Goal: Task Accomplishment & Management: Use online tool/utility

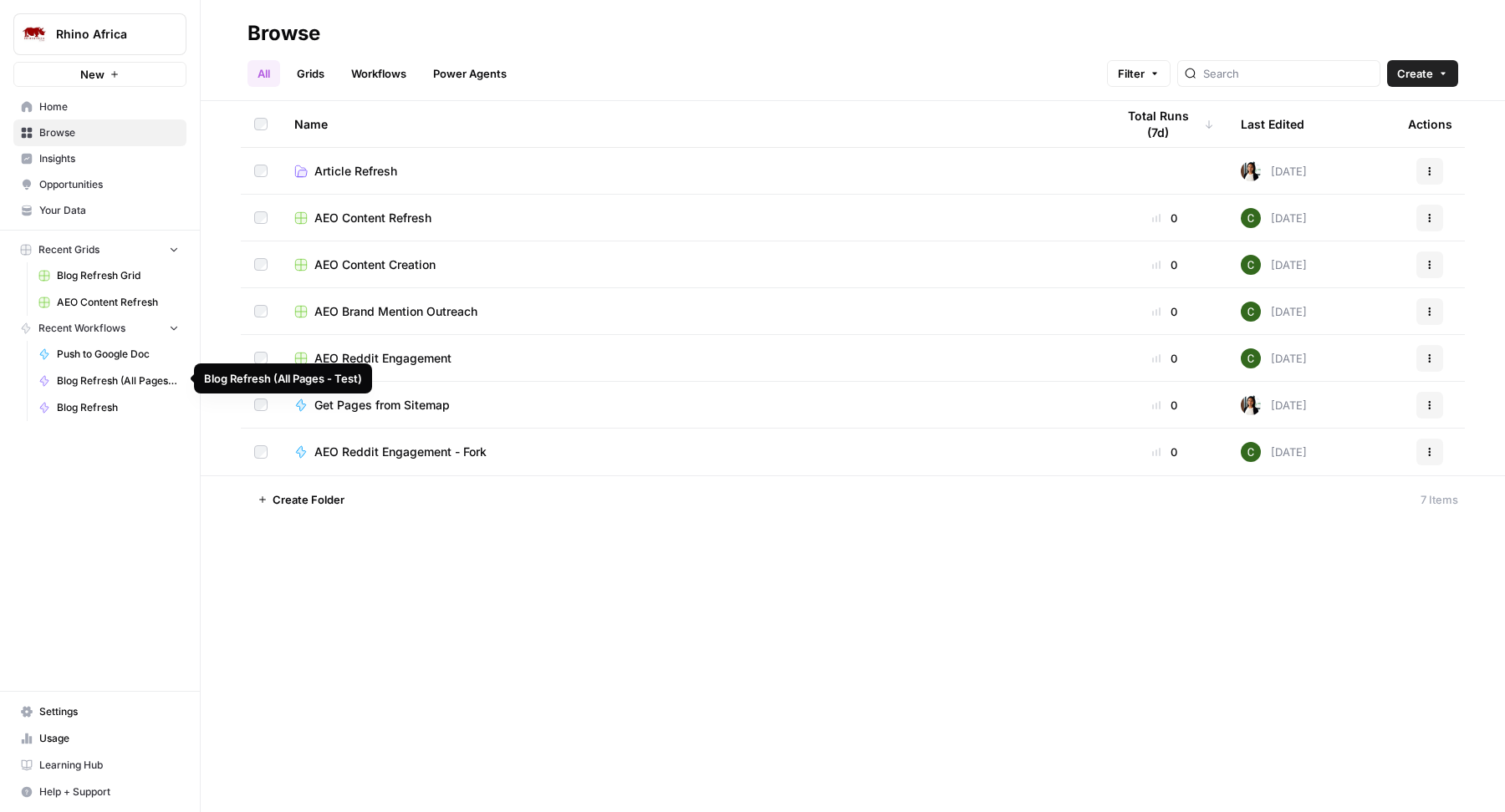
click at [122, 380] on span "Blog Refresh (All Pages - Test)" at bounding box center [118, 381] width 122 height 15
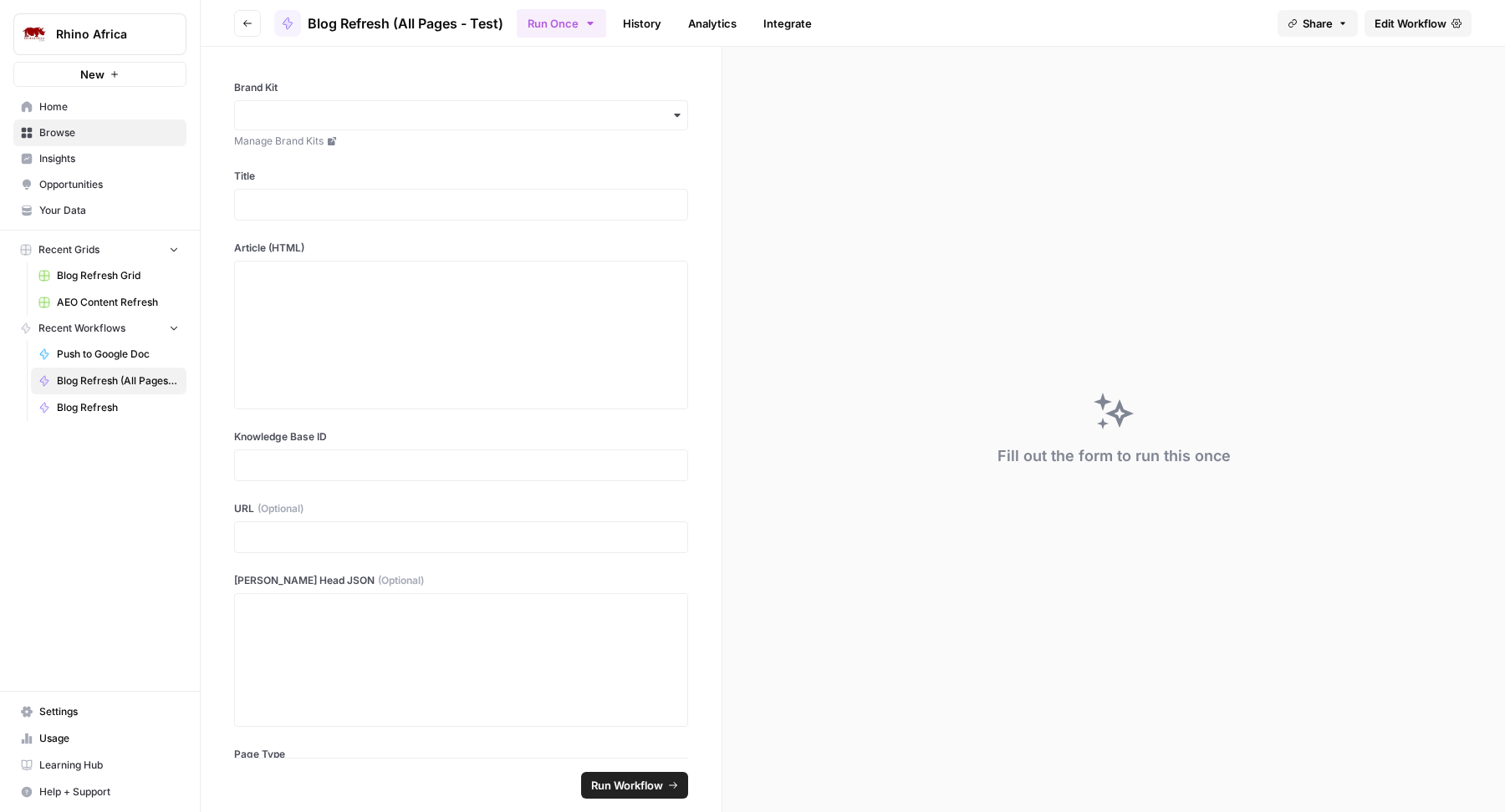
click at [1431, 29] on span "Edit Workflow" at bounding box center [1410, 23] width 72 height 17
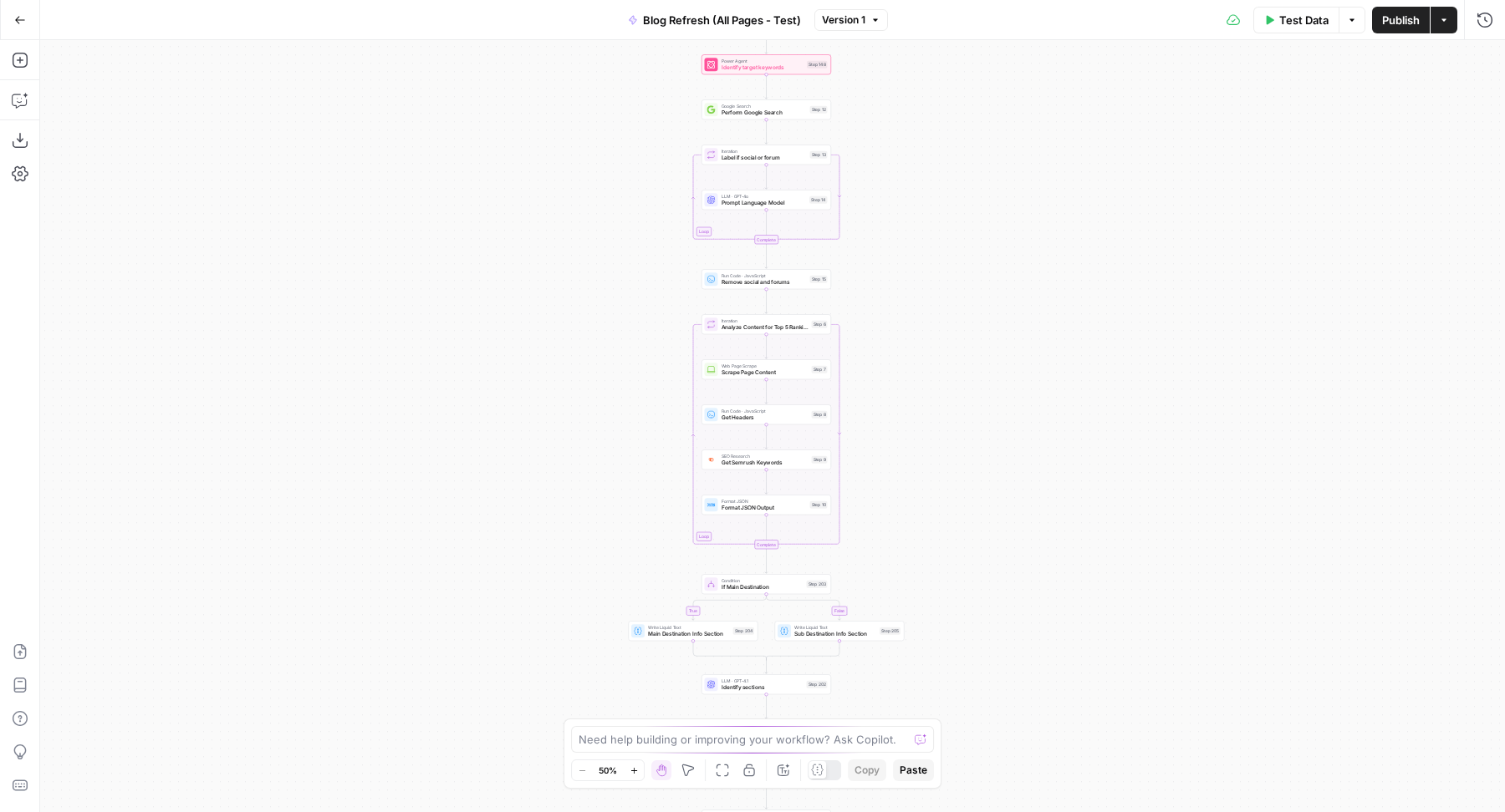
click at [17, 14] on icon "button" at bounding box center [20, 20] width 12 height 12
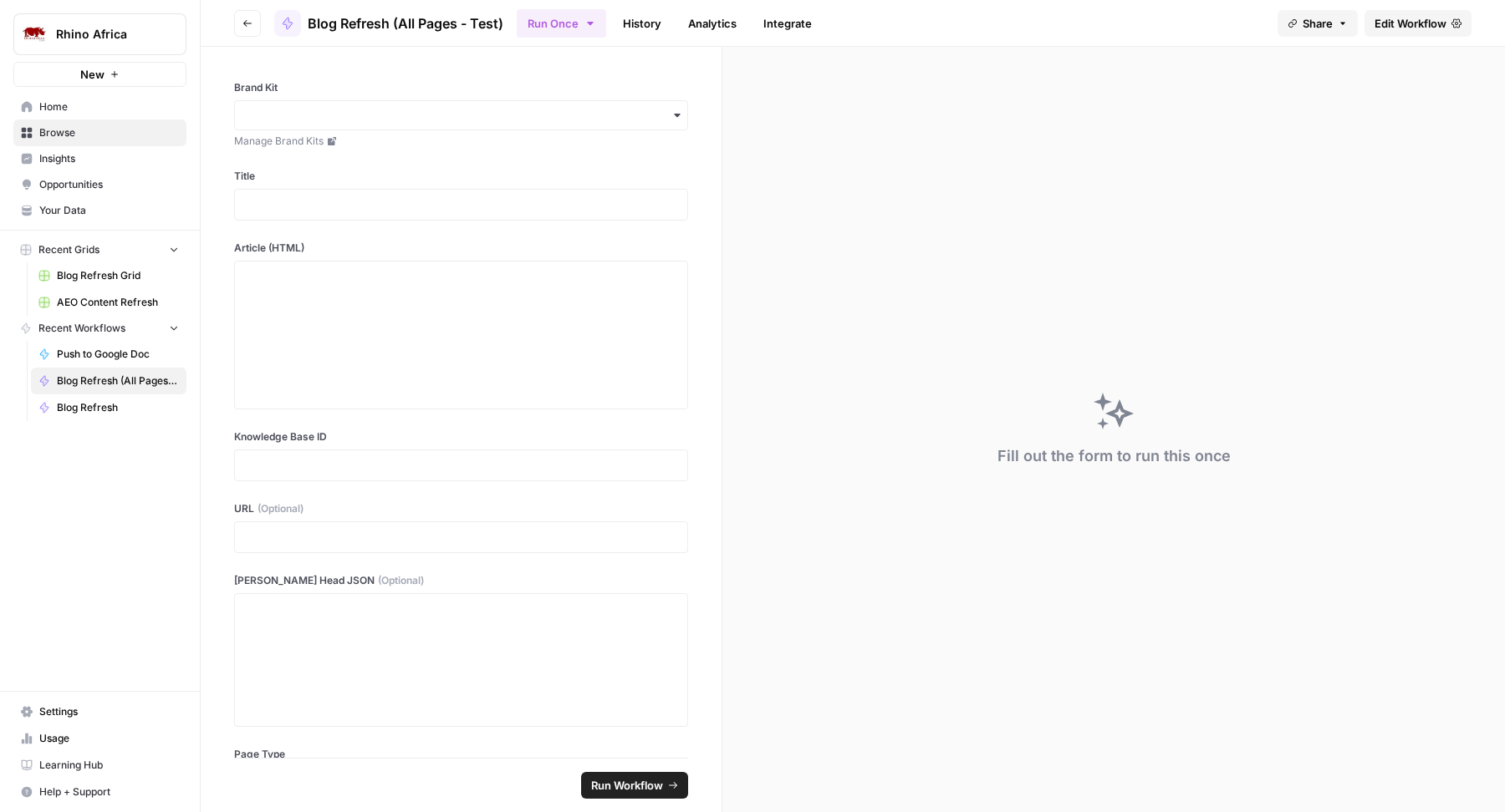
click at [85, 112] on span "Home" at bounding box center [109, 107] width 140 height 15
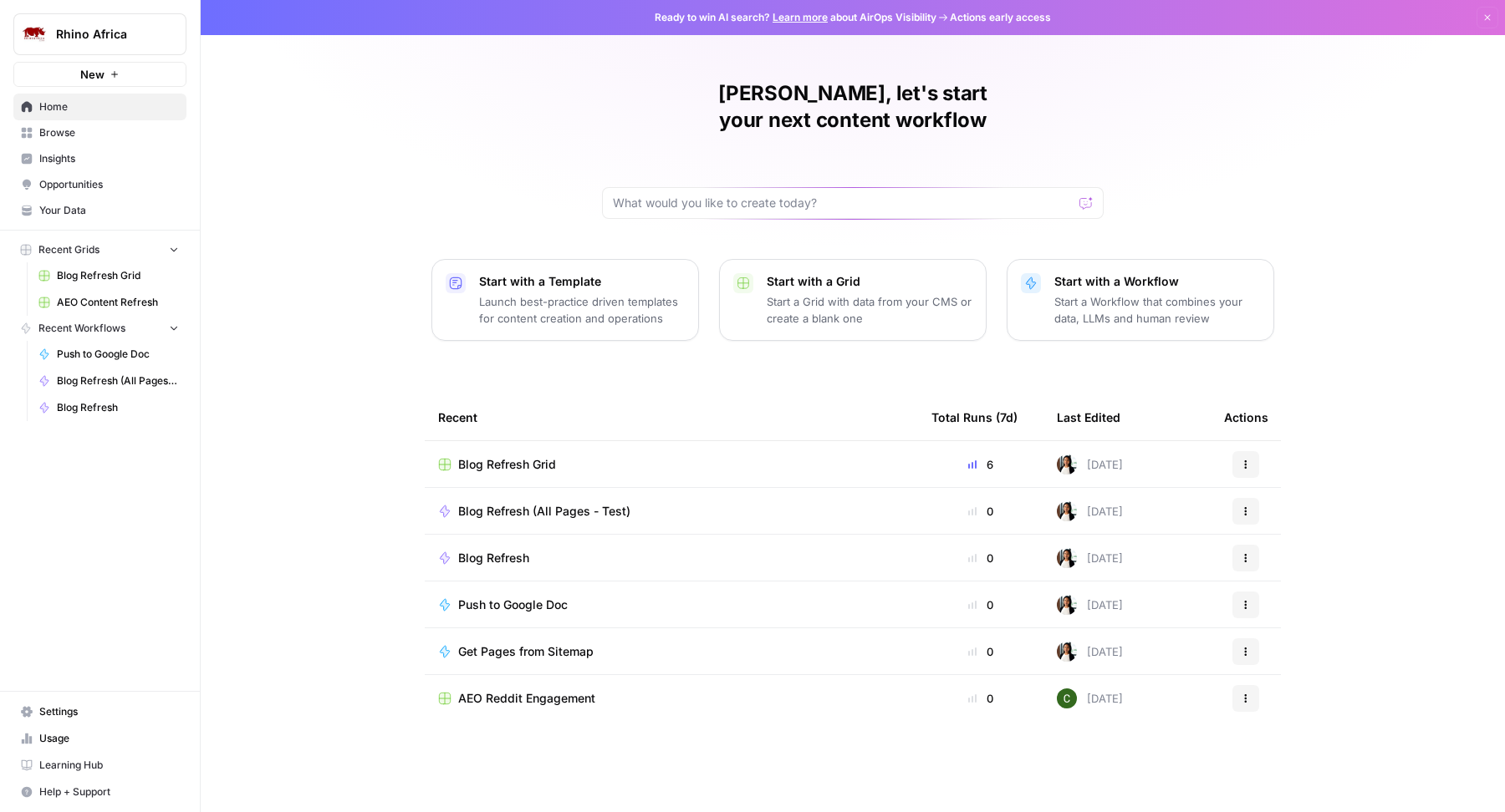
click at [535, 503] on span "Blog Refresh (All Pages - Test)" at bounding box center [544, 511] width 173 height 17
click at [126, 205] on span "Your Data" at bounding box center [109, 211] width 140 height 15
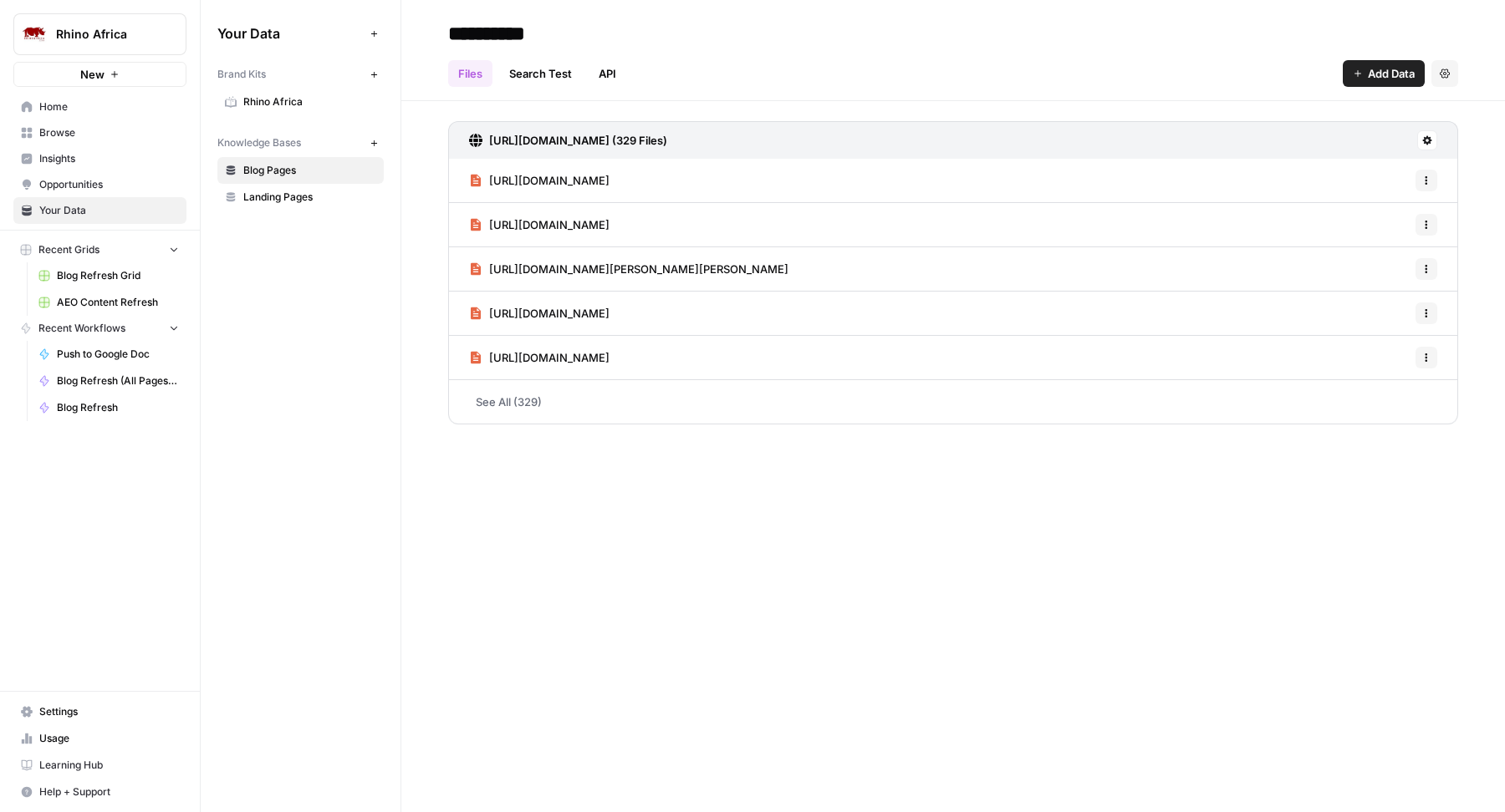
click at [309, 100] on span "Rhino Africa" at bounding box center [309, 102] width 133 height 15
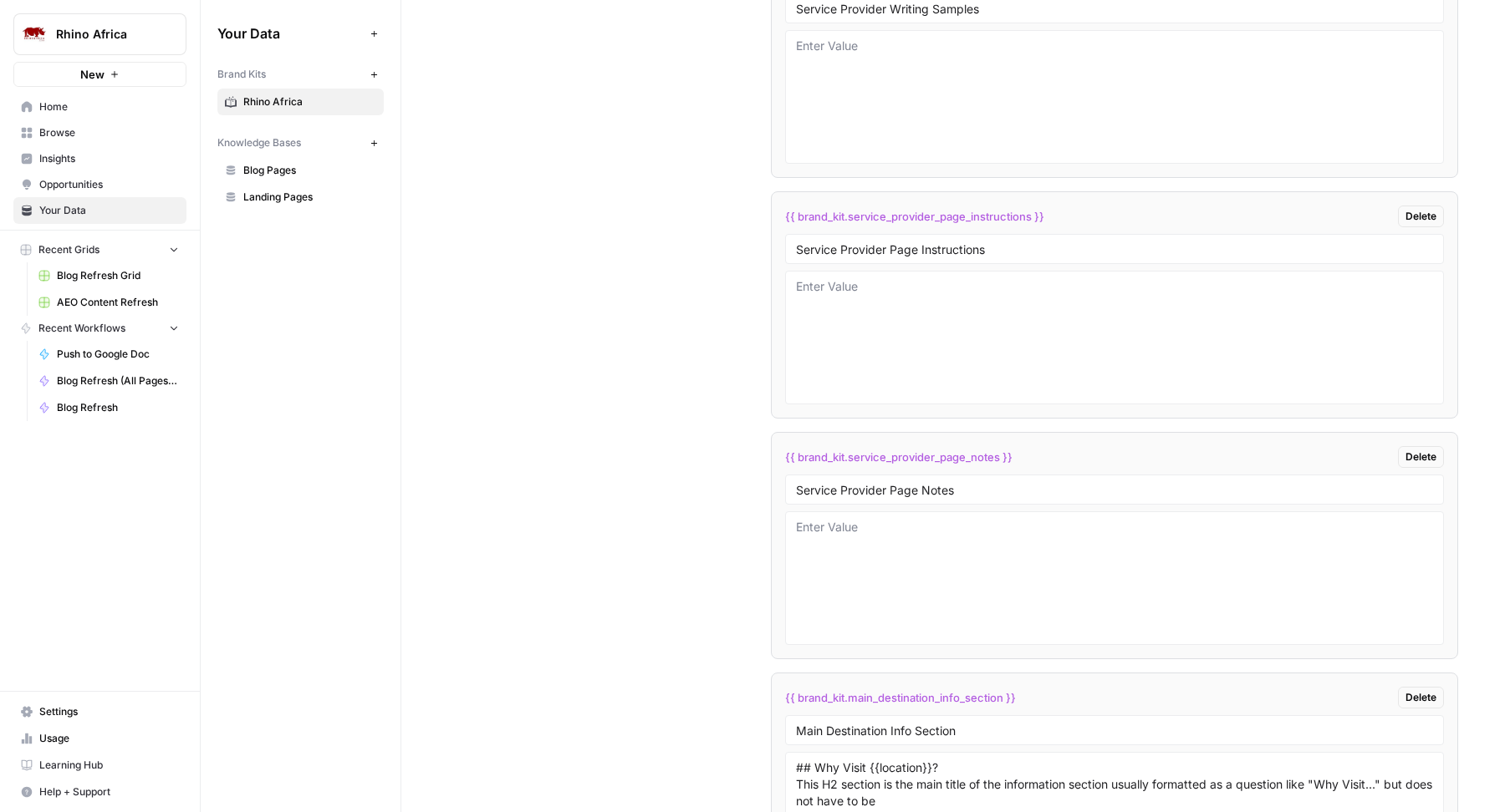
scroll to position [6930, 0]
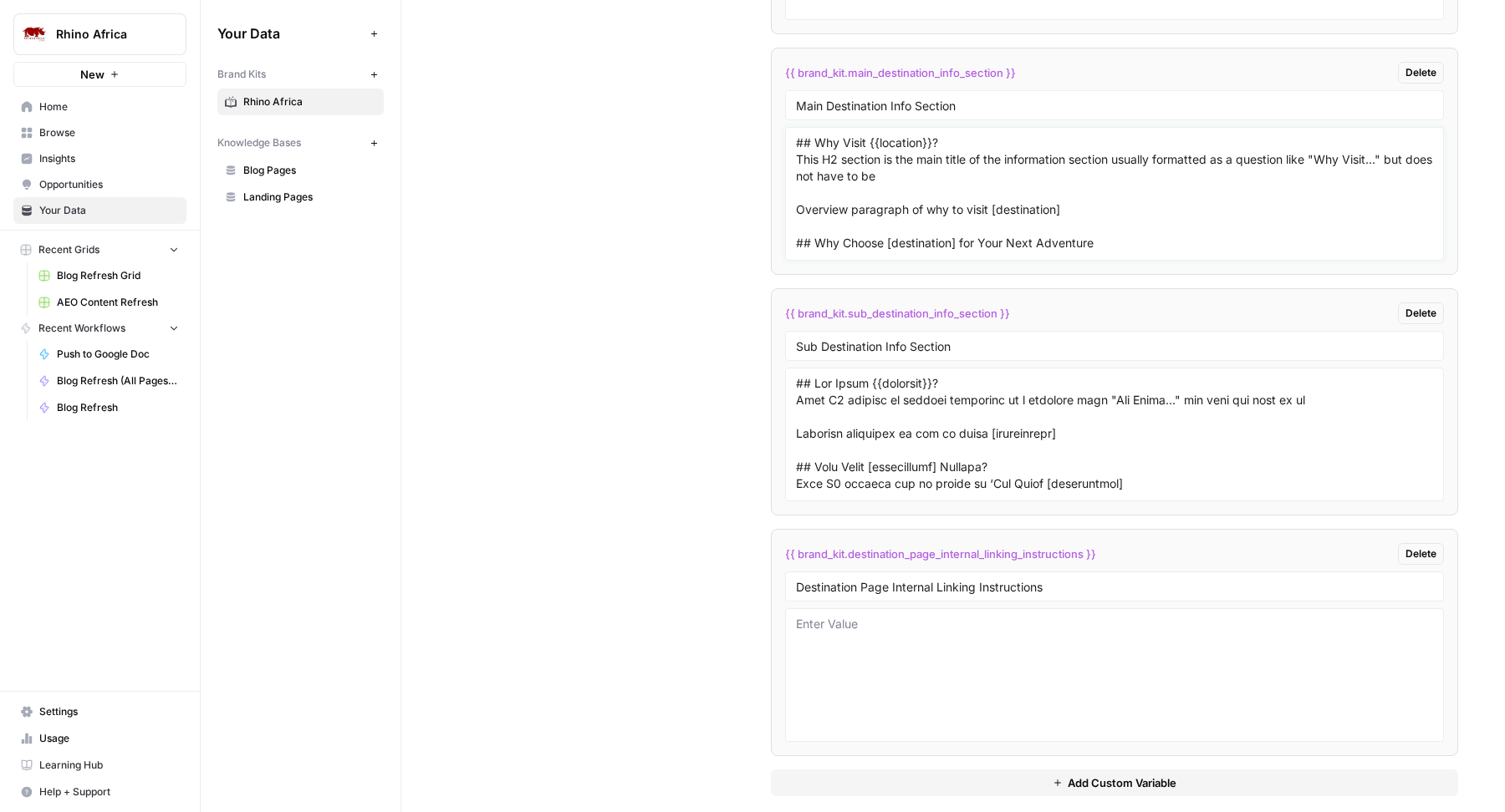
click at [905, 209] on textarea "## Why Visit {{location}}? This H2 section is the main title of the information…" at bounding box center [1114, 194] width 637 height 119
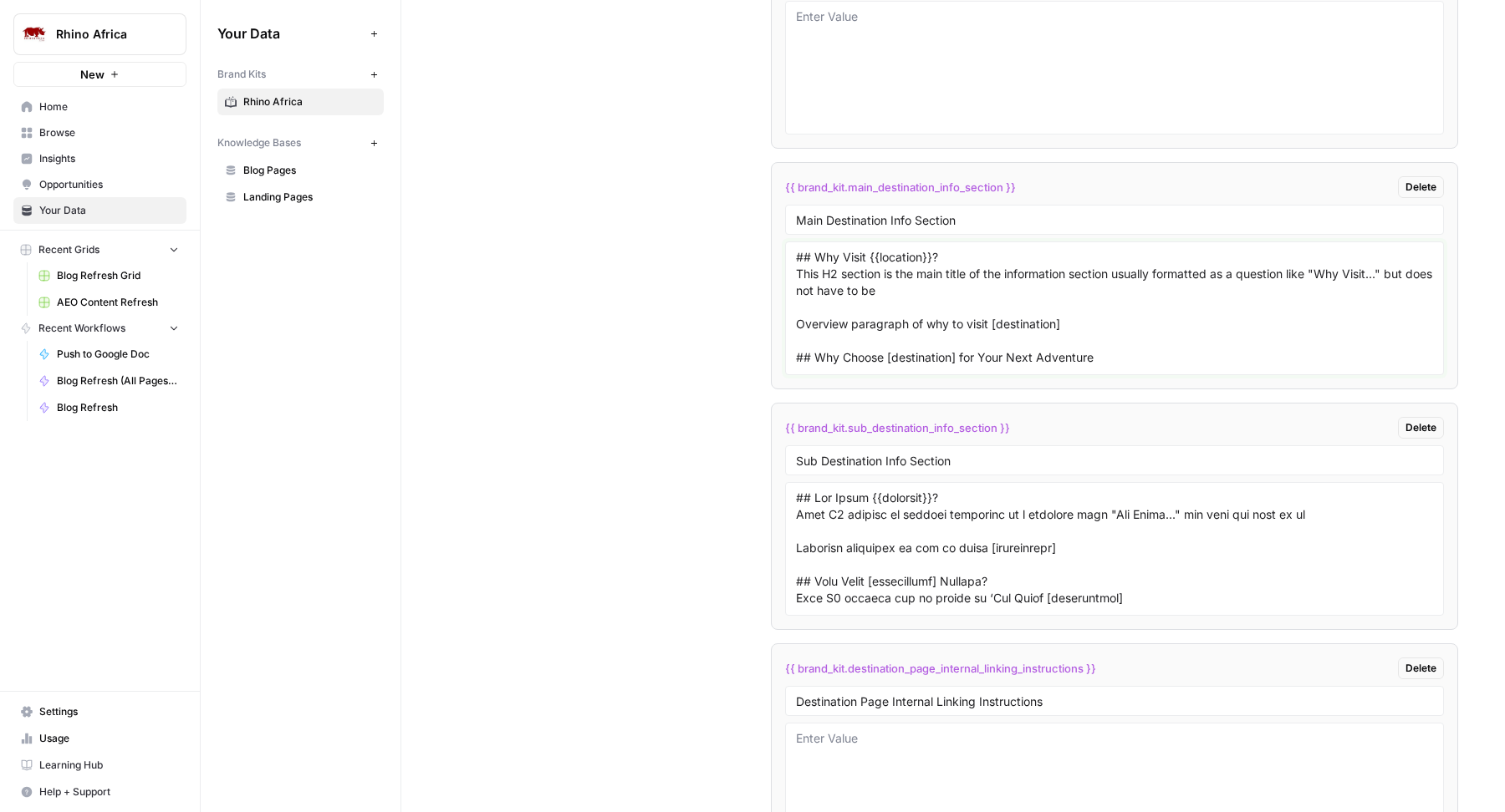
scroll to position [6759, 0]
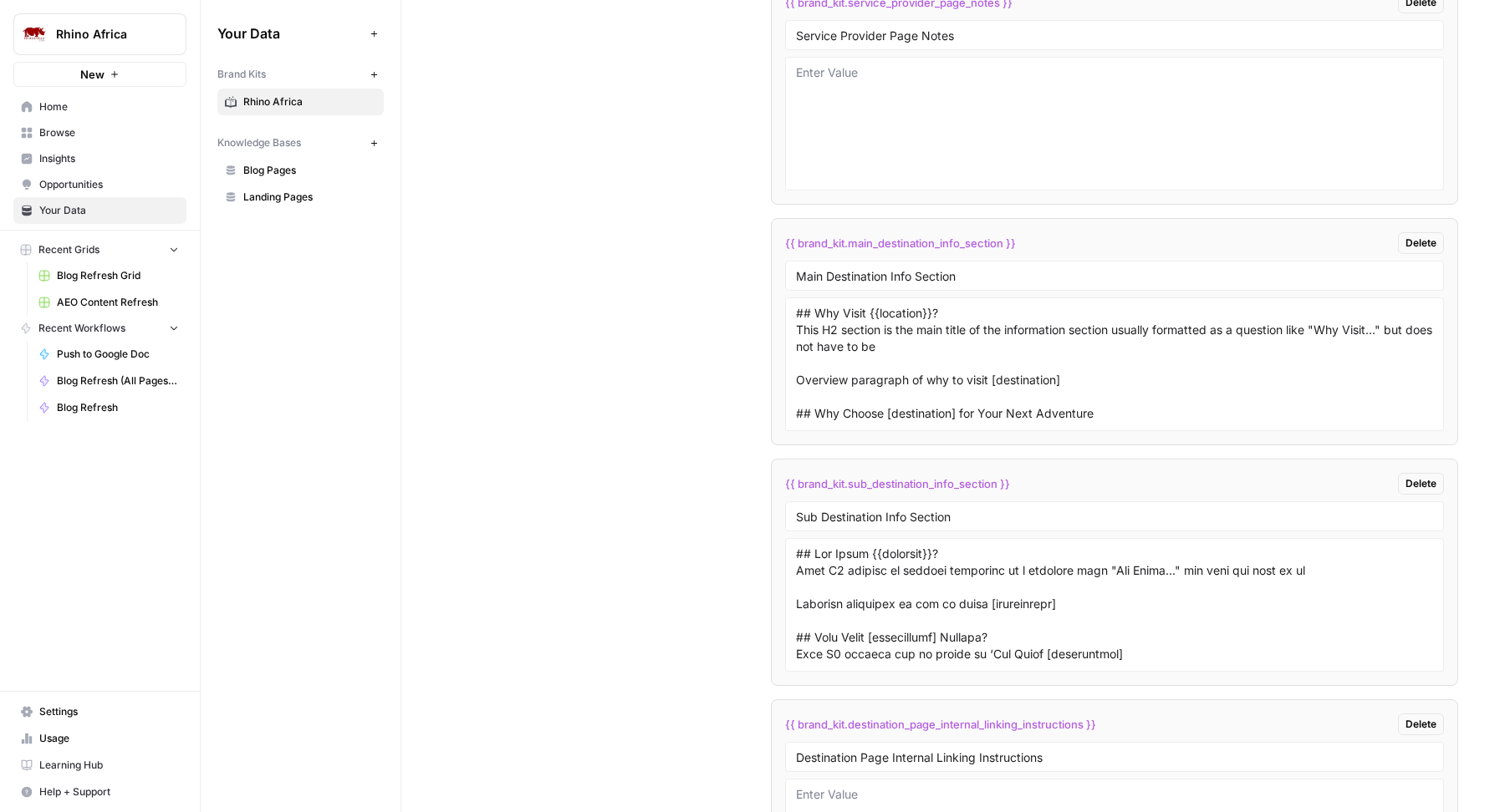
drag, startPoint x: 790, startPoint y: 331, endPoint x: 783, endPoint y: 270, distance: 61.4
click at [784, 270] on li "{{ brand_kit.main_destination_info_section }} Delete Main Destination Info Sect…" at bounding box center [1114, 331] width 687 height 227
click at [796, 330] on textarea "## Why Visit {{location}}? This H2 section is the main title of the information…" at bounding box center [1114, 364] width 637 height 119
type textarea "## Why Visit {{location}}? This H2 section is the main title of the information…"
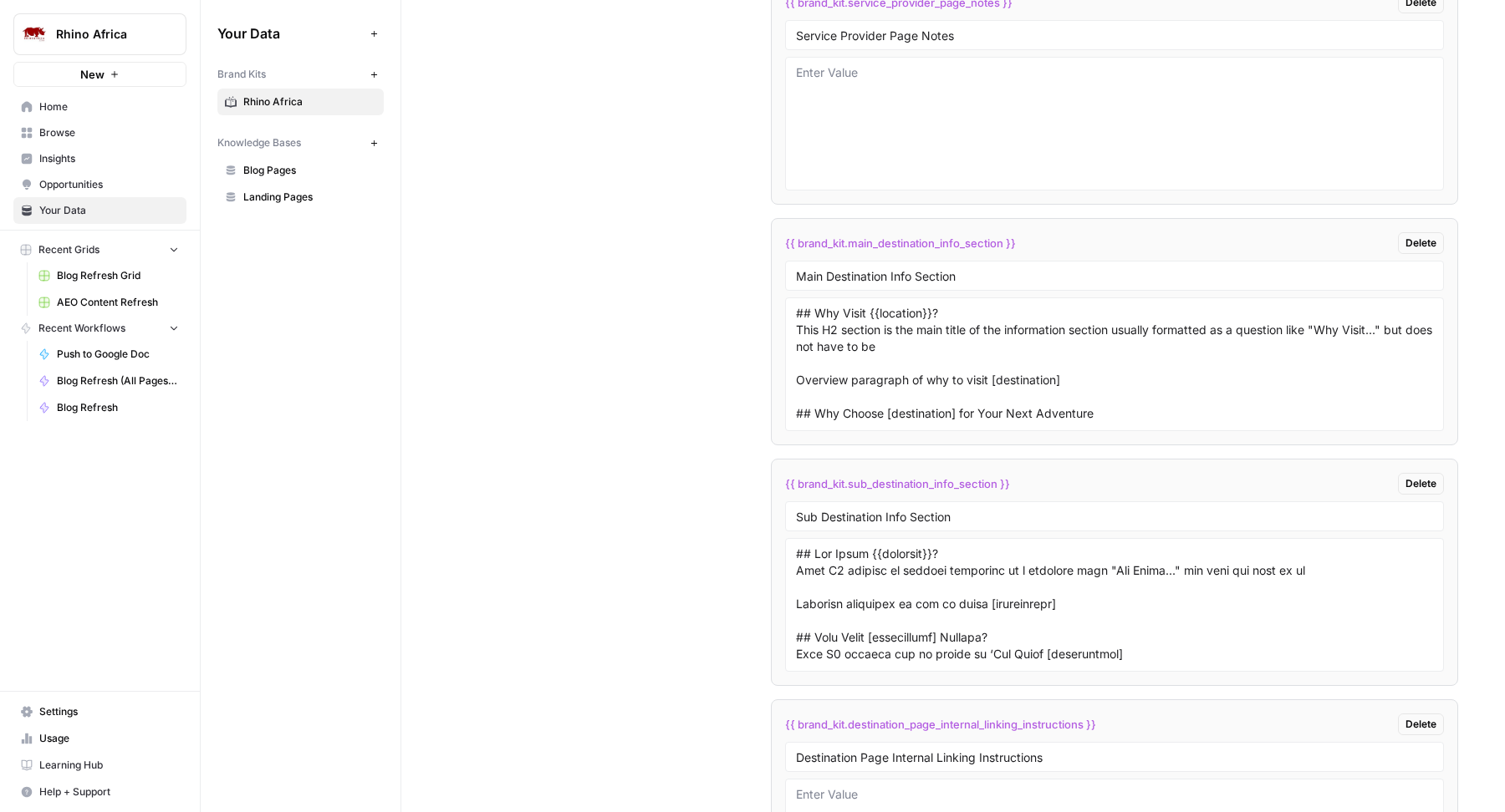
click at [787, 331] on div "## Why Visit {{location}}? This H2 section is the main title of the information…" at bounding box center [1114, 364] width 659 height 134
click at [90, 277] on span "Blog Refresh Grid" at bounding box center [118, 275] width 122 height 15
drag, startPoint x: 1026, startPoint y: 234, endPoint x: 745, endPoint y: 218, distance: 281.5
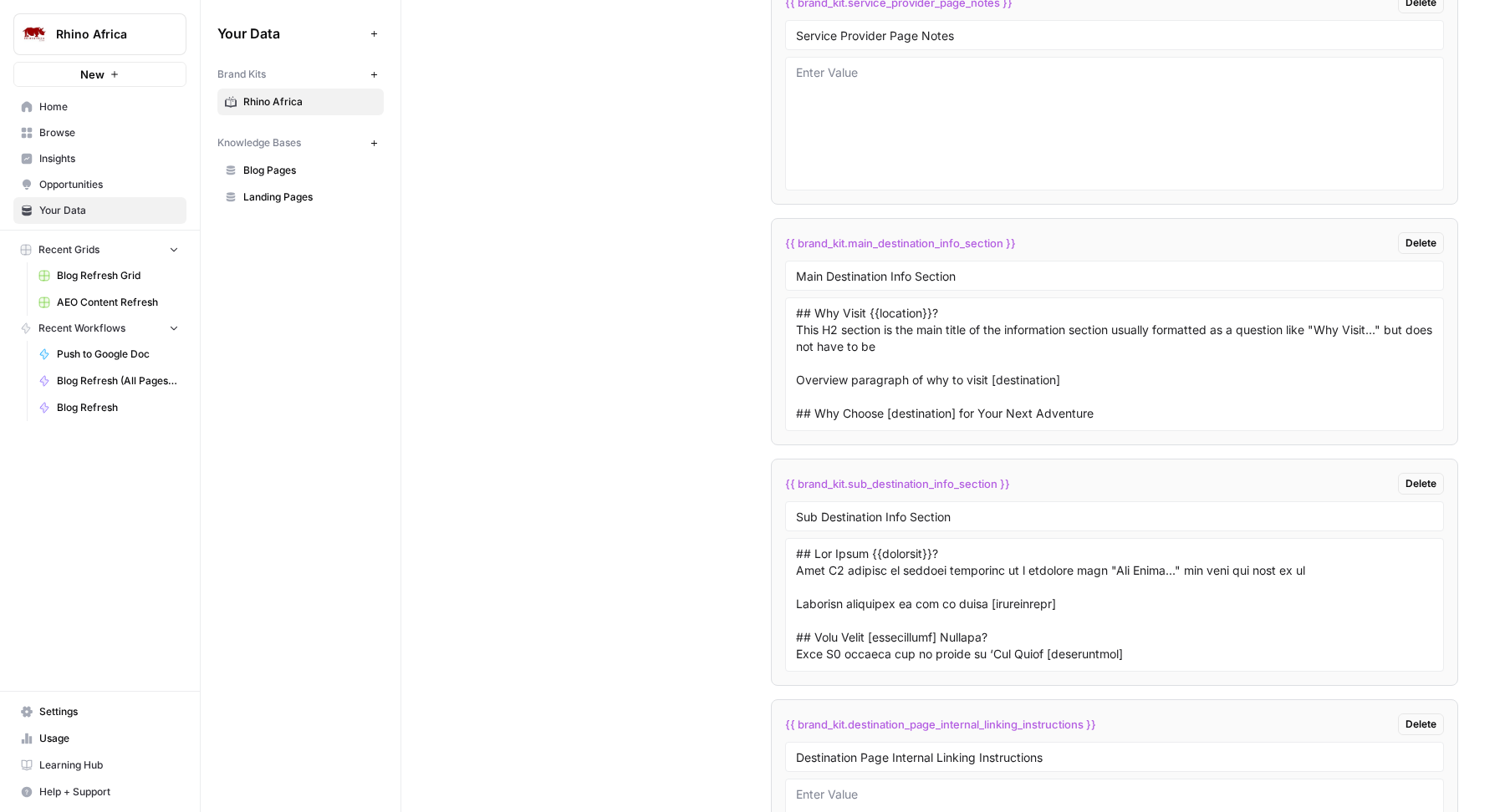
copy span "{{ brand_kit.main_destination_info_section }}"
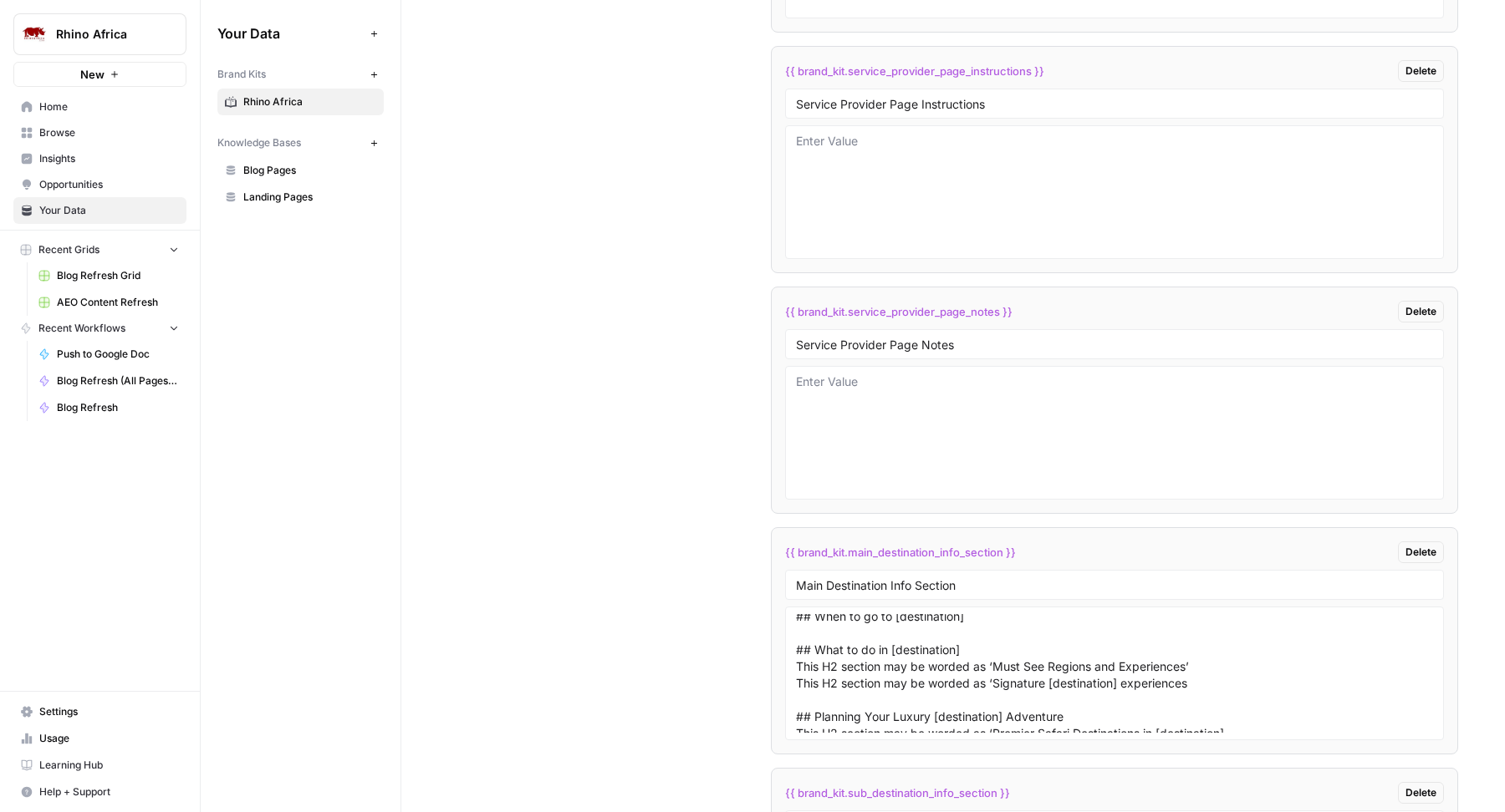
scroll to position [6587, 0]
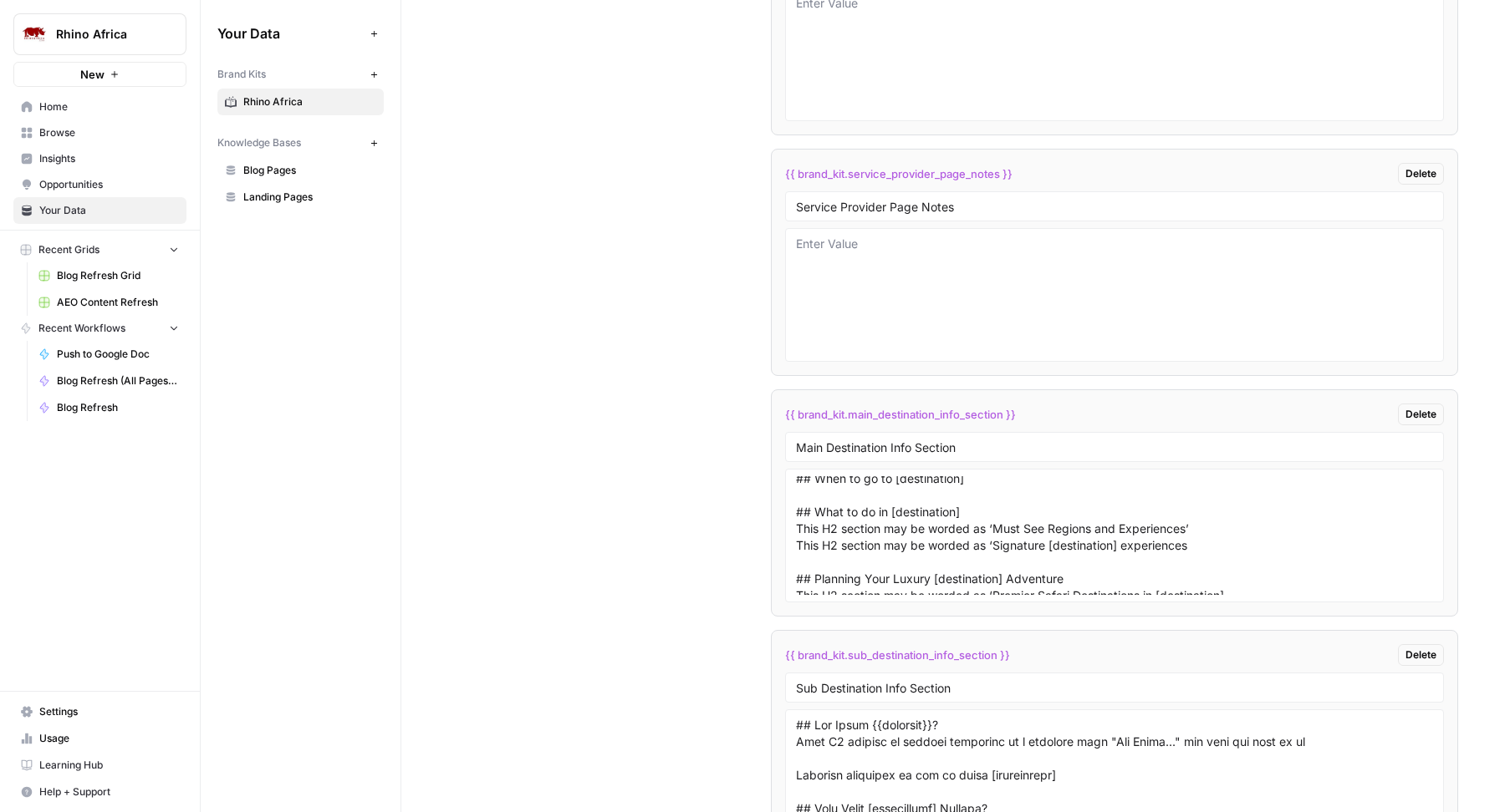
drag, startPoint x: 1020, startPoint y: 638, endPoint x: 773, endPoint y: 638, distance: 247.0
click at [773, 638] on li "{{ brand_kit.sub_destination_info_section }} Delete Sub Destination Info Section" at bounding box center [1114, 743] width 687 height 227
copy span "{{ brand_kit.sub_destination_info_section }}"
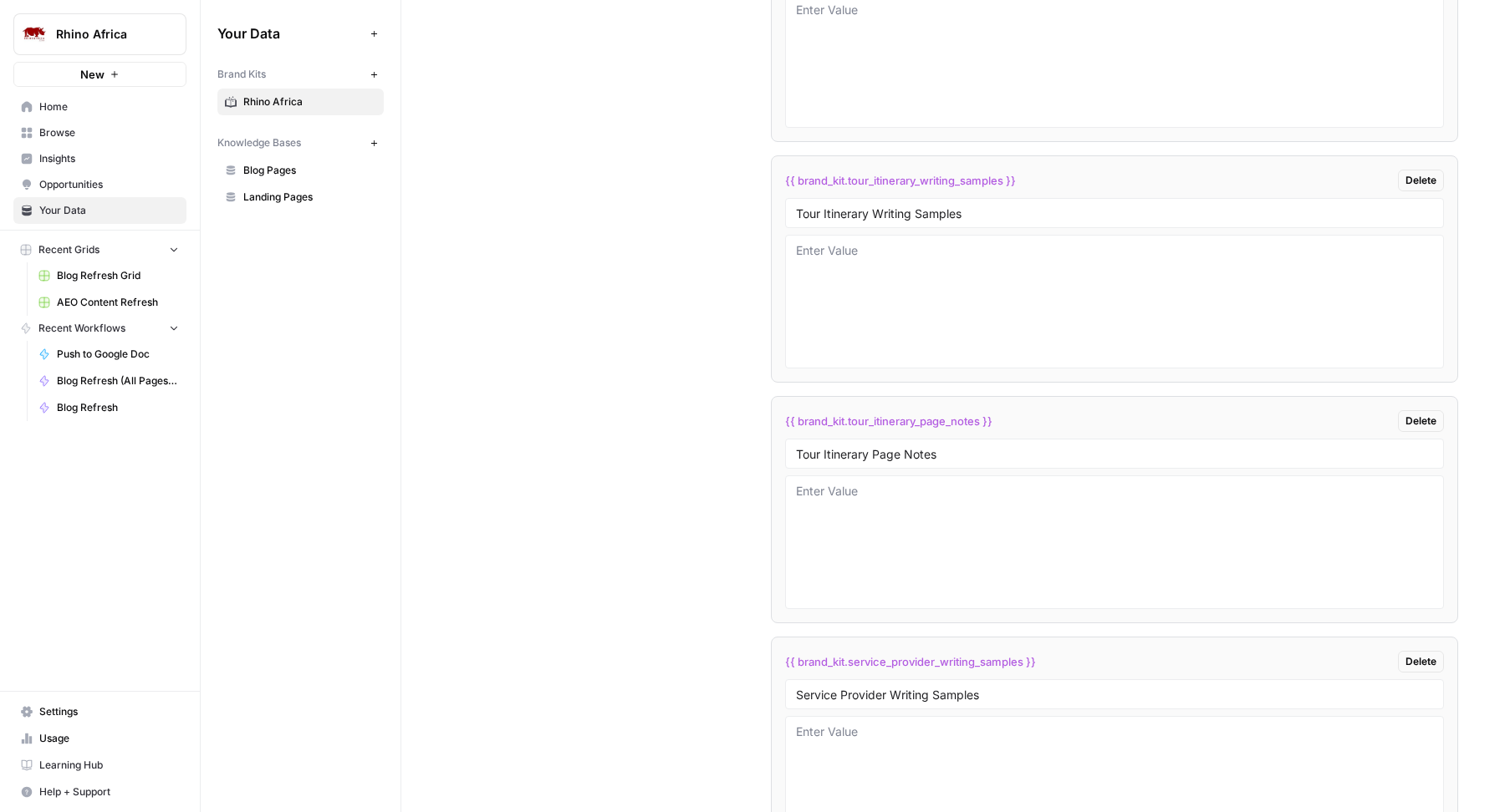
scroll to position [6930, 0]
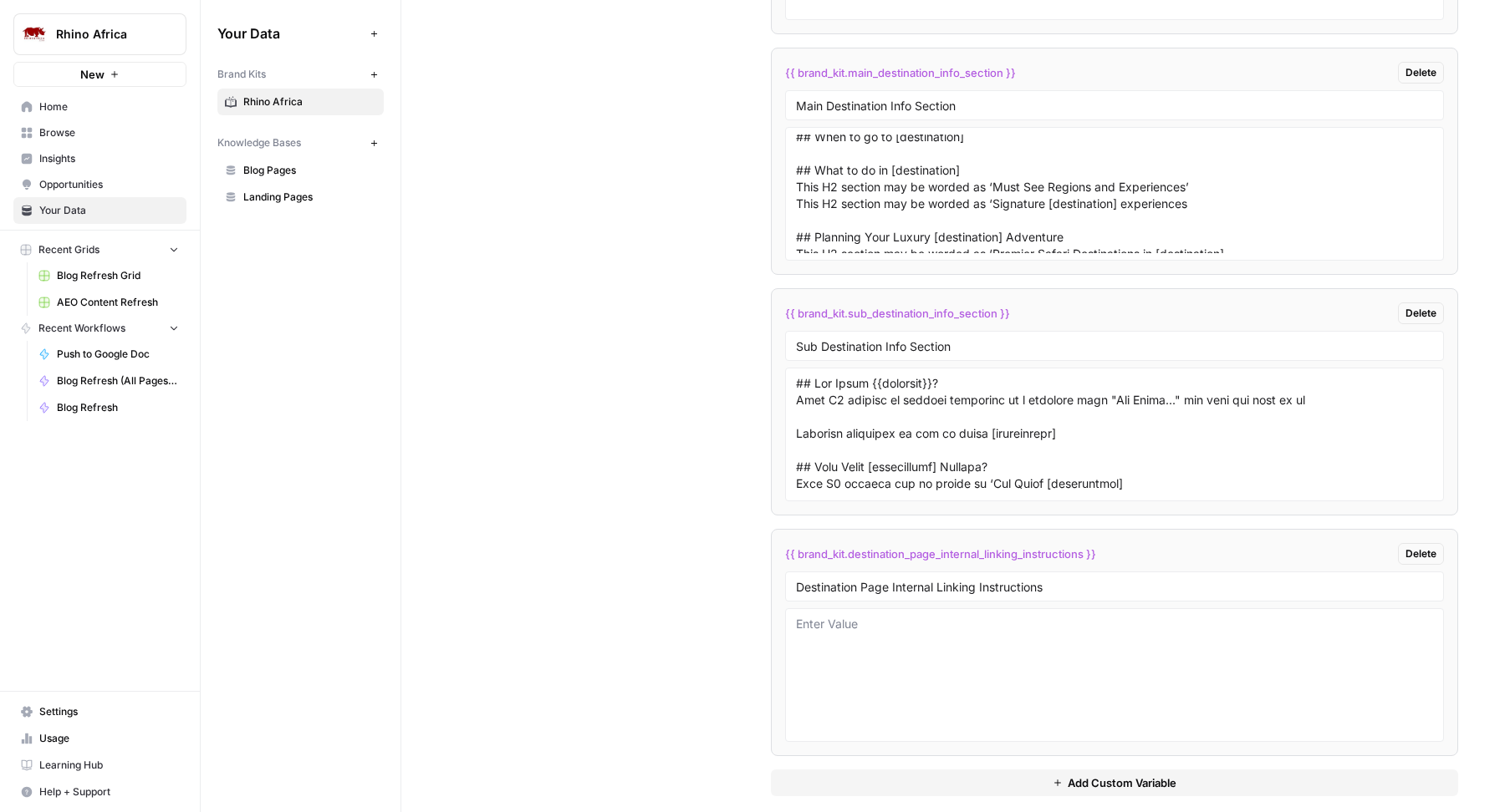
click at [1015, 769] on button "Add Custom Variable" at bounding box center [1114, 783] width 687 height 27
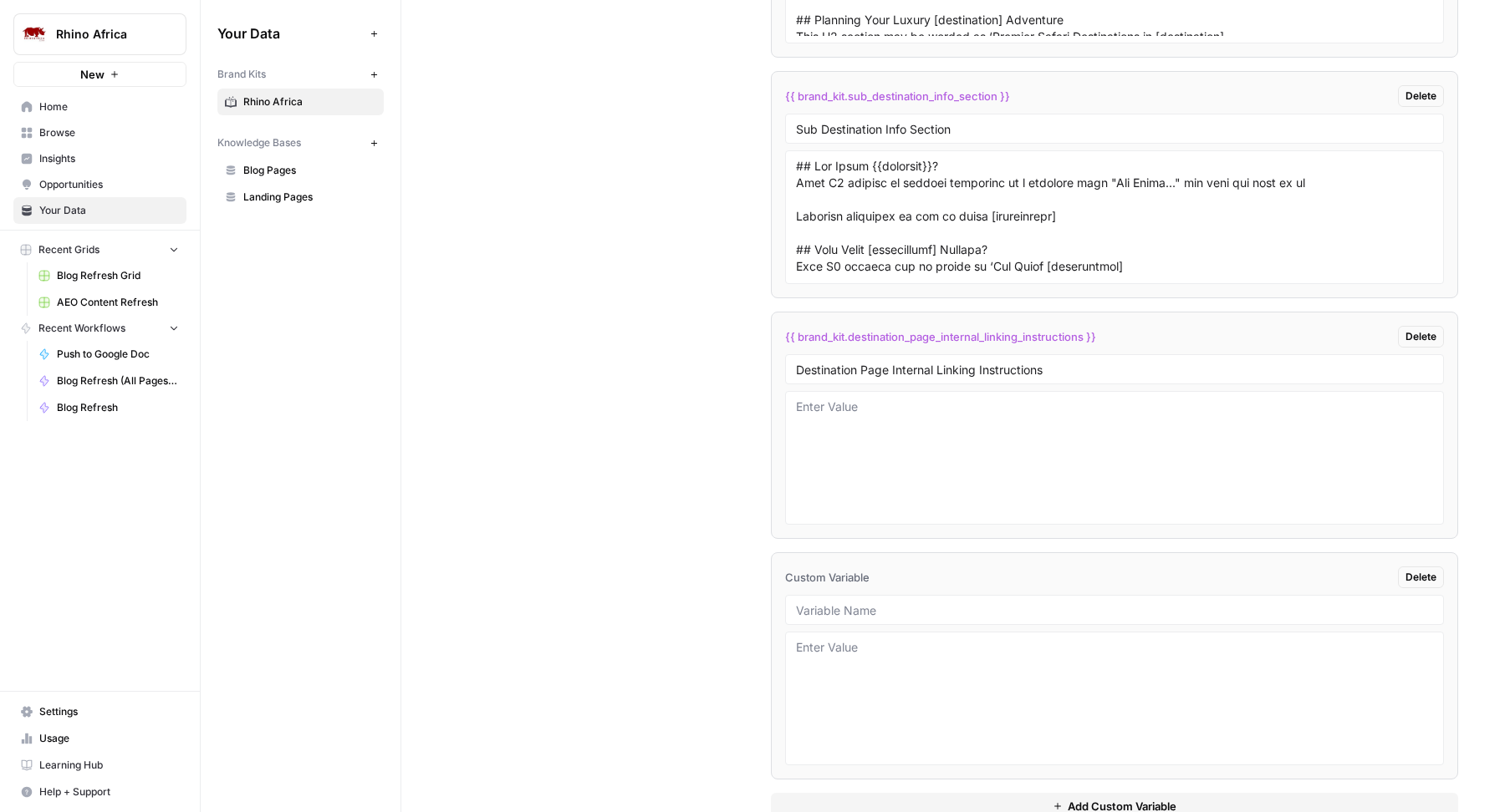
scroll to position [7168, 0]
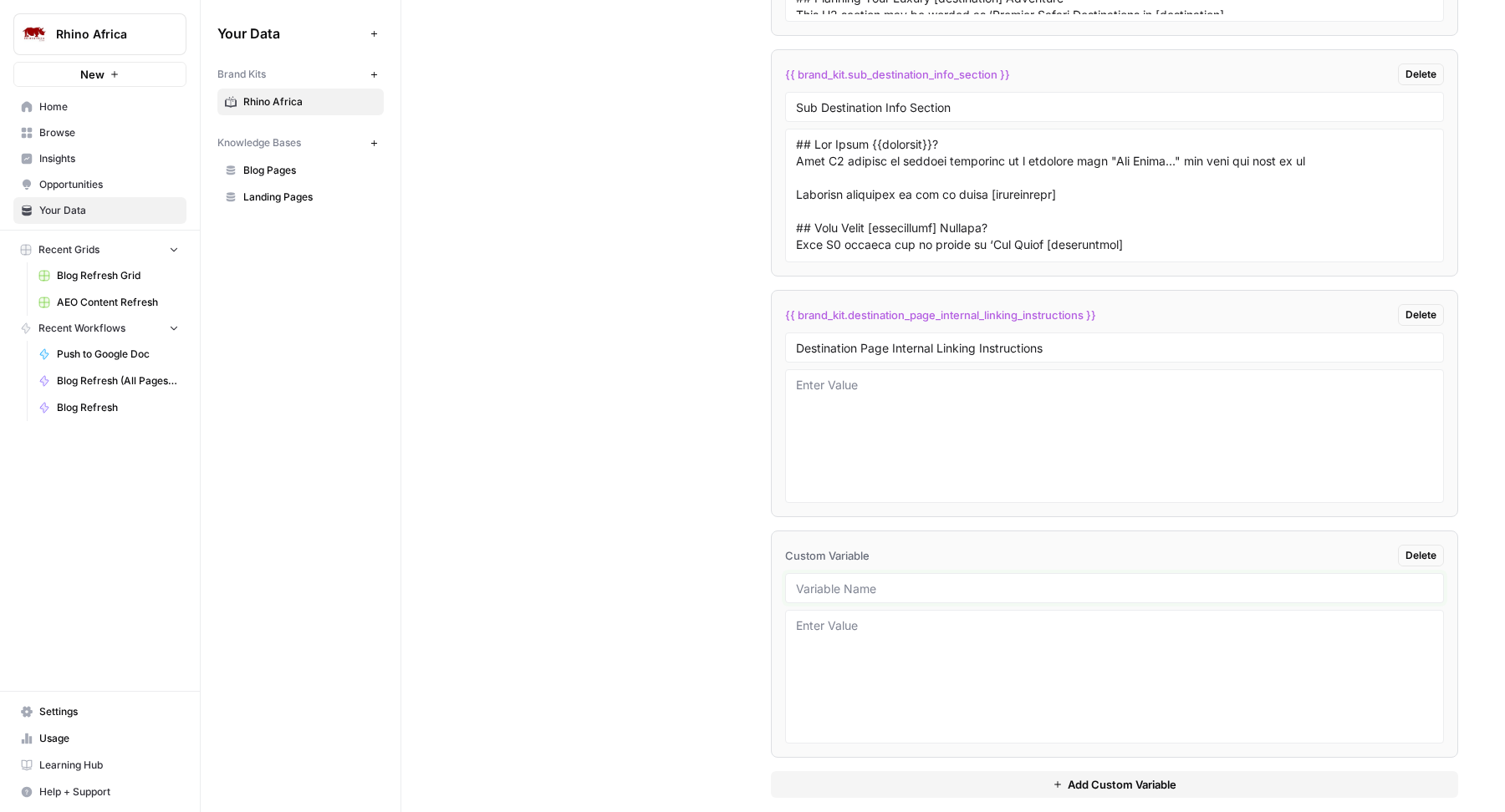
click at [812, 581] on input "text" at bounding box center [1114, 588] width 637 height 15
type input "Experience Page Structure"
click at [979, 779] on button "Add Custom Variable" at bounding box center [1114, 784] width 687 height 27
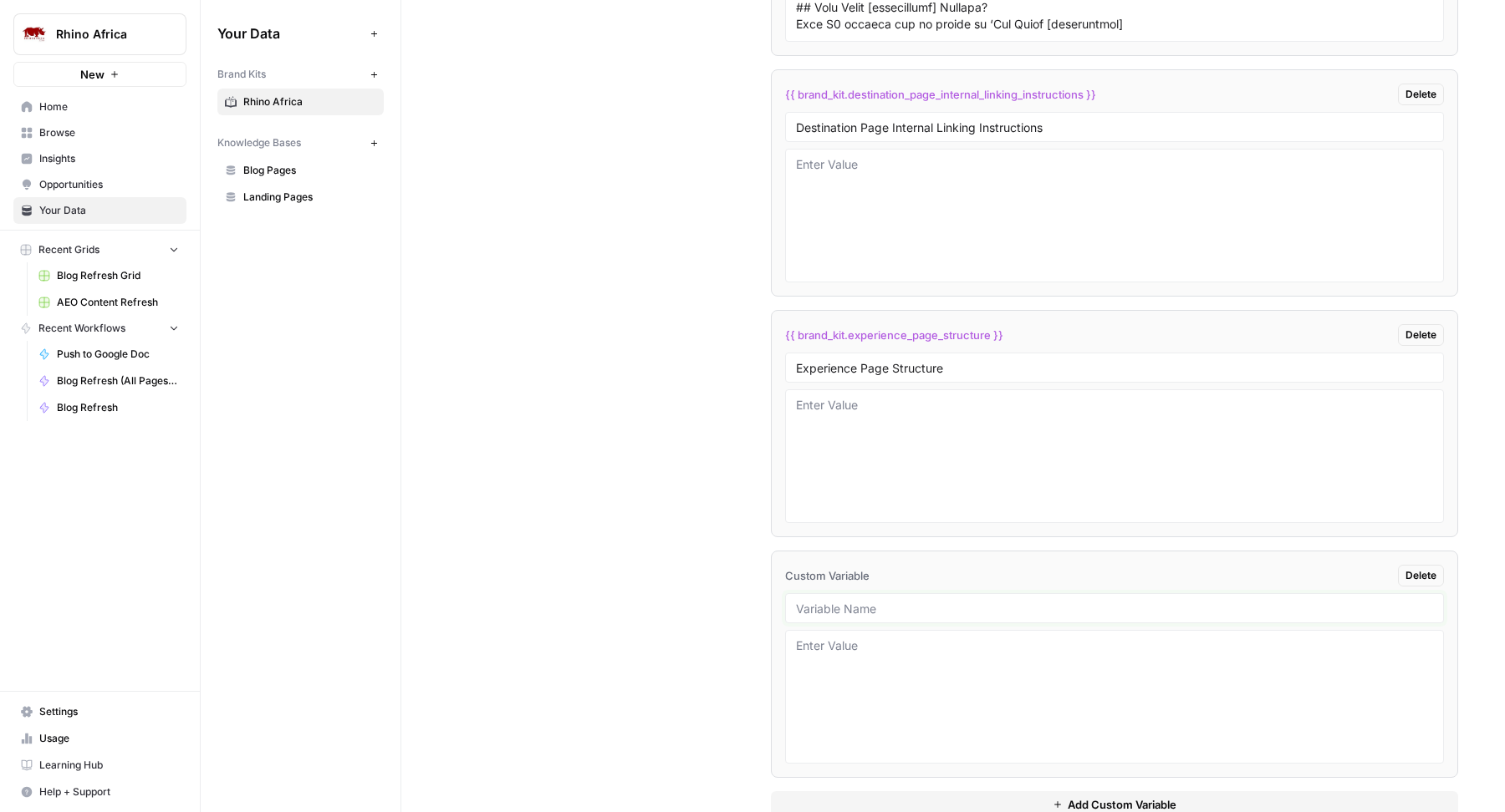
click at [841, 601] on input "text" at bounding box center [1114, 609] width 637 height 15
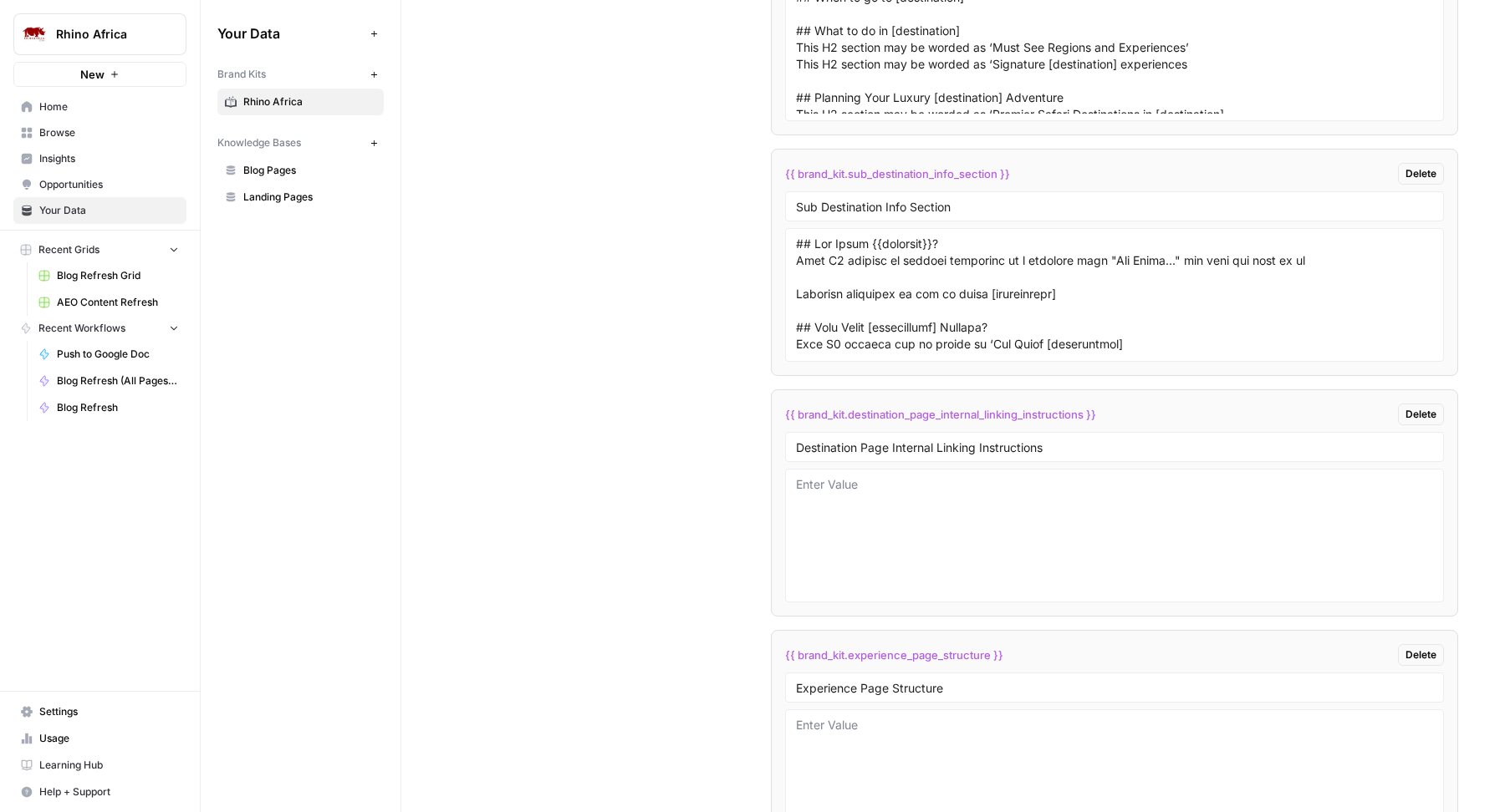
scroll to position [7408, 0]
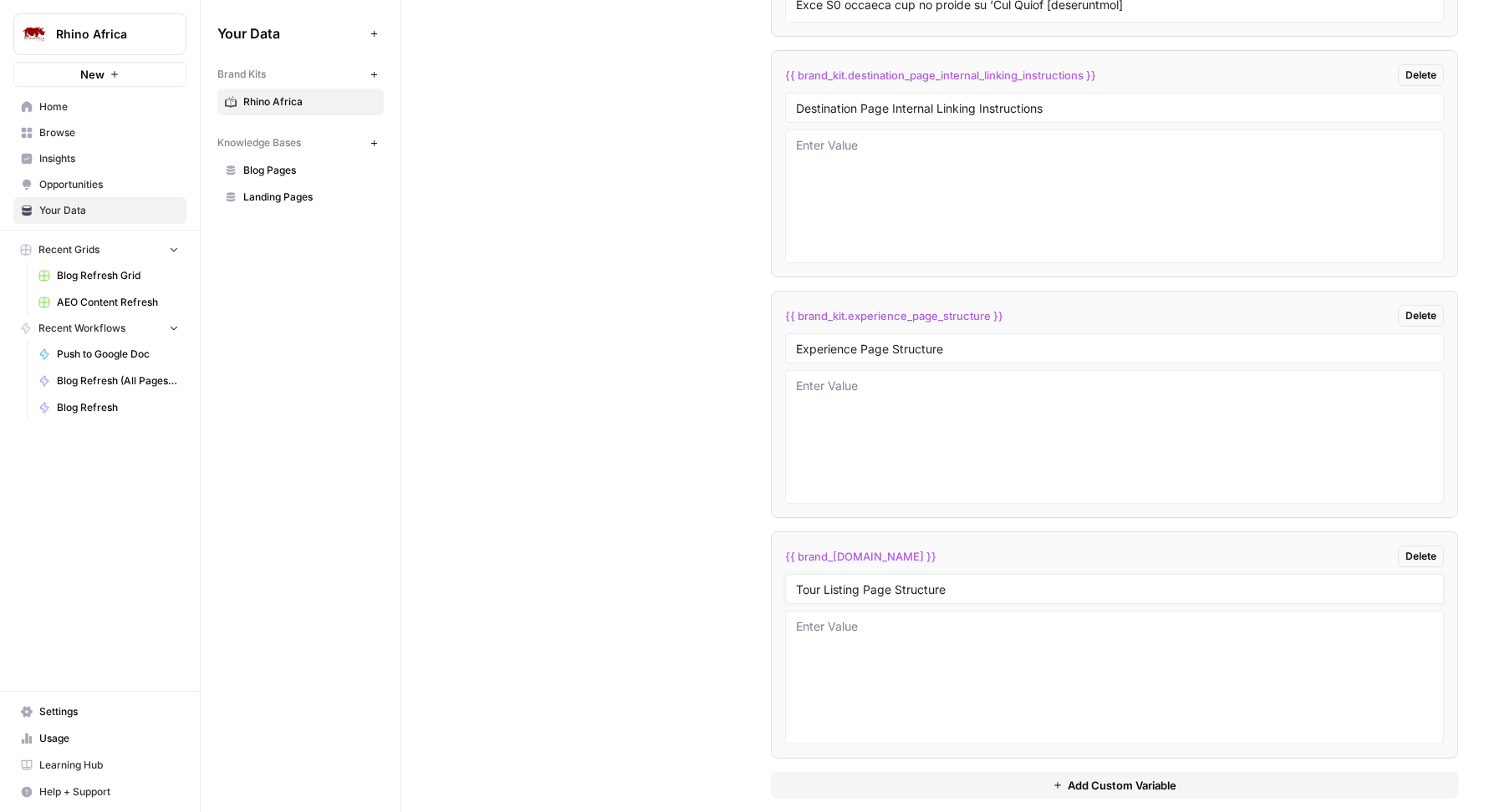
type input "Tour Listing Page Structure"
click at [824, 772] on button "Add Custom Variable" at bounding box center [1114, 785] width 687 height 27
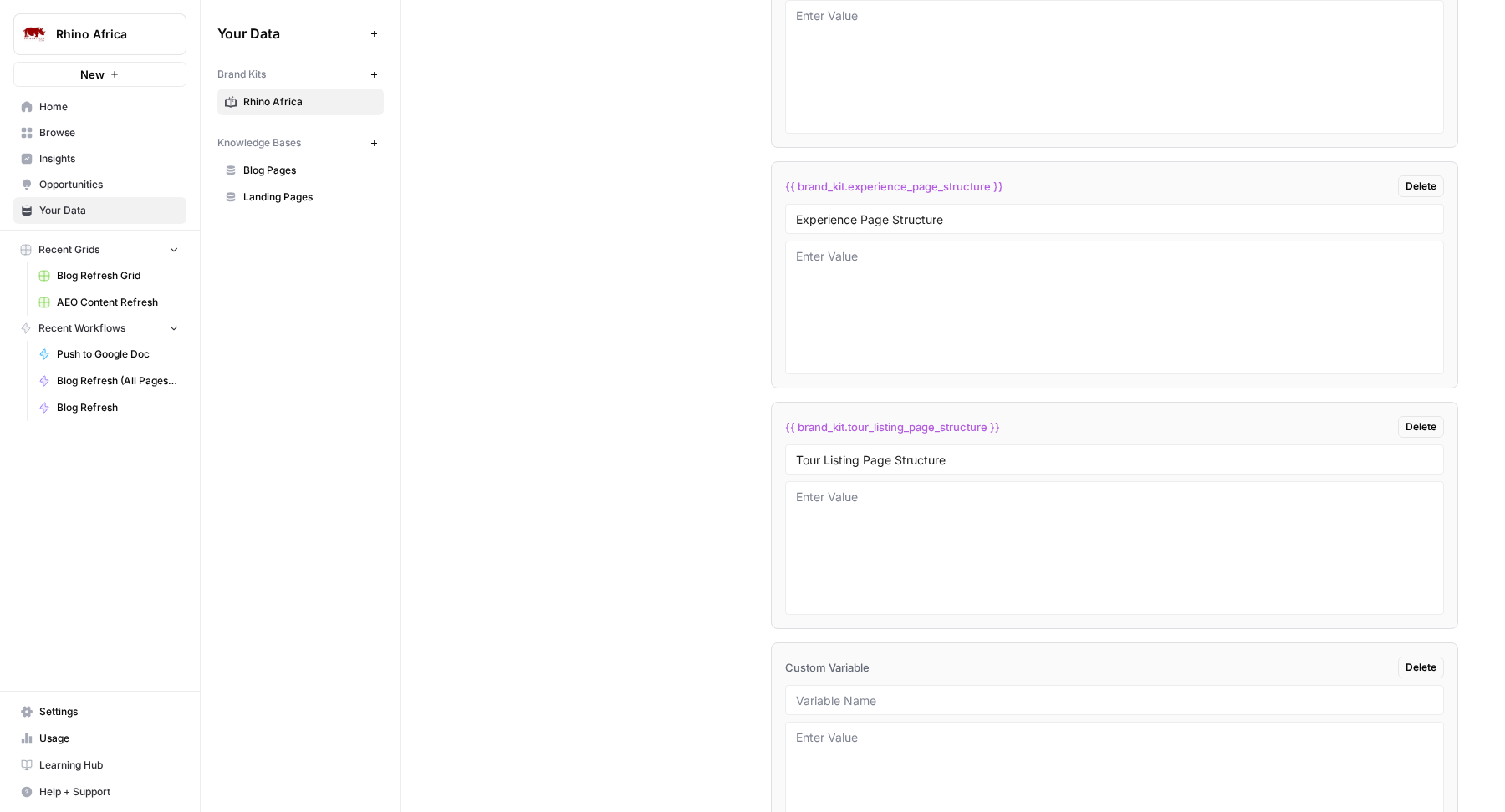
scroll to position [7647, 0]
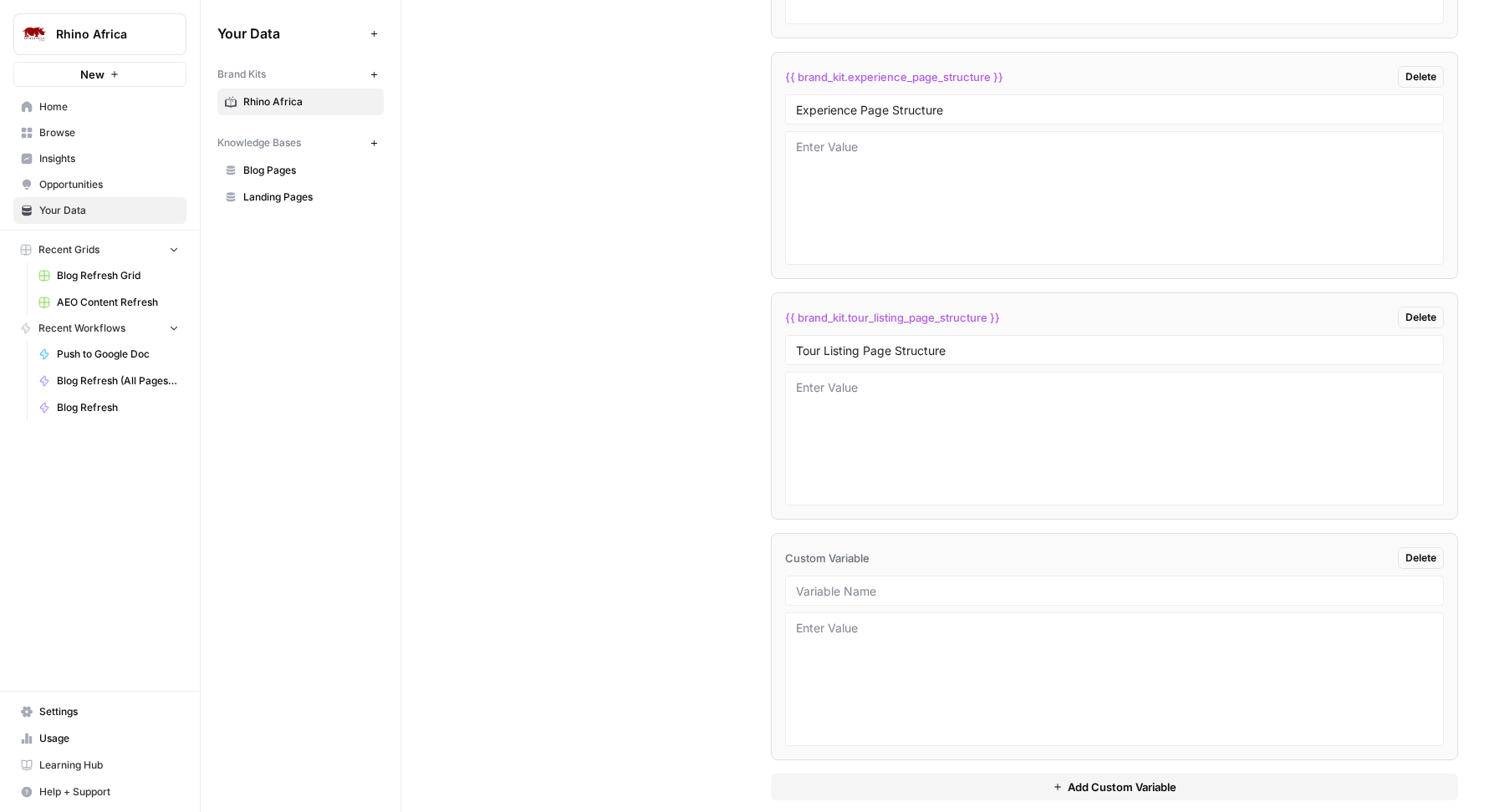
click at [905, 581] on div at bounding box center [1114, 591] width 659 height 30
click at [880, 583] on input "text" at bounding box center [1114, 591] width 637 height 15
type input "Tour Itinerary Page Structure"
click at [835, 777] on button "Add Custom Variable" at bounding box center [1114, 787] width 687 height 27
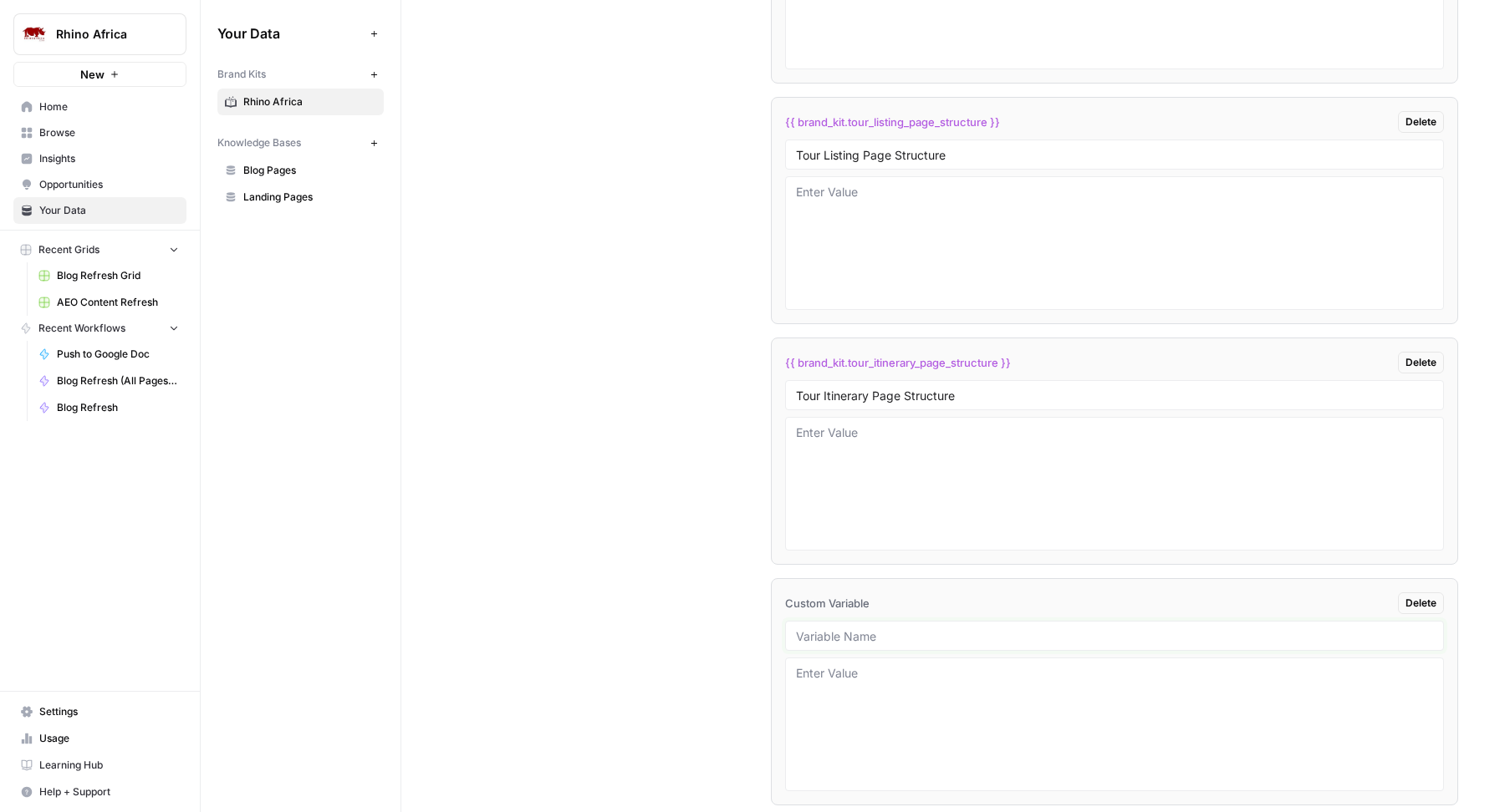
click at [861, 629] on input "text" at bounding box center [1114, 636] width 637 height 15
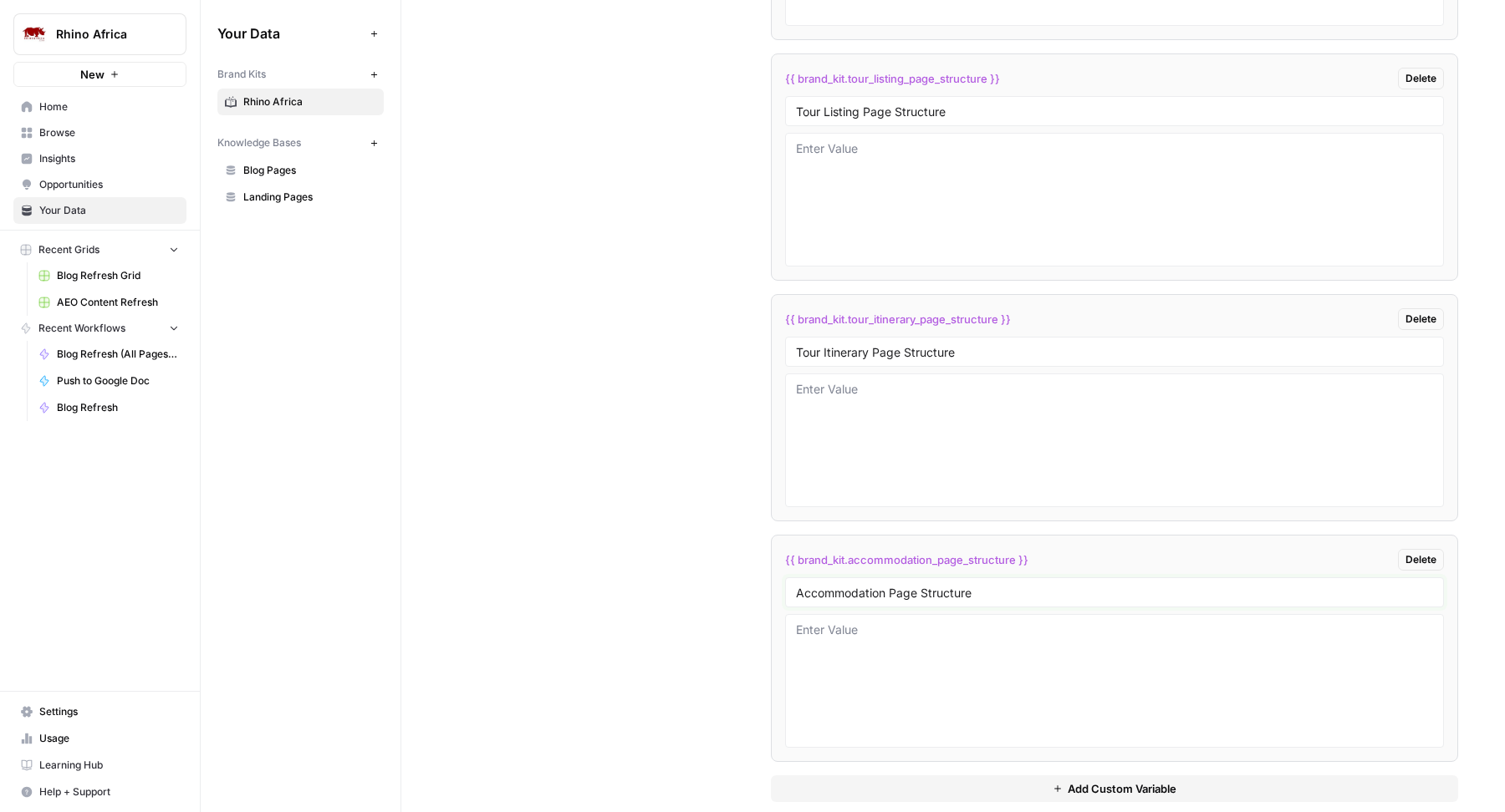
type input "Accommodation Page Structure"
click at [869, 775] on button "Add Custom Variable" at bounding box center [1114, 789] width 687 height 27
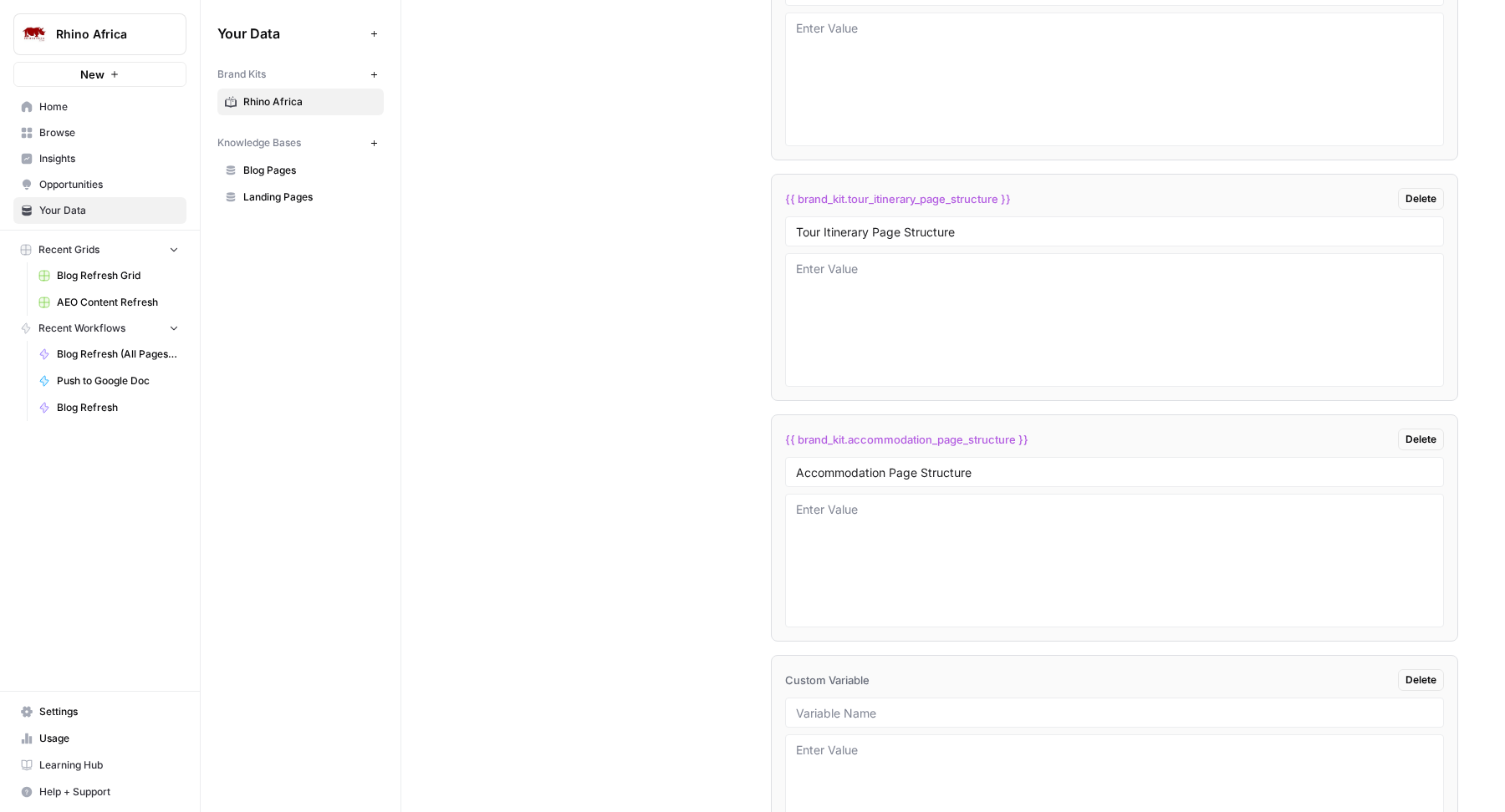
scroll to position [8116, 0]
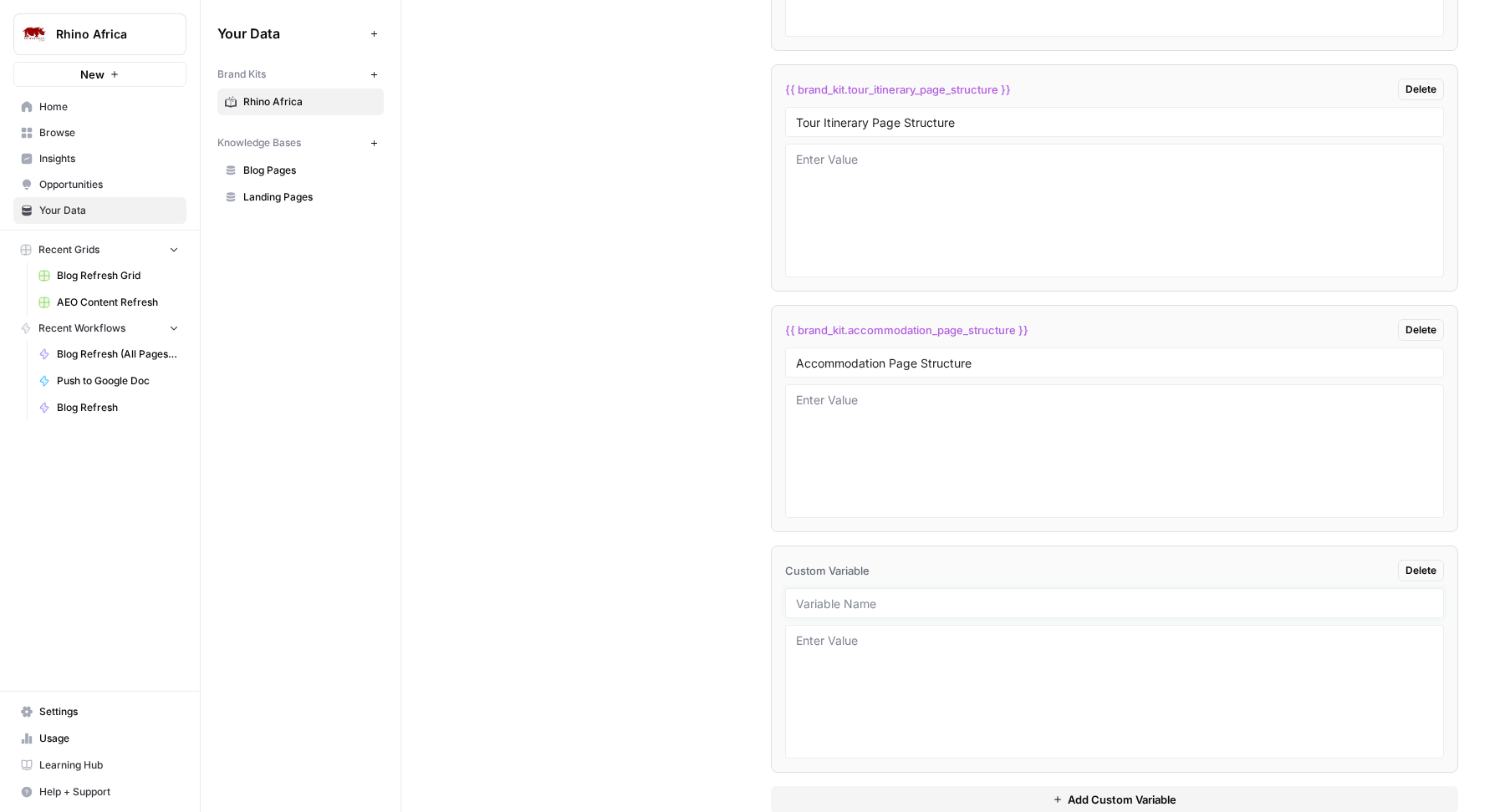
click at [829, 596] on input "text" at bounding box center [1114, 604] width 637 height 15
type input "Service Provider Page Structure"
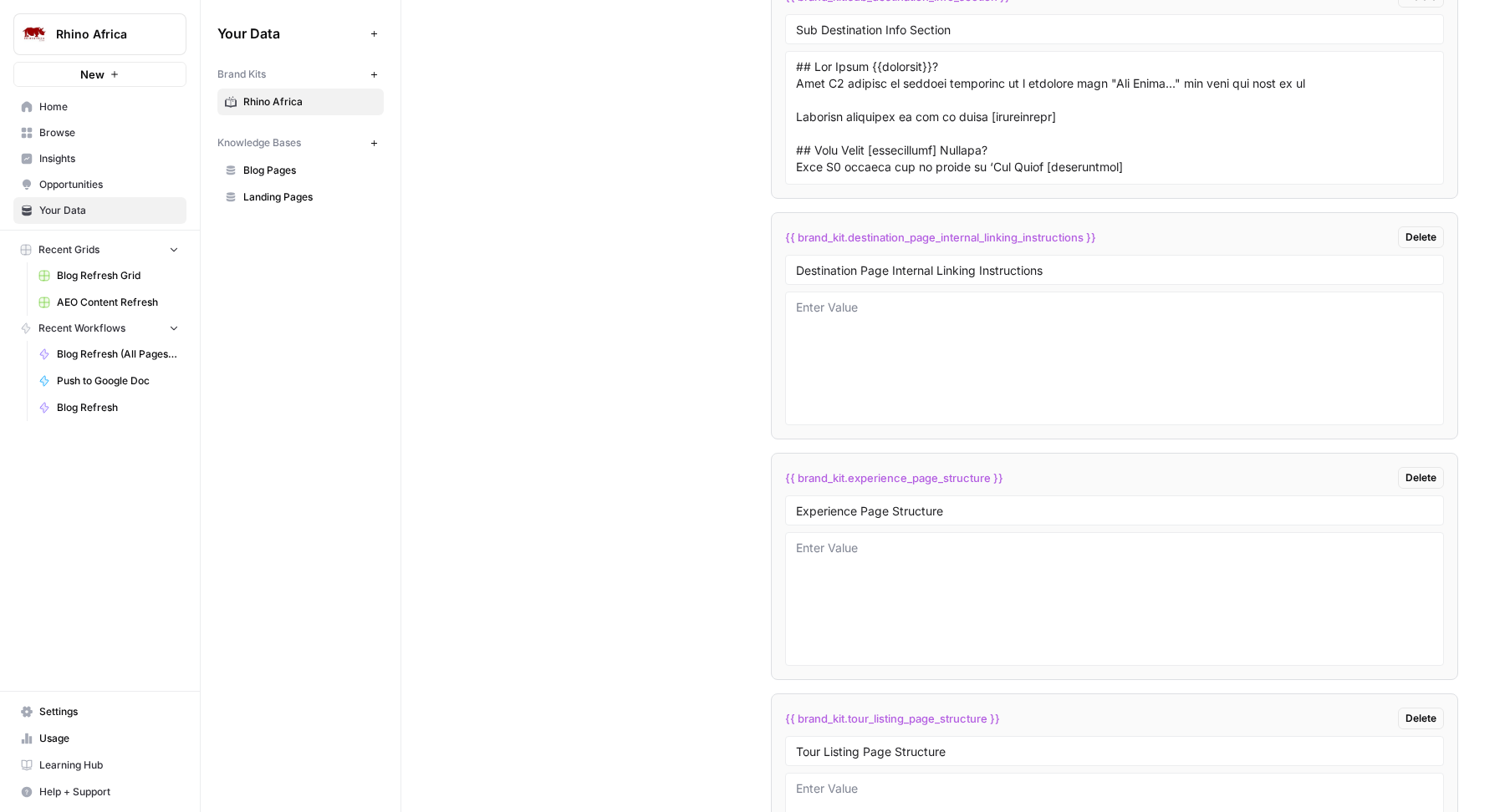
scroll to position [7186, 0]
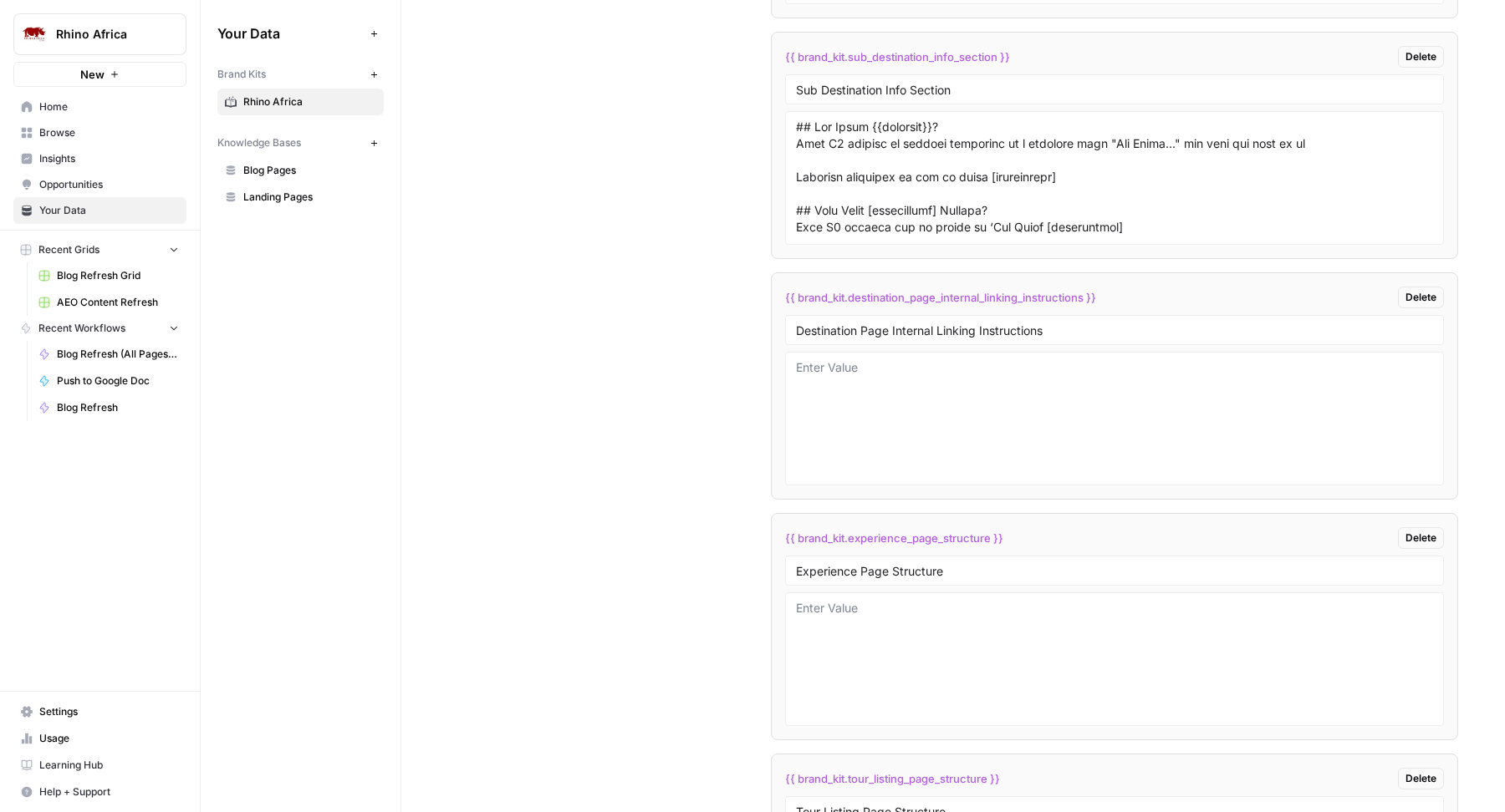
drag, startPoint x: 1053, startPoint y: 522, endPoint x: 775, endPoint y: 522, distance: 278.0
click at [775, 522] on li "{{ brand_kit.experience_page_structure }} Delete Experience Page Structure" at bounding box center [1114, 626] width 687 height 227
copy span "{{ brand_kit.experience_page_structure }}"
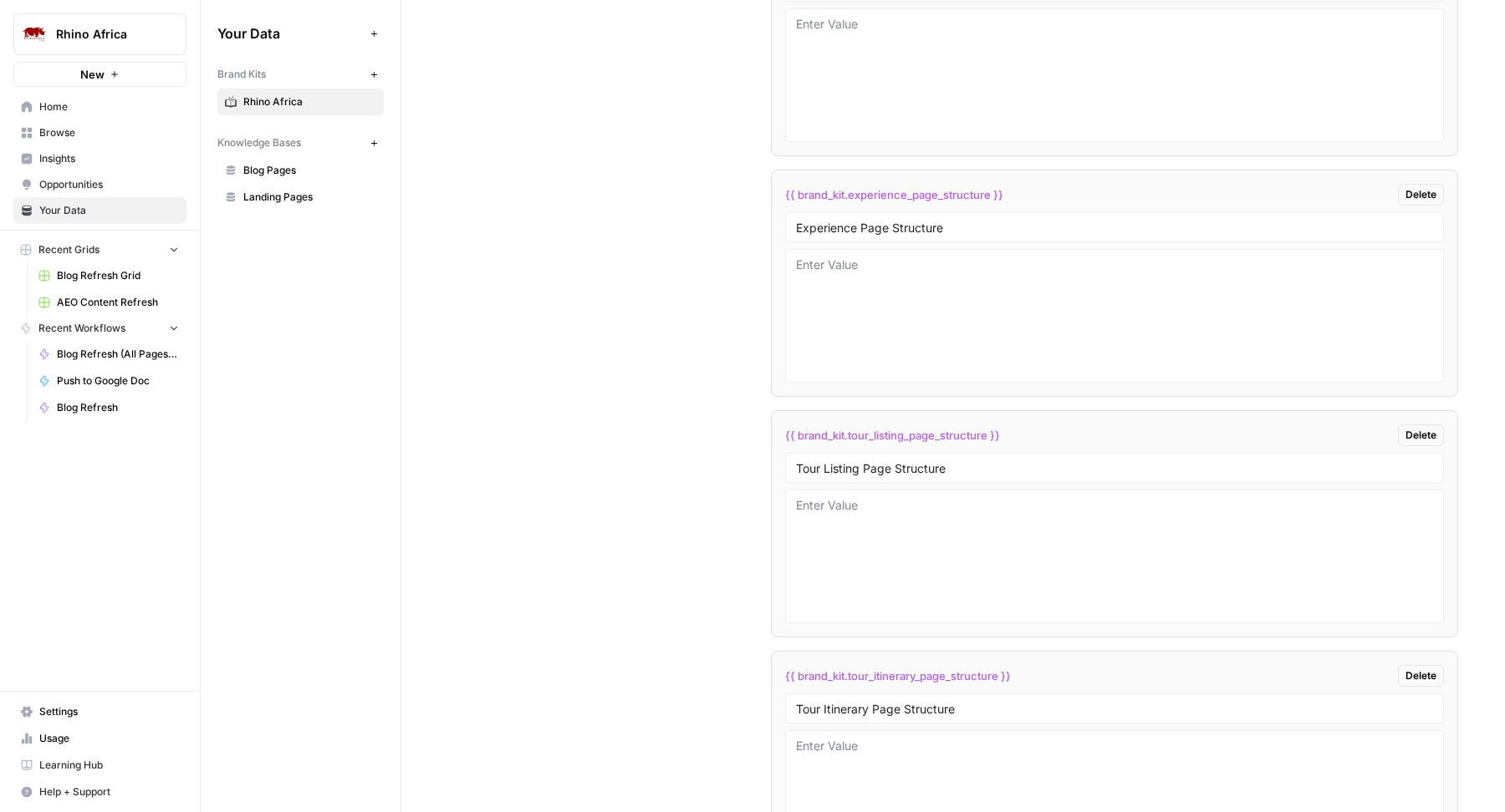
drag, startPoint x: 1016, startPoint y: 420, endPoint x: 740, endPoint y: 419, distance: 276.0
copy span "{{ brand_kit.tour_listing_page_structure }}"
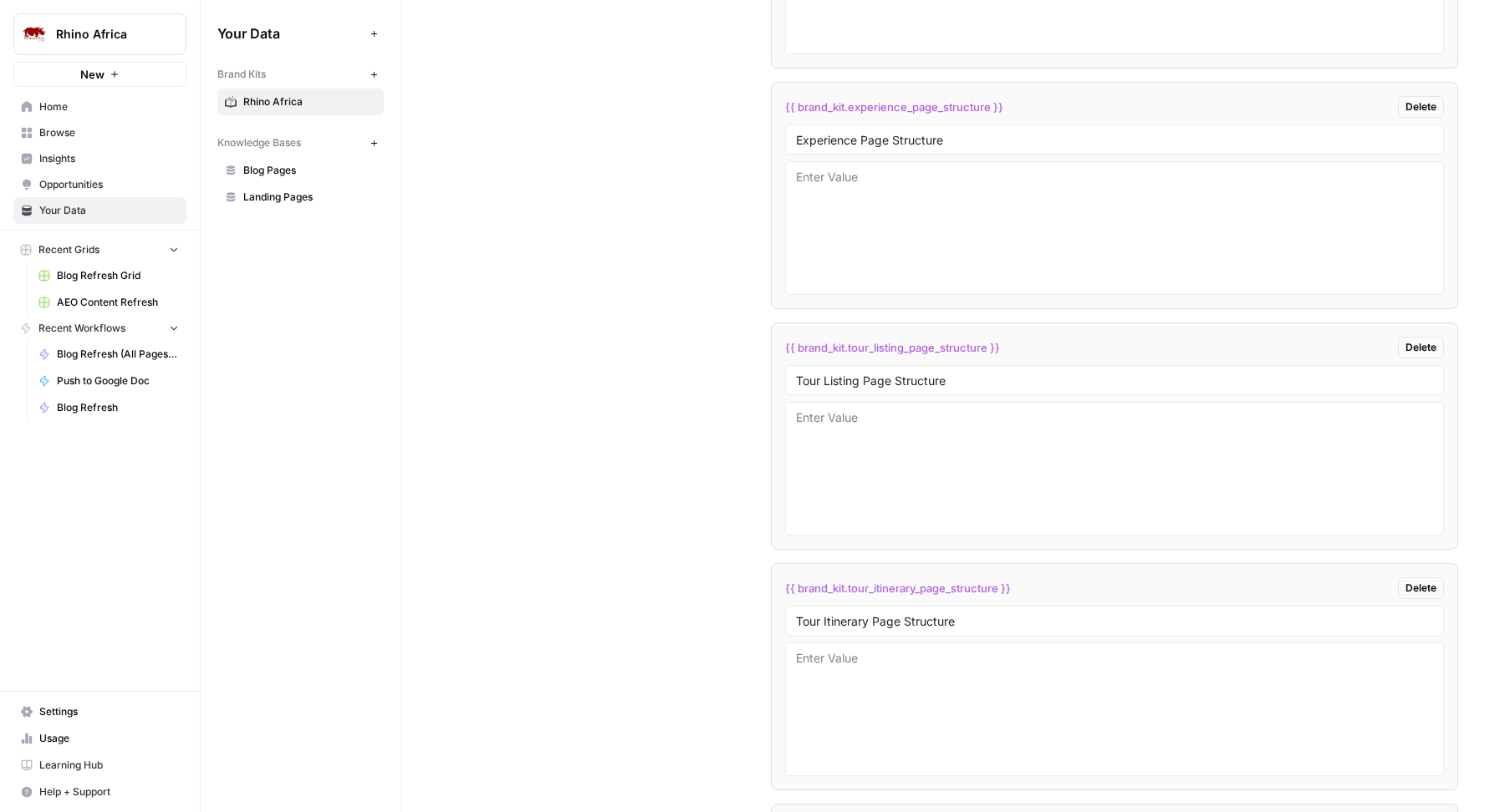
scroll to position [7622, 0]
drag, startPoint x: 1044, startPoint y: 564, endPoint x: 728, endPoint y: 564, distance: 316.0
copy span "{{ brand_kit.tour_itinerary_page_structure }}"
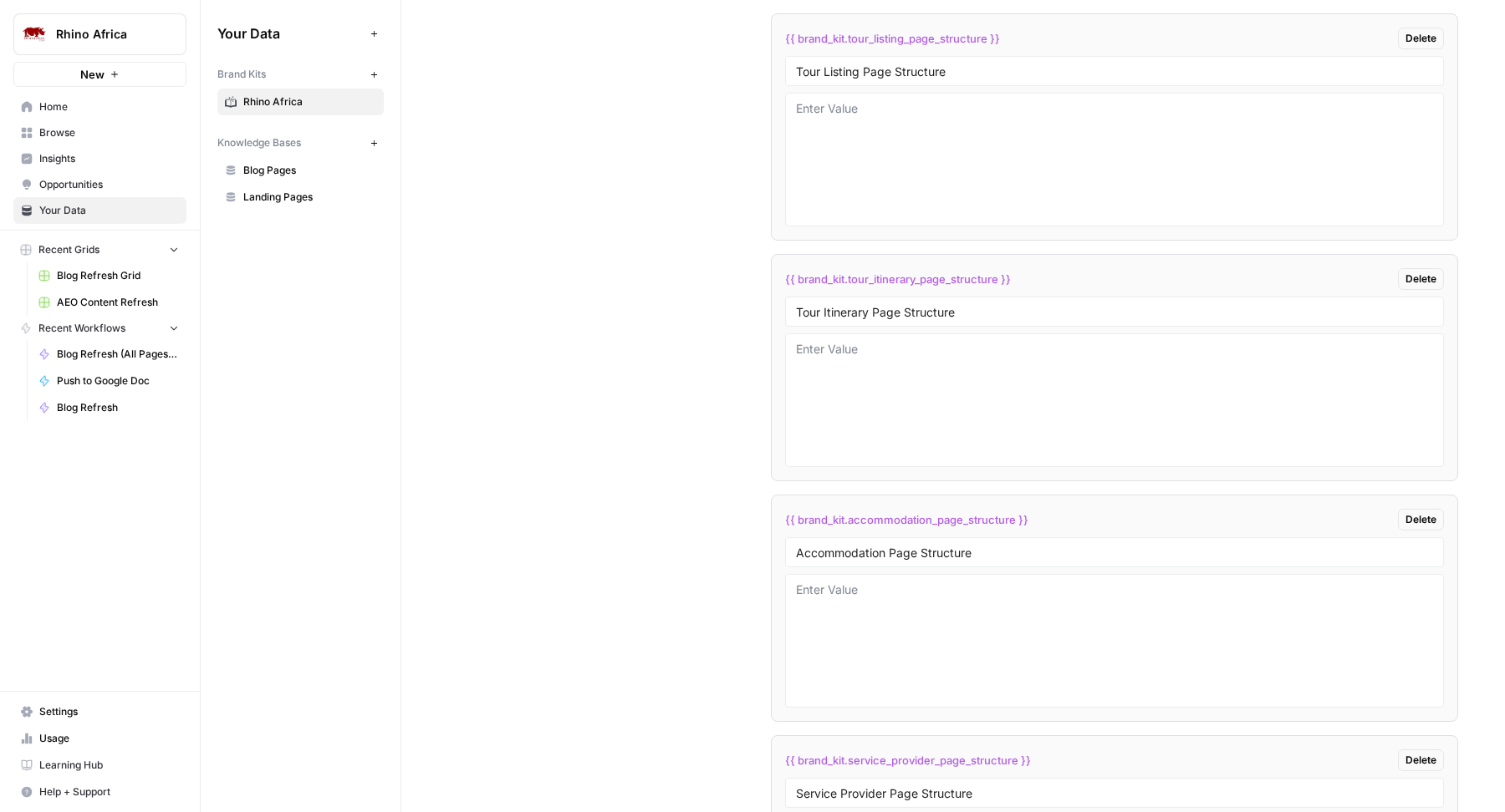
drag, startPoint x: 1045, startPoint y: 498, endPoint x: 749, endPoint y: 496, distance: 296.0
copy span "{{ brand_kit.accommodation_page_structure }}"
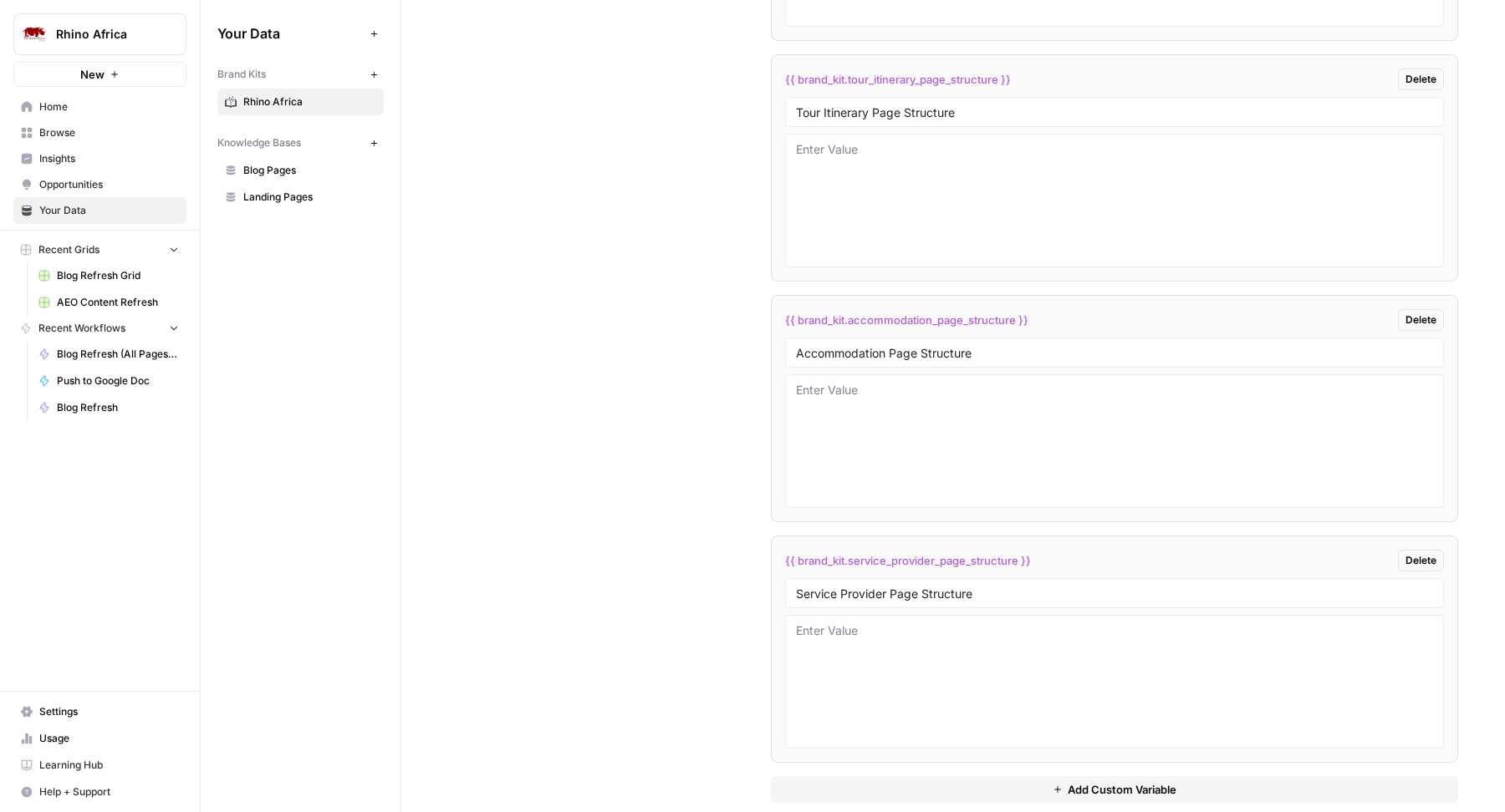
drag, startPoint x: 1039, startPoint y: 544, endPoint x: 776, endPoint y: 533, distance: 263.2
click at [776, 536] on li "{{ brand_kit.service_provider_page_structure }} Delete Service Provider Page St…" at bounding box center [1114, 649] width 687 height 227
copy span "{{ brand_kit.service_provider_page_structure }}"
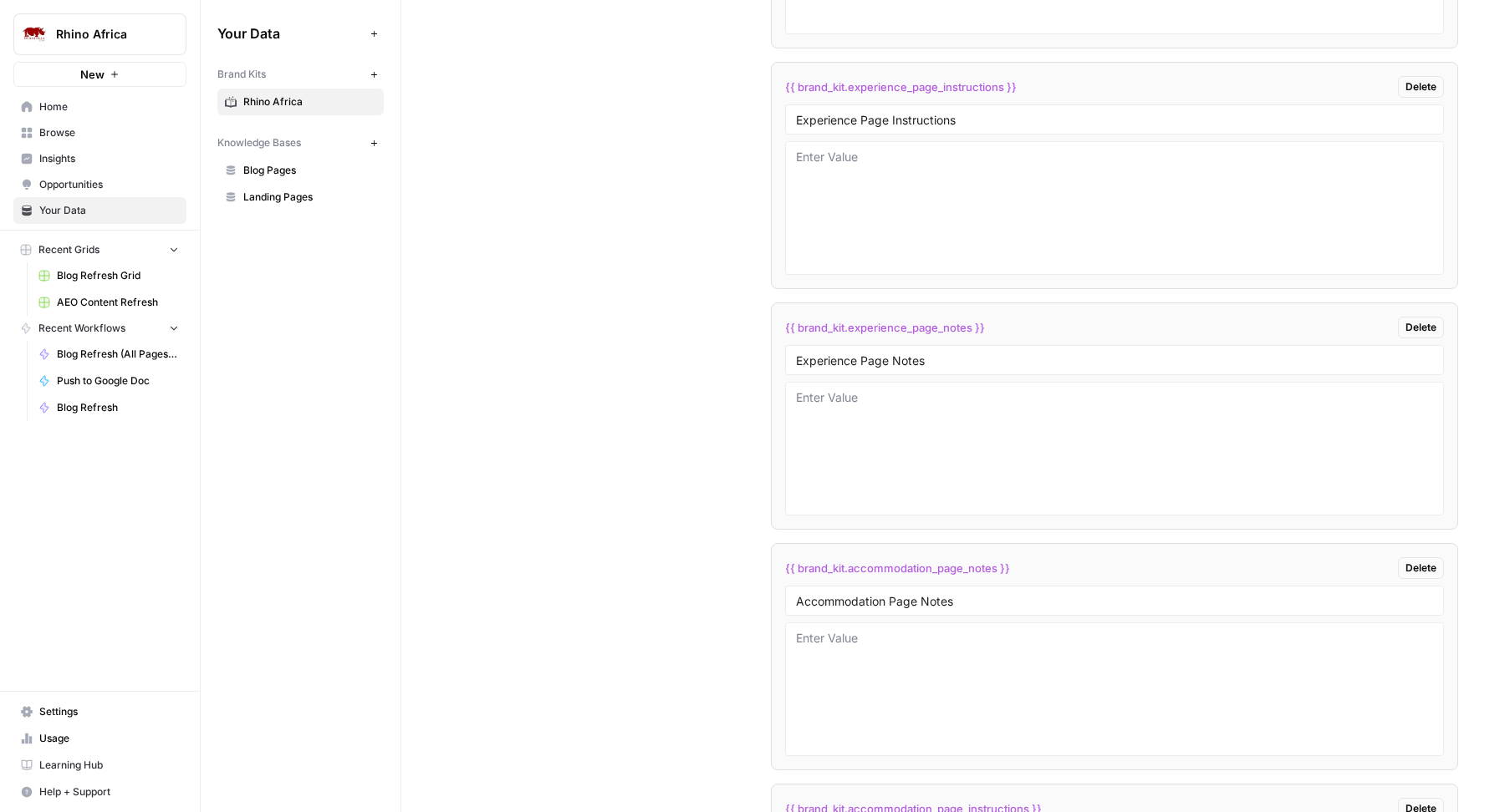
scroll to position [4126, 0]
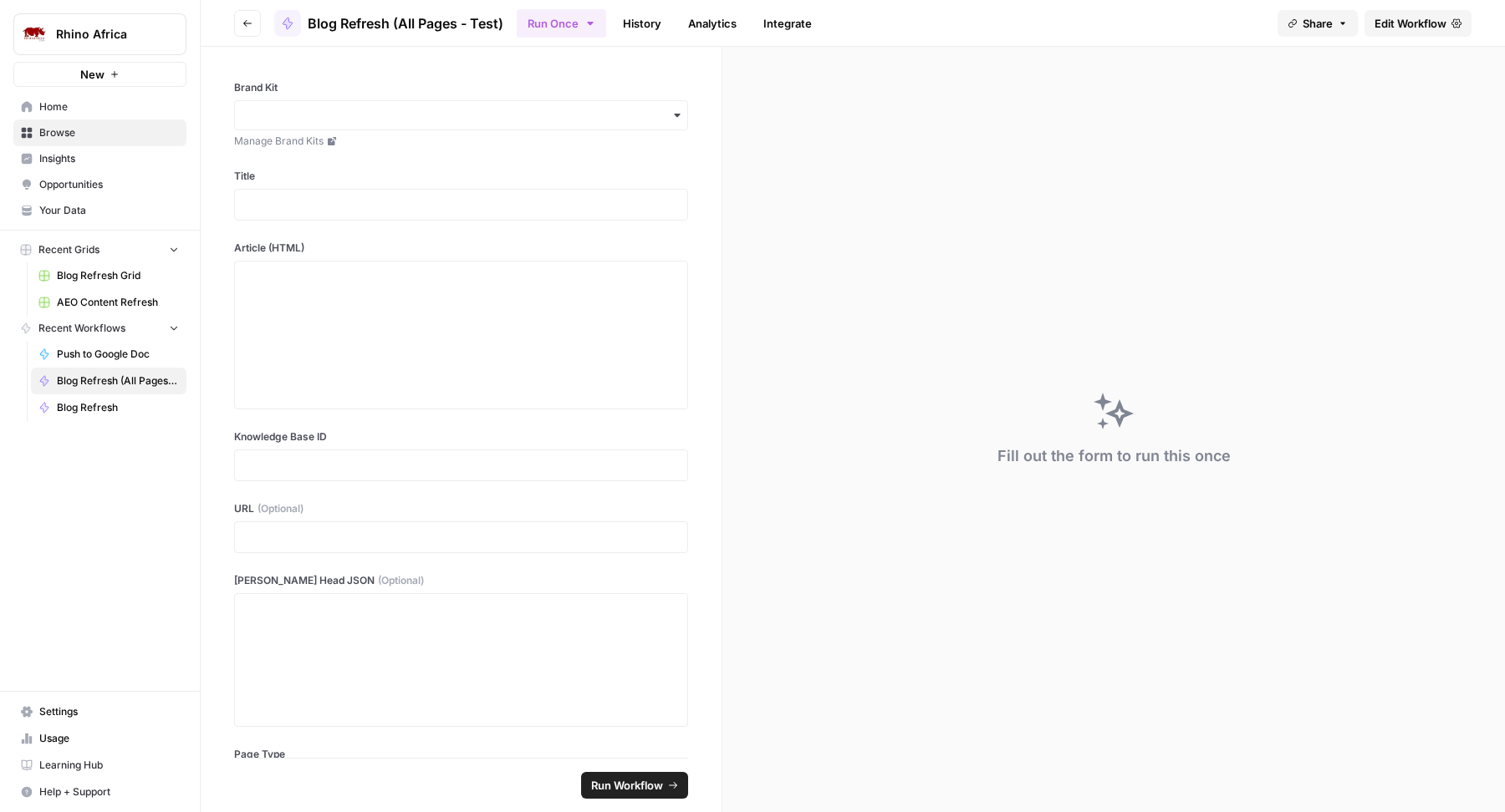
click at [1433, 7] on header "Go back Blog Refresh (All Pages - Test) Run Once History Analytics Integrate Sh…" at bounding box center [853, 23] width 1304 height 47
click at [1405, 13] on link "Edit Workflow" at bounding box center [1418, 23] width 107 height 27
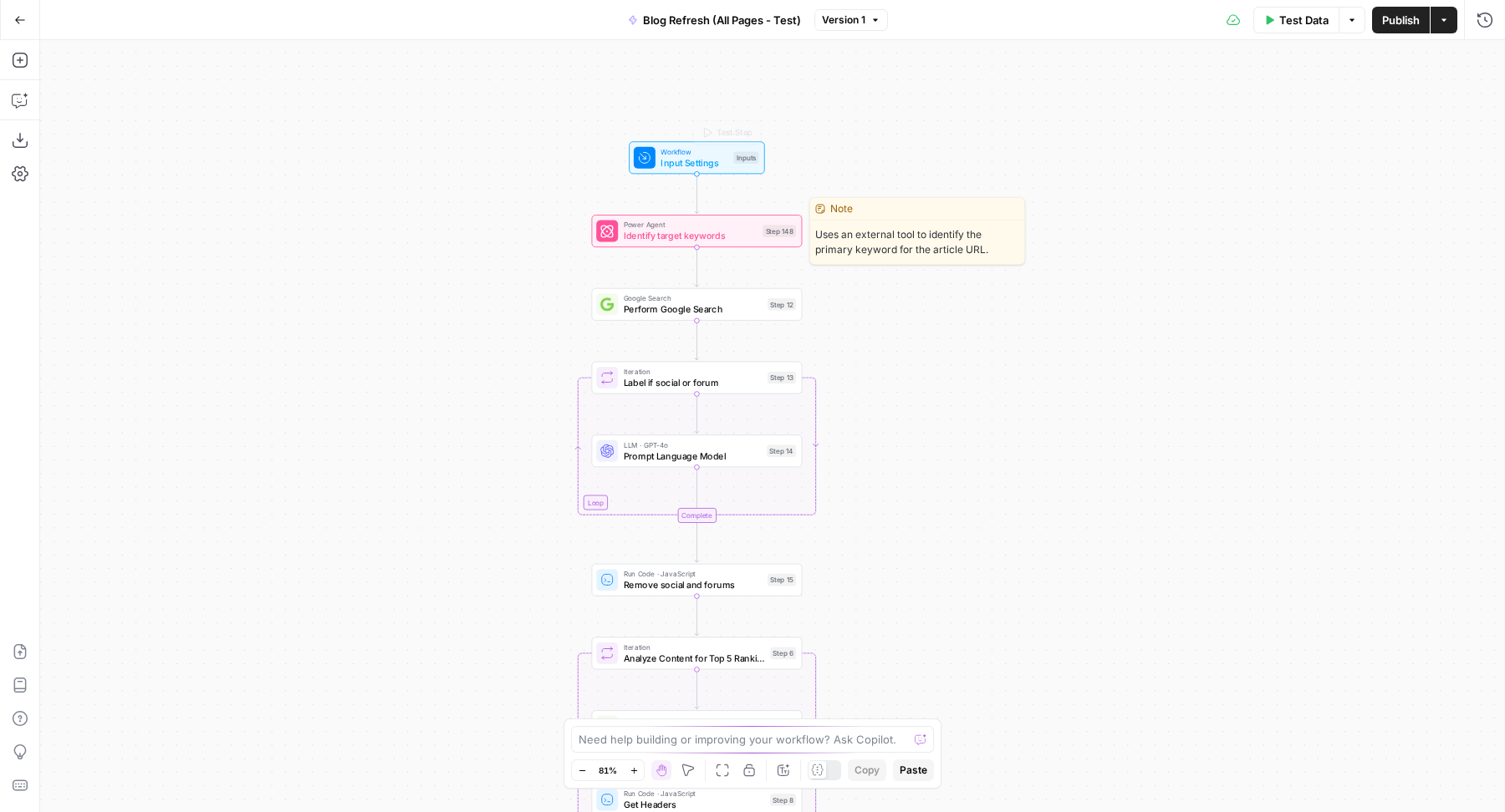
click at [619, 233] on div "Power Agent Identify target keywords Step 148 Copy step Delete step Edit Note T…" at bounding box center [696, 232] width 200 height 23
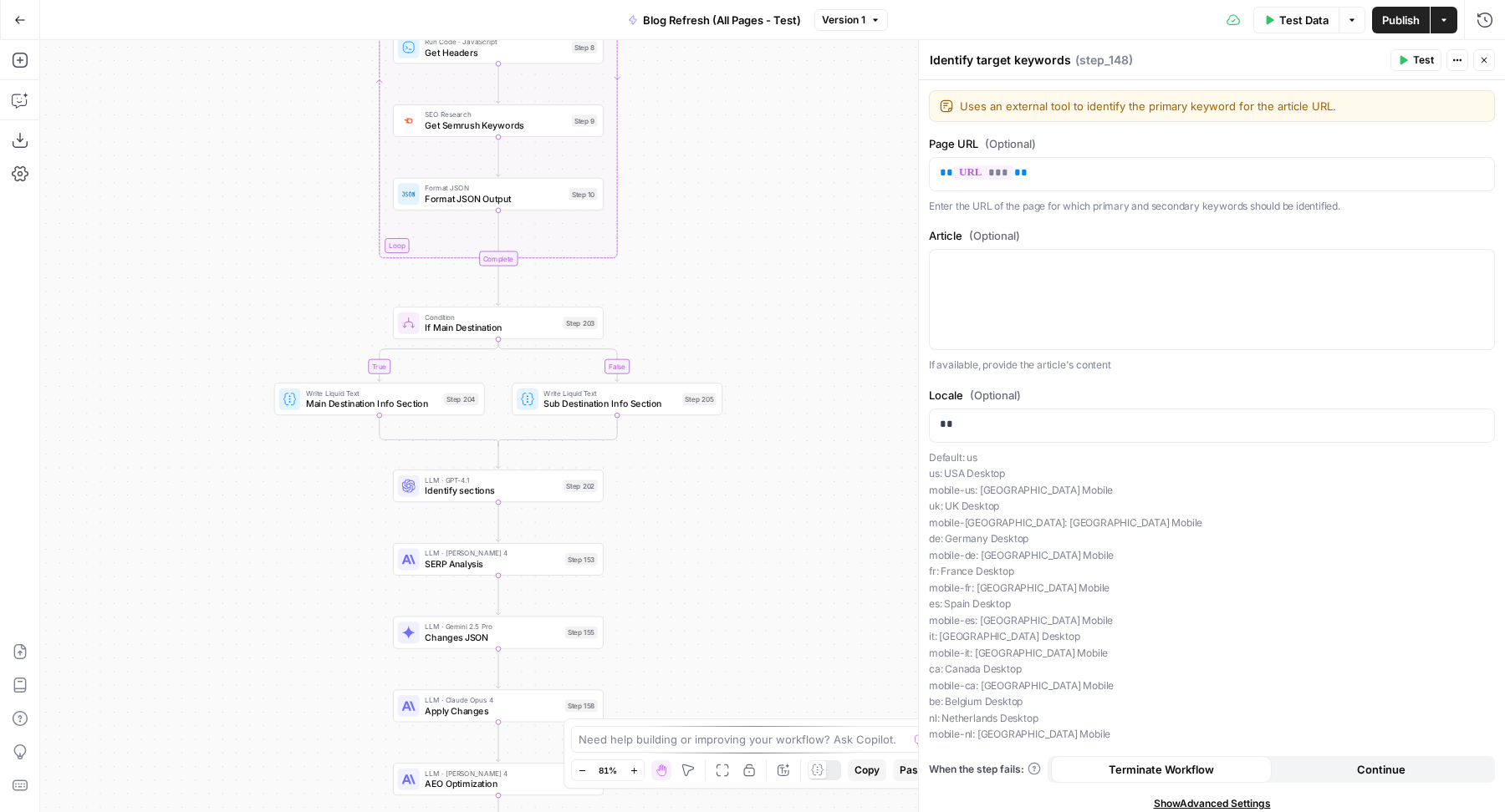
click at [436, 323] on span "If Main Destination" at bounding box center [491, 327] width 133 height 13
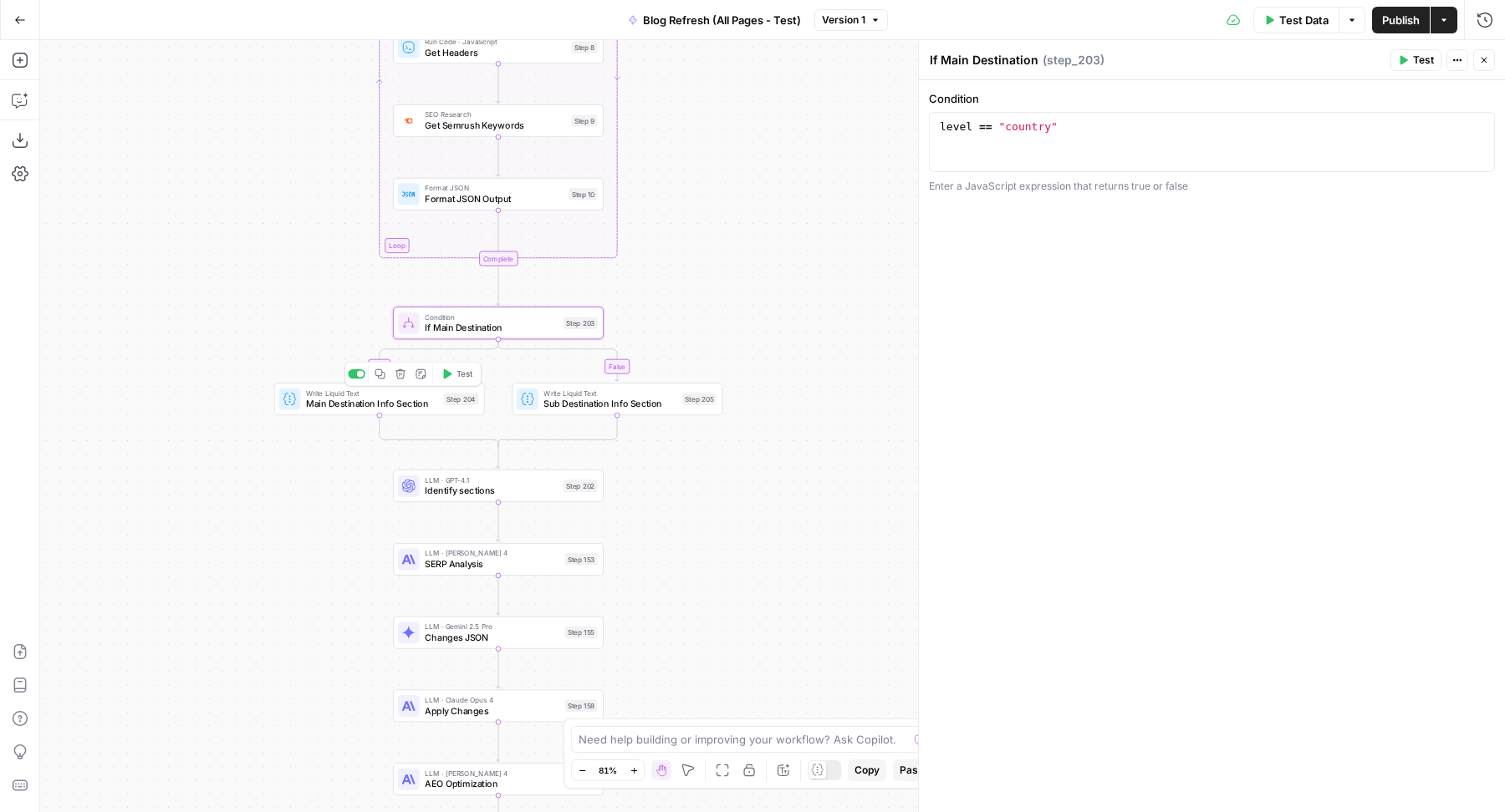
click at [344, 398] on span "Main Destination Info Section" at bounding box center [372, 403] width 132 height 13
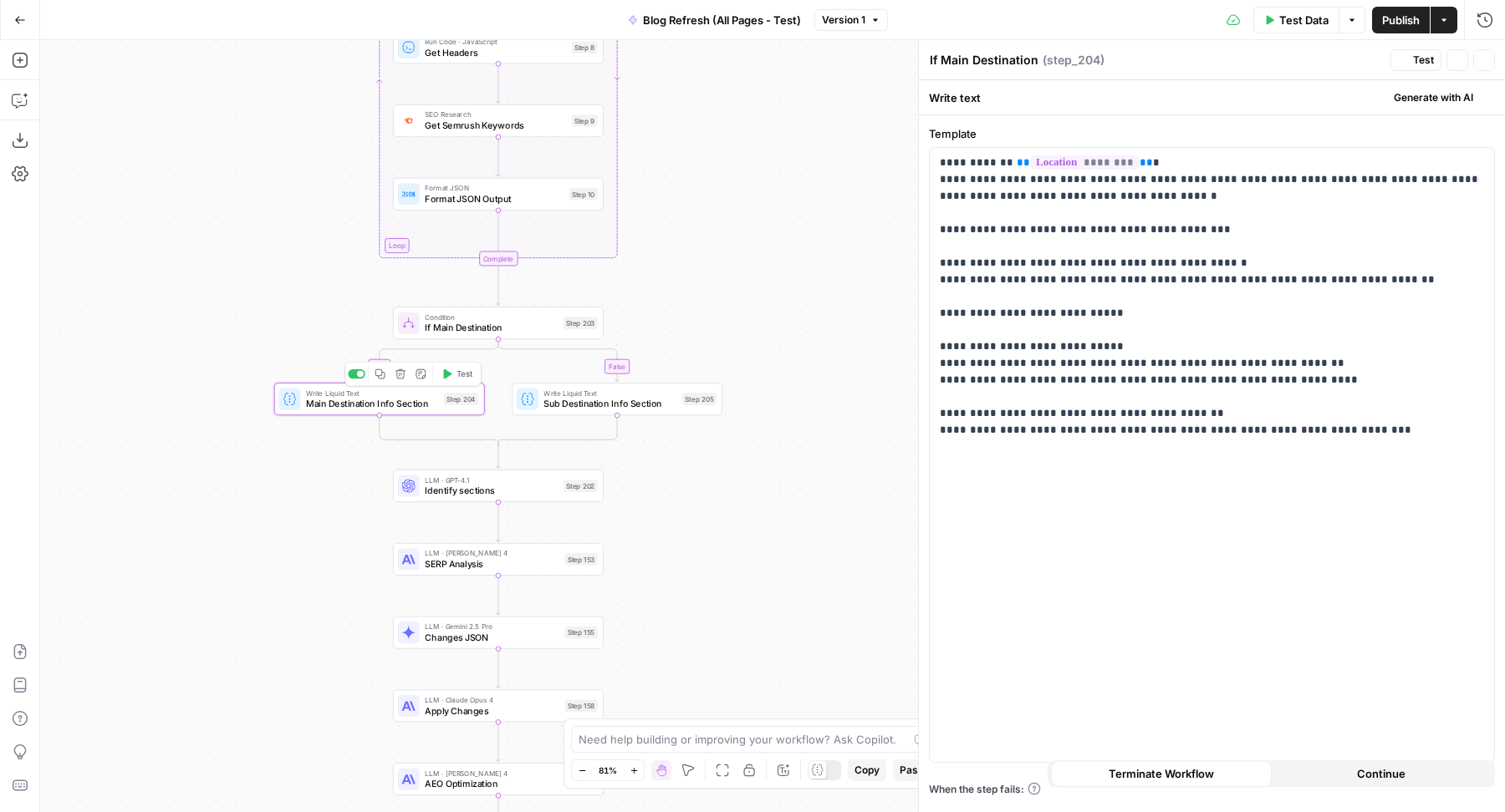
type textarea "Main Destination Info Section"
click at [416, 325] on div at bounding box center [409, 323] width 22 height 22
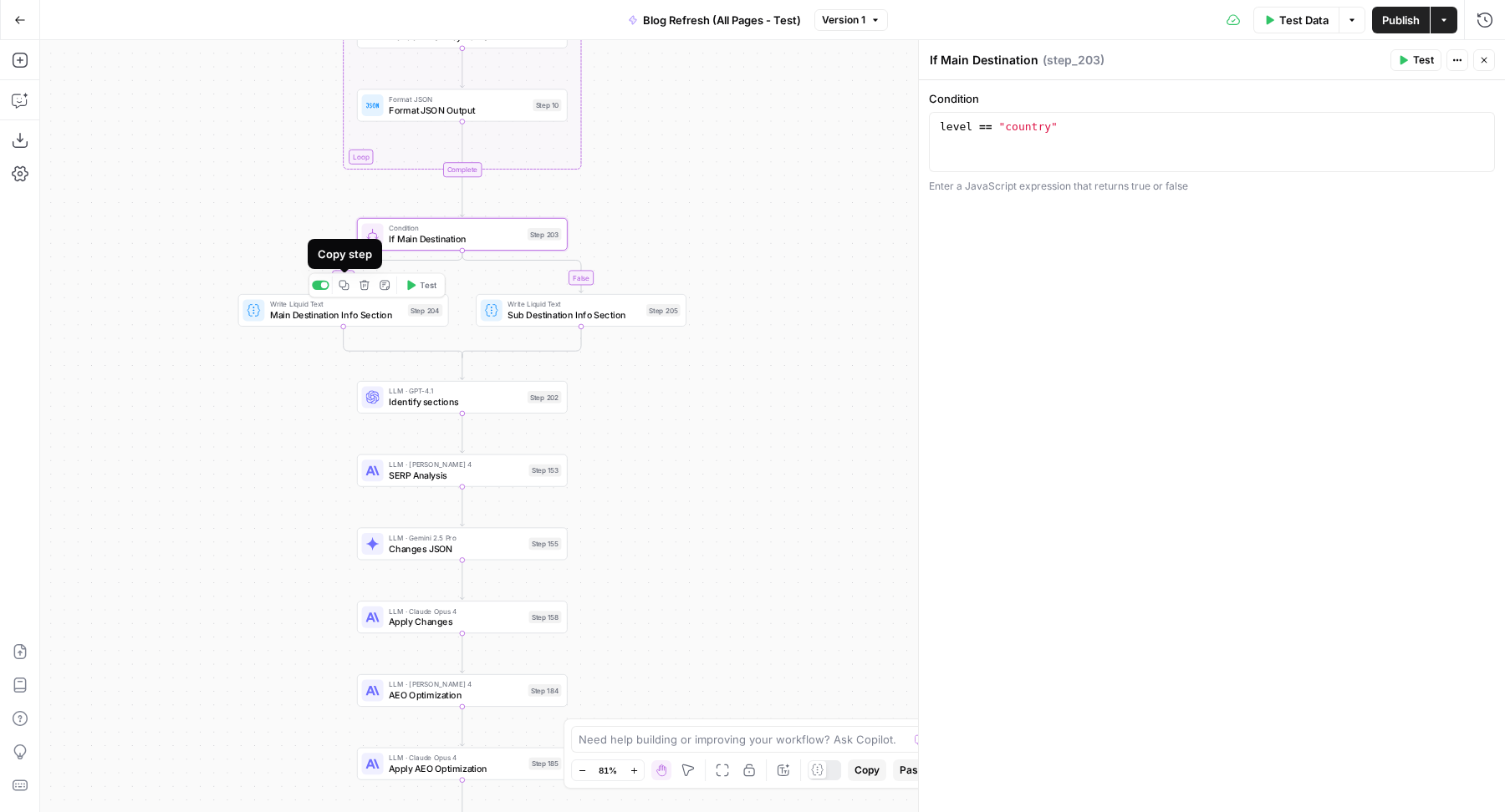
click at [344, 280] on icon "button" at bounding box center [344, 285] width 10 height 10
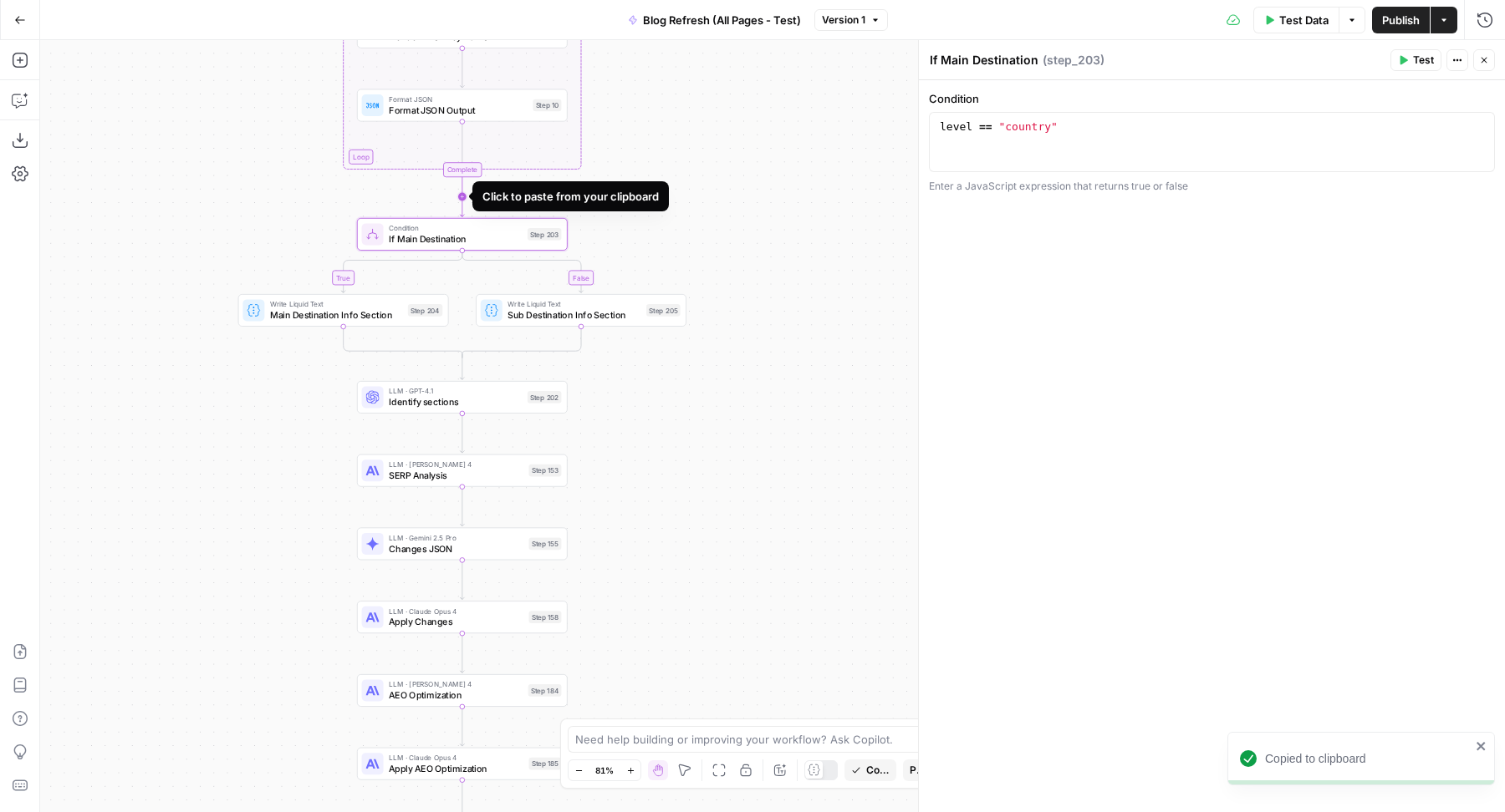
click at [464, 192] on icon "Edge from step_6-iteration-end to step_203" at bounding box center [461, 198] width 4 height 40
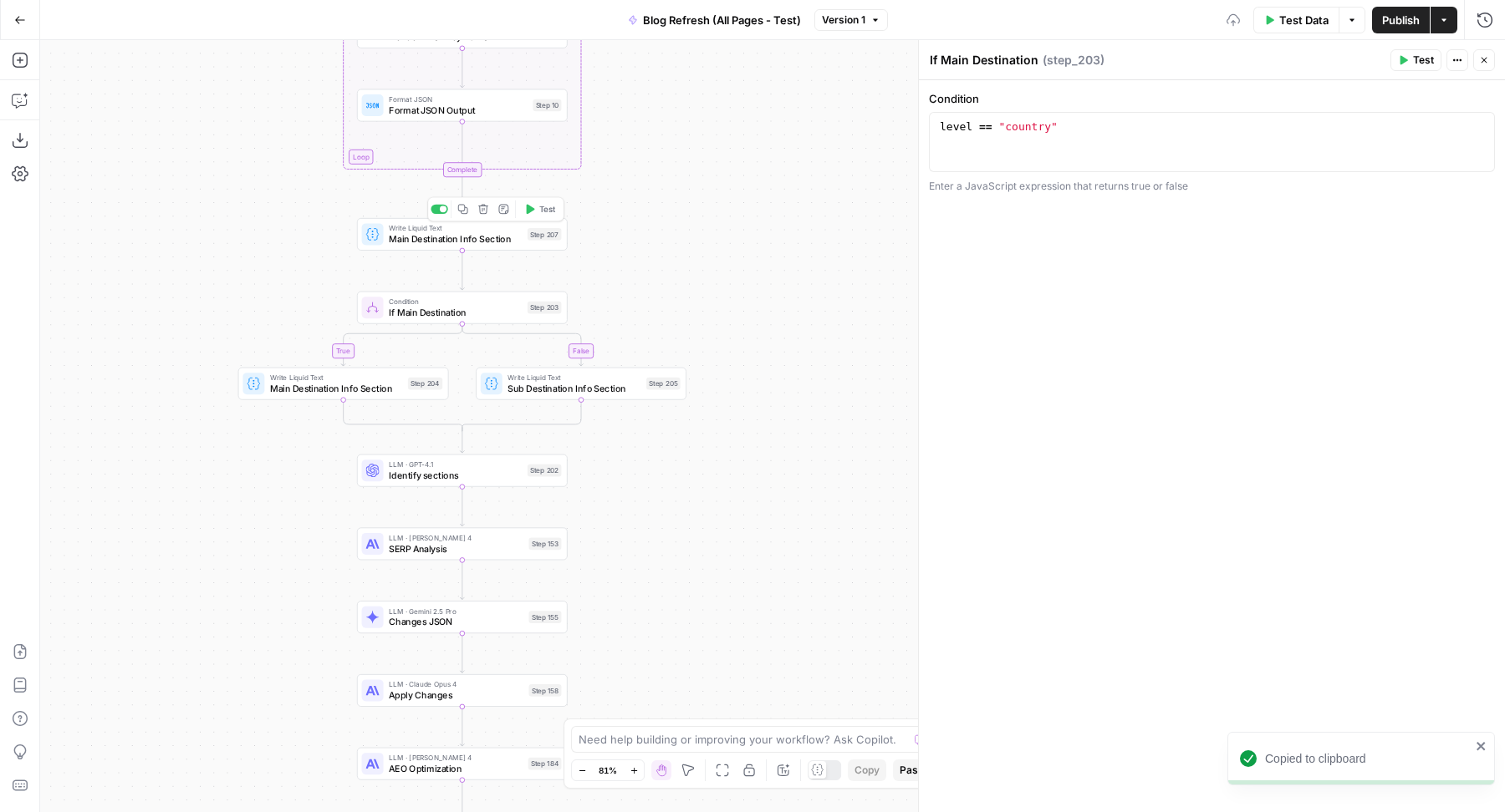
click at [413, 229] on span "Write Liquid Text" at bounding box center [455, 229] width 133 height 11
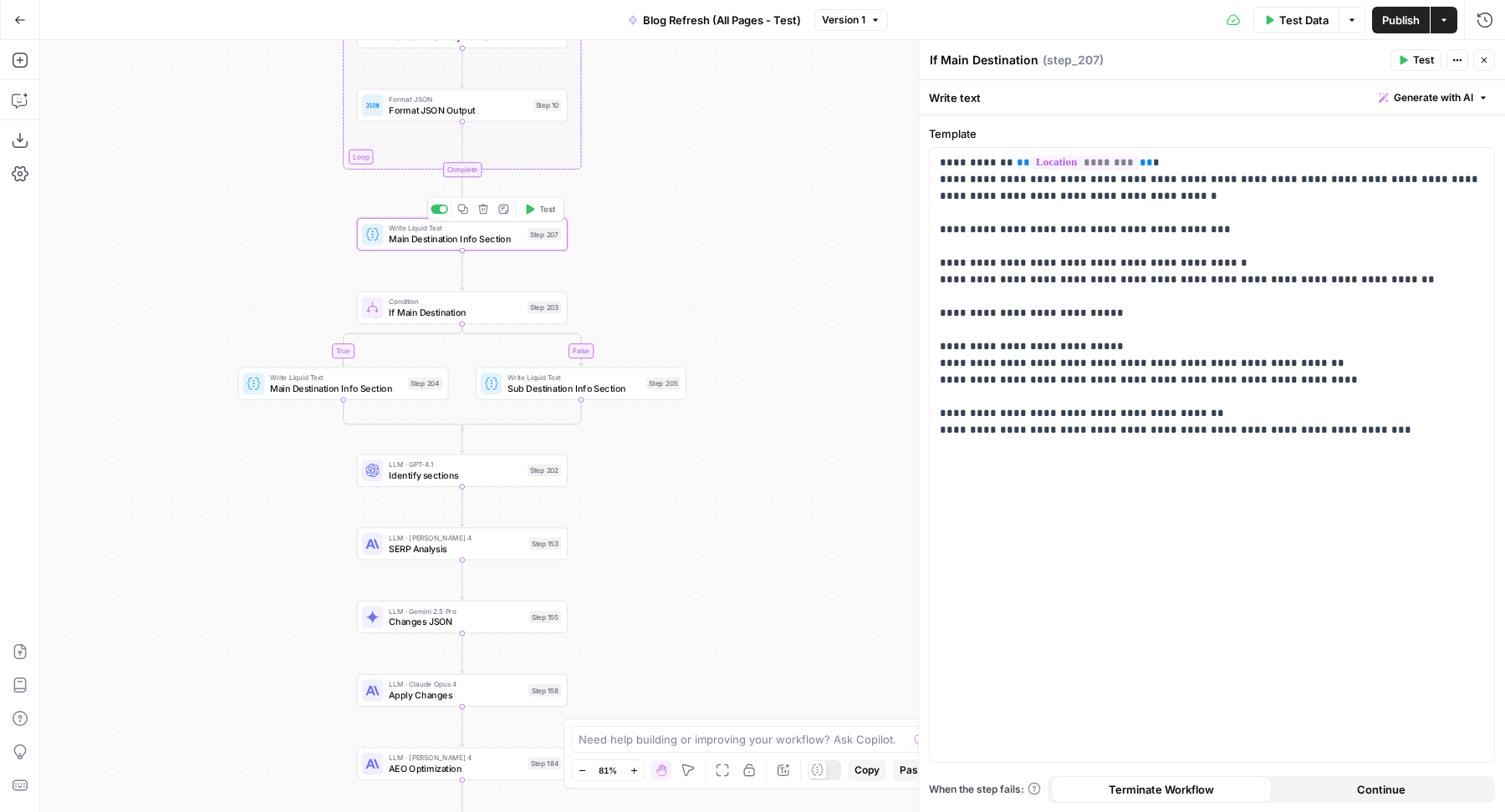
type textarea "Main Destination Info Section"
click at [1301, 336] on p "**********" at bounding box center [1212, 296] width 545 height 284
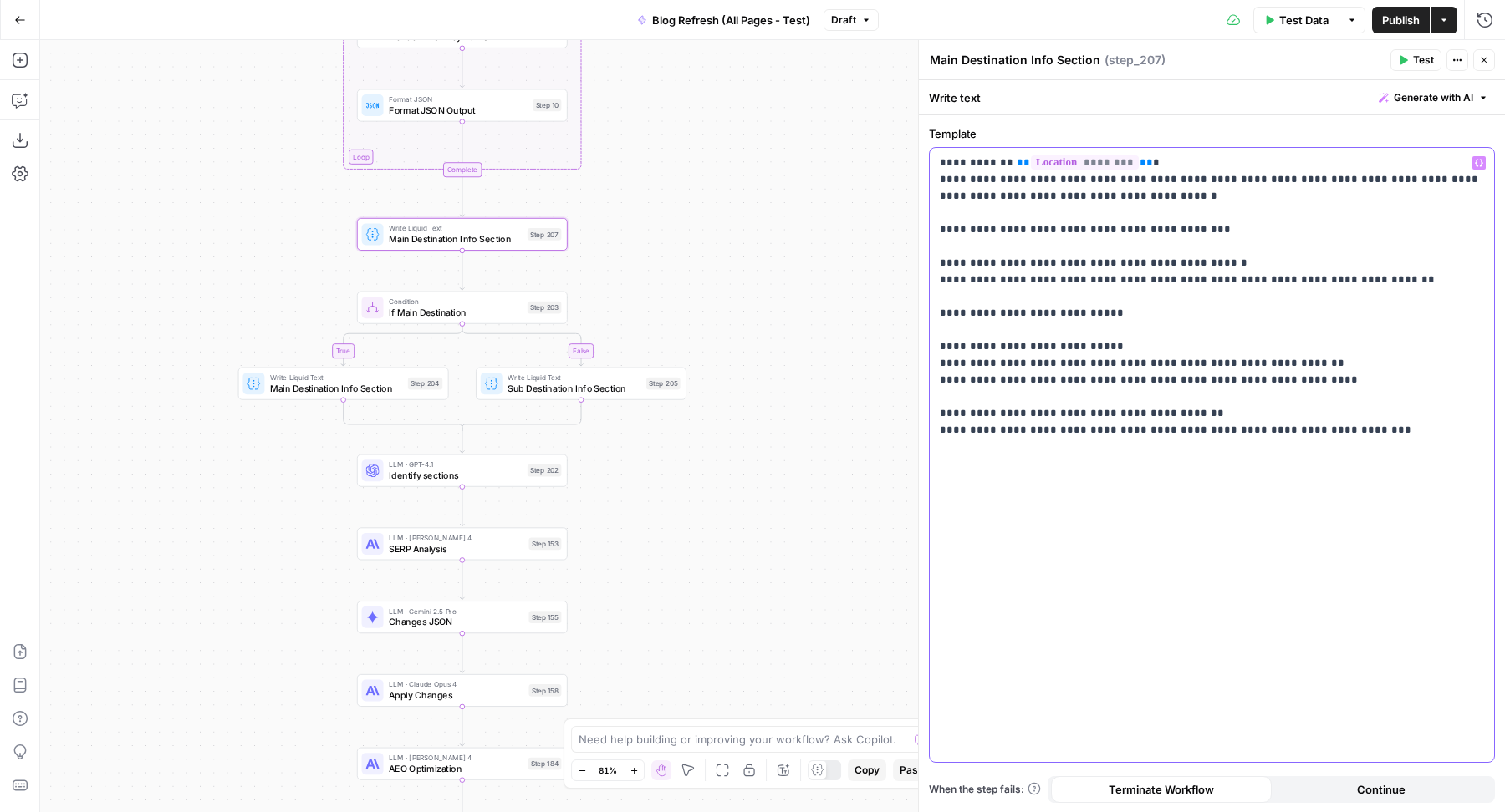
click at [1301, 336] on p "**********" at bounding box center [1212, 296] width 545 height 284
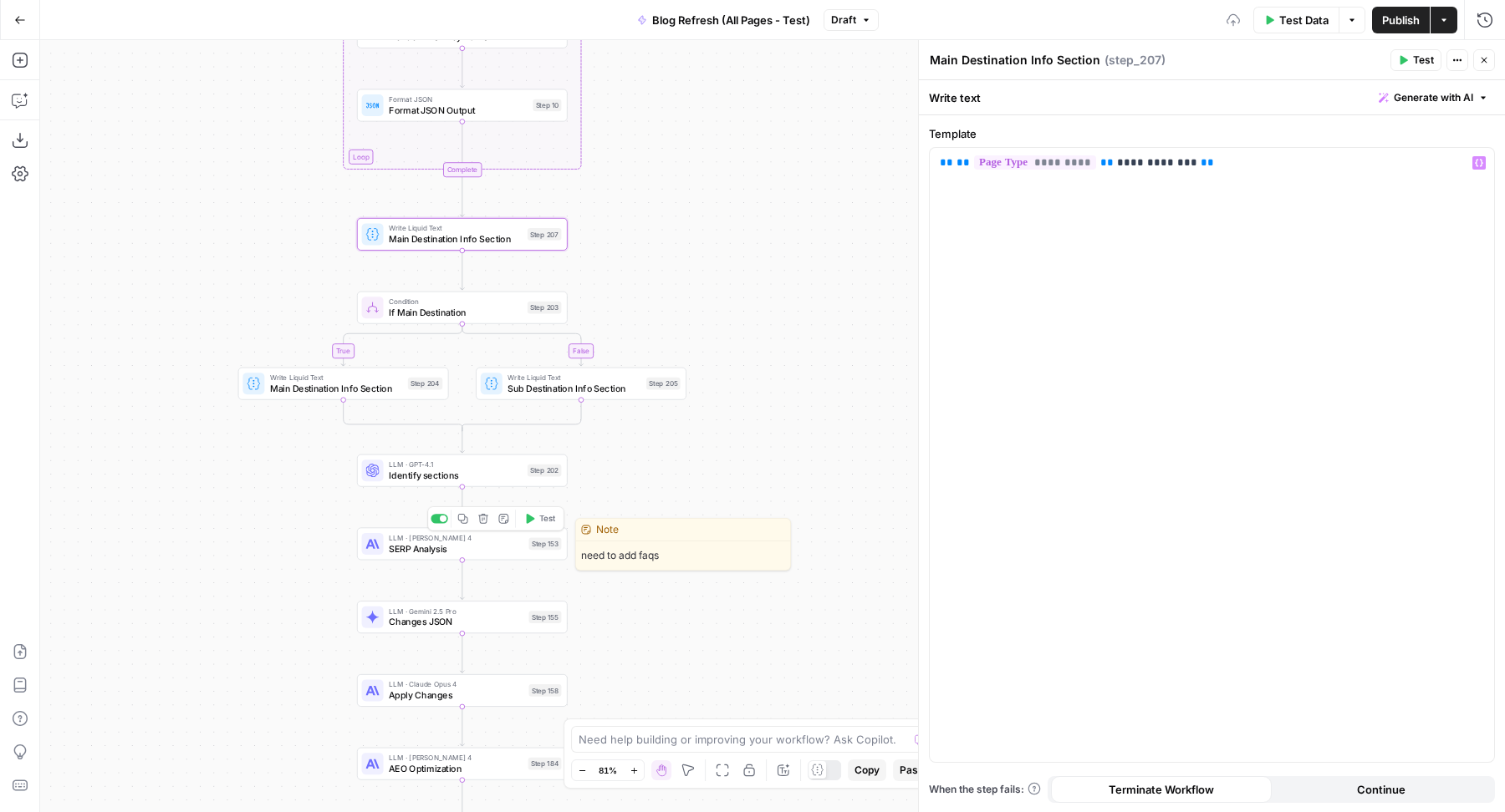
click at [405, 547] on span "SERP Analysis" at bounding box center [456, 548] width 135 height 13
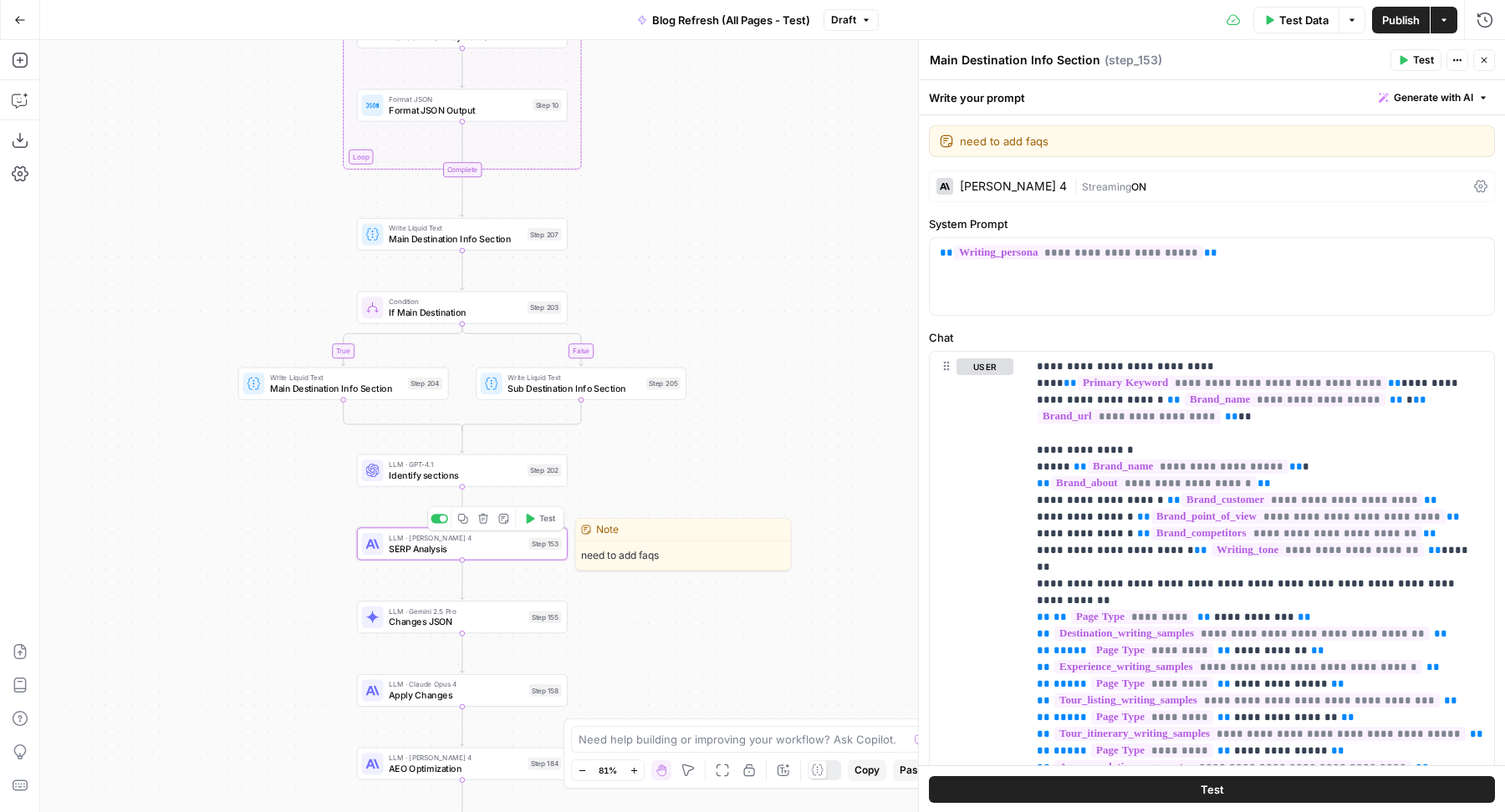
type textarea "SERP Analysis"
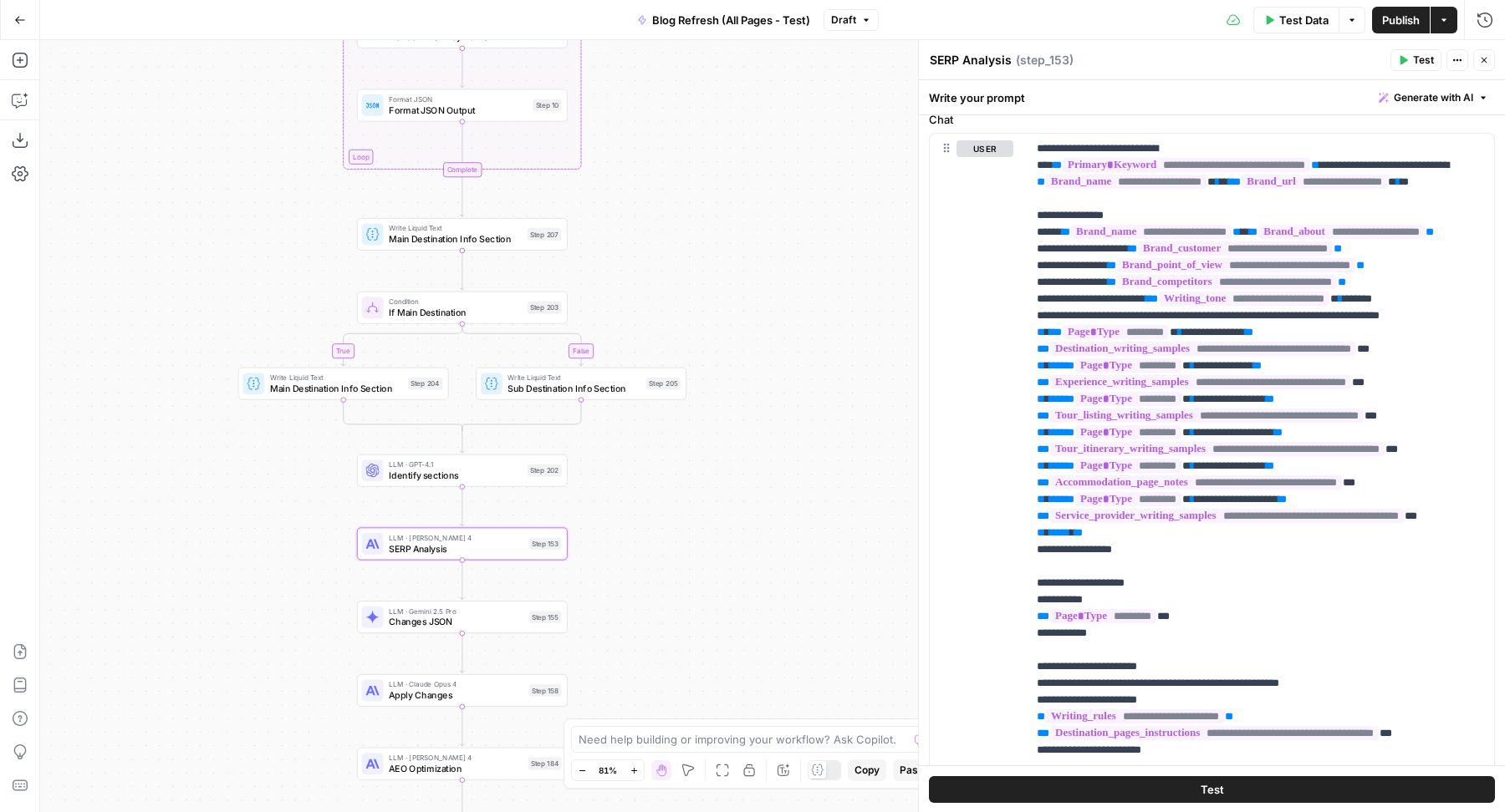
scroll to position [239, 0]
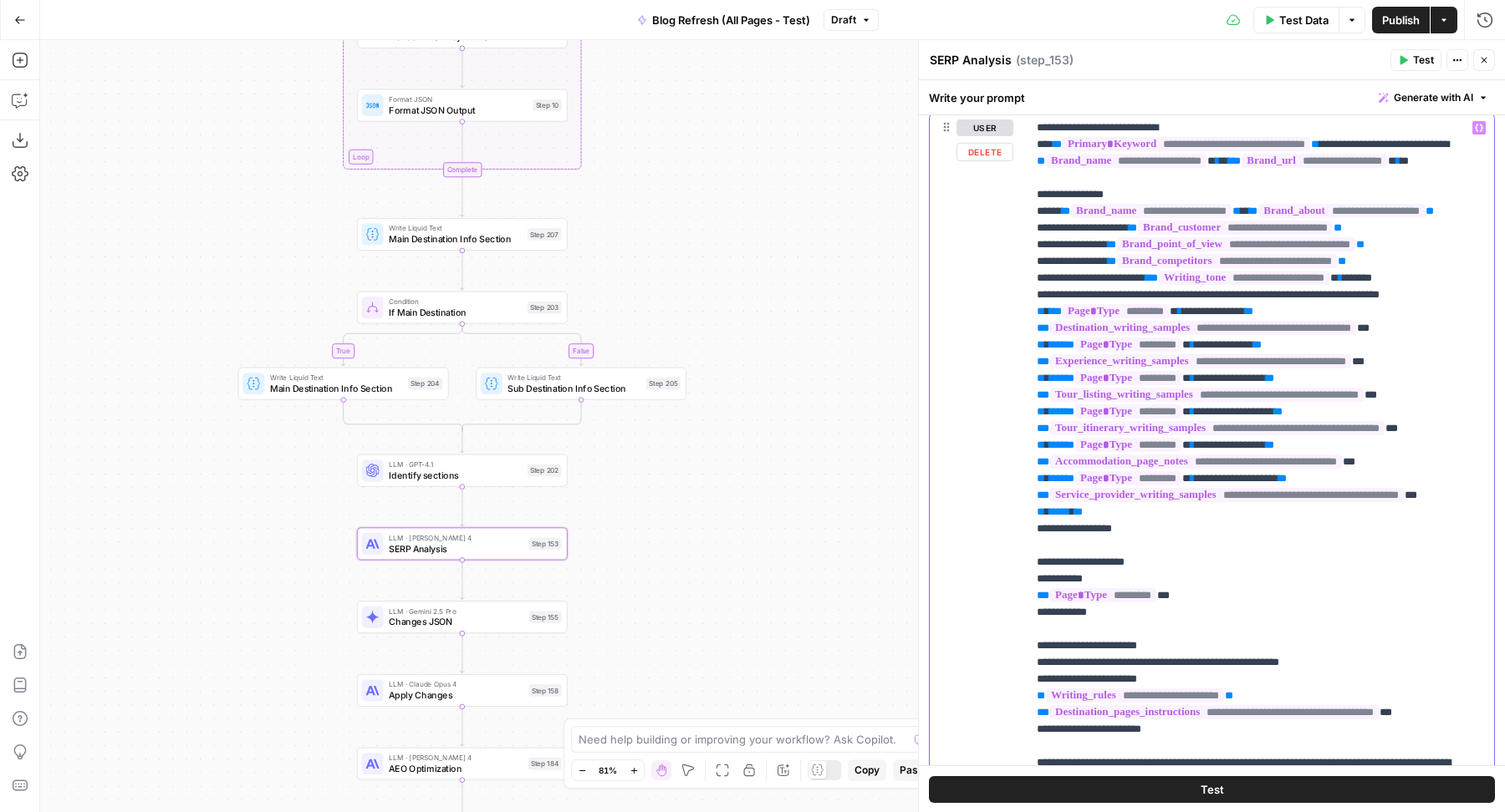
drag, startPoint x: 1032, startPoint y: 341, endPoint x: 1129, endPoint y: 570, distance: 248.7
click at [1129, 570] on div "**********" at bounding box center [1260, 453] width 467 height 681
copy p "**********"
click at [462, 238] on span "Main Destination Info Section" at bounding box center [455, 239] width 133 height 13
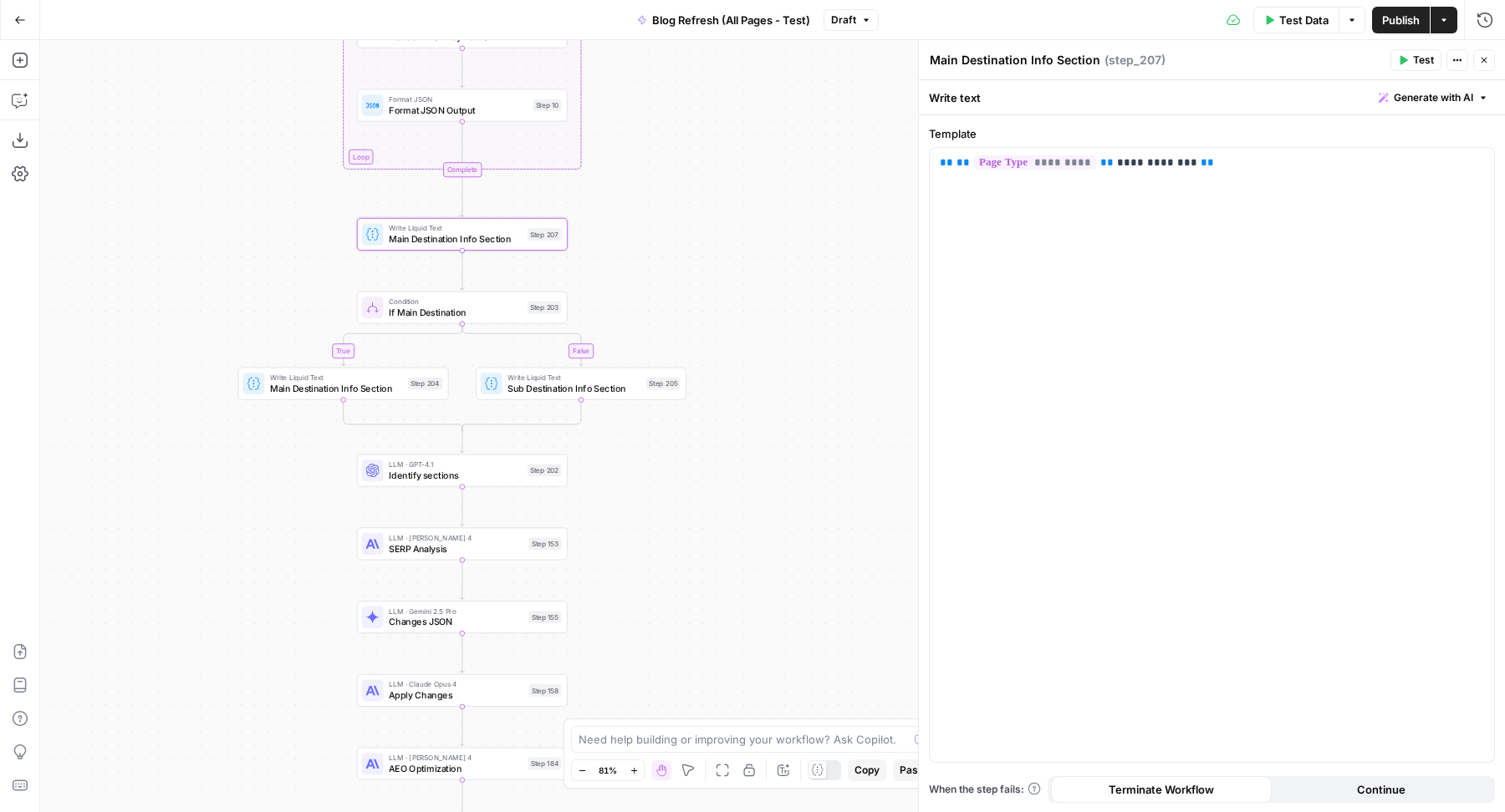
click at [1028, 68] on textarea "Main Destination Info Section" at bounding box center [1015, 60] width 171 height 17
type textarea "Page Template"
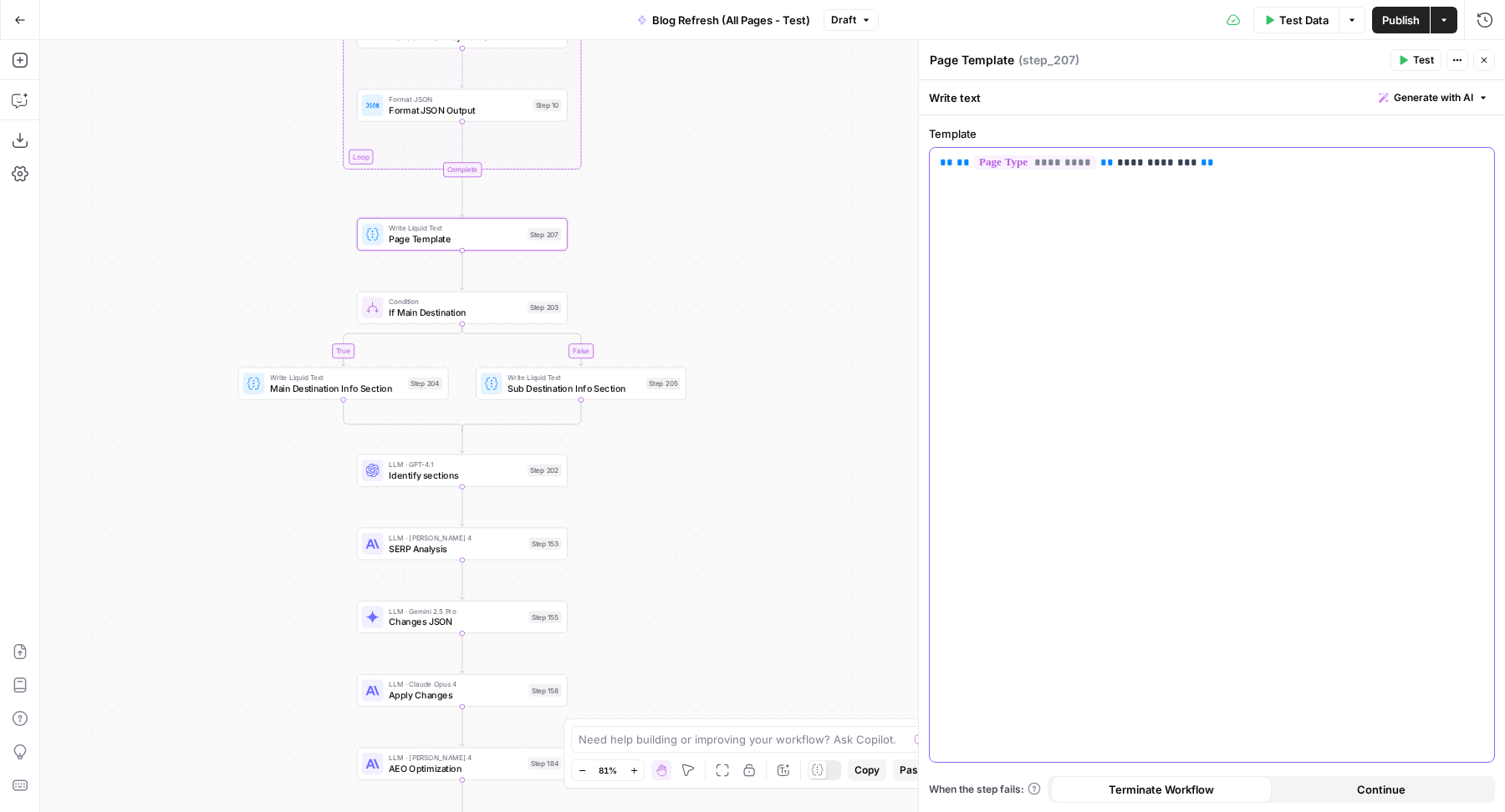
click at [1242, 256] on div "**********" at bounding box center [1212, 455] width 564 height 614
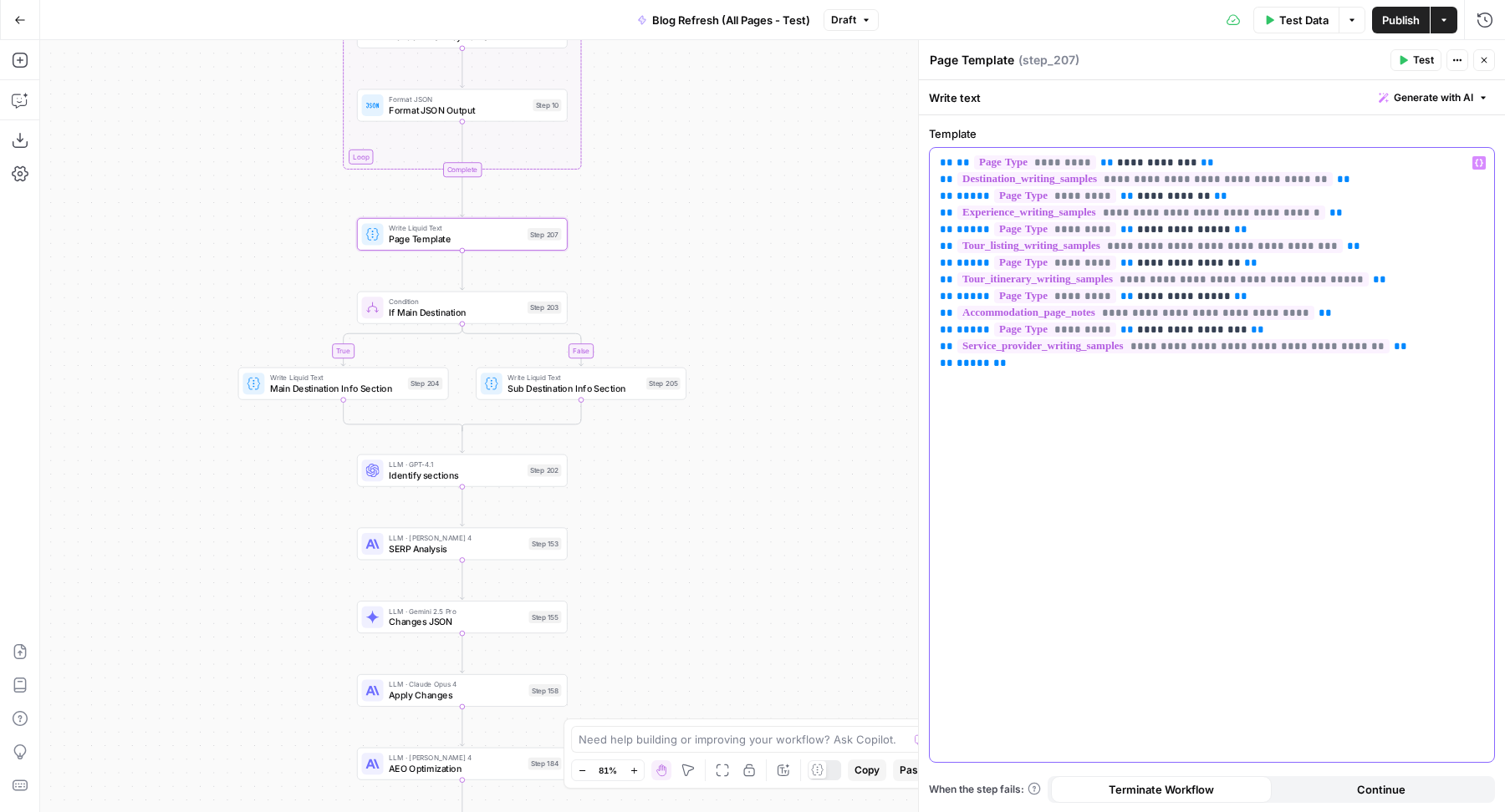
drag, startPoint x: 1358, startPoint y: 177, endPoint x: 930, endPoint y: 178, distance: 428.0
click at [930, 178] on div "**********" at bounding box center [1212, 455] width 564 height 614
drag, startPoint x: 1336, startPoint y: 215, endPoint x: 914, endPoint y: 213, distance: 422.0
click at [918, 213] on div "**********" at bounding box center [1211, 426] width 587 height 773
drag, startPoint x: 1348, startPoint y: 247, endPoint x: 938, endPoint y: 247, distance: 410.0
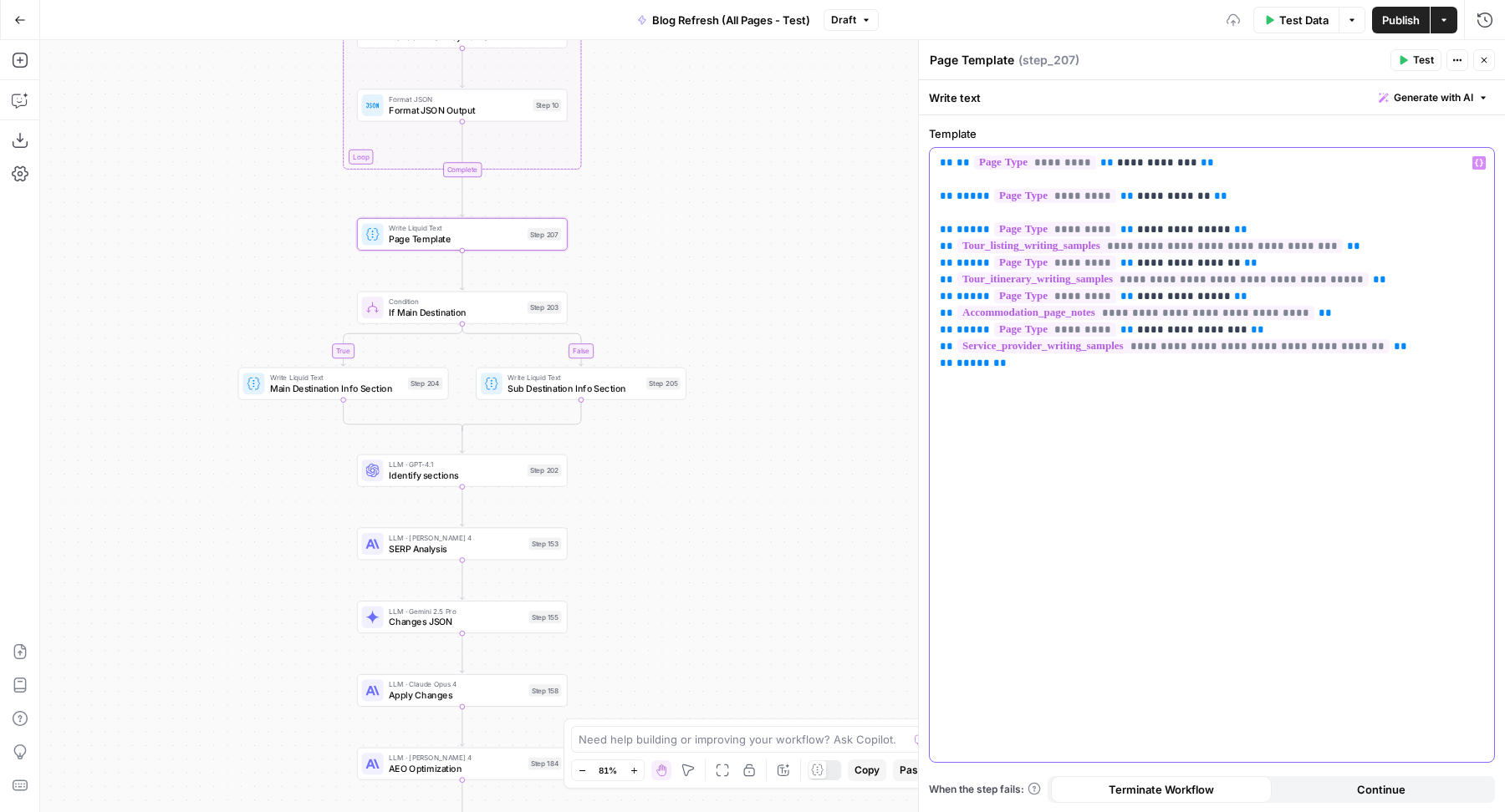
click at [940, 247] on p "**********" at bounding box center [1212, 264] width 545 height 218
drag, startPoint x: 1255, startPoint y: 276, endPoint x: 911, endPoint y: 275, distance: 344.0
click at [918, 276] on div "**********" at bounding box center [1211, 426] width 587 height 773
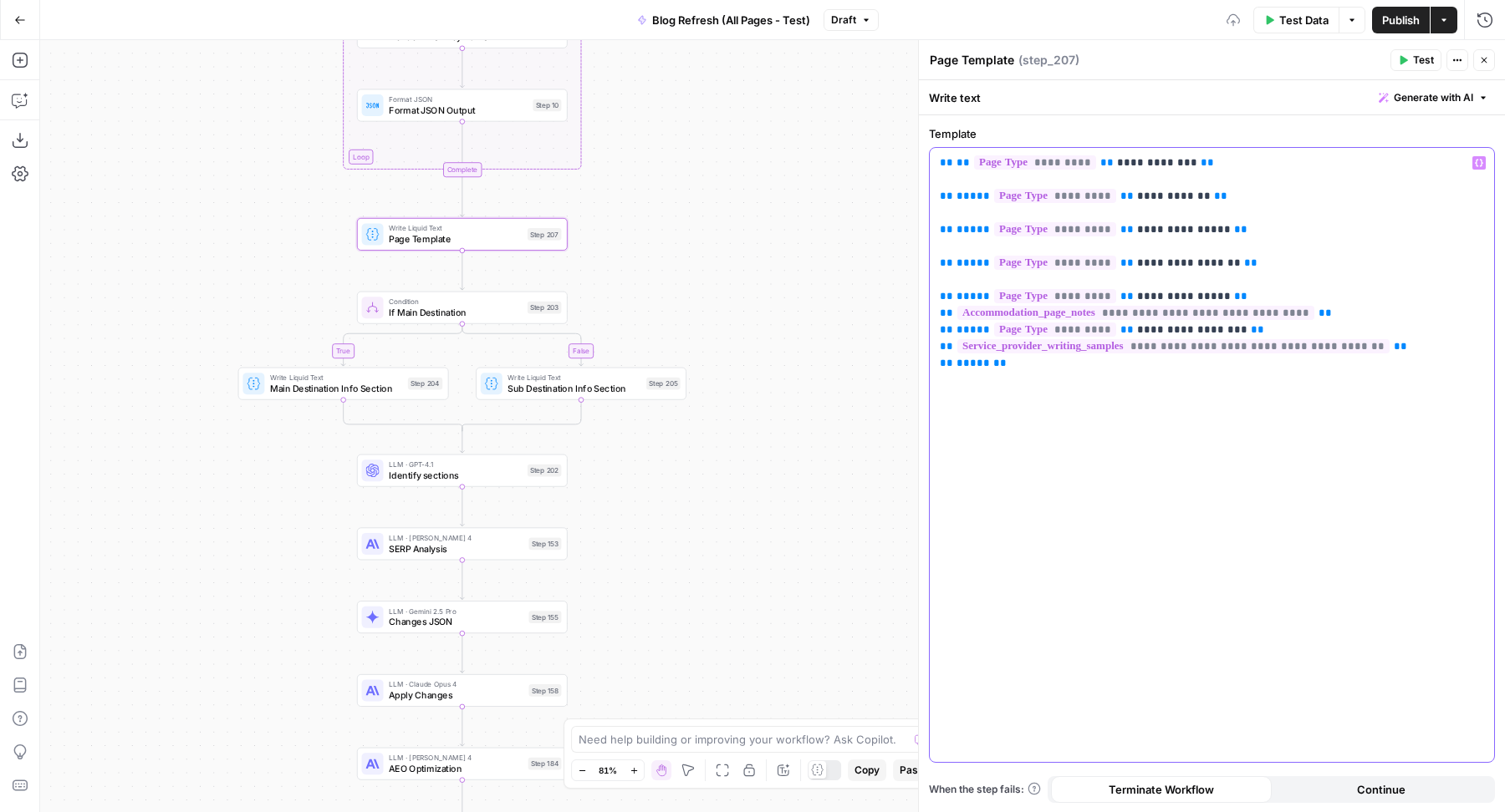
drag, startPoint x: 1347, startPoint y: 314, endPoint x: 932, endPoint y: 311, distance: 415.0
click at [932, 311] on div "**********" at bounding box center [1212, 455] width 564 height 614
drag, startPoint x: 1404, startPoint y: 341, endPoint x: 934, endPoint y: 354, distance: 470.2
click at [933, 354] on div "**********" at bounding box center [1212, 455] width 564 height 614
click at [938, 349] on div "**********" at bounding box center [1212, 455] width 564 height 614
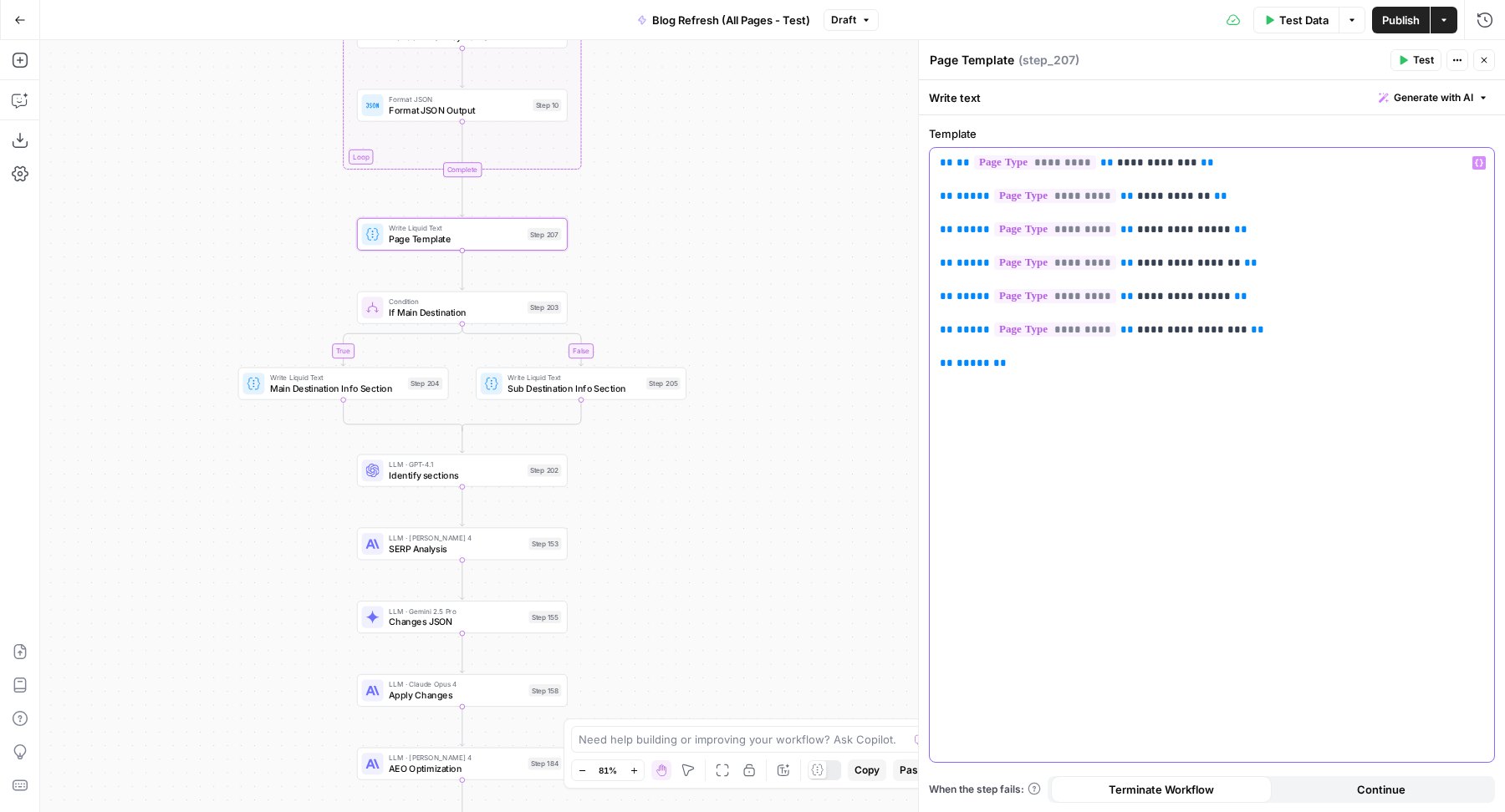
click at [1182, 164] on p "**********" at bounding box center [1212, 264] width 545 height 218
drag, startPoint x: 1370, startPoint y: 162, endPoint x: 920, endPoint y: 161, distance: 450.0
click at [924, 162] on div "**********" at bounding box center [1211, 426] width 587 height 773
copy p "**********"
click at [955, 179] on p "**********" at bounding box center [1212, 264] width 545 height 218
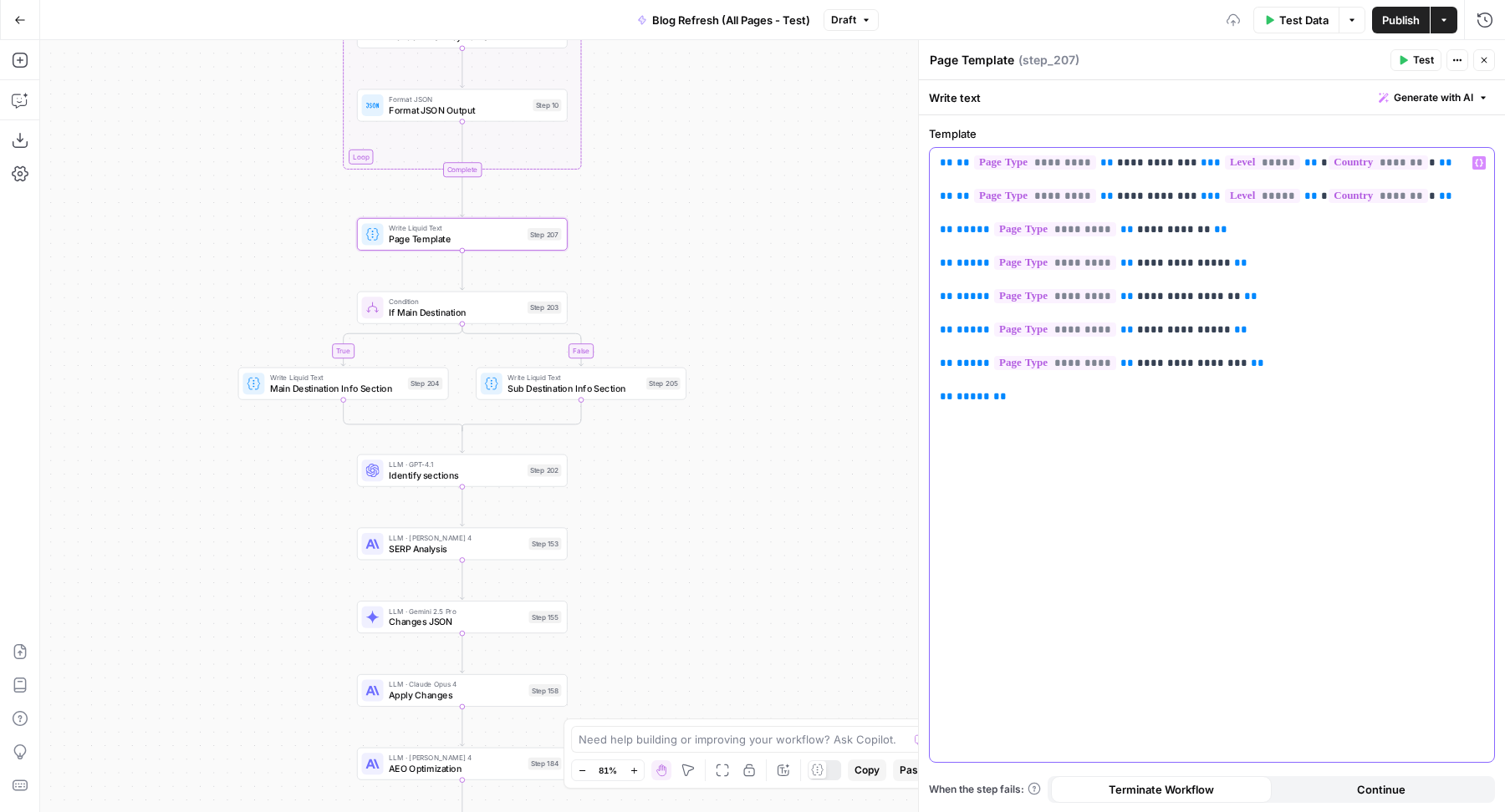
click at [955, 196] on p "**********" at bounding box center [1212, 280] width 545 height 250
click at [1324, 198] on span "**" at bounding box center [1331, 196] width 13 height 11
click at [1312, 278] on p "**********" at bounding box center [1212, 280] width 545 height 250
click at [1136, 178] on p "**********" at bounding box center [1212, 280] width 545 height 250
click at [1185, 210] on p "**********" at bounding box center [1212, 280] width 545 height 250
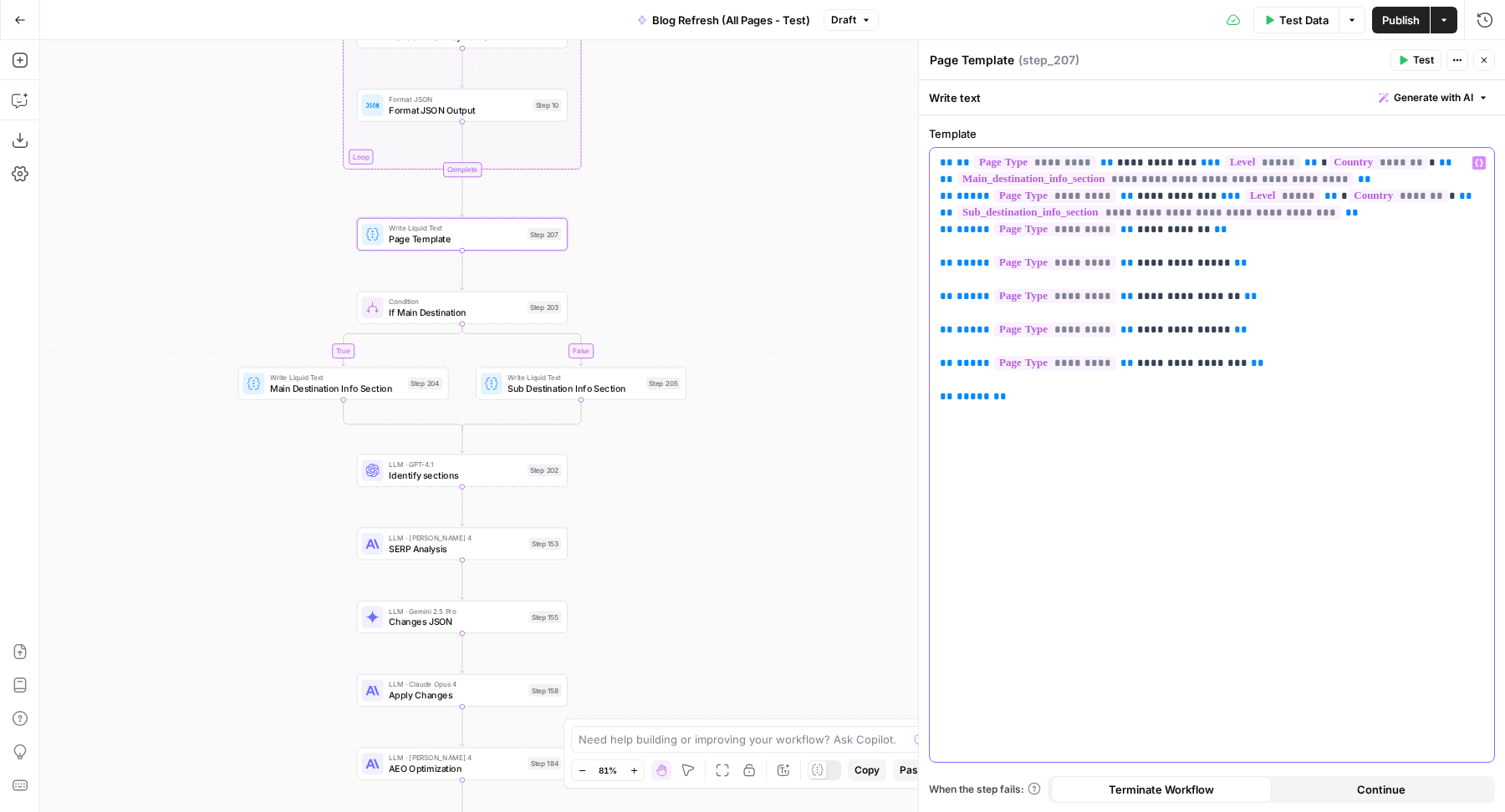
click at [1096, 250] on p "**********" at bounding box center [1212, 280] width 545 height 250
click at [1096, 286] on p "**********" at bounding box center [1212, 280] width 545 height 250
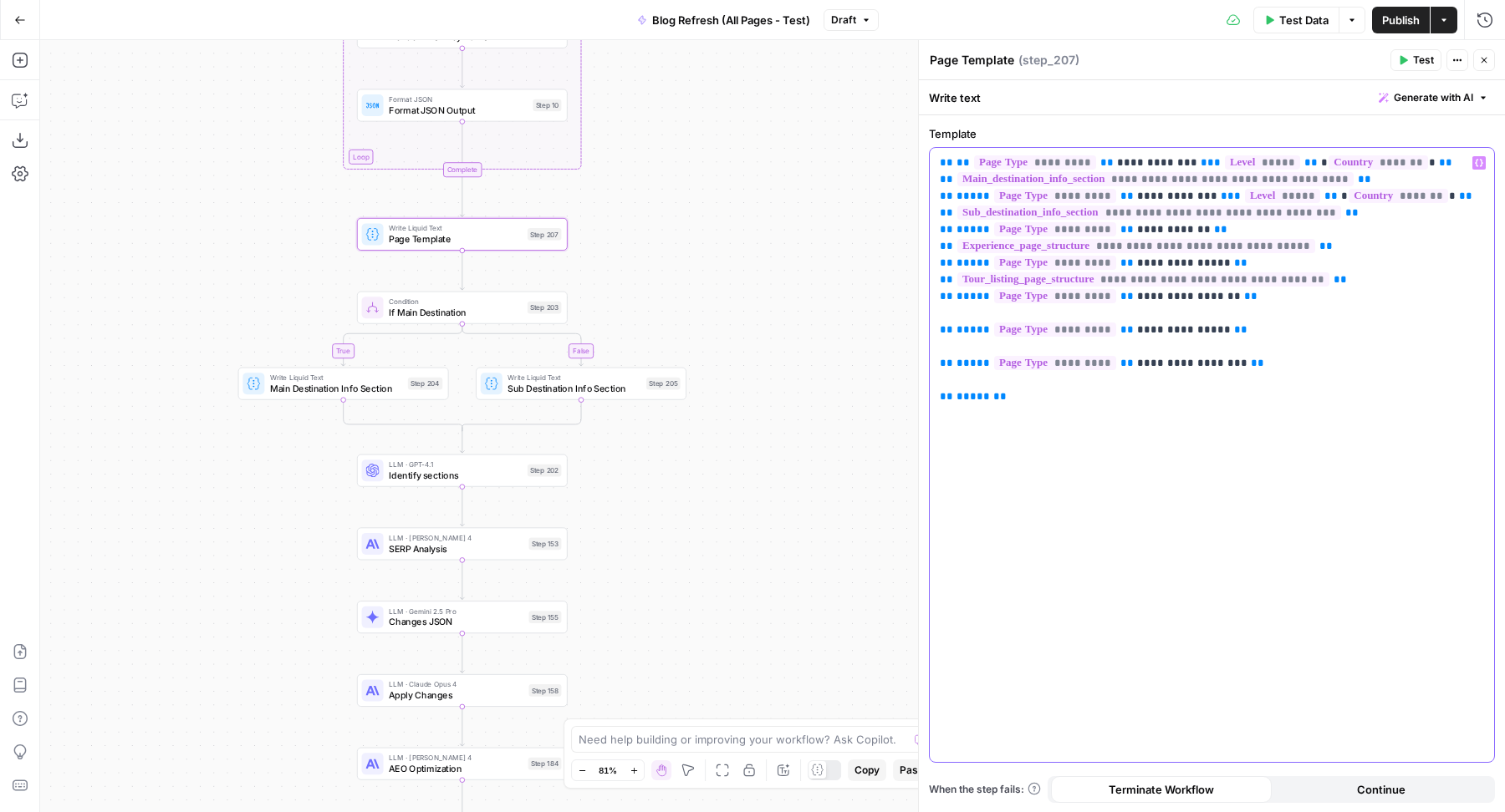
click at [1182, 321] on p "**********" at bounding box center [1212, 280] width 545 height 250
click at [1042, 343] on p "**********" at bounding box center [1212, 280] width 545 height 250
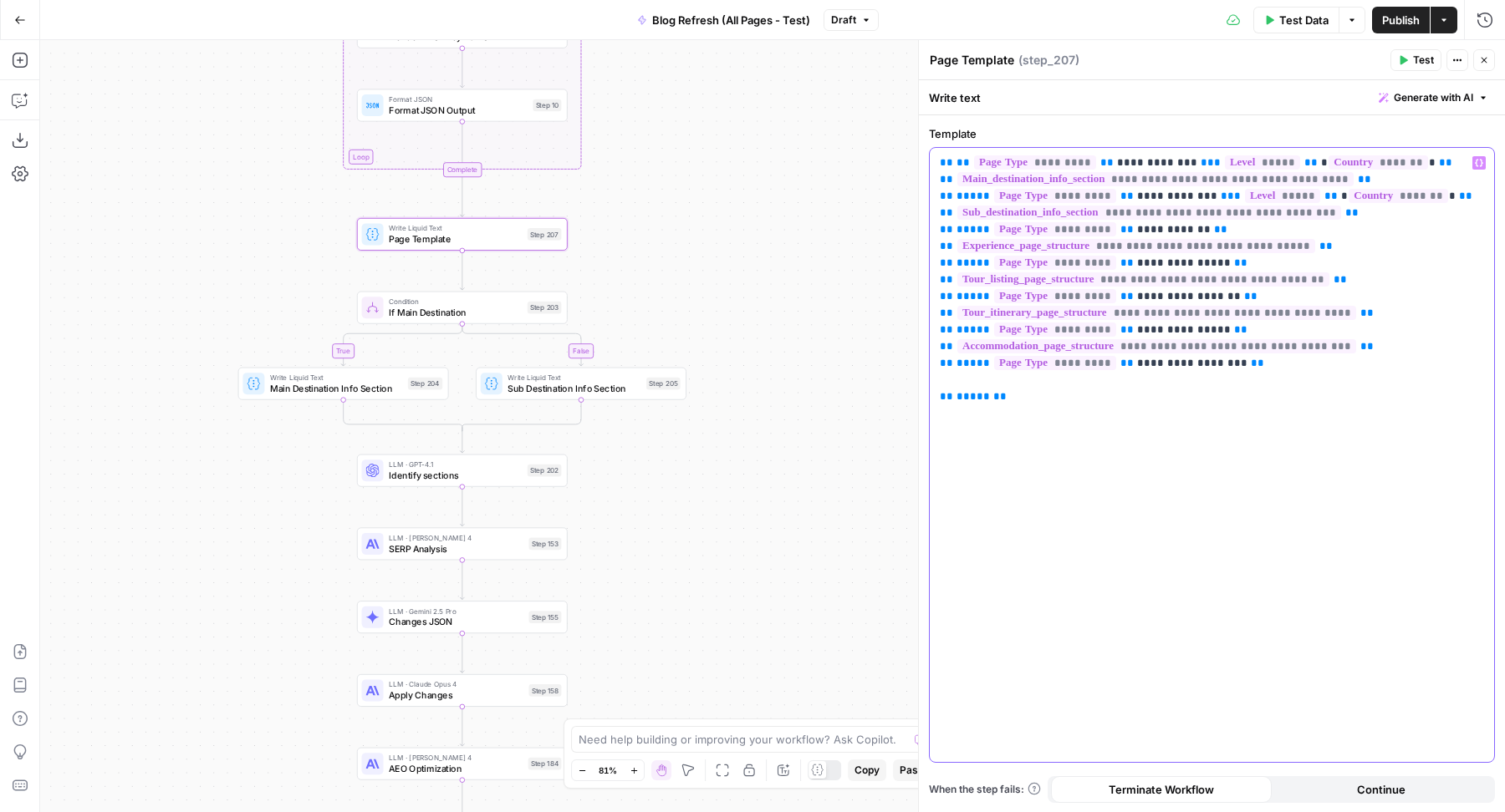
click at [940, 384] on p "**********" at bounding box center [1212, 280] width 545 height 250
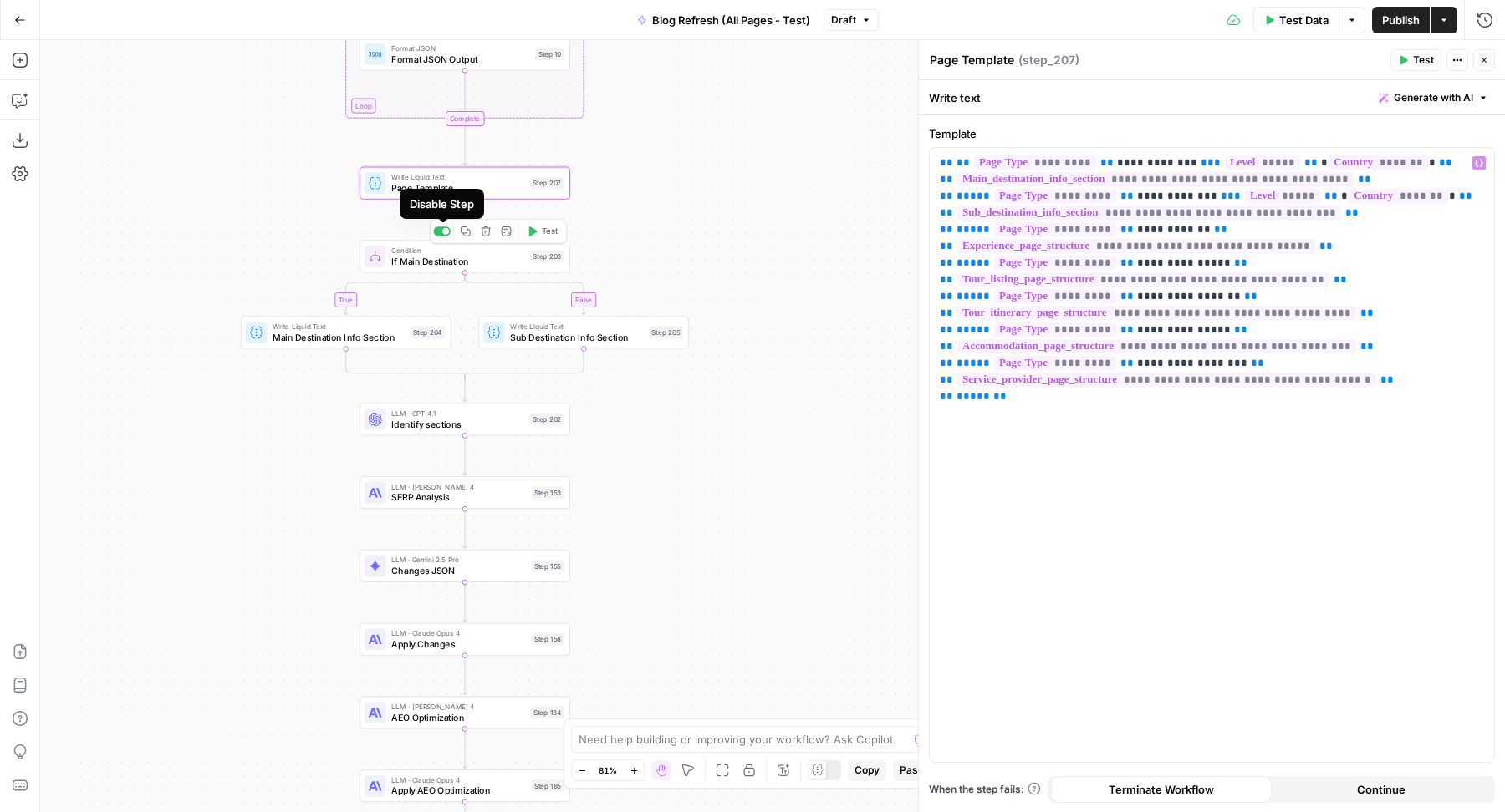
click at [446, 235] on div at bounding box center [441, 230] width 17 height 9
click at [416, 417] on span "Identify sections" at bounding box center [457, 424] width 133 height 13
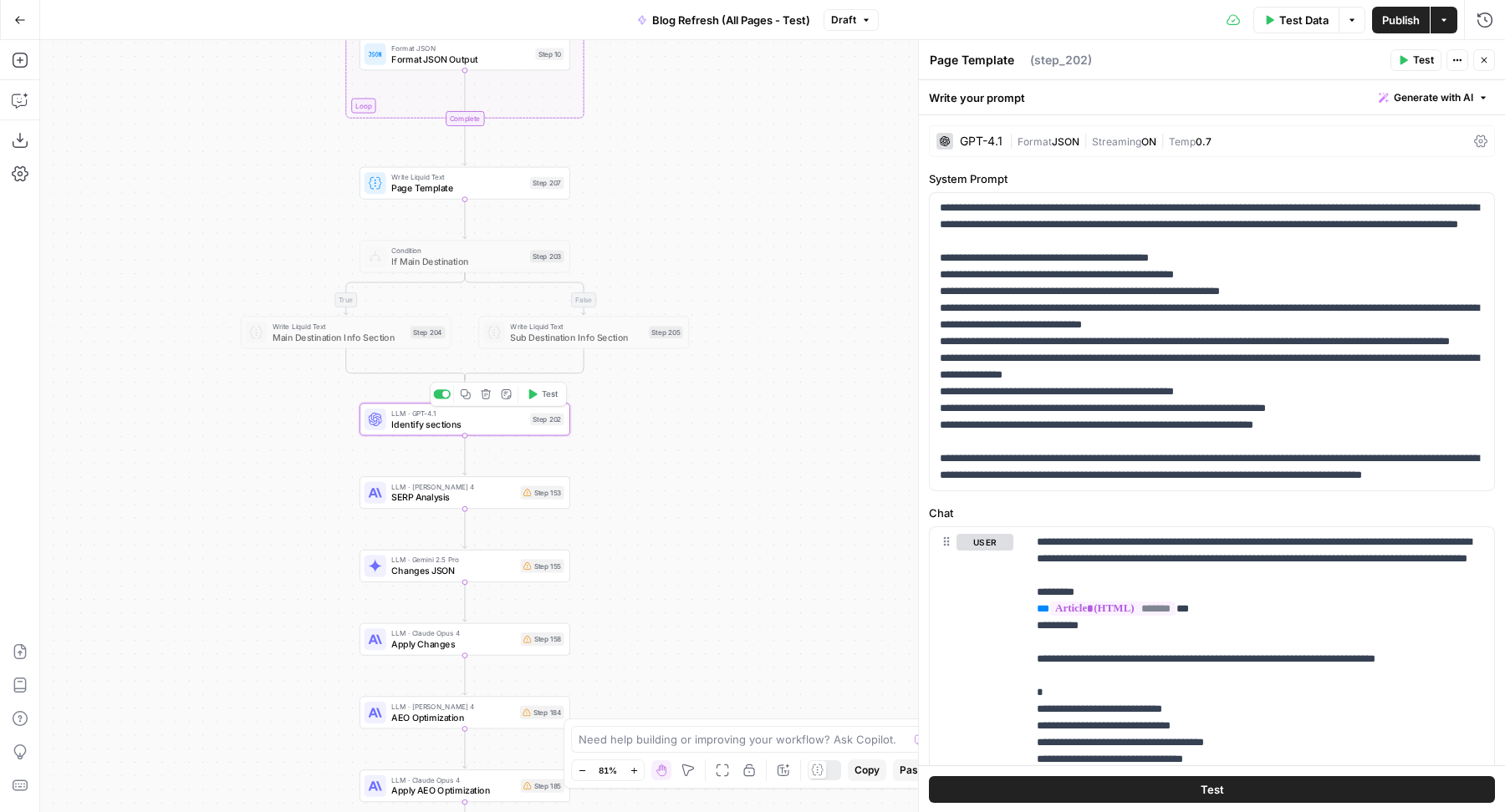
type textarea "Identify sections"
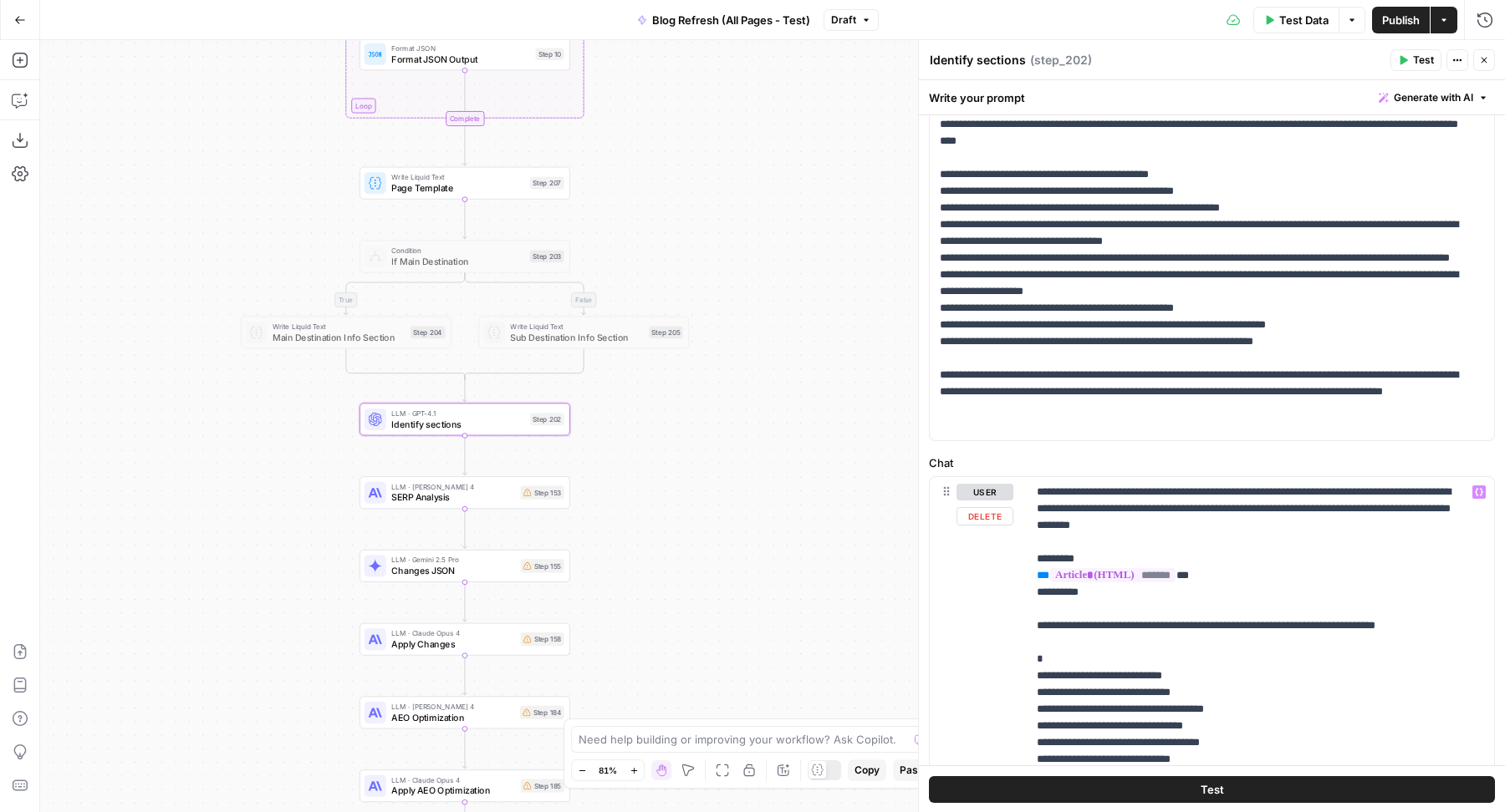
scroll to position [0, 0]
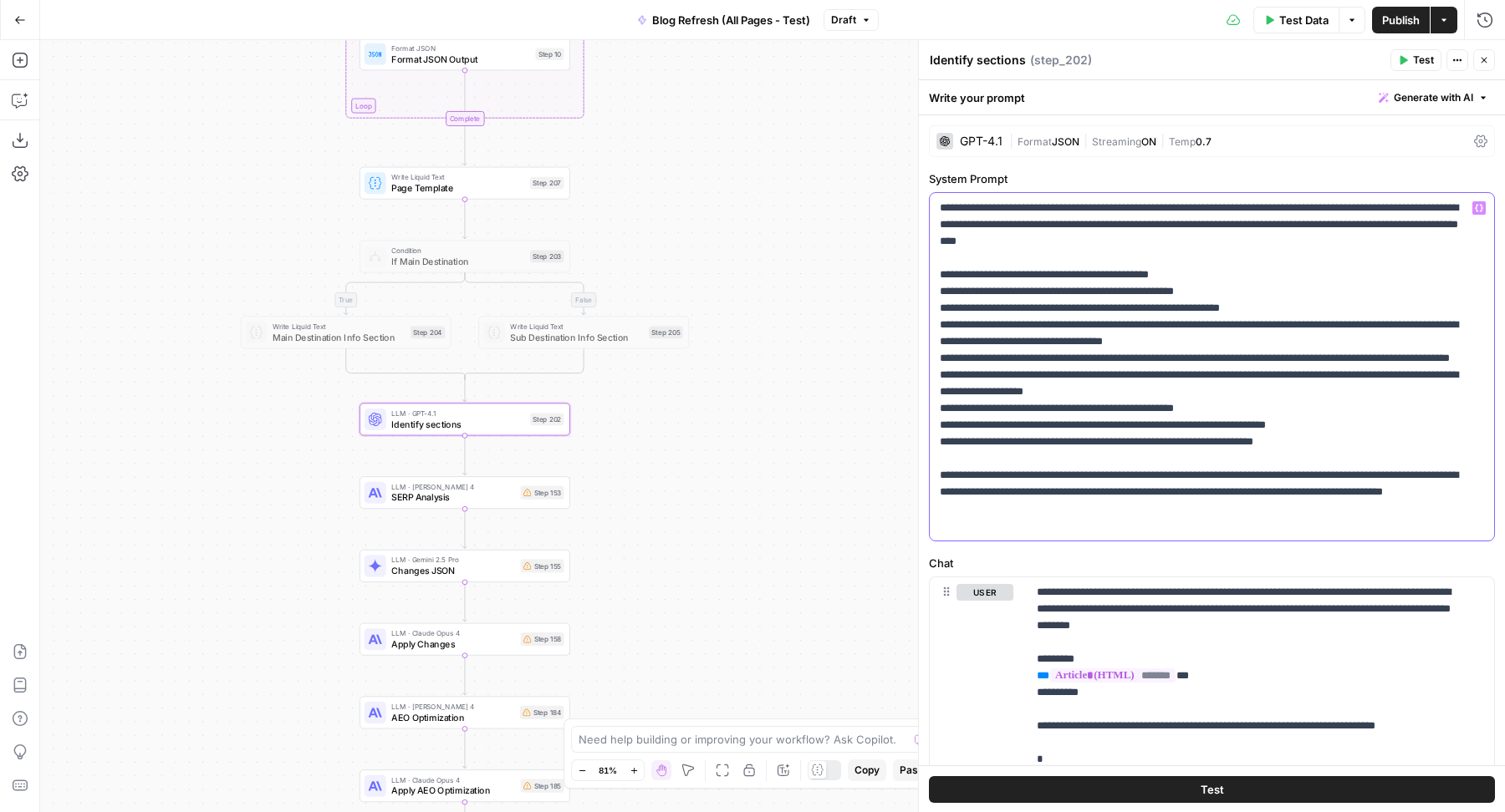
click at [959, 273] on p "**********" at bounding box center [1204, 367] width 529 height 334
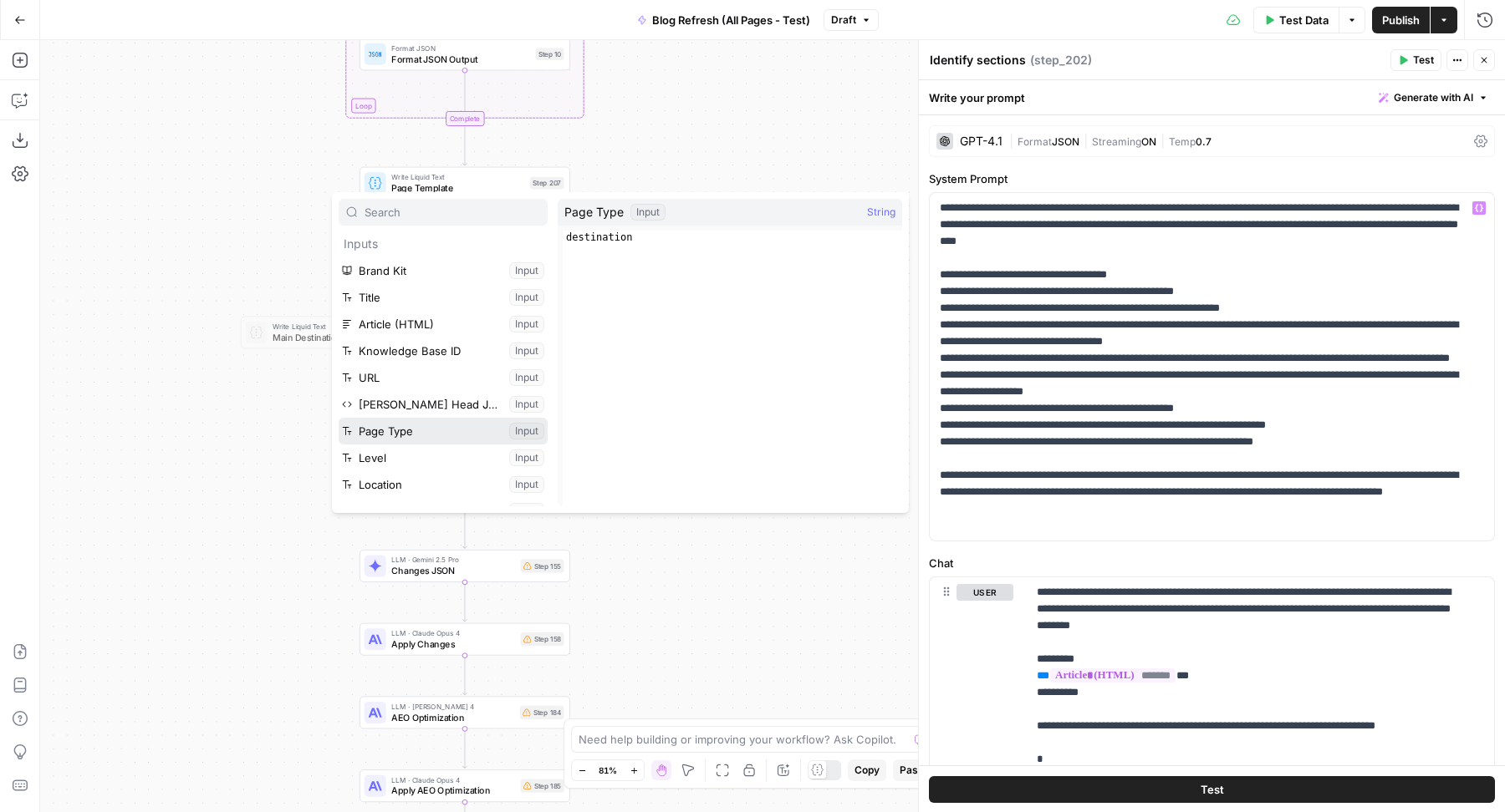
click at [443, 419] on button "Select variable Page Type" at bounding box center [443, 431] width 209 height 27
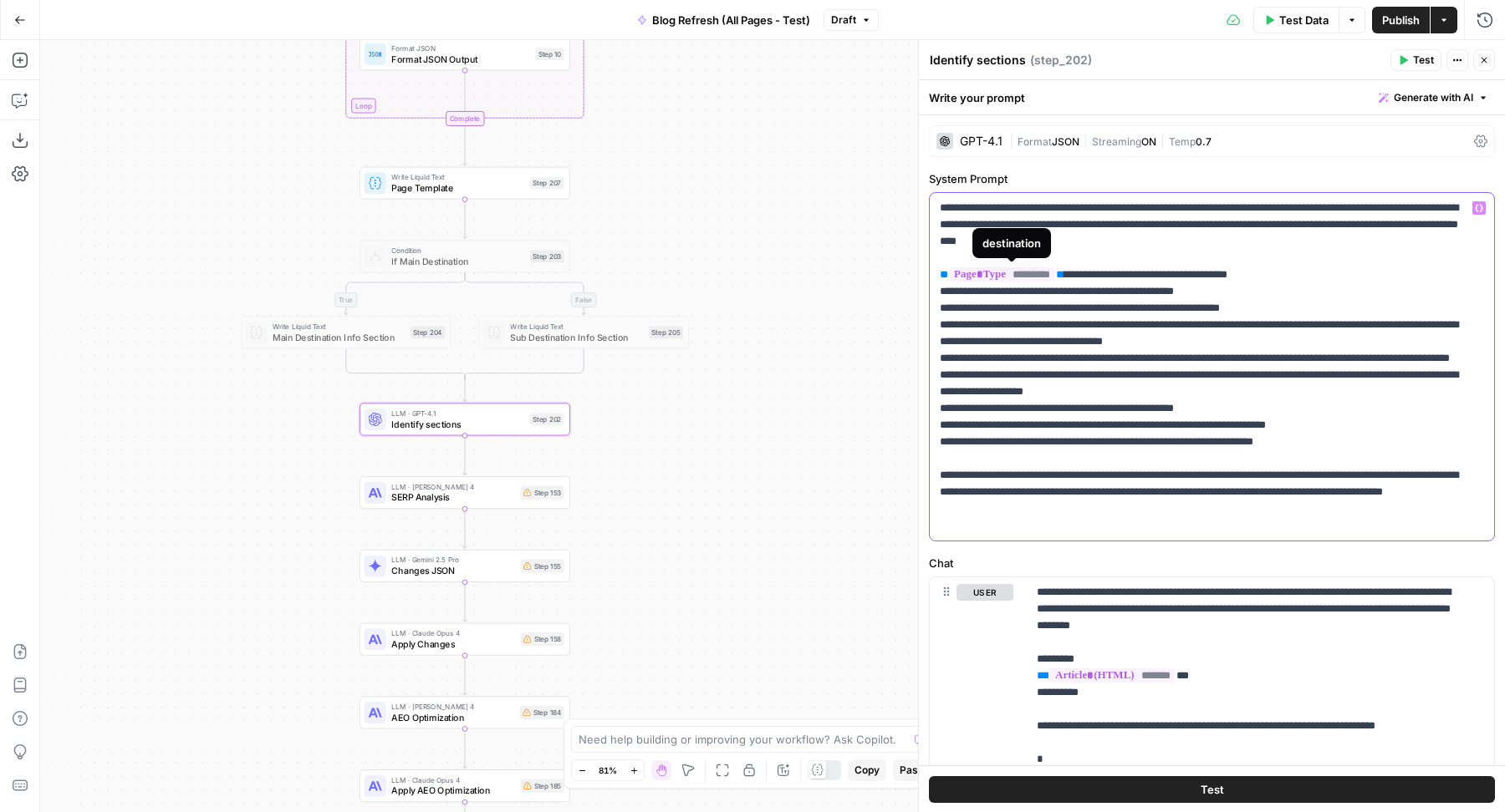
click at [1097, 336] on p "**********" at bounding box center [1204, 367] width 529 height 334
click at [487, 186] on span "Page Template" at bounding box center [457, 188] width 133 height 13
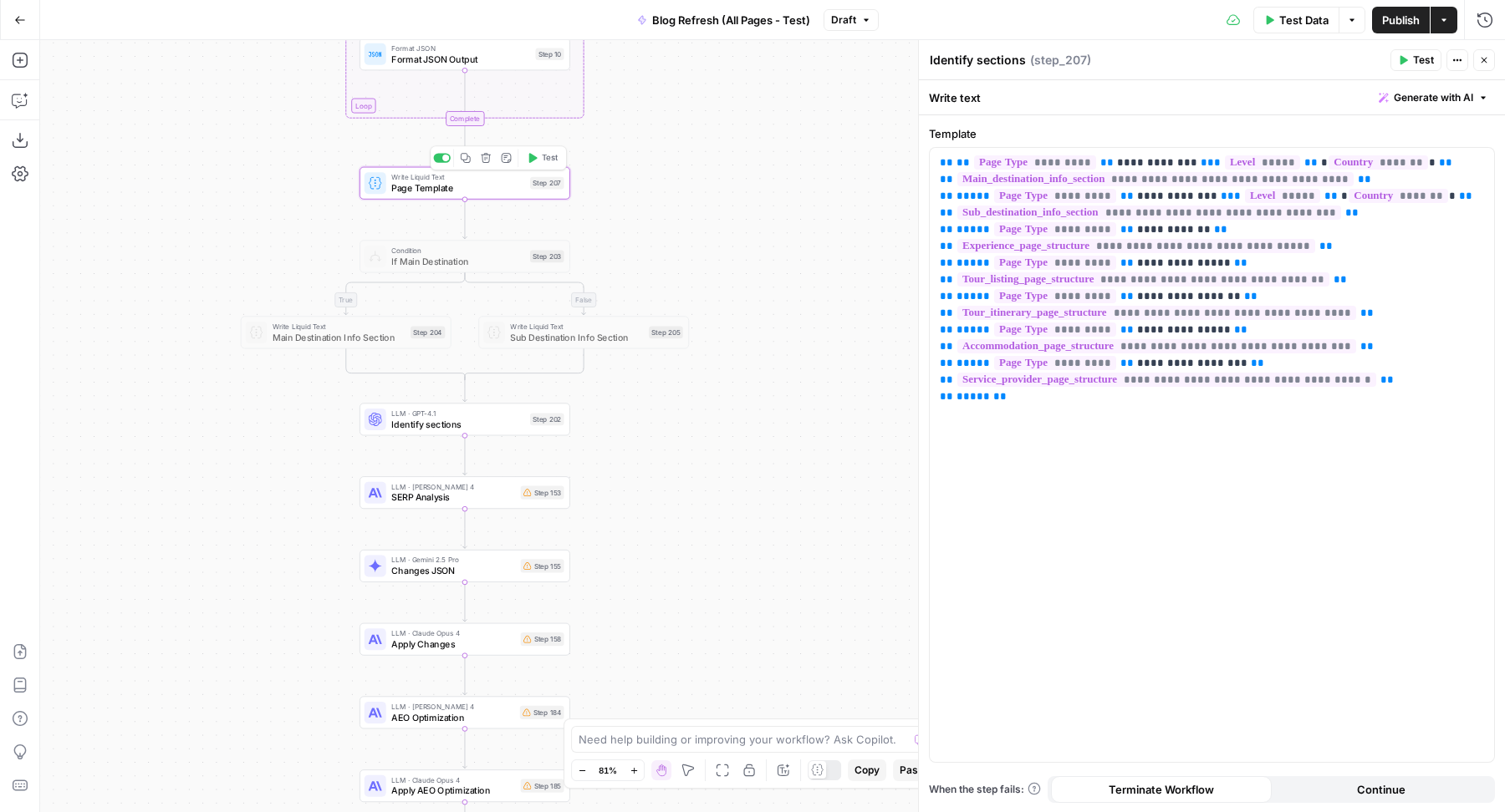
type textarea "Page Template"
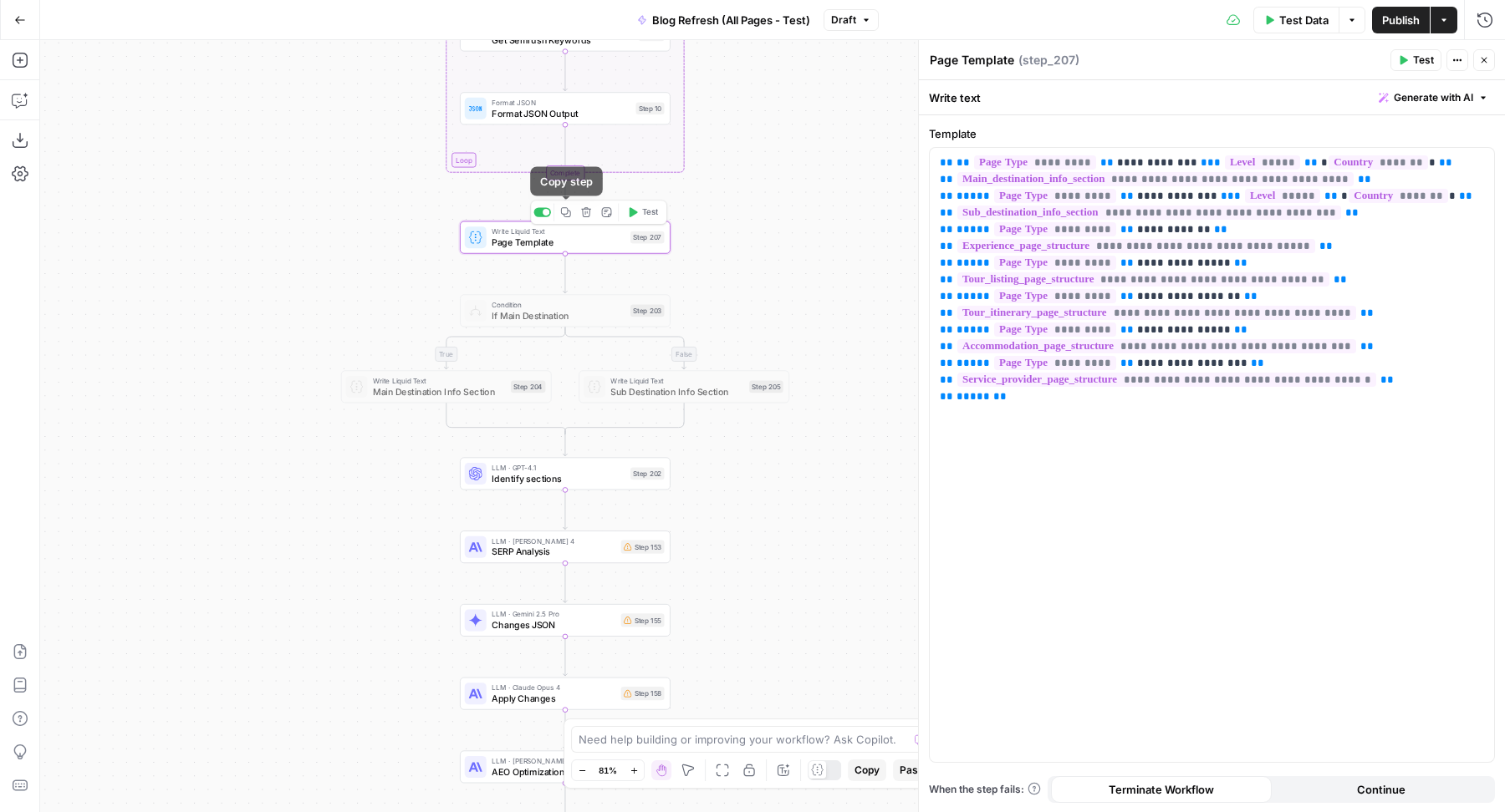
click at [565, 215] on icon "button" at bounding box center [566, 213] width 10 height 10
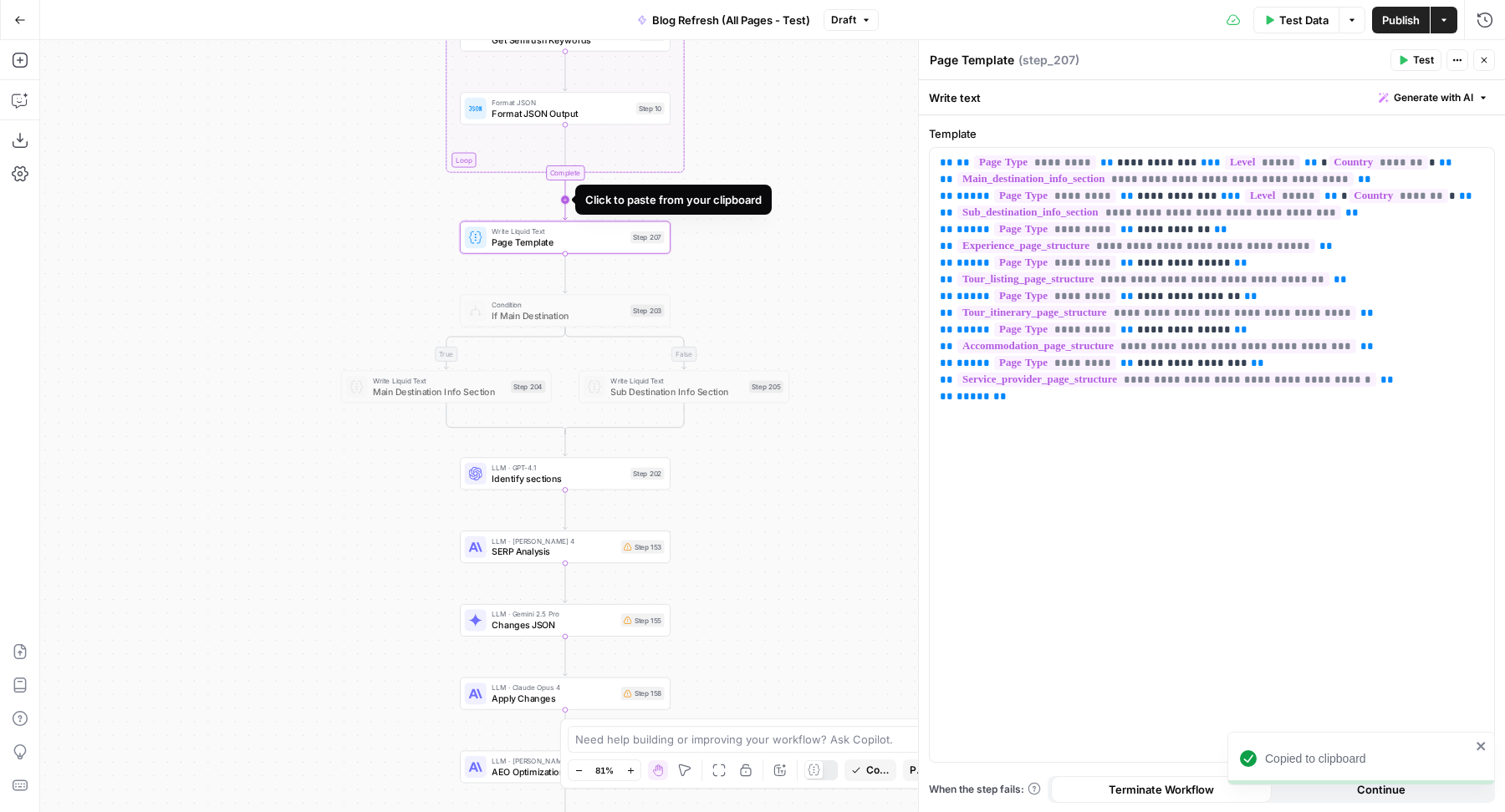
click at [568, 196] on icon "Edge from step_6-iteration-end to step_207" at bounding box center [565, 200] width 4 height 40
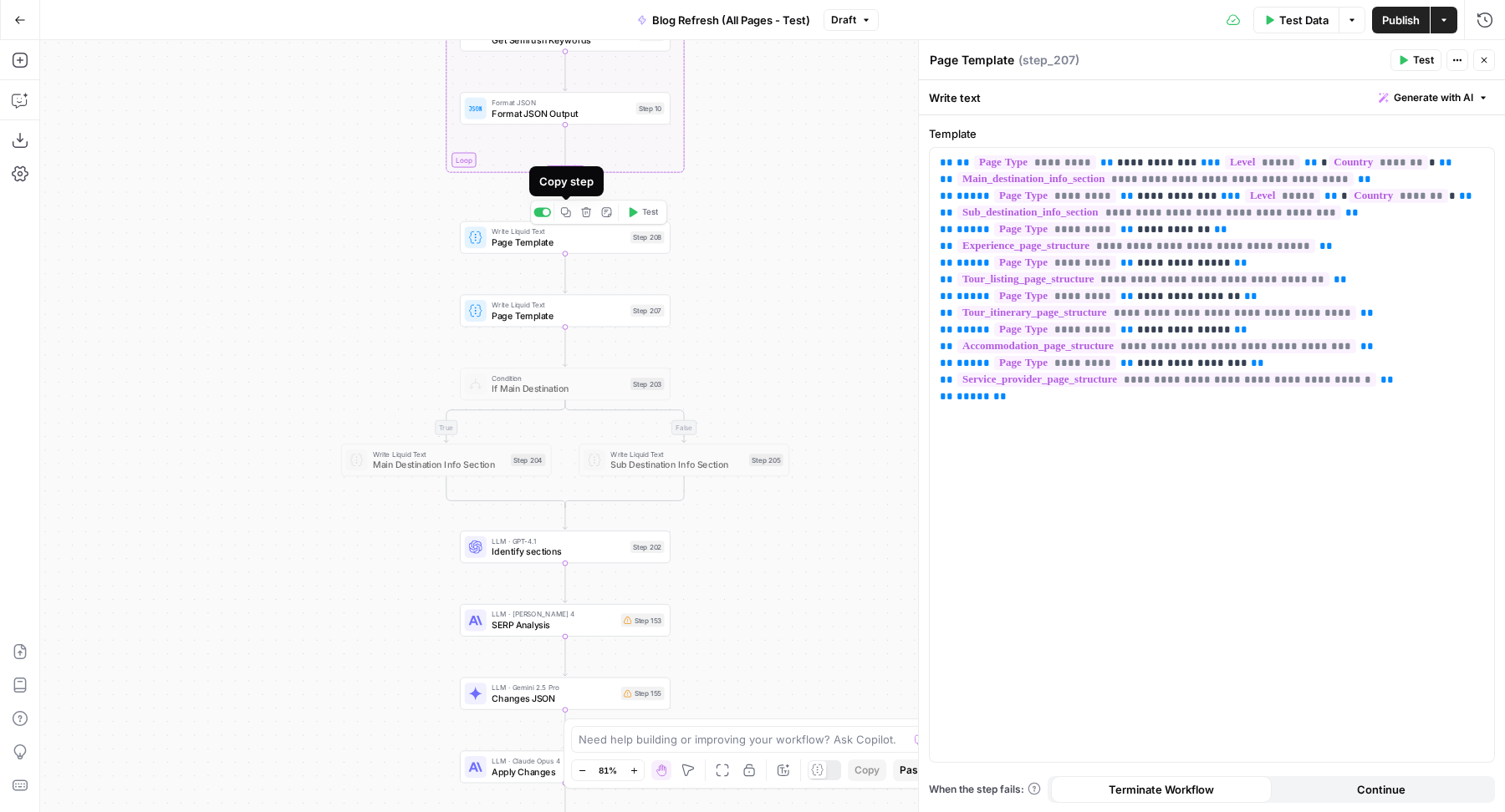
click at [534, 236] on span "Page Template" at bounding box center [558, 242] width 133 height 13
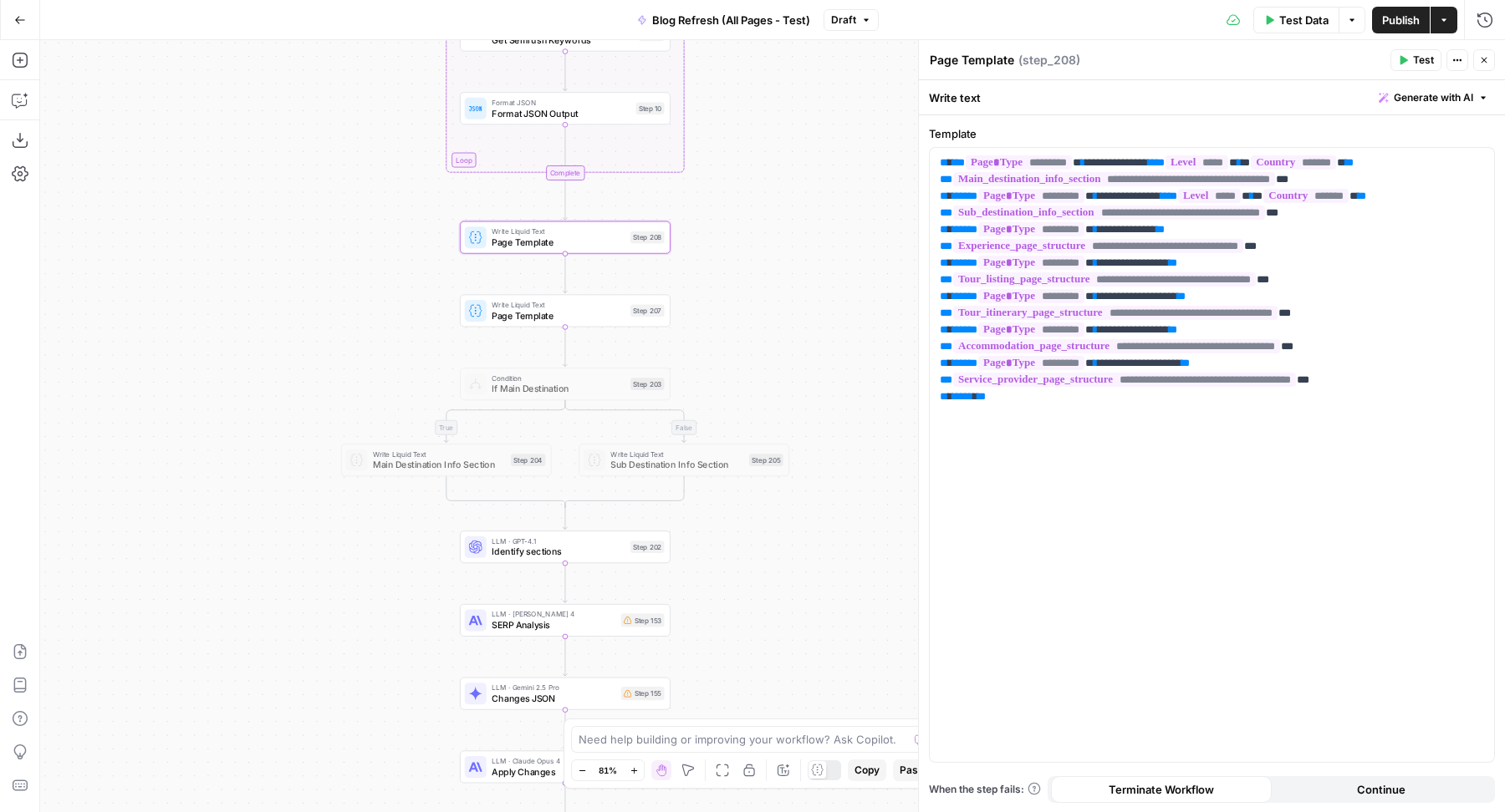
click at [933, 59] on textarea "Page Template" at bounding box center [972, 60] width 85 height 17
type textarea "Existing Page Template"
click at [507, 314] on span "Page Template" at bounding box center [558, 315] width 133 height 13
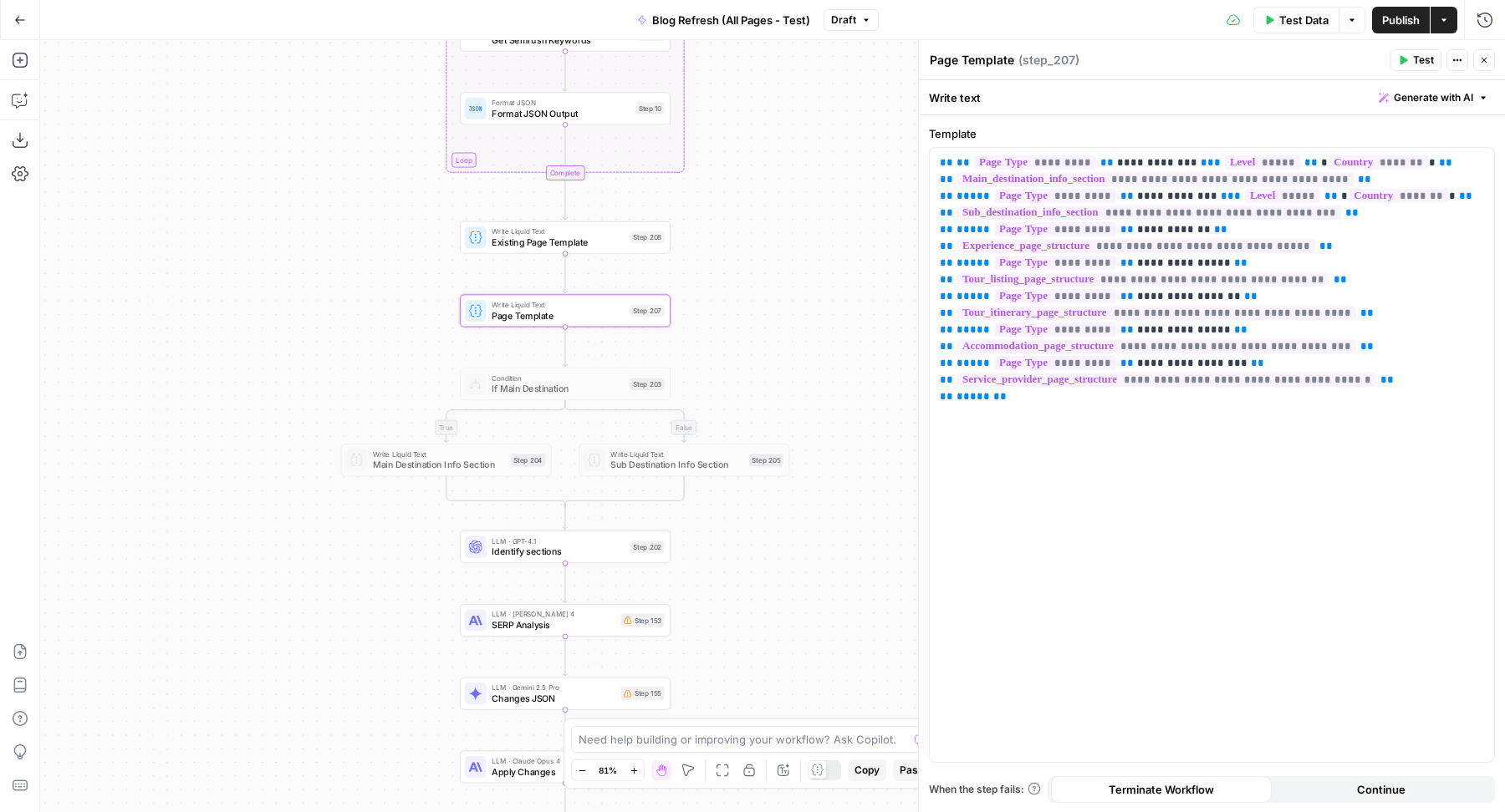
click at [930, 61] on textarea "Page Template" at bounding box center [972, 60] width 85 height 17
type textarea "Target Page Template"
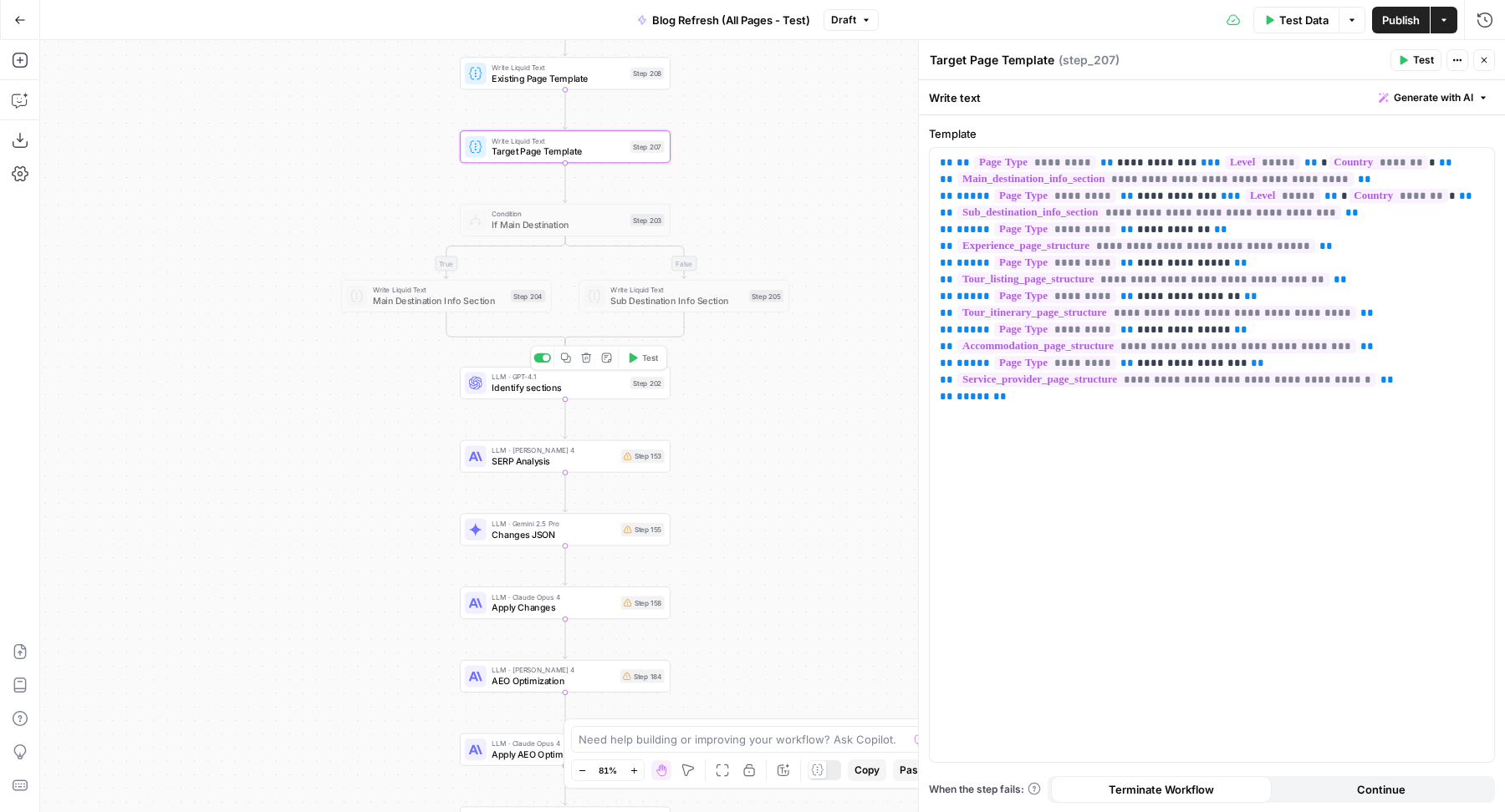
click at [577, 394] on div "LLM · GPT-4.1 Identify sections Step 202 Copy step Delete step Add Note Test" at bounding box center [565, 383] width 211 height 33
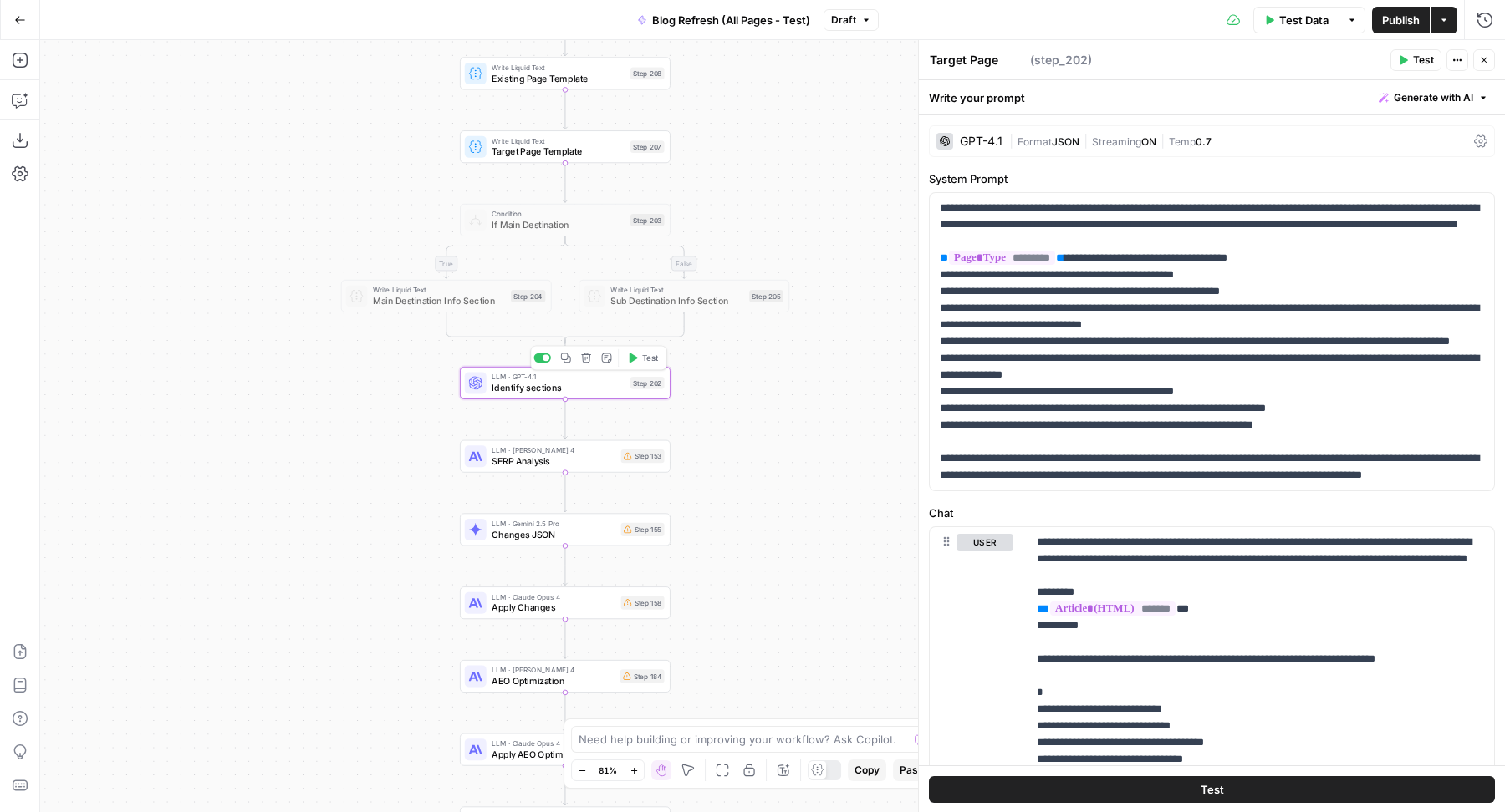
type textarea "Identify sections"
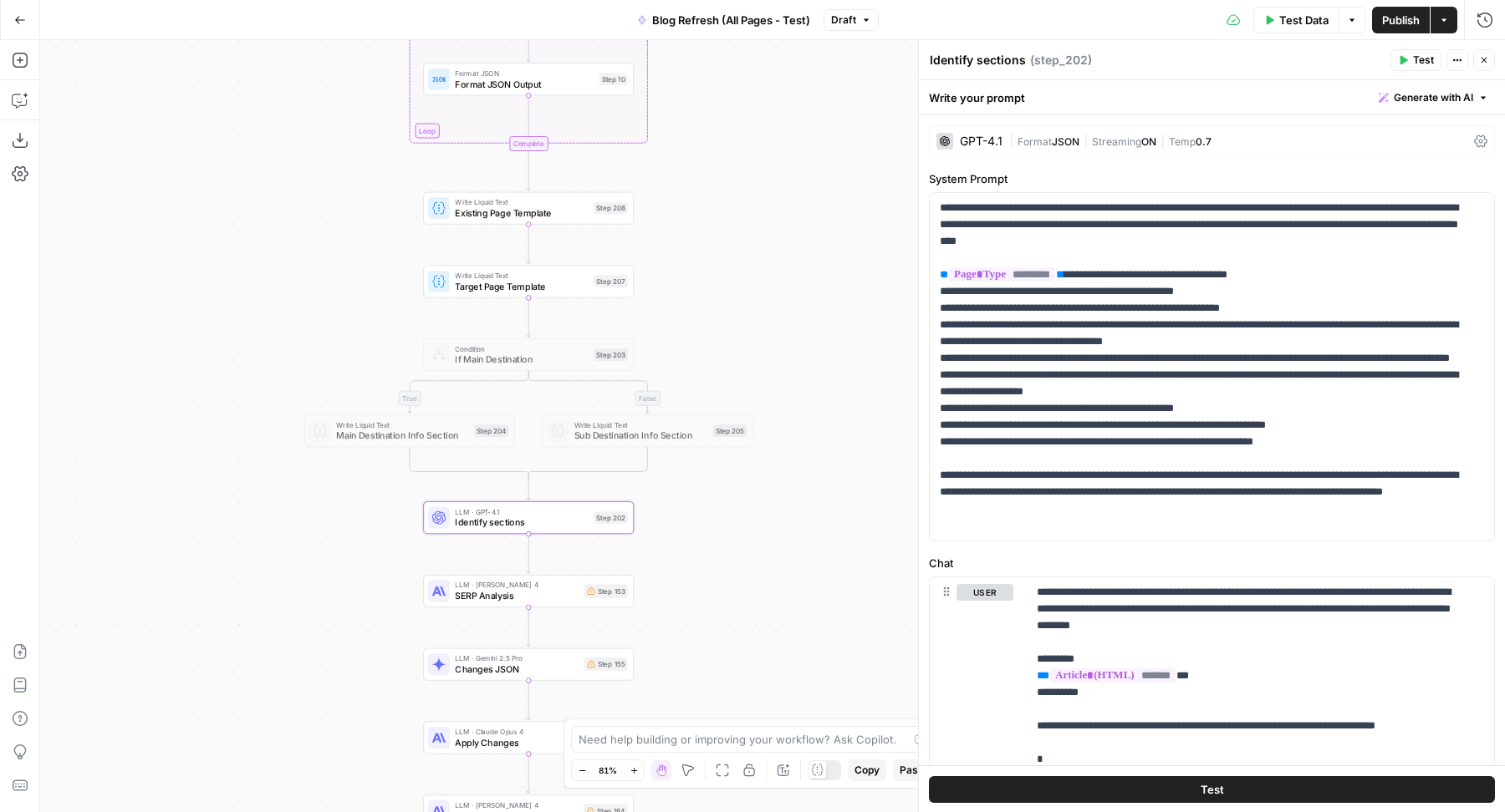
click at [465, 208] on span "Existing Page Template" at bounding box center [521, 213] width 133 height 13
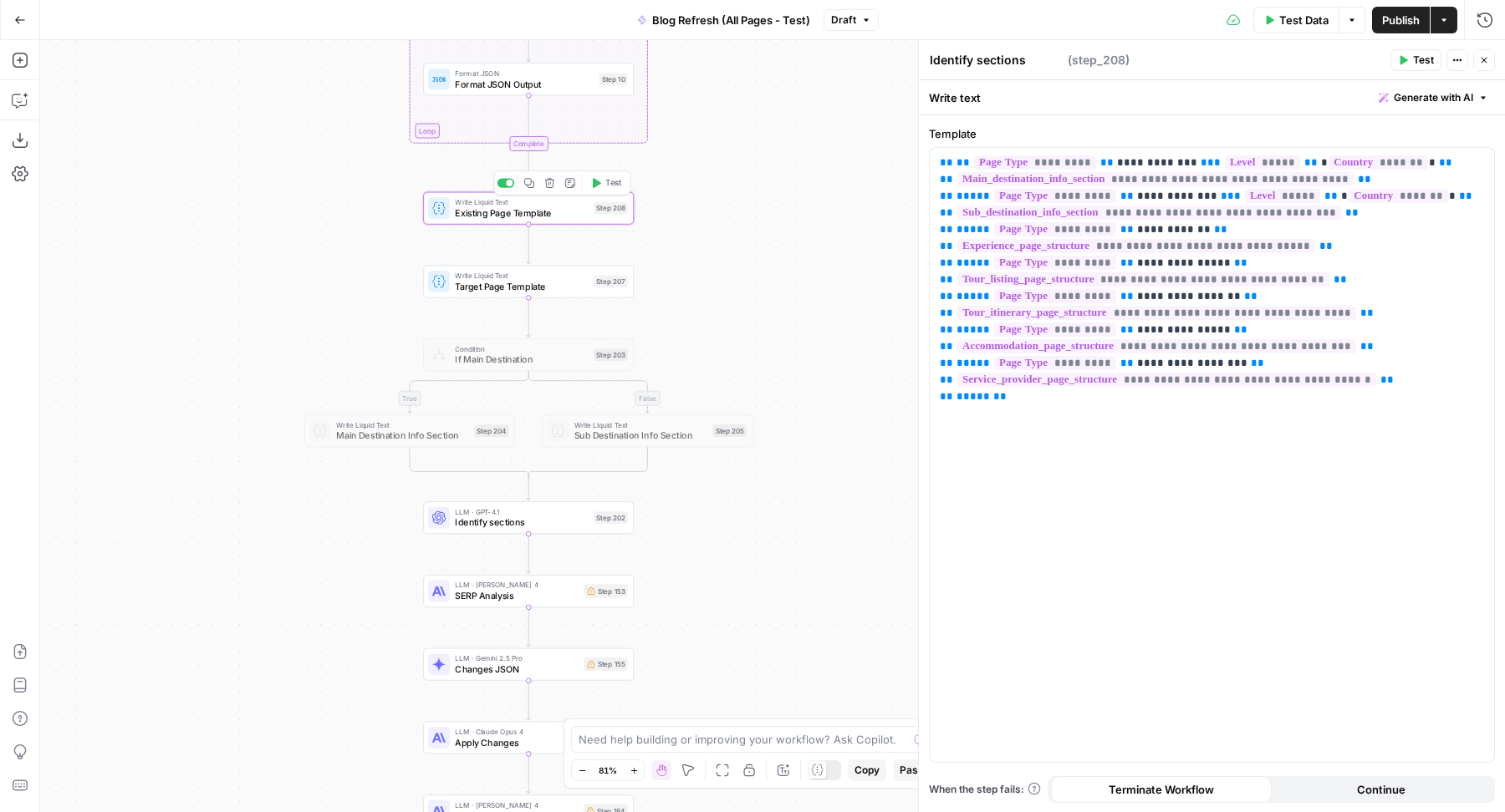
type textarea "Existing Page Template"
drag, startPoint x: 1410, startPoint y: 162, endPoint x: 1279, endPoint y: 160, distance: 131.0
click at [1279, 160] on p "**********" at bounding box center [1212, 280] width 545 height 250
click at [559, 517] on span "Identify sections" at bounding box center [521, 522] width 133 height 13
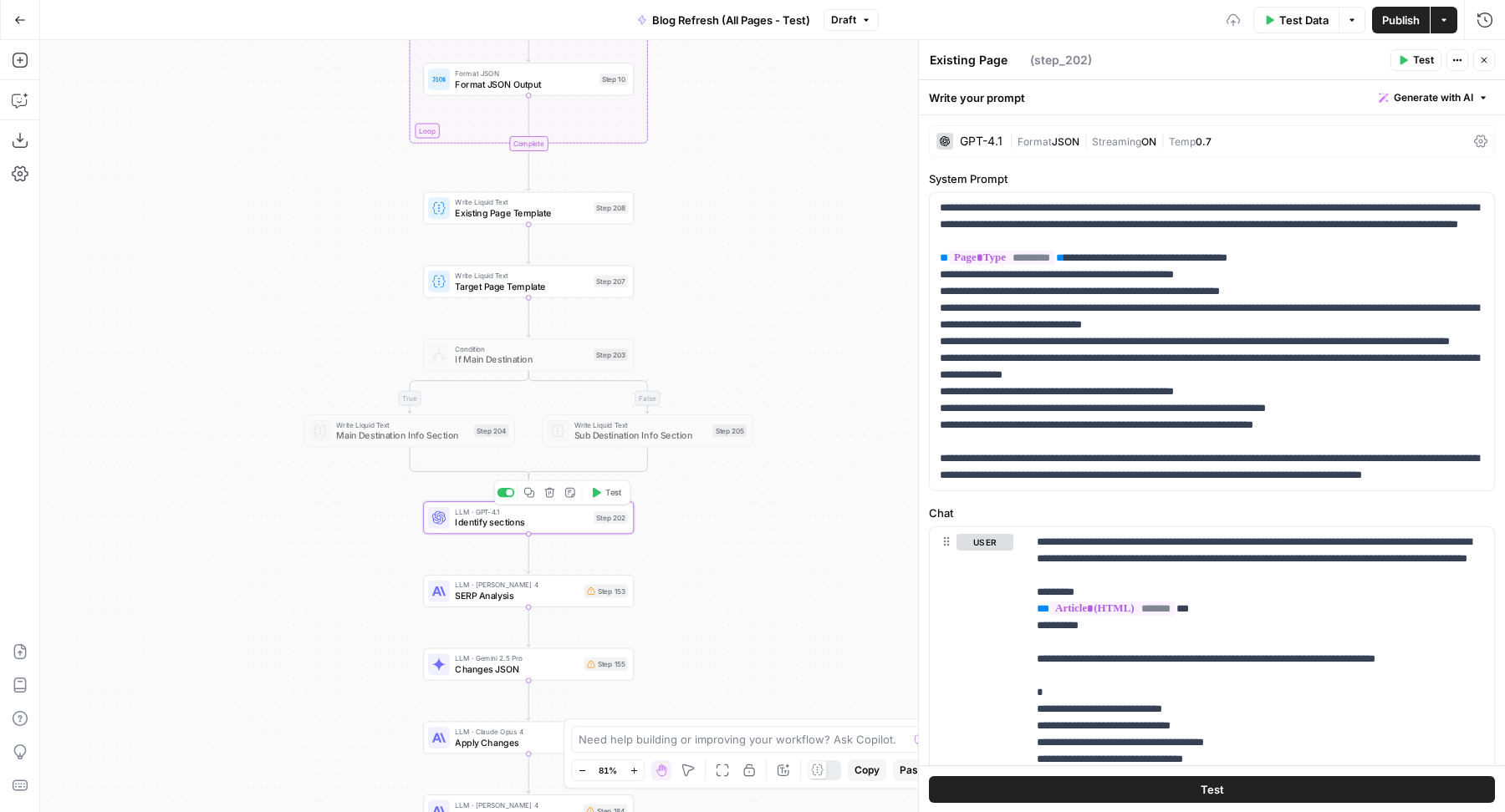
type textarea "Identify sections"
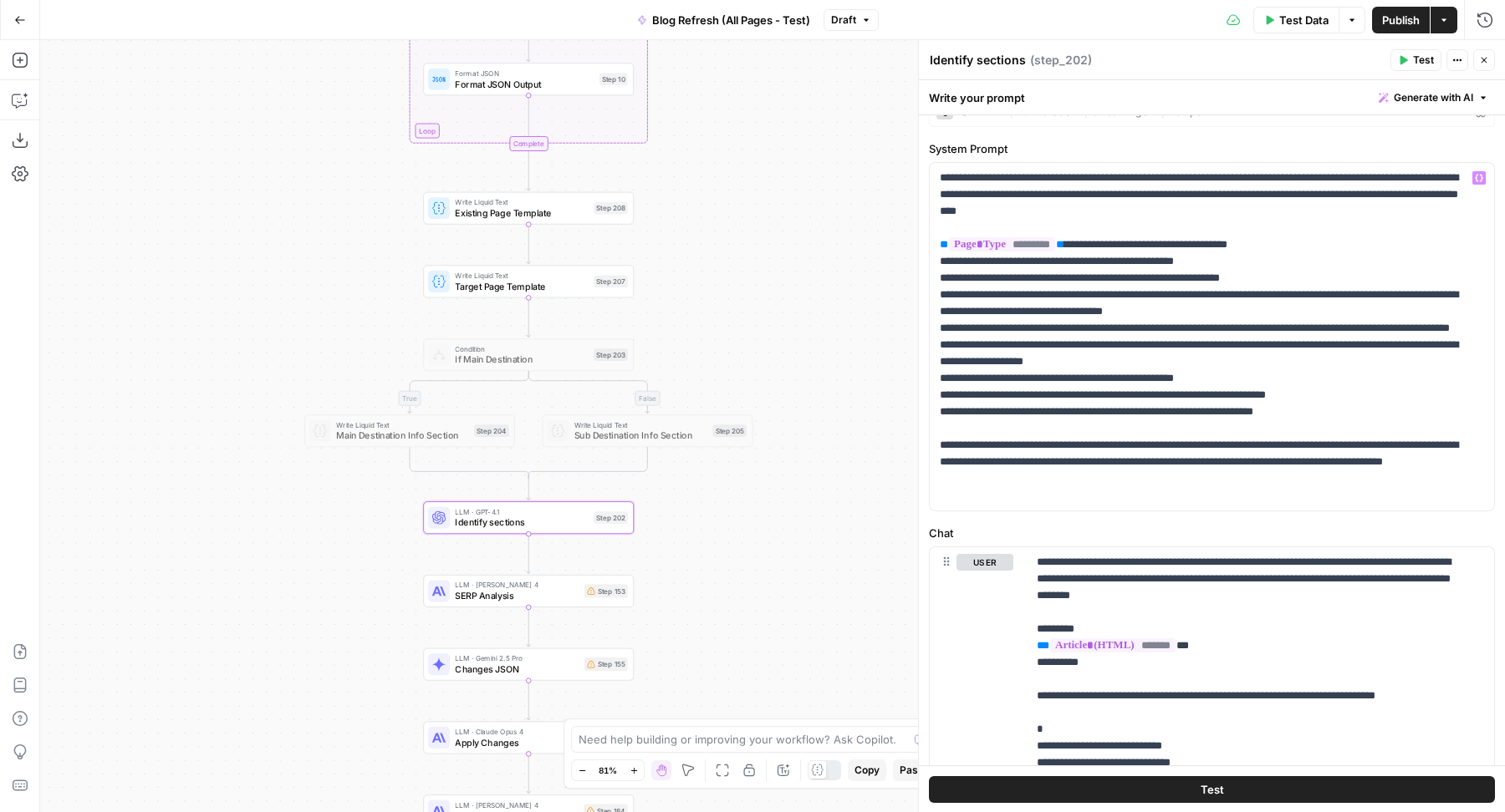
scroll to position [33, 0]
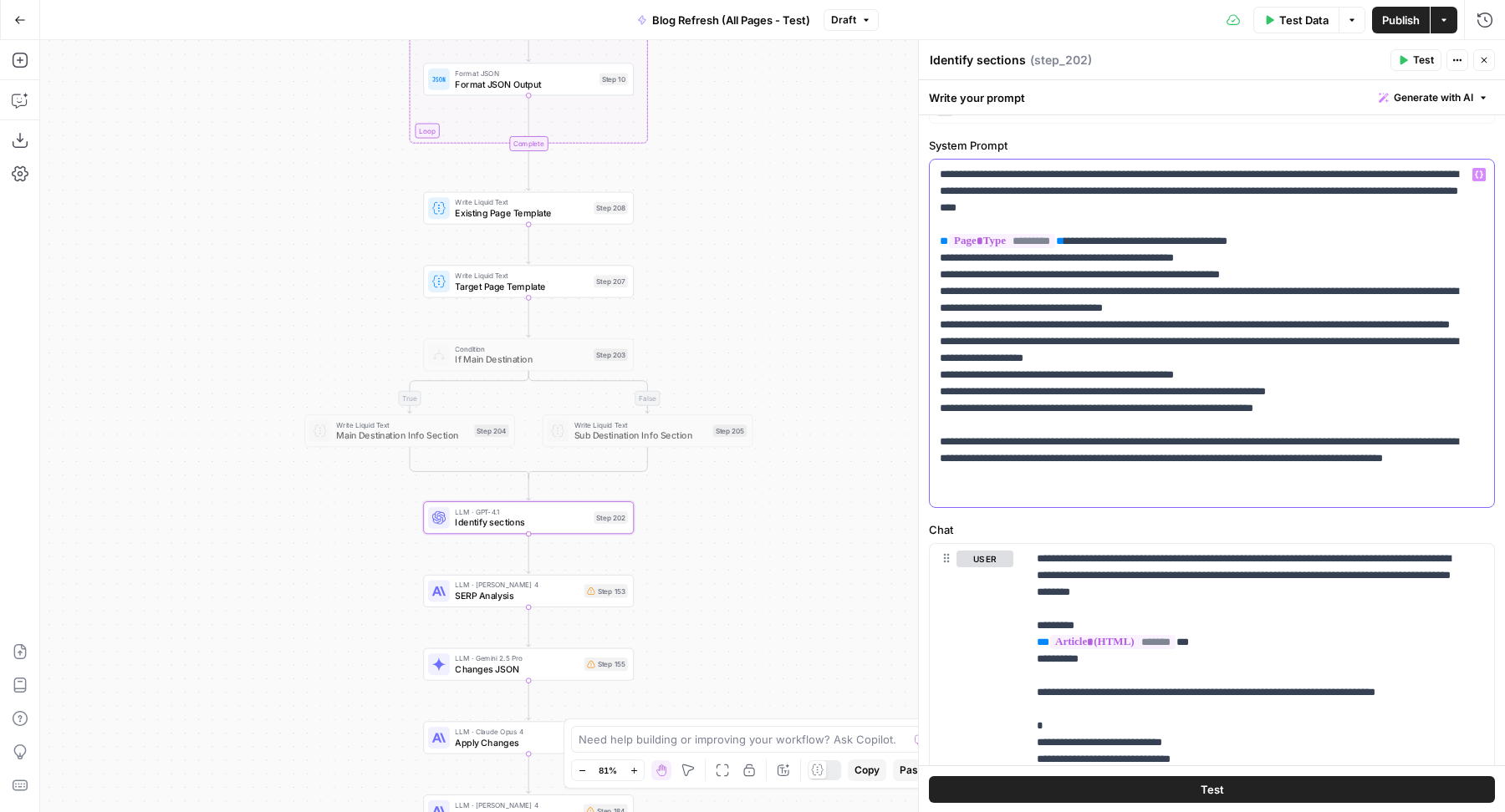
drag, startPoint x: 1374, startPoint y: 428, endPoint x: 930, endPoint y: 252, distance: 477.6
click at [930, 252] on div "**********" at bounding box center [1212, 333] width 564 height 347
copy p "**********"
click at [469, 208] on span "Existing Page Template" at bounding box center [521, 213] width 133 height 13
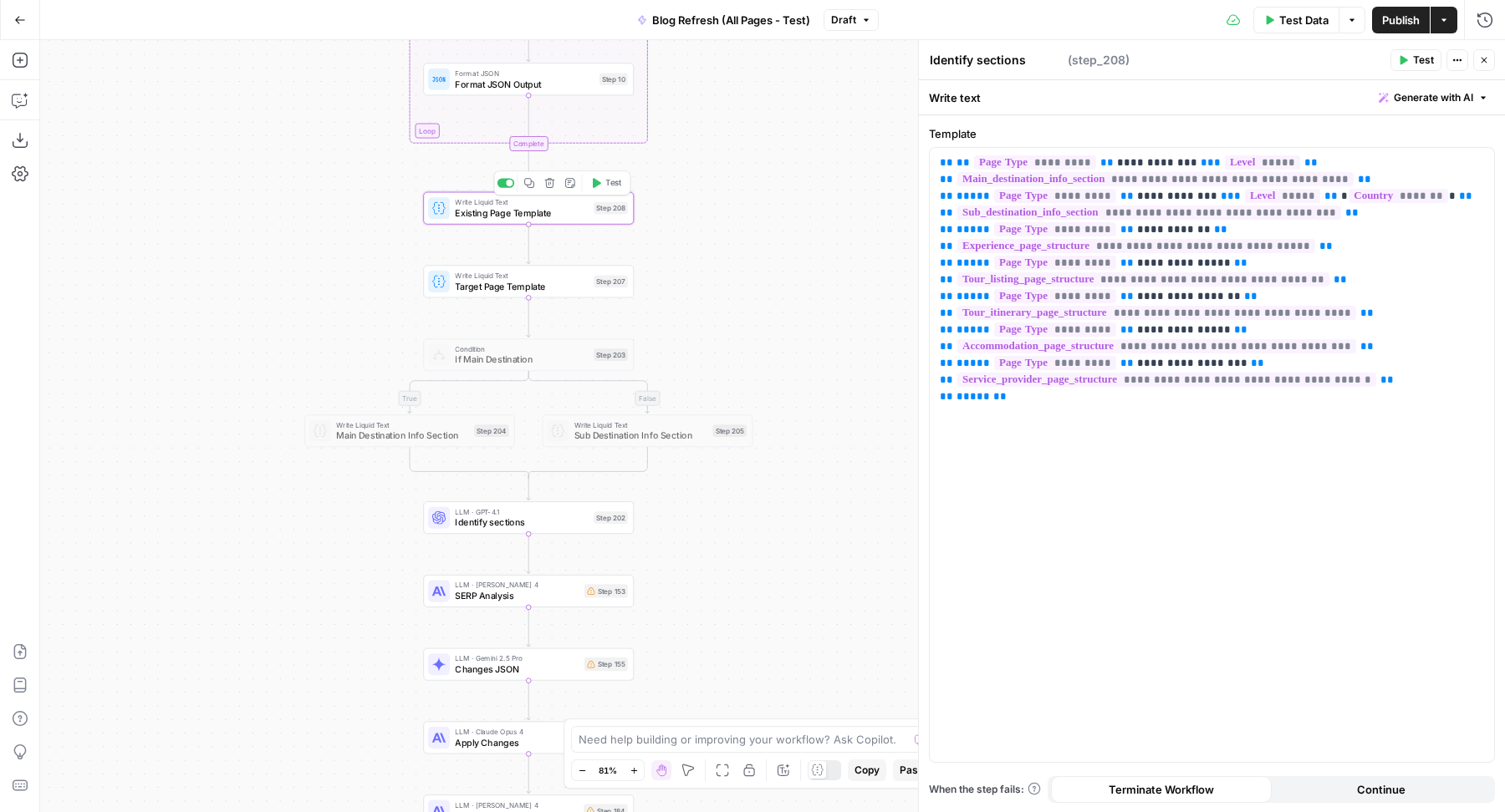
type textarea "Existing Page Template"
drag, startPoint x: 1447, startPoint y: 198, endPoint x: 925, endPoint y: 175, distance: 522.5
click at [925, 175] on div "**********" at bounding box center [1211, 426] width 587 height 773
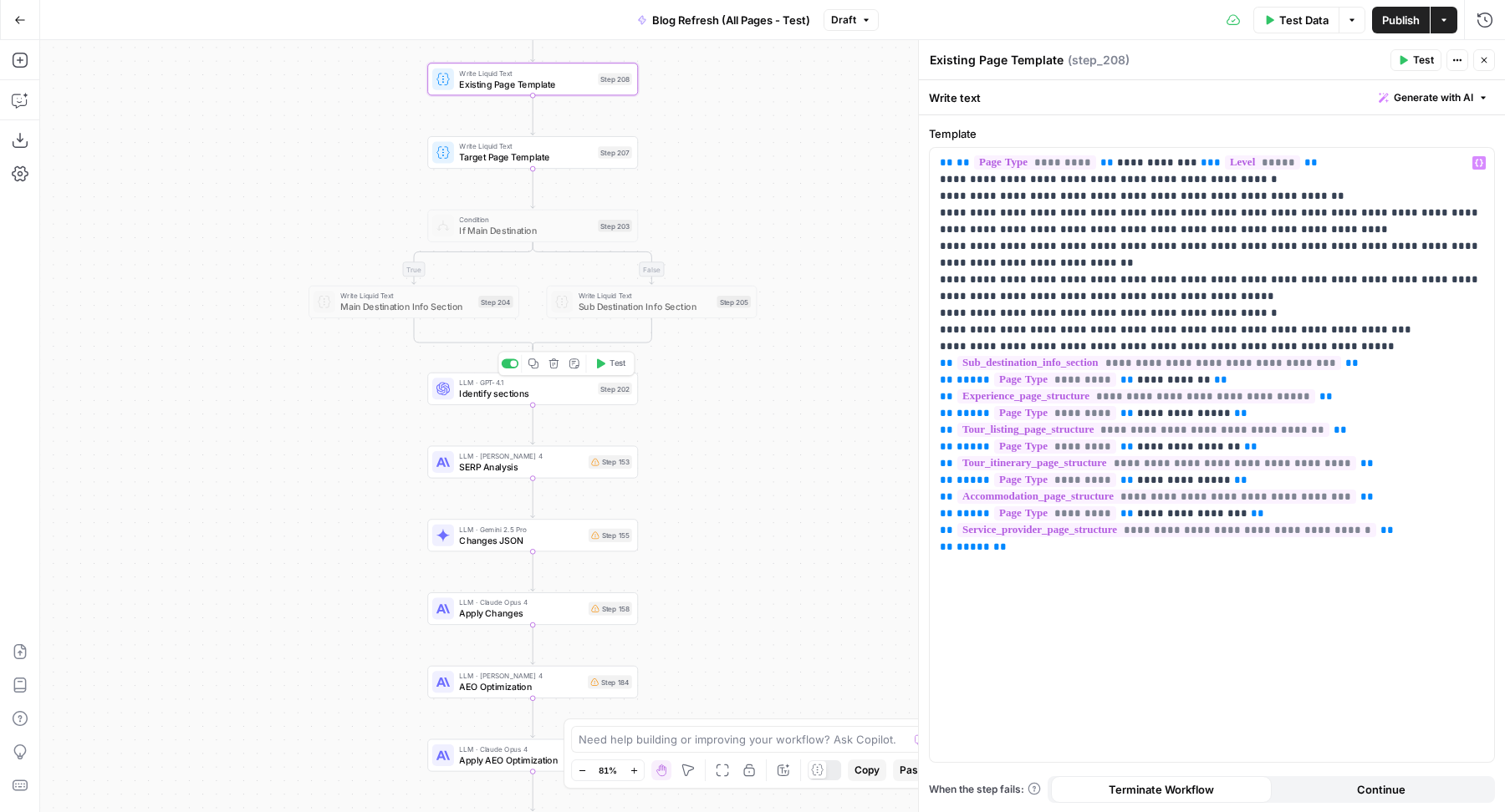
click at [510, 398] on span "Identify sections" at bounding box center [525, 393] width 133 height 13
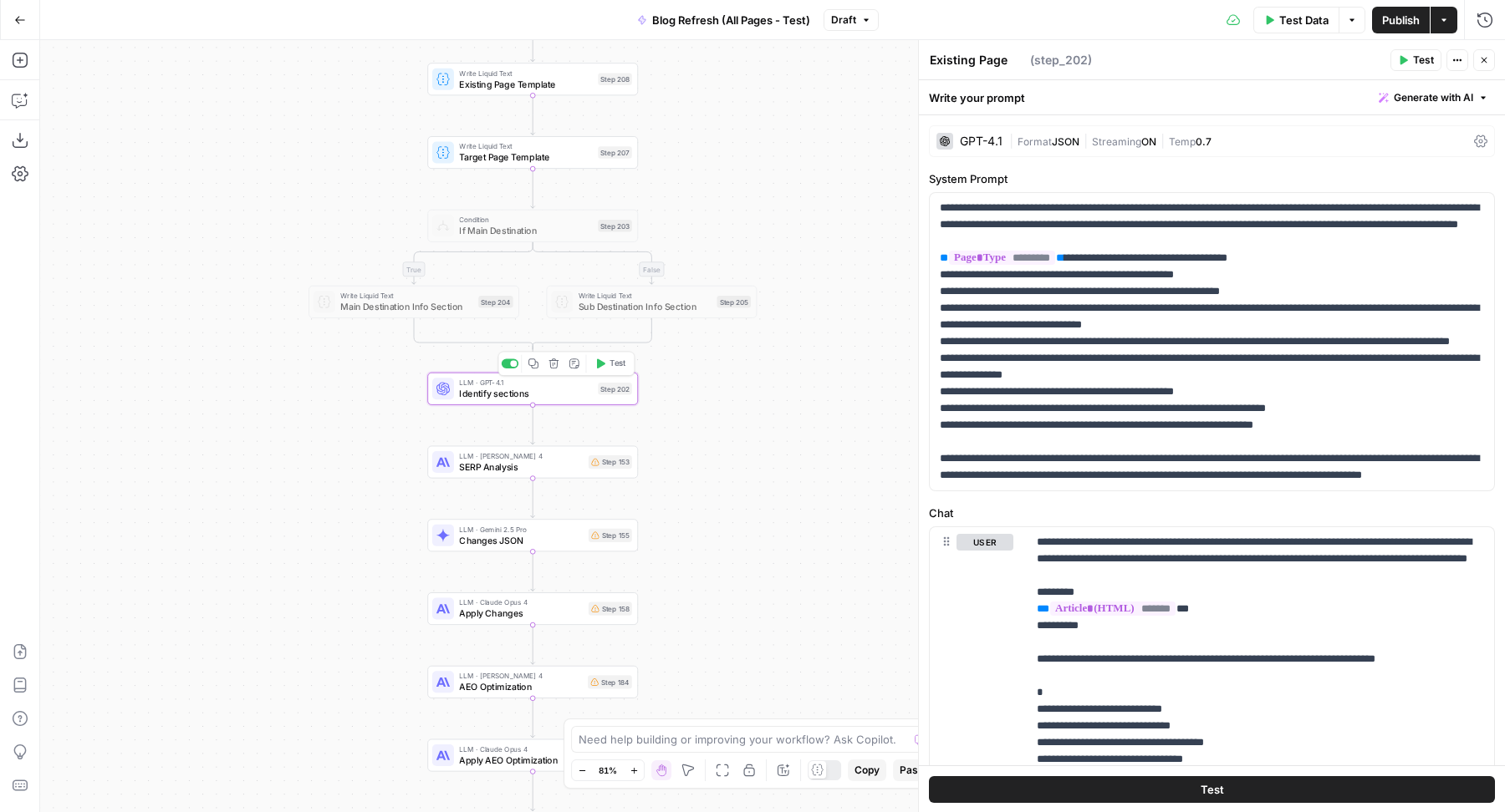
type textarea "Identify sections"
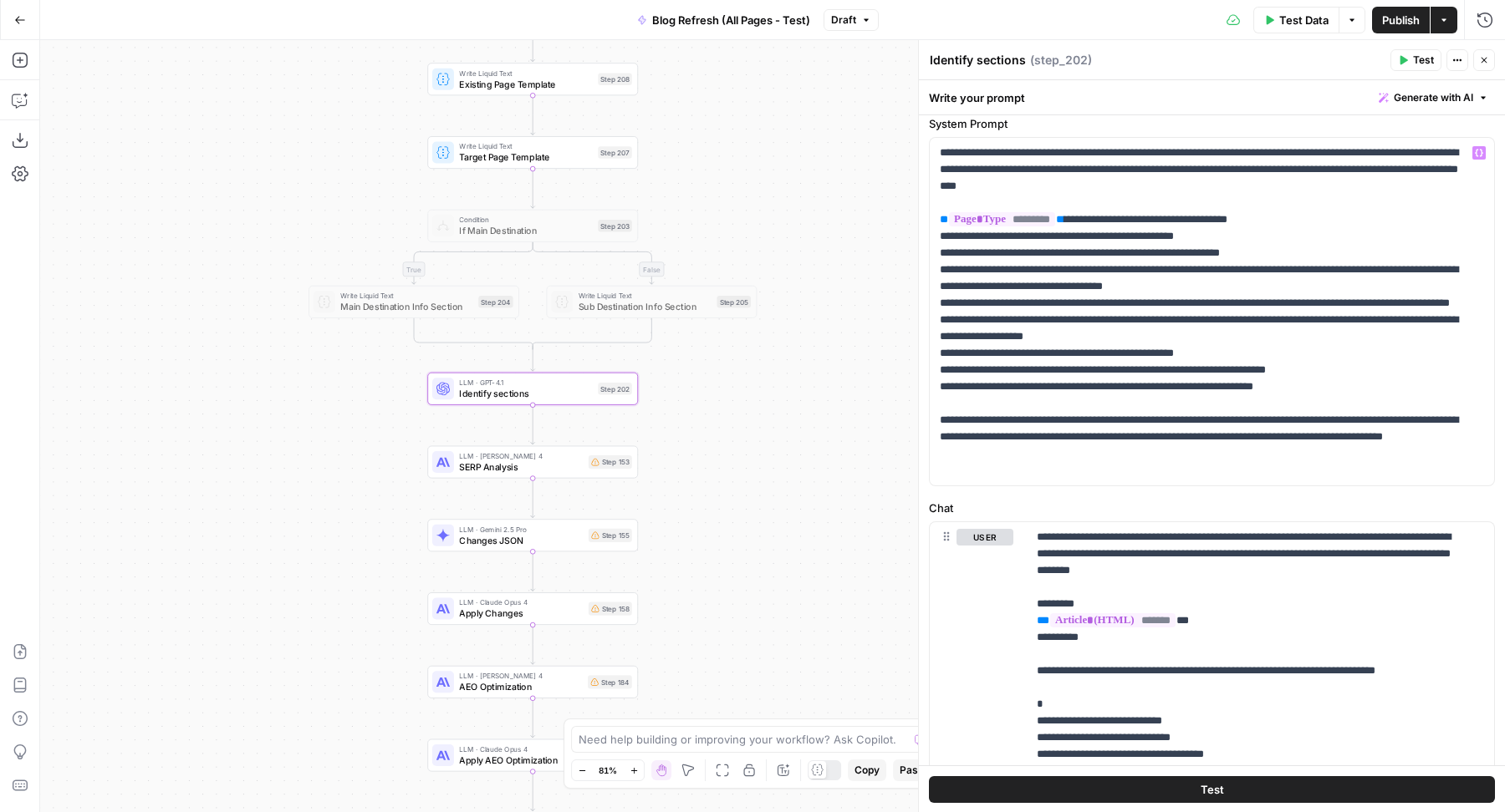
scroll to position [46, 0]
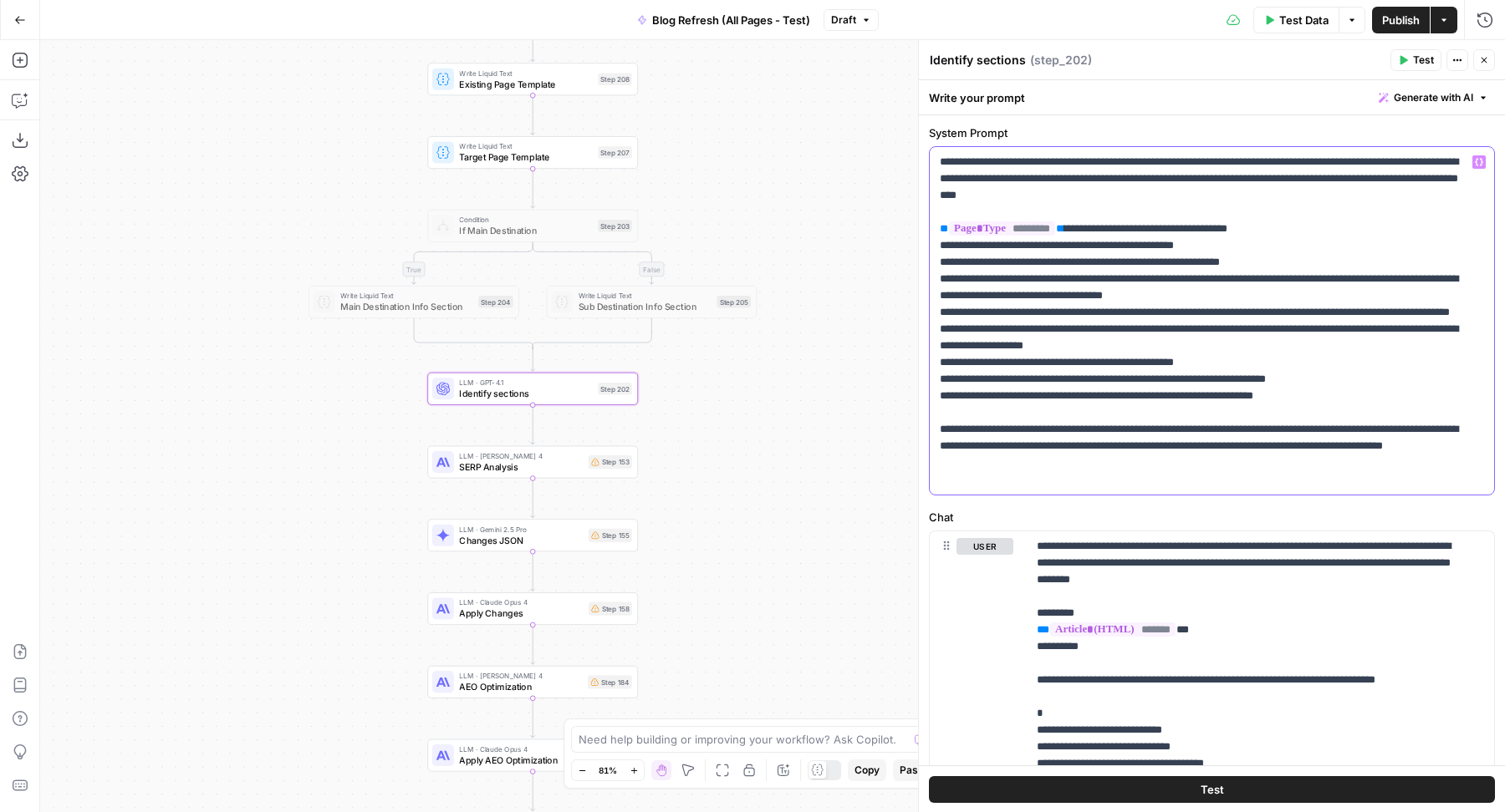
drag, startPoint x: 1392, startPoint y: 414, endPoint x: 932, endPoint y: 249, distance: 488.7
click at [932, 249] on div "**********" at bounding box center [1212, 321] width 564 height 347
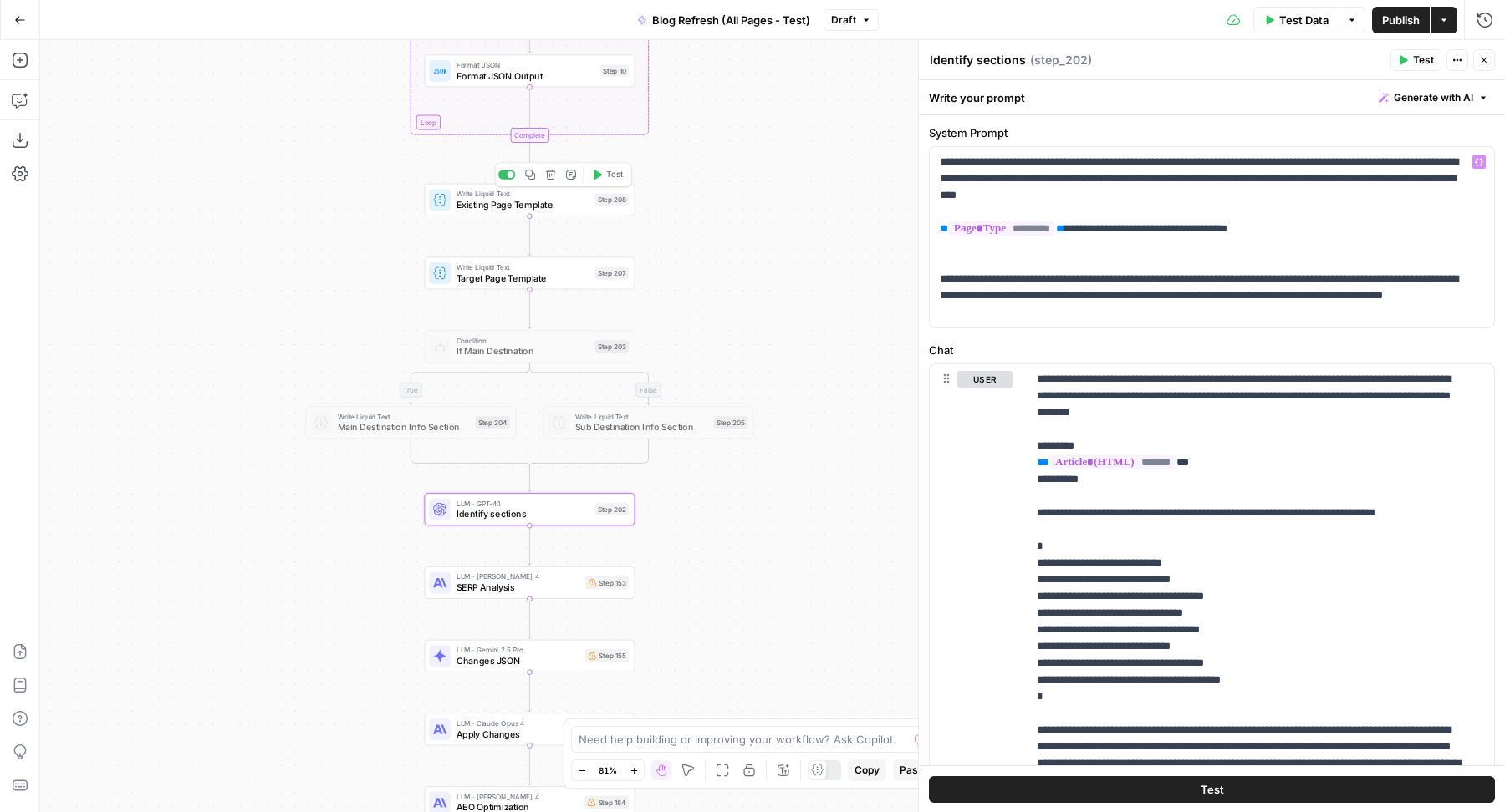
click at [584, 207] on span "Existing Page Template" at bounding box center [523, 205] width 133 height 13
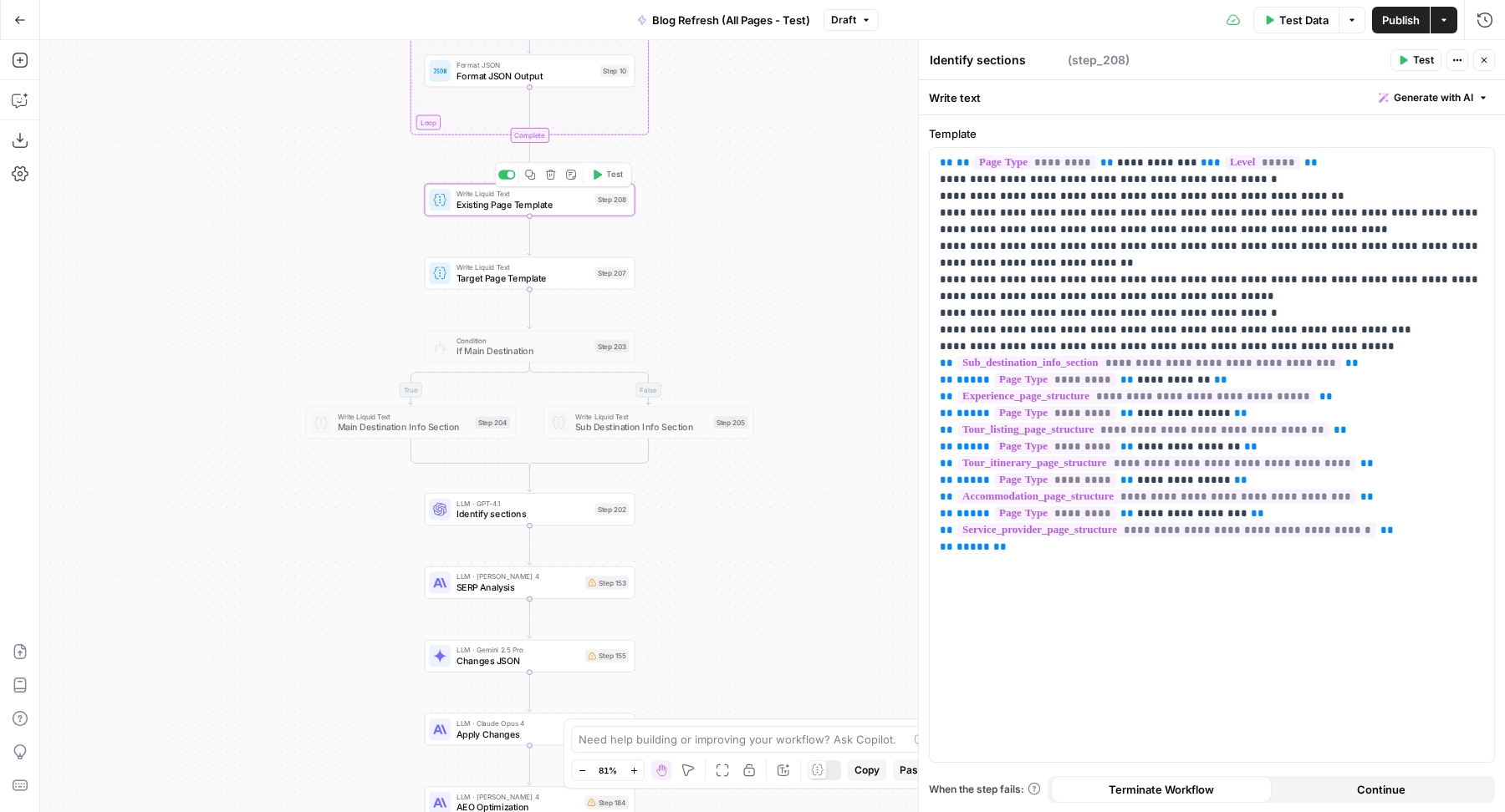
type textarea "Existing Page Template"
click at [554, 522] on div "LLM · GPT-4.1 Identify sections Step 202 Copy step Delete step Add Note Test" at bounding box center [530, 509] width 211 height 33
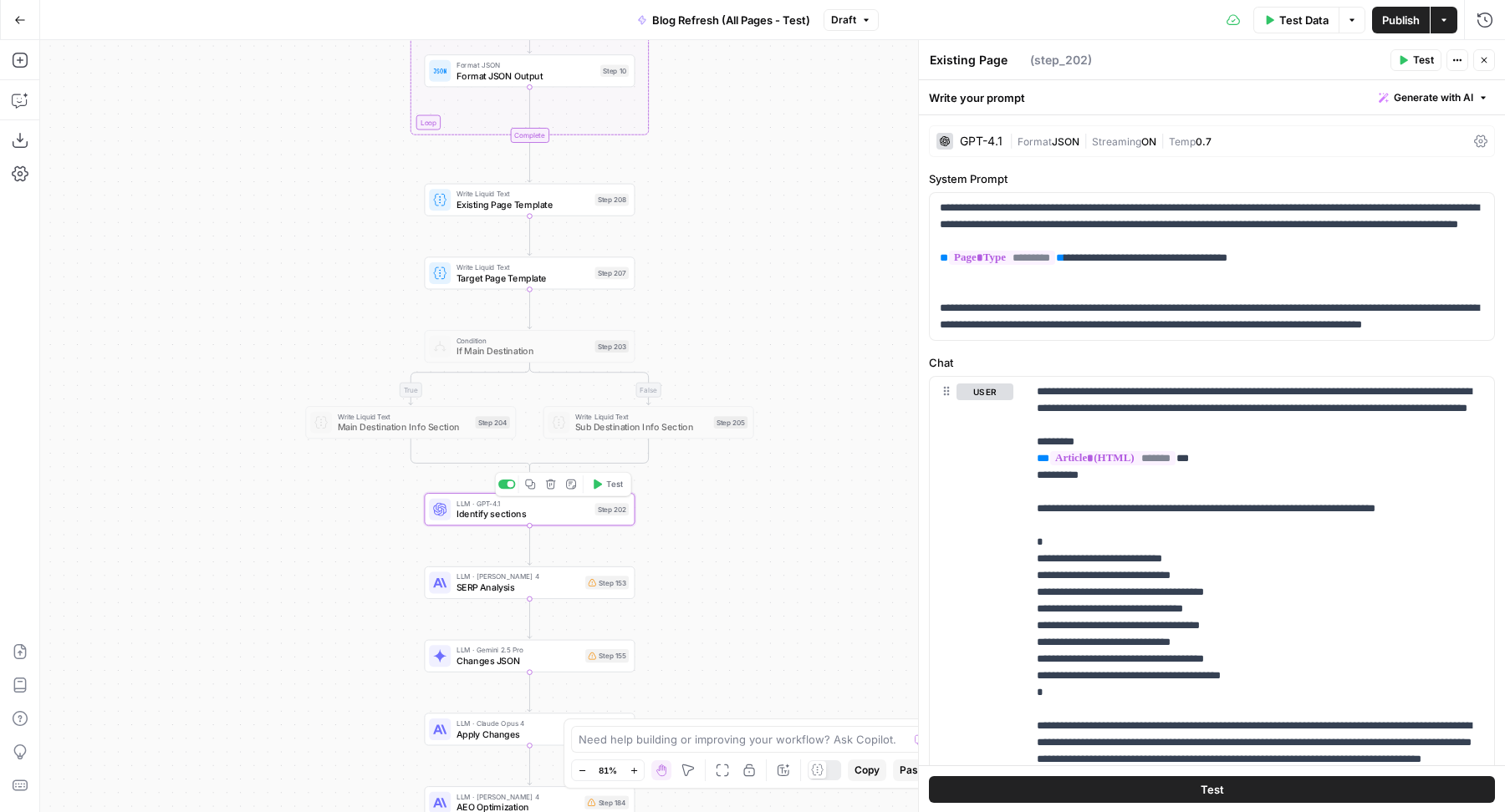
type textarea "Identify sections"
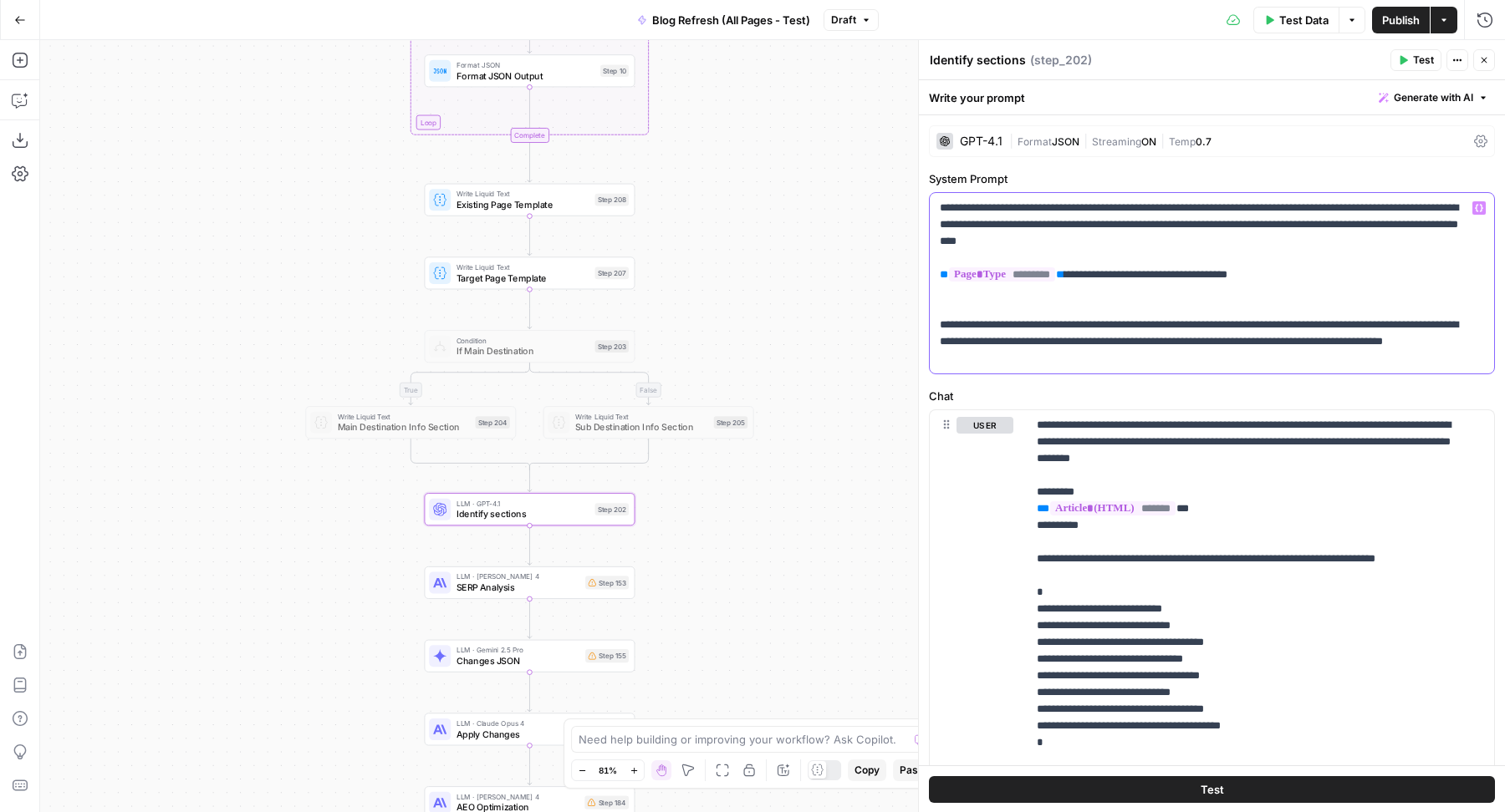
click at [1002, 295] on p "**********" at bounding box center [1204, 284] width 529 height 167
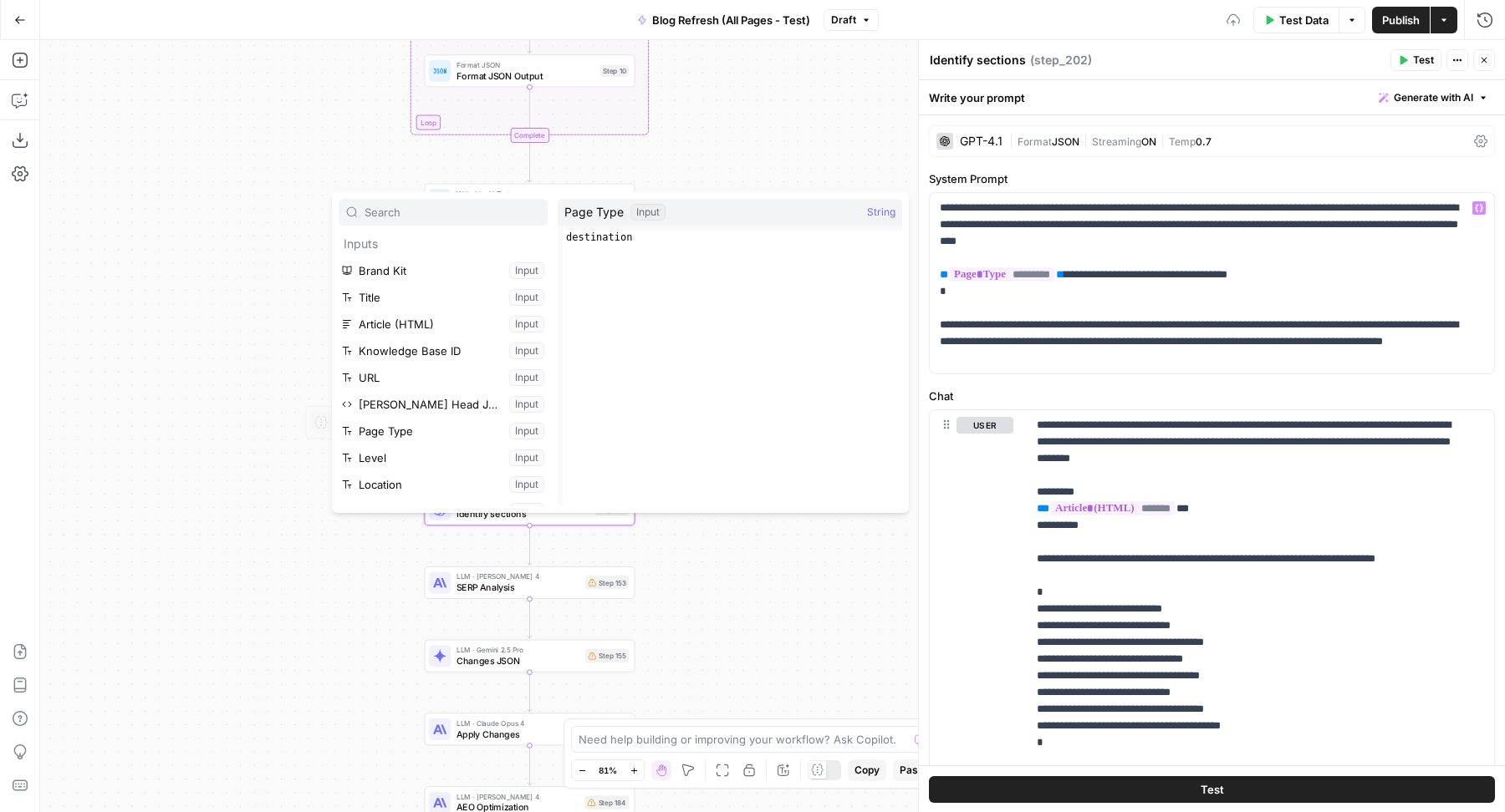
scroll to position [231, 0]
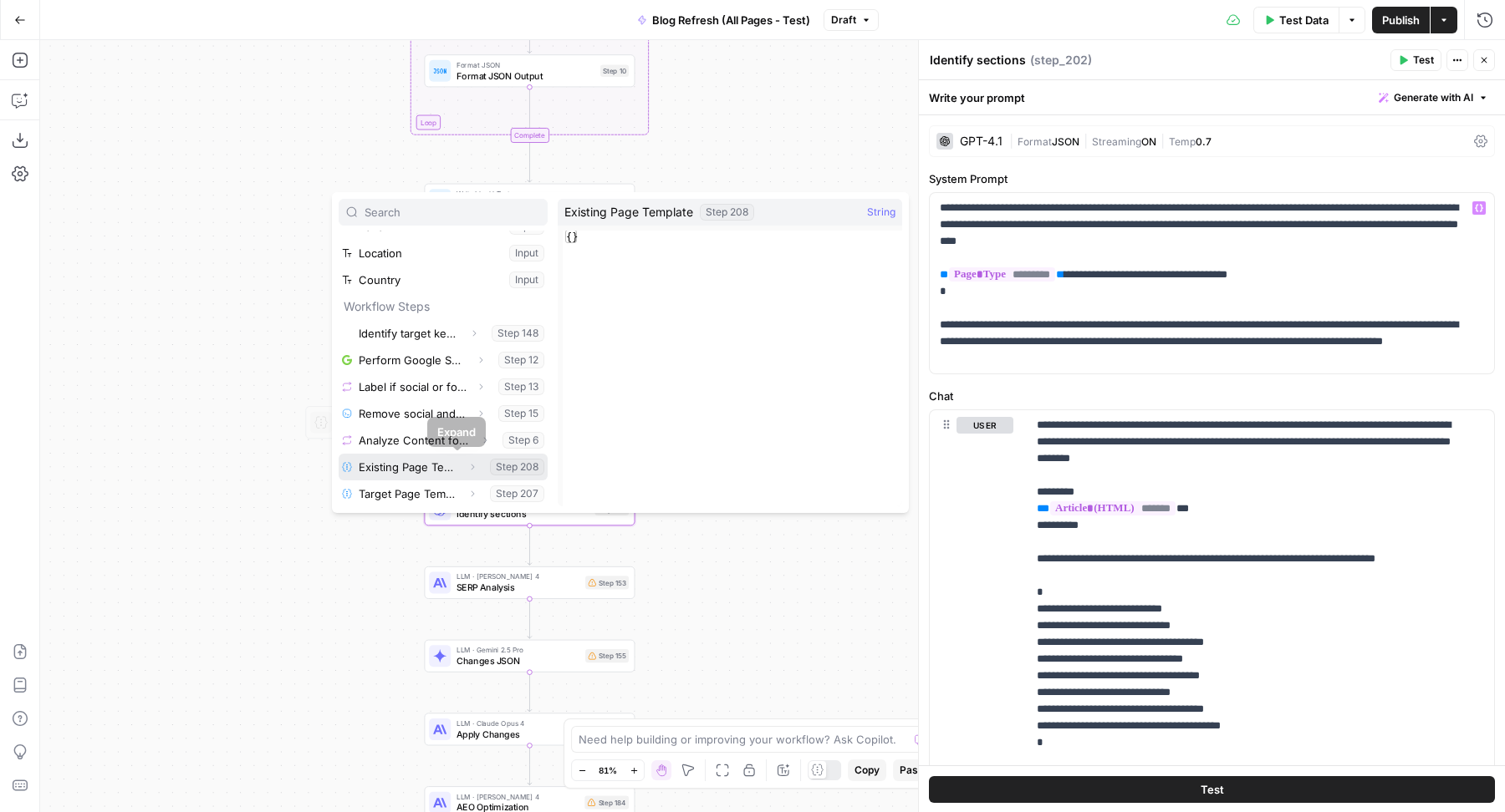
click at [467, 462] on icon "button" at bounding box center [472, 467] width 10 height 10
click at [453, 462] on button "Select variable Output" at bounding box center [451, 467] width 193 height 27
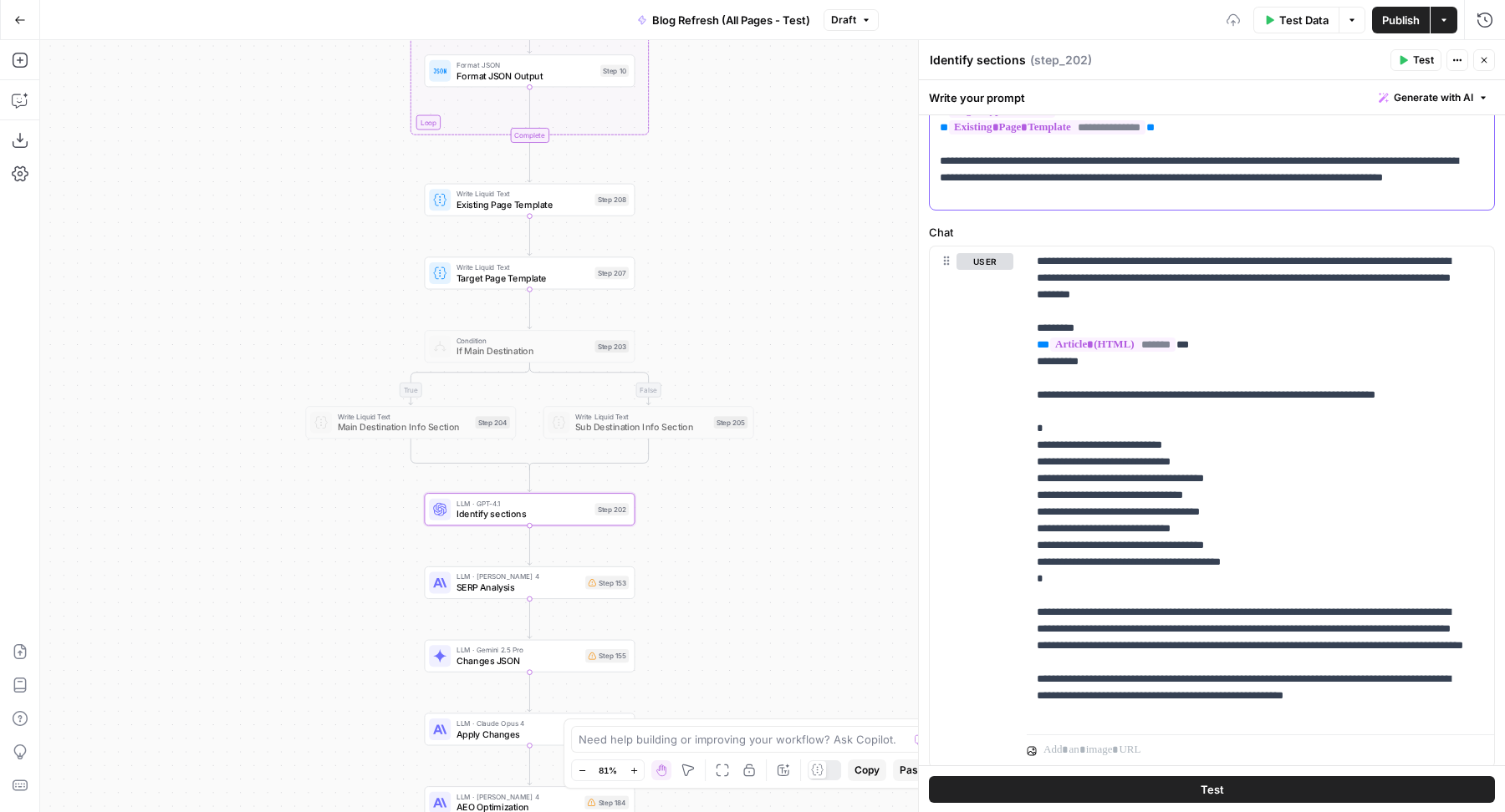
scroll to position [213, 0]
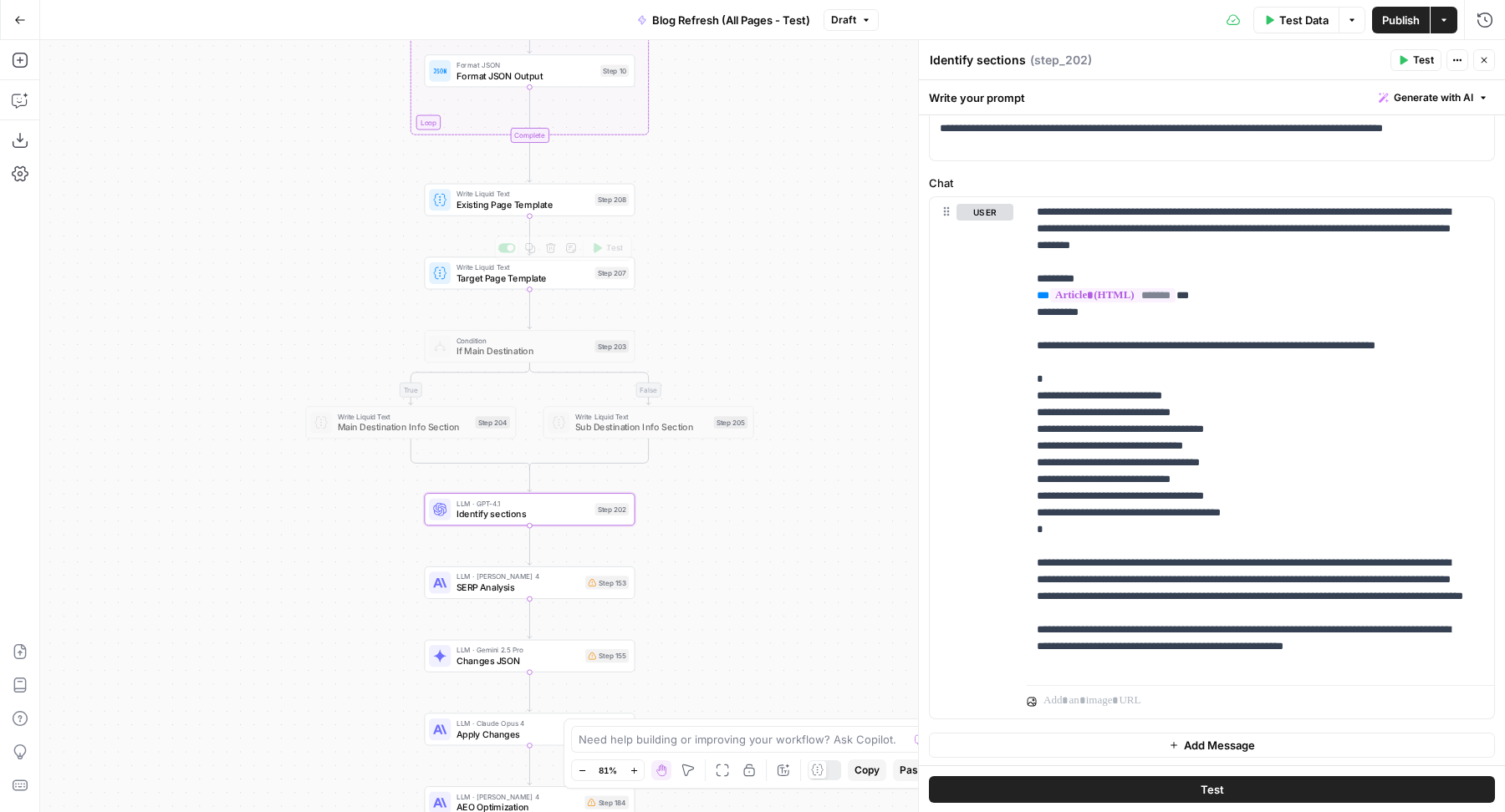
click at [466, 203] on span "Existing Page Template" at bounding box center [523, 205] width 133 height 13
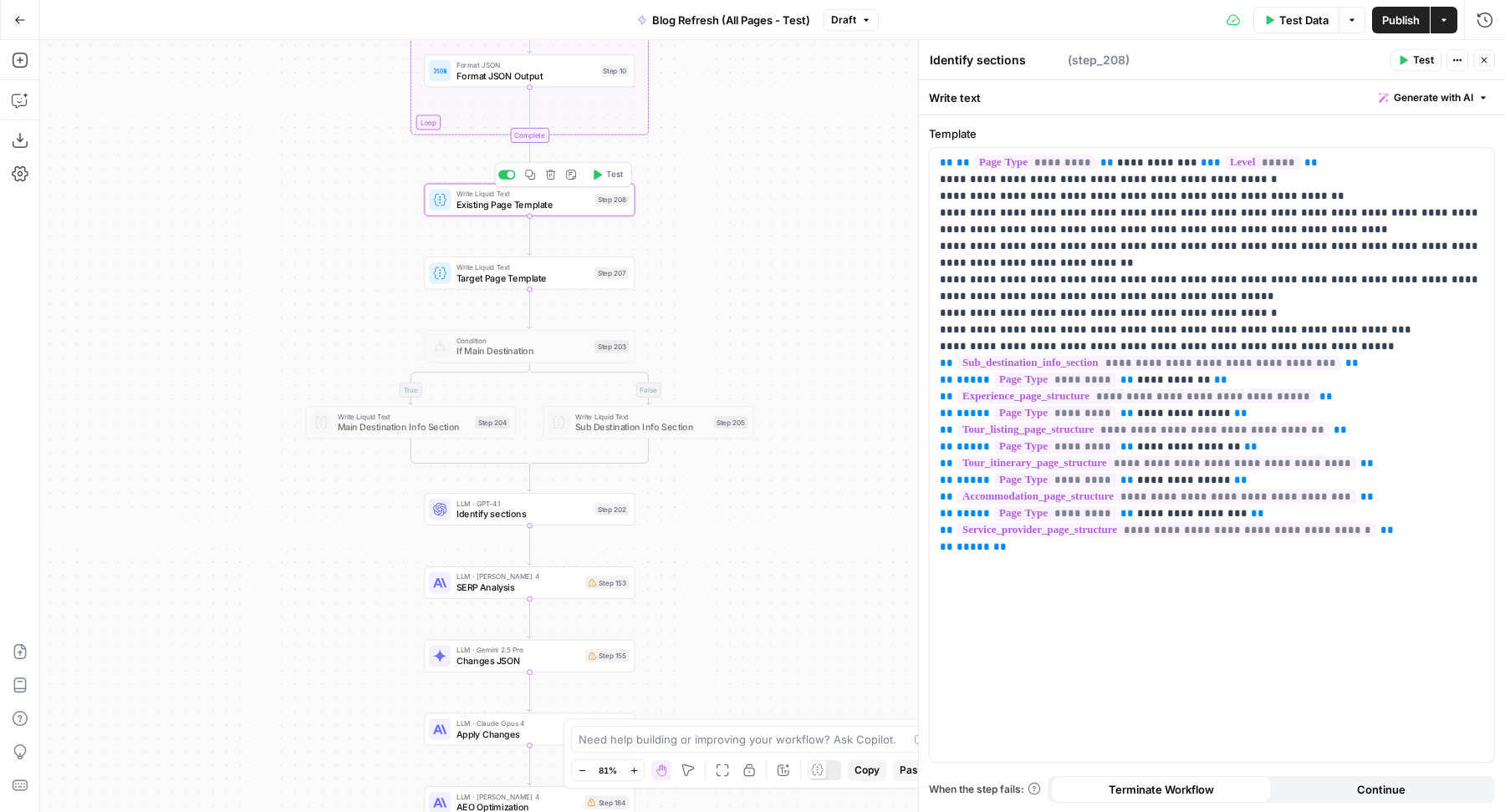
type textarea "Existing Page Template"
click at [1082, 547] on p "**********" at bounding box center [1212, 355] width 545 height 401
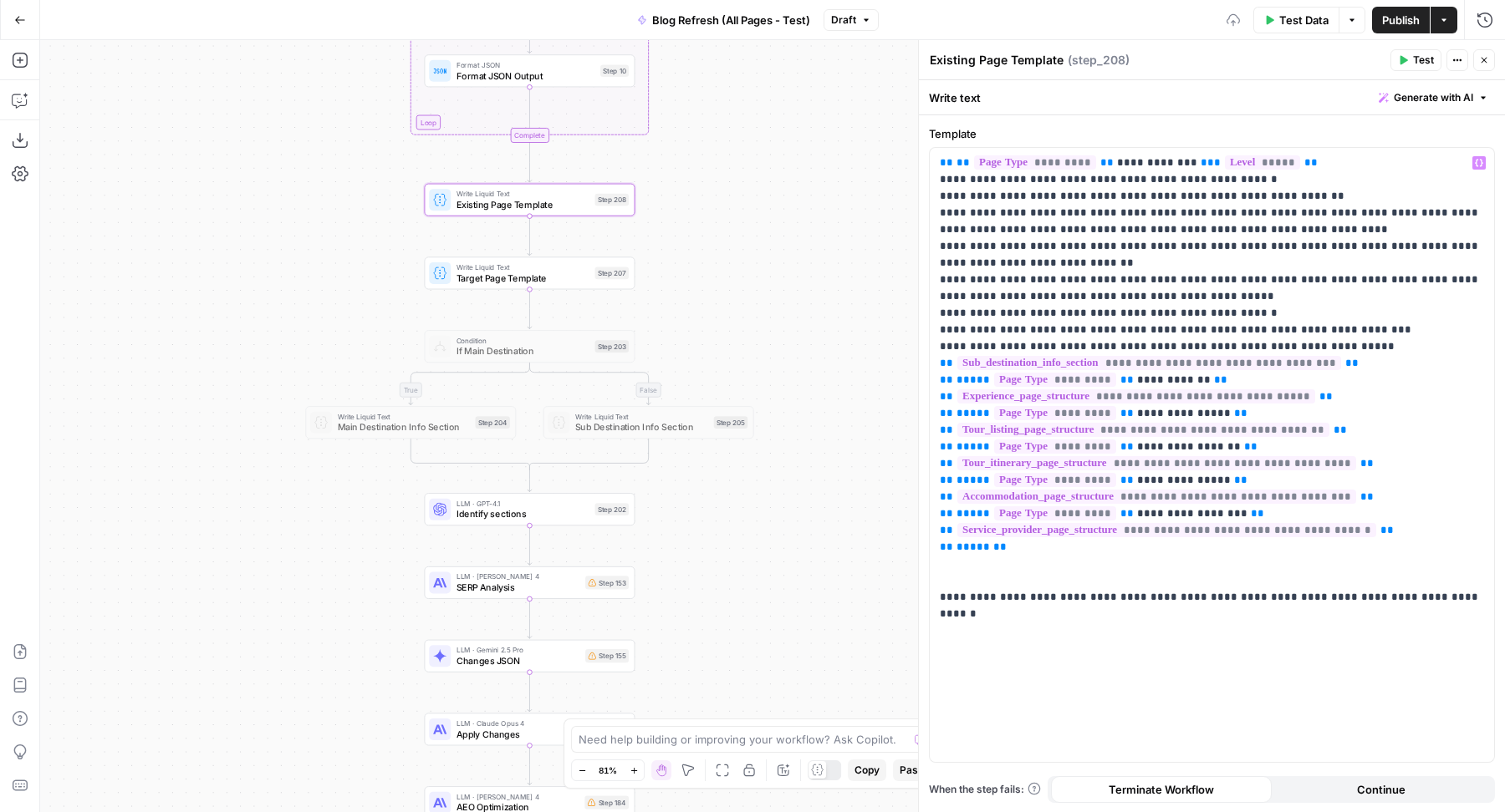
click at [1480, 59] on icon "button" at bounding box center [1484, 60] width 10 height 10
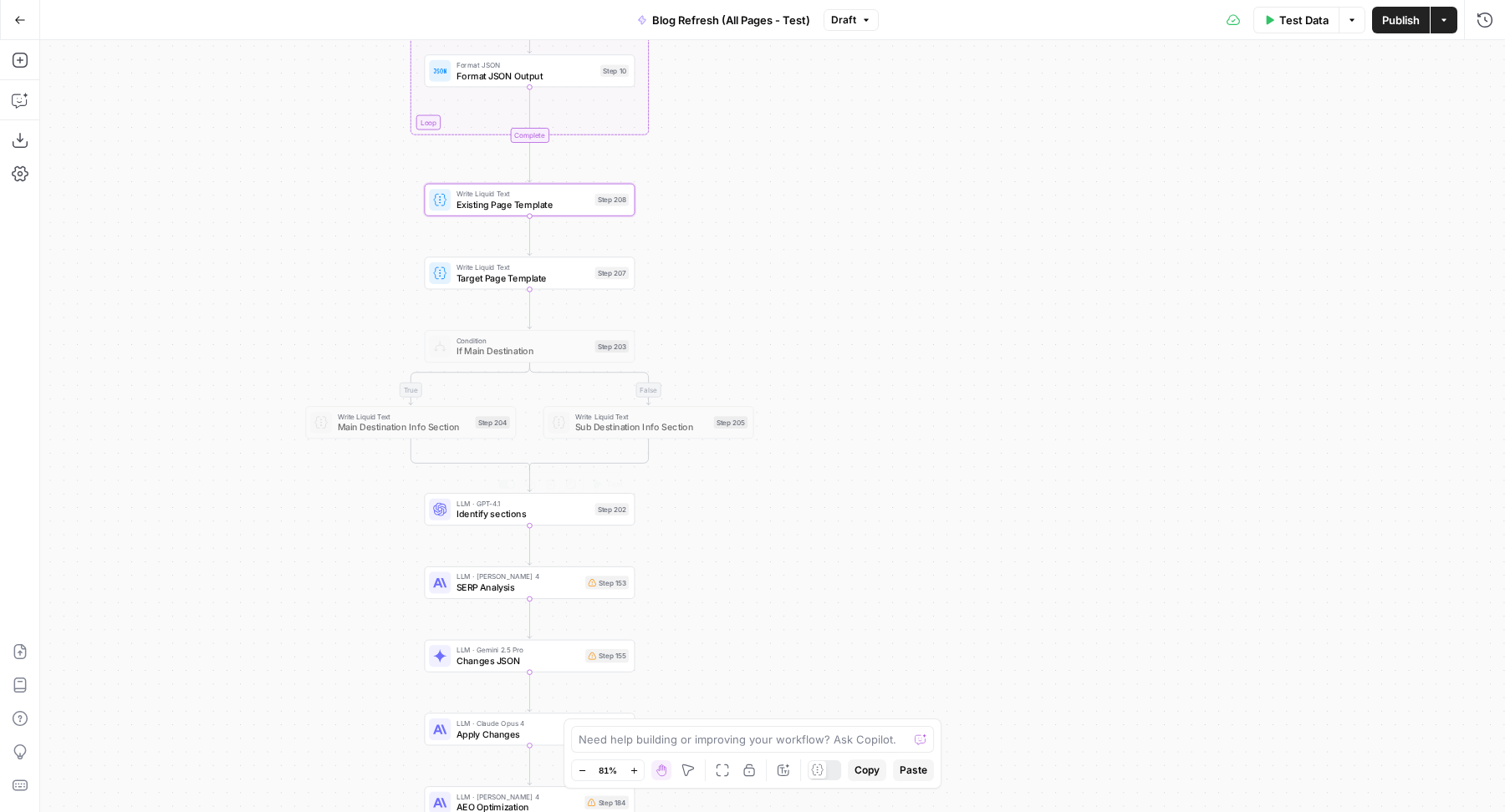
click at [478, 514] on span "Identify sections" at bounding box center [523, 514] width 133 height 13
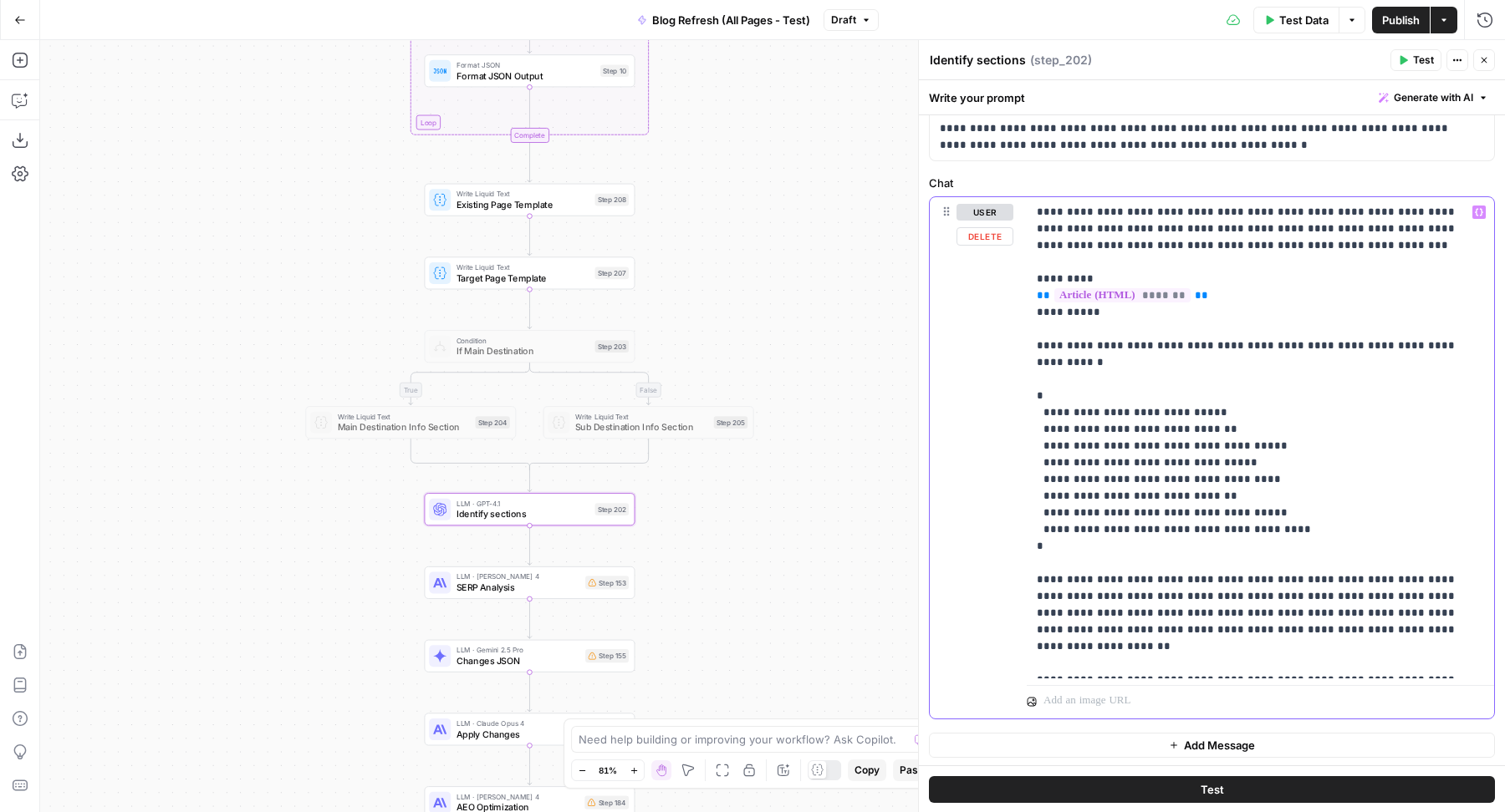
drag, startPoint x: 1050, startPoint y: 529, endPoint x: 1013, endPoint y: 382, distance: 151.6
click at [1013, 382] on div "**********" at bounding box center [1212, 458] width 564 height 522
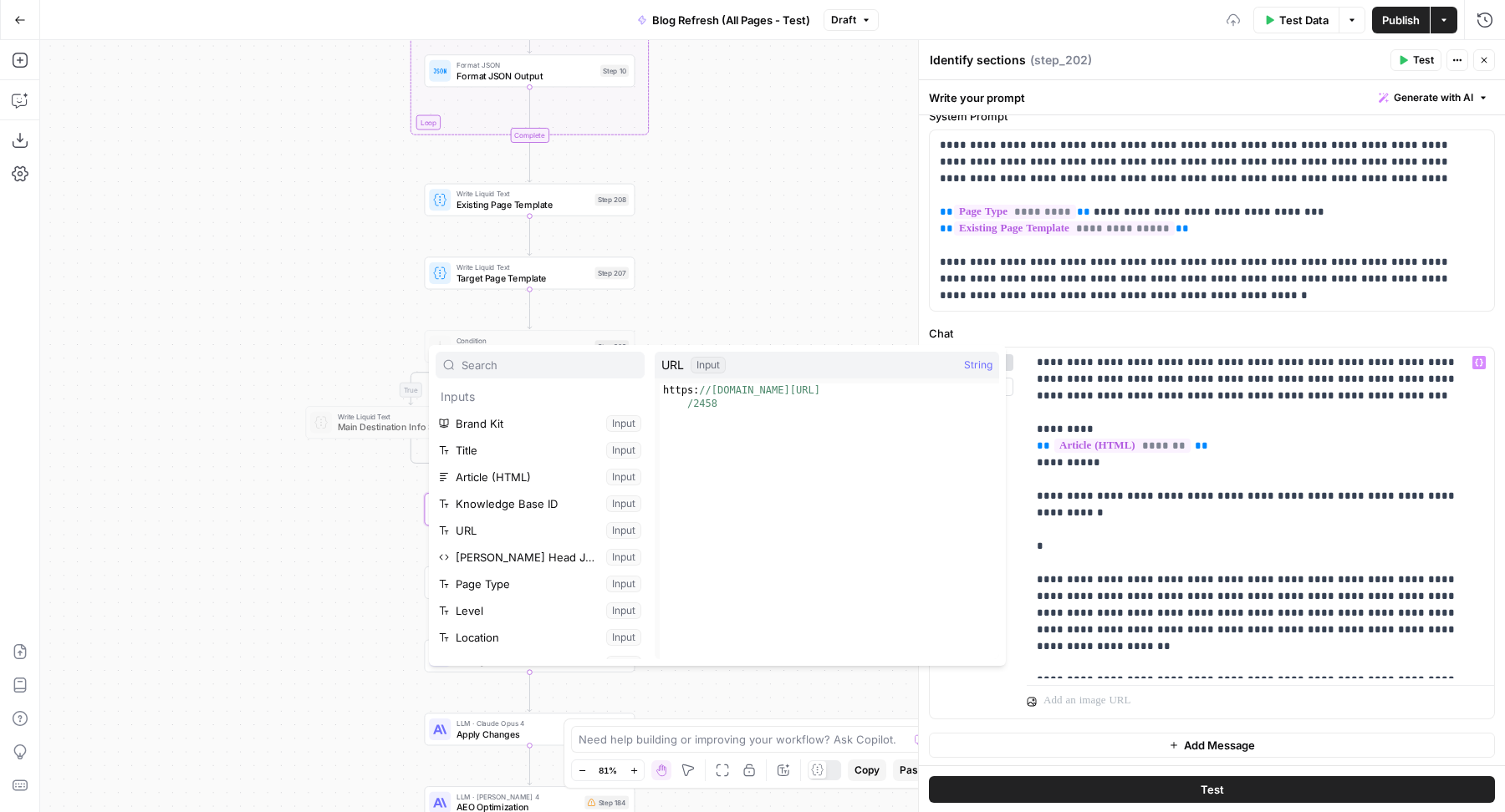
scroll to position [230, 0]
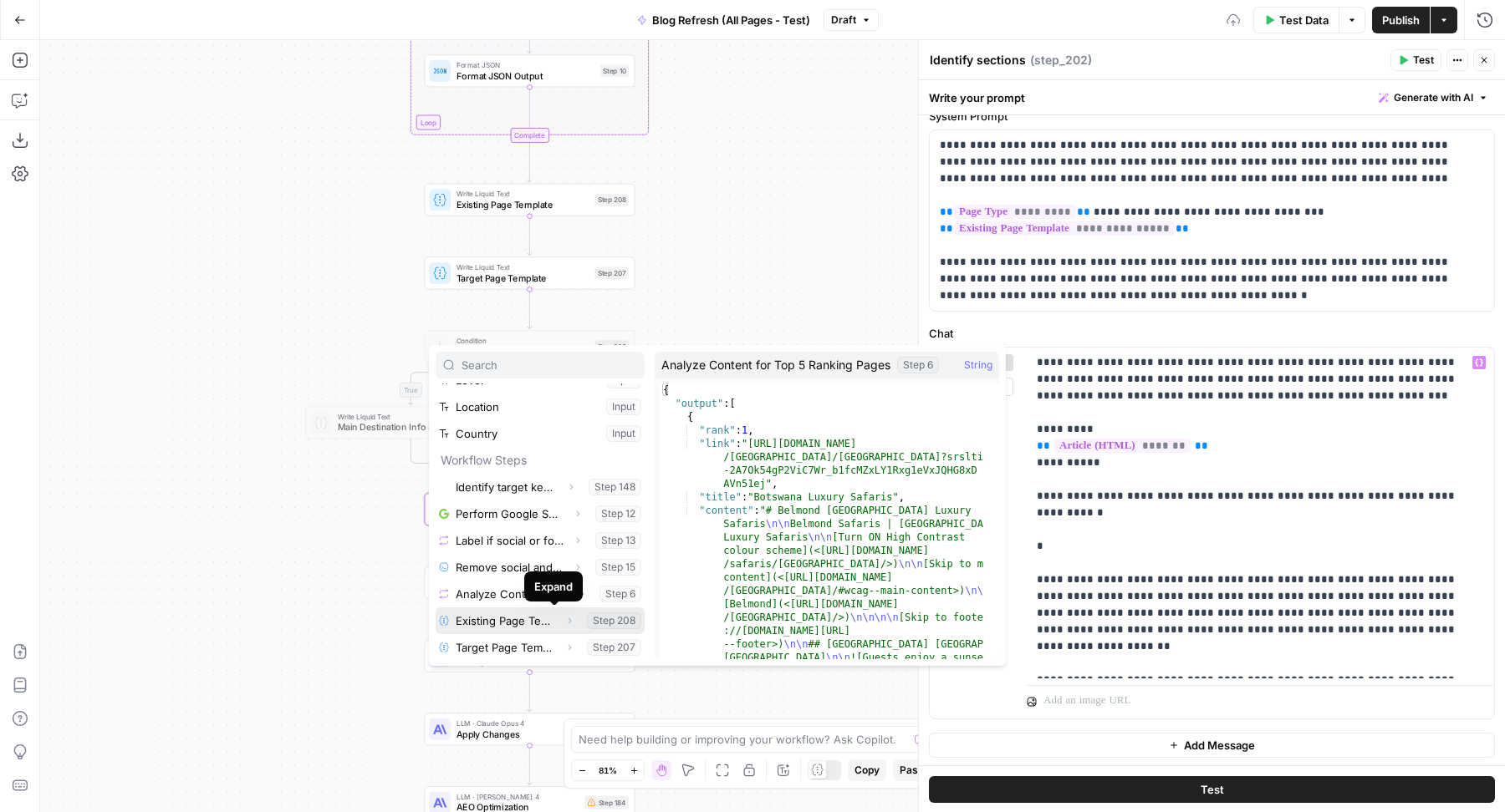
click at [564, 622] on icon "button" at bounding box center [570, 621] width 10 height 10
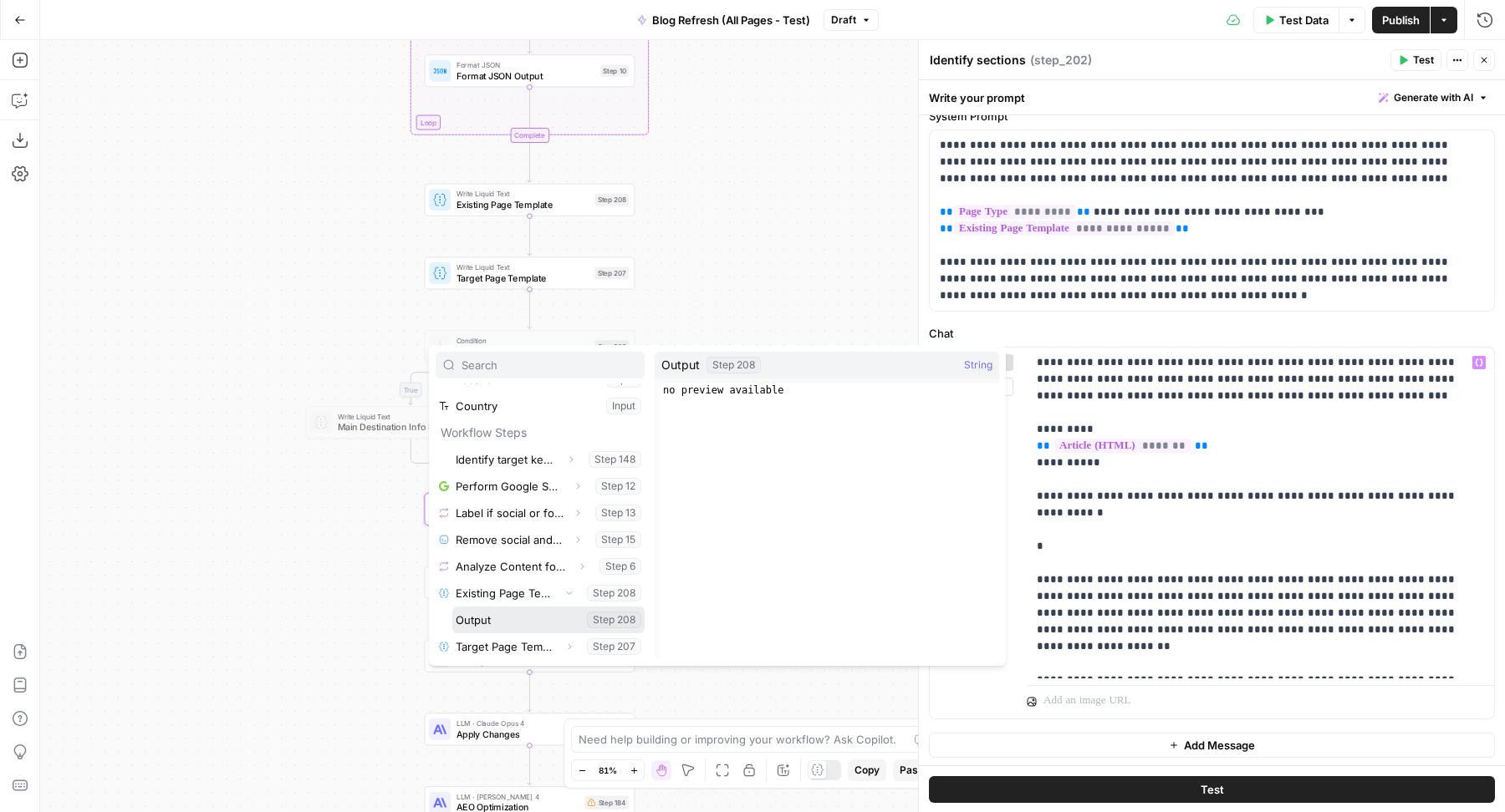
click at [533, 618] on button "Select variable Output" at bounding box center [549, 620] width 193 height 27
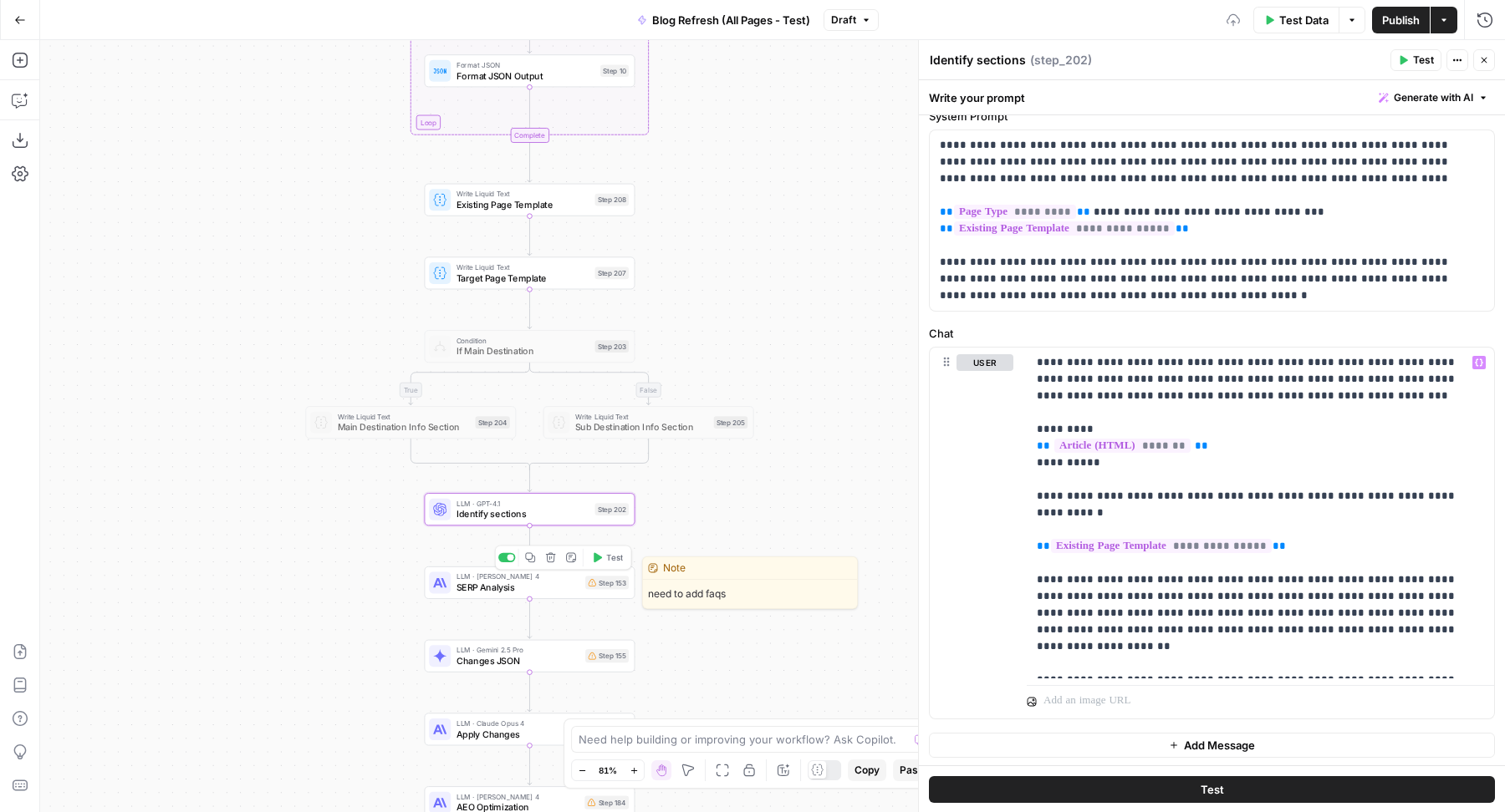
click at [503, 594] on div "LLM · Claude Sonnet 4 SERP Analysis Step 153 Copy step Delete step Edit Note Te…" at bounding box center [530, 583] width 211 height 33
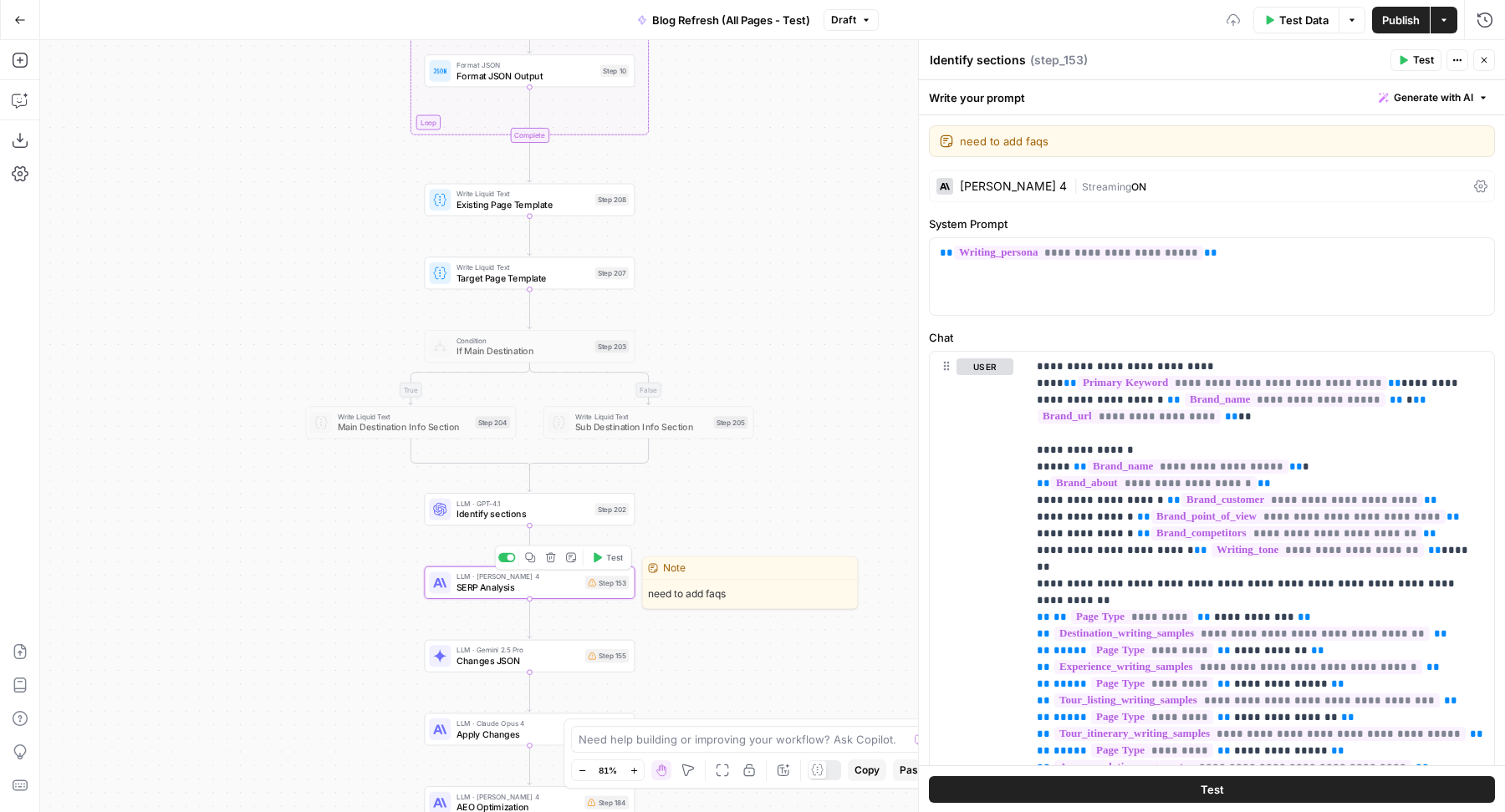
type textarea "SERP Analysis"
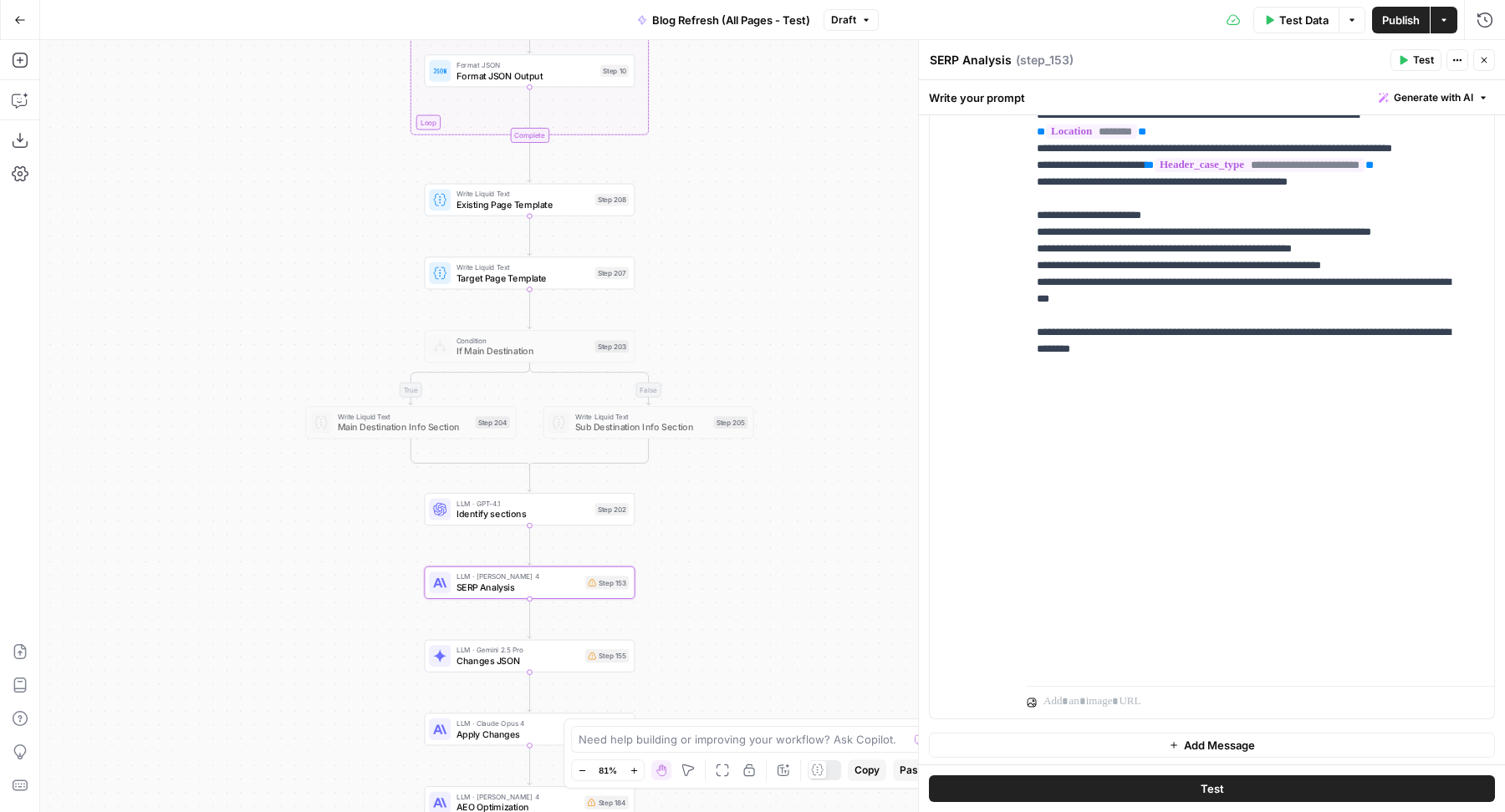
scroll to position [4897, 0]
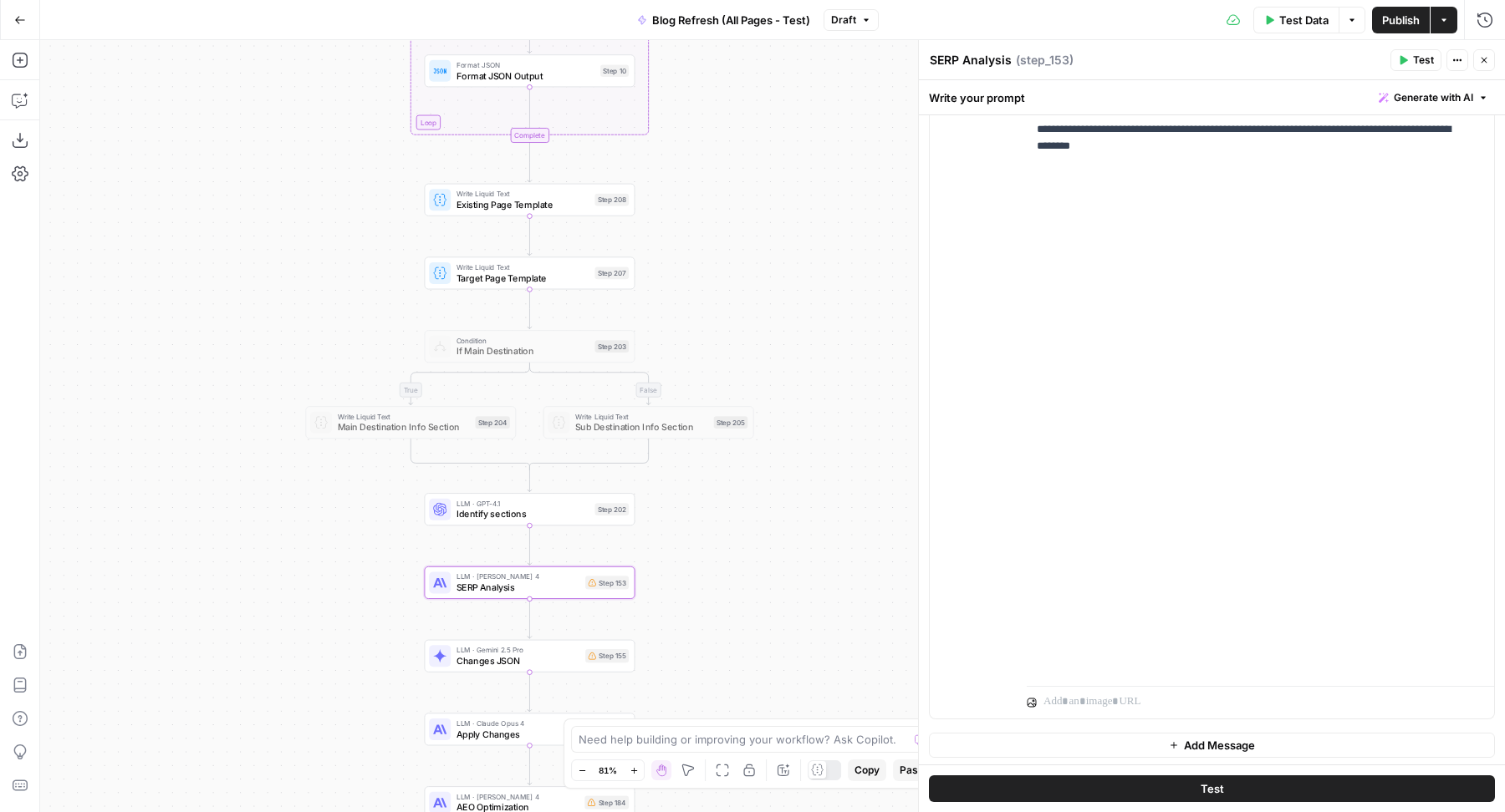
click at [559, 204] on span "Existing Page Template" at bounding box center [523, 205] width 133 height 13
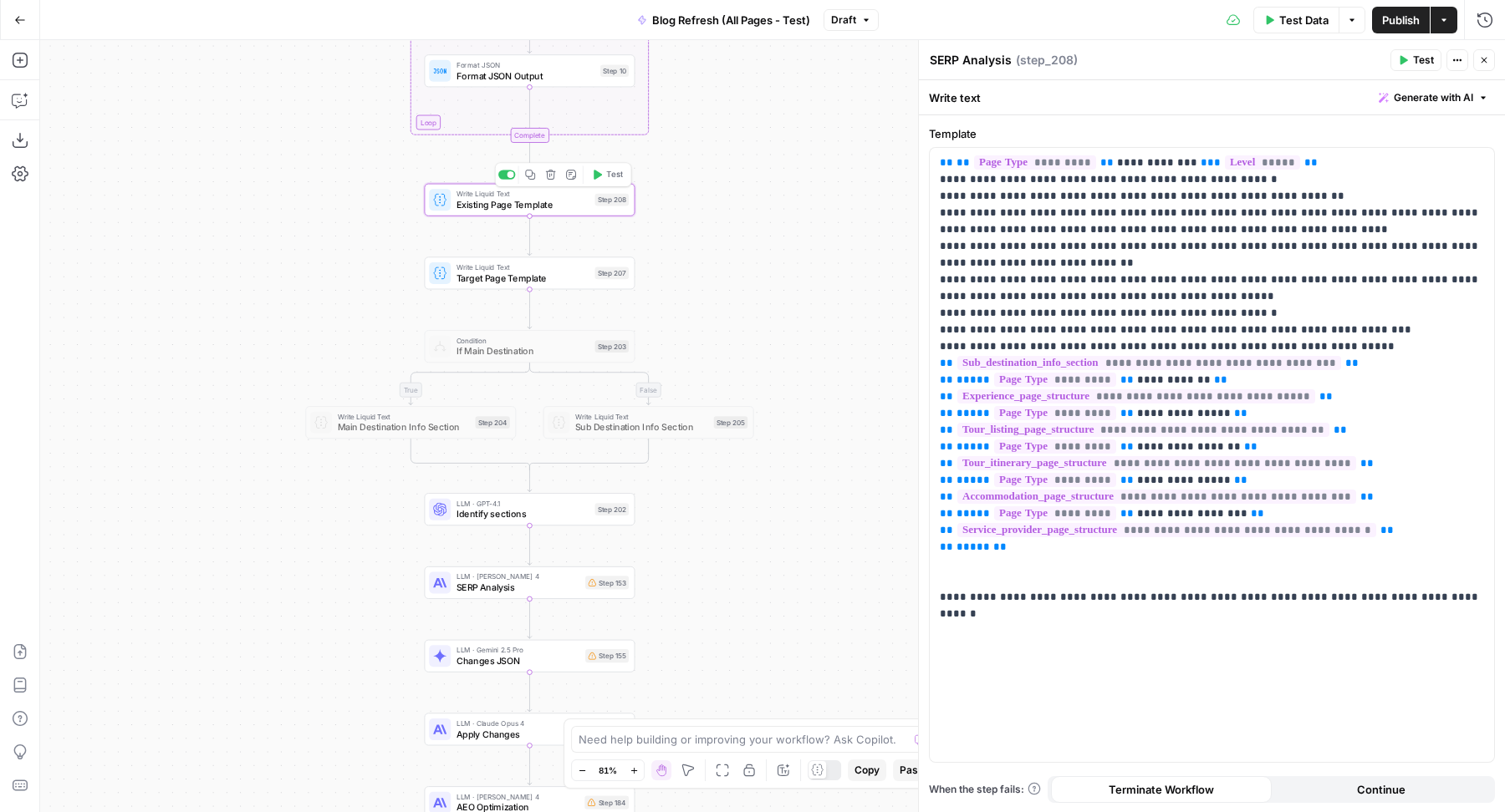
type textarea "Existing Page Template"
click at [1443, 597] on p "**********" at bounding box center [1212, 380] width 545 height 451
click at [1145, 634] on p "**********" at bounding box center [1212, 405] width 545 height 501
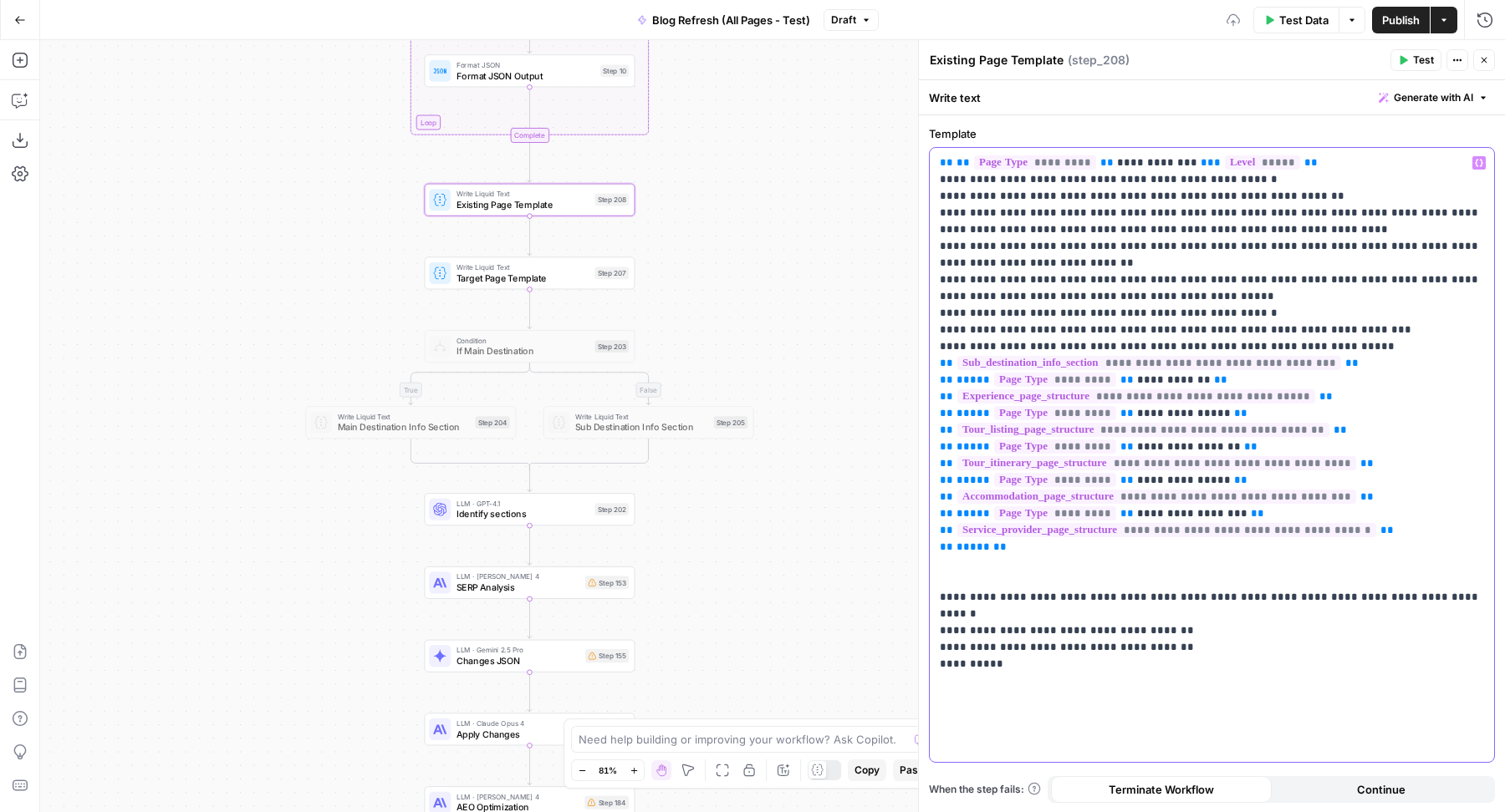
click at [1102, 657] on div "**********" at bounding box center [1212, 455] width 564 height 614
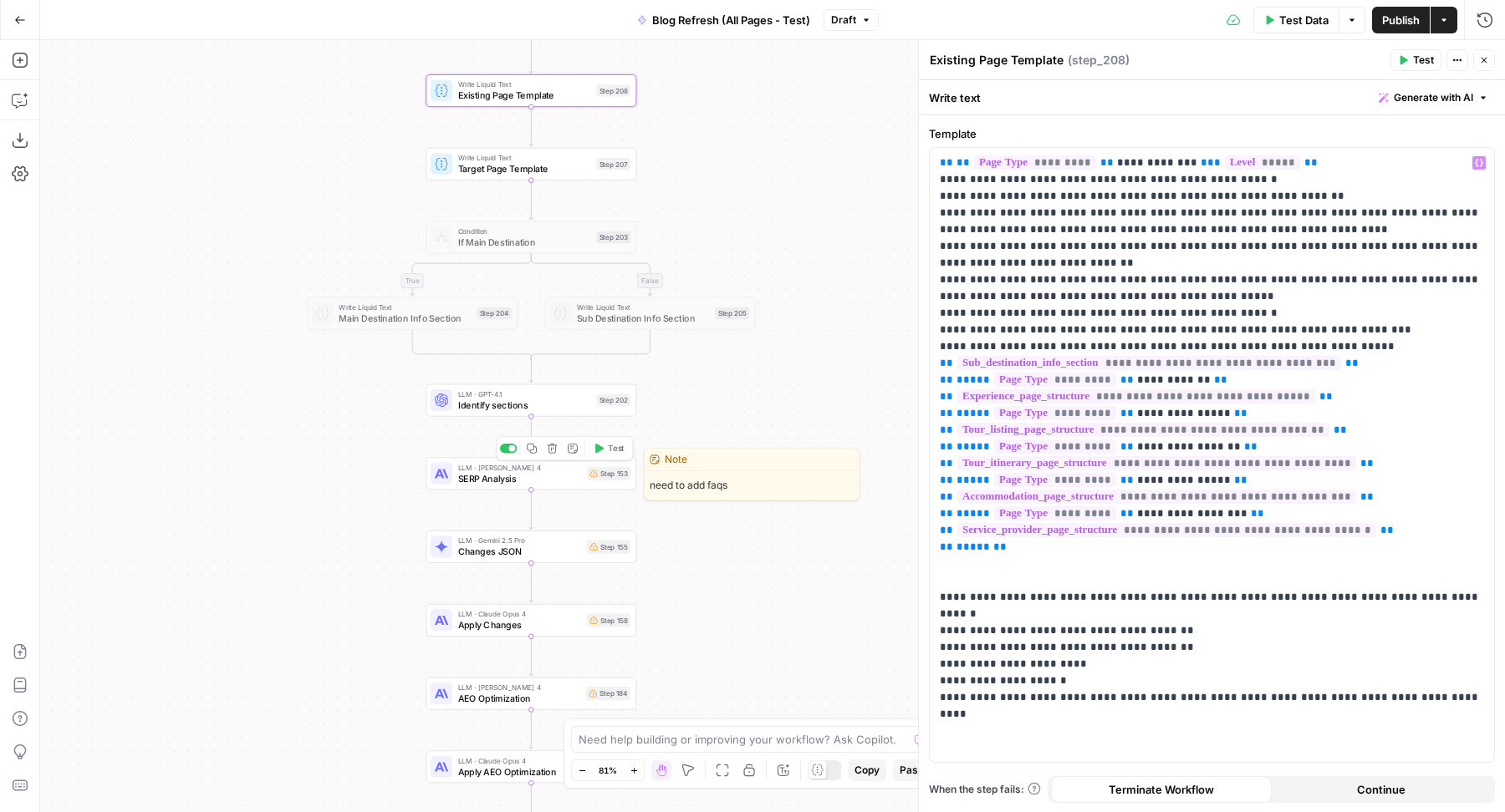
click at [459, 474] on span "SERP Analysis" at bounding box center [520, 478] width 124 height 13
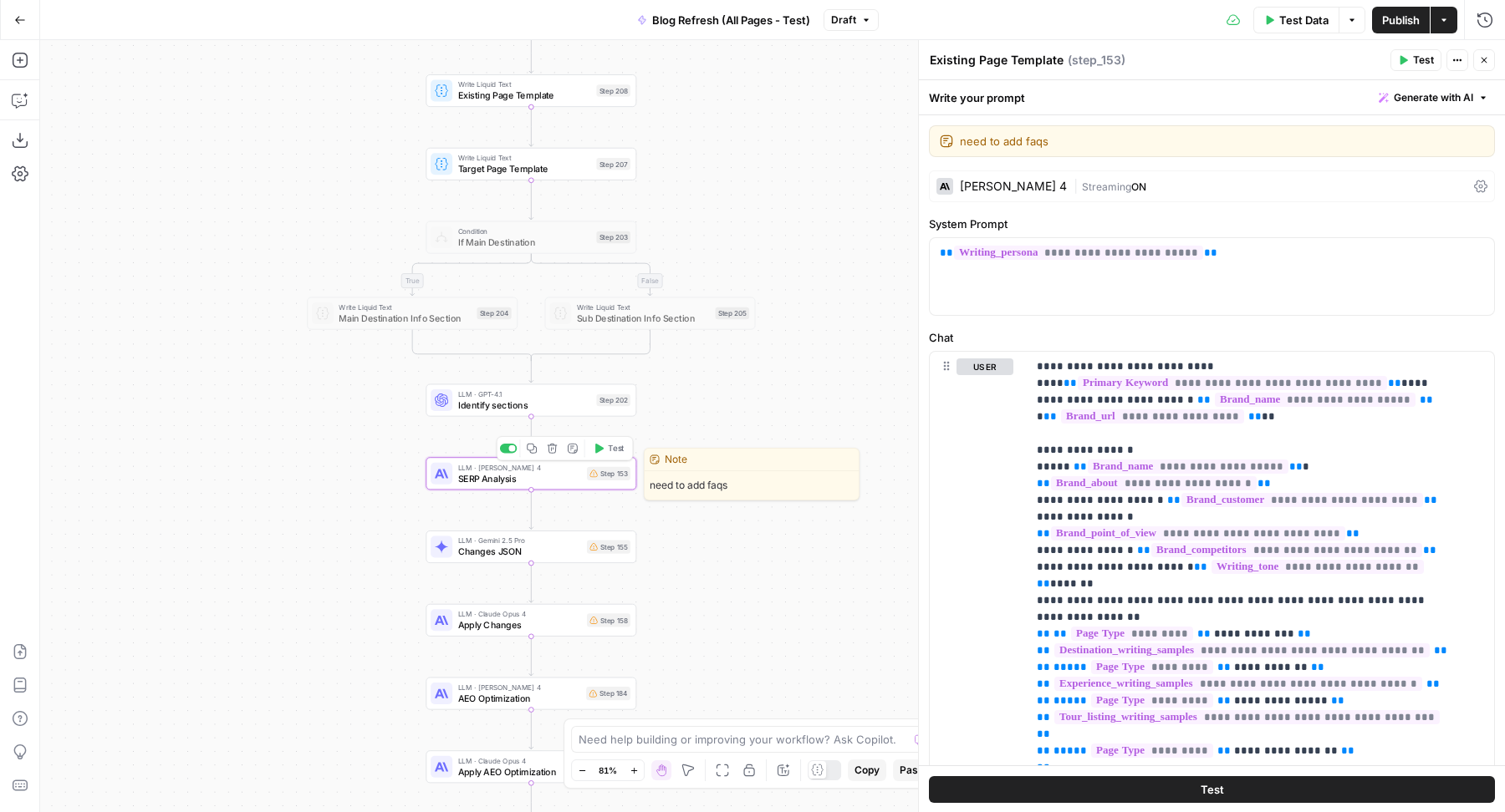
type textarea "SERP Analysis"
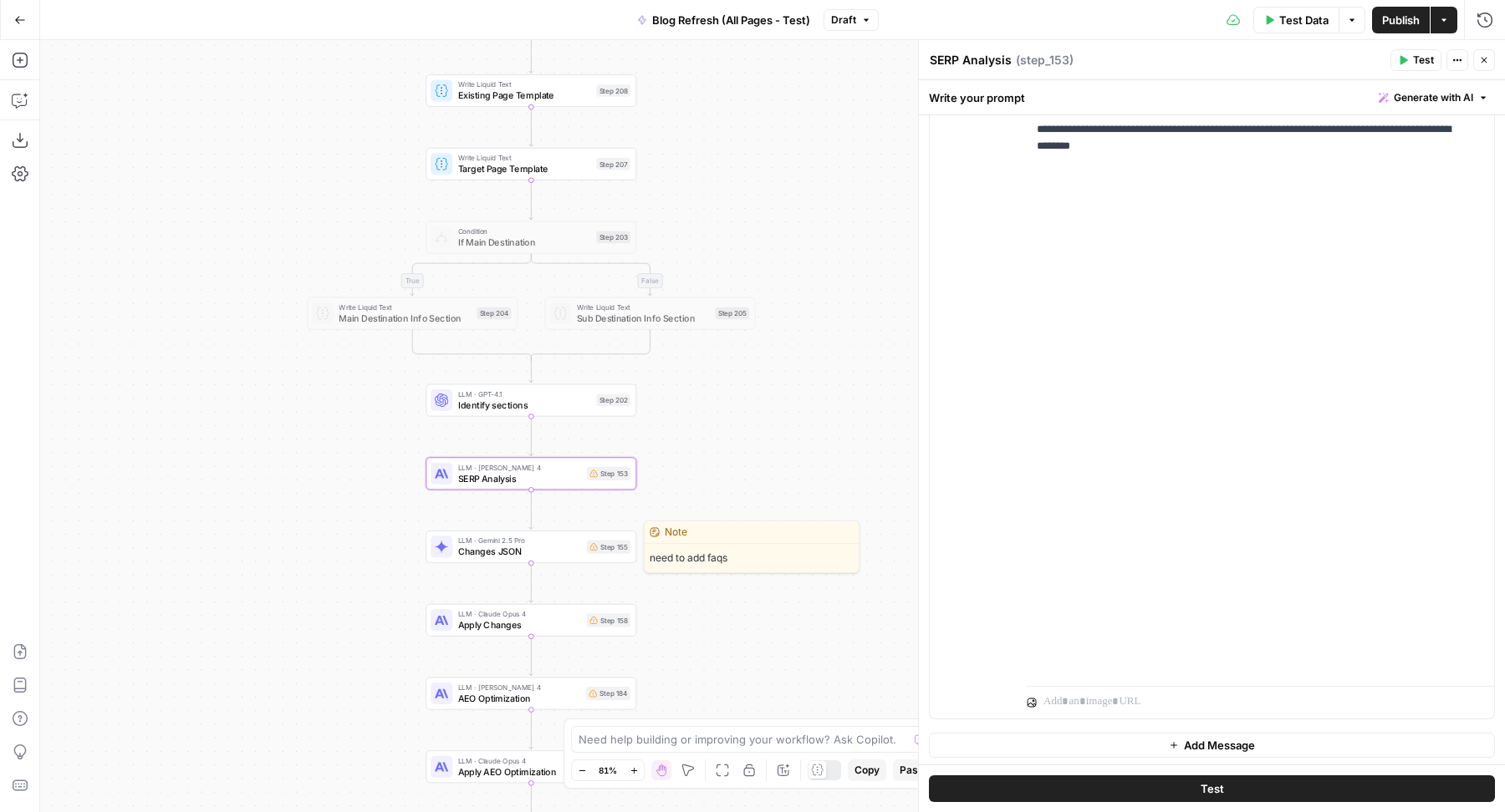
click at [479, 551] on span "Changes JSON" at bounding box center [520, 552] width 124 height 13
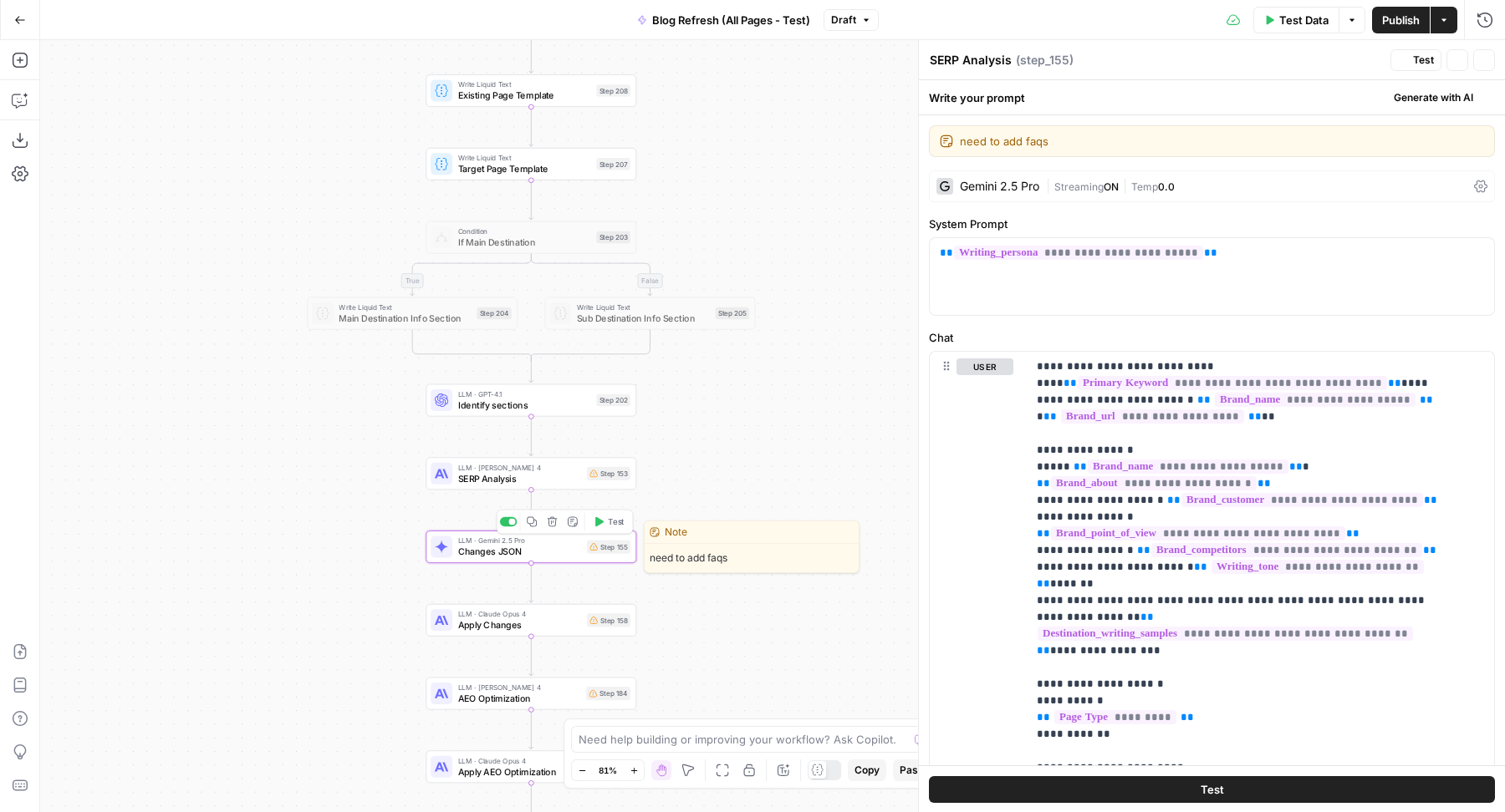
type textarea "Changes JSON"
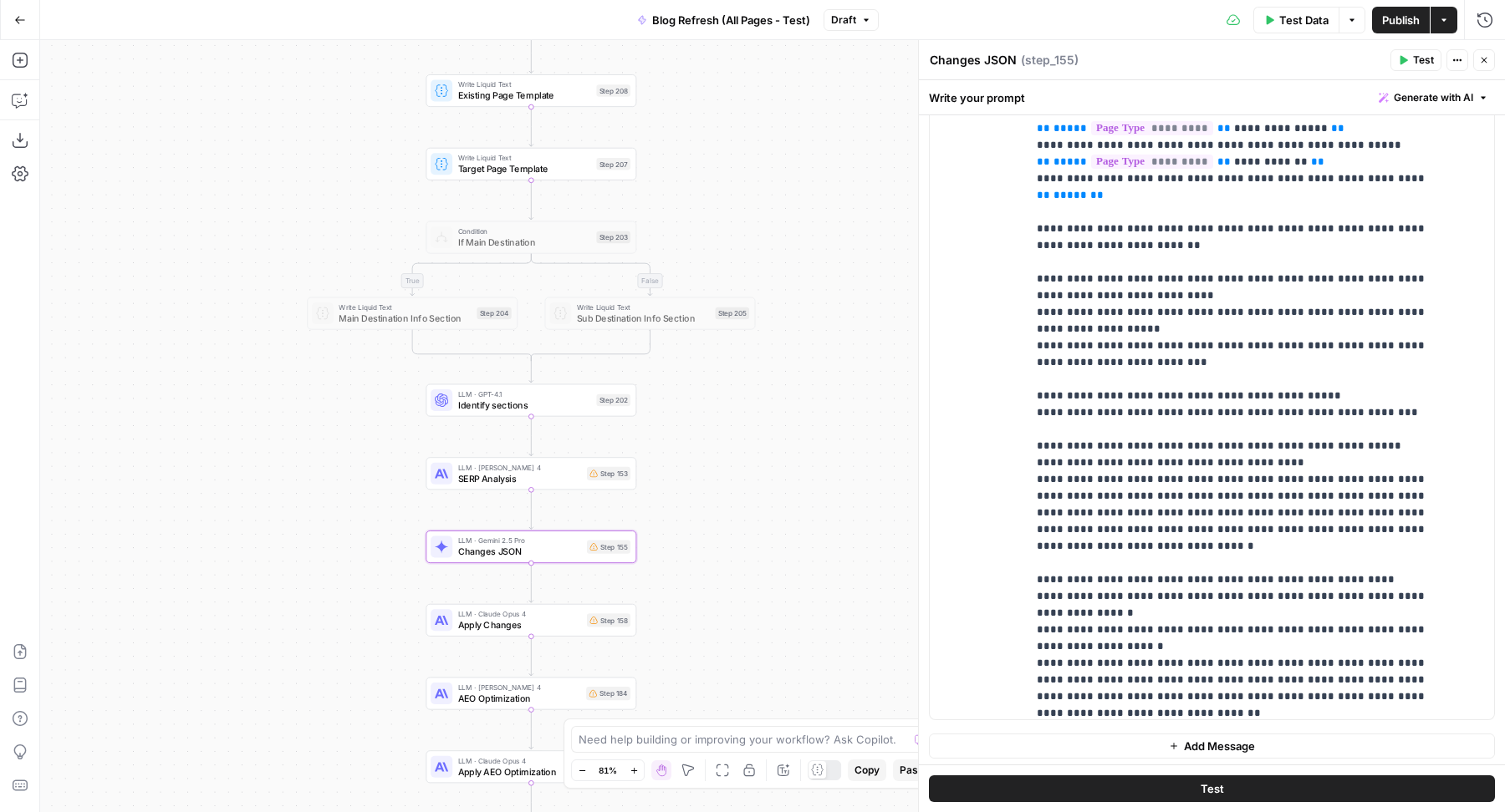
scroll to position [3243, 0]
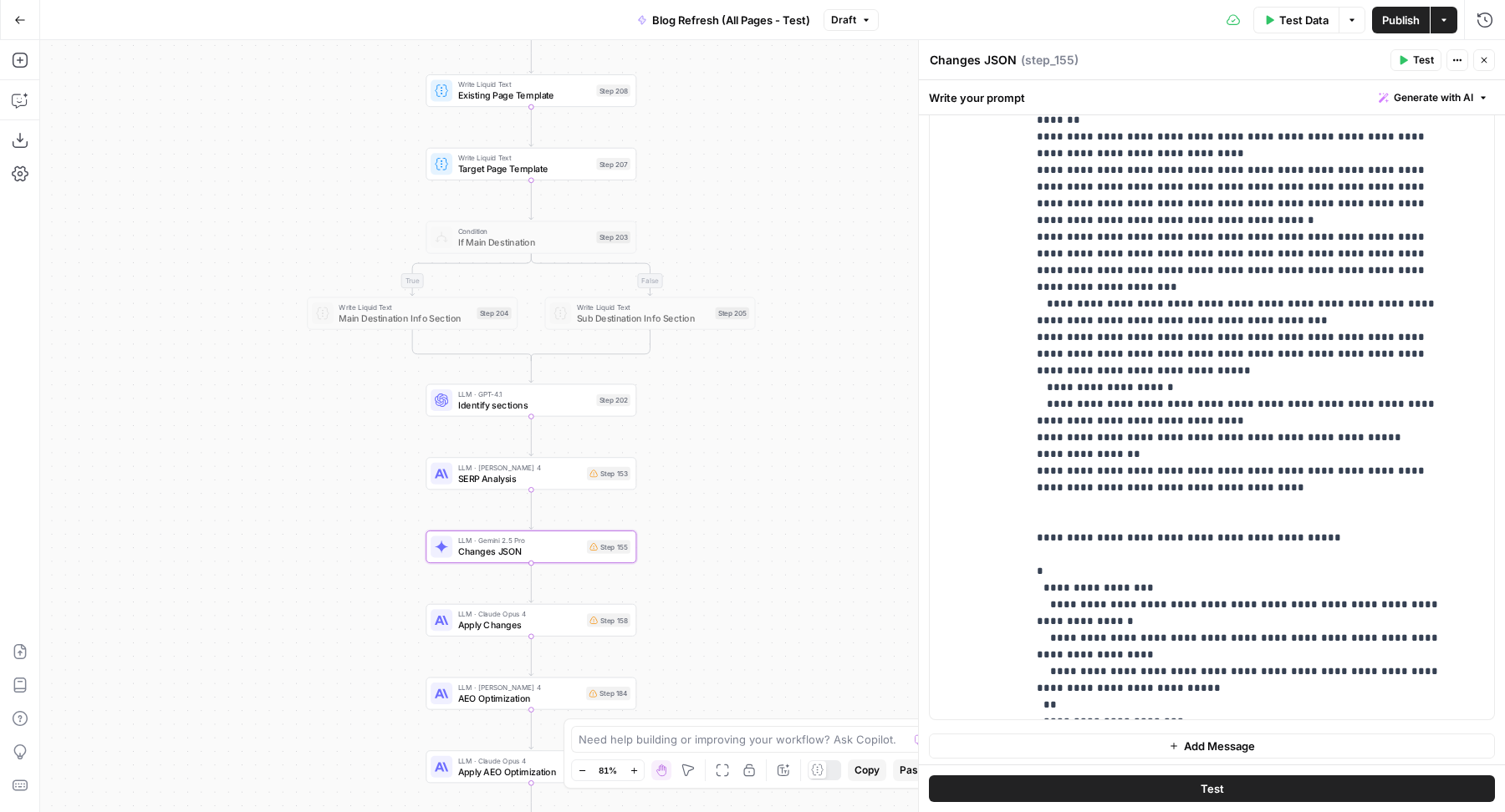
click at [1482, 58] on icon "button" at bounding box center [1484, 60] width 10 height 10
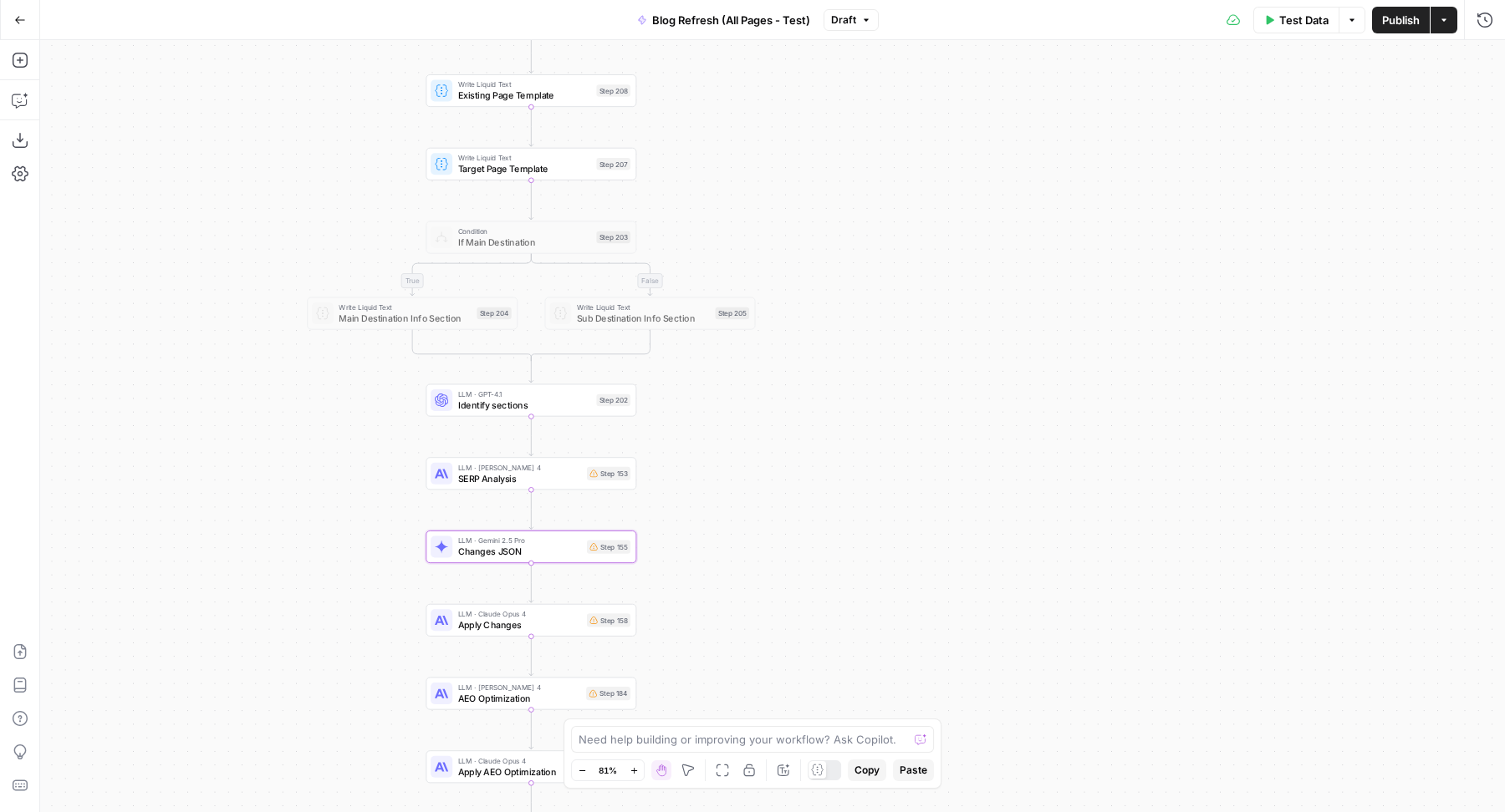
click at [1400, 14] on span "Publish" at bounding box center [1400, 20] width 38 height 17
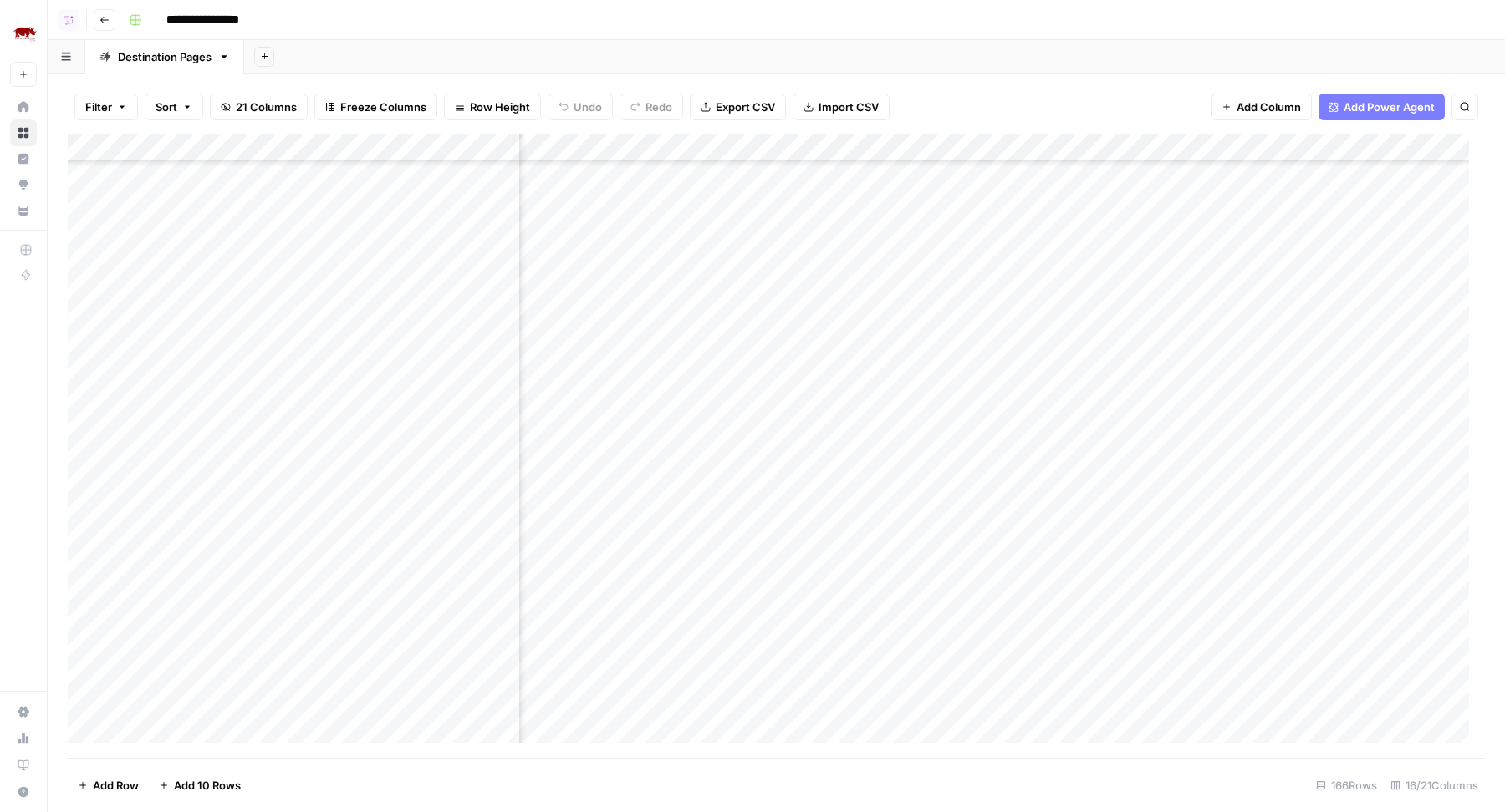
scroll to position [675, 374]
click at [910, 53] on div "Add Sheet" at bounding box center [874, 57] width 1260 height 33
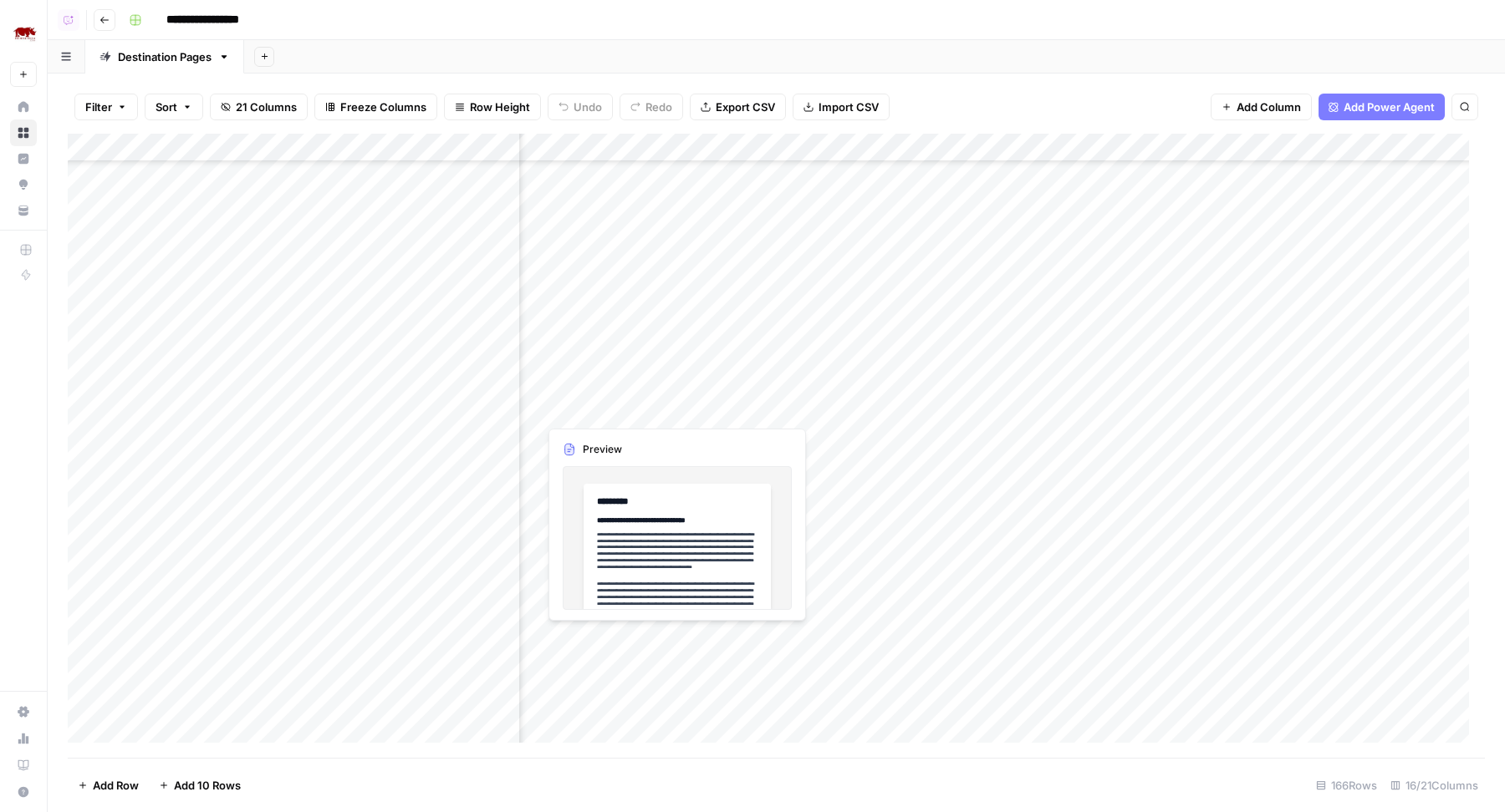
scroll to position [0, 374]
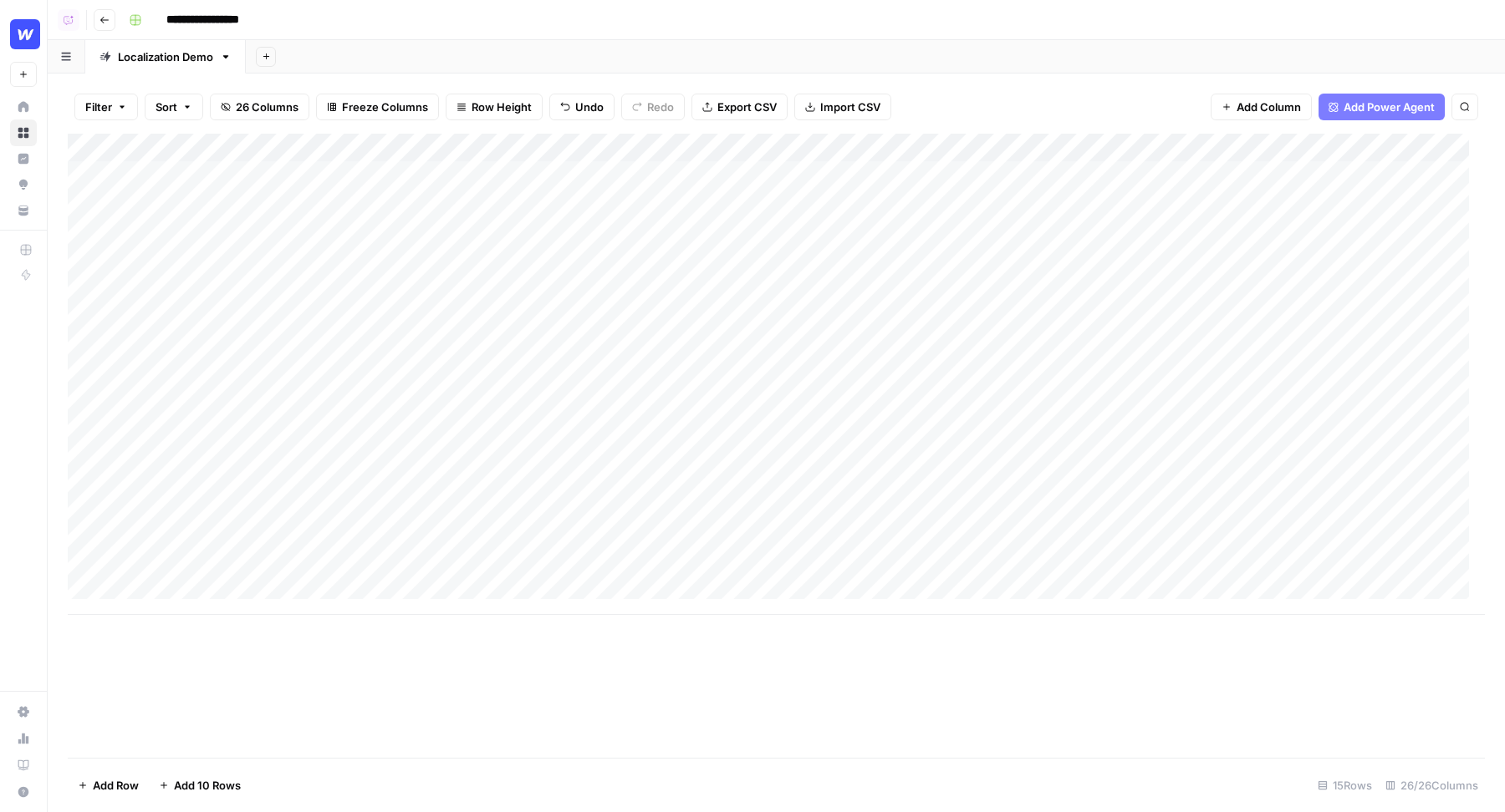
click at [296, 256] on div "Add Column" at bounding box center [776, 374] width 1417 height 481
click at [259, 286] on div "Add Column" at bounding box center [776, 374] width 1417 height 481
click at [257, 311] on div "Add Column" at bounding box center [776, 374] width 1417 height 481
click at [299, 163] on div "Add Column" at bounding box center [776, 374] width 1417 height 481
click at [306, 205] on div "Add Column" at bounding box center [776, 374] width 1417 height 481
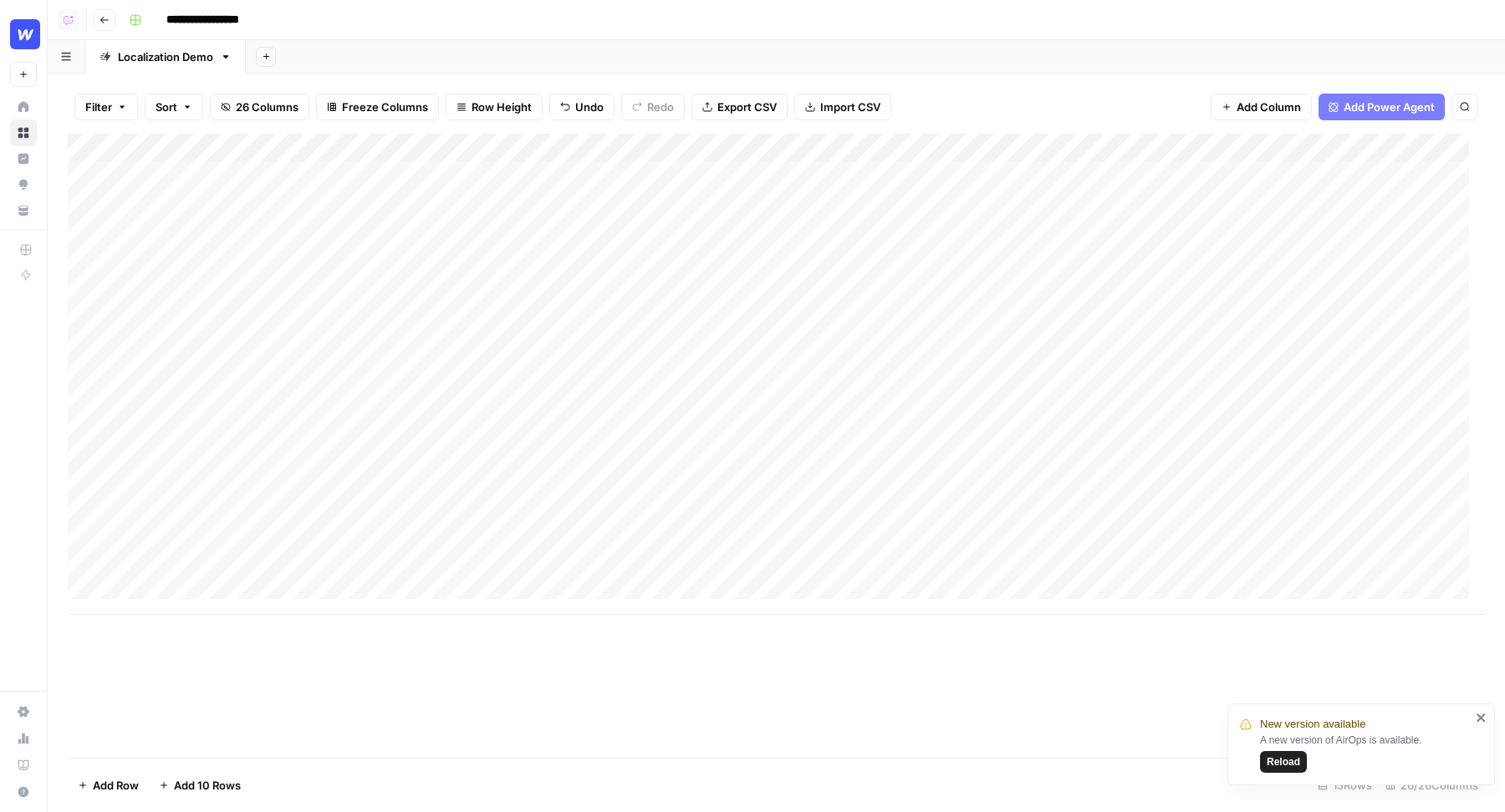
click at [321, 229] on div "Add Column" at bounding box center [776, 374] width 1417 height 481
click at [304, 345] on div "Add Column" at bounding box center [776, 374] width 1417 height 481
click at [310, 369] on div "Add Column" at bounding box center [776, 374] width 1417 height 481
click at [290, 395] on div "Add Column" at bounding box center [776, 374] width 1417 height 481
click at [331, 420] on div "Add Column" at bounding box center [776, 374] width 1417 height 481
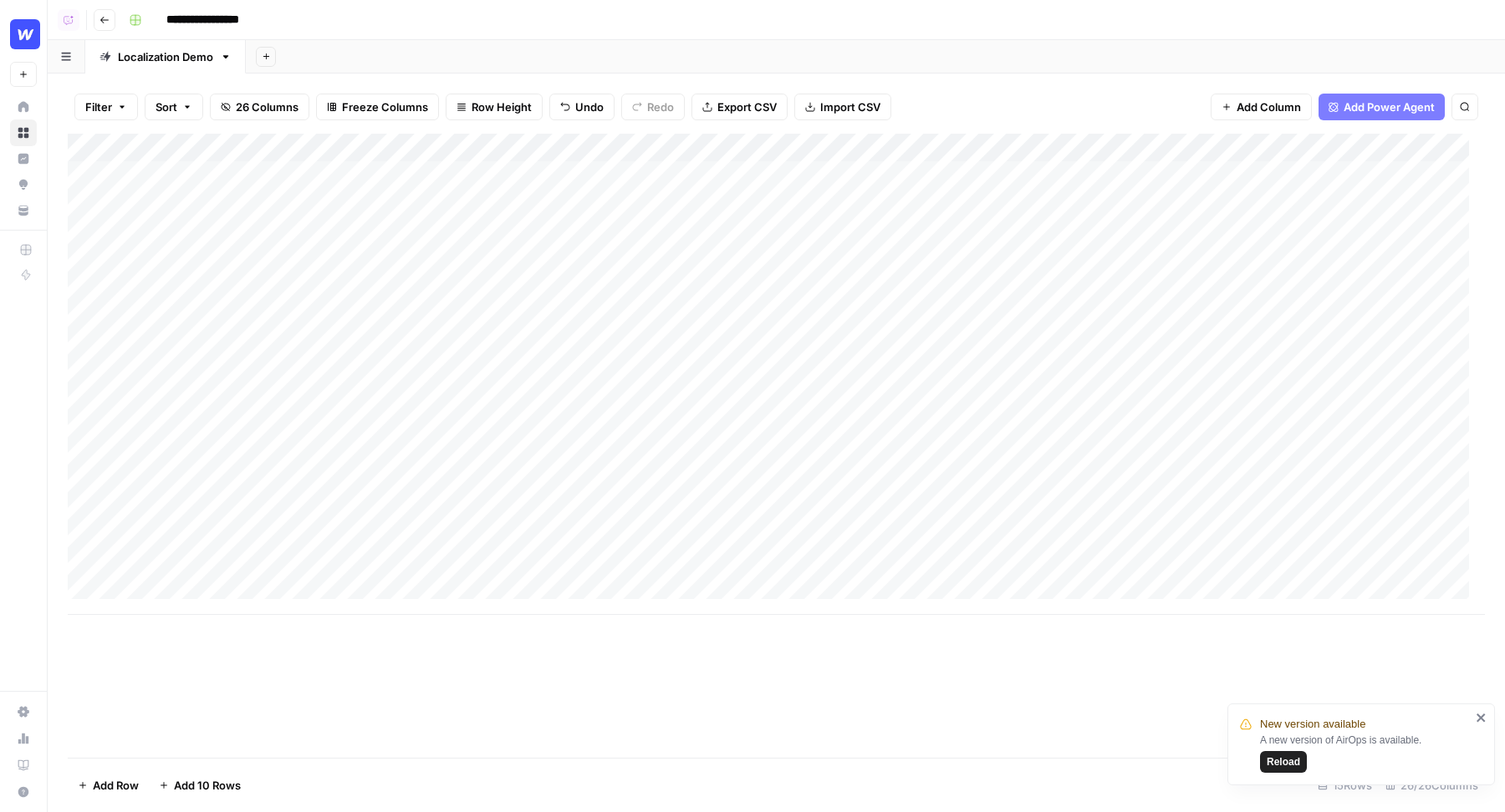
click at [311, 457] on div "Add Column" at bounding box center [776, 374] width 1417 height 481
click at [332, 482] on div "Add Column" at bounding box center [776, 374] width 1417 height 481
click at [322, 522] on div "Add Column" at bounding box center [776, 374] width 1417 height 481
click at [243, 532] on div "Add Column" at bounding box center [776, 374] width 1417 height 481
click at [290, 586] on div "Add Column" at bounding box center [776, 374] width 1417 height 481
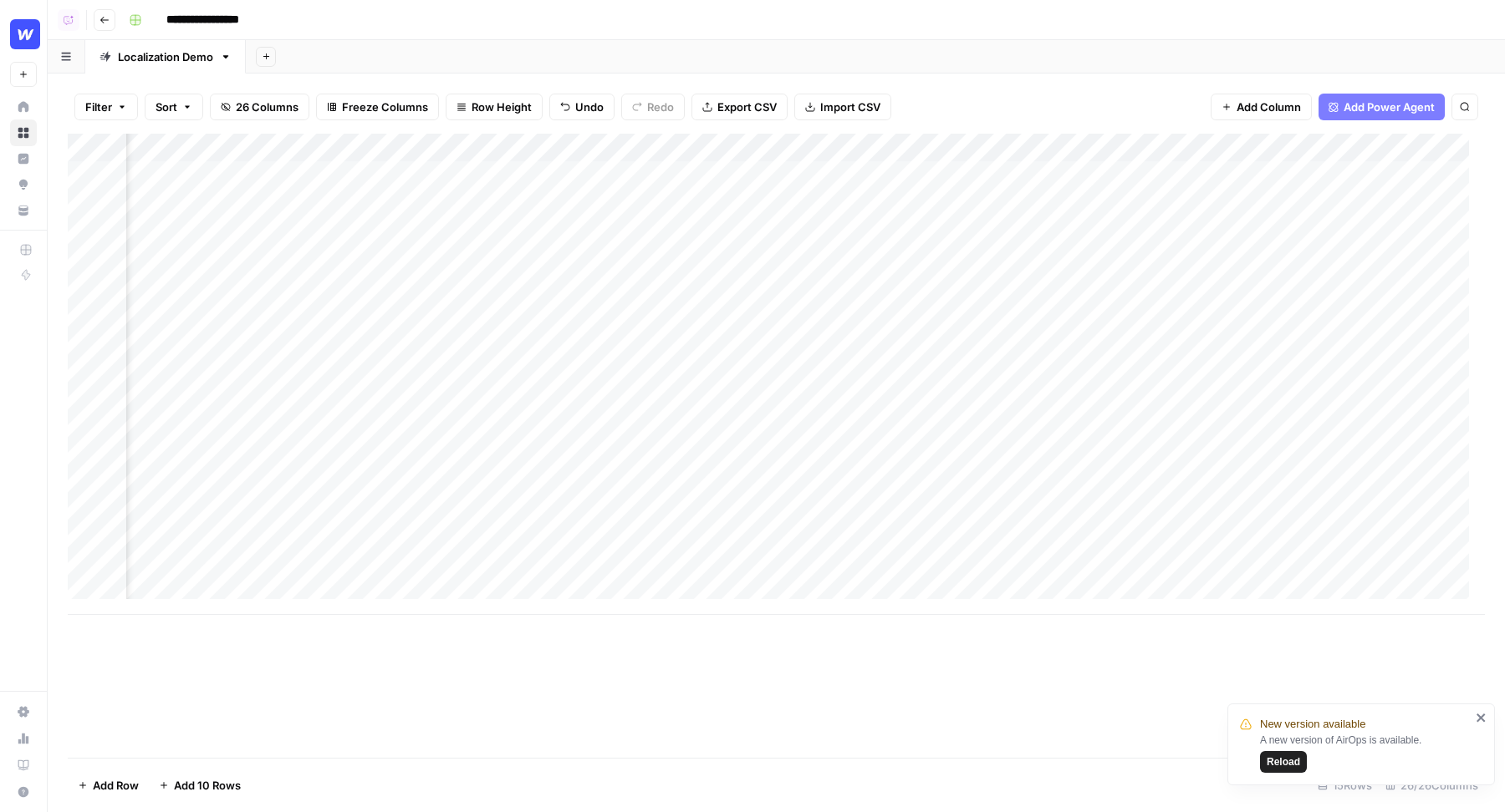
scroll to position [0, 344]
click at [935, 172] on div "Add Column" at bounding box center [776, 374] width 1417 height 481
click at [904, 147] on div "Add Column" at bounding box center [776, 374] width 1417 height 481
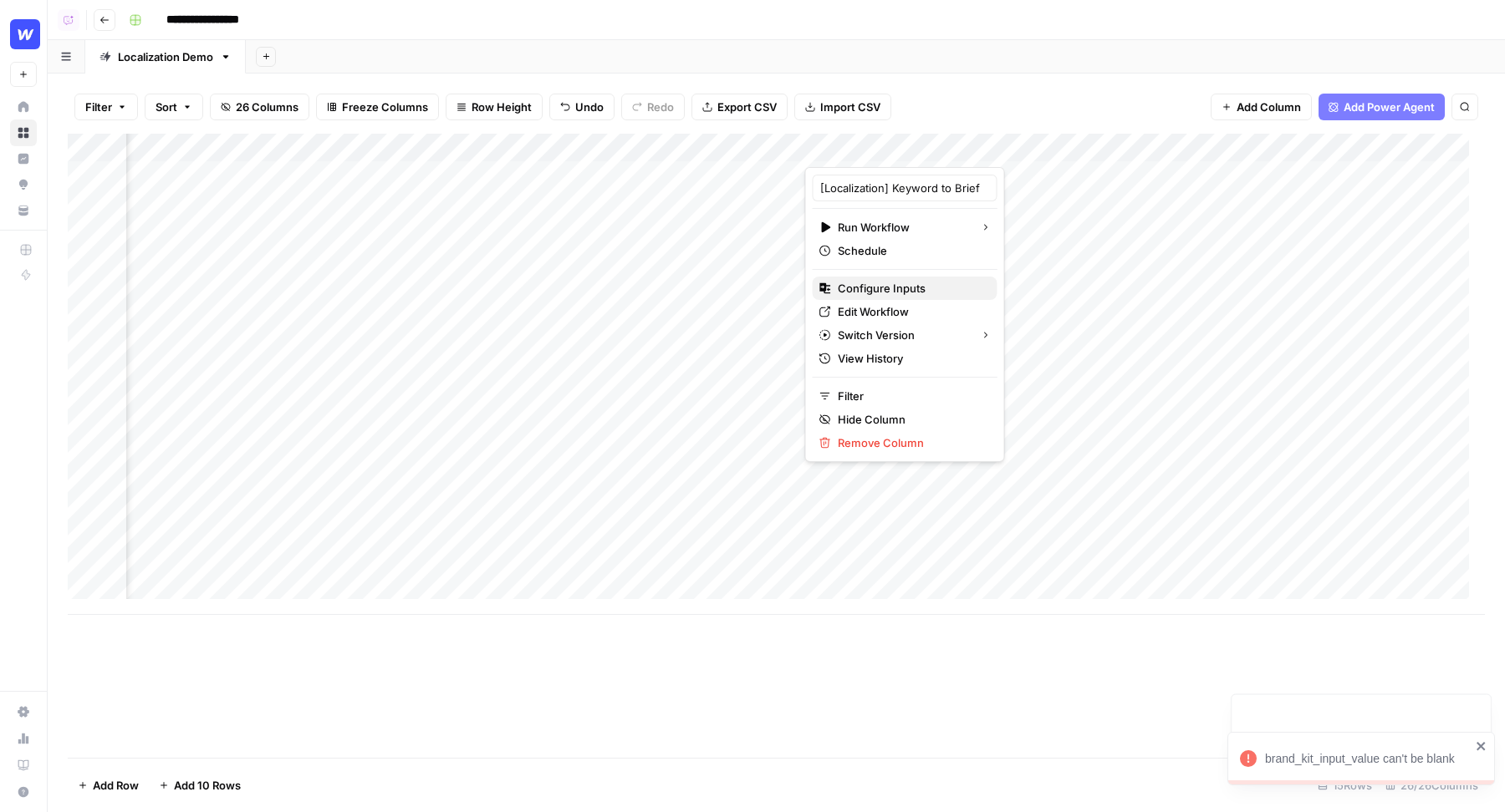
click at [889, 290] on span "Configure Inputs" at bounding box center [910, 288] width 147 height 17
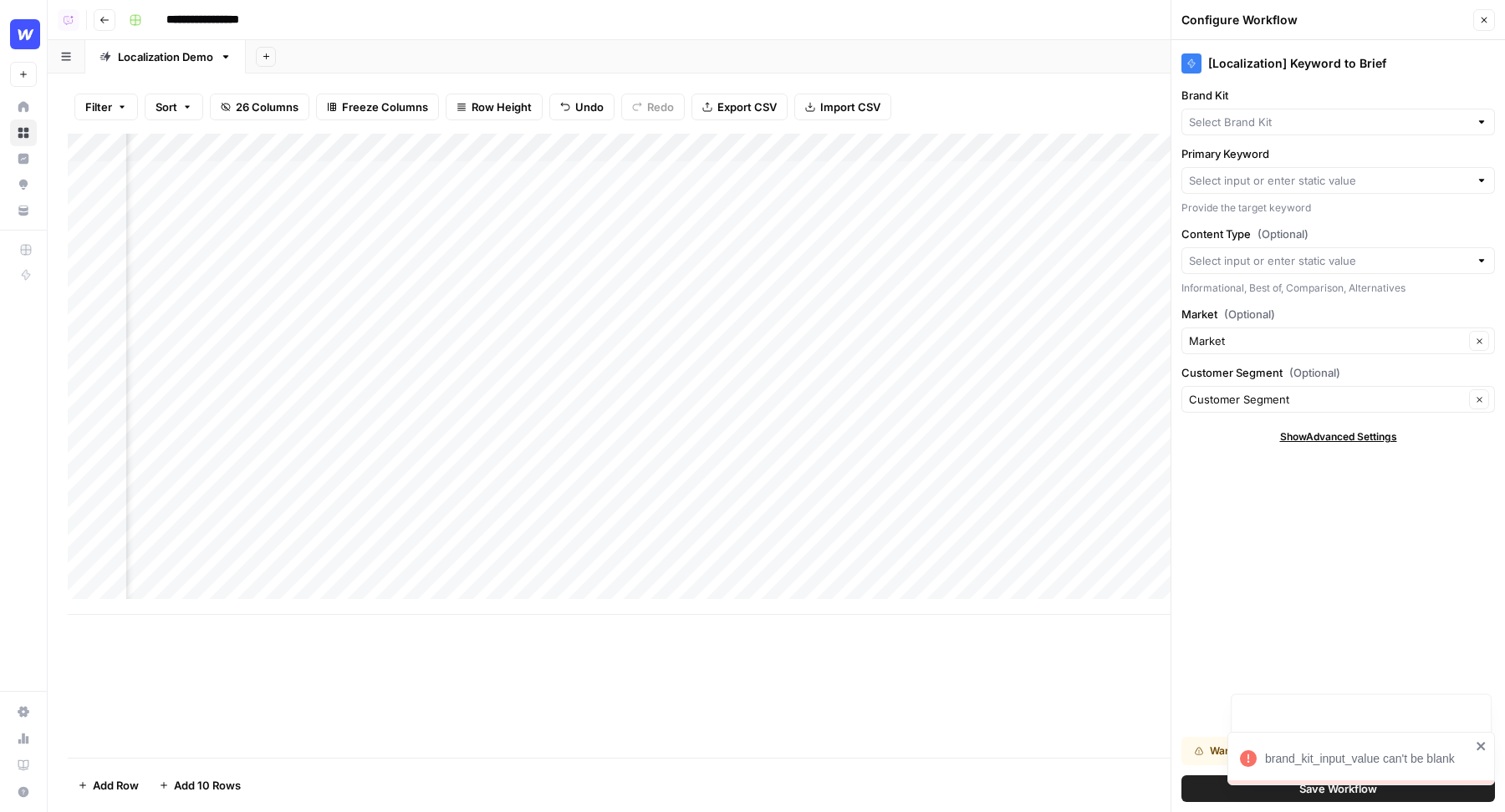
type input "Webflow"
click at [1236, 186] on input "Primary Keyword" at bounding box center [1328, 181] width 280 height 17
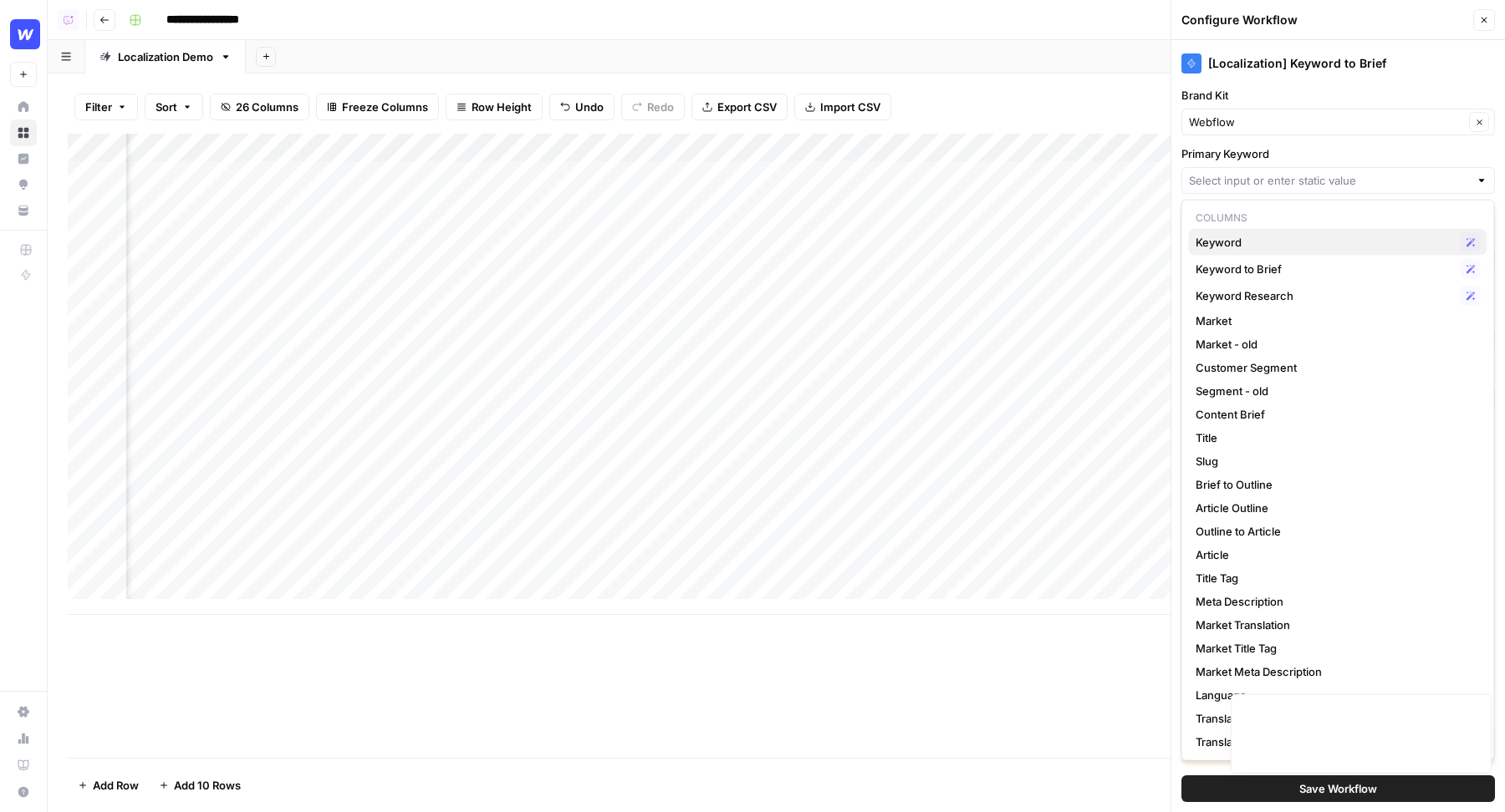
click at [1232, 238] on span "Keyword" at bounding box center [1324, 242] width 258 height 17
type input "Keyword"
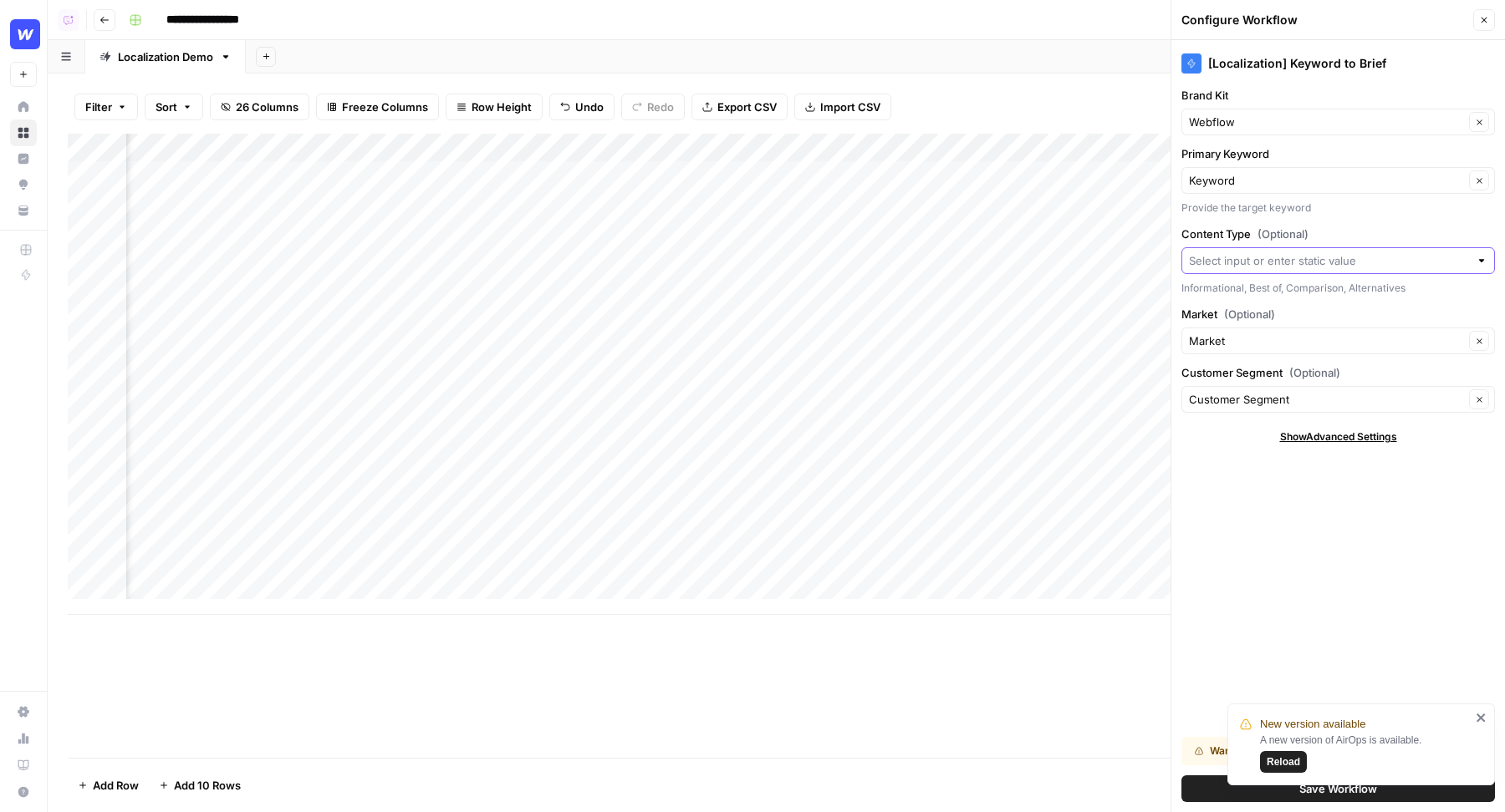
click at [1265, 256] on input "Content Type (Optional)" at bounding box center [1328, 260] width 280 height 17
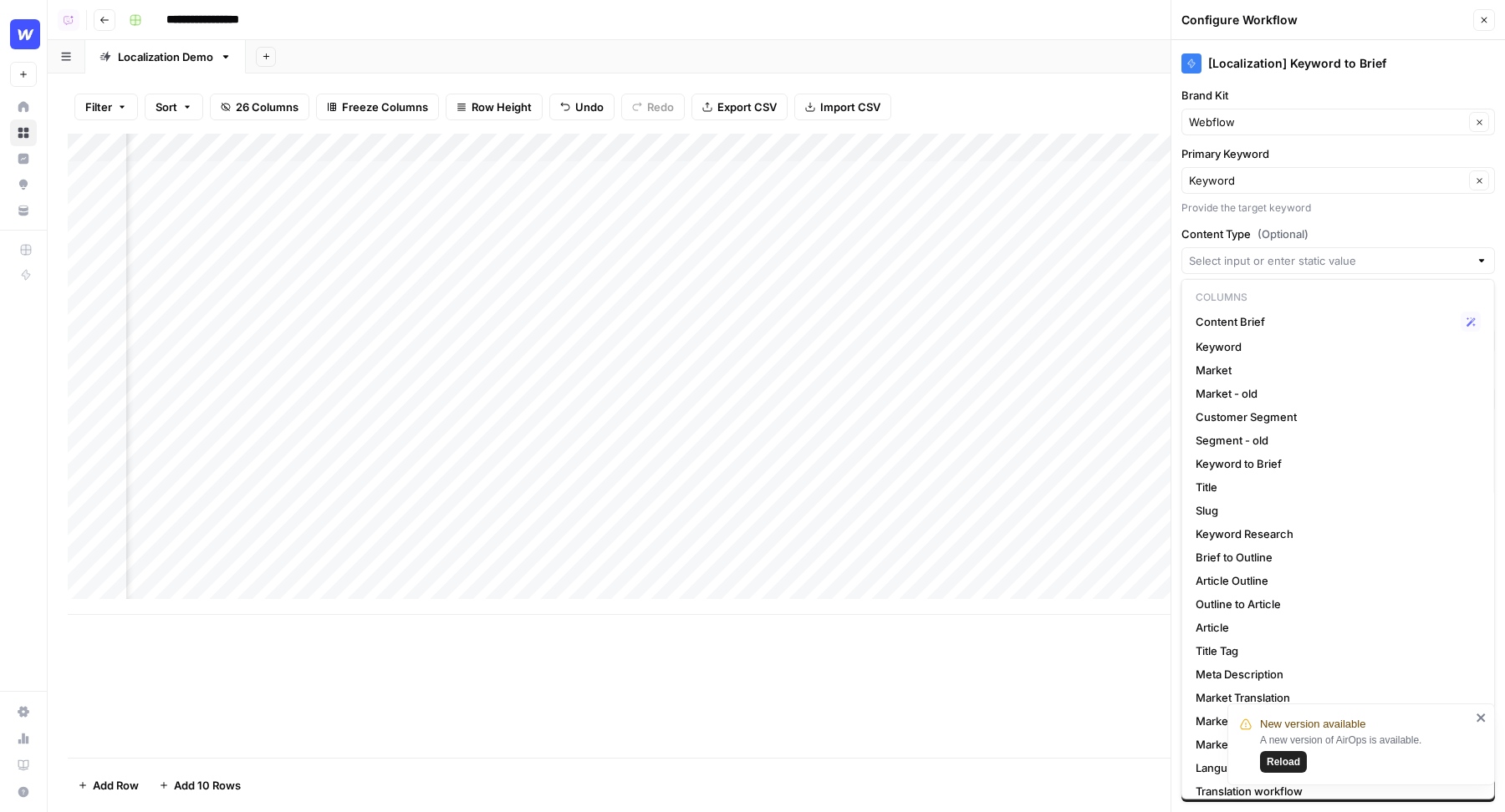
click at [1327, 232] on label "Content Type (Optional)" at bounding box center [1337, 234] width 313 height 17
click at [1327, 252] on input "Content Type (Optional)" at bounding box center [1328, 260] width 280 height 17
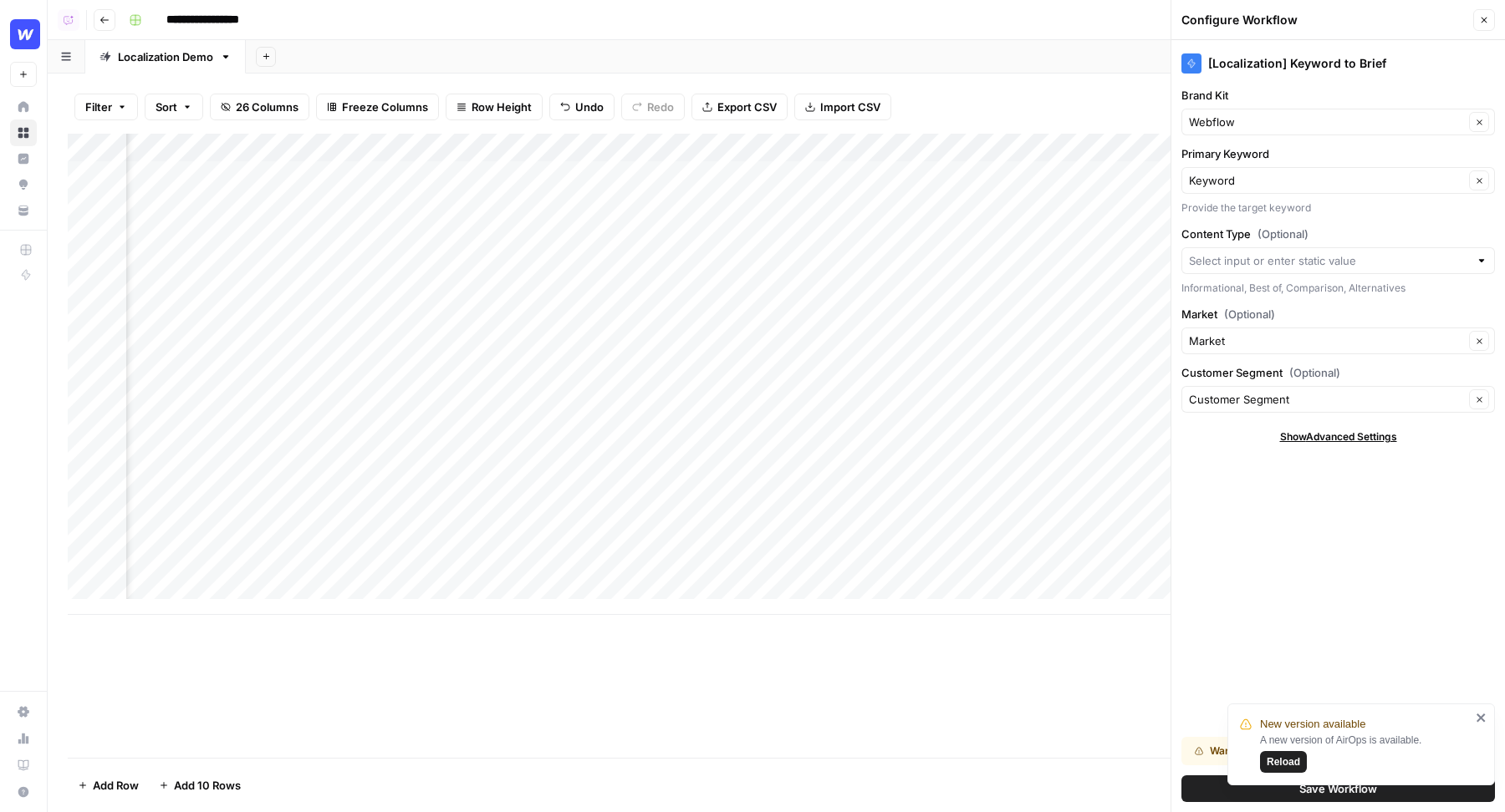
click at [1335, 239] on label "Content Type (Optional)" at bounding box center [1337, 234] width 313 height 17
click at [1335, 252] on input "Content Type (Optional)" at bounding box center [1328, 260] width 280 height 17
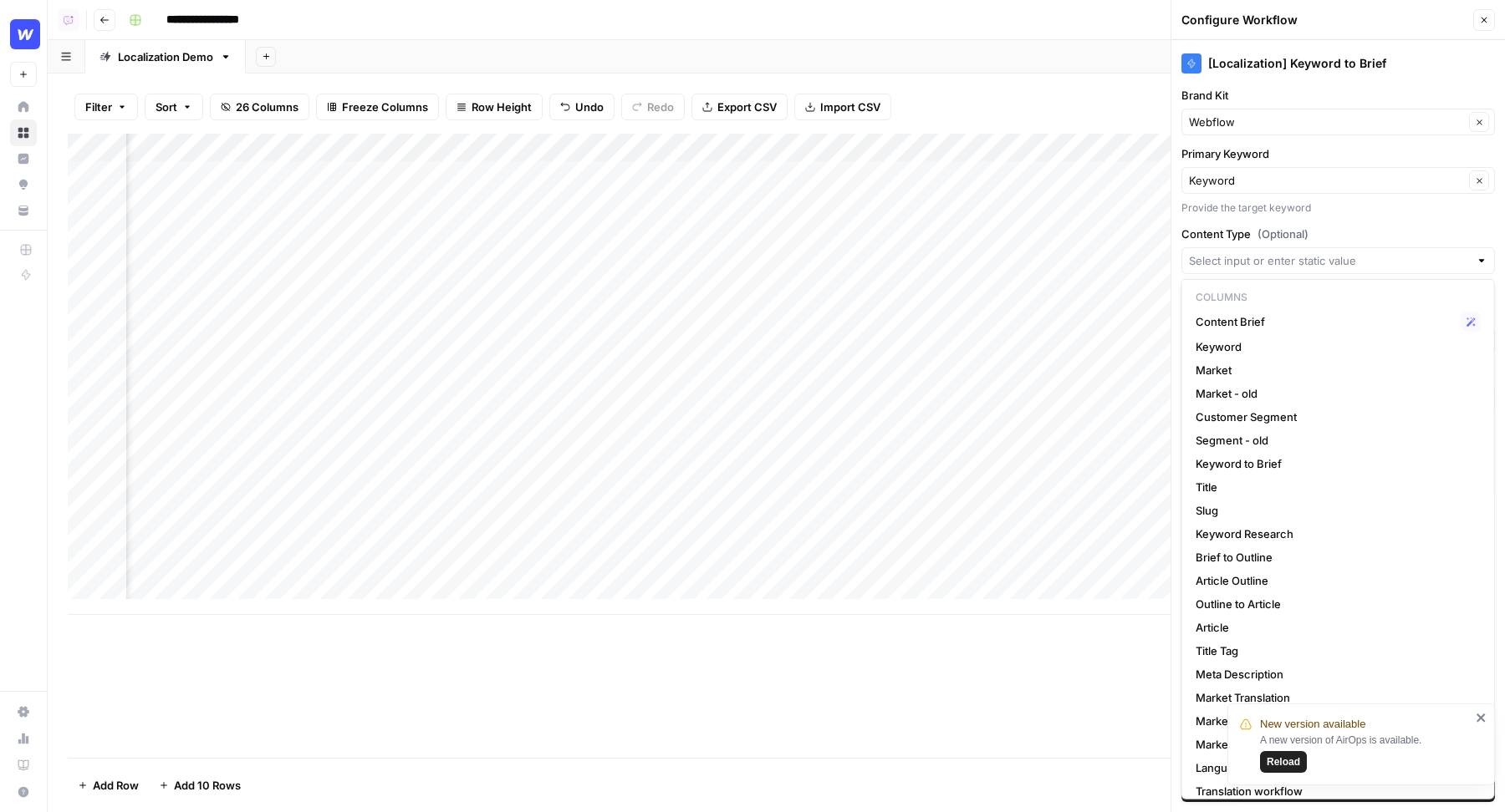
click at [1362, 225] on label "Content Type (Optional)" at bounding box center [1337, 234] width 313 height 17
click at [1362, 252] on input "Content Type (Optional)" at bounding box center [1328, 260] width 280 height 17
click at [1345, 175] on input "Primary Keyword" at bounding box center [1326, 181] width 275 height 17
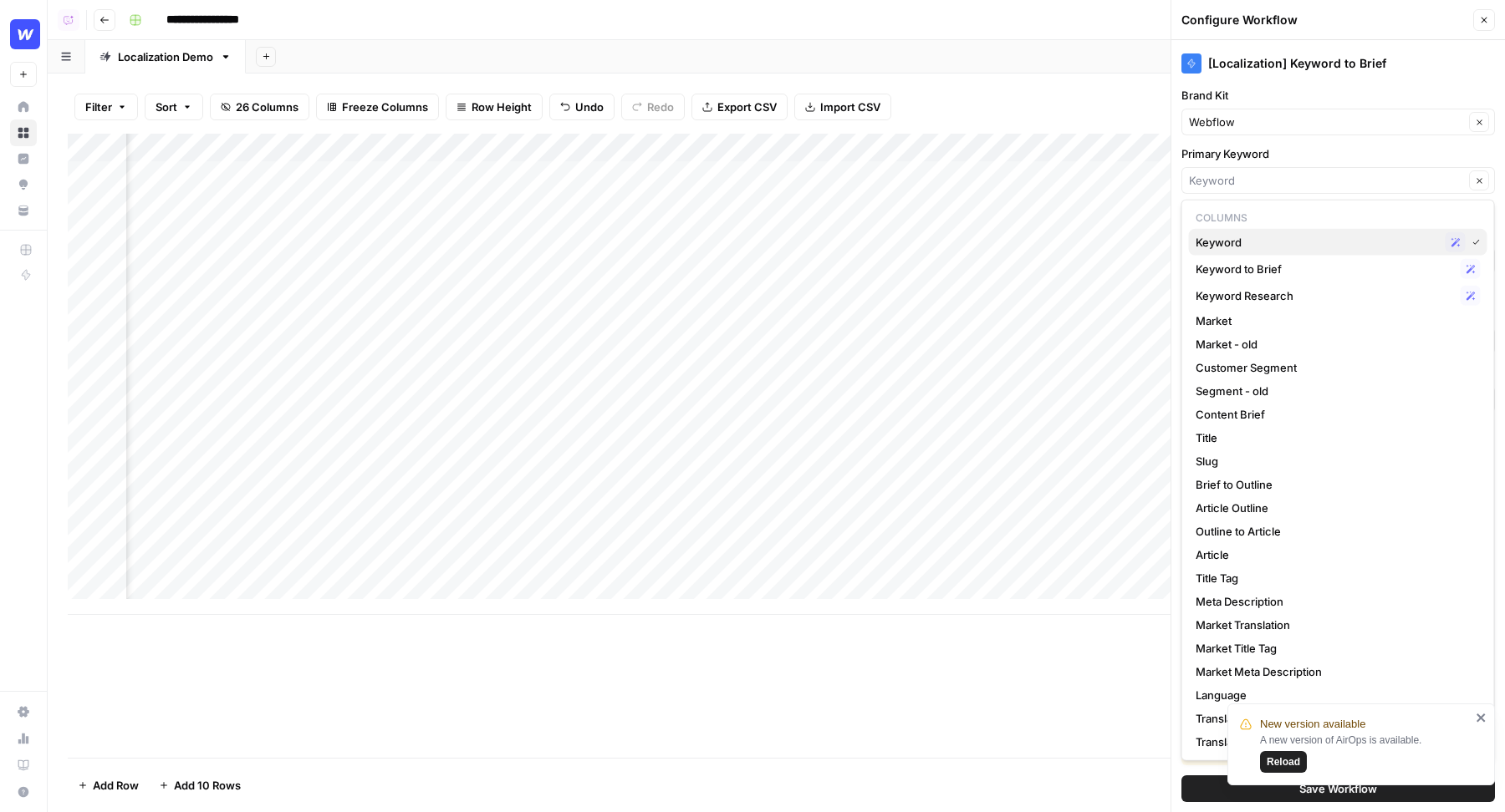
click at [1281, 232] on div "Keyword Possible Match" at bounding box center [1337, 242] width 285 height 20
type input "Keyword"
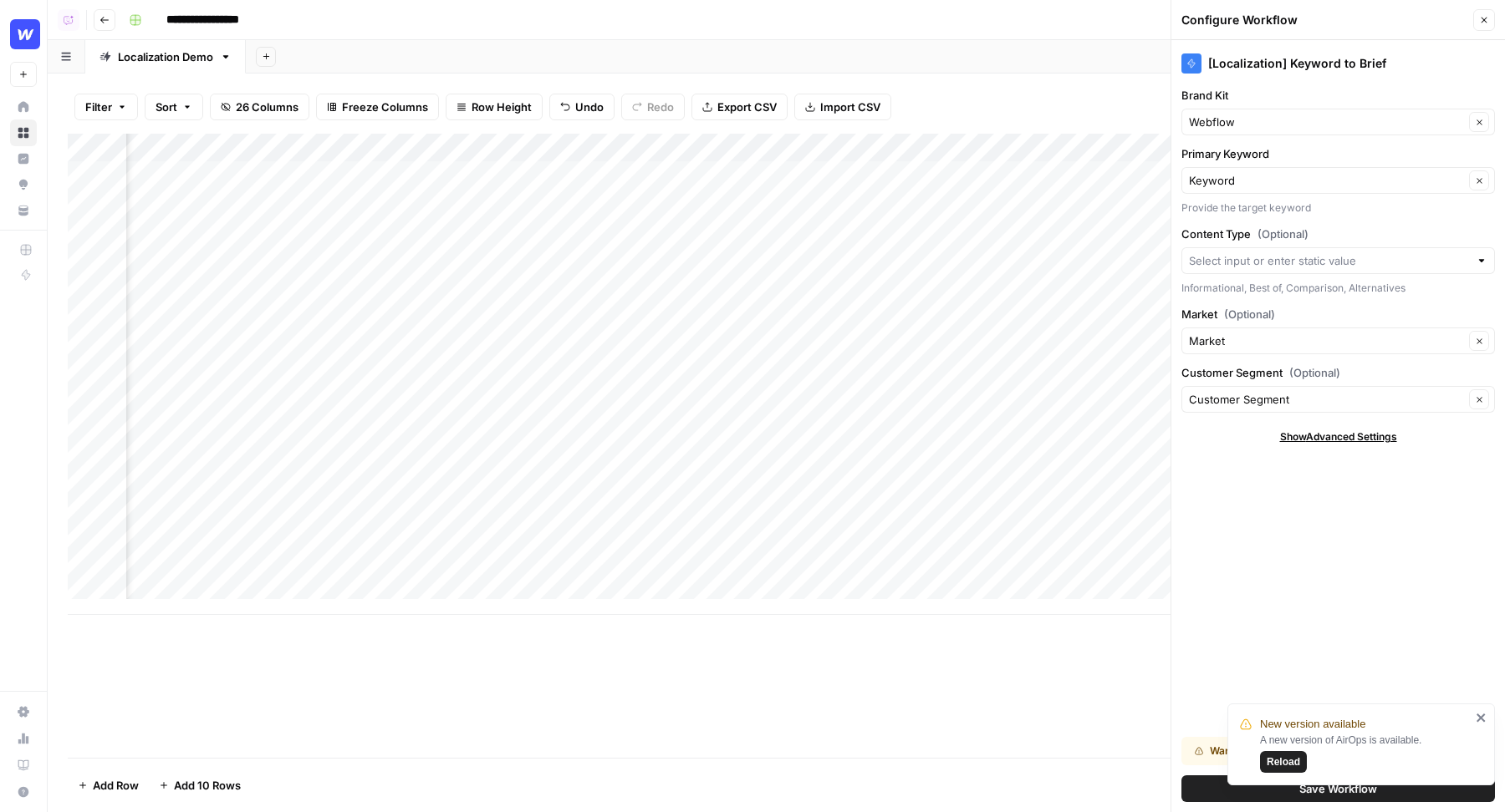
click at [1206, 790] on button "Save Workflow" at bounding box center [1337, 789] width 313 height 27
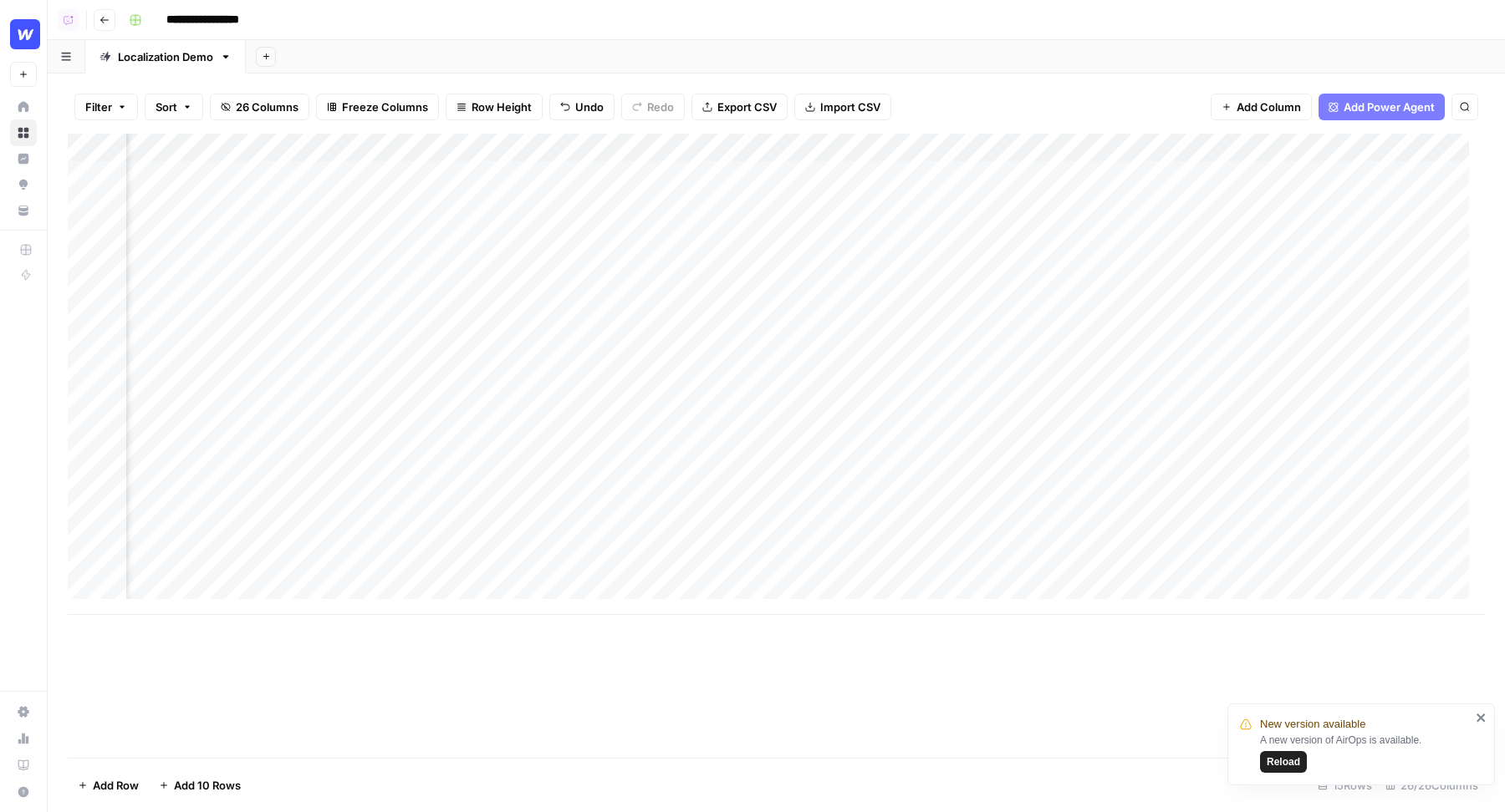
click at [990, 175] on div "Add Column" at bounding box center [776, 374] width 1417 height 481
click at [919, 209] on div "Add Column" at bounding box center [776, 374] width 1417 height 481
click at [929, 233] on div "Add Column" at bounding box center [776, 374] width 1417 height 481
click at [592, 151] on div "Add Column" at bounding box center [776, 374] width 1417 height 481
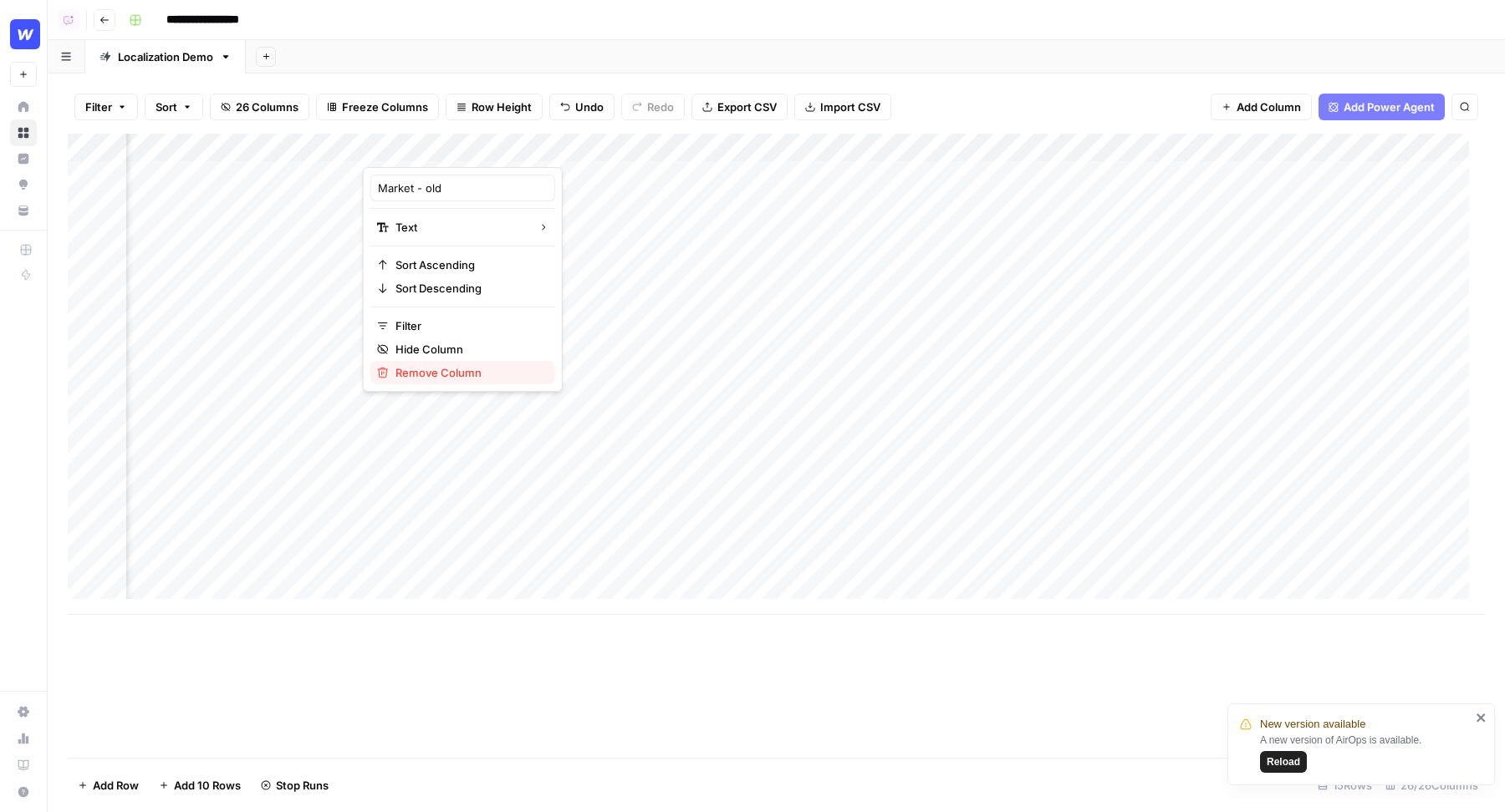
click at [445, 367] on span "Remove Column" at bounding box center [468, 373] width 147 height 17
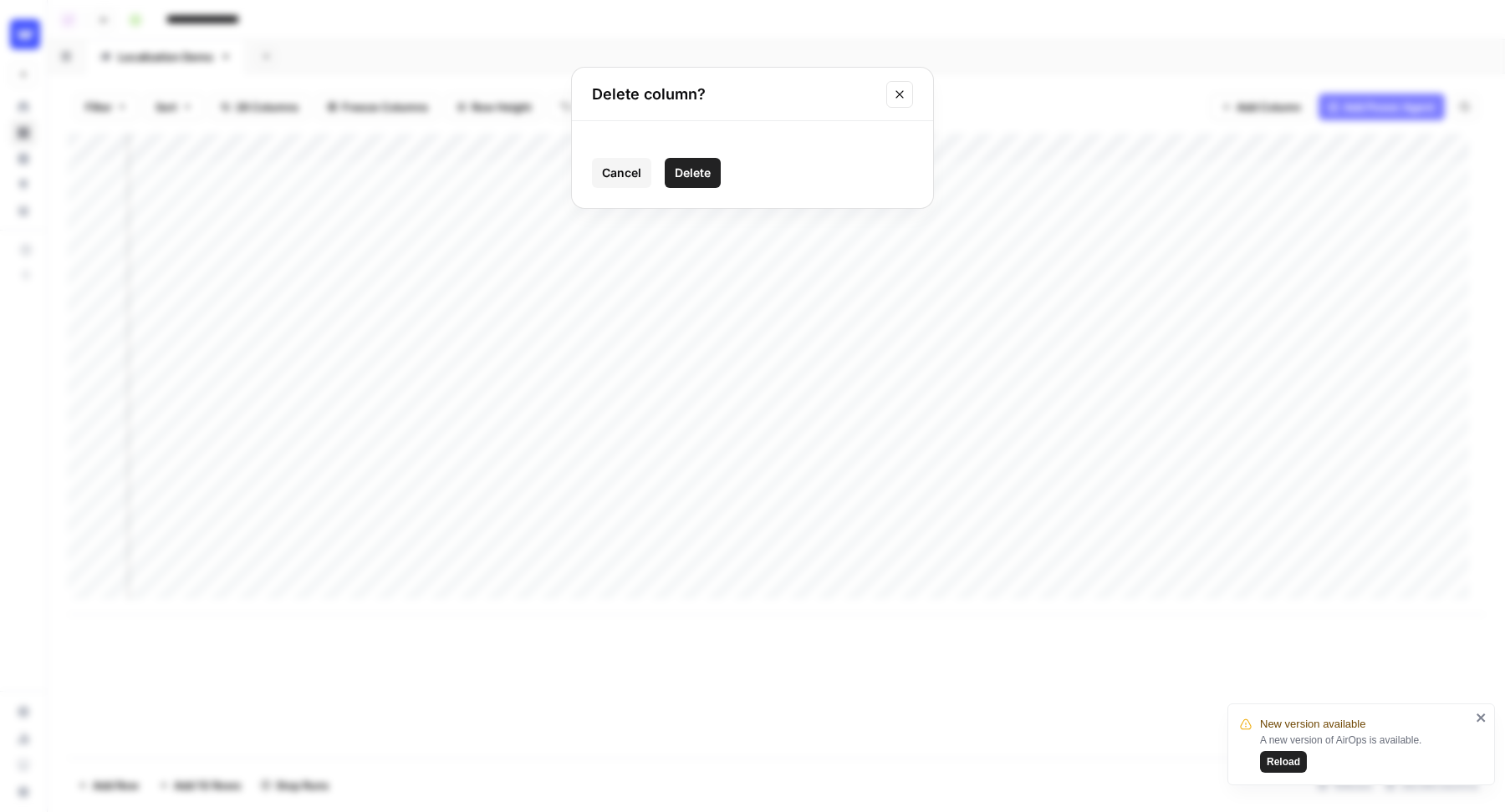
click at [684, 177] on span "Delete" at bounding box center [693, 173] width 36 height 17
click at [737, 144] on div "Add Column" at bounding box center [776, 374] width 1417 height 481
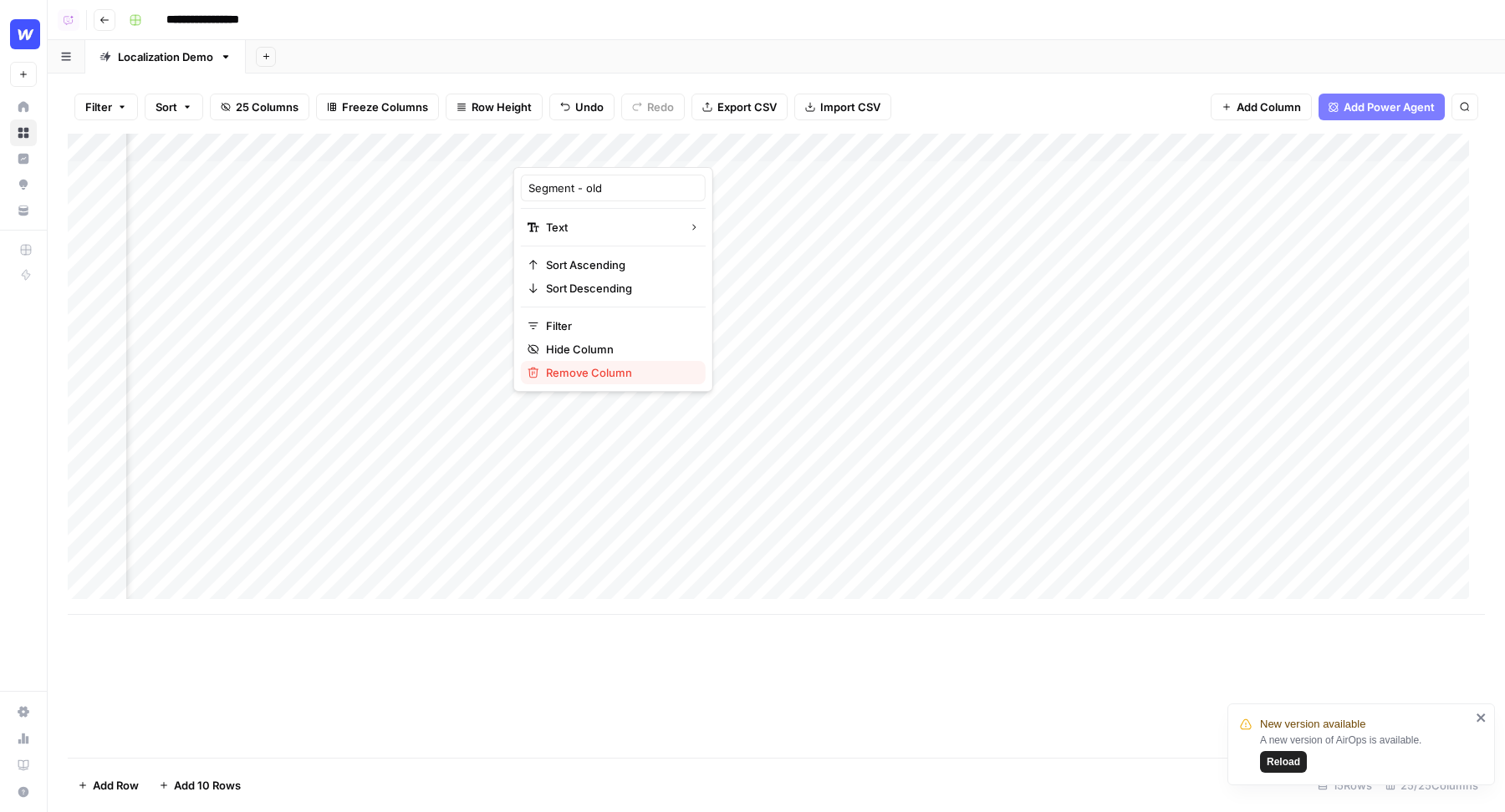
click at [609, 372] on span "Remove Column" at bounding box center [619, 373] width 147 height 17
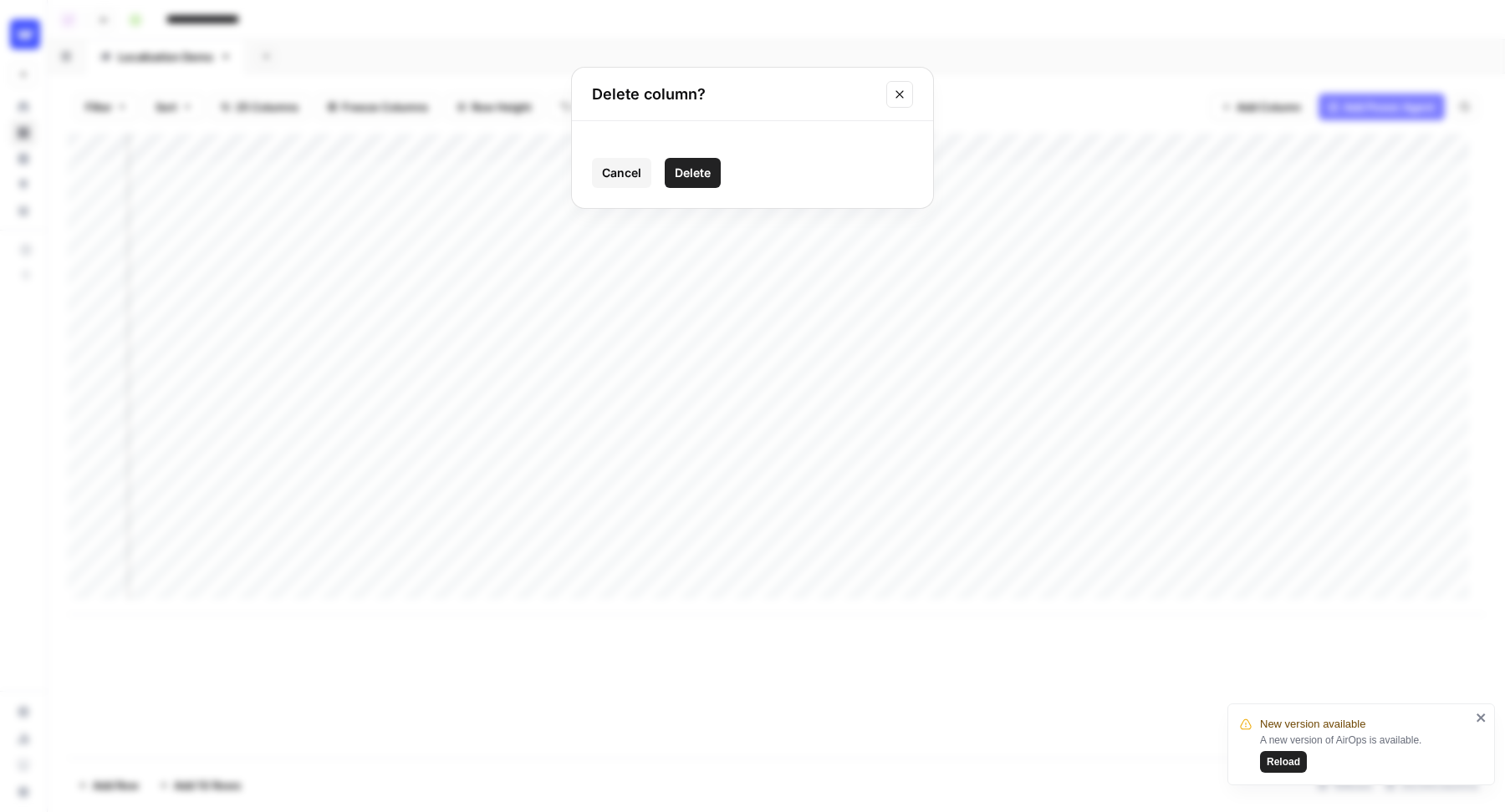
click at [704, 167] on span "Delete" at bounding box center [693, 173] width 36 height 17
click at [603, 151] on div "Add Column" at bounding box center [776, 374] width 1417 height 481
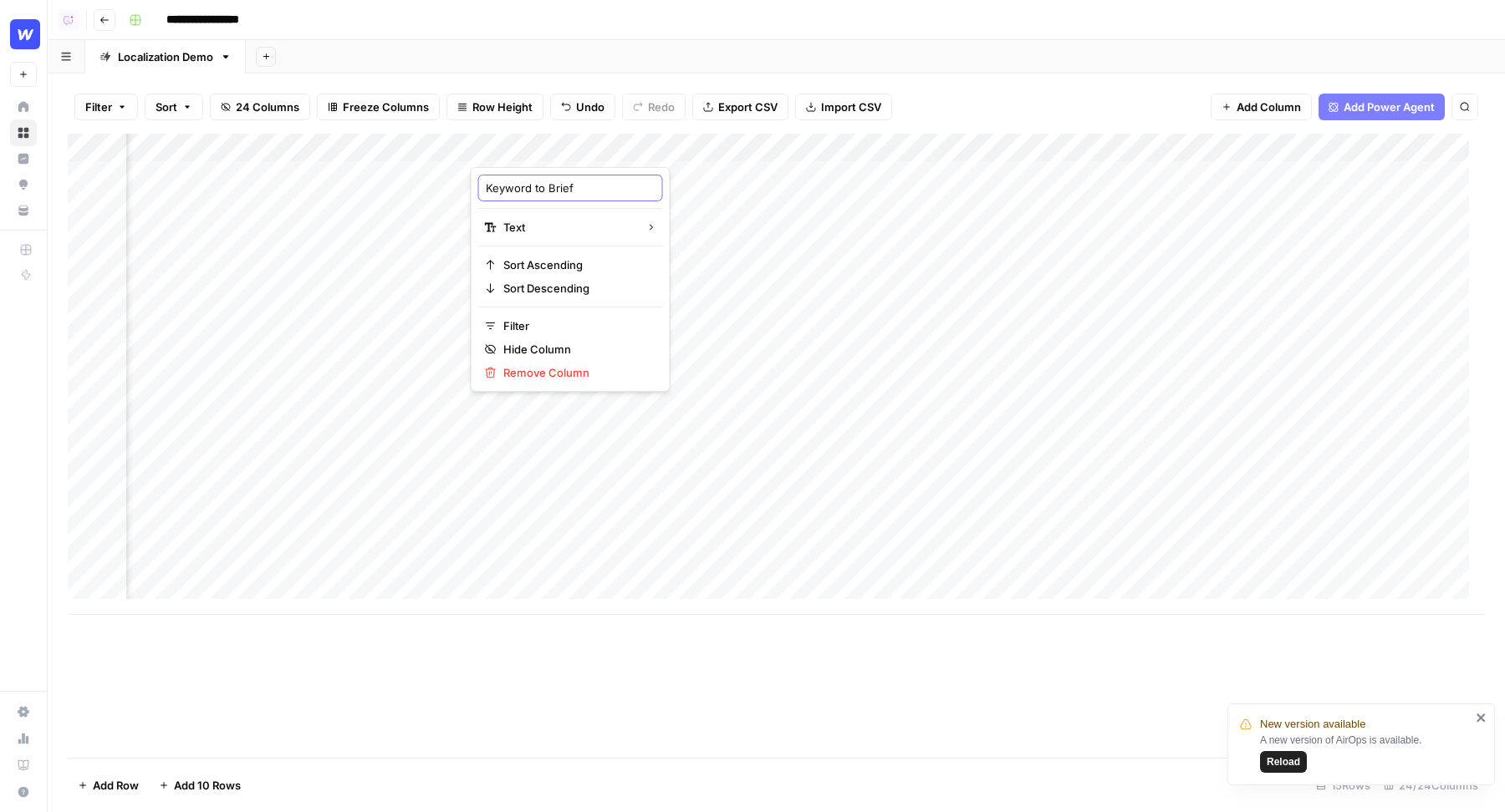
click at [594, 182] on input "Keyword to Brief" at bounding box center [570, 188] width 170 height 17
type input "Keyword to Brief - old"
click at [808, 152] on div "Add Column" at bounding box center [776, 374] width 1417 height 481
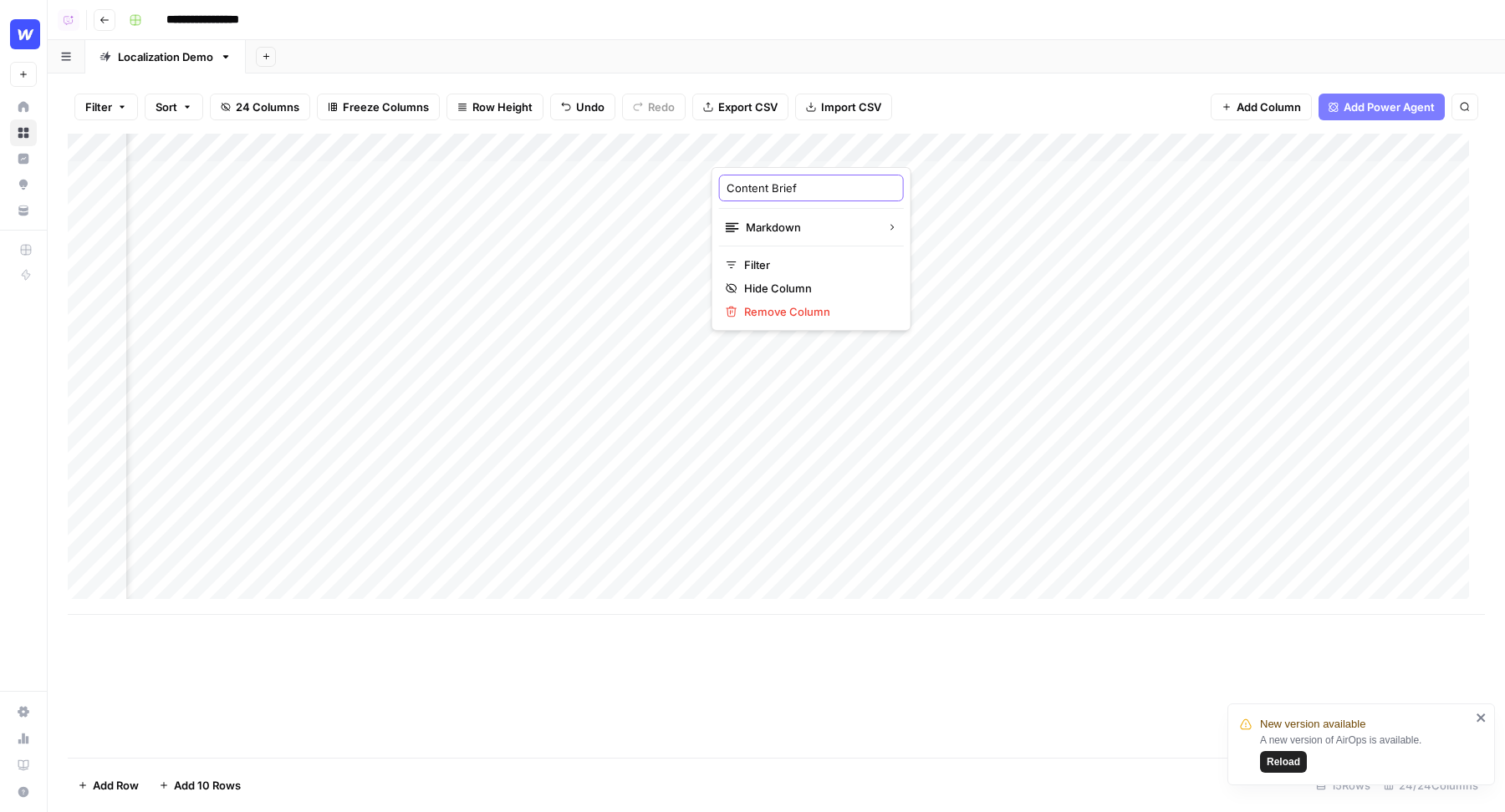
click at [806, 188] on input "Content Brief" at bounding box center [811, 188] width 170 height 17
paste input "- old"
type input "Content Brief - old"
click at [1045, 145] on div "Add Column" at bounding box center [776, 374] width 1417 height 481
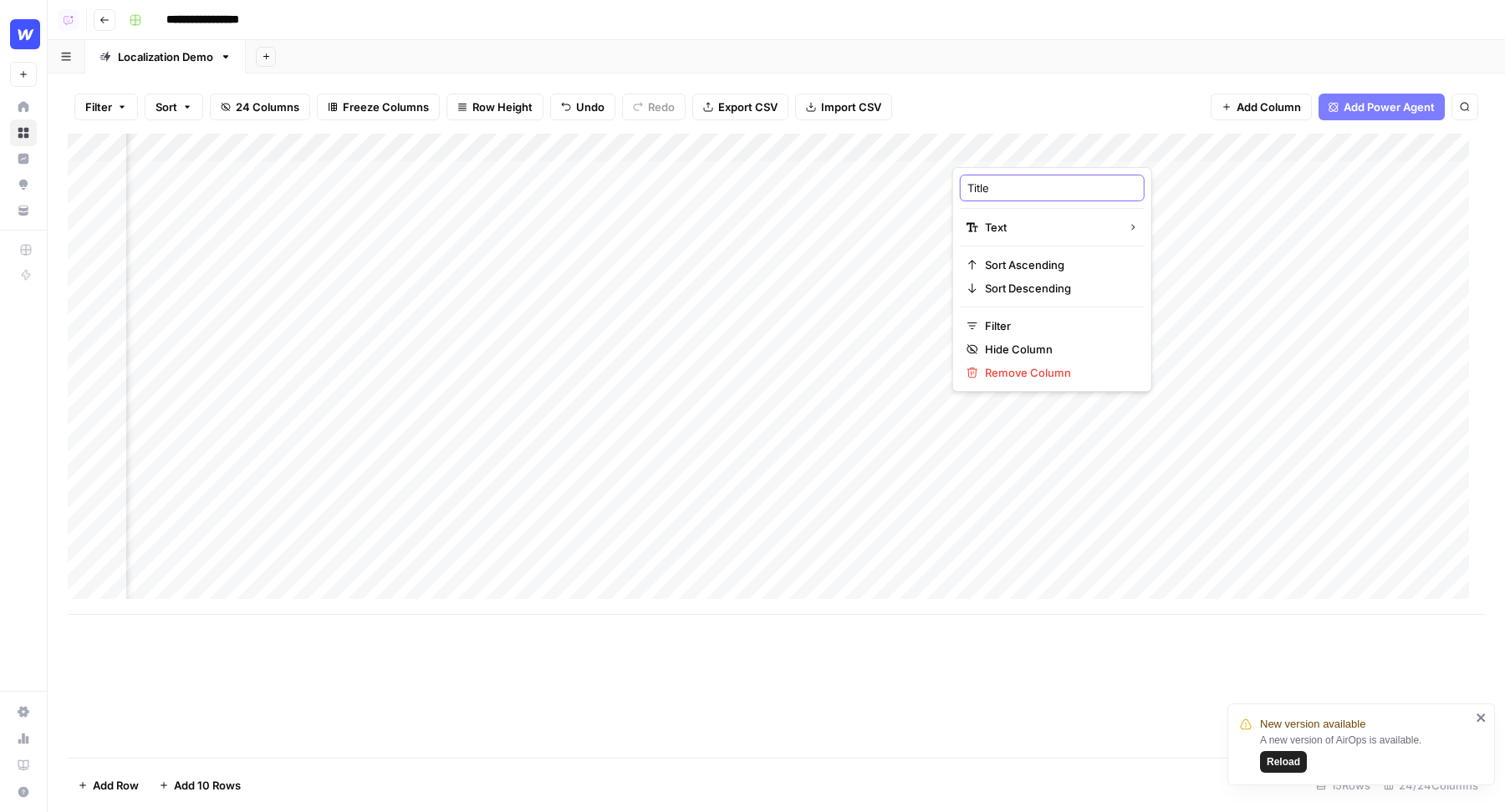
click at [1021, 186] on input "Title" at bounding box center [1052, 188] width 170 height 17
paste input "- old"
type input "Title - old"
click at [905, 152] on div "Add Column" at bounding box center [776, 374] width 1417 height 481
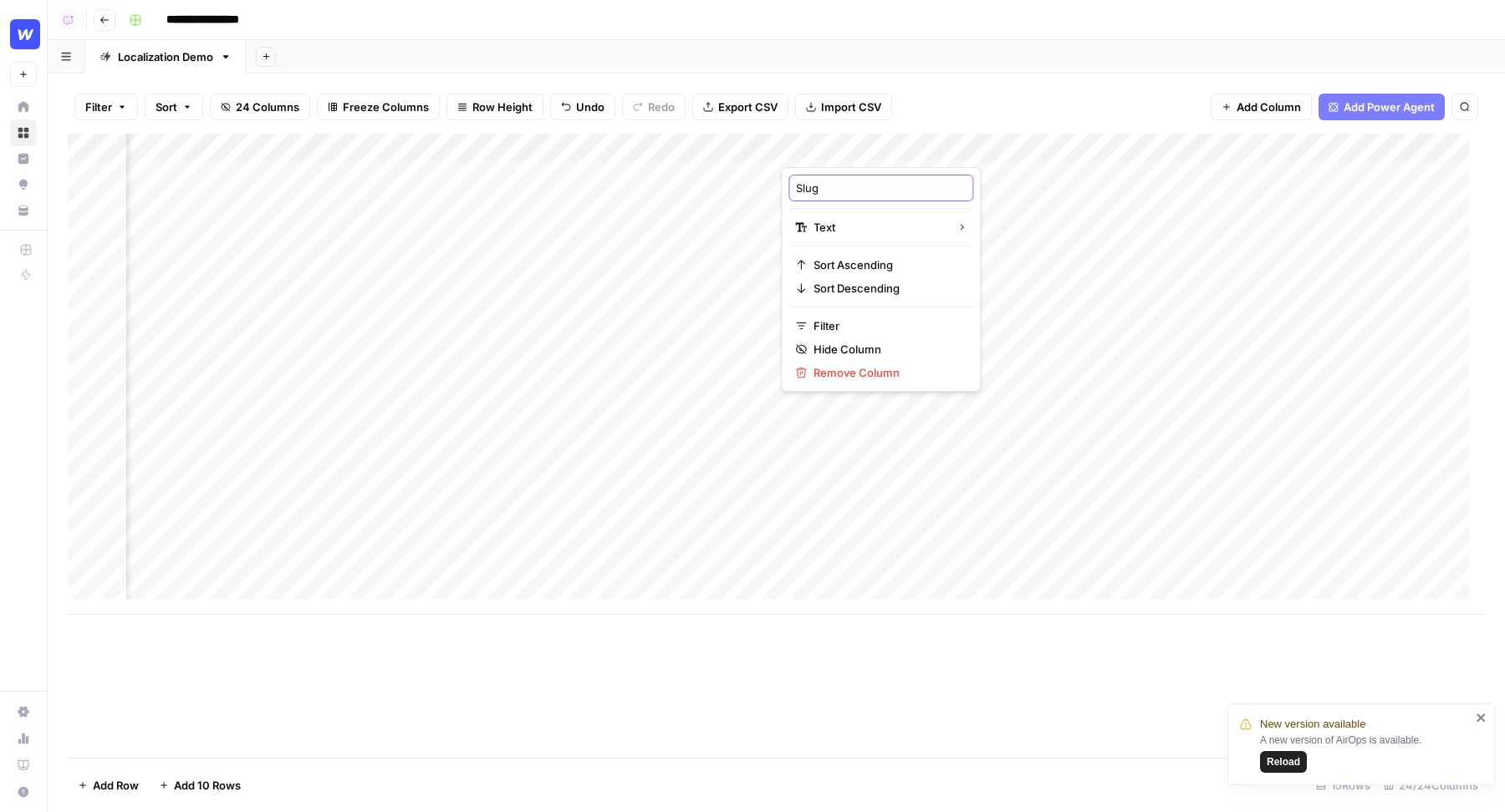
click at [875, 192] on input "Slug" at bounding box center [880, 188] width 170 height 17
paste input "- old"
type input "Slug - old"
click at [1110, 140] on div "Add Column" at bounding box center [776, 374] width 1417 height 481
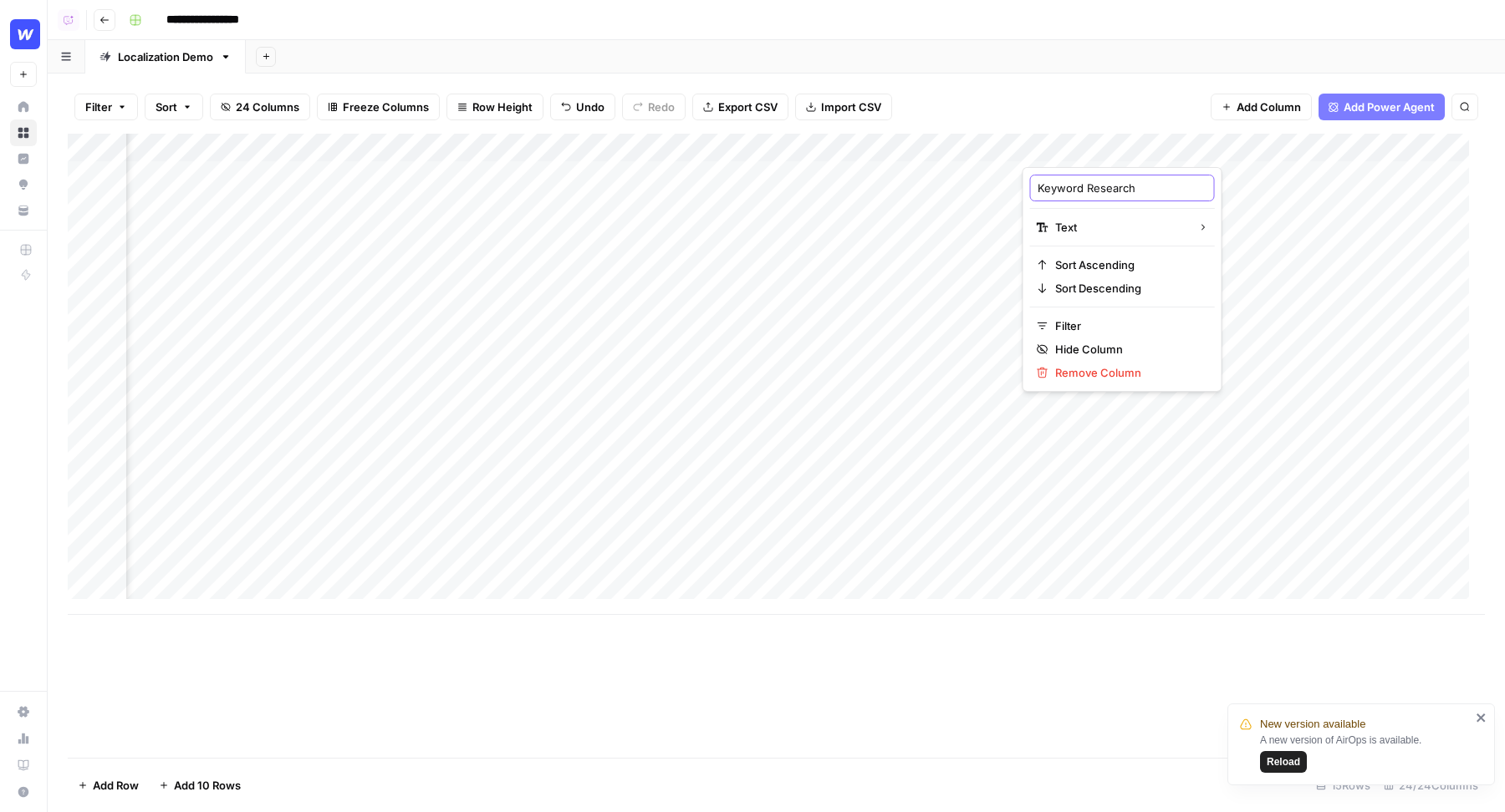
click at [1143, 186] on input "Keyword Research" at bounding box center [1122, 188] width 170 height 17
paste input "- old"
type input "Keyword Research - old"
click at [734, 160] on div "Add Column" at bounding box center [776, 374] width 1417 height 481
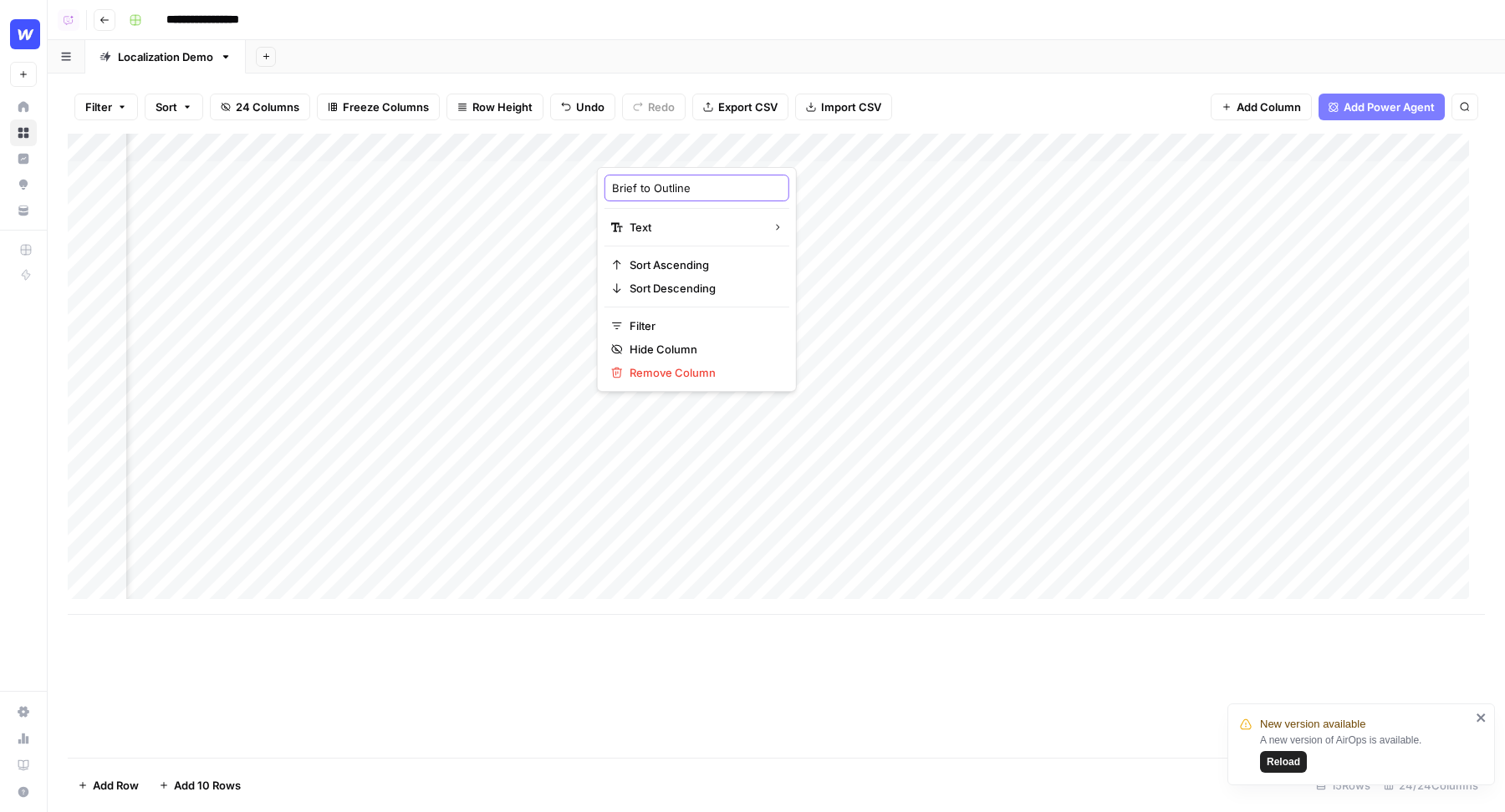
click at [699, 181] on input "Brief to Outline" at bounding box center [697, 188] width 170 height 17
paste input "- old"
type input "Brief to Outline - old"
click at [943, 147] on div "Add Column" at bounding box center [776, 374] width 1417 height 481
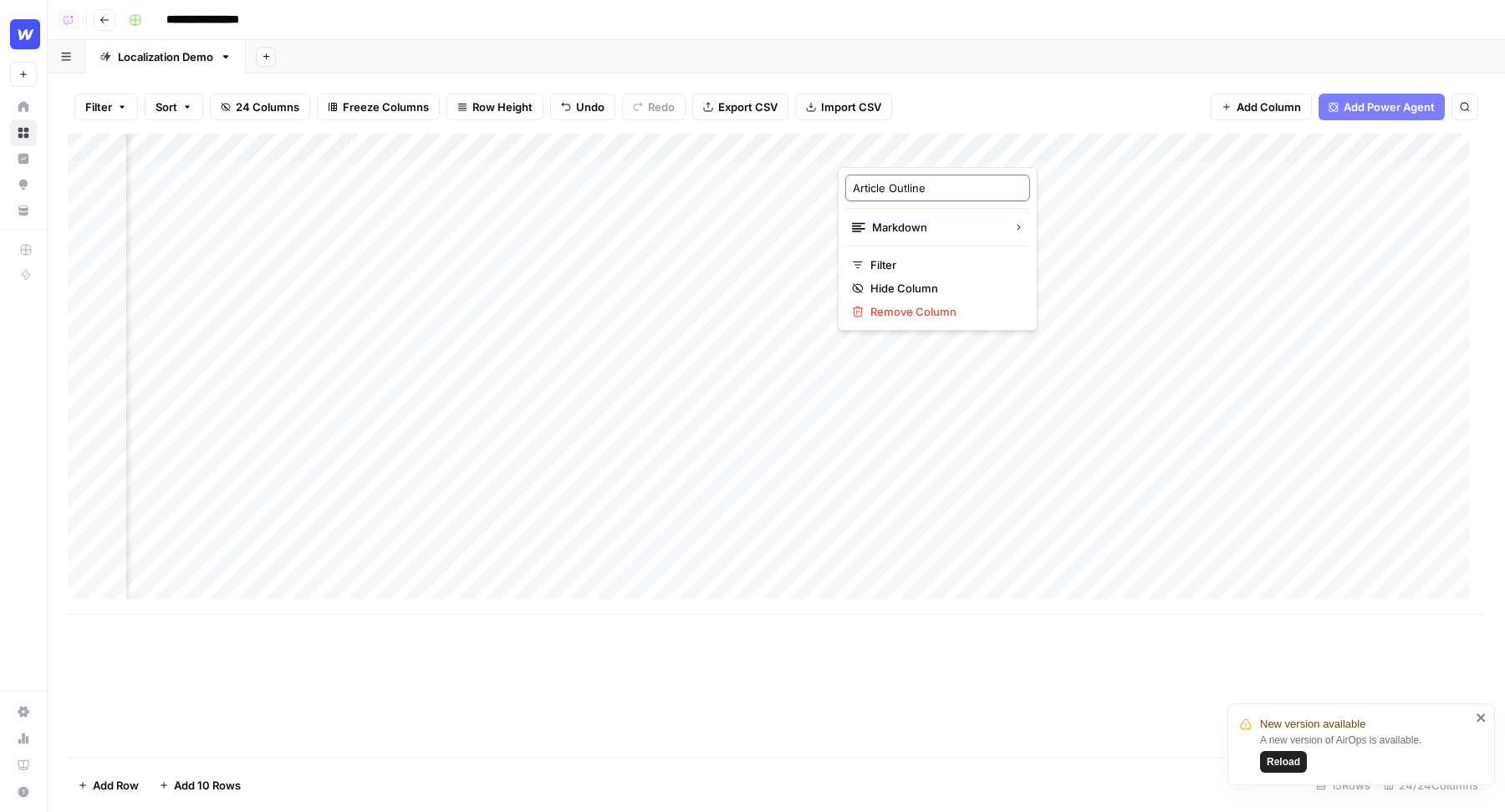
click at [933, 188] on input "Article Outline" at bounding box center [937, 188] width 170 height 17
paste input "- old"
type input "Article Outline - old"
click at [879, 138] on div "Add Column" at bounding box center [776, 374] width 1417 height 481
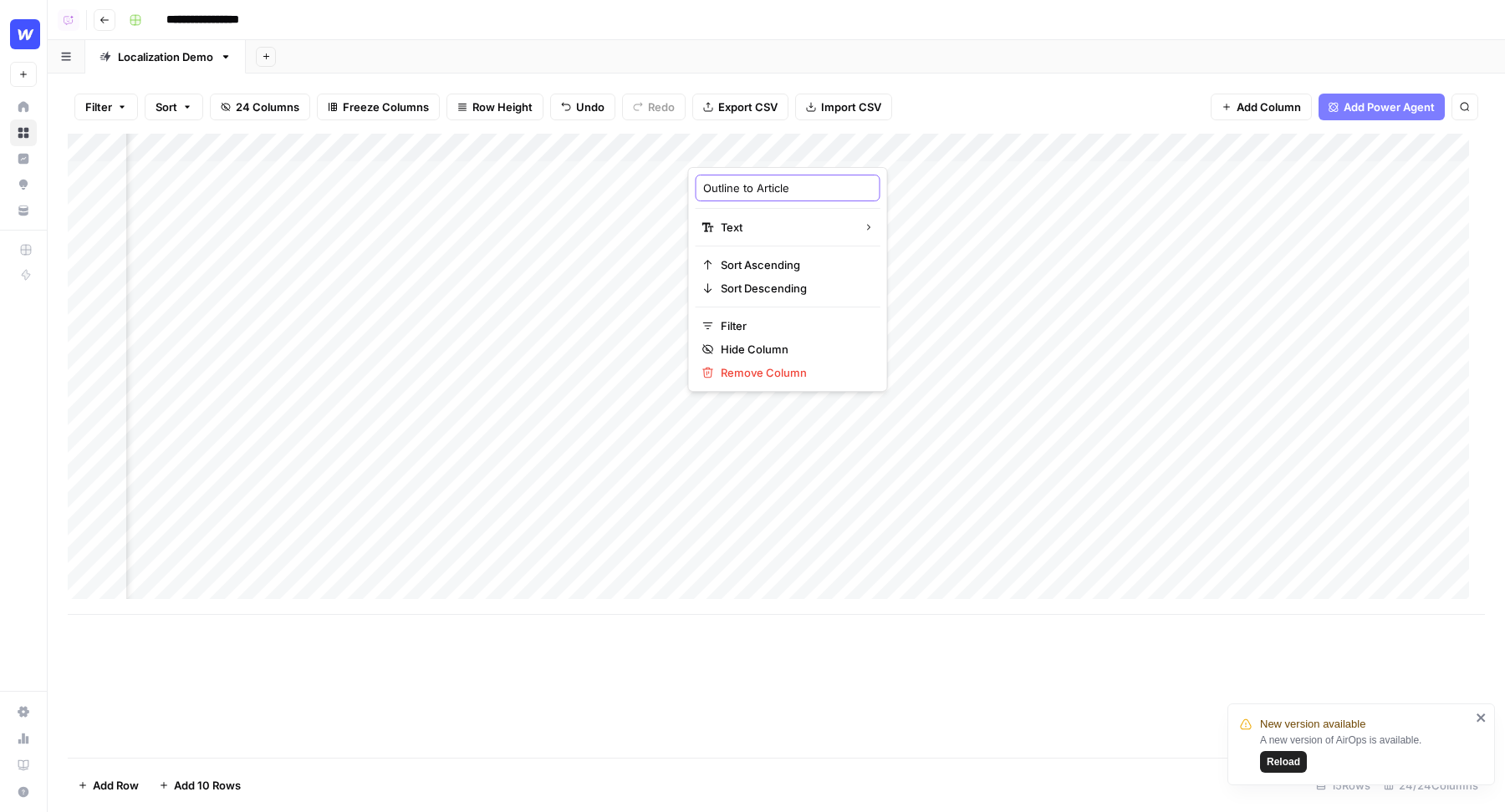
click at [793, 193] on input "Outline to Article" at bounding box center [787, 188] width 170 height 17
paste input "- old"
type input "Outline to Article - old"
click at [1017, 152] on div "Add Column" at bounding box center [776, 374] width 1417 height 481
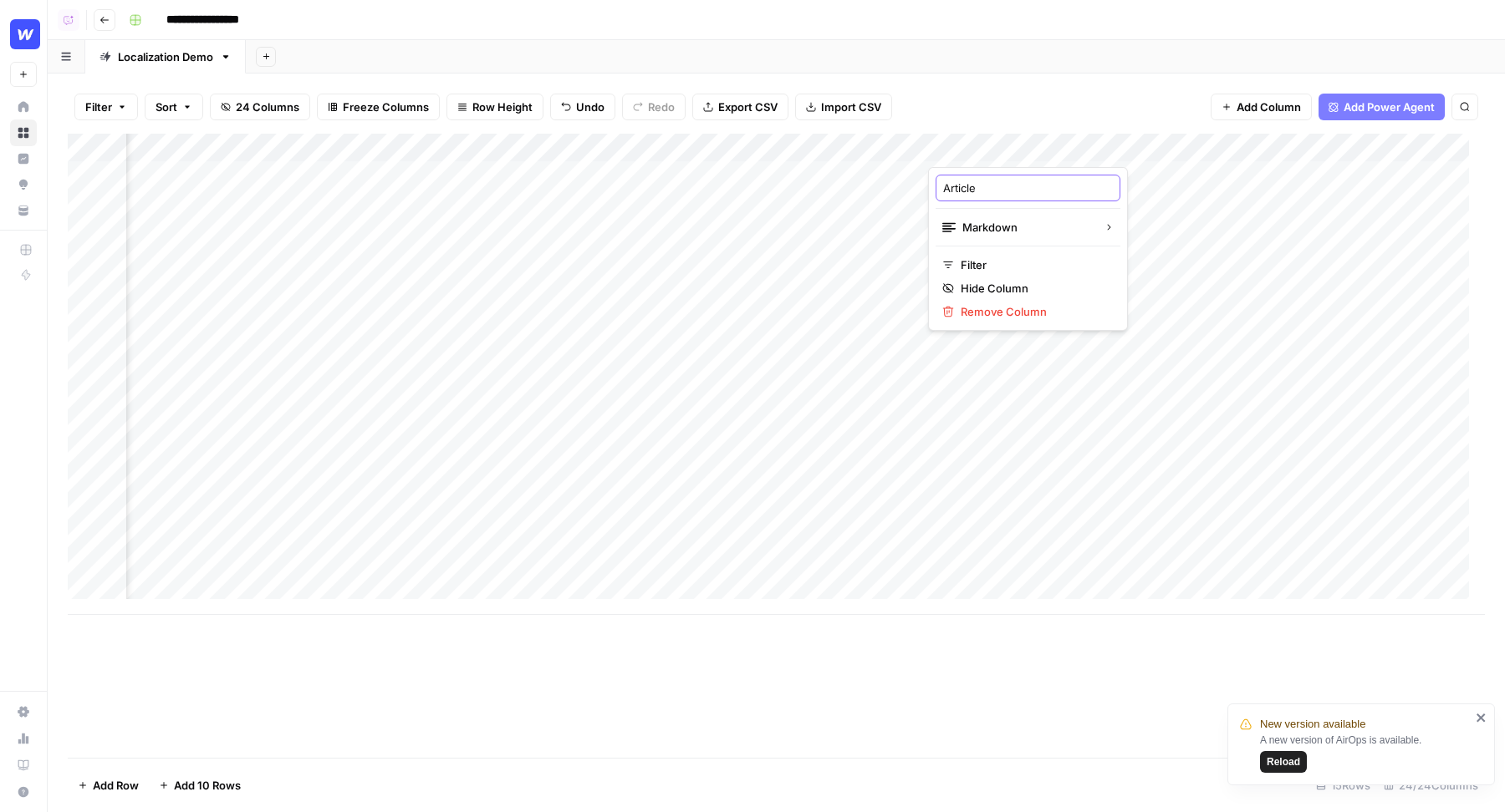
click at [1018, 182] on input "Article" at bounding box center [1028, 188] width 170 height 17
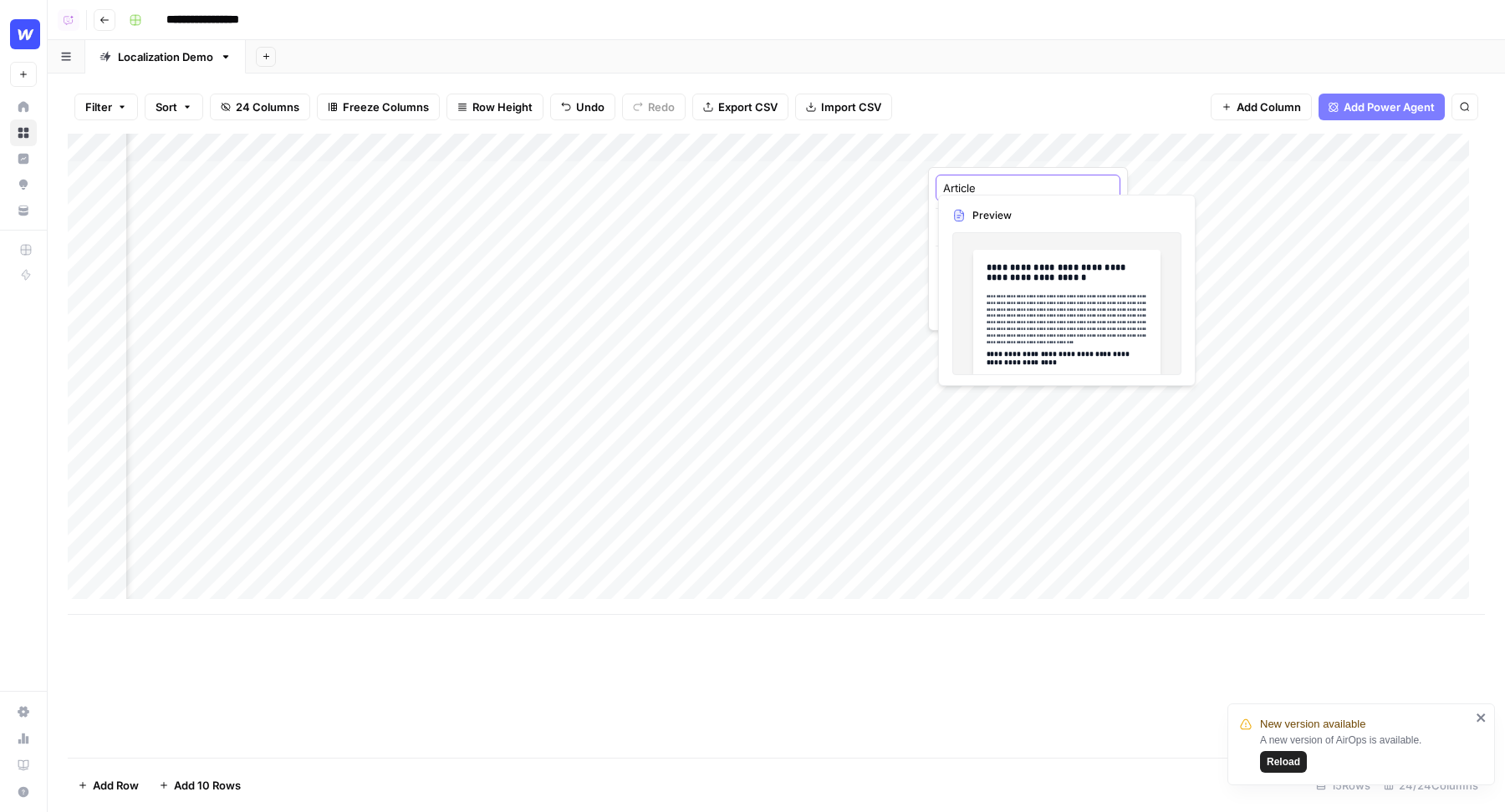
paste input "- old"
type input "Article - old"
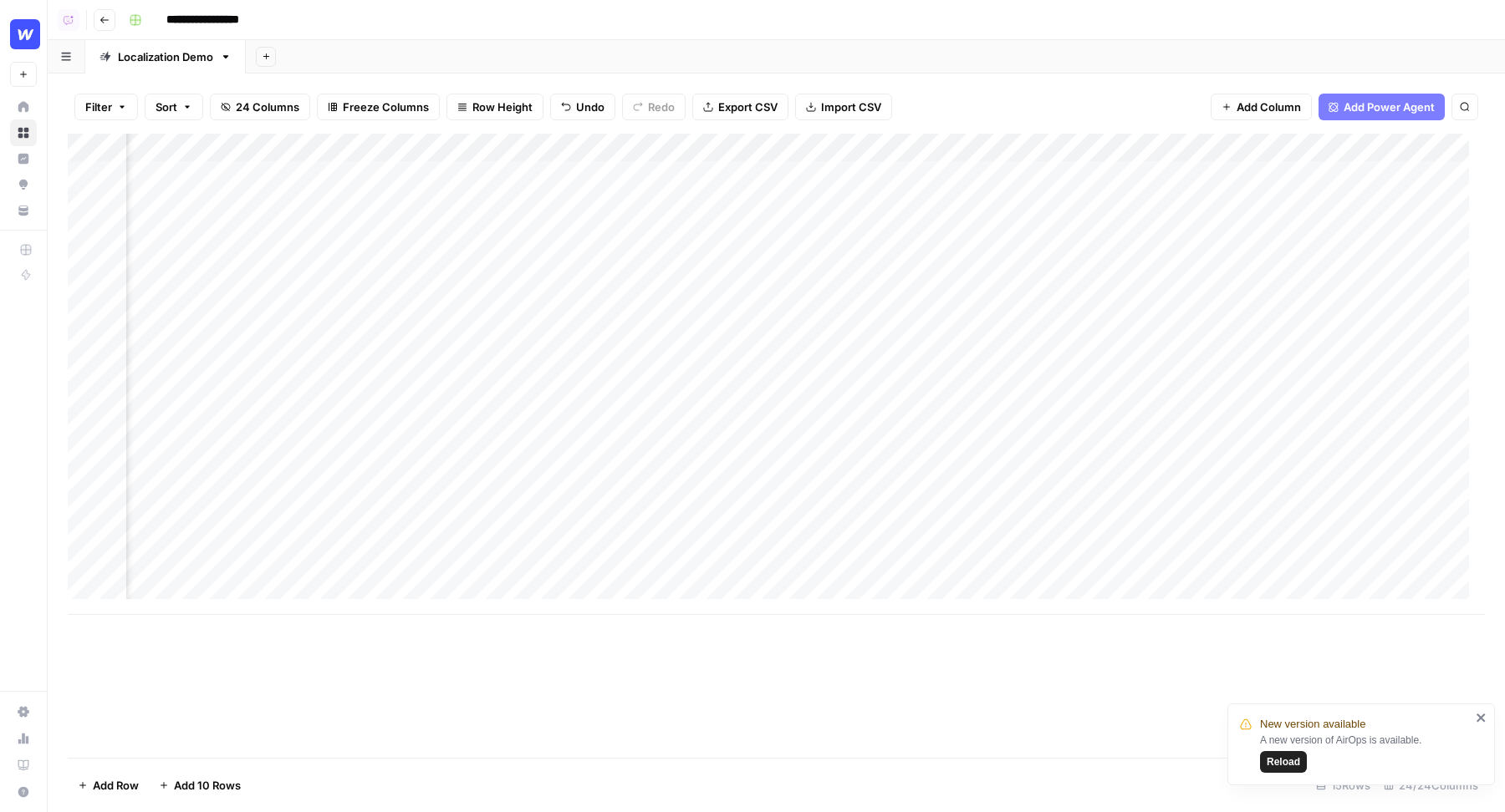
scroll to position [0, 3322]
click at [317, 146] on div "Add Column" at bounding box center [776, 374] width 1417 height 481
click at [325, 183] on input "Title Tag" at bounding box center [319, 188] width 170 height 17
paste input "- old"
type input "Title Tag - old"
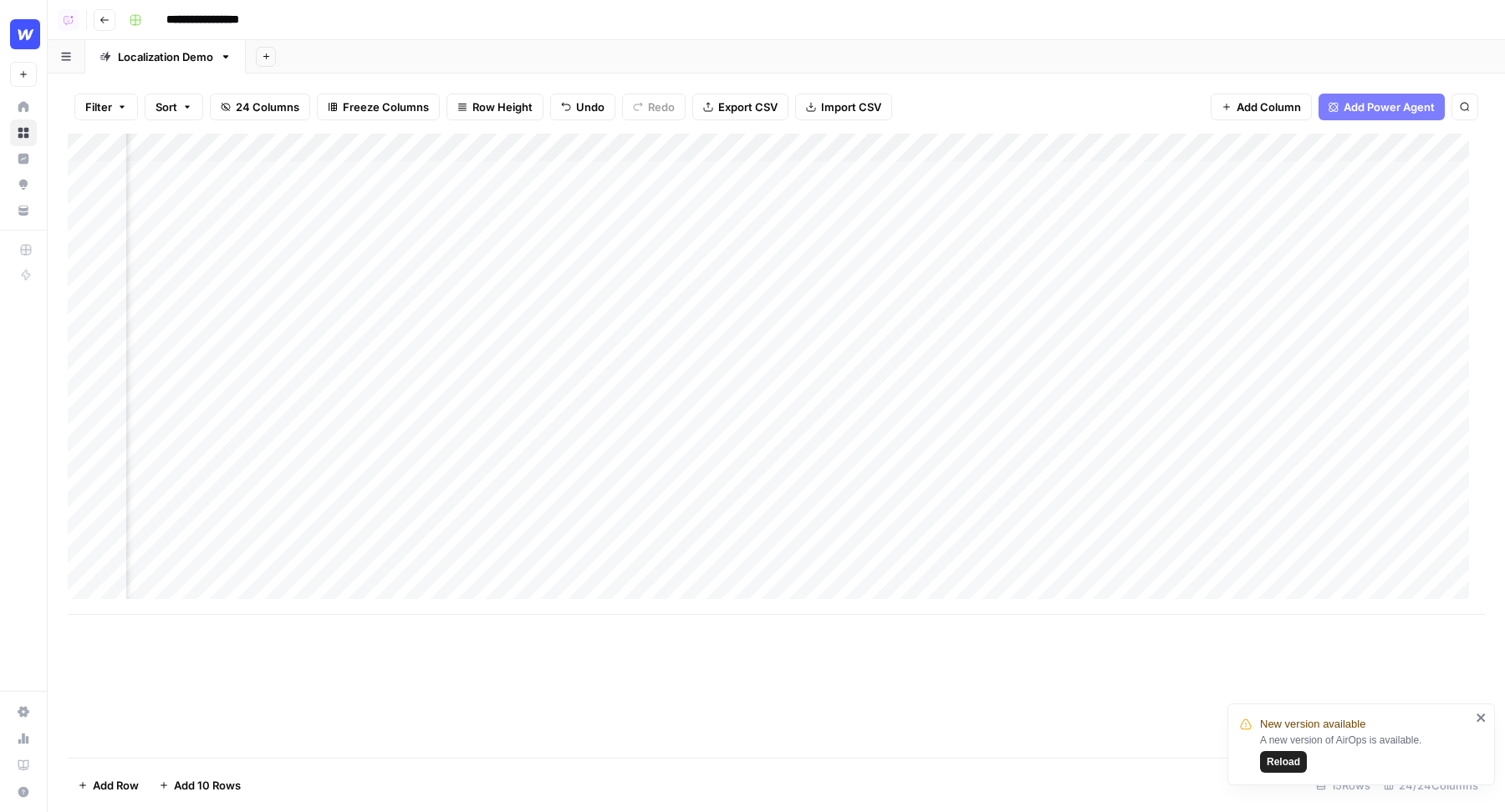
scroll to position [0, 3219]
click at [616, 146] on div "Add Column" at bounding box center [776, 374] width 1417 height 481
click at [684, 186] on input "Meta Description" at bounding box center [664, 188] width 170 height 17
paste input "- old"
type input "Meta Description - old"
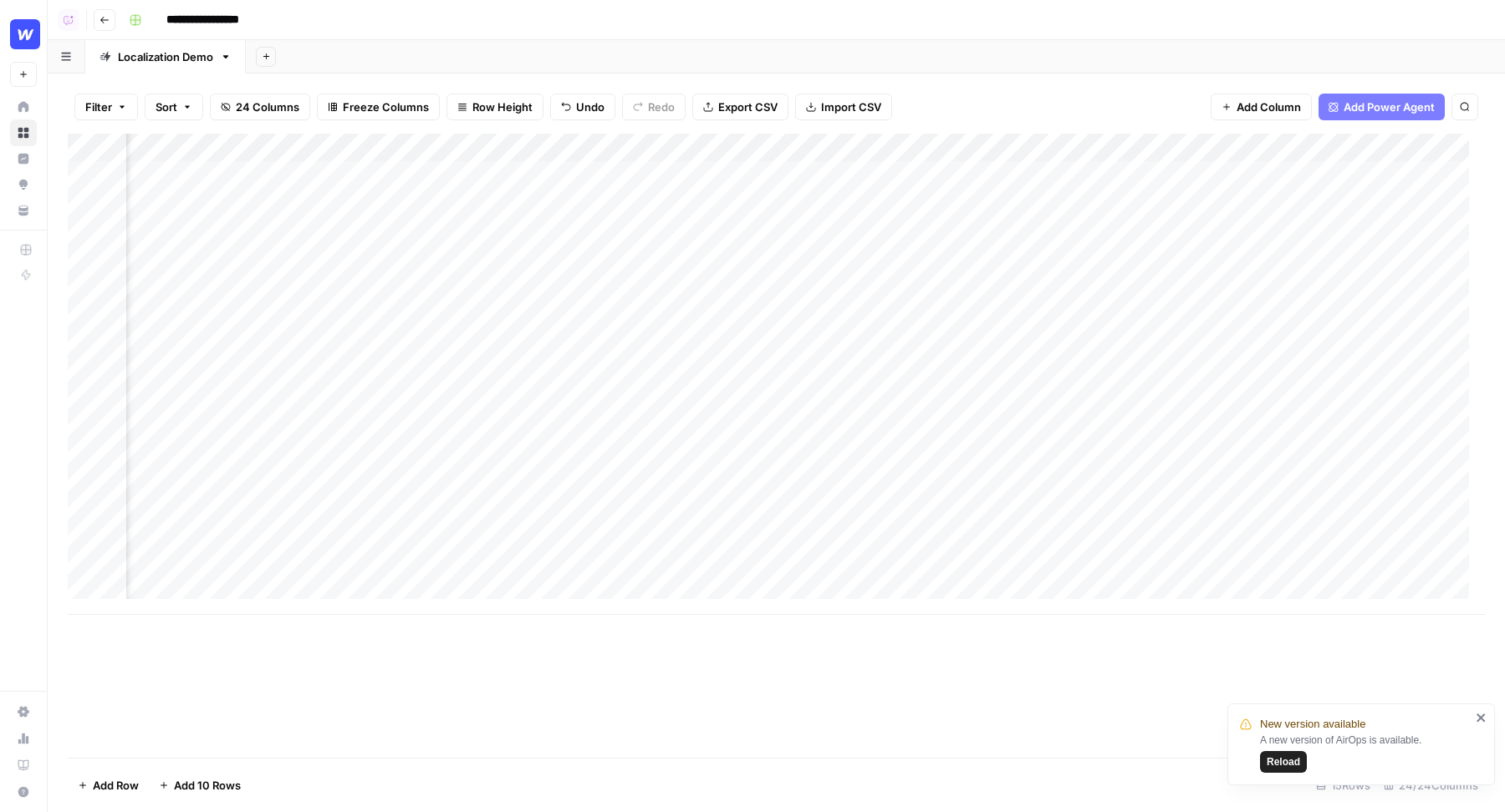
click at [905, 146] on div "Add Column" at bounding box center [776, 374] width 1417 height 481
click at [923, 185] on input "Market Translation" at bounding box center [905, 188] width 170 height 17
paste input "- old"
type input "Market Translation - old"
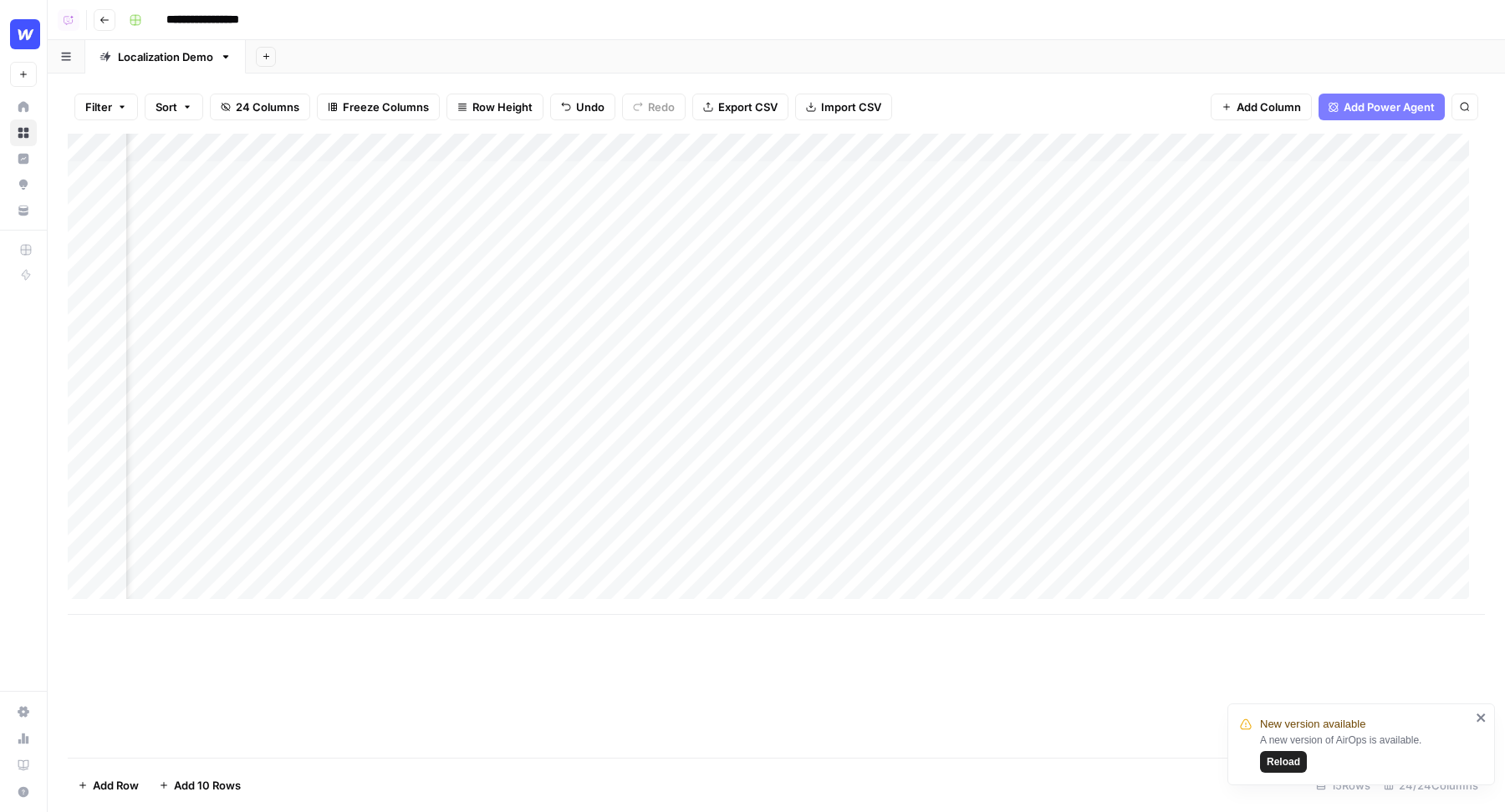
click at [782, 151] on div "Add Column" at bounding box center [776, 374] width 1417 height 481
click at [721, 190] on input "Market Title Tag" at bounding box center [706, 188] width 170 height 17
paste input "- old"
type input "Market Title Tag - old"
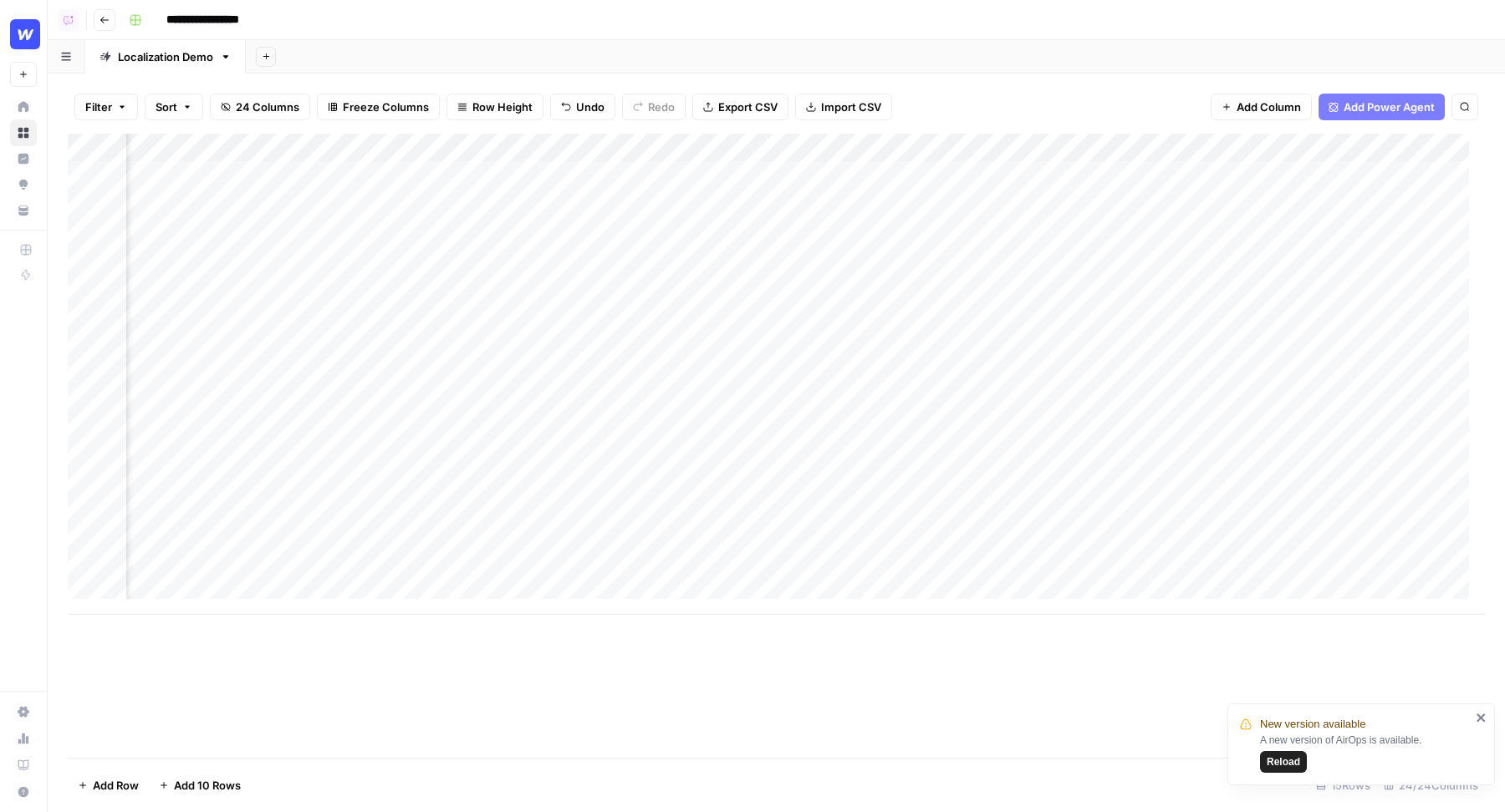
click at [428, 148] on div "Add Column" at bounding box center [776, 374] width 1417 height 481
click at [430, 184] on input "Market Meta Description" at bounding box center [425, 188] width 170 height 17
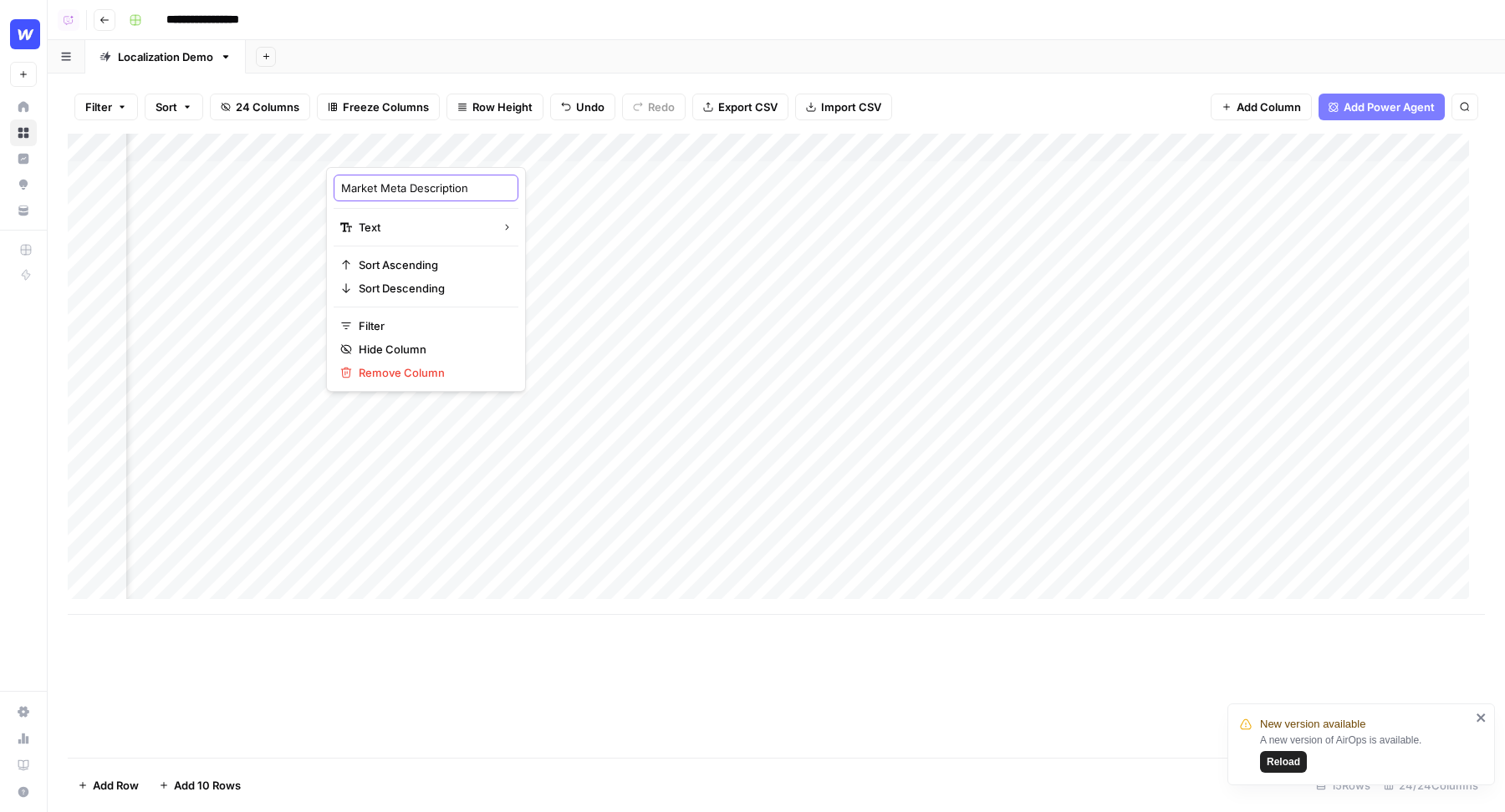
paste input "- old"
type input "Market Meta Description - old"
click at [626, 148] on div "Add Column" at bounding box center [776, 374] width 1417 height 481
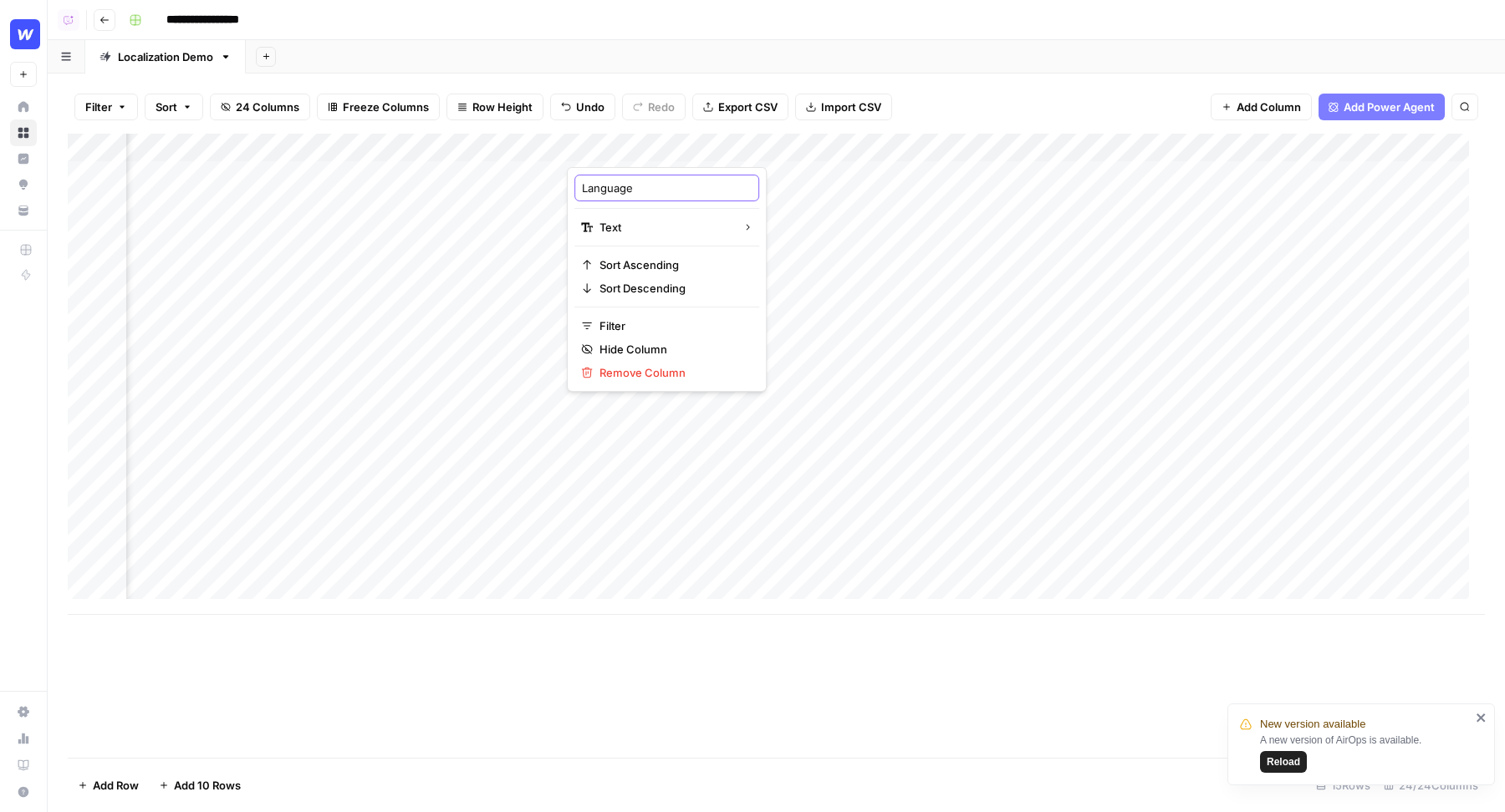
click at [641, 184] on input "Language" at bounding box center [667, 188] width 170 height 17
paste input "- old"
type input "Language - old"
click at [1047, 149] on div "Add Column" at bounding box center [776, 374] width 1417 height 481
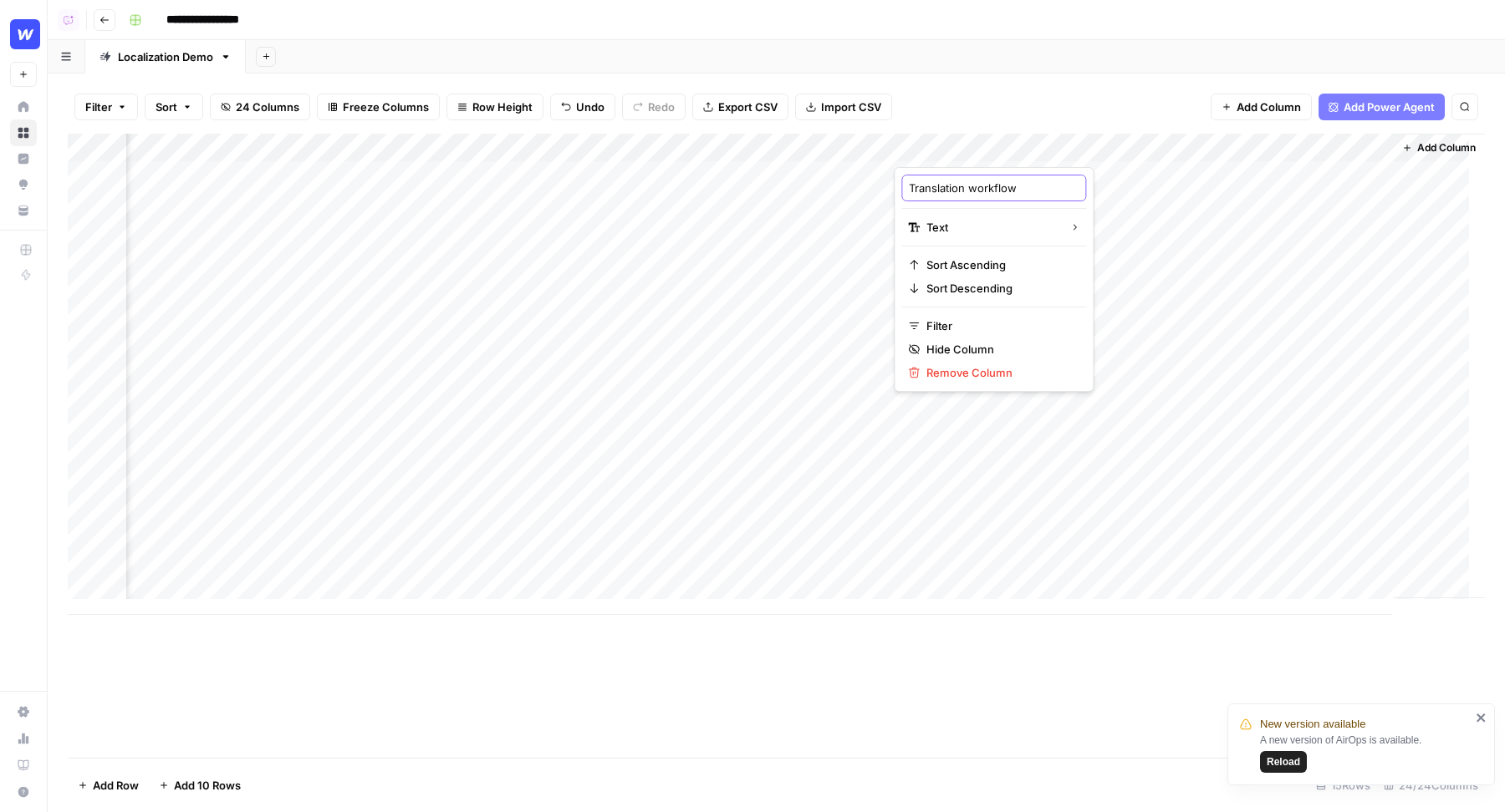
click at [1018, 181] on input "Translation workflow" at bounding box center [993, 188] width 170 height 17
paste input "- old"
type input "Translation workflow - old"
click at [1218, 151] on div "Add Column" at bounding box center [776, 374] width 1417 height 481
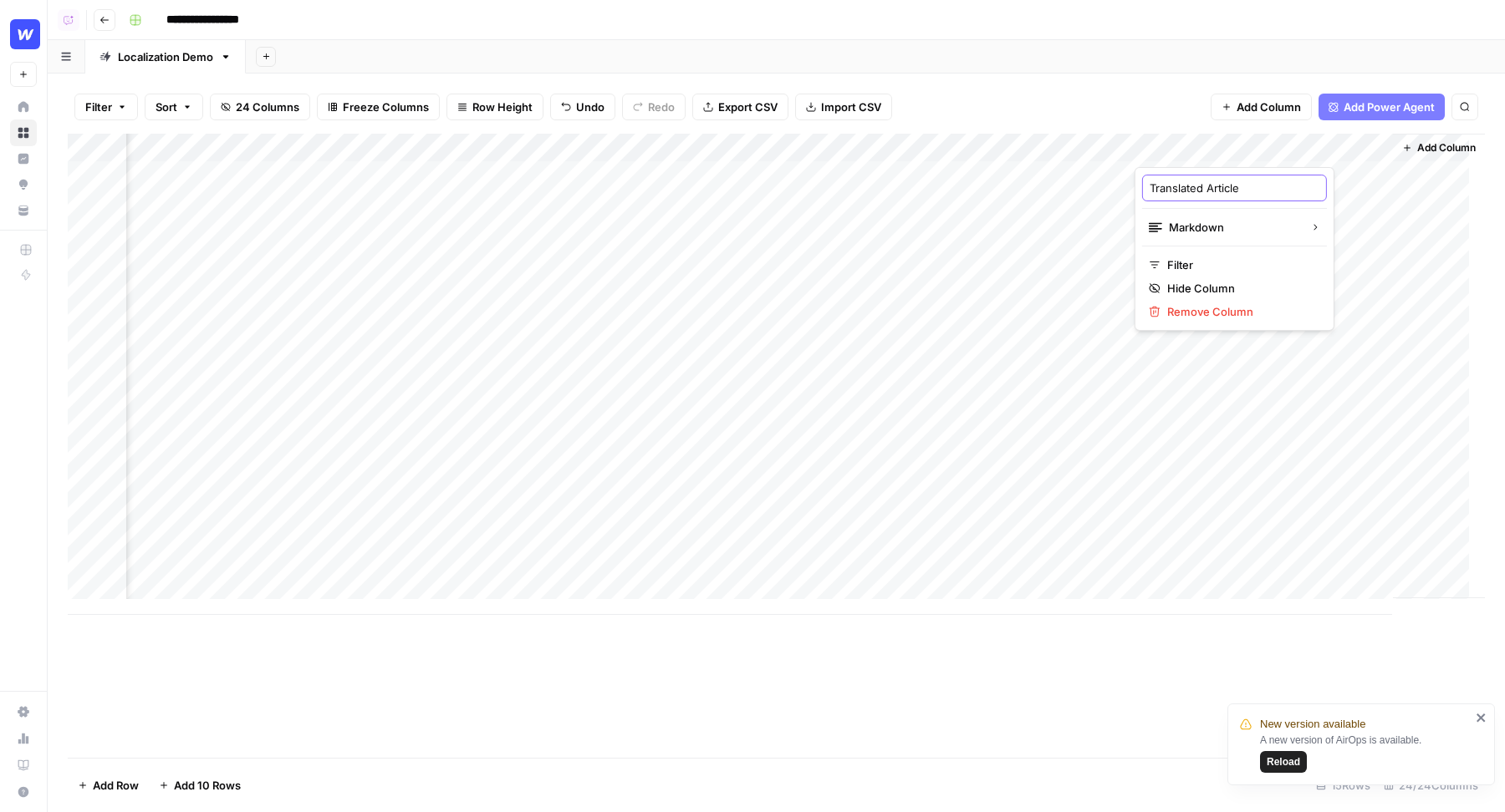
click at [1255, 194] on input "Translated Article" at bounding box center [1234, 188] width 170 height 17
paste input "- old"
type input "Translated Article - old"
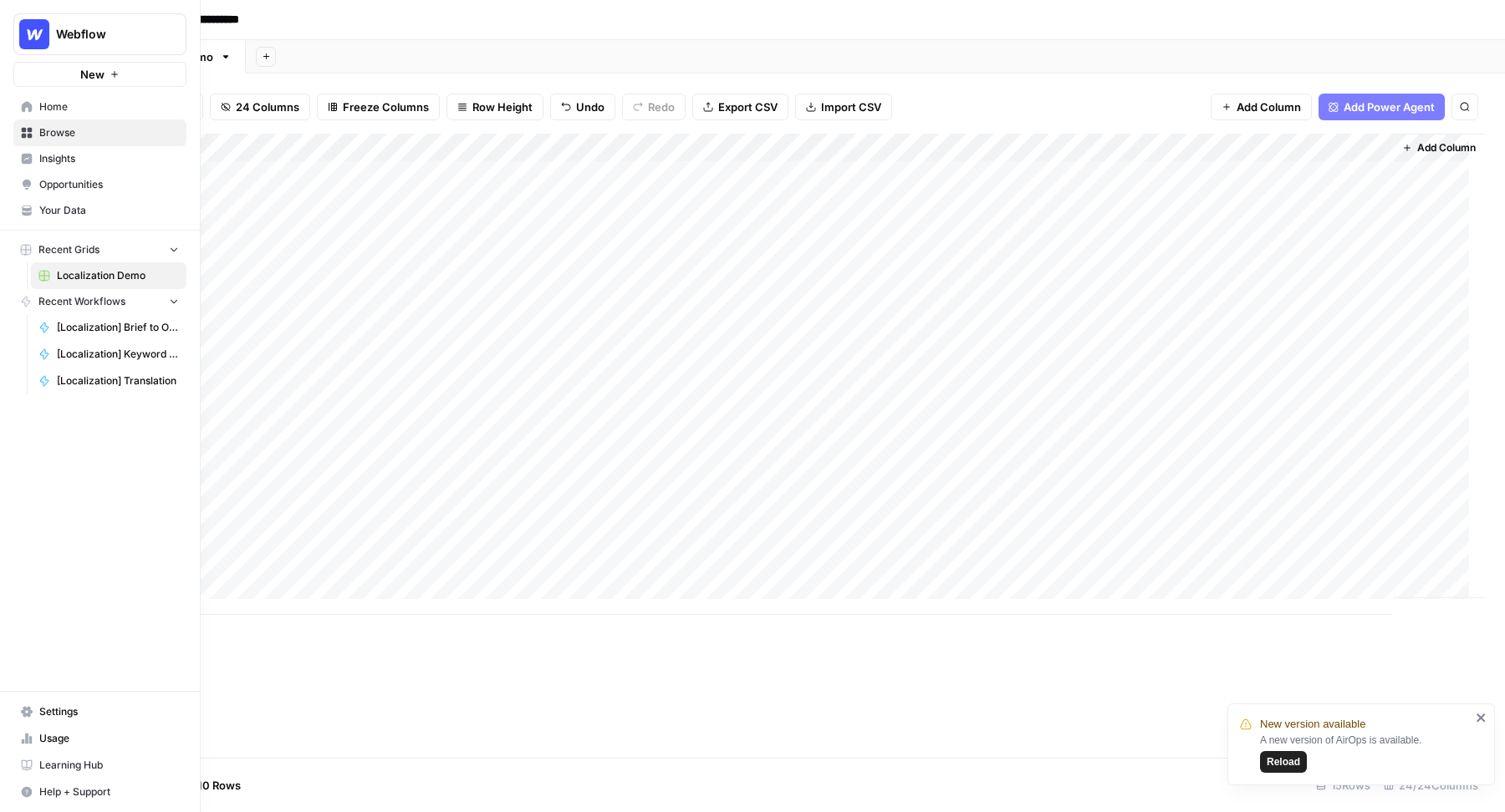
click at [36, 116] on link "Home" at bounding box center [100, 107] width 173 height 27
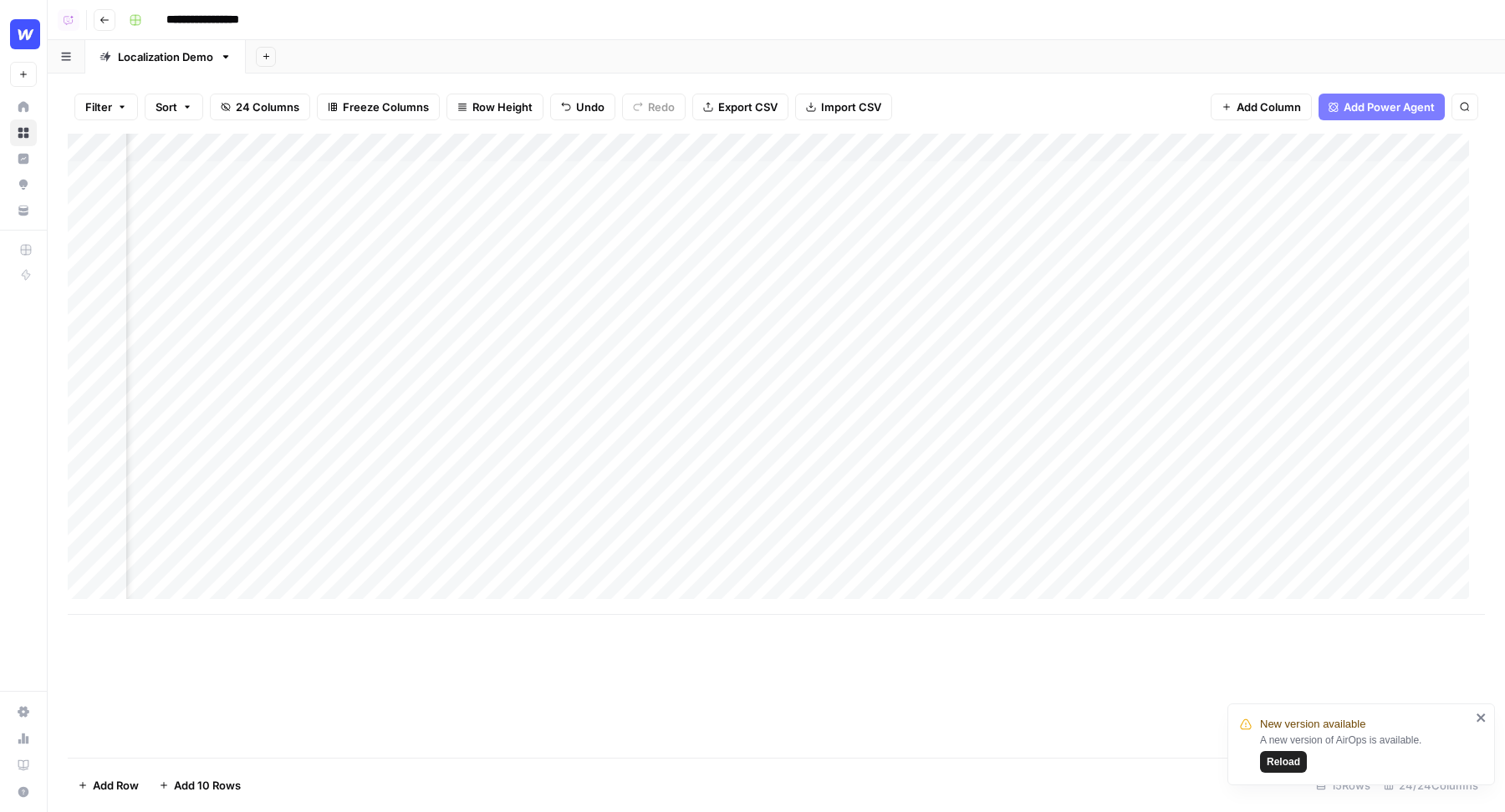
scroll to position [0, 154]
click at [738, 174] on div "Add Column" at bounding box center [776, 374] width 1417 height 481
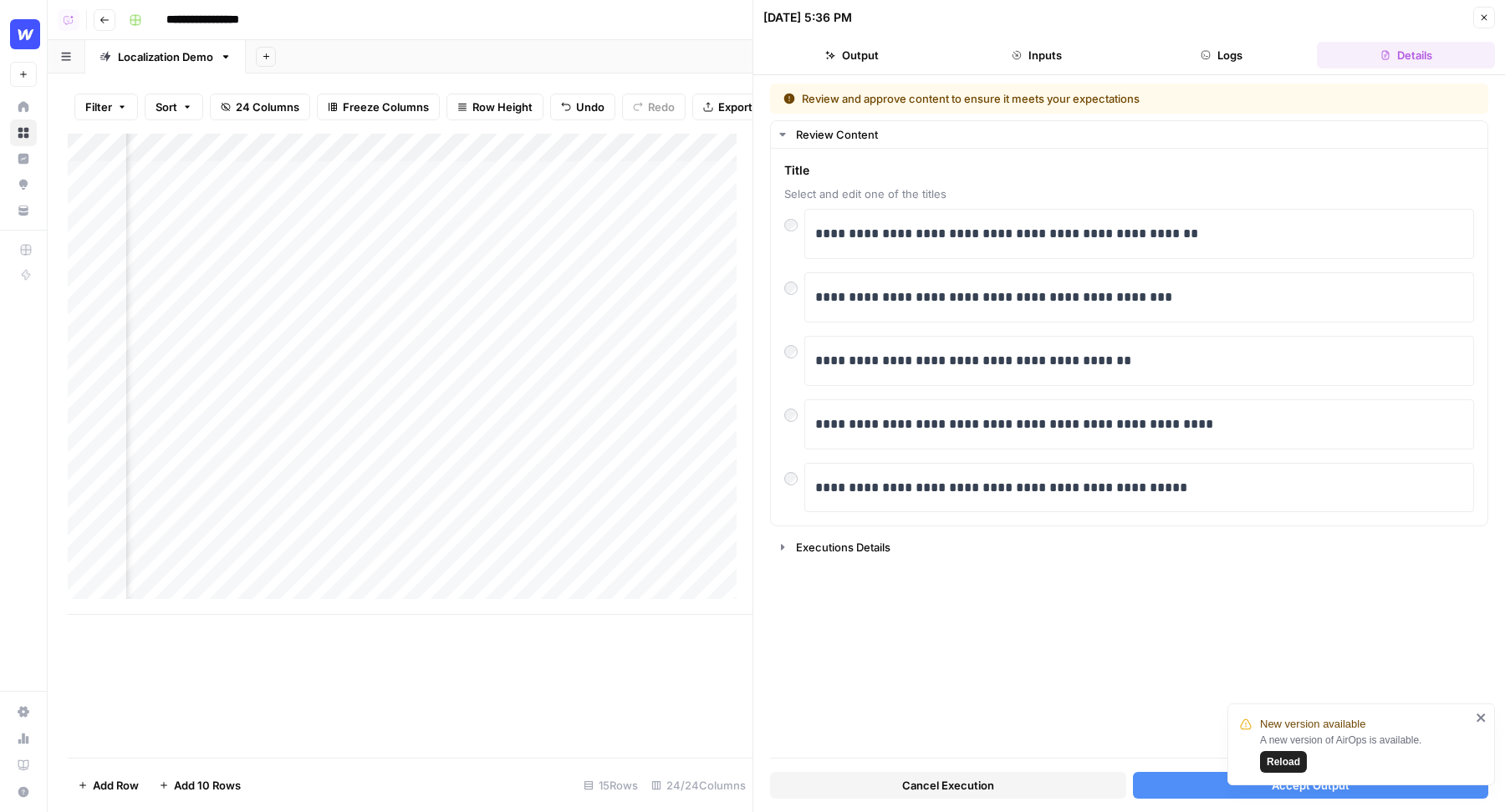
click at [1155, 790] on button "Accept Output" at bounding box center [1310, 785] width 356 height 27
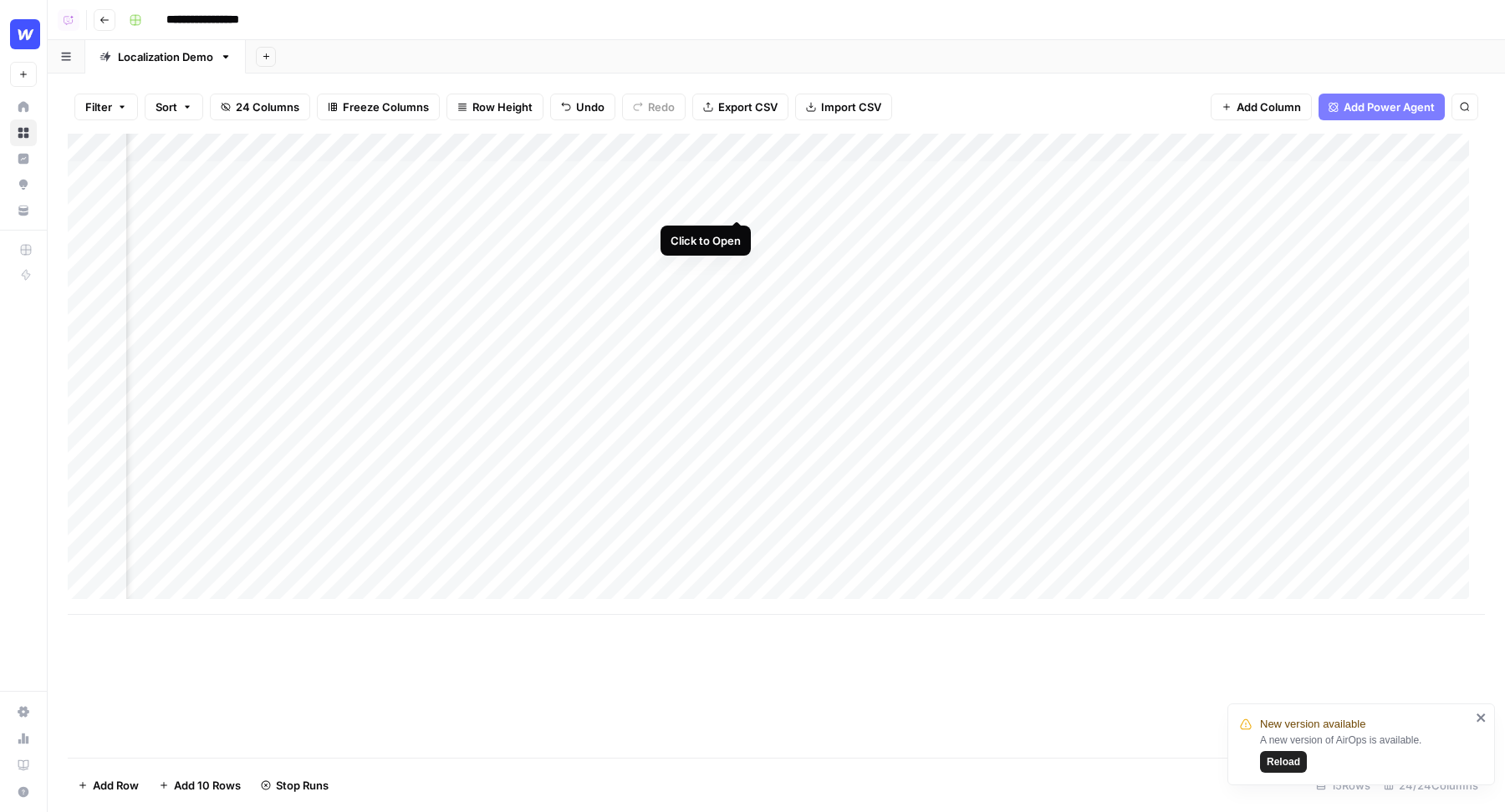
click at [738, 203] on div "Add Column" at bounding box center [776, 374] width 1417 height 481
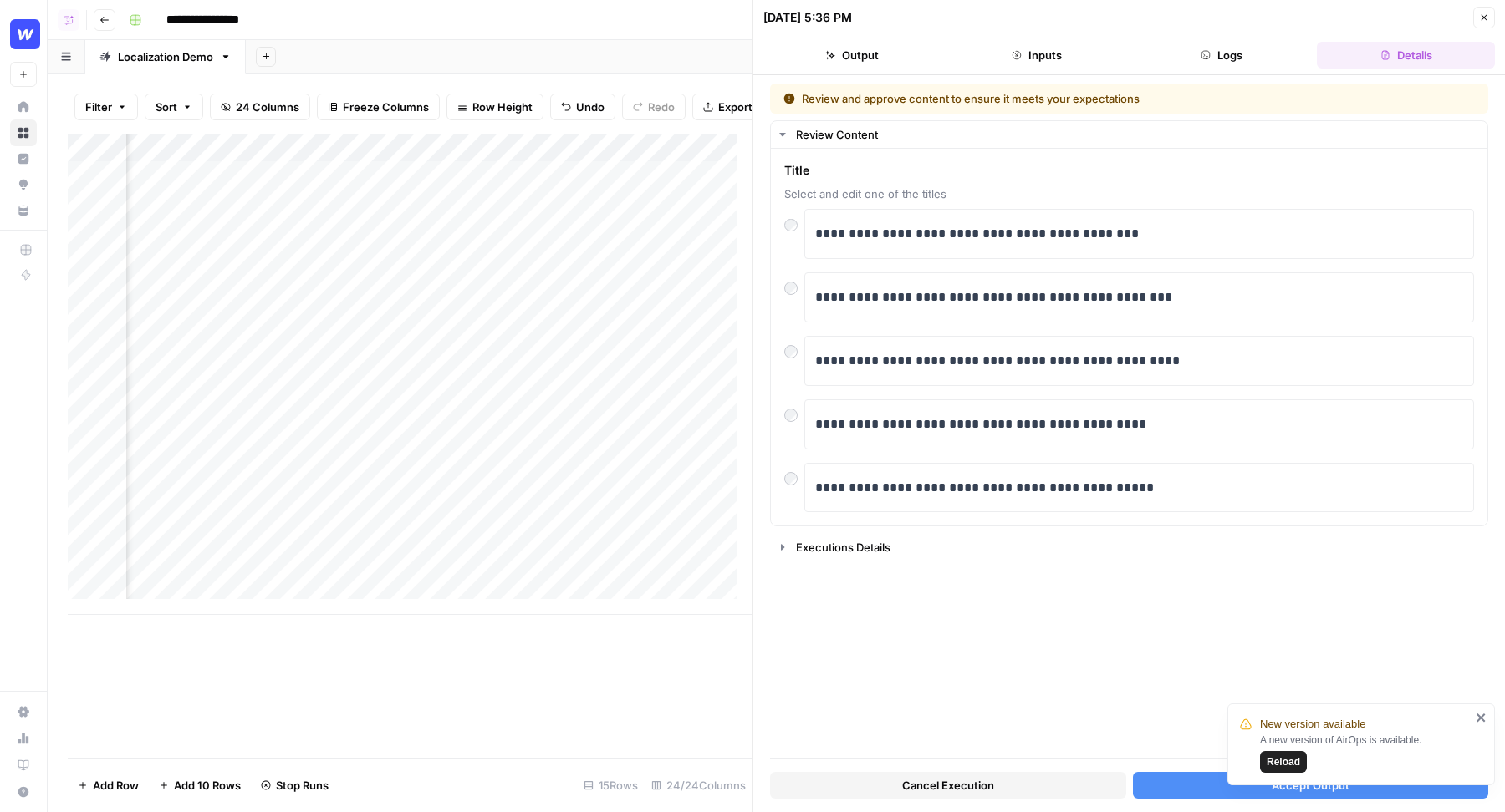
click at [1167, 779] on button "Accept Output" at bounding box center [1310, 785] width 356 height 27
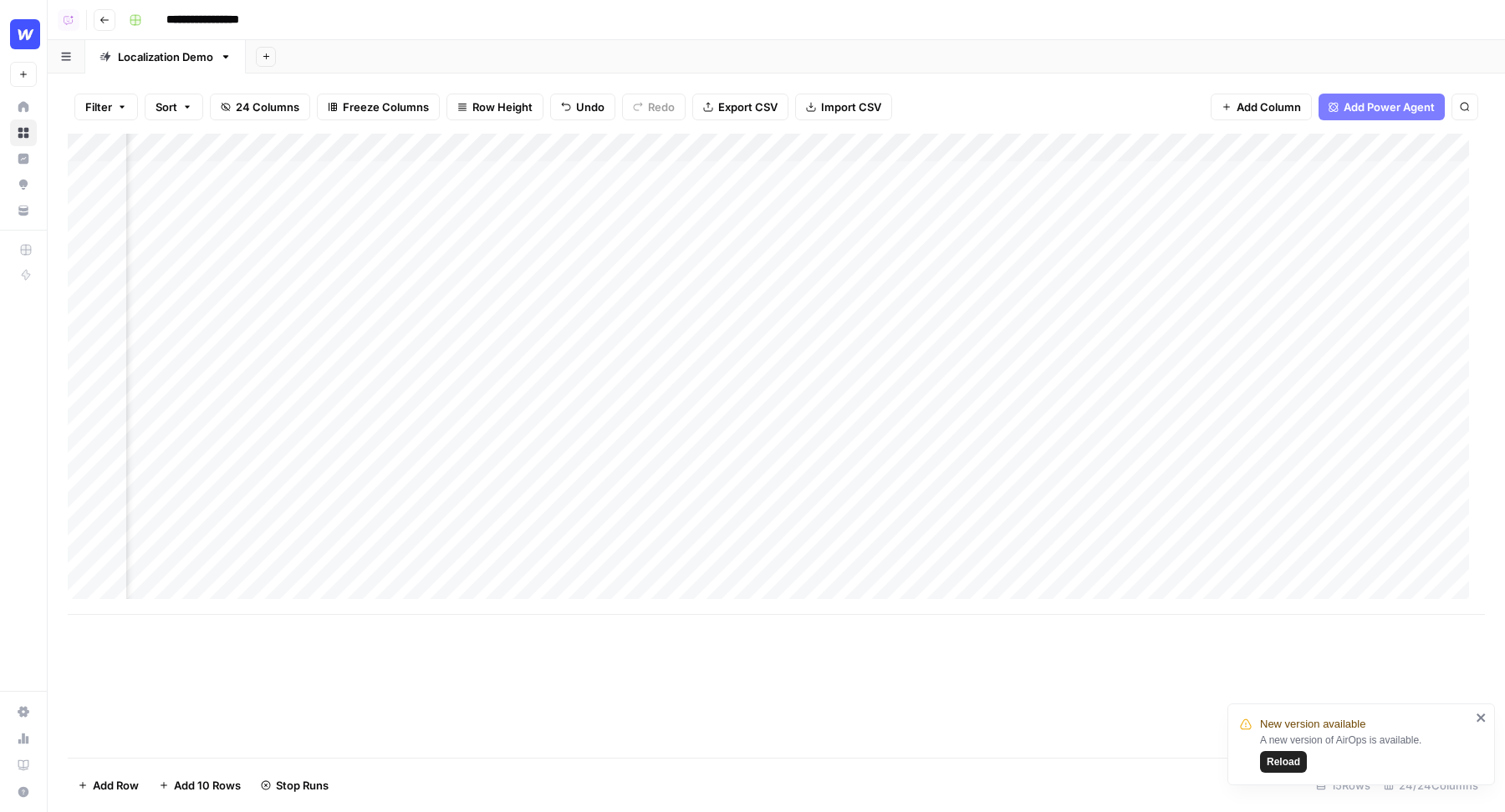
click at [736, 227] on div "Add Column" at bounding box center [776, 374] width 1417 height 481
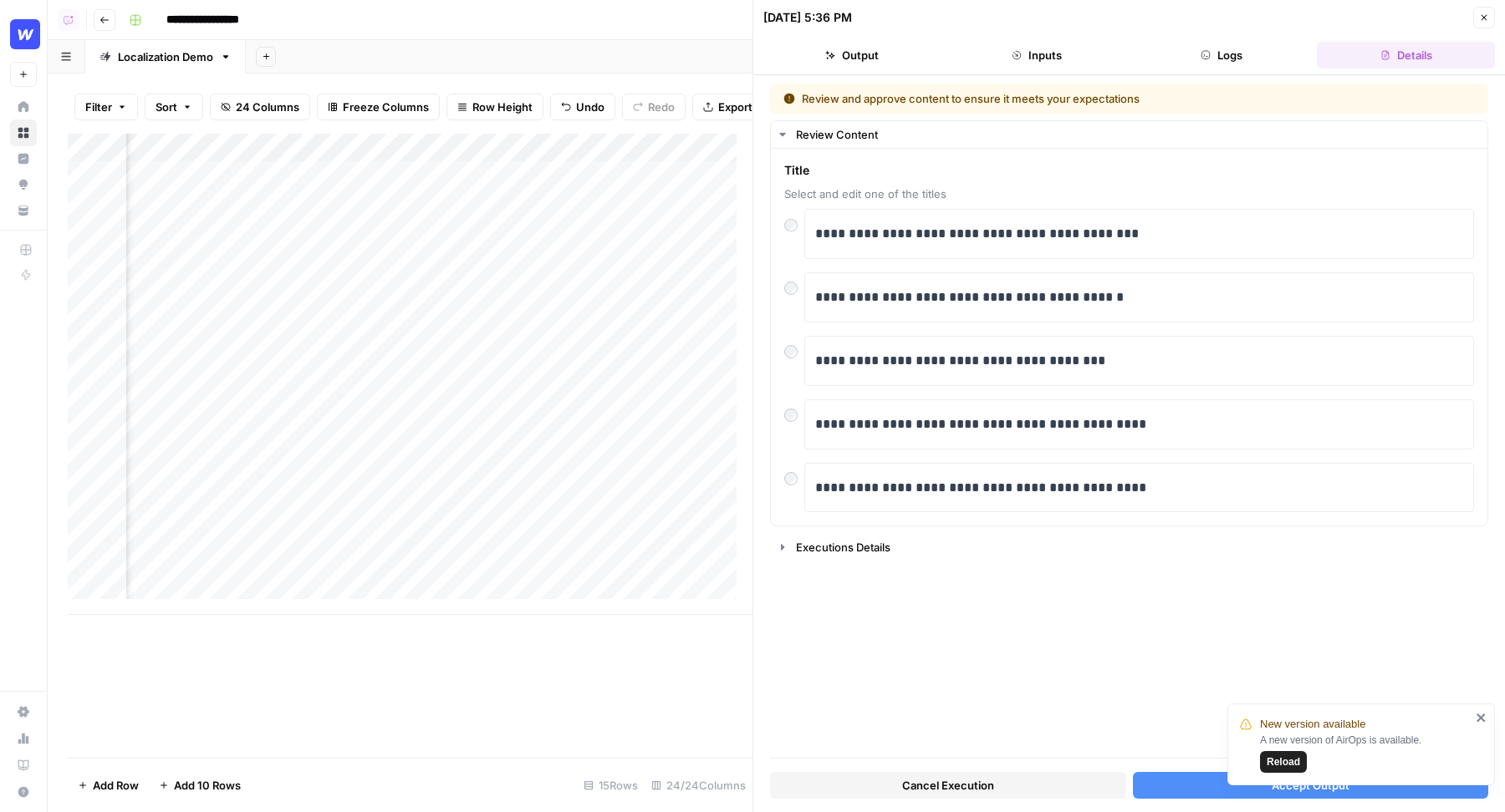
click at [1153, 779] on button "Accept Output" at bounding box center [1310, 785] width 356 height 27
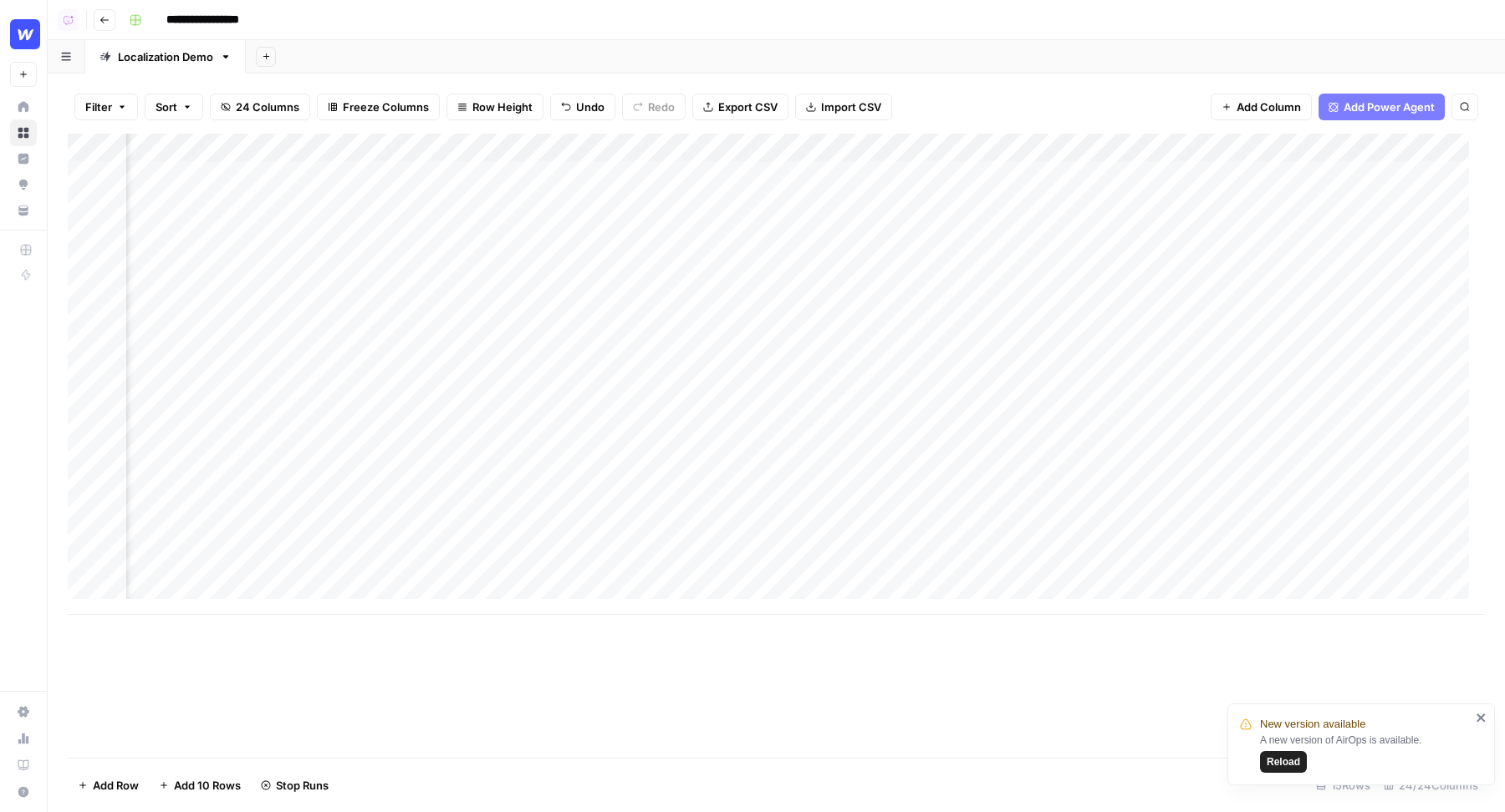
click at [578, 146] on div "Add Column" at bounding box center [776, 374] width 1417 height 481
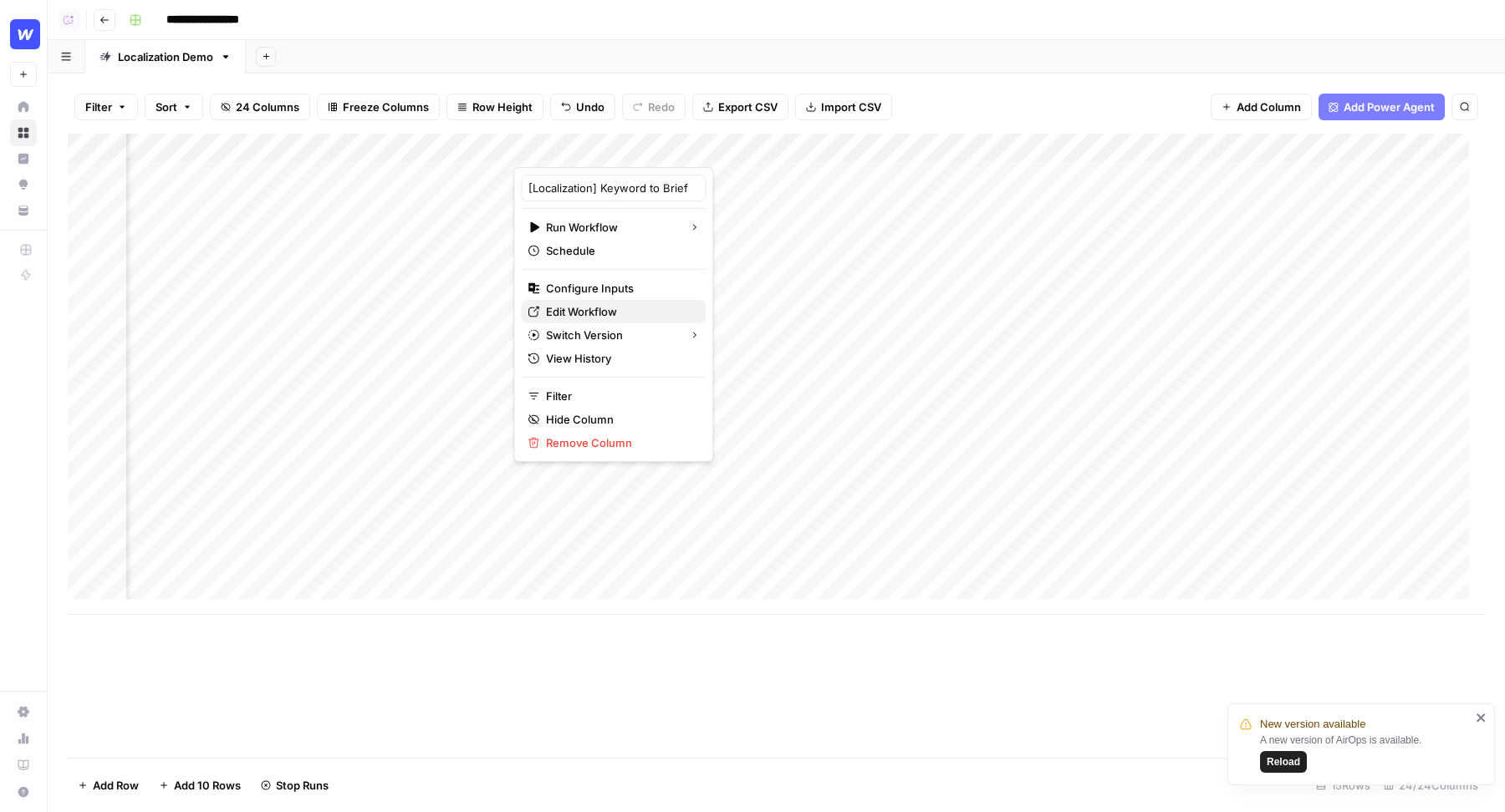
click at [614, 306] on span "Edit Workflow" at bounding box center [619, 311] width 147 height 17
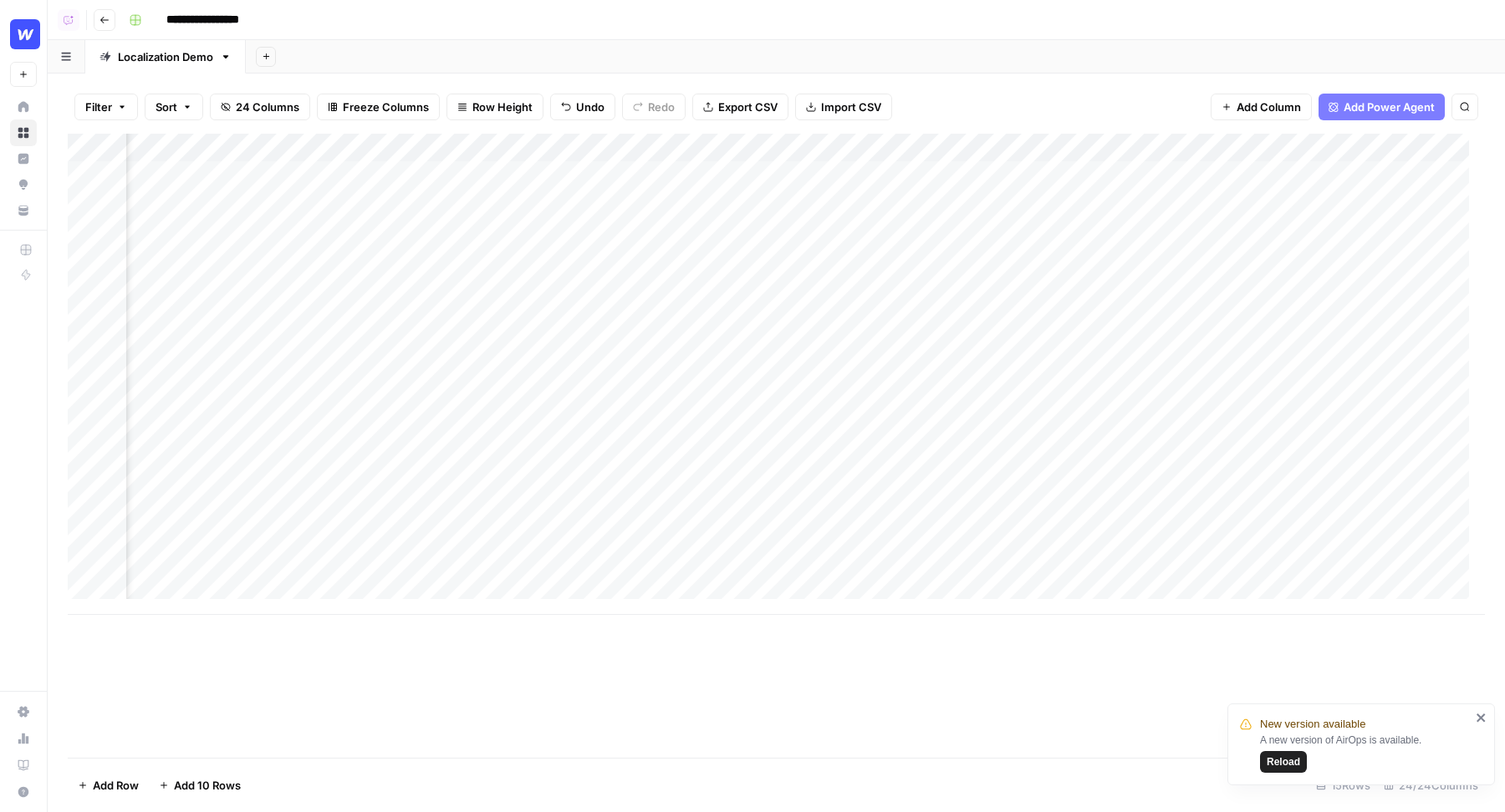
scroll to position [0, 1652]
click at [540, 153] on div "Add Column" at bounding box center [776, 374] width 1417 height 481
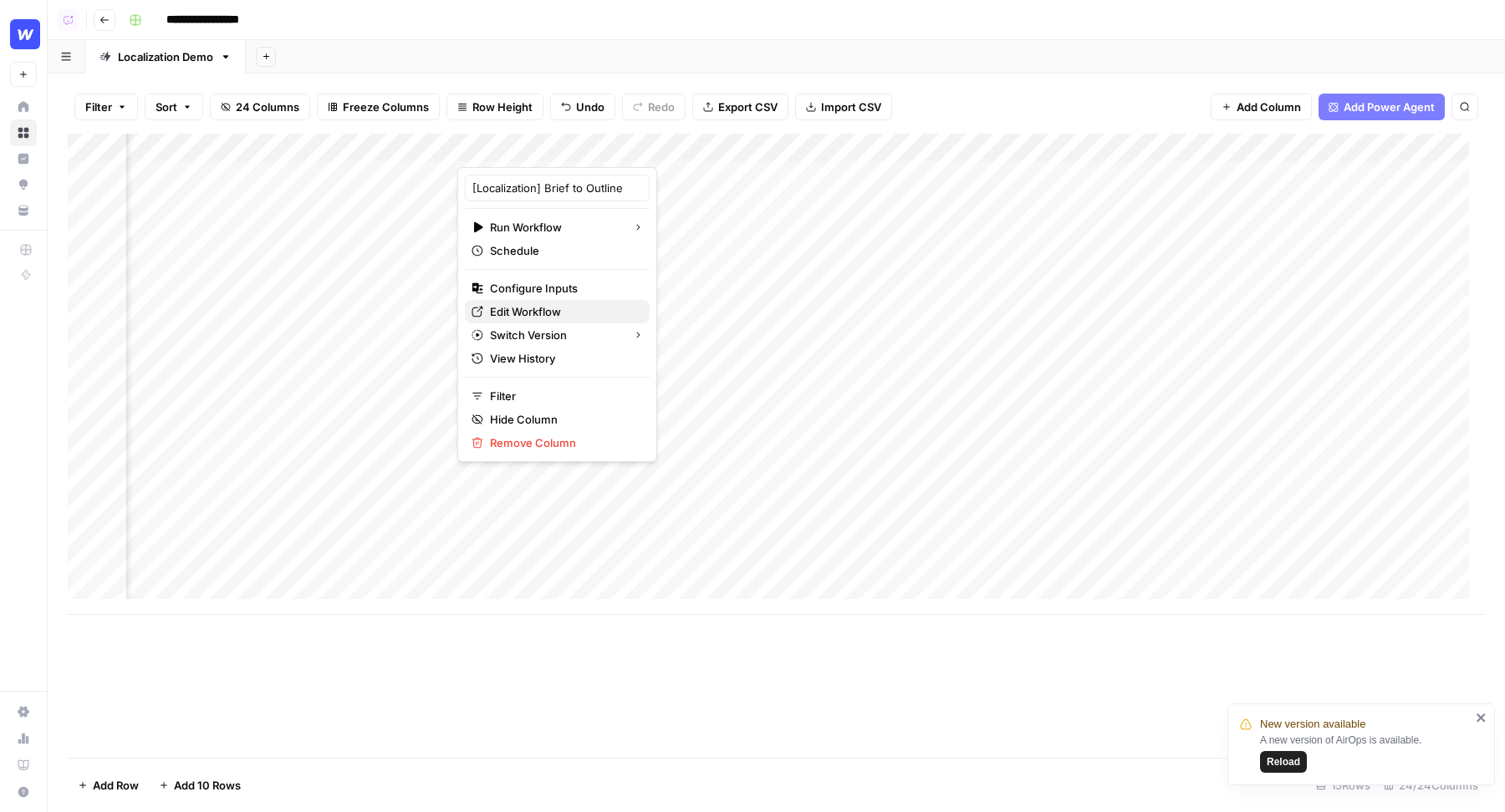
click at [550, 303] on span "Edit Workflow" at bounding box center [563, 311] width 147 height 17
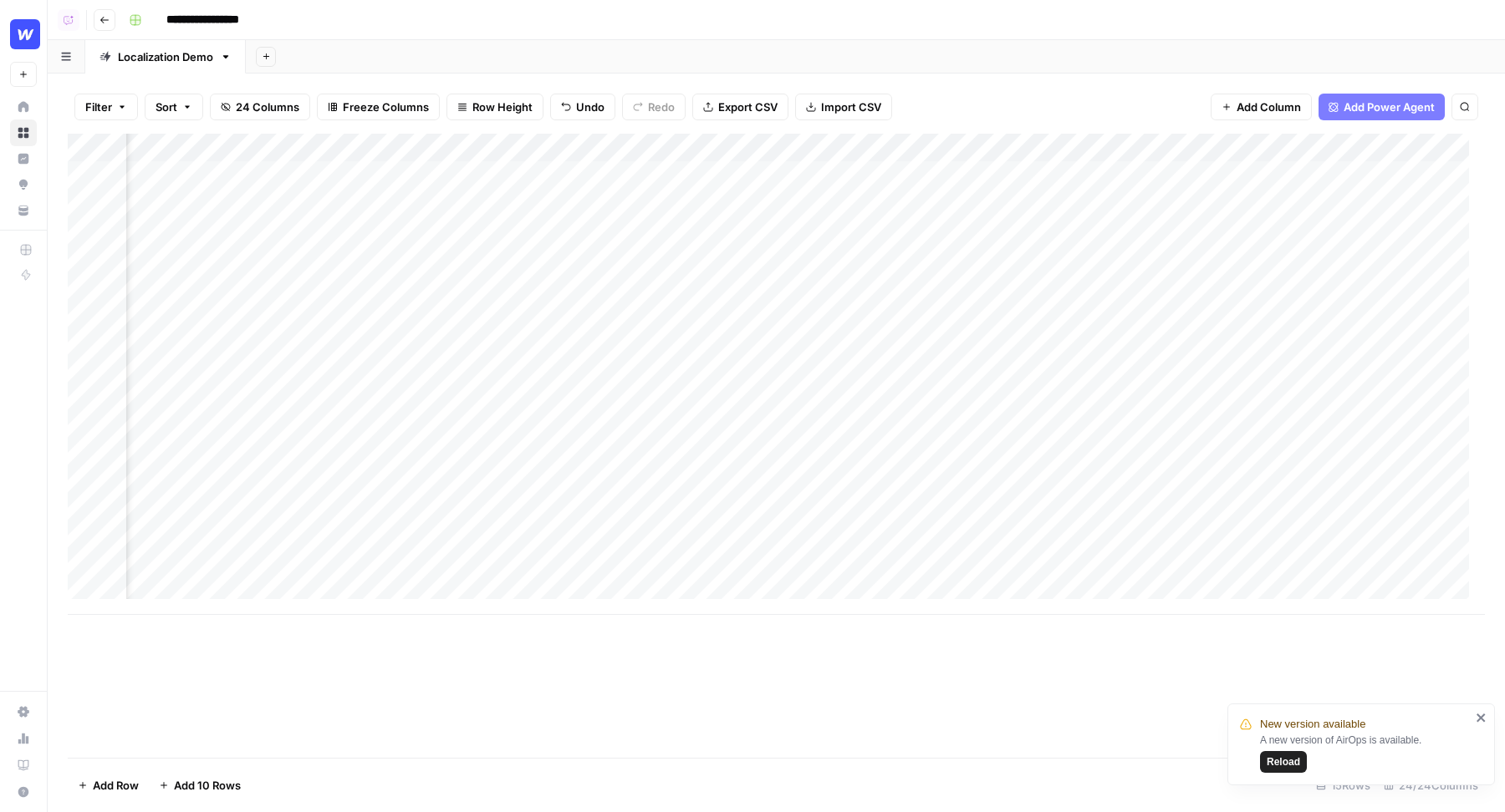
scroll to position [0, 0]
click at [893, 173] on div "Add Column" at bounding box center [776, 374] width 1417 height 481
click at [889, 173] on div "Add Column" at bounding box center [776, 374] width 1417 height 481
click at [820, 148] on div "Add Column" at bounding box center [776, 374] width 1417 height 481
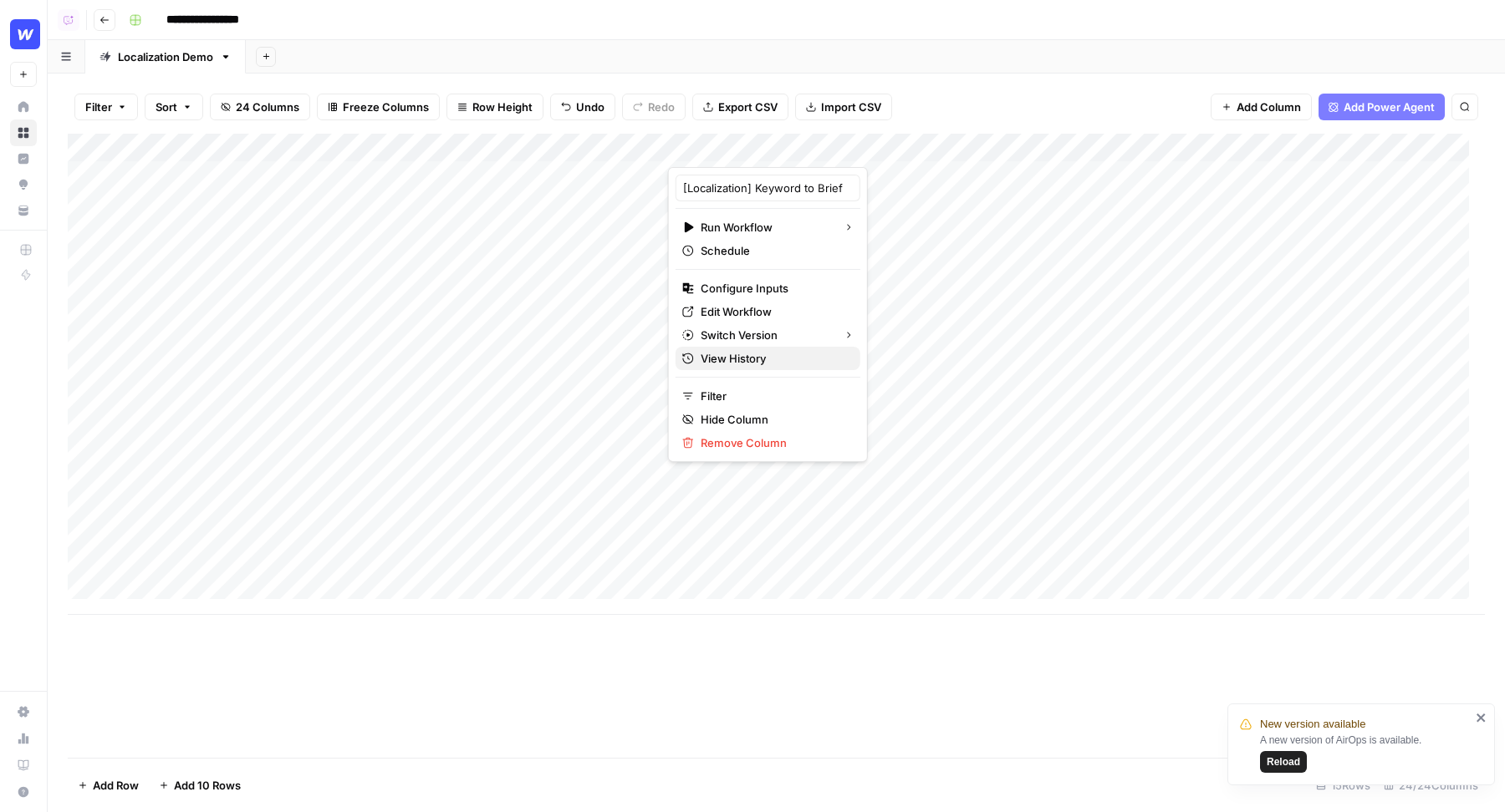
click at [742, 354] on span "View History" at bounding box center [773, 358] width 147 height 17
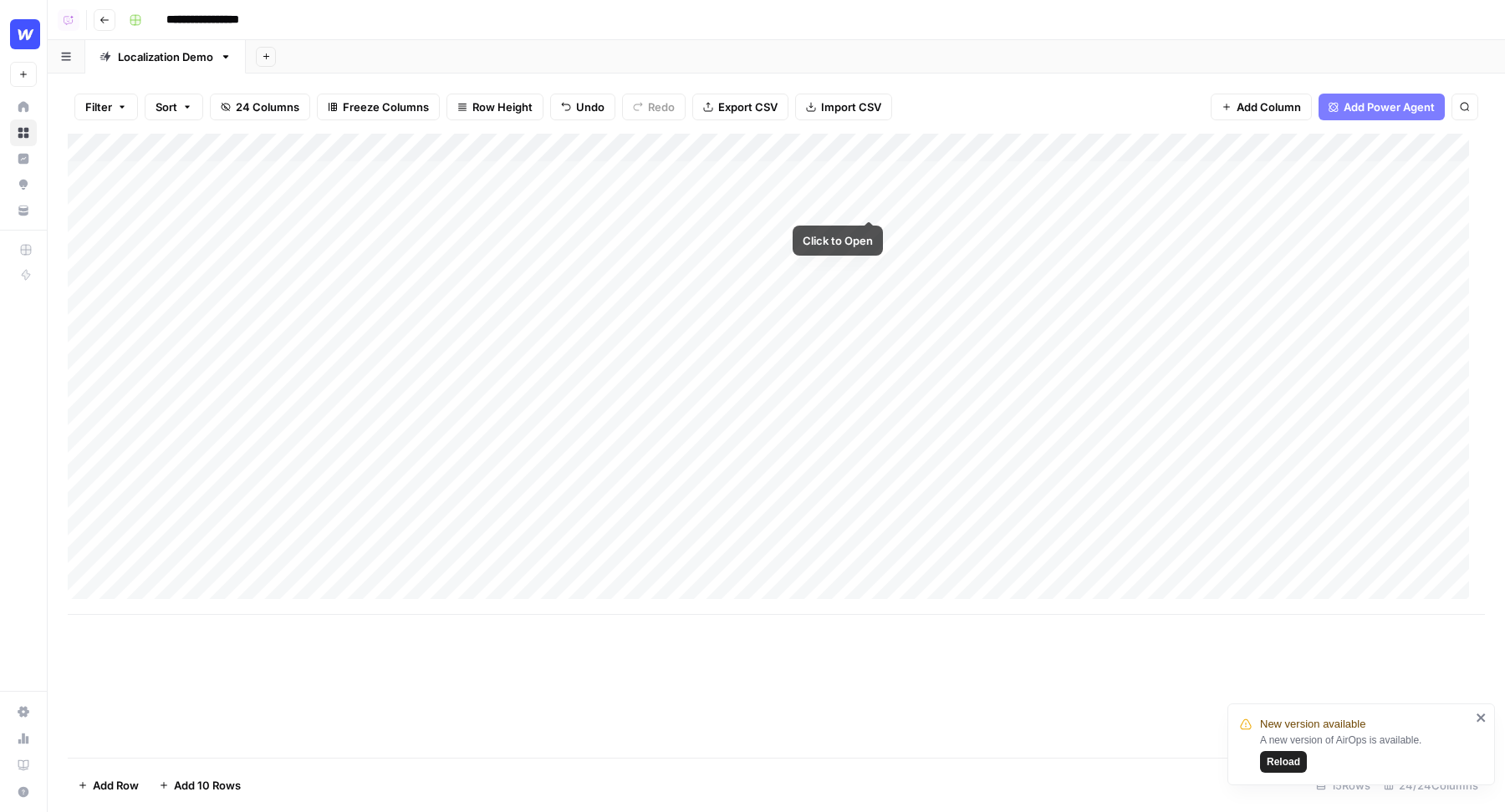
click at [868, 201] on div "Add Column" at bounding box center [776, 374] width 1417 height 481
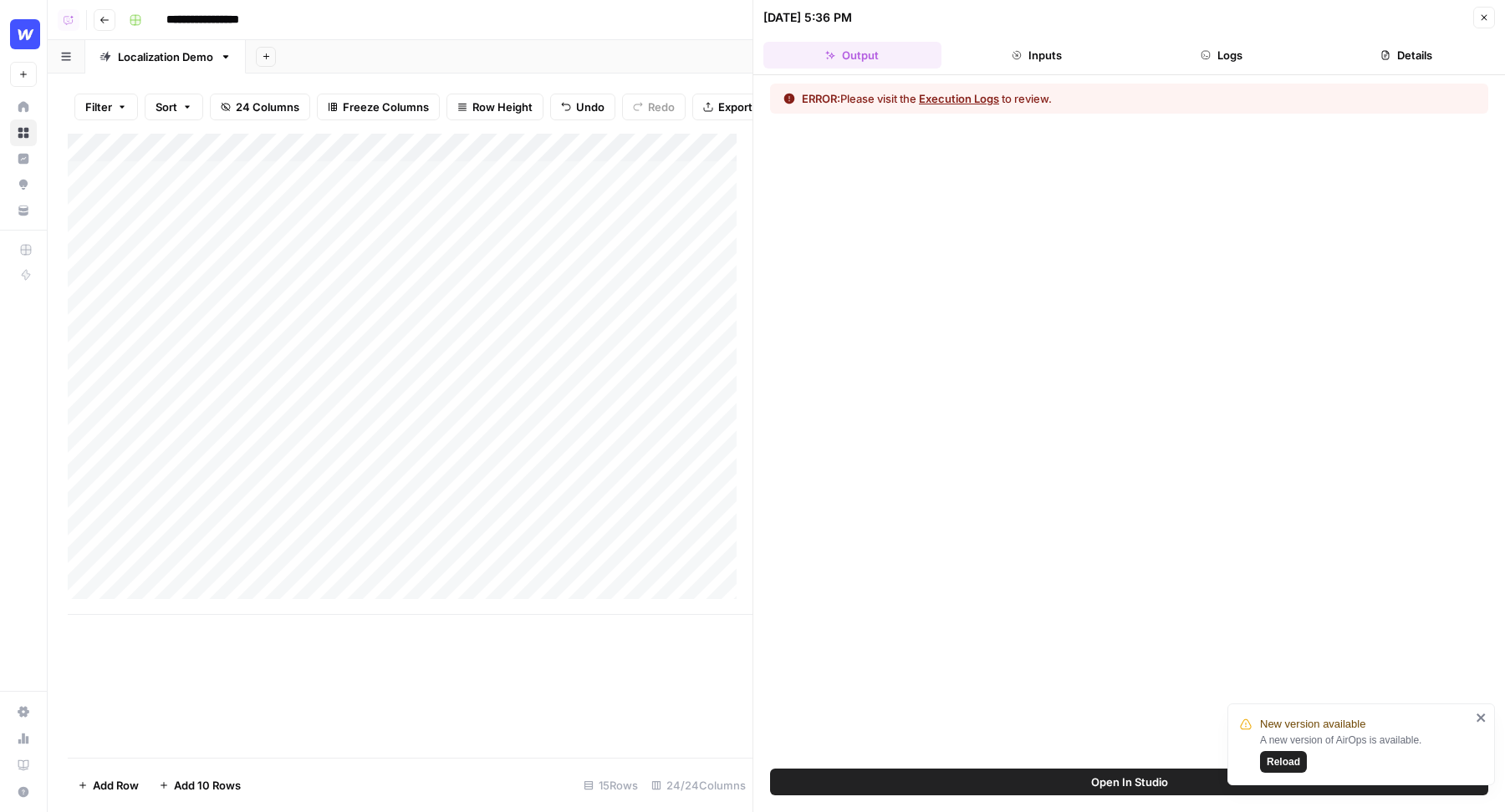
click at [1018, 788] on button "Open In Studio" at bounding box center [1128, 782] width 718 height 27
click at [1485, 19] on icon "button" at bounding box center [1484, 18] width 10 height 10
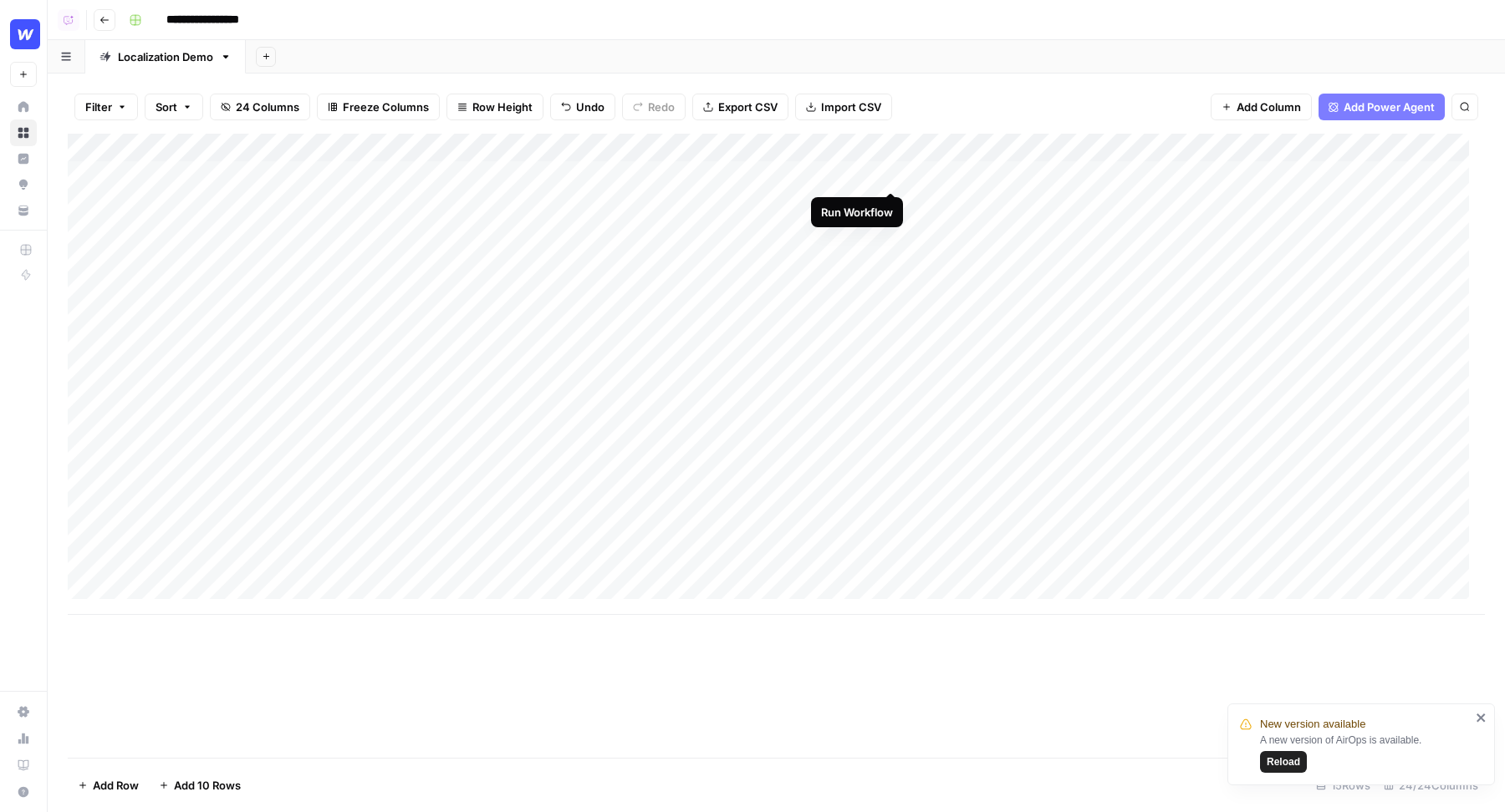
click at [889, 175] on div "Add Column" at bounding box center [776, 374] width 1417 height 481
click at [894, 203] on div "Add Column" at bounding box center [776, 374] width 1417 height 481
click at [891, 229] on div "Add Column" at bounding box center [776, 374] width 1417 height 481
click at [890, 174] on div "Add Column" at bounding box center [776, 374] width 1417 height 481
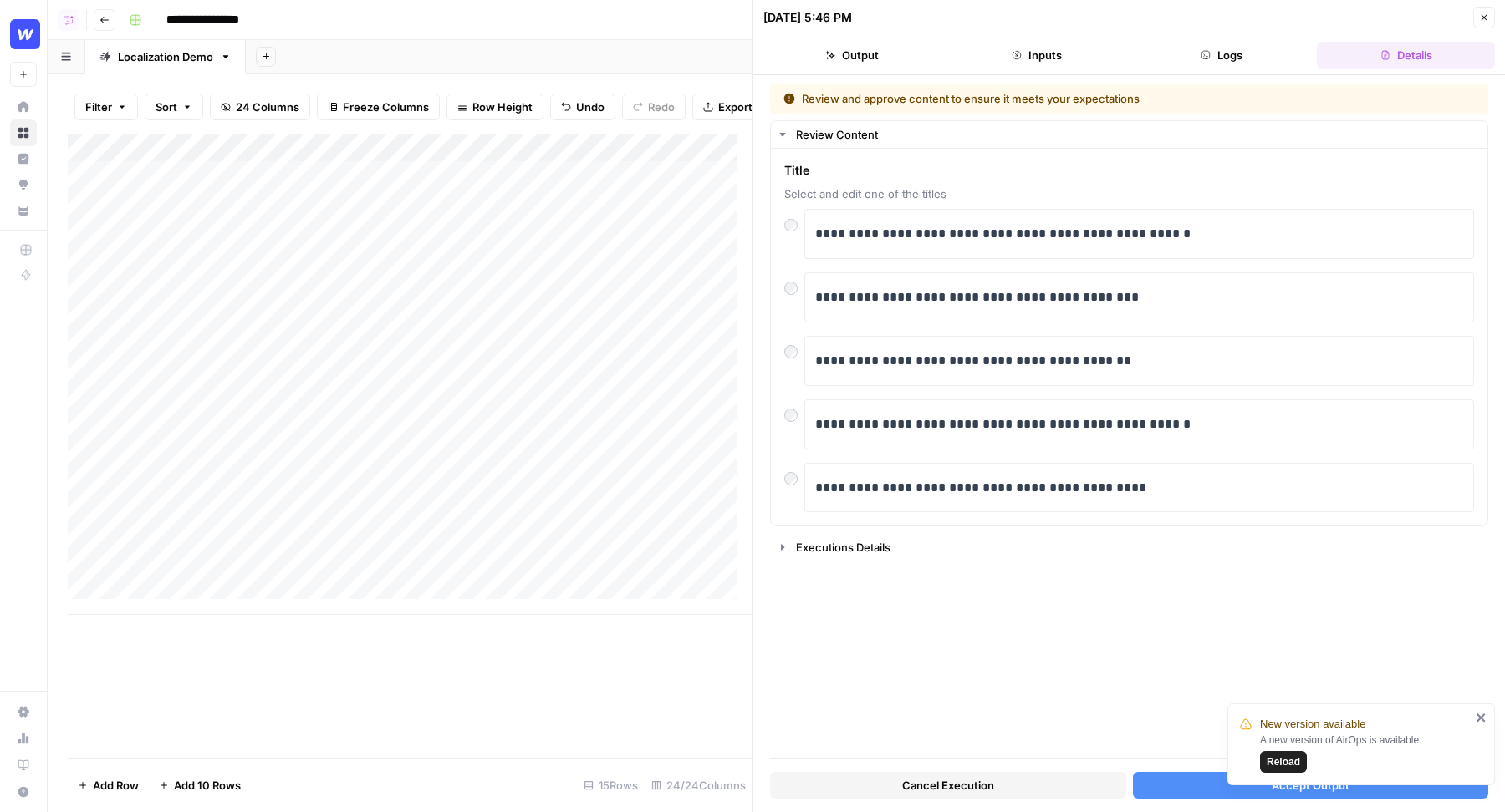
click at [1164, 790] on button "Accept Output" at bounding box center [1310, 785] width 356 height 27
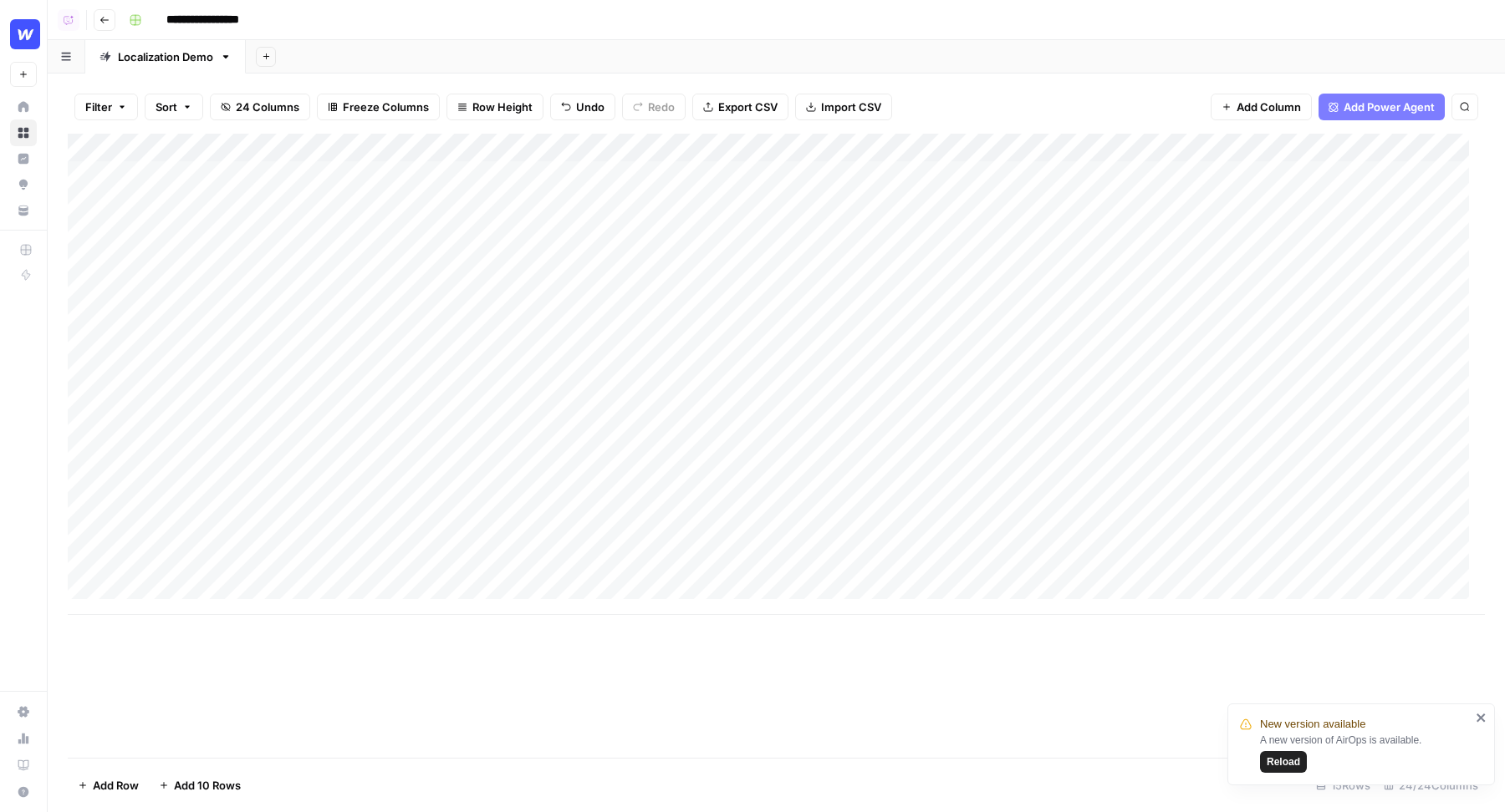
click at [891, 205] on div "Add Column" at bounding box center [776, 374] width 1417 height 481
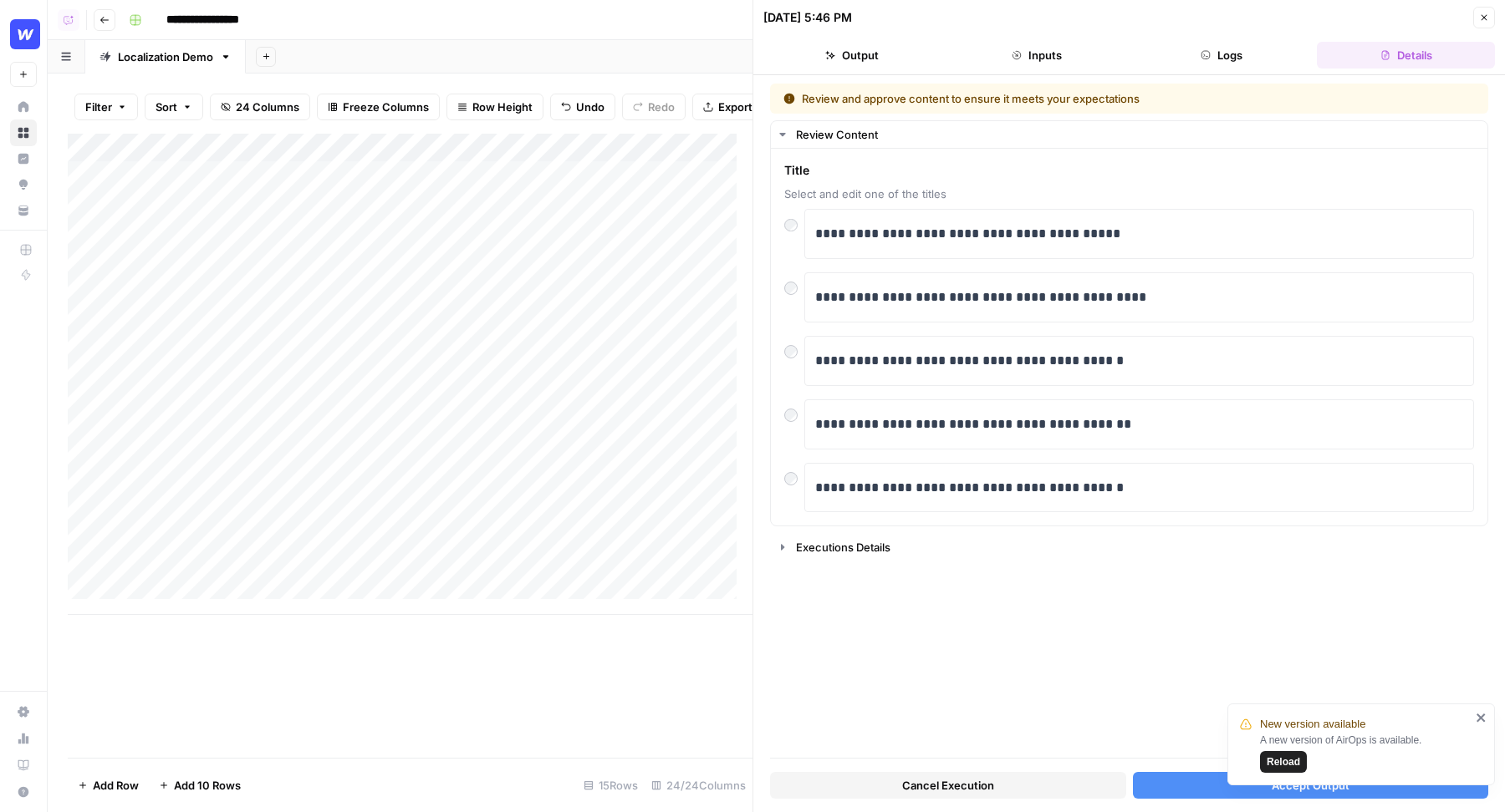
click at [1167, 776] on button "Accept Output" at bounding box center [1310, 785] width 356 height 27
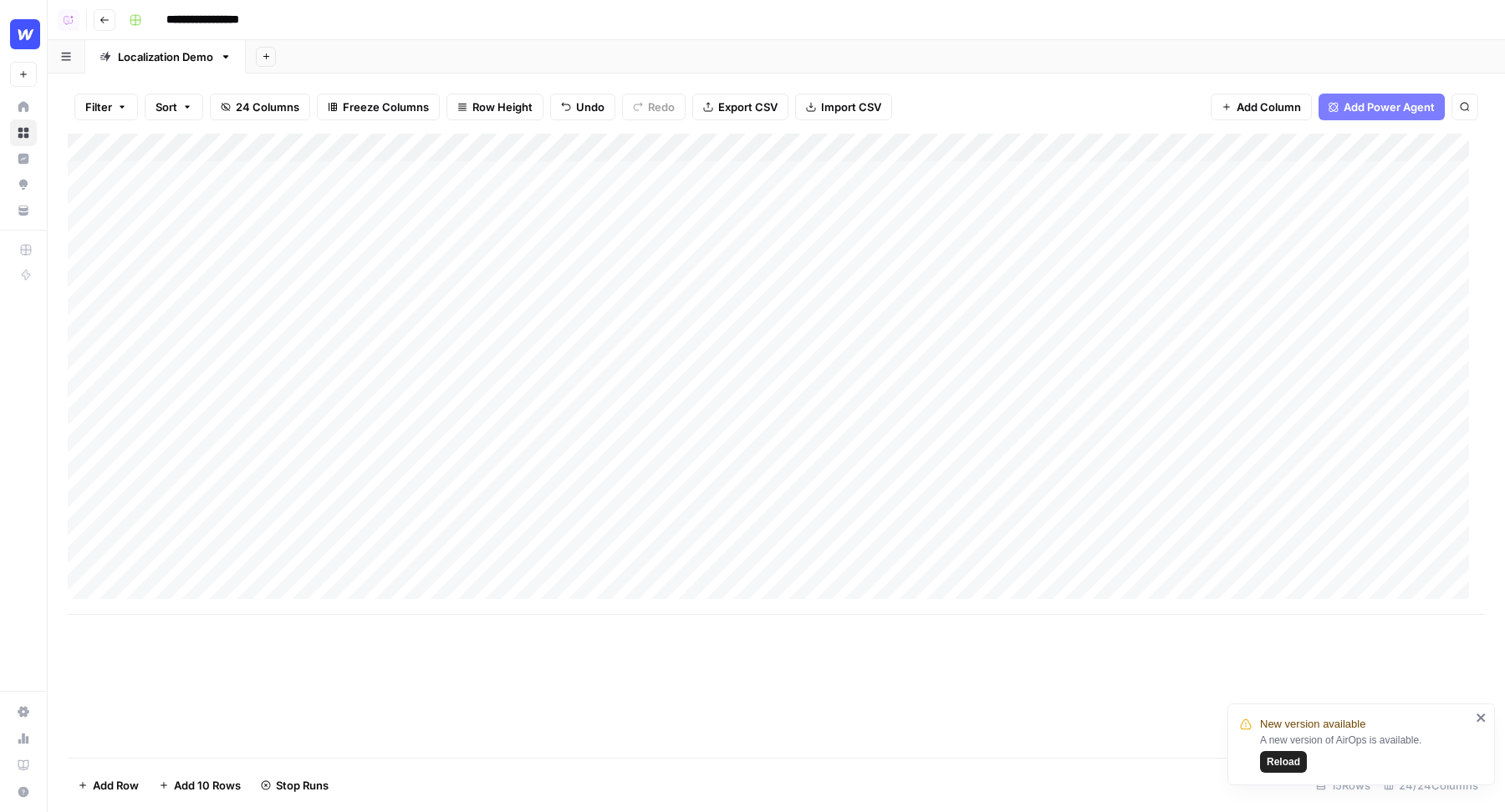
click at [890, 234] on div "Add Column" at bounding box center [776, 374] width 1417 height 481
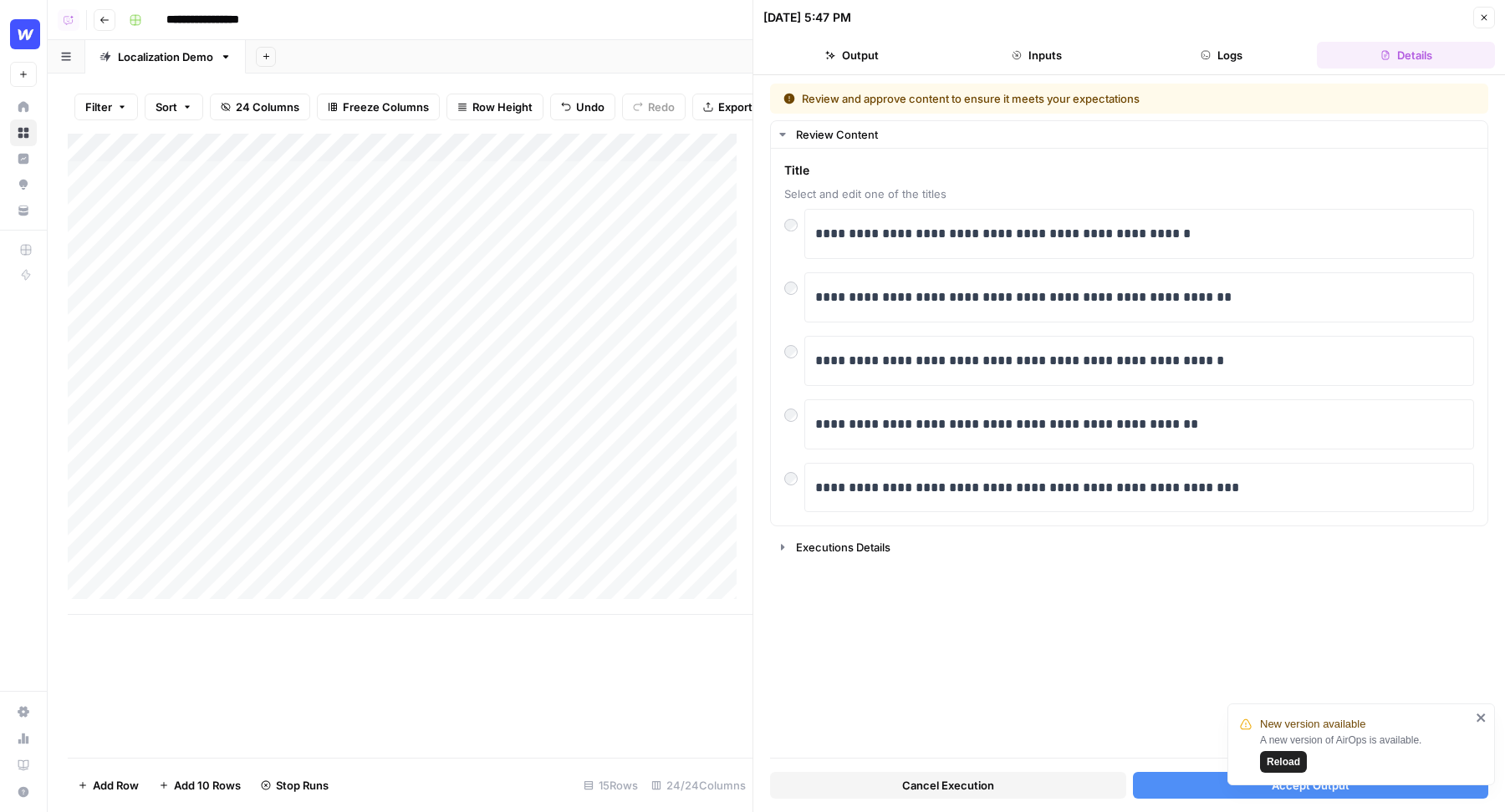
click at [1180, 786] on button "Accept Output" at bounding box center [1310, 785] width 356 height 27
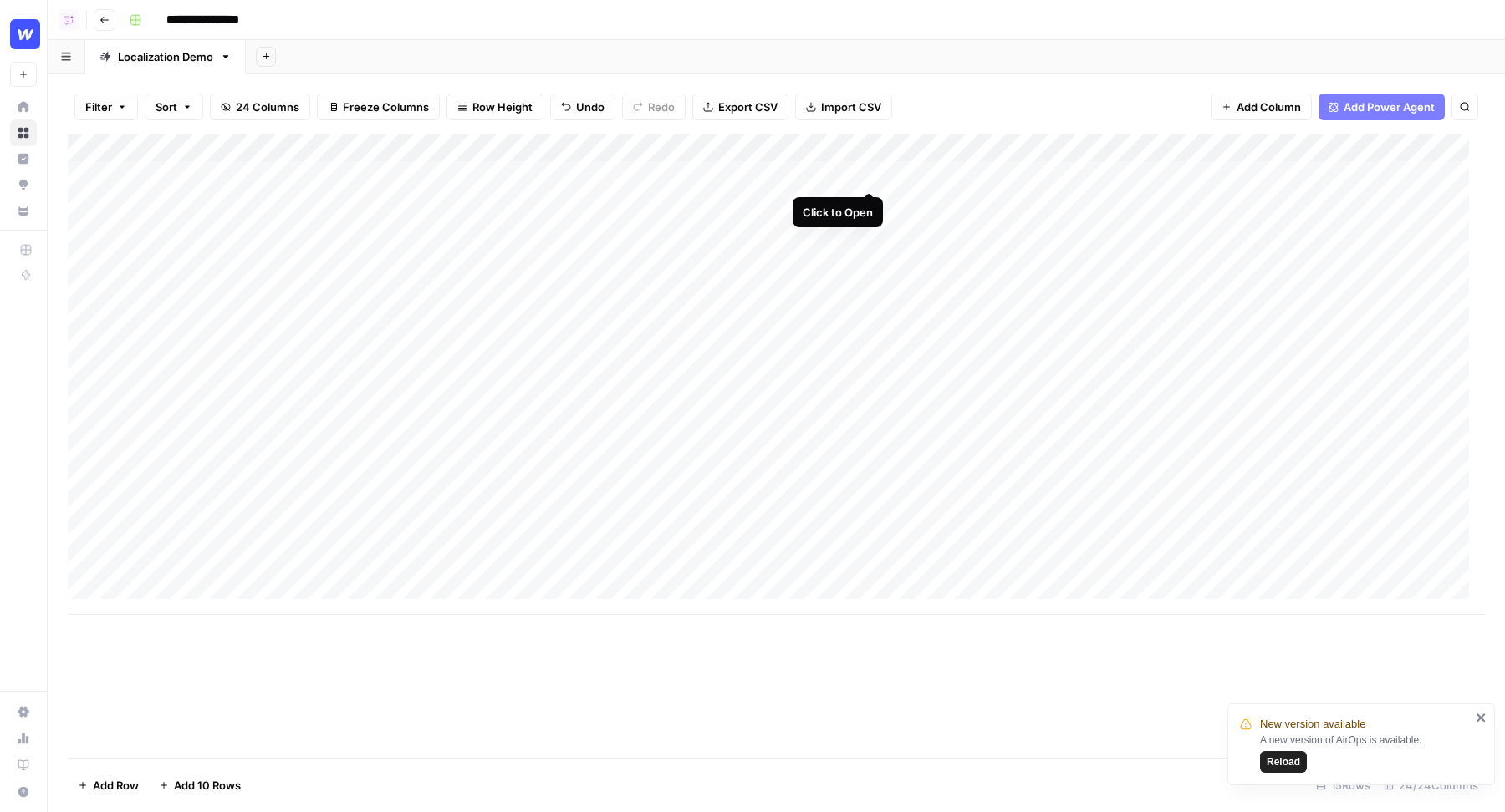
click at [872, 173] on div "Add Column" at bounding box center [776, 374] width 1417 height 481
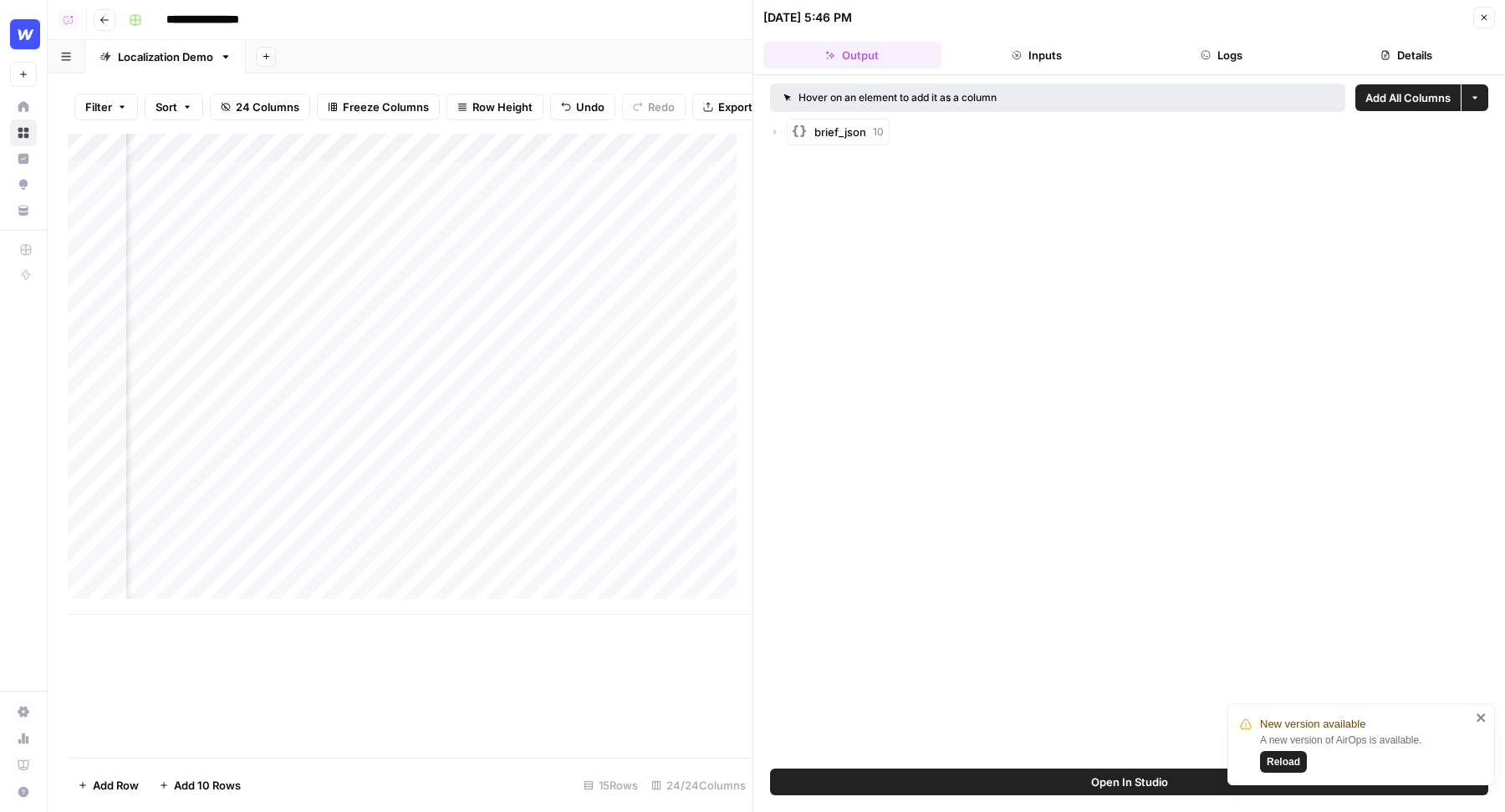
scroll to position [0, 650]
click at [772, 130] on icon "button" at bounding box center [775, 132] width 10 height 10
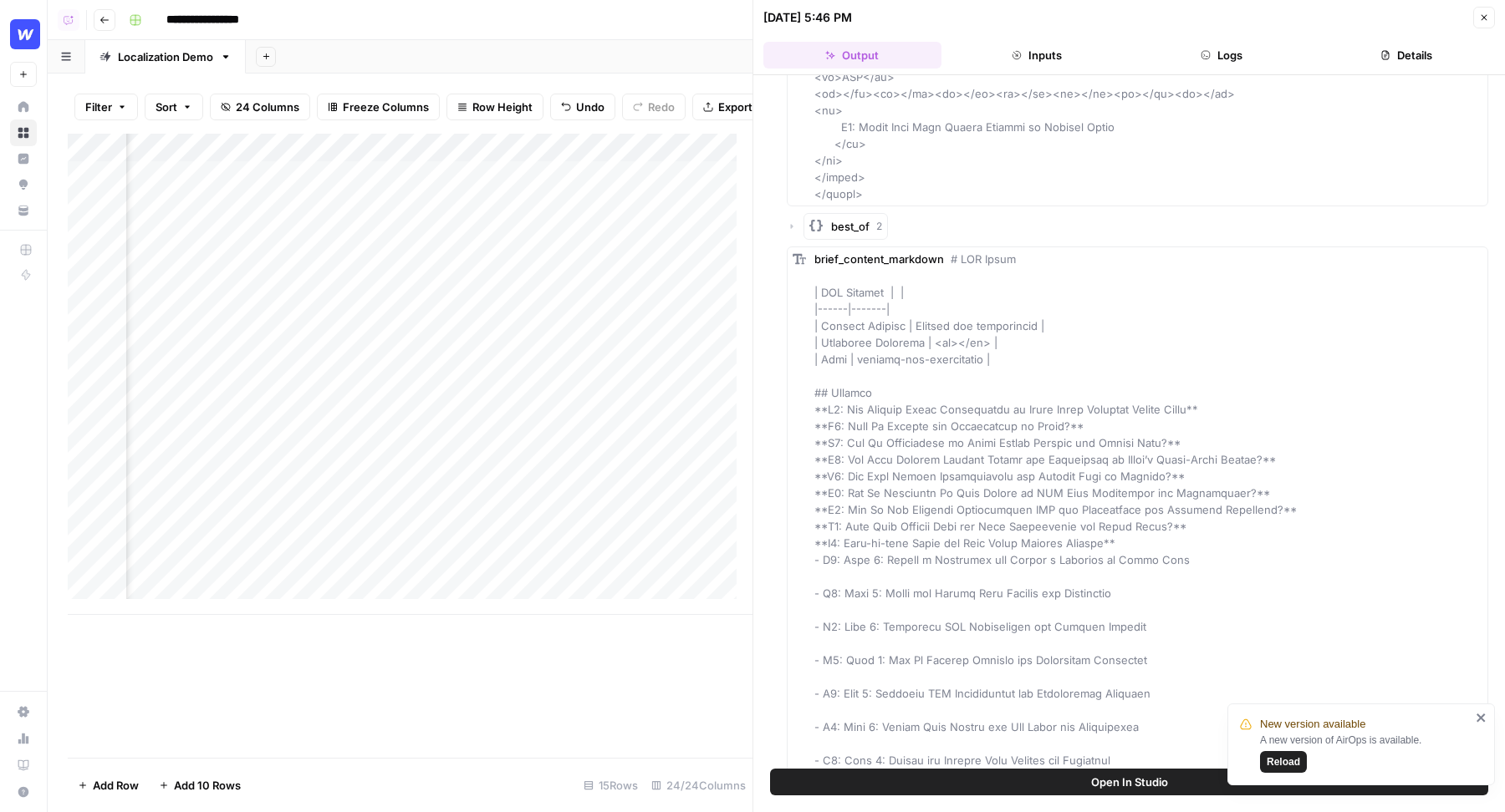
scroll to position [0, 687]
click at [1430, 275] on span "Add as Column" at bounding box center [1447, 273] width 62 height 13
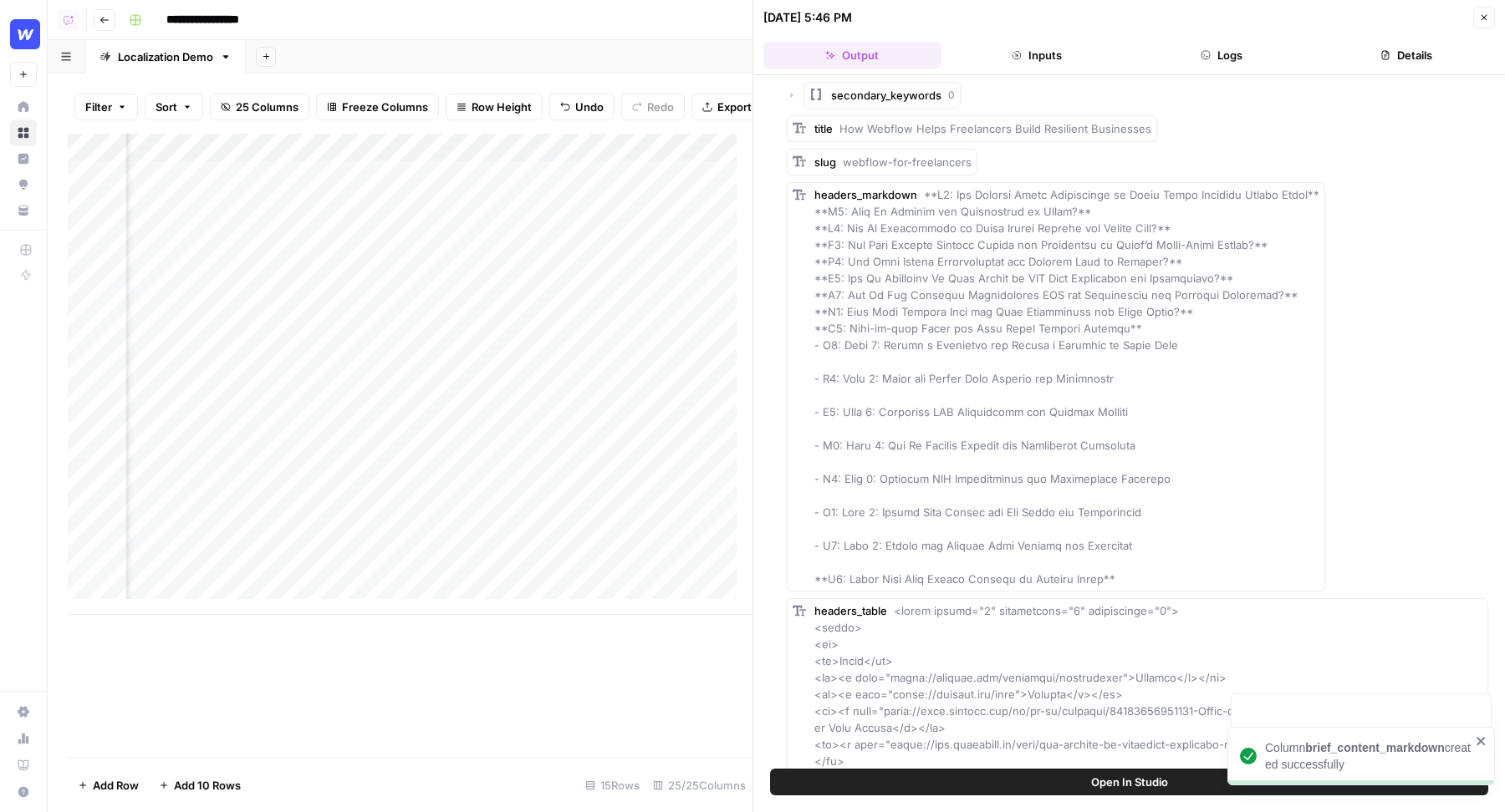
scroll to position [0, 0]
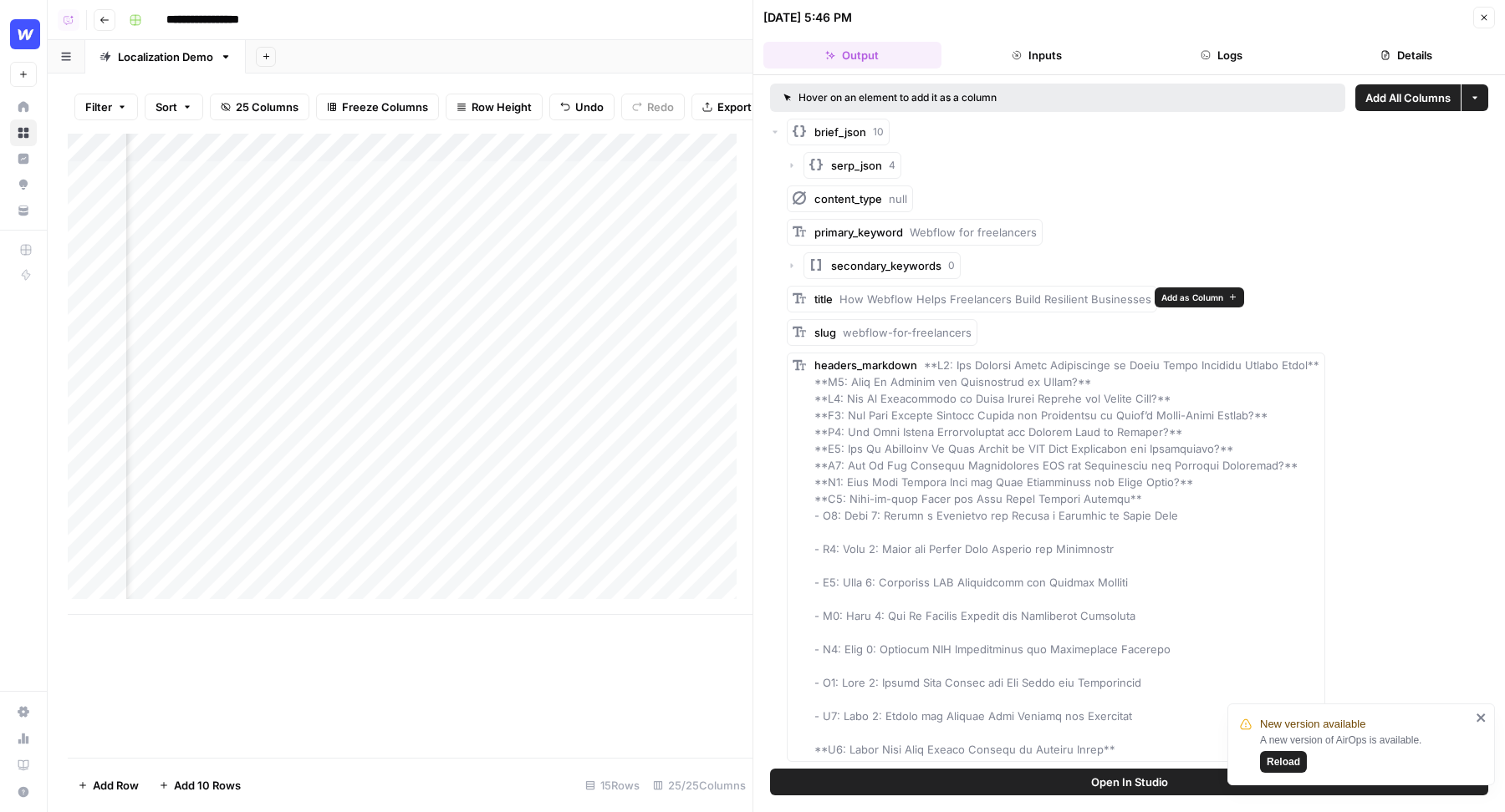
click at [1183, 295] on span "Add as Column" at bounding box center [1192, 297] width 62 height 13
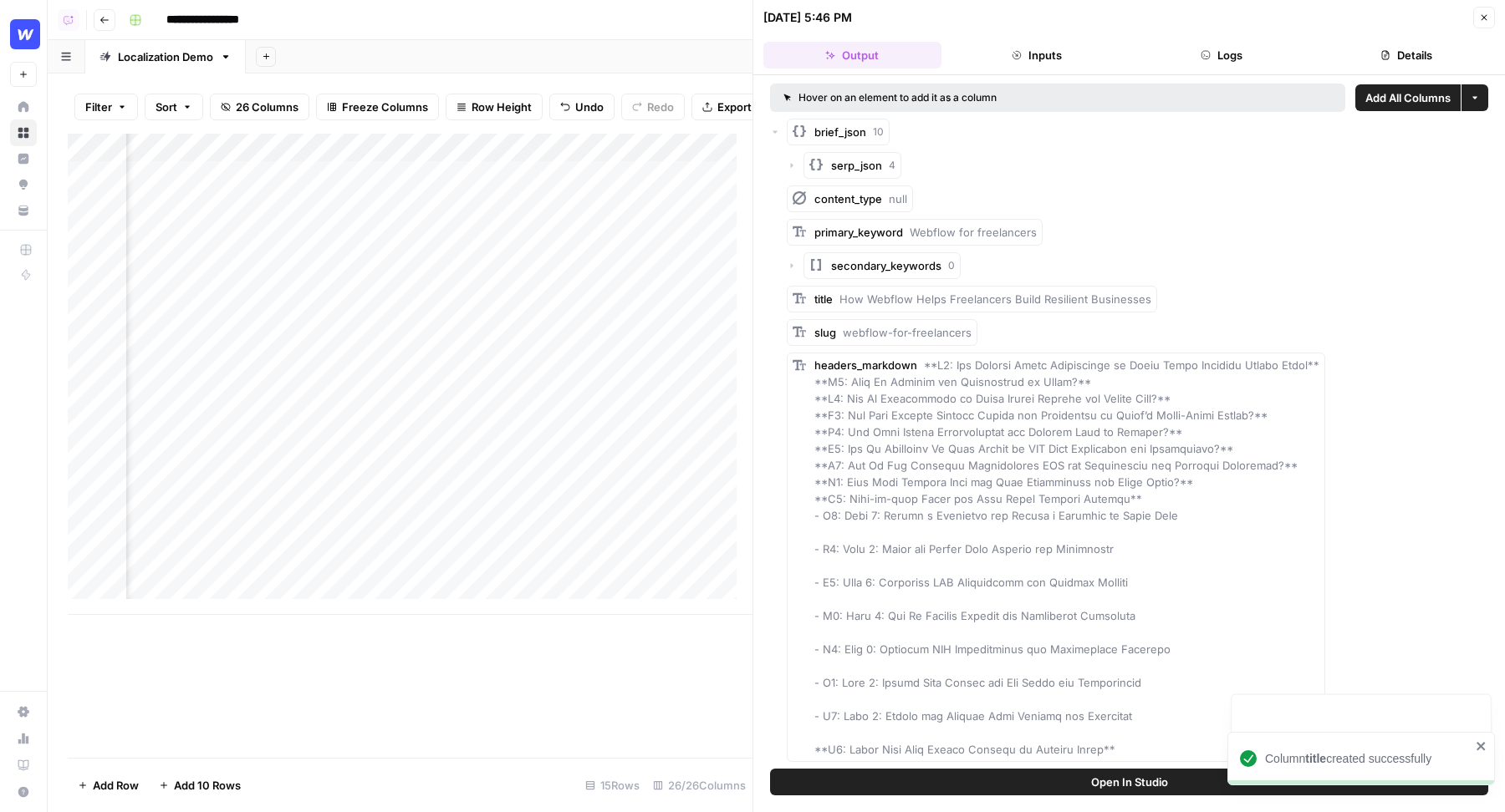
scroll to position [0, 655]
click at [1020, 321] on button "Add as Column" at bounding box center [1024, 331] width 90 height 20
click at [791, 269] on icon "button" at bounding box center [791, 265] width 10 height 10
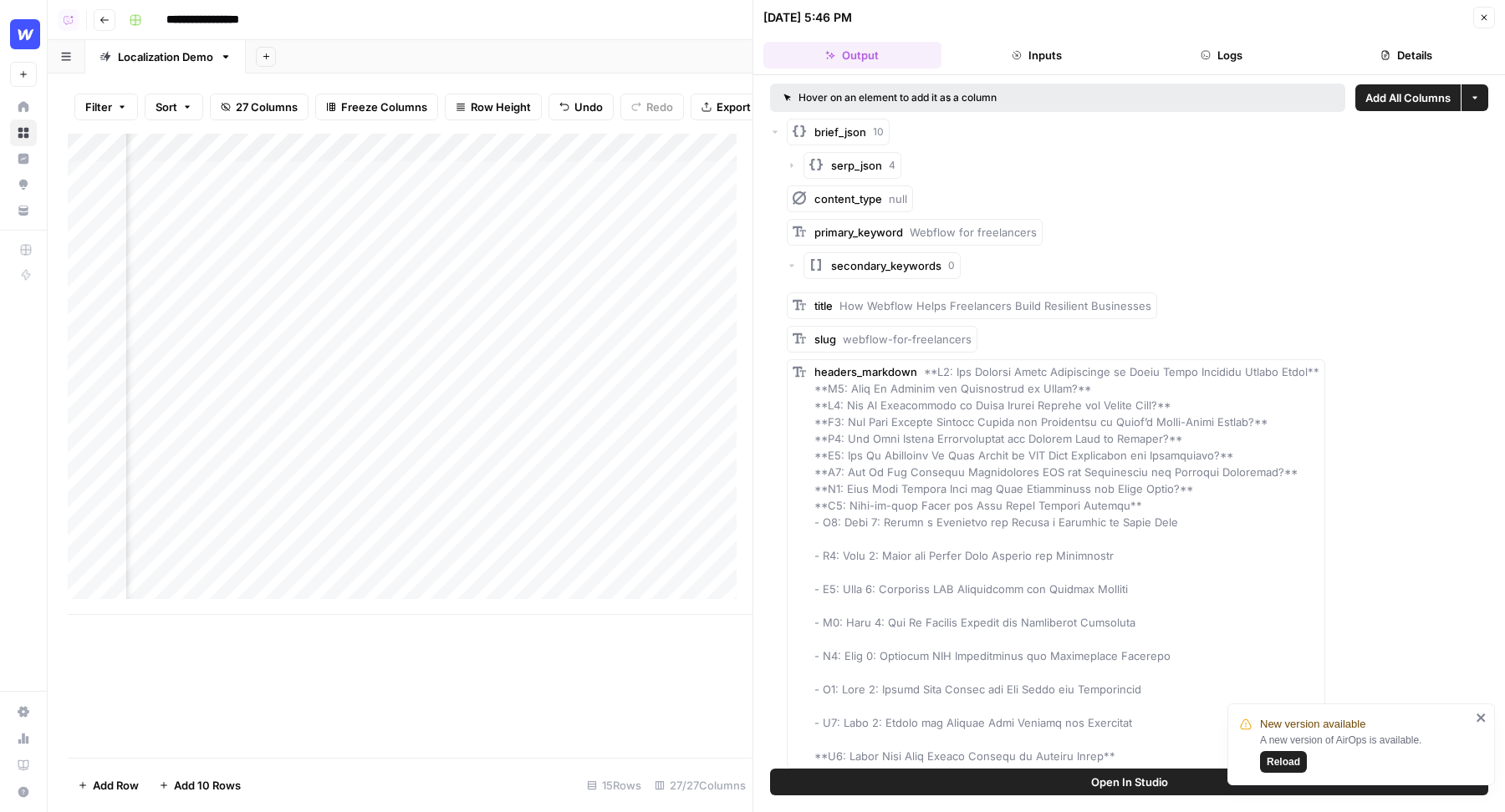
click at [787, 265] on icon "button" at bounding box center [791, 265] width 10 height 10
click at [791, 163] on icon "button" at bounding box center [791, 166] width 3 height 5
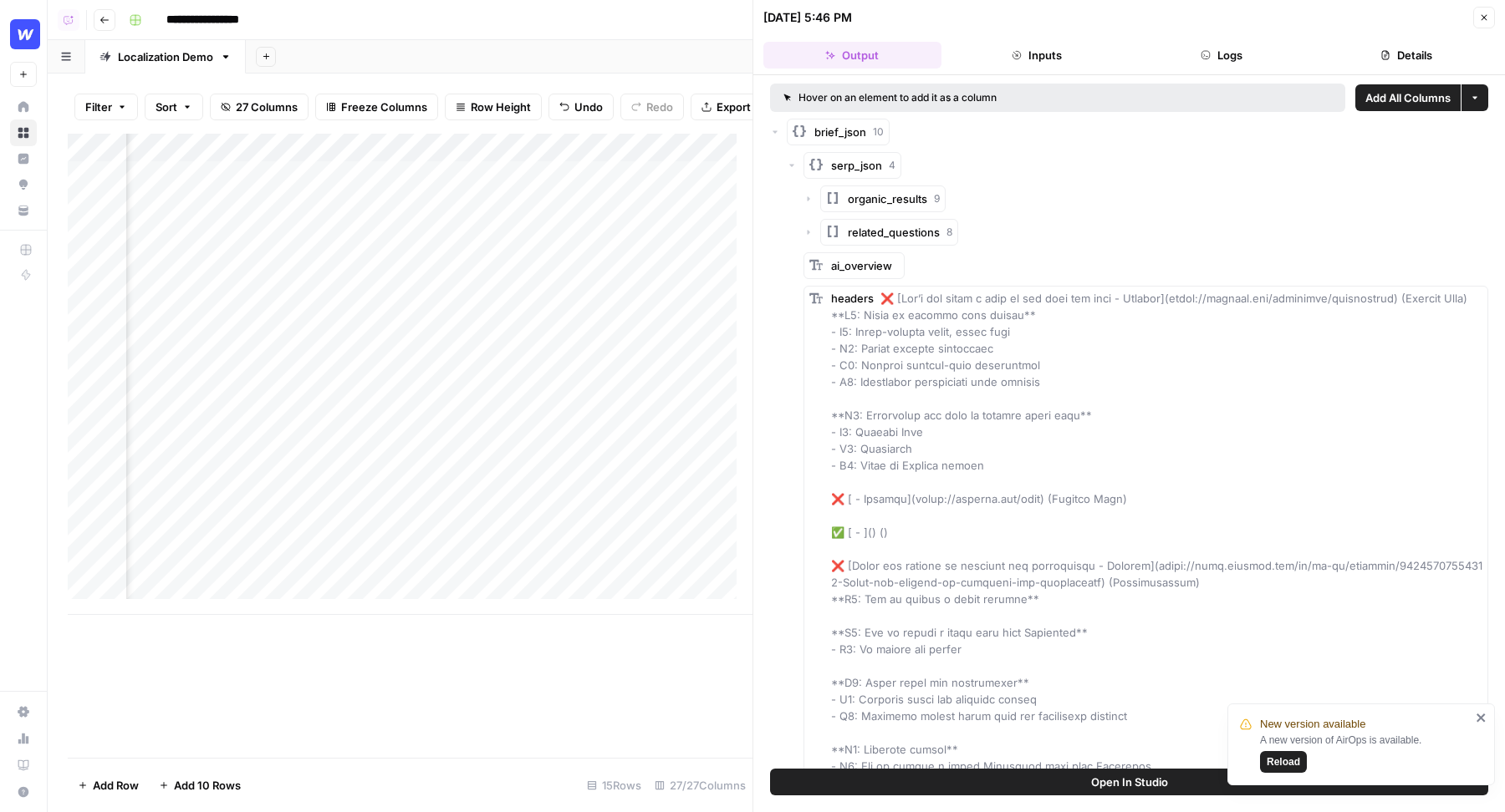
click at [791, 162] on icon "button" at bounding box center [791, 166] width 10 height 10
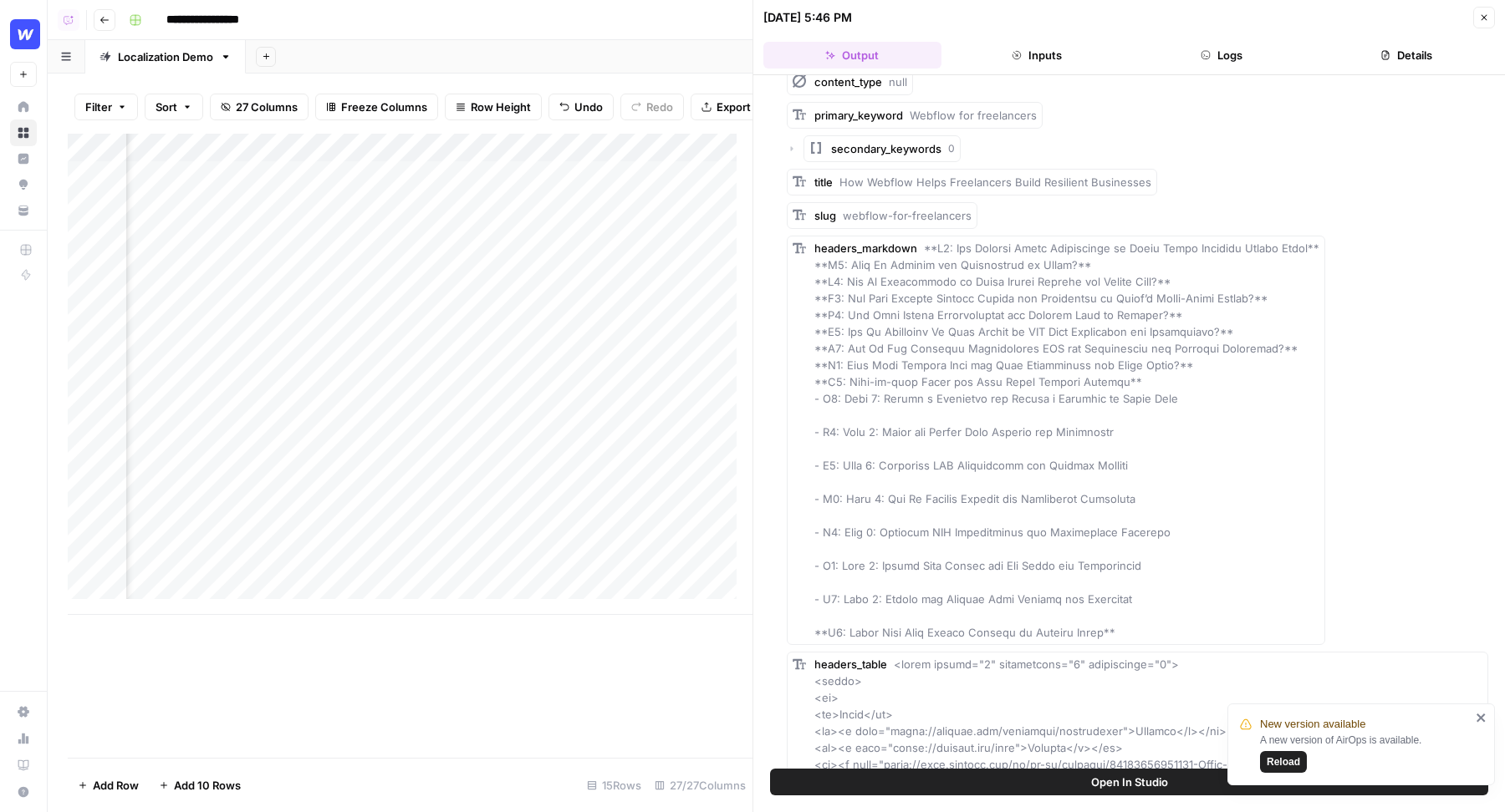
scroll to position [0, 0]
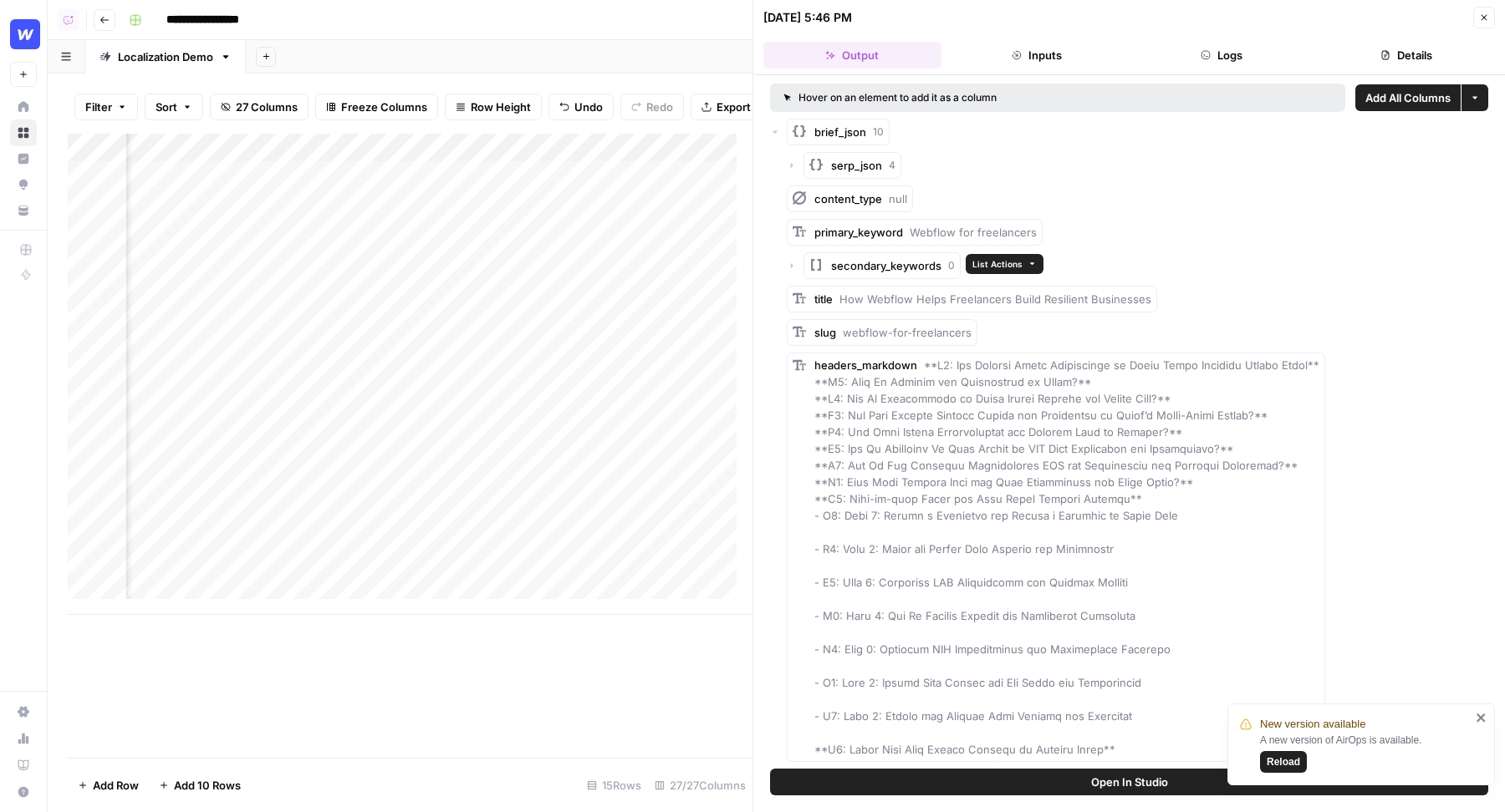
click at [977, 265] on span "List Actions" at bounding box center [997, 264] width 50 height 13
click at [989, 292] on icon "button" at bounding box center [986, 293] width 12 height 12
click at [1480, 20] on icon "button" at bounding box center [1484, 18] width 10 height 10
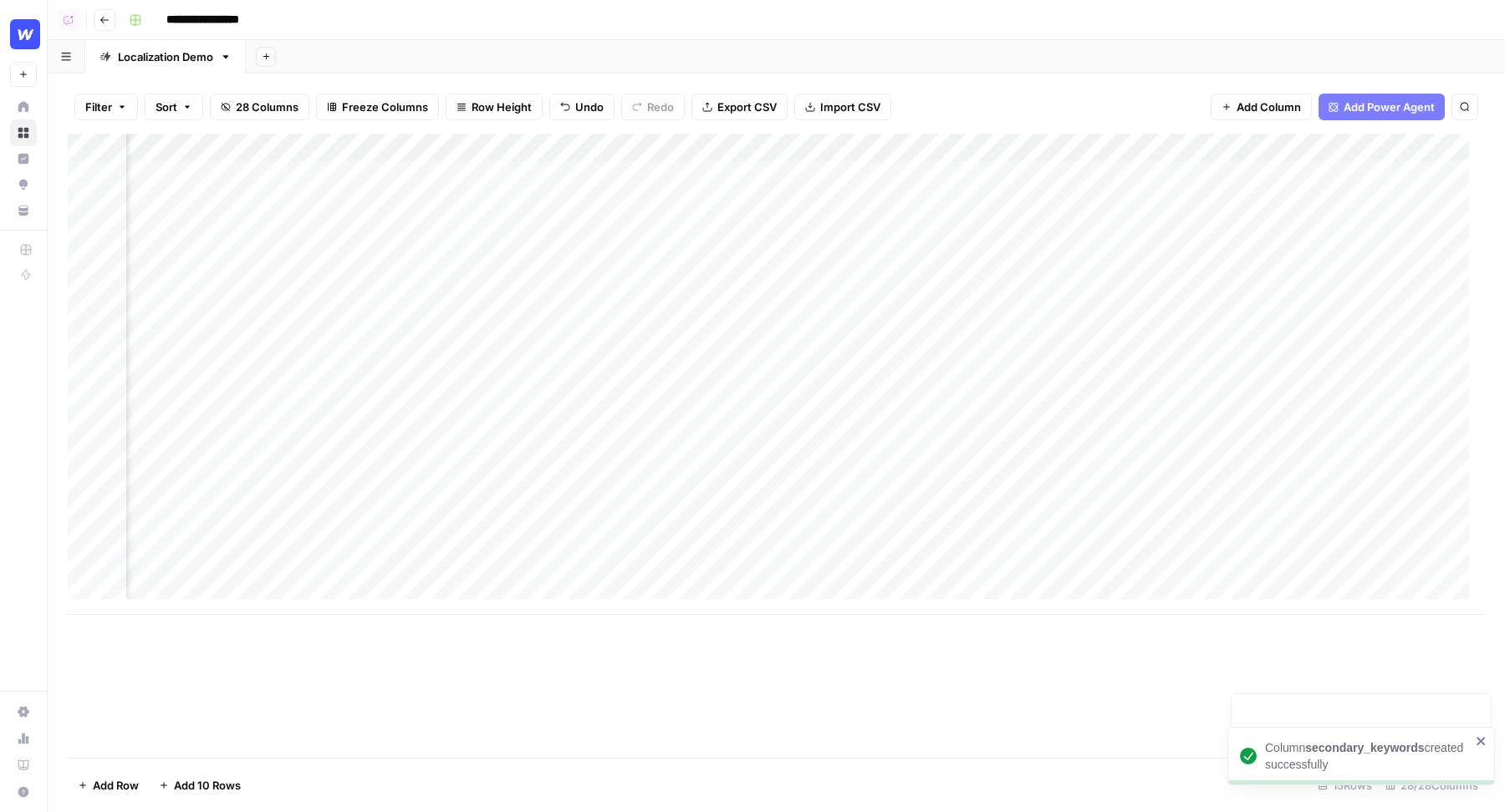
click at [332, 143] on div "Add Column" at bounding box center [776, 374] width 1417 height 481
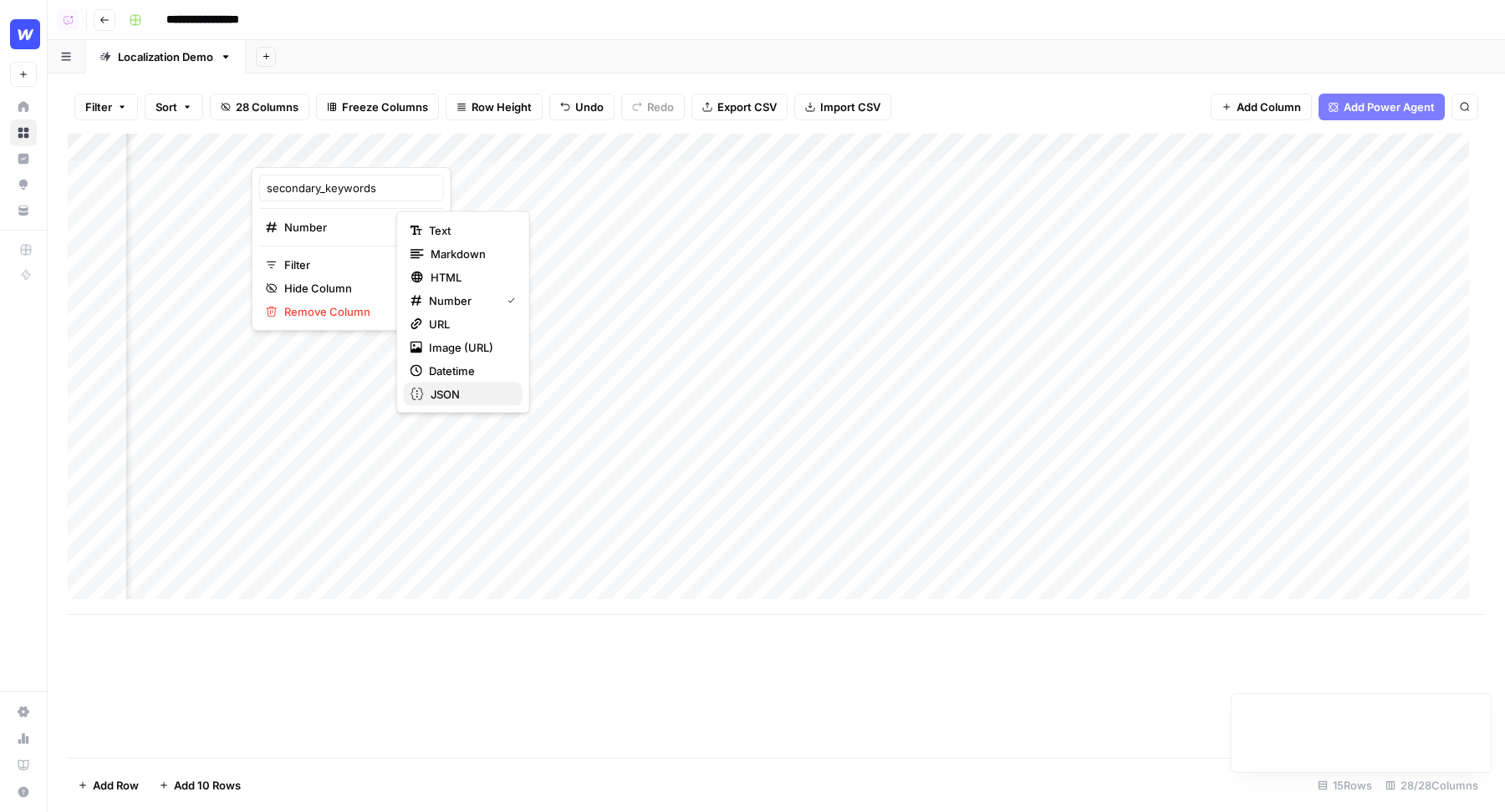
click at [472, 394] on span "JSON" at bounding box center [470, 394] width 79 height 17
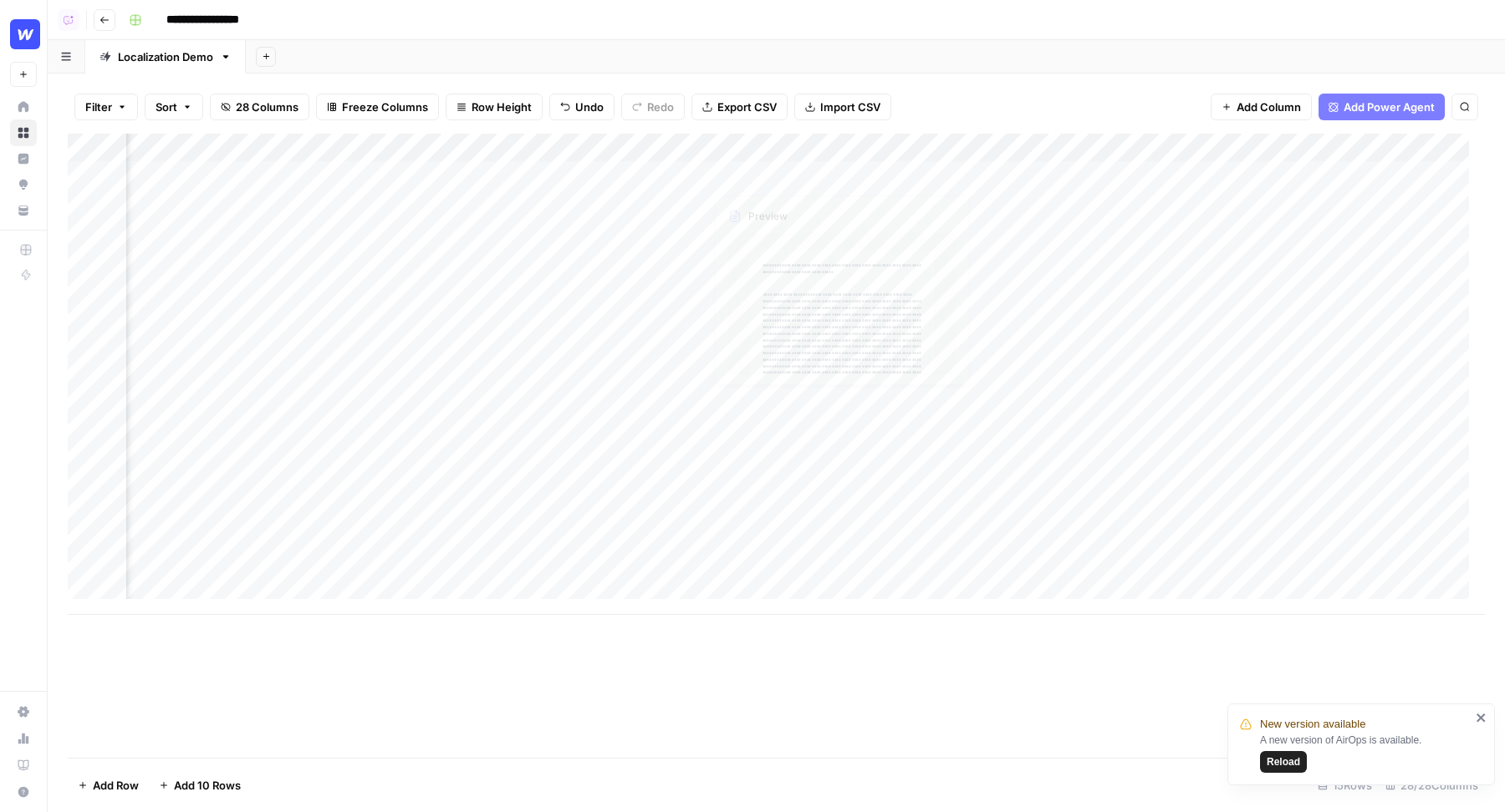
click at [739, 156] on div "Add Column" at bounding box center [776, 374] width 1417 height 481
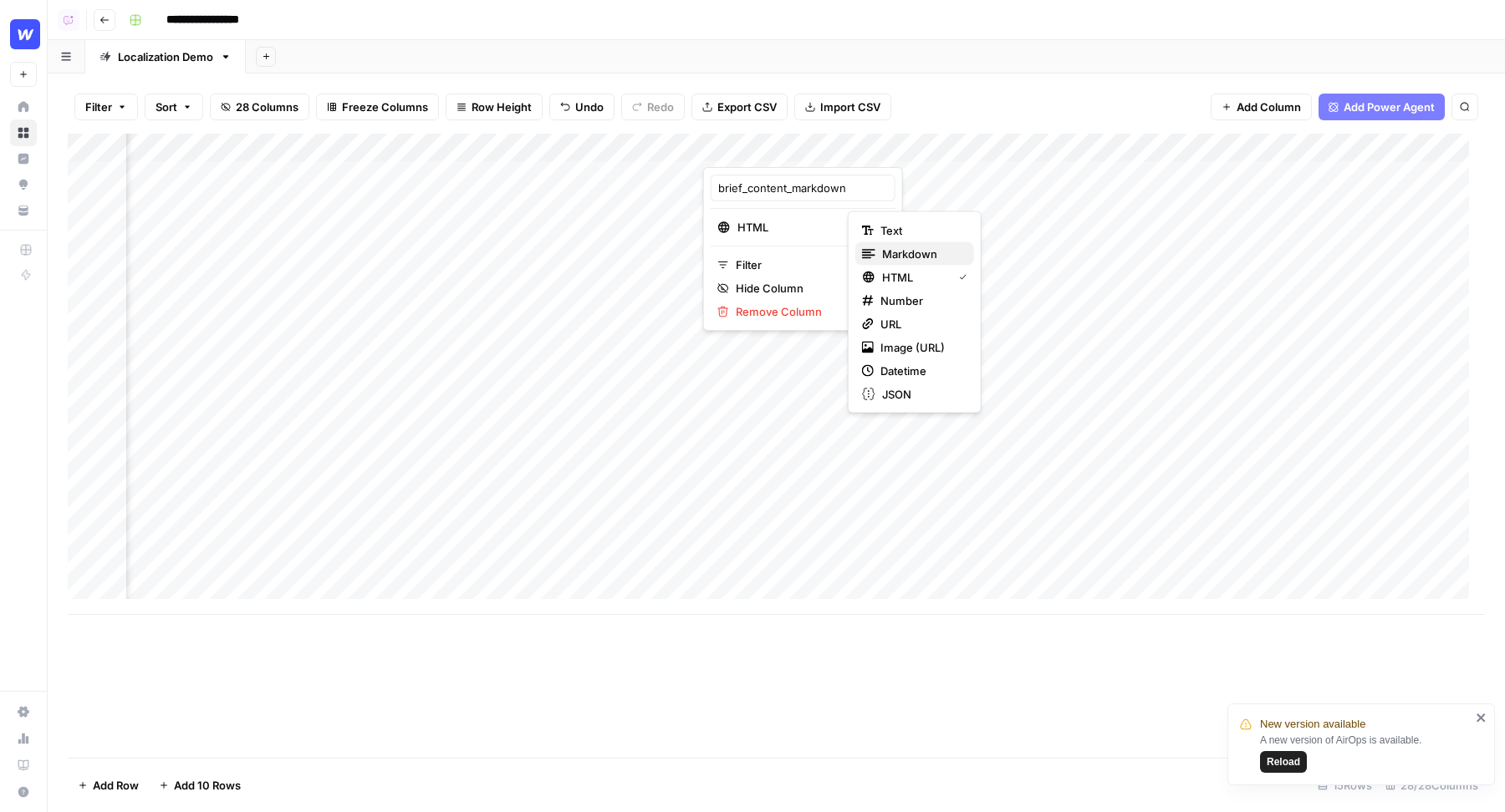
click at [904, 255] on span "Markdown" at bounding box center [921, 254] width 79 height 17
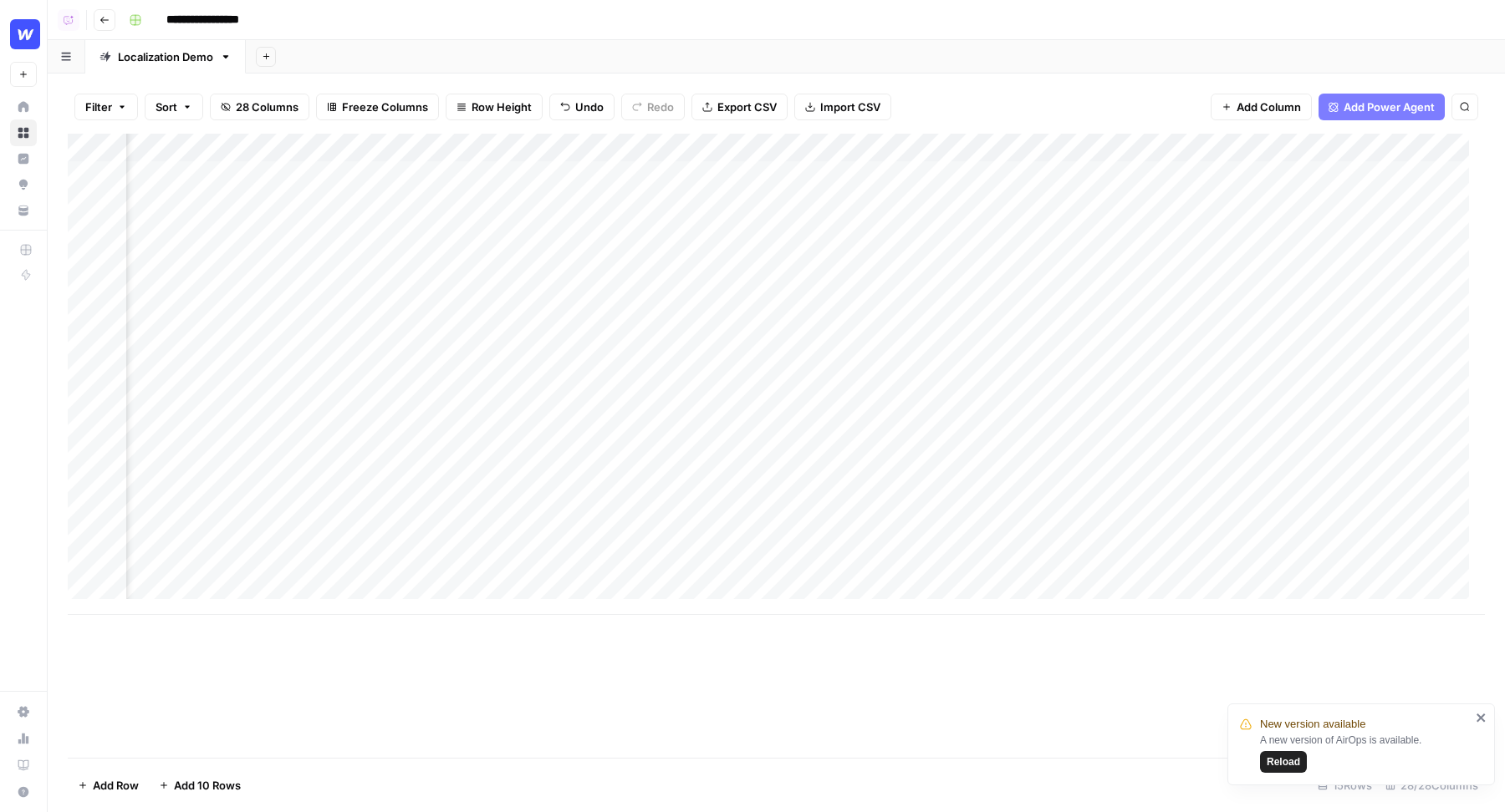
scroll to position [0, 569]
click at [998, 151] on div "Add Column" at bounding box center [776, 374] width 1417 height 481
click at [992, 368] on span "Remove Column" at bounding box center [1044, 373] width 147 height 17
click at [694, 169] on span "Delete" at bounding box center [693, 173] width 36 height 17
drag, startPoint x: 850, startPoint y: 146, endPoint x: 423, endPoint y: 147, distance: 427.0
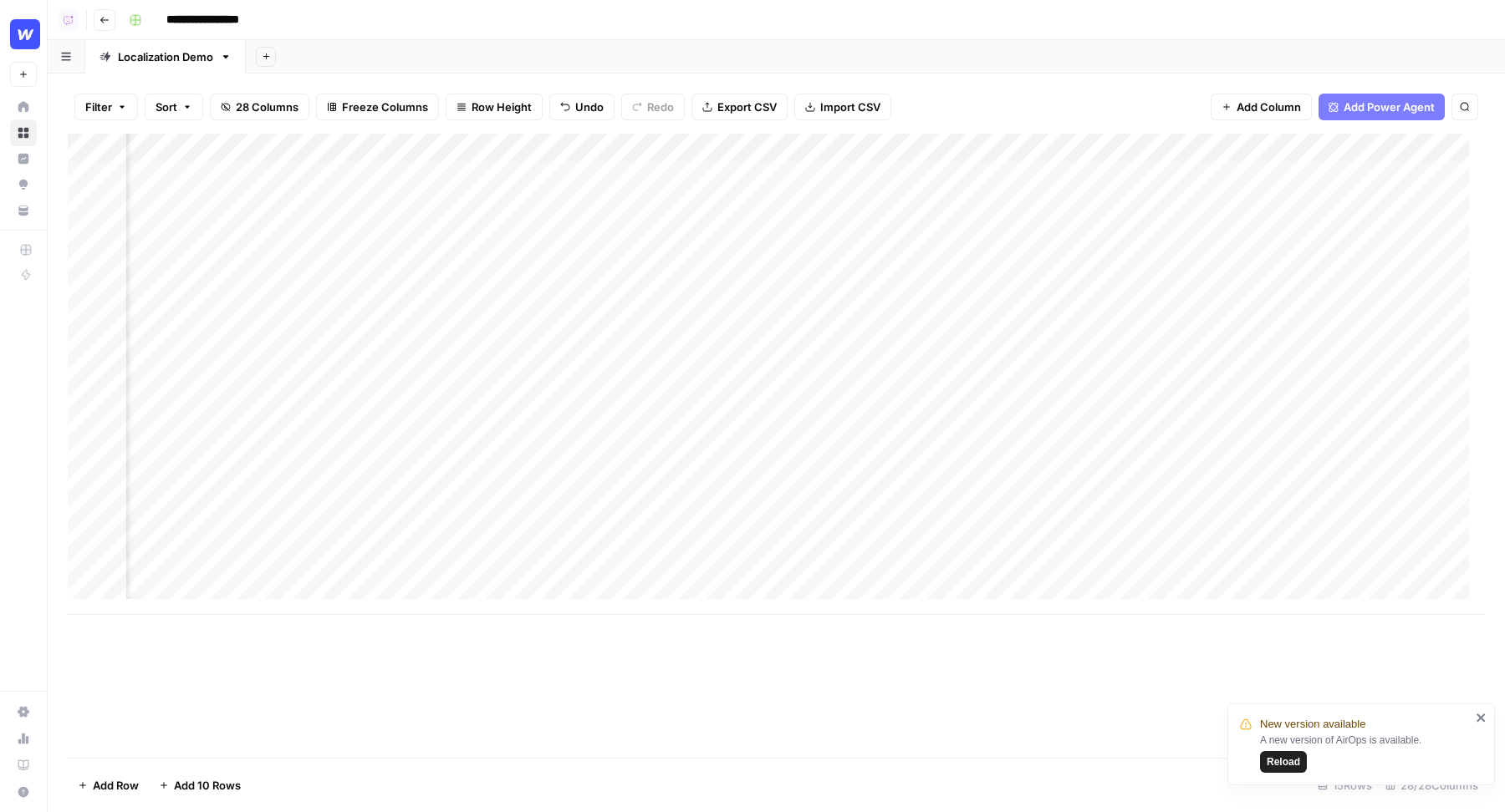
click at [423, 147] on div "Add Column" at bounding box center [776, 374] width 1417 height 481
click at [422, 147] on div "Add Column" at bounding box center [776, 374] width 1417 height 481
click at [425, 184] on input "brief_content_markdown" at bounding box center [436, 188] width 170 height 17
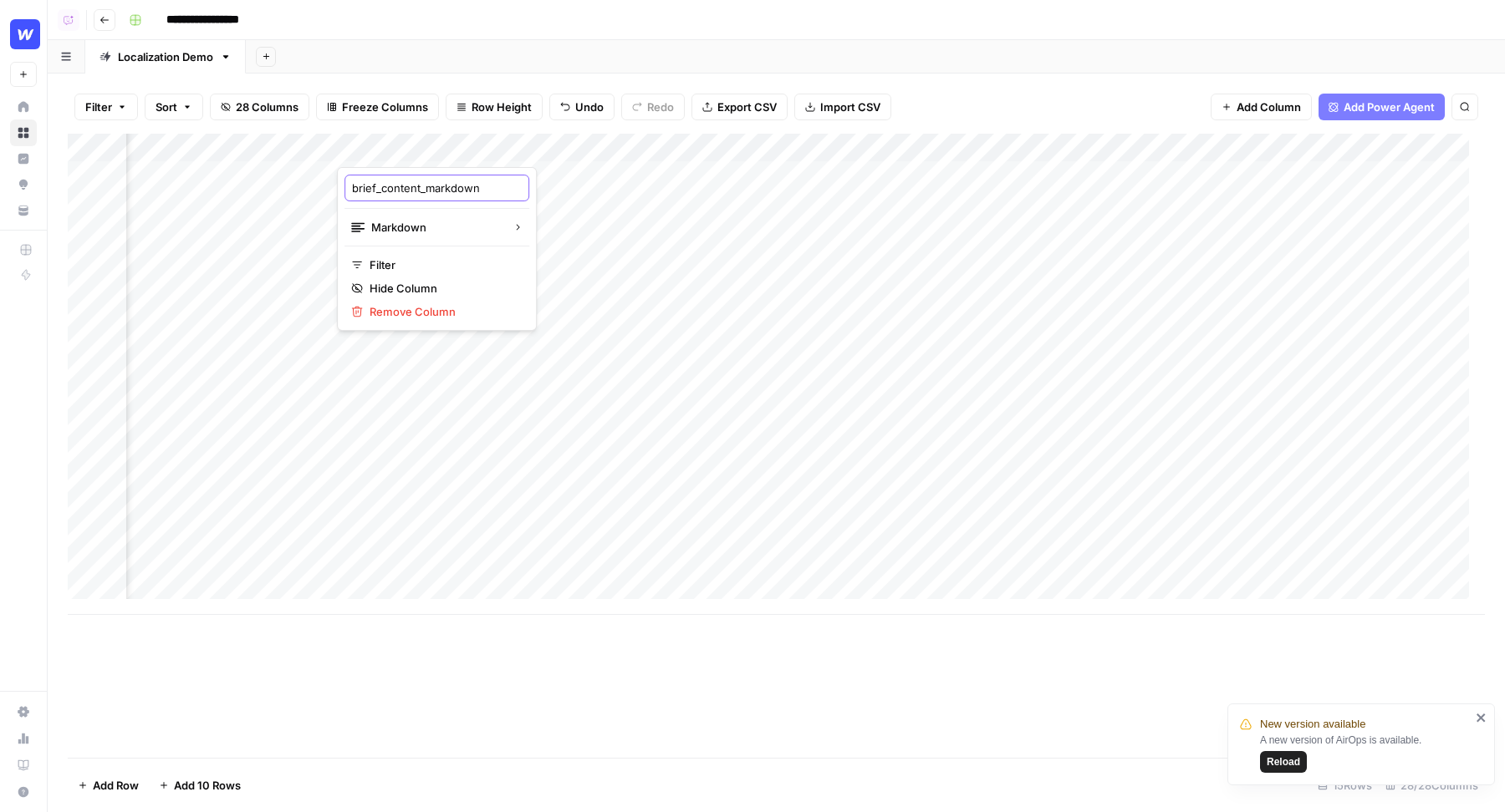
click at [425, 184] on input "brief_content_markdown" at bounding box center [436, 188] width 170 height 17
type input "Content Brief"
drag, startPoint x: 876, startPoint y: 151, endPoint x: 609, endPoint y: 154, distance: 267.0
click at [609, 154] on div "Add Column" at bounding box center [776, 374] width 1417 height 481
click at [549, 154] on div "Add Column" at bounding box center [776, 374] width 1417 height 481
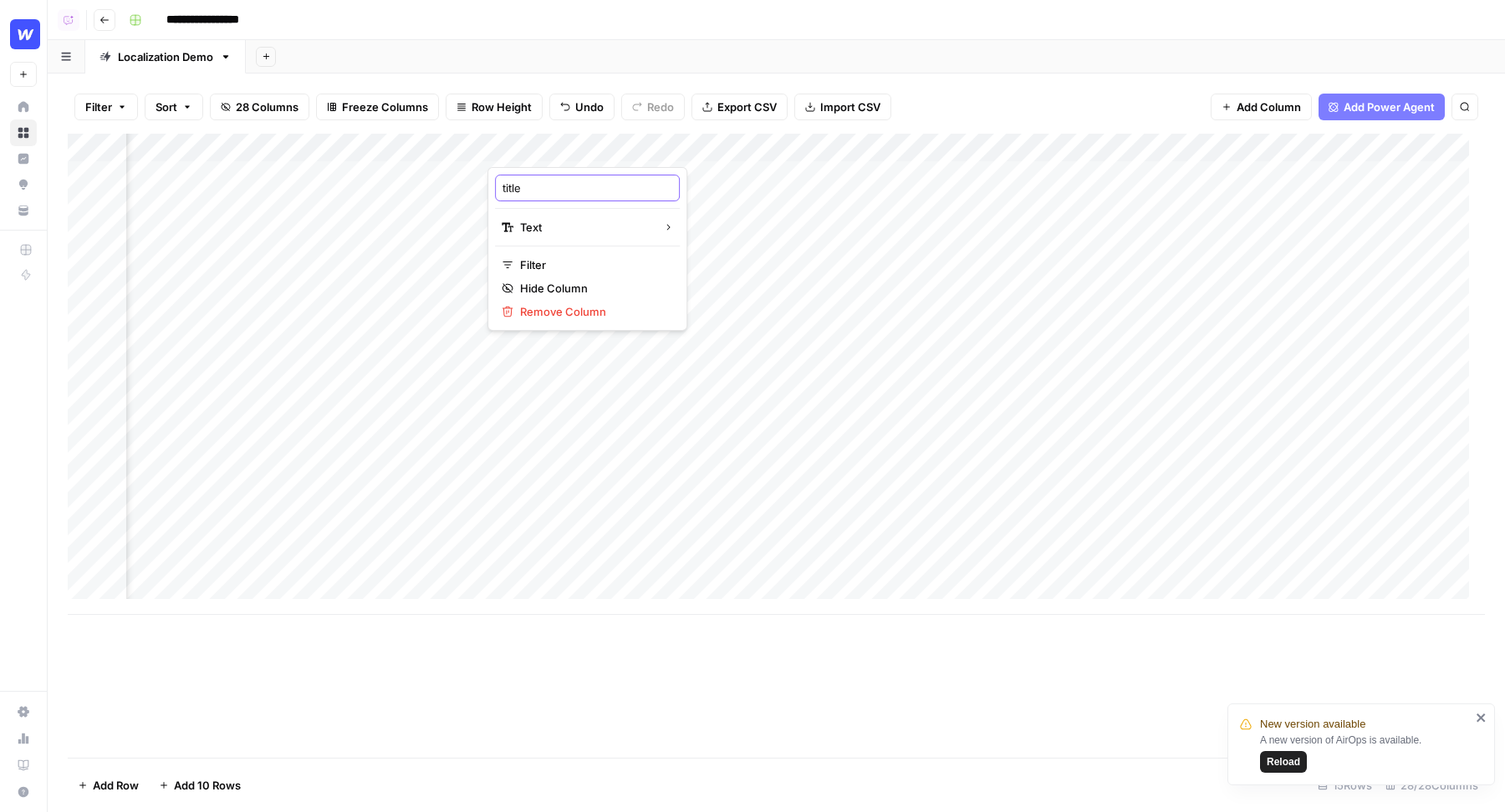
click at [532, 189] on input "title" at bounding box center [587, 188] width 170 height 17
type input "Title"
drag, startPoint x: 824, startPoint y: 152, endPoint x: 710, endPoint y: 152, distance: 114.0
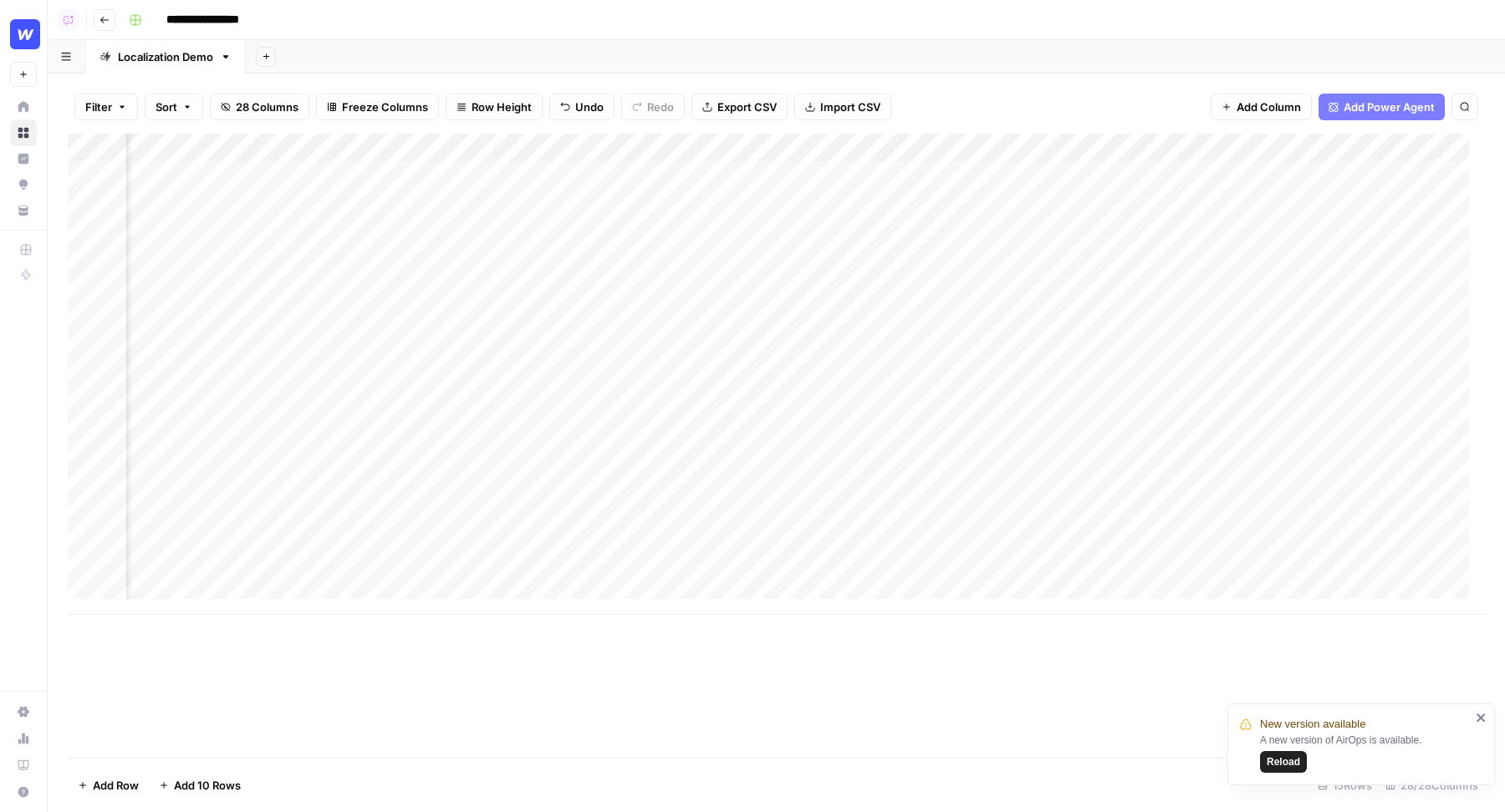
click at [710, 152] on div "Add Column" at bounding box center [776, 374] width 1417 height 481
click at [694, 146] on div "Add Column" at bounding box center [776, 374] width 1417 height 481
click at [676, 186] on input "slug" at bounding box center [738, 188] width 170 height 17
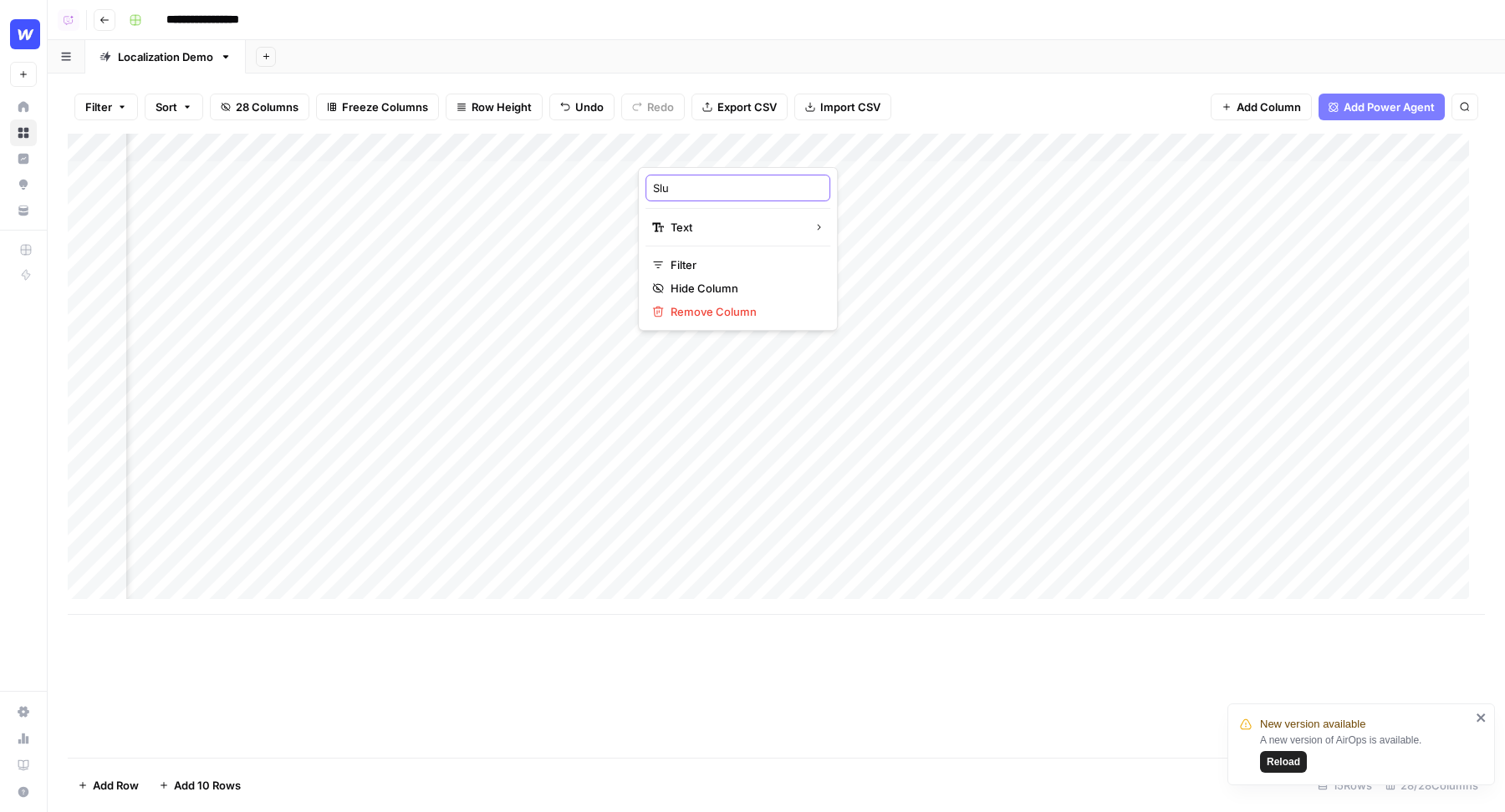
type input "Slug"
click at [312, 136] on div "Add Column" at bounding box center [776, 374] width 1417 height 481
click at [313, 182] on input "secondary_keywords" at bounding box center [349, 188] width 170 height 17
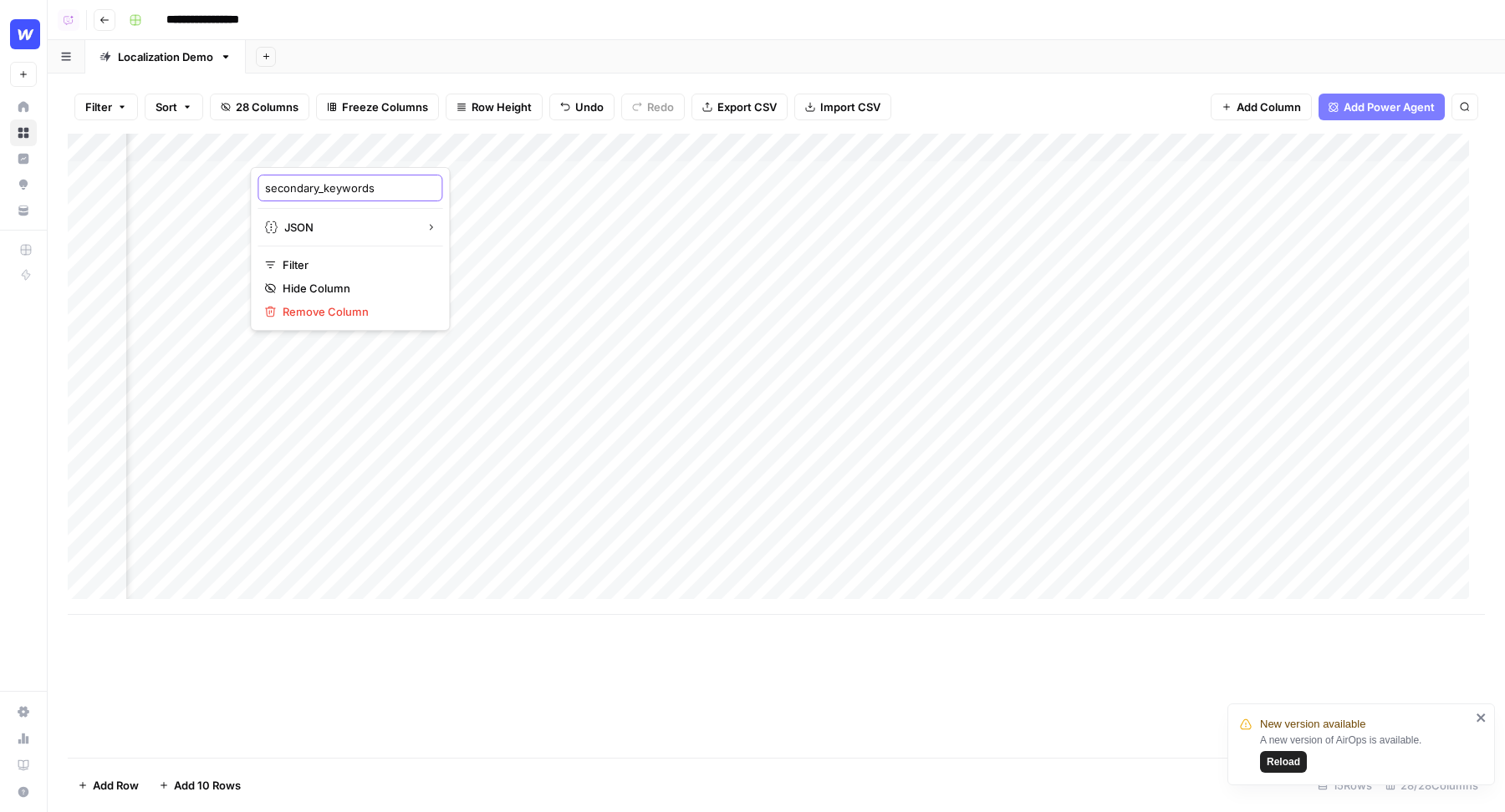
click at [313, 182] on input "secondary_keywords" at bounding box center [349, 188] width 170 height 17
type input "K"
type input "Secondary Keywords"
click at [430, 148] on div "Add Column" at bounding box center [776, 374] width 1417 height 481
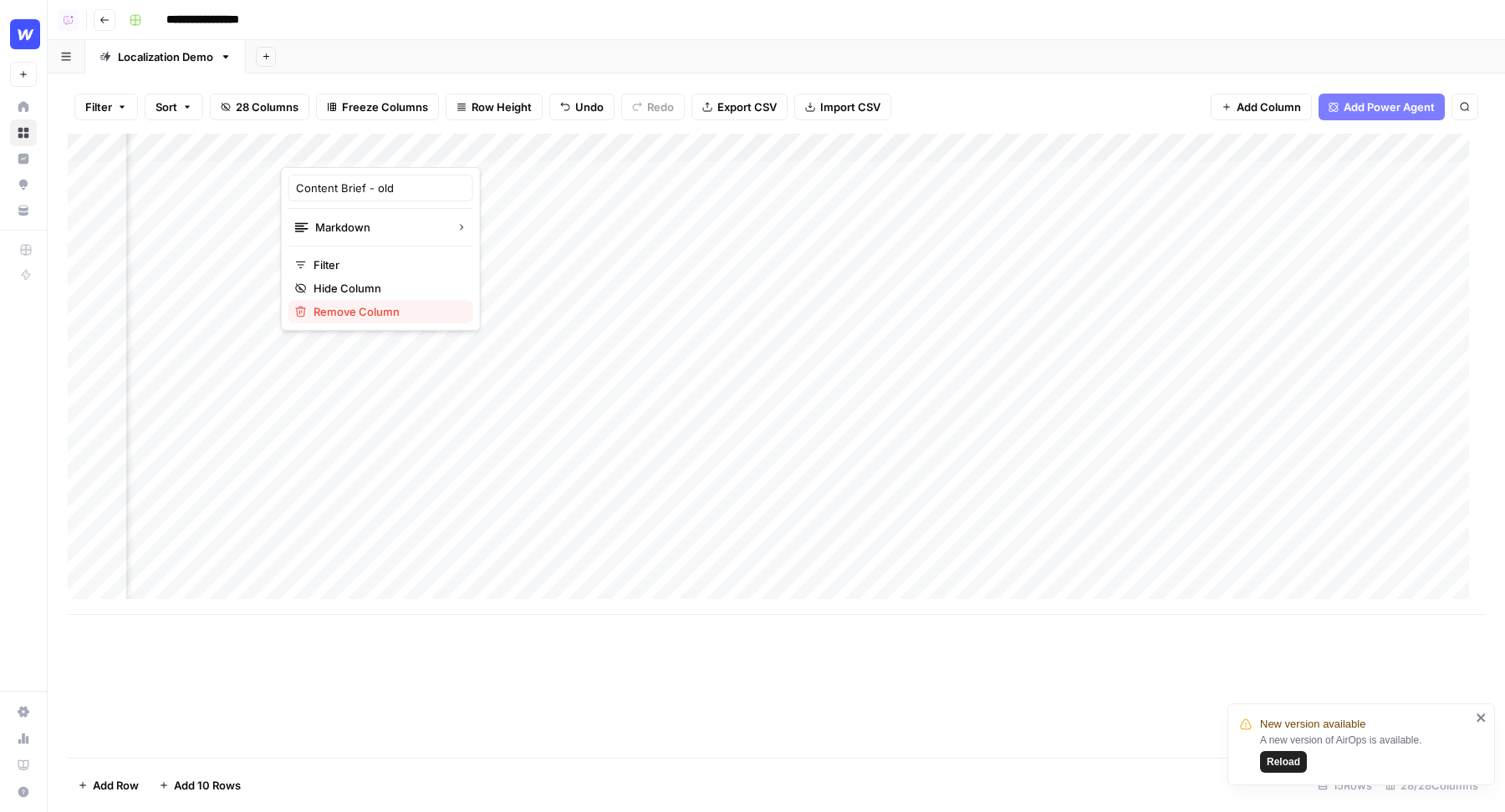
click at [343, 307] on span "Remove Column" at bounding box center [386, 311] width 147 height 17
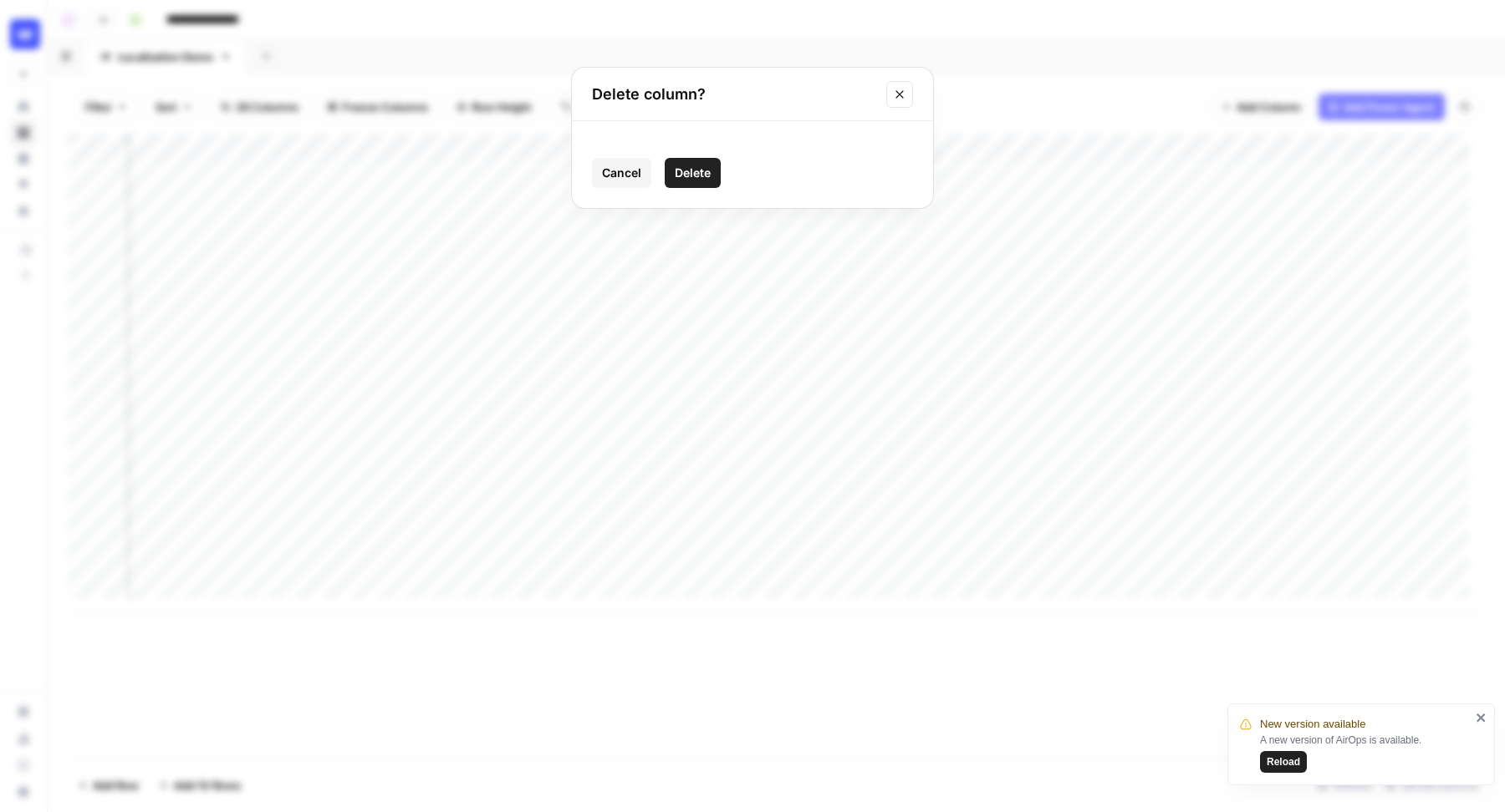
click at [672, 176] on button "Delete" at bounding box center [693, 173] width 56 height 30
click at [413, 141] on div "Add Column" at bounding box center [776, 374] width 1417 height 481
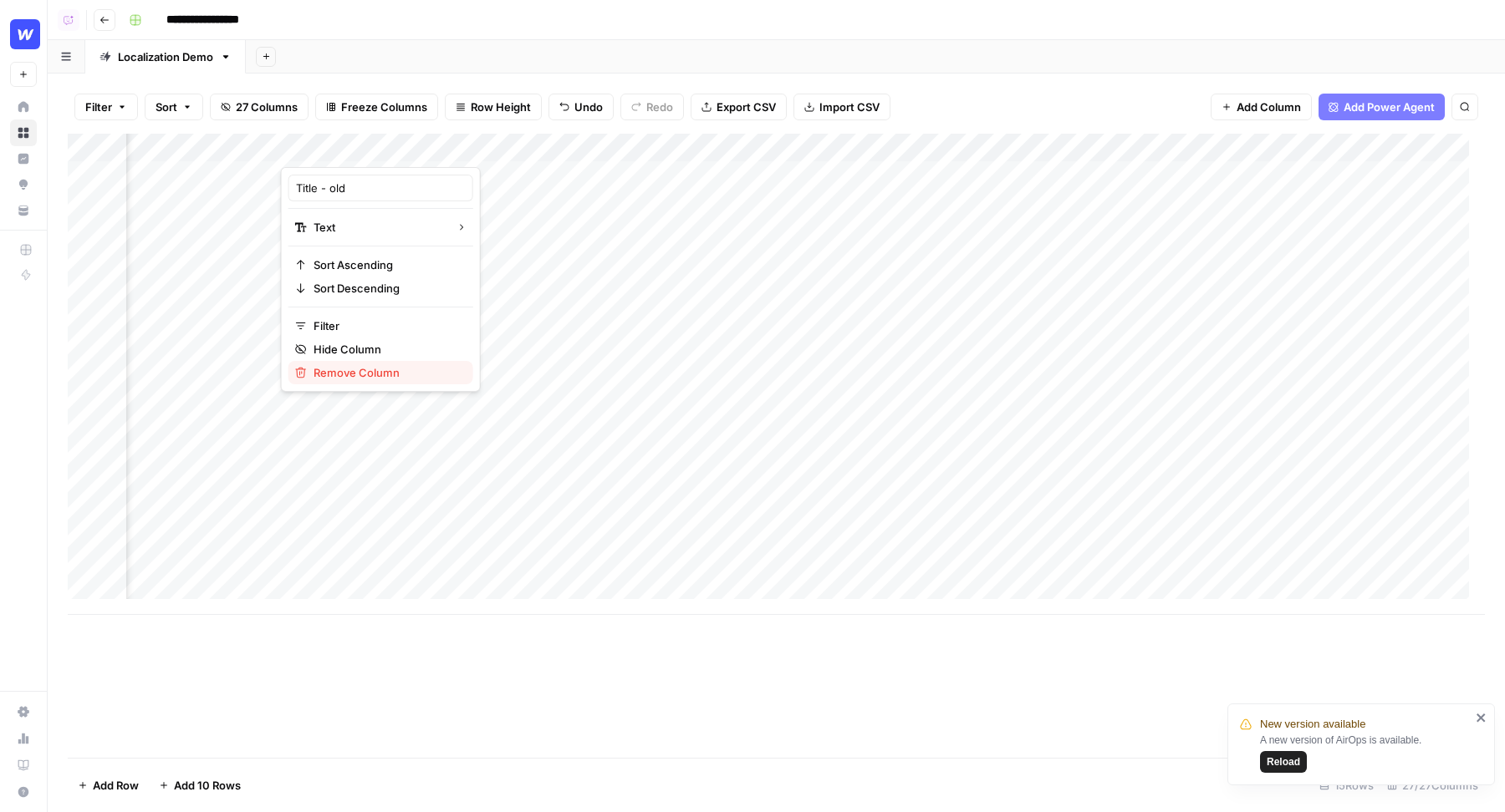
click at [365, 368] on span "Remove Column" at bounding box center [386, 373] width 147 height 17
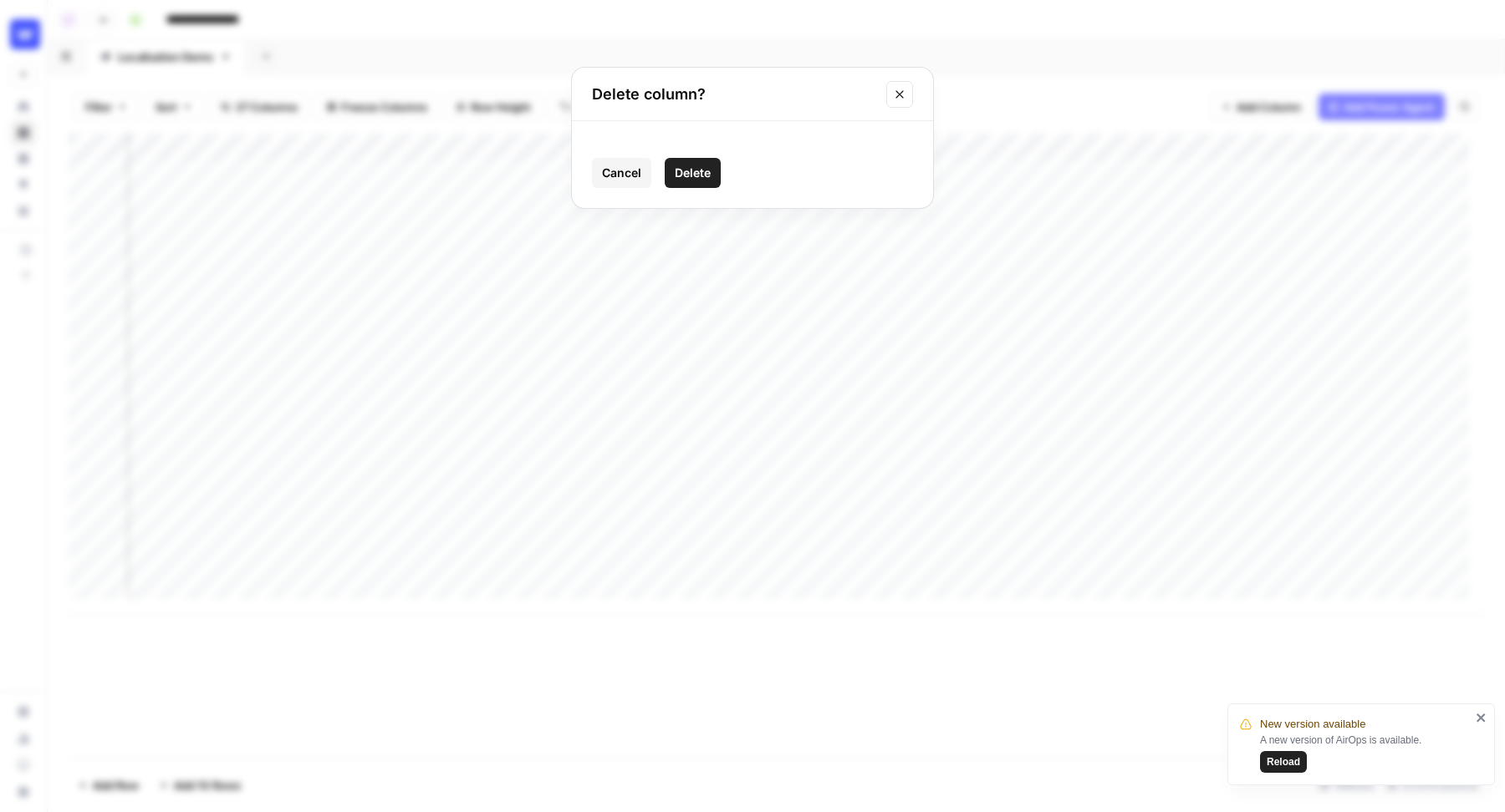
click at [672, 176] on button "Delete" at bounding box center [693, 173] width 56 height 30
click at [395, 144] on div "Add Column" at bounding box center [776, 374] width 1417 height 481
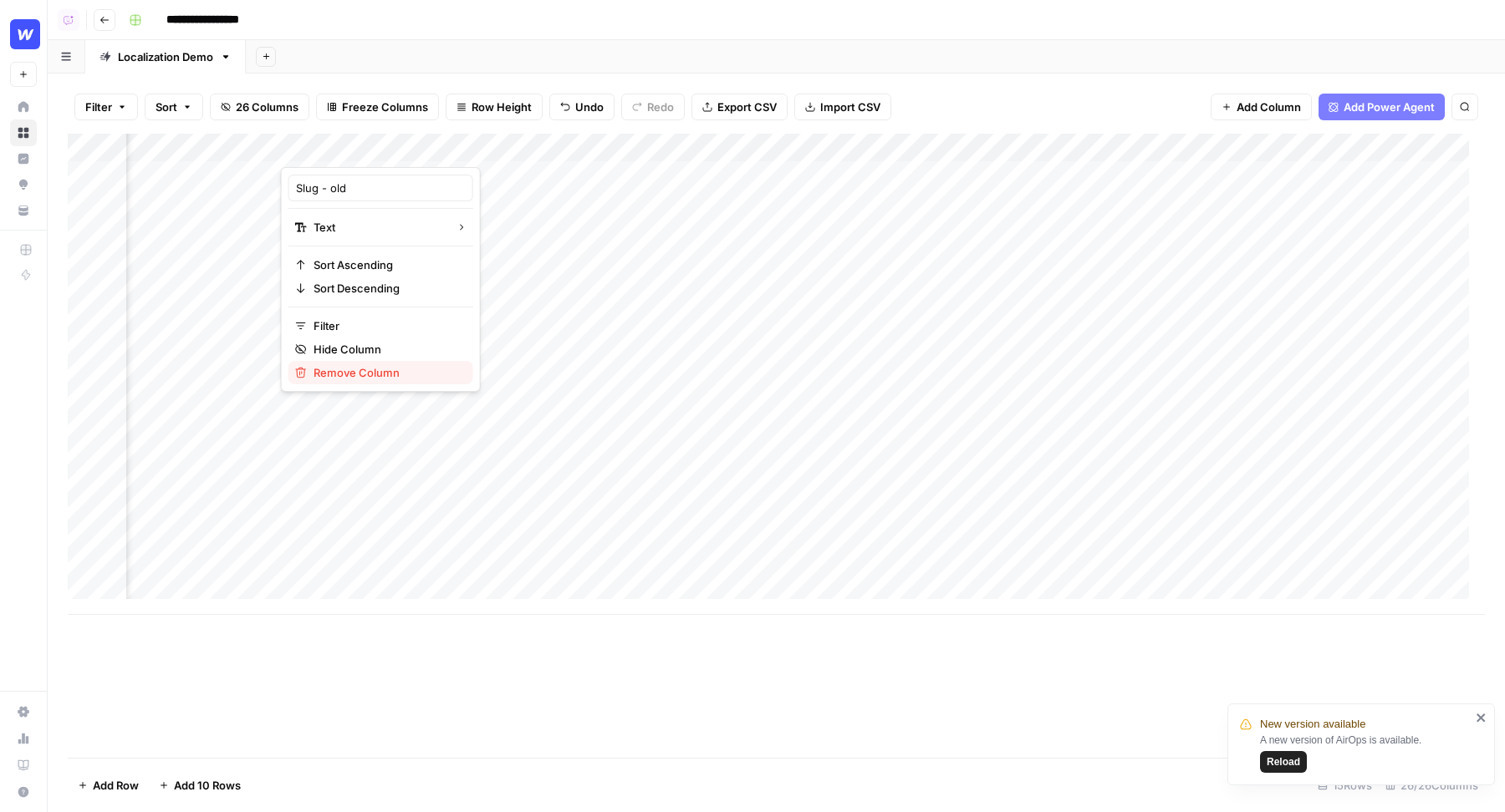
click at [369, 368] on span "Remove Column" at bounding box center [386, 373] width 147 height 17
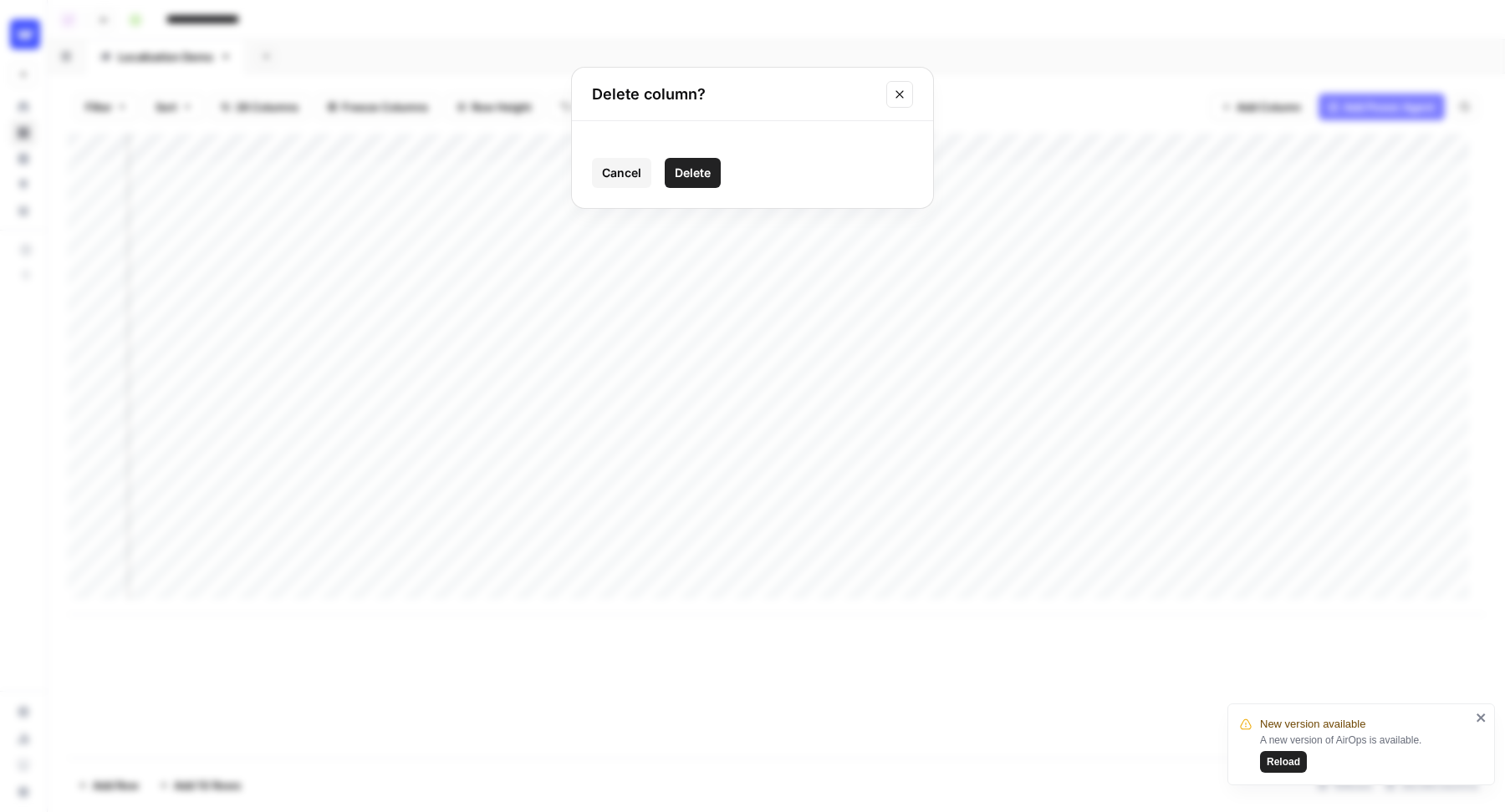
click at [675, 170] on span "Delete" at bounding box center [693, 173] width 36 height 17
click at [421, 145] on div "Add Column" at bounding box center [776, 374] width 1417 height 481
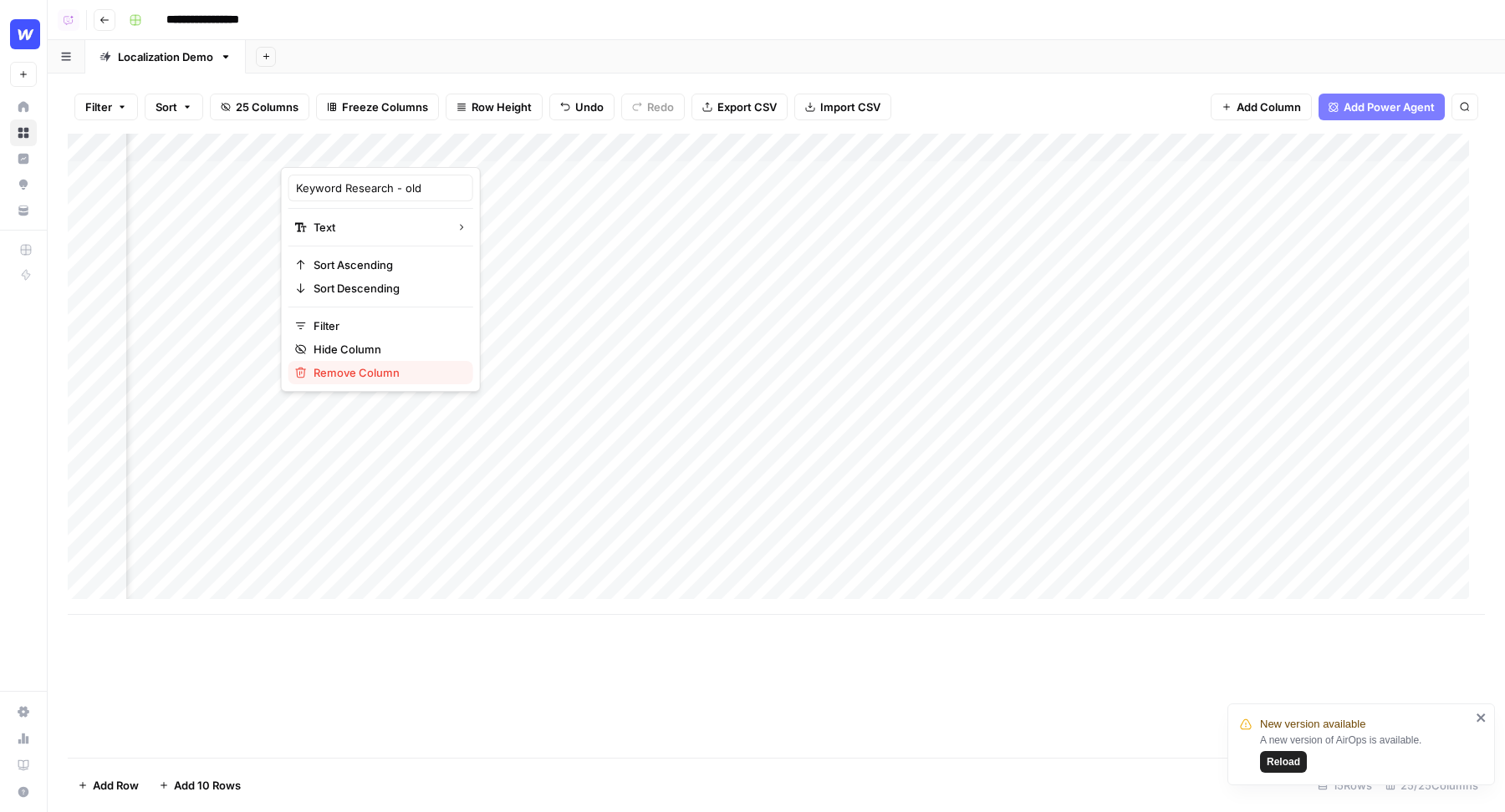
click at [373, 366] on span "Remove Column" at bounding box center [386, 373] width 147 height 17
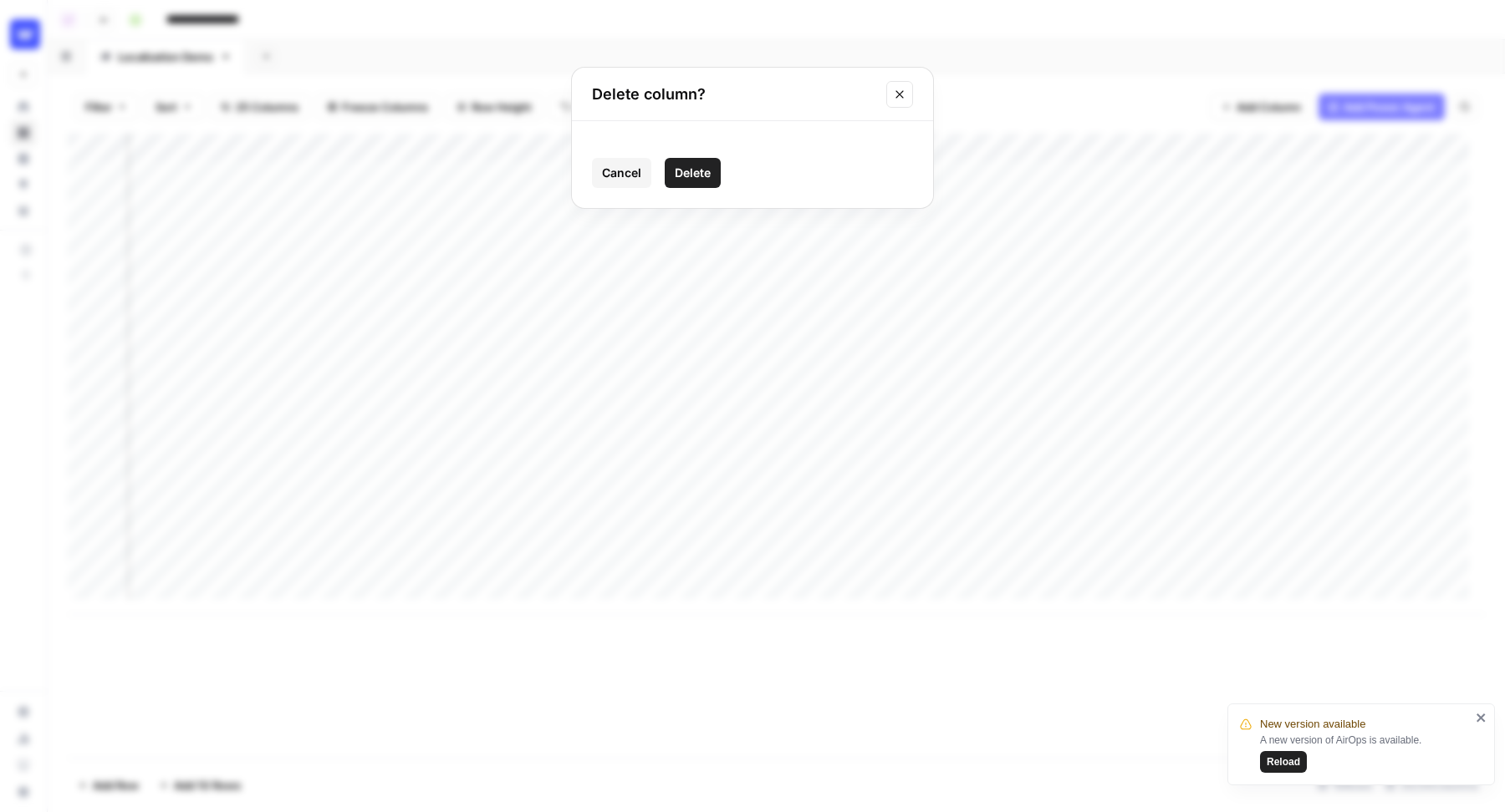
click at [680, 170] on span "Delete" at bounding box center [693, 173] width 36 height 17
click at [450, 146] on div "Add Column" at bounding box center [776, 374] width 1417 height 481
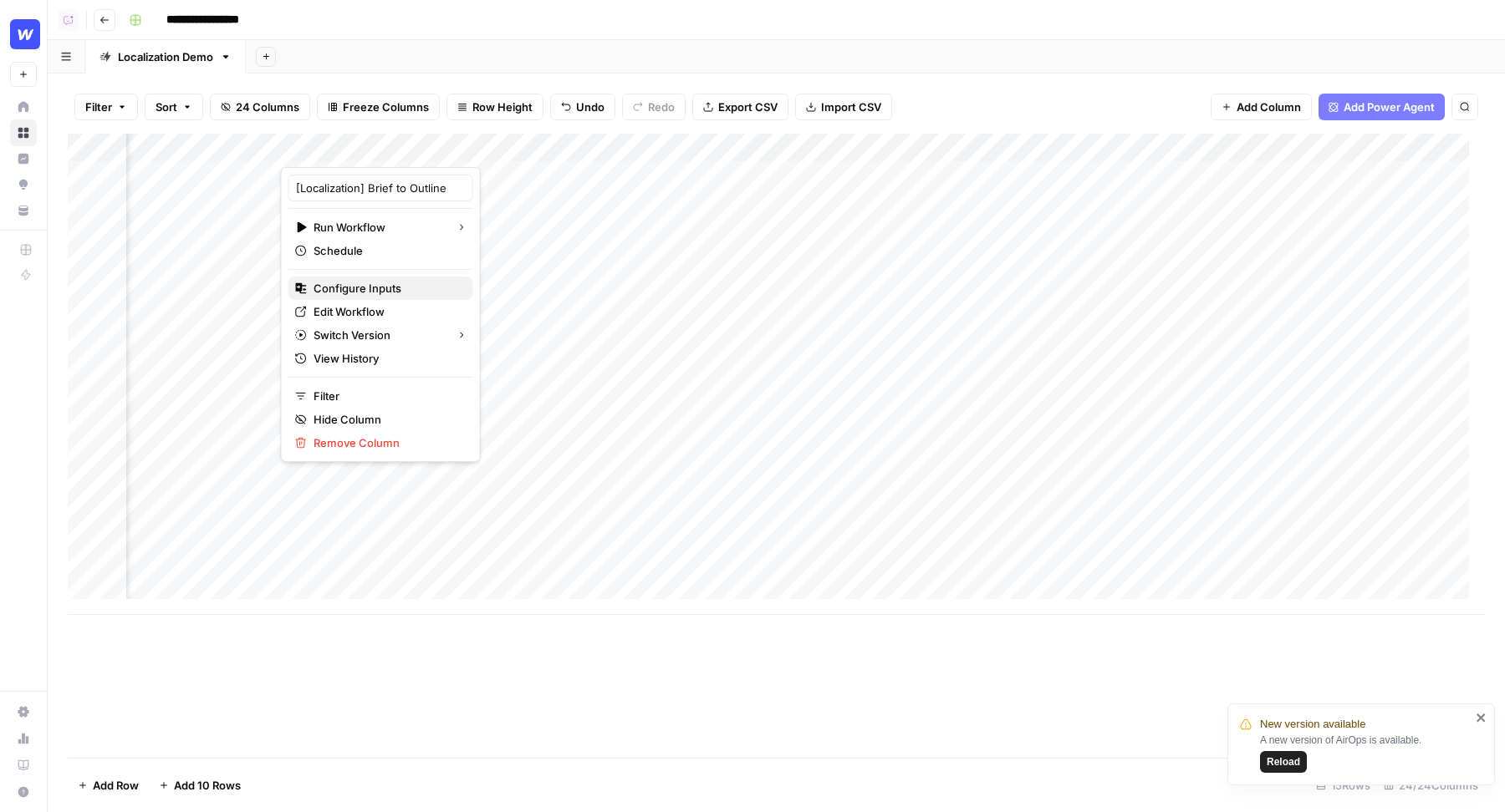
click at [348, 283] on span "Configure Inputs" at bounding box center [386, 288] width 147 height 17
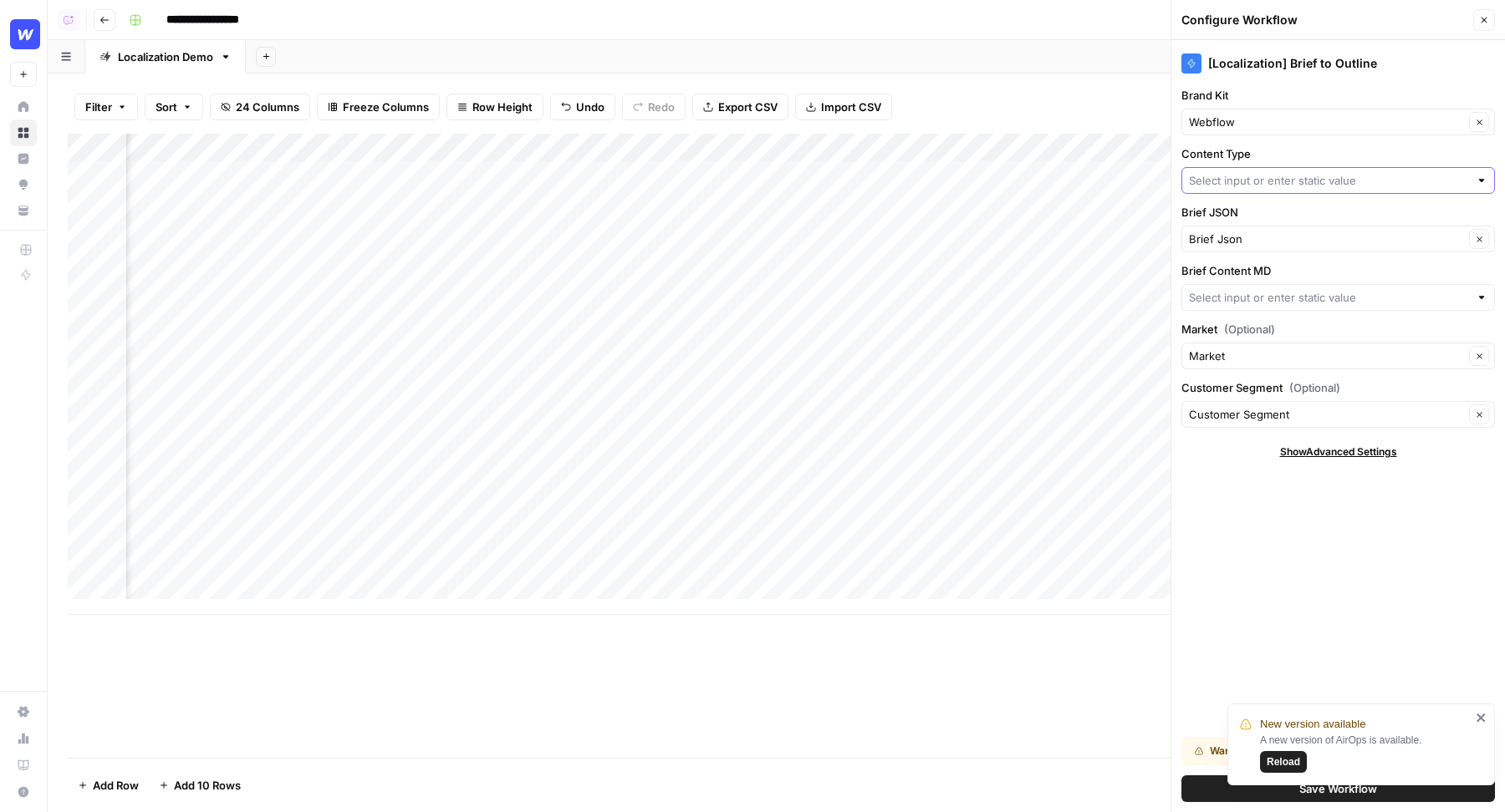
click at [1299, 179] on input "Content Type" at bounding box center [1328, 181] width 280 height 17
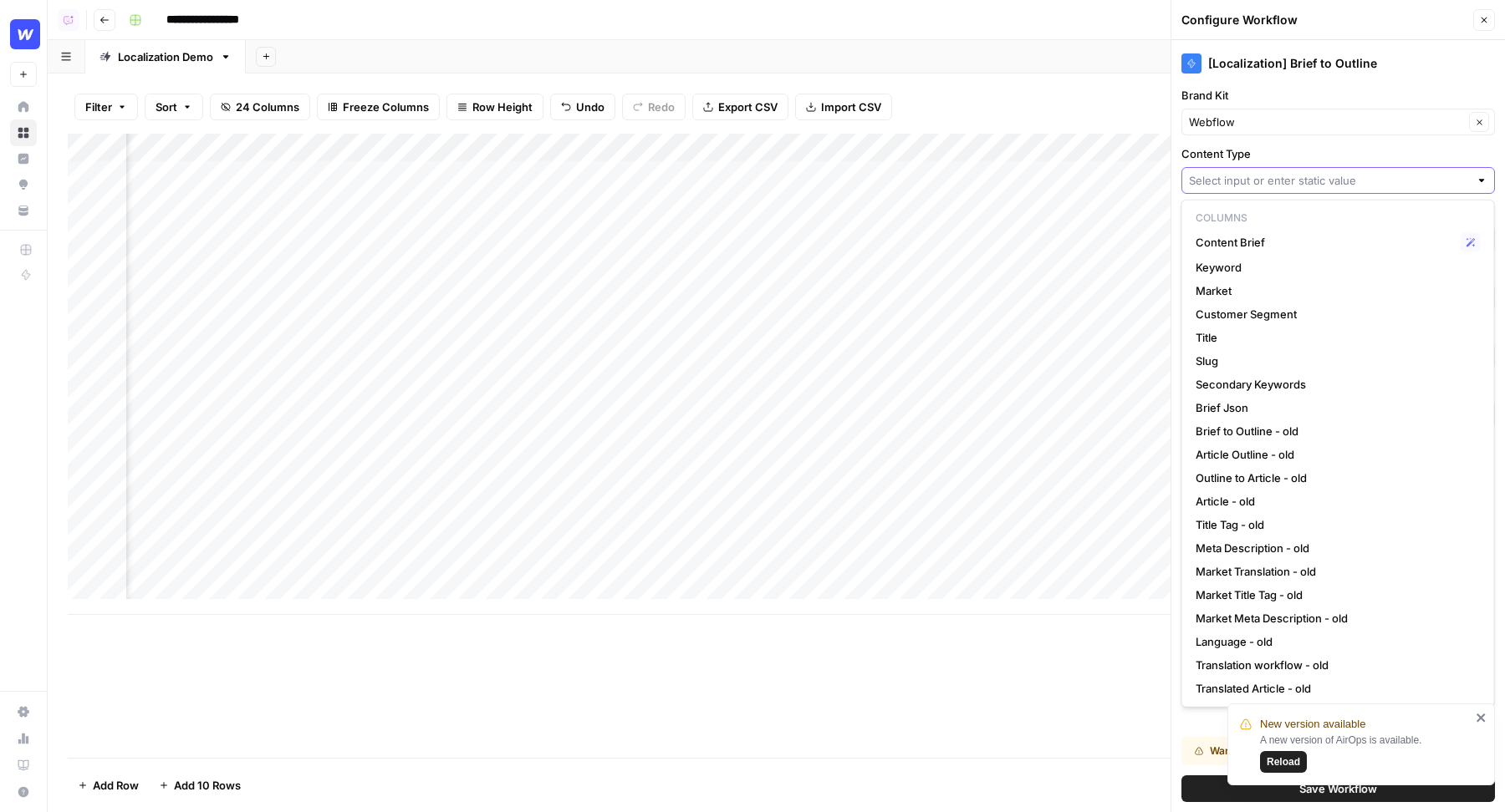
scroll to position [0, 615]
click at [253, 174] on div "Add Column" at bounding box center [776, 374] width 1417 height 481
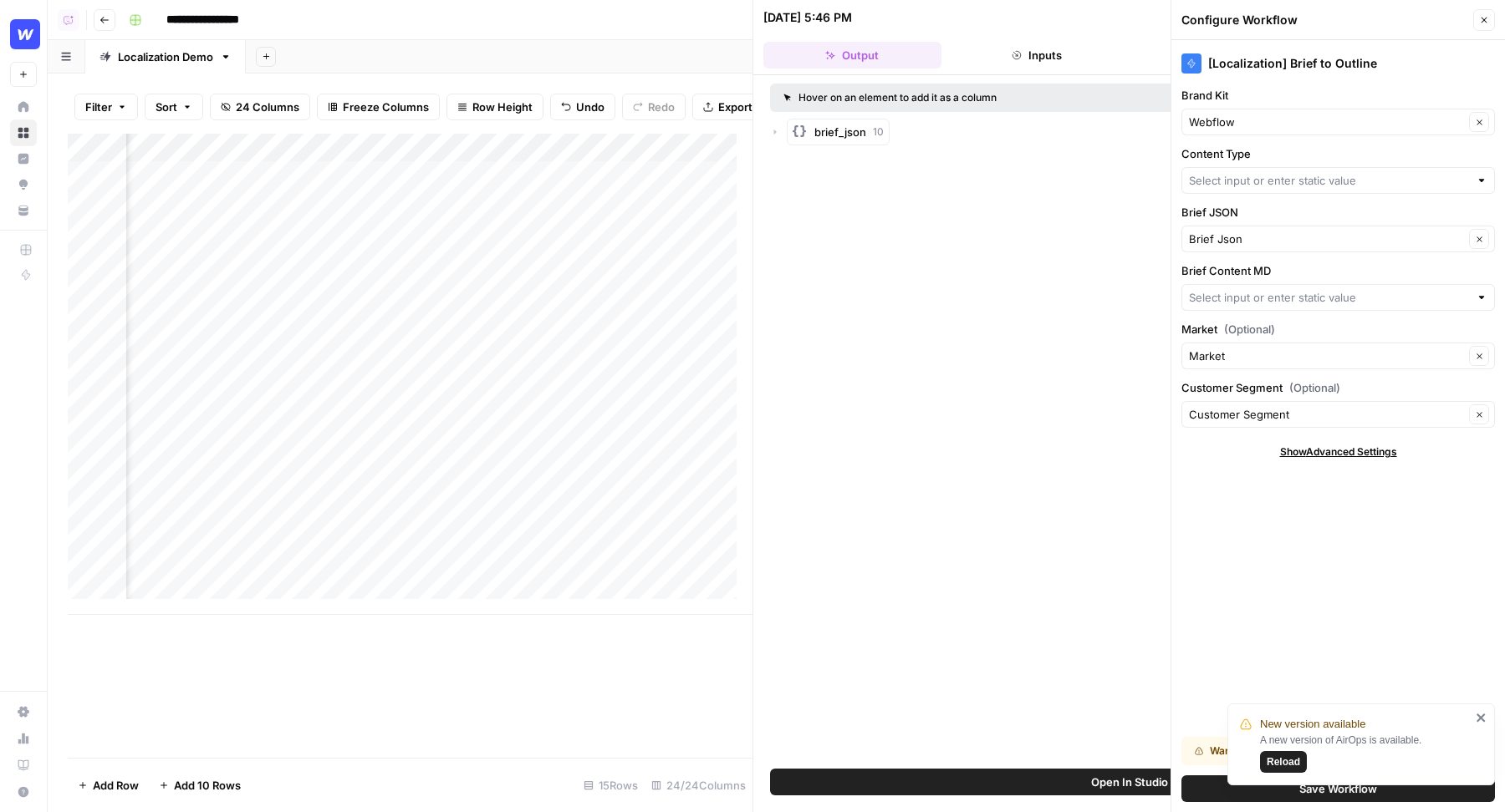
click at [776, 130] on icon "button" at bounding box center [775, 132] width 10 height 10
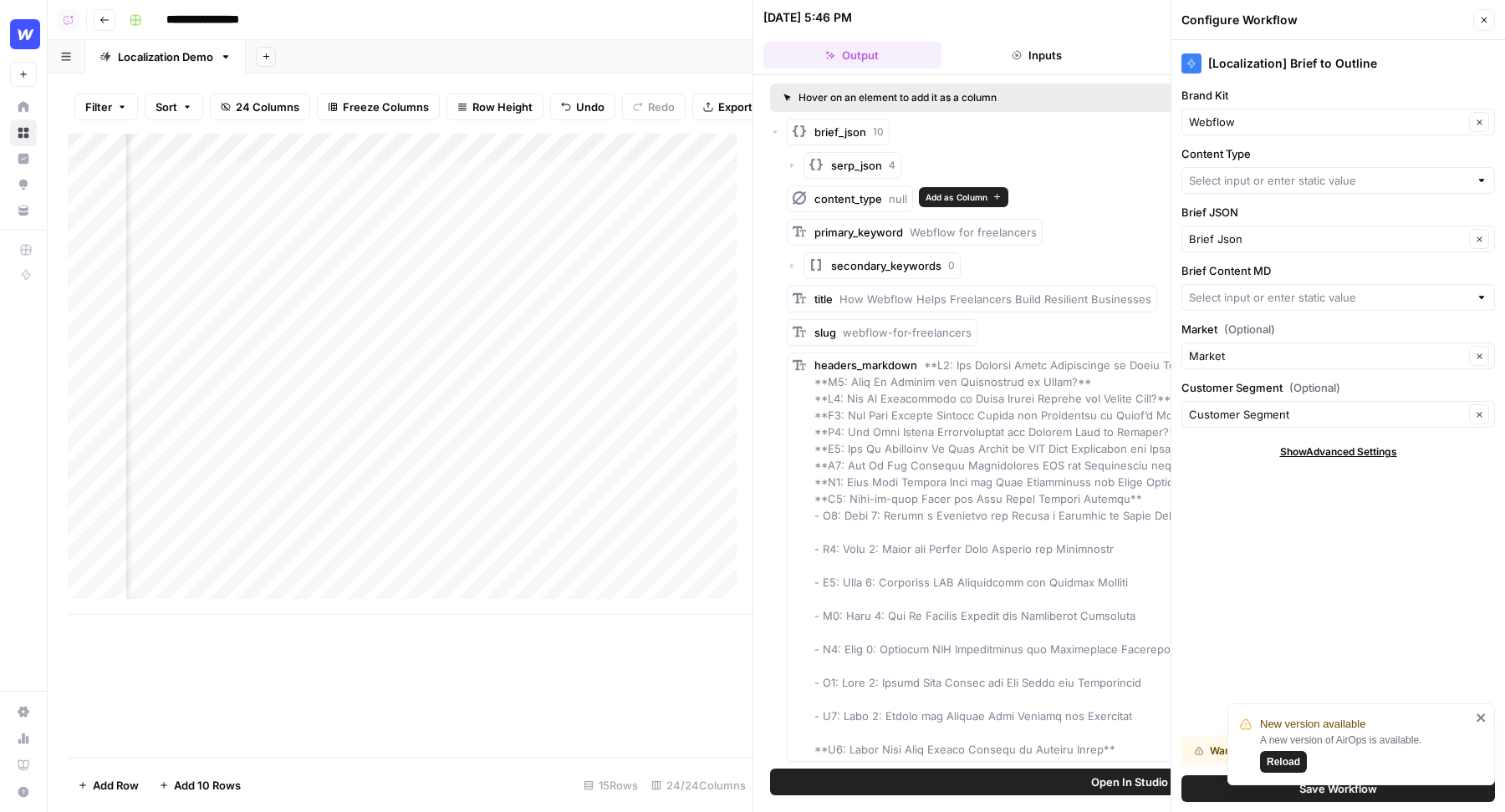
click at [927, 196] on span "Add as Column" at bounding box center [956, 198] width 62 height 13
type input "content_type"
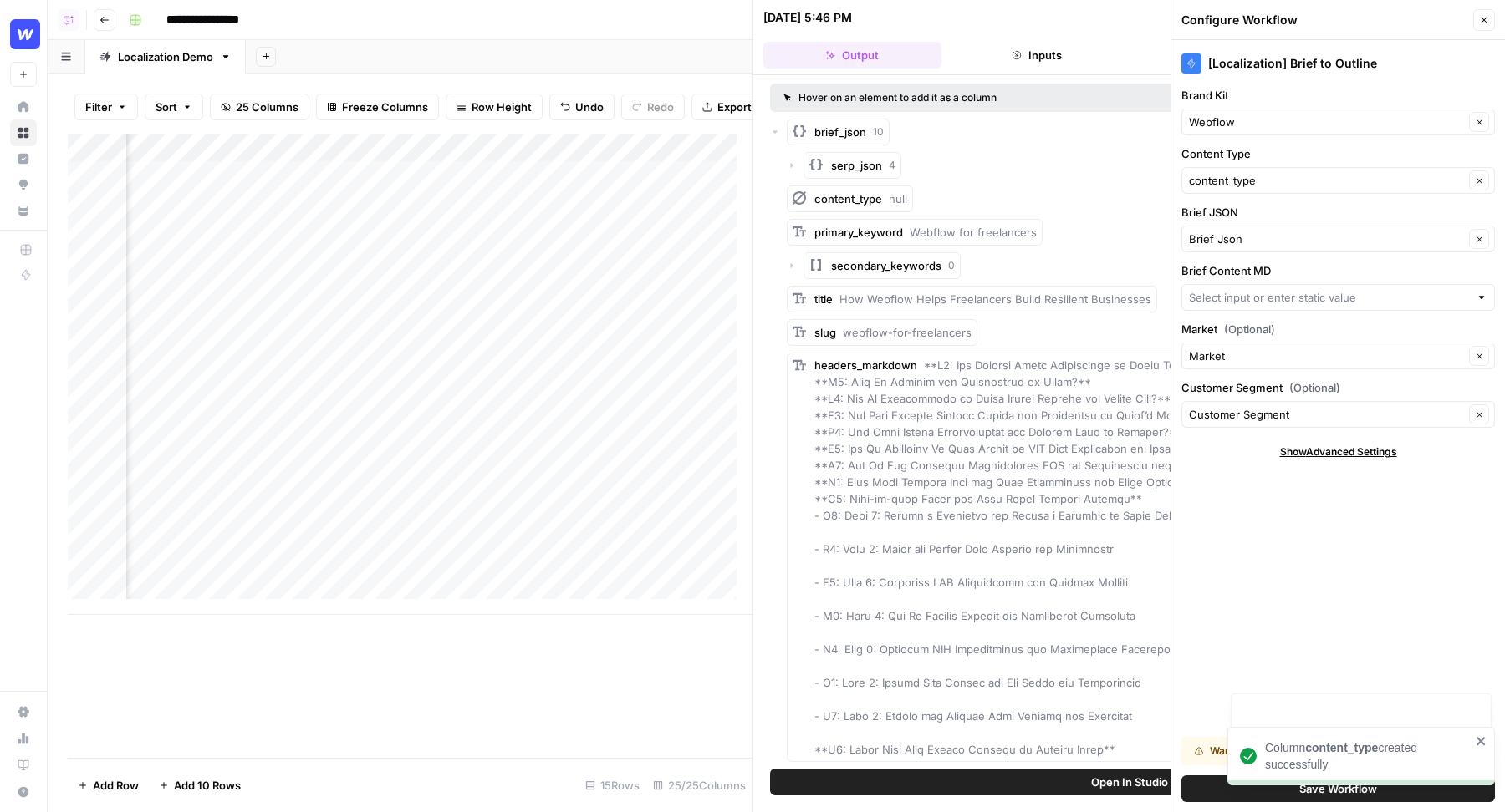
click at [1233, 304] on div at bounding box center [1337, 297] width 313 height 27
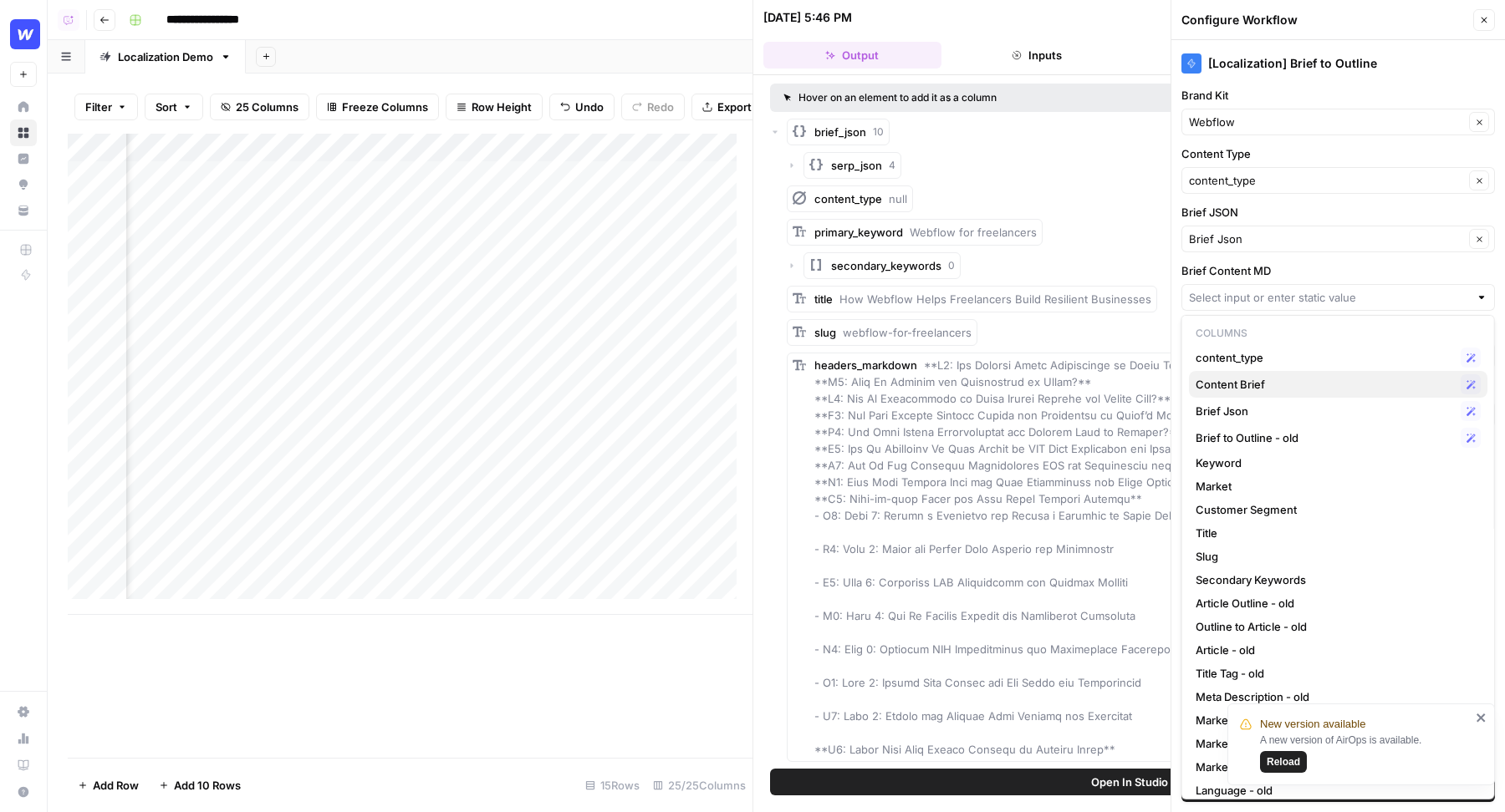
click at [1242, 381] on span "Content Brief" at bounding box center [1324, 384] width 258 height 17
type input "Content Brief"
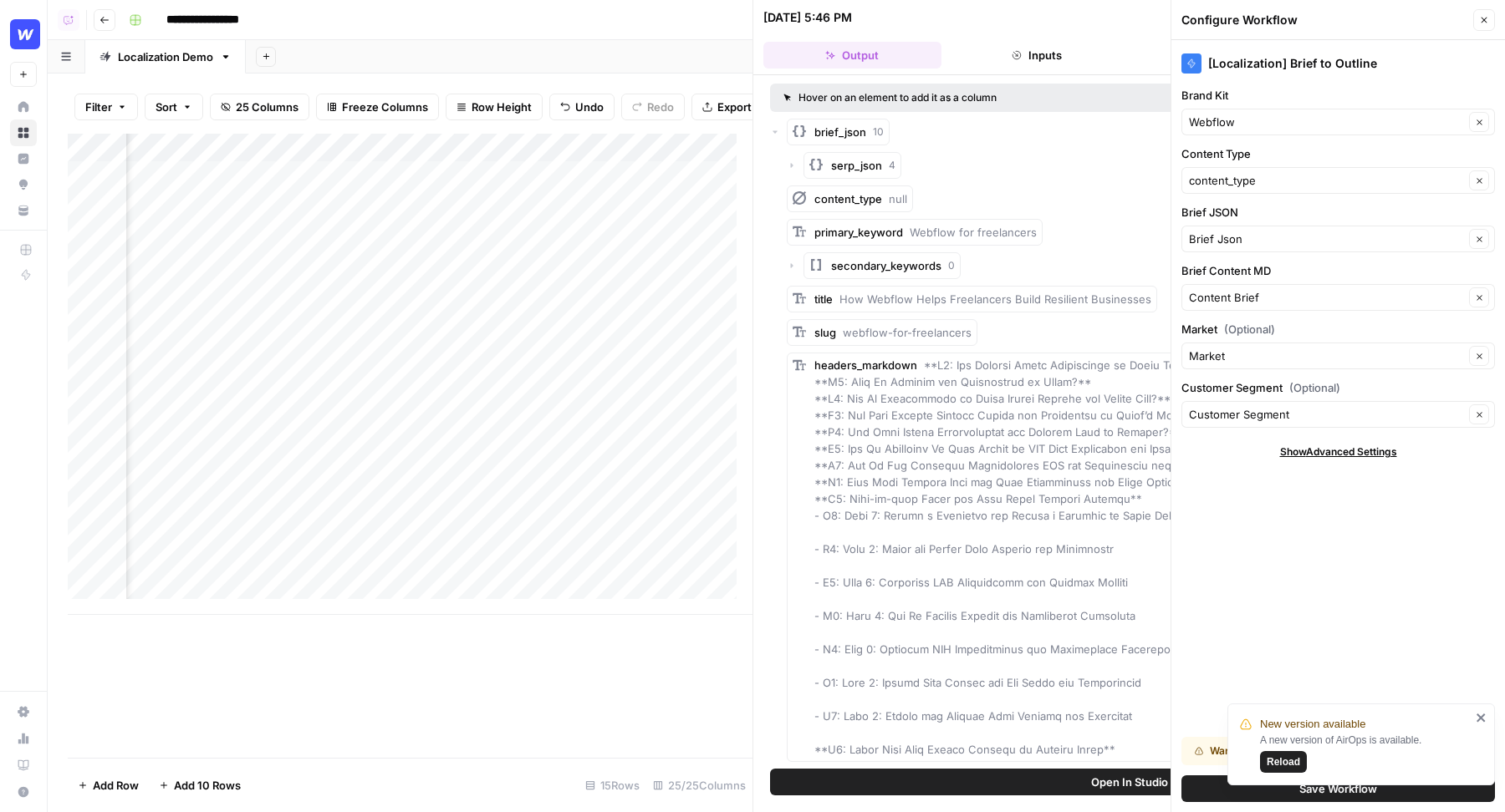
click at [1209, 794] on button "Save Workflow" at bounding box center [1337, 789] width 313 height 27
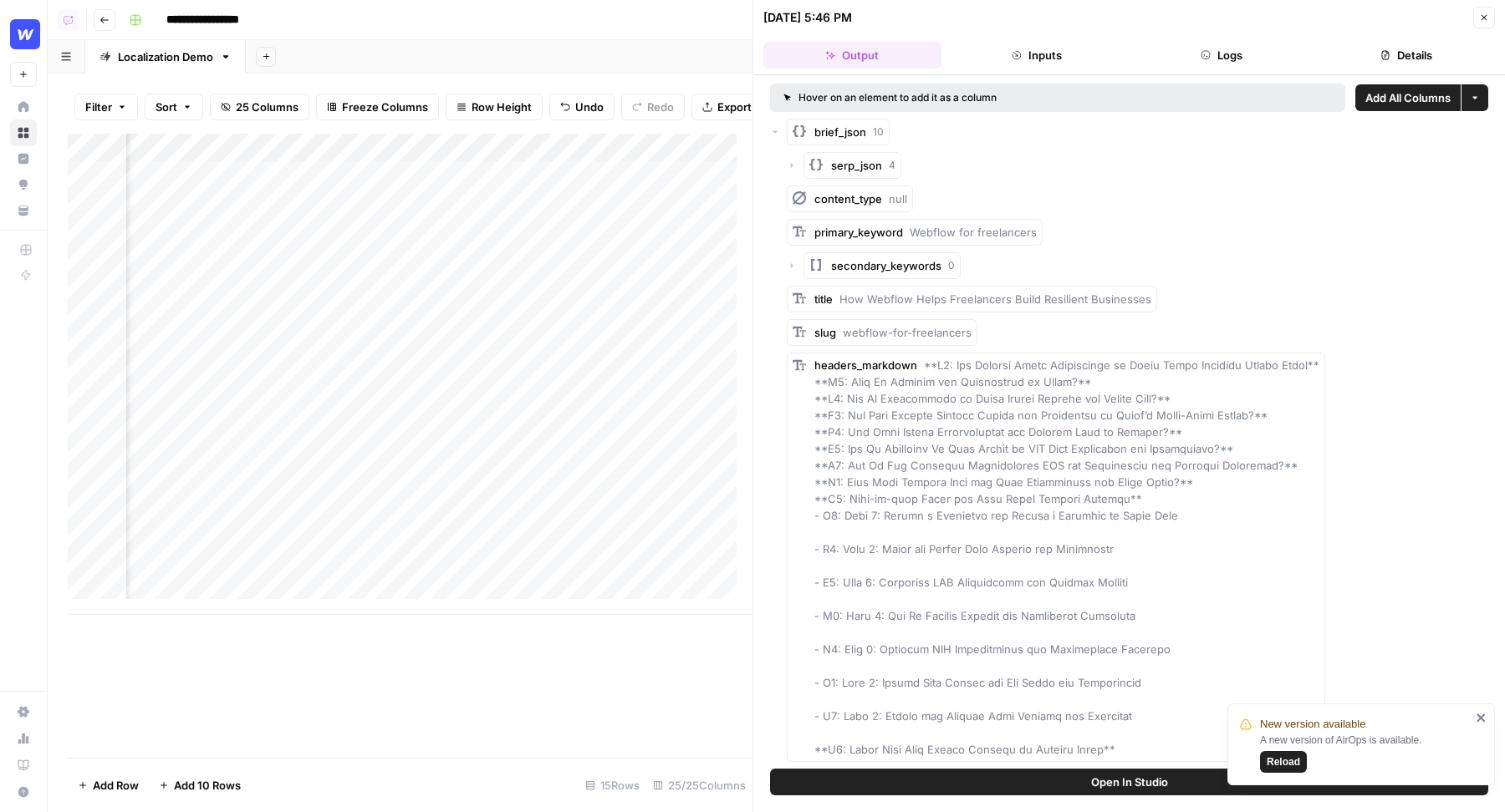
click at [1481, 16] on icon "button" at bounding box center [1484, 18] width 10 height 10
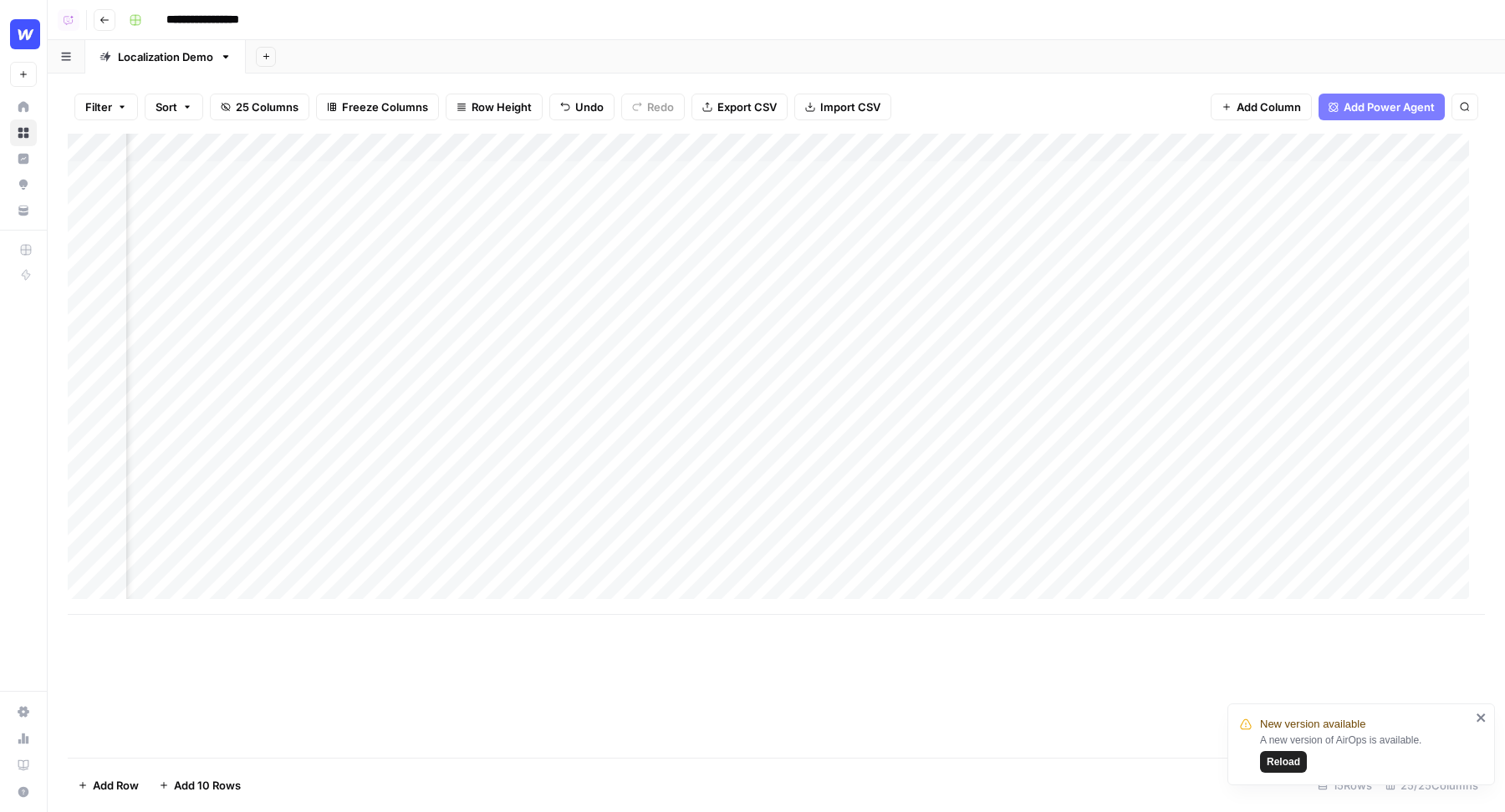
scroll to position [0, 1145]
click at [769, 173] on div "Add Column" at bounding box center [776, 374] width 1417 height 481
click at [767, 149] on div "Add Column" at bounding box center [776, 374] width 1417 height 481
click at [1032, 44] on div "Add Sheet" at bounding box center [874, 57] width 1259 height 33
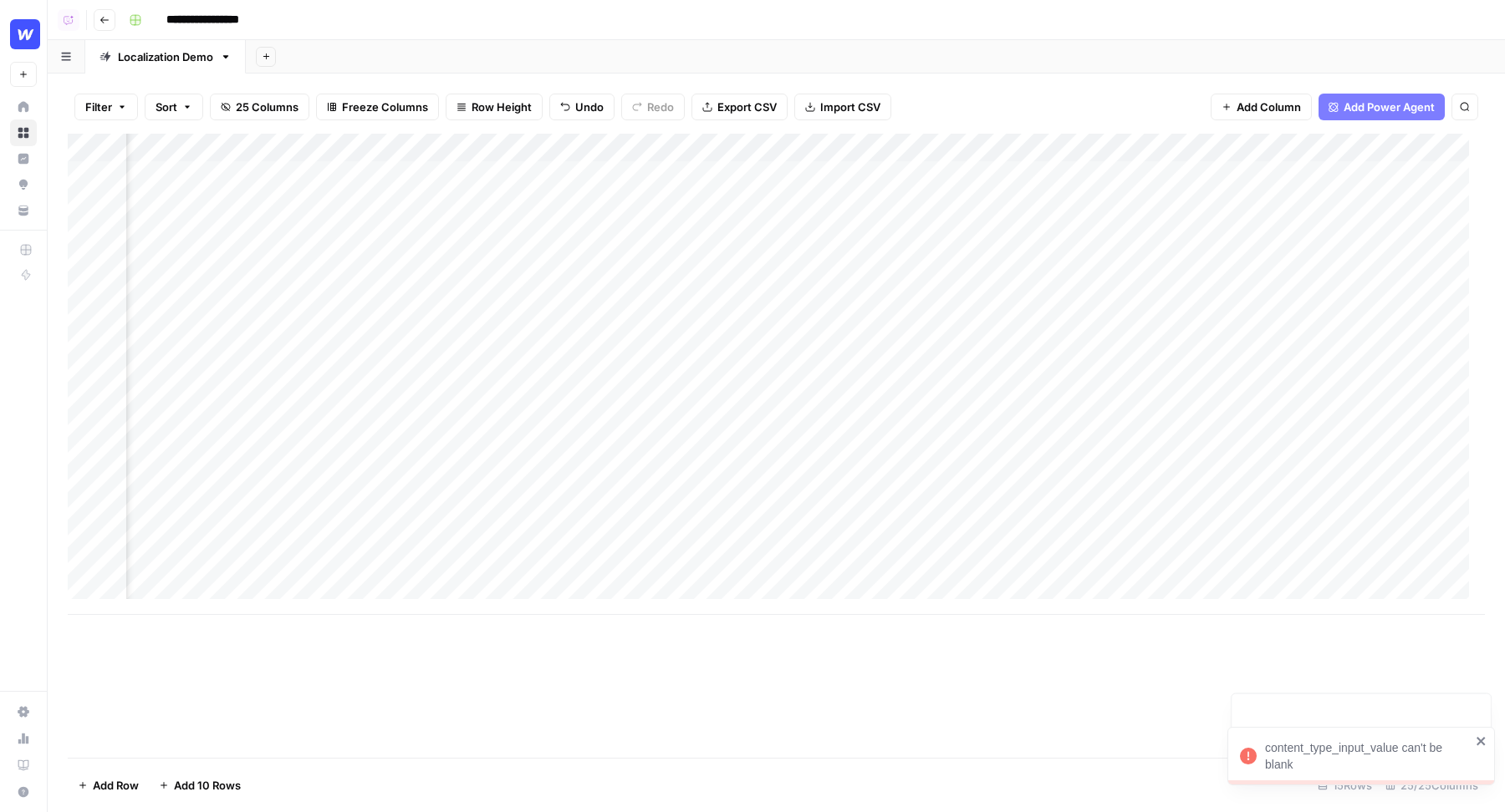
click at [361, 182] on div "Add Column" at bounding box center [776, 374] width 1417 height 481
click at [377, 146] on div "Add Column" at bounding box center [776, 374] width 1417 height 481
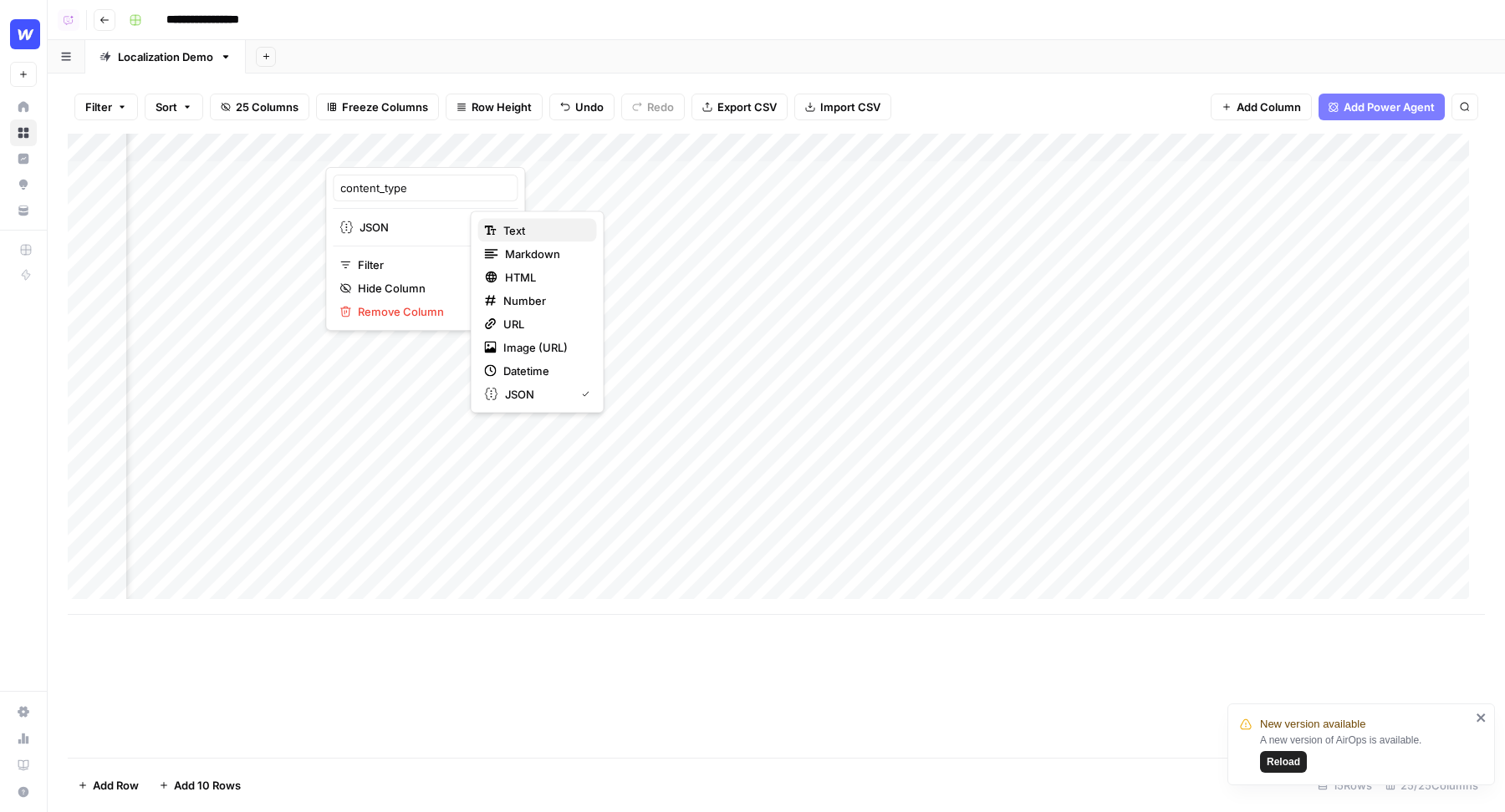
click at [517, 228] on span "Text" at bounding box center [544, 231] width 80 height 17
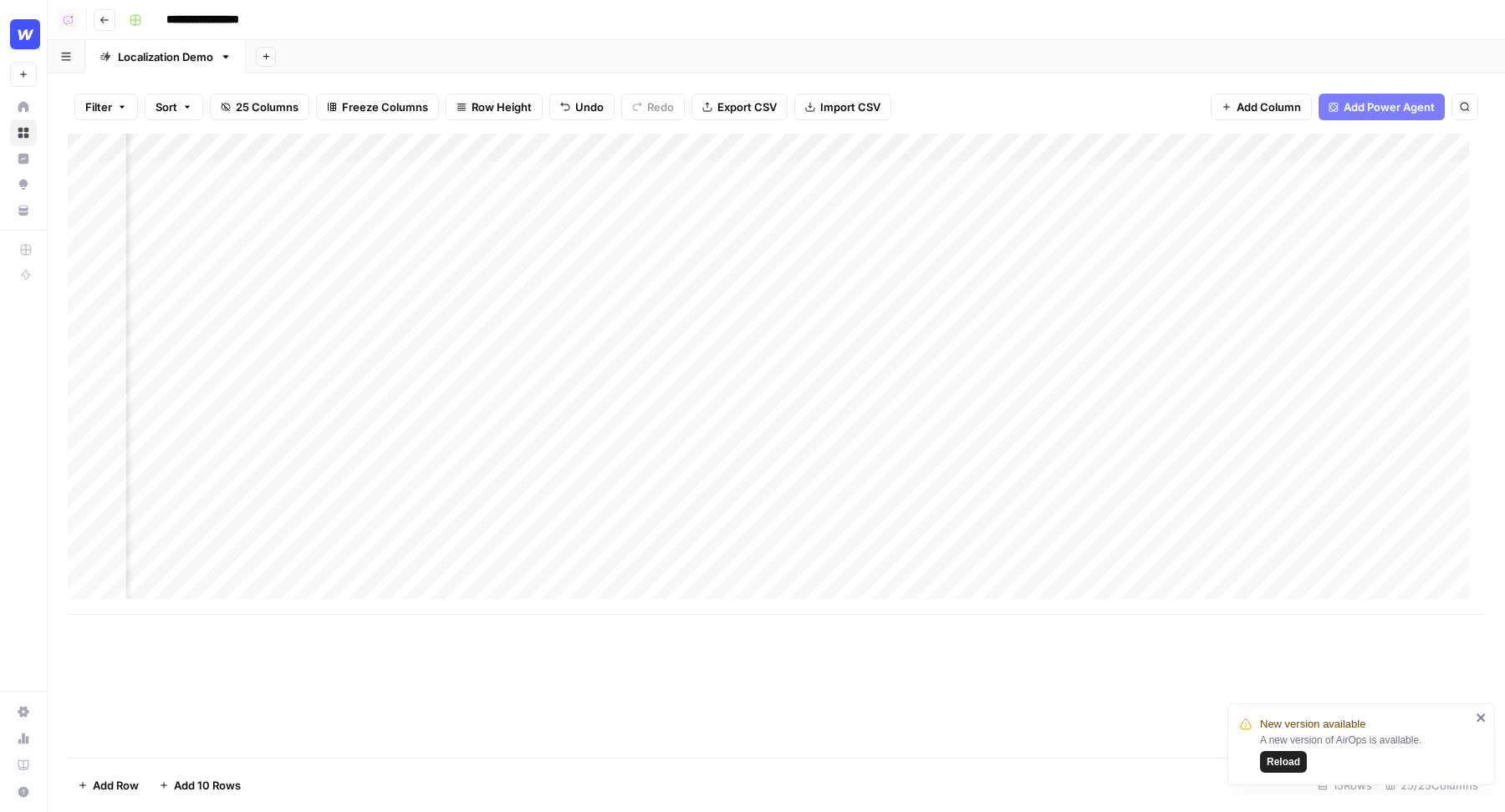
click at [400, 182] on div "Add Column" at bounding box center [776, 374] width 1417 height 481
type textarea "****"
click at [511, 173] on div "Add Column" at bounding box center [776, 374] width 1417 height 481
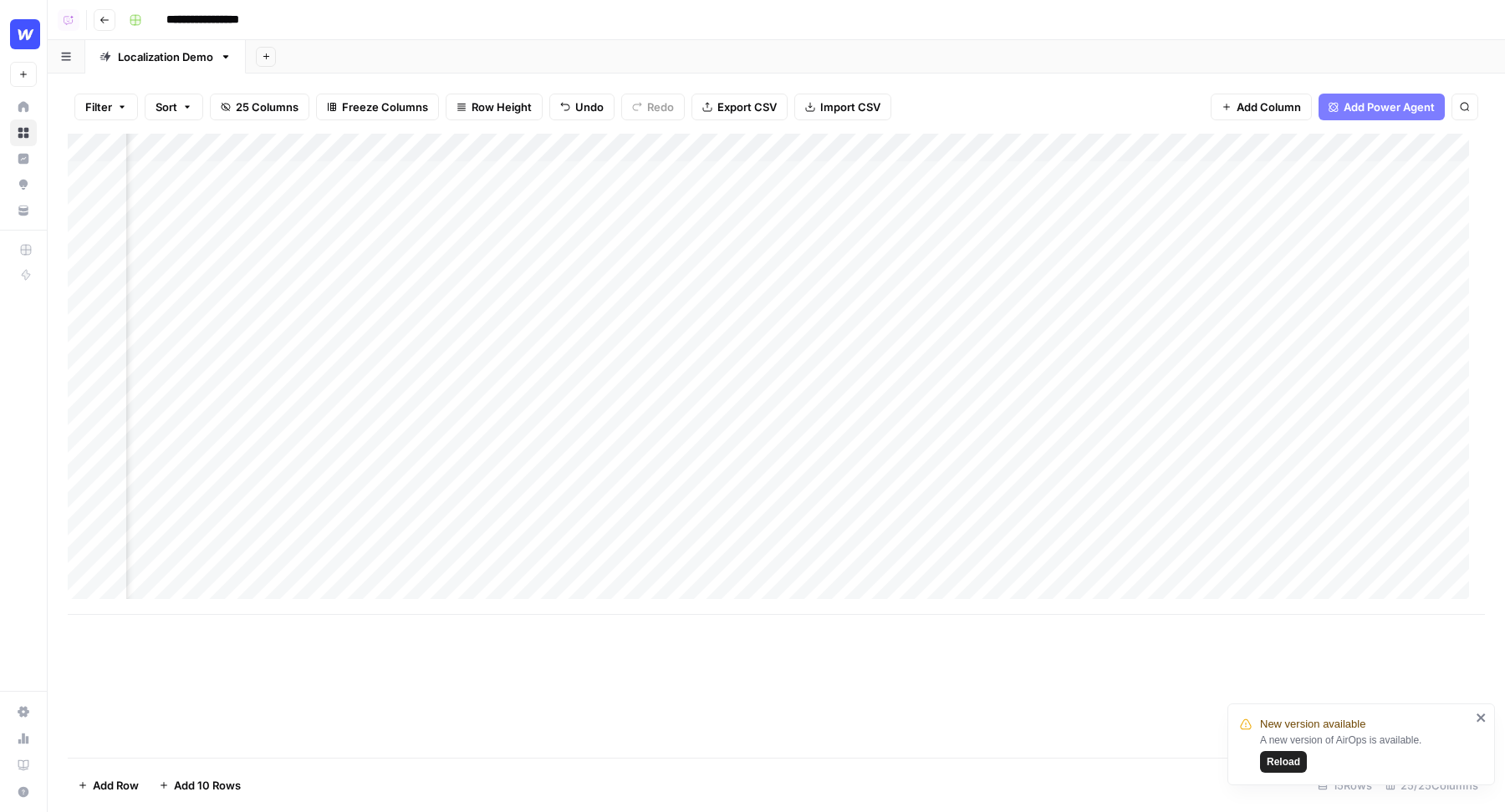
click at [1107, 168] on div "Add Column" at bounding box center [776, 374] width 1417 height 481
click at [687, 151] on div "Add Column" at bounding box center [776, 374] width 1417 height 481
click at [667, 364] on span "Remove Column" at bounding box center [690, 373] width 147 height 17
click at [717, 168] on button "Delete" at bounding box center [693, 173] width 56 height 30
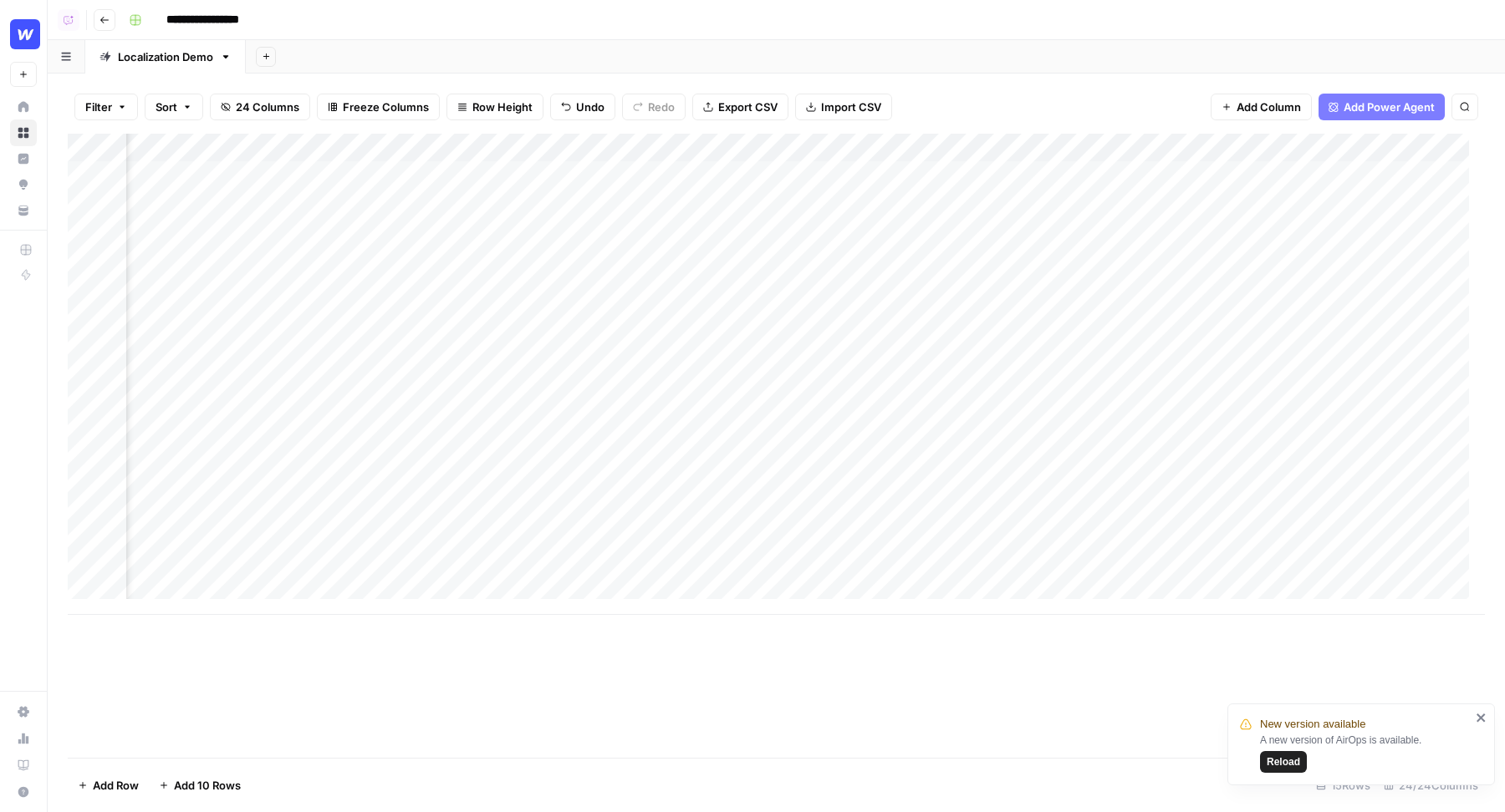
scroll to position [0, 1281]
click at [719, 175] on div "Add Column" at bounding box center [776, 374] width 1417 height 481
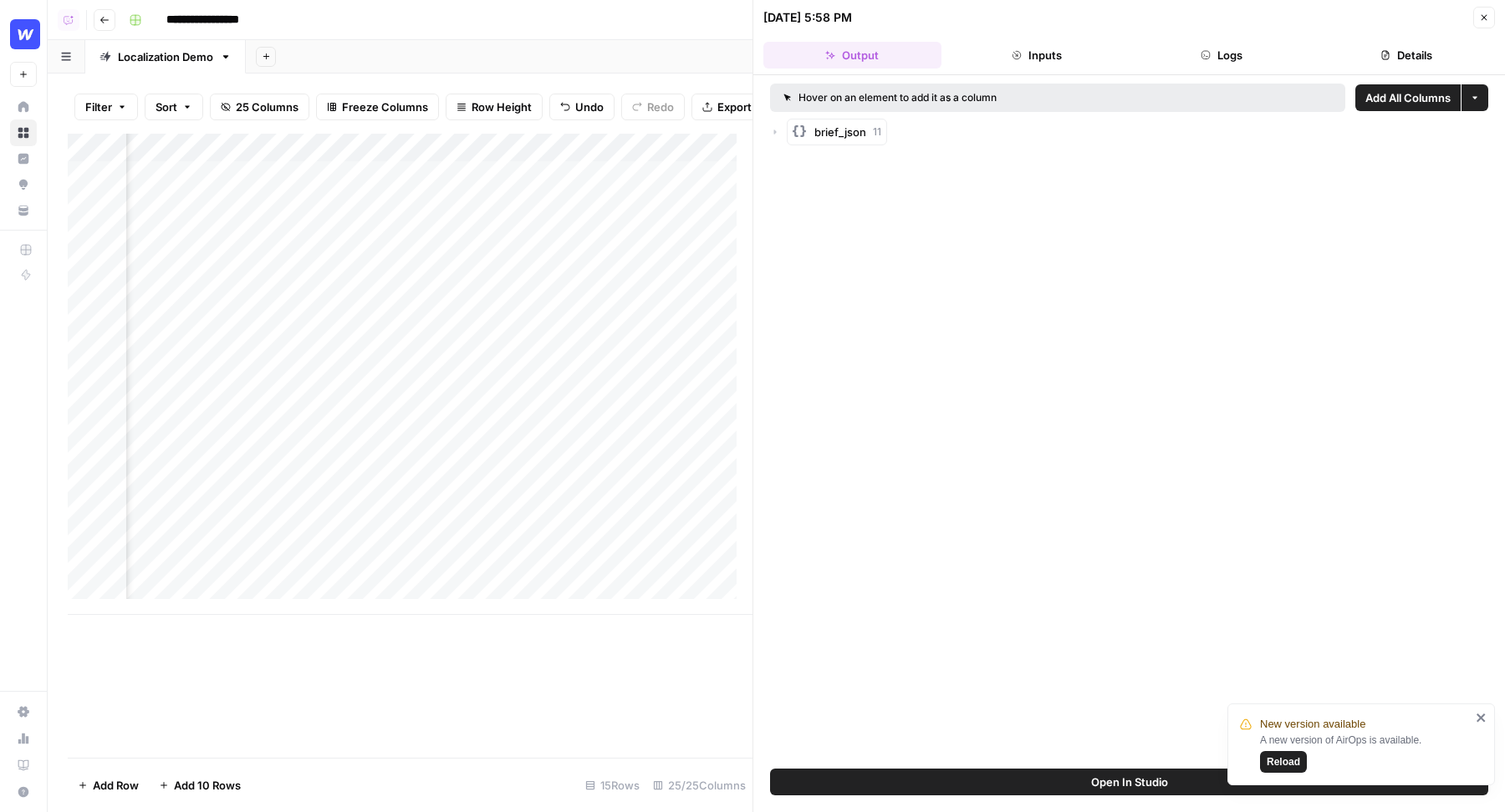
click at [773, 127] on icon "button" at bounding box center [775, 132] width 10 height 10
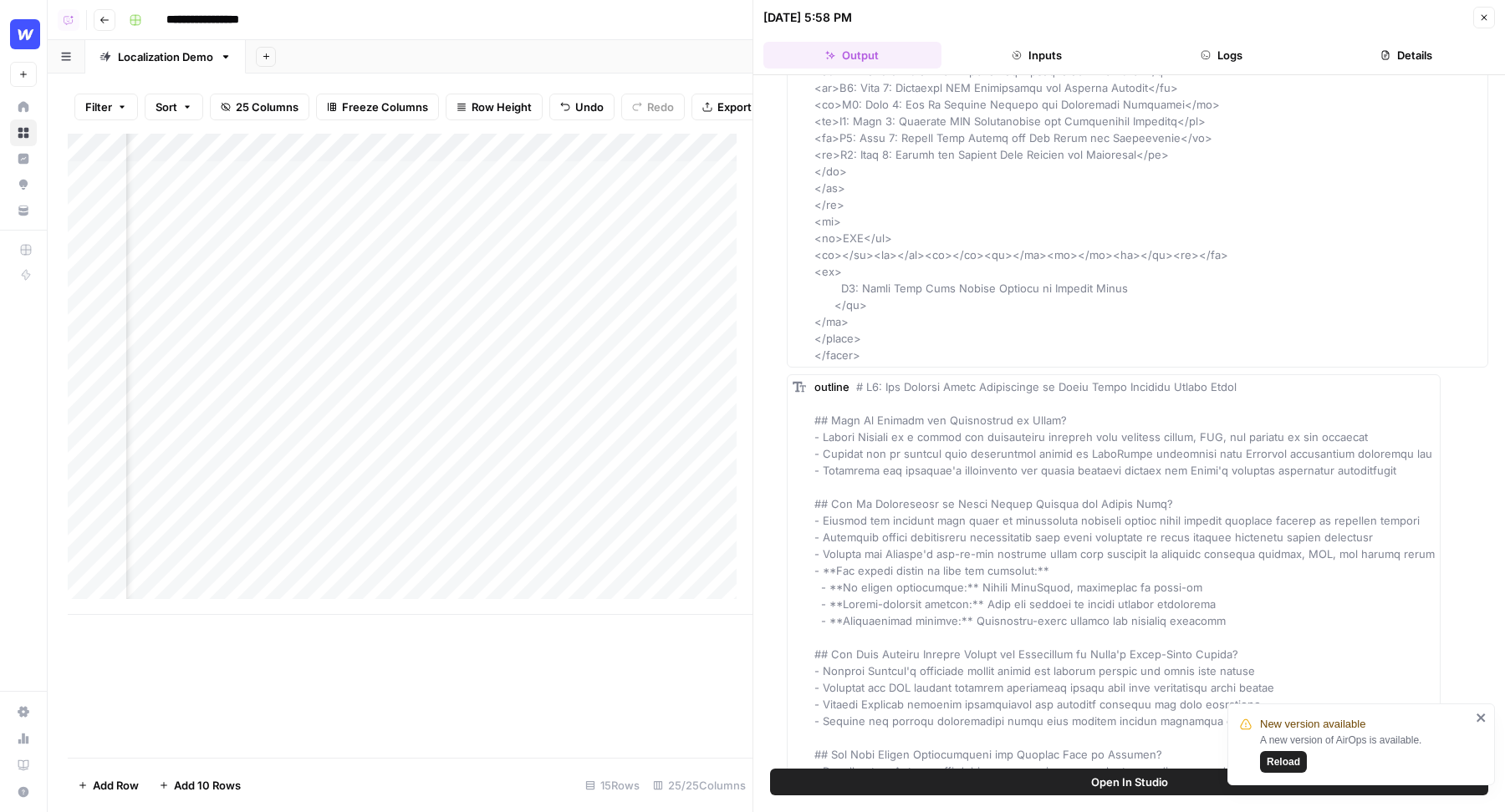
scroll to position [4733, 0]
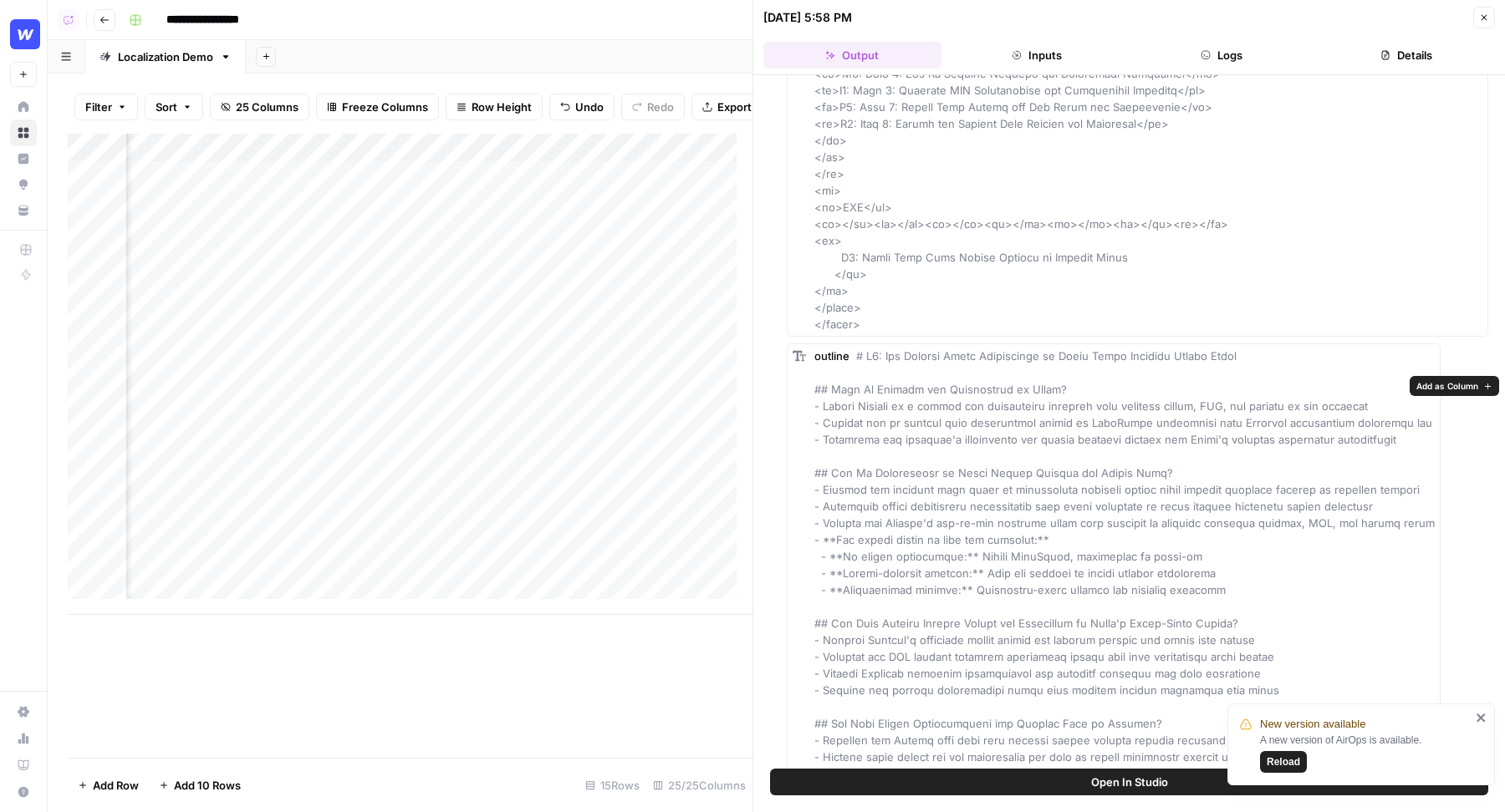
click at [1430, 387] on span "Add as Column" at bounding box center [1447, 386] width 62 height 13
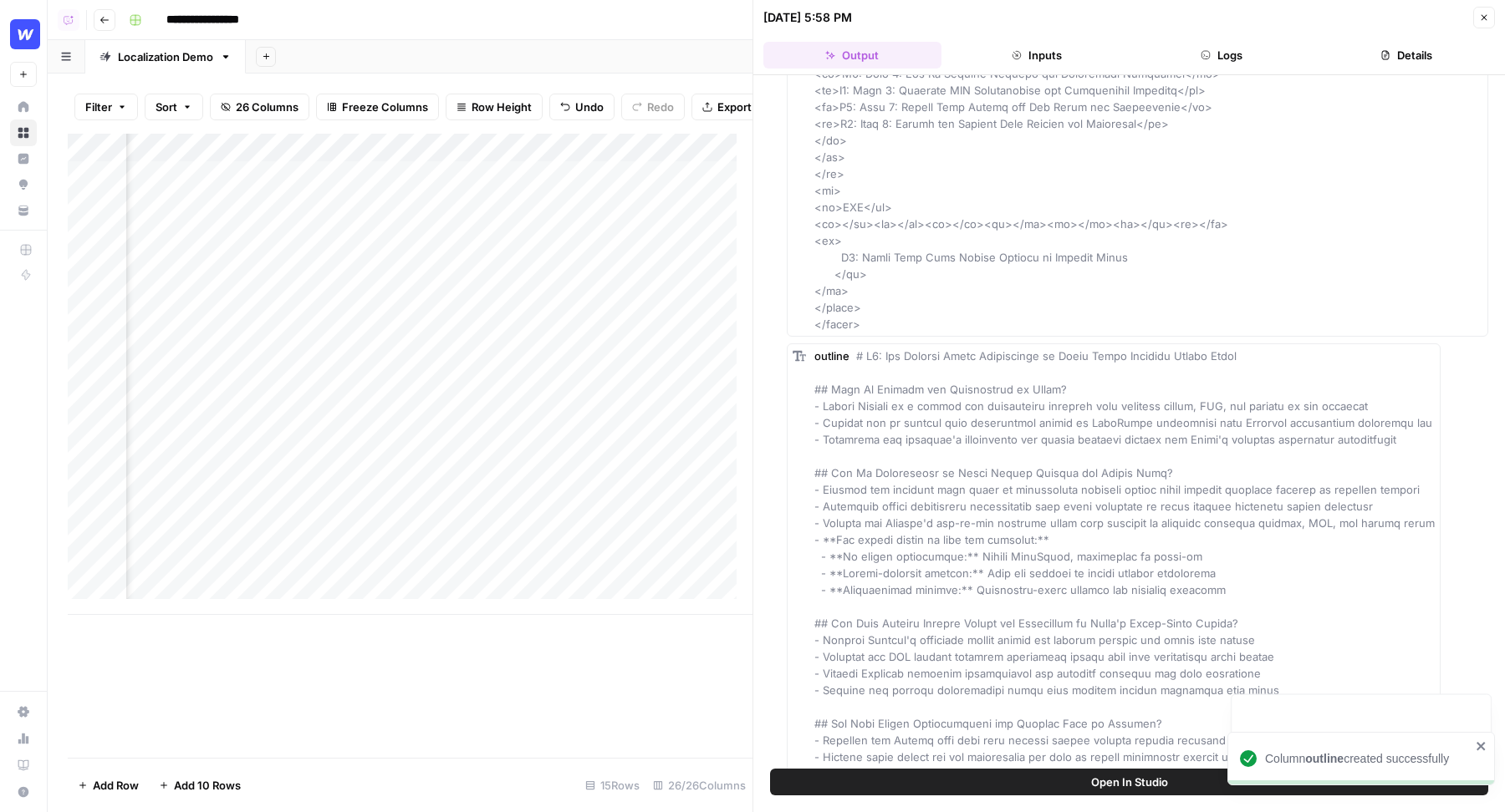
scroll to position [0, 1578]
click at [1488, 22] on icon "button" at bounding box center [1484, 18] width 10 height 10
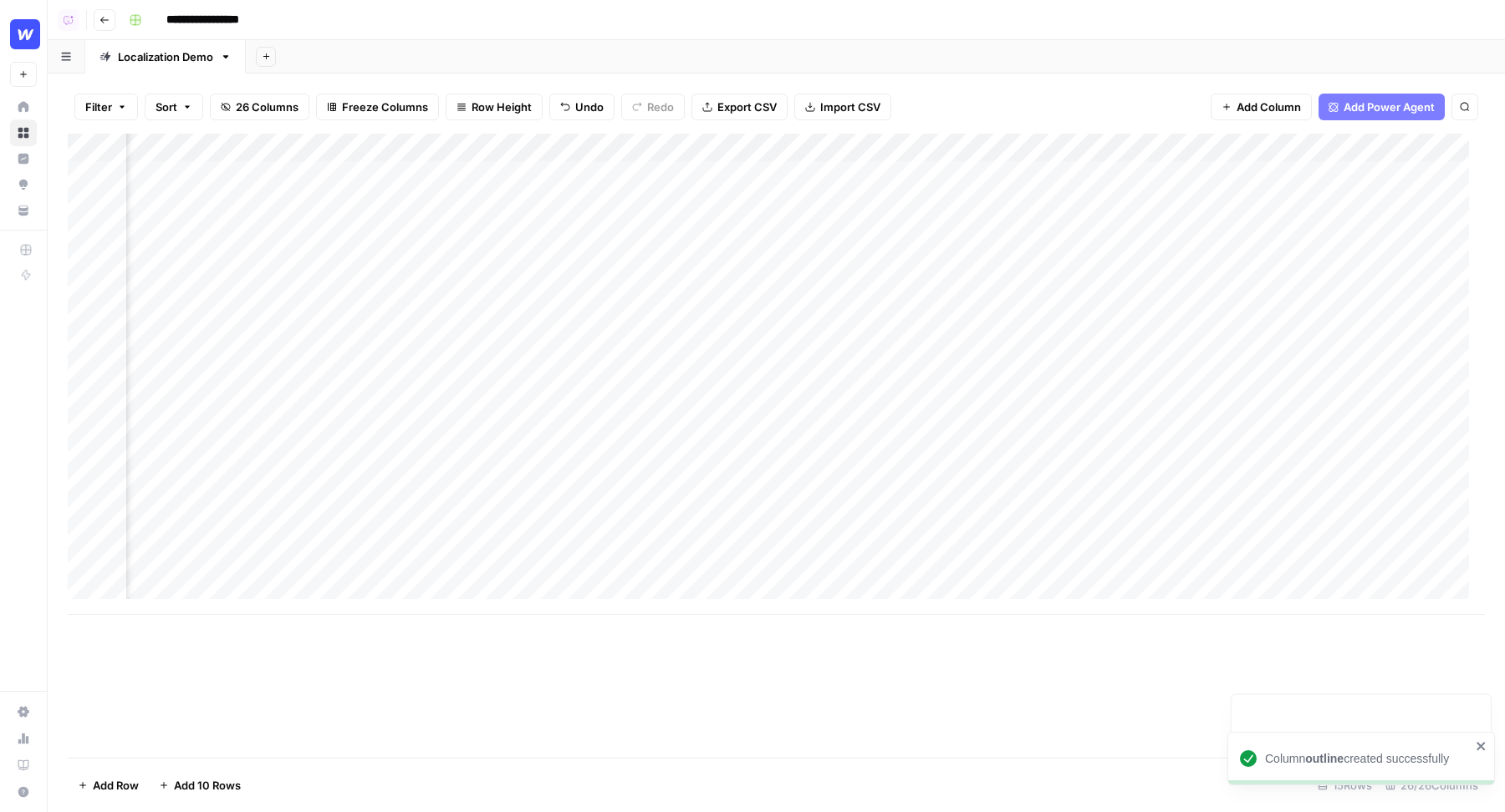
click at [557, 157] on div "Add Column" at bounding box center [776, 374] width 1417 height 481
click at [542, 180] on input "outline" at bounding box center [559, 188] width 170 height 17
type input "Article Outline"
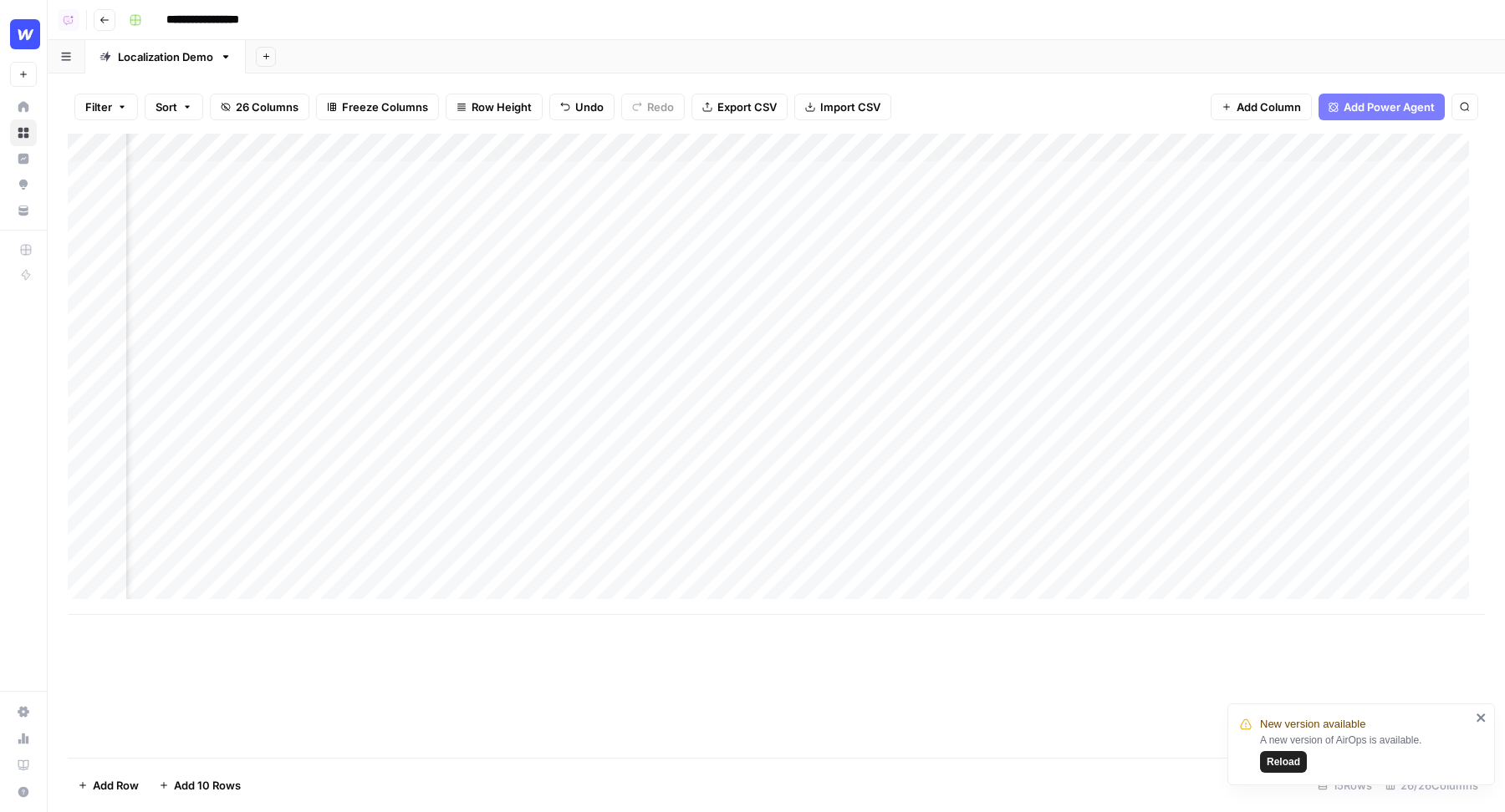
scroll to position [0, 1360]
click at [441, 146] on div "Add Column" at bounding box center [776, 374] width 1417 height 481
drag, startPoint x: 393, startPoint y: 274, endPoint x: 393, endPoint y: 290, distance: 16.0
click at [393, 290] on div "Brief Json JSON Filter Hide Column Remove Column" at bounding box center [397, 249] width 200 height 164
click at [393, 290] on span "Hide Column" at bounding box center [403, 288] width 147 height 17
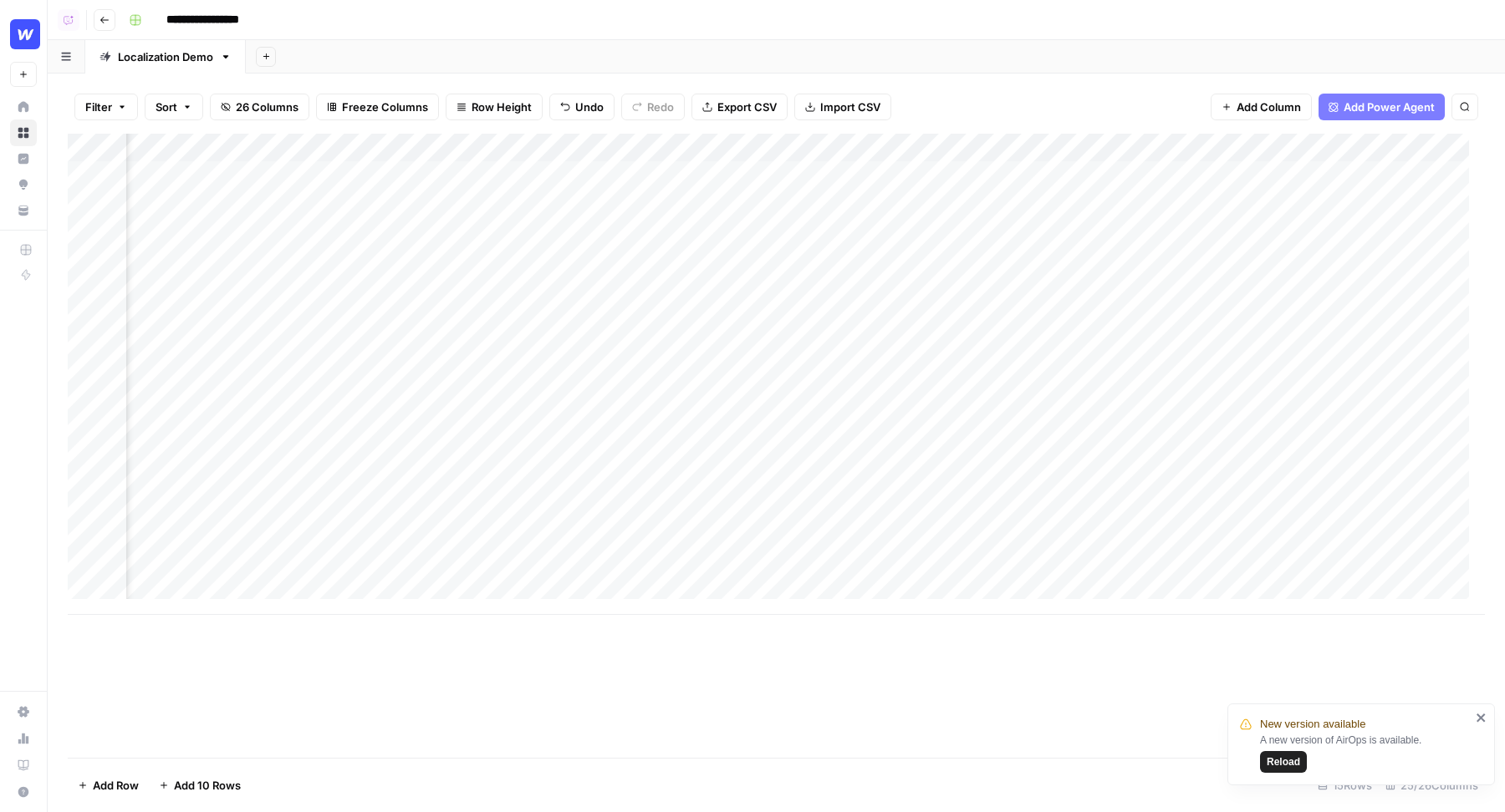
click at [820, 145] on div "Add Column" at bounding box center [776, 374] width 1417 height 481
click at [754, 282] on span "Hide Column" at bounding box center [783, 288] width 147 height 17
click at [805, 158] on div "Add Column" at bounding box center [776, 374] width 1417 height 481
click at [748, 311] on span "Remove Column" at bounding box center [783, 311] width 147 height 17
click at [694, 172] on span "Delete" at bounding box center [693, 173] width 36 height 17
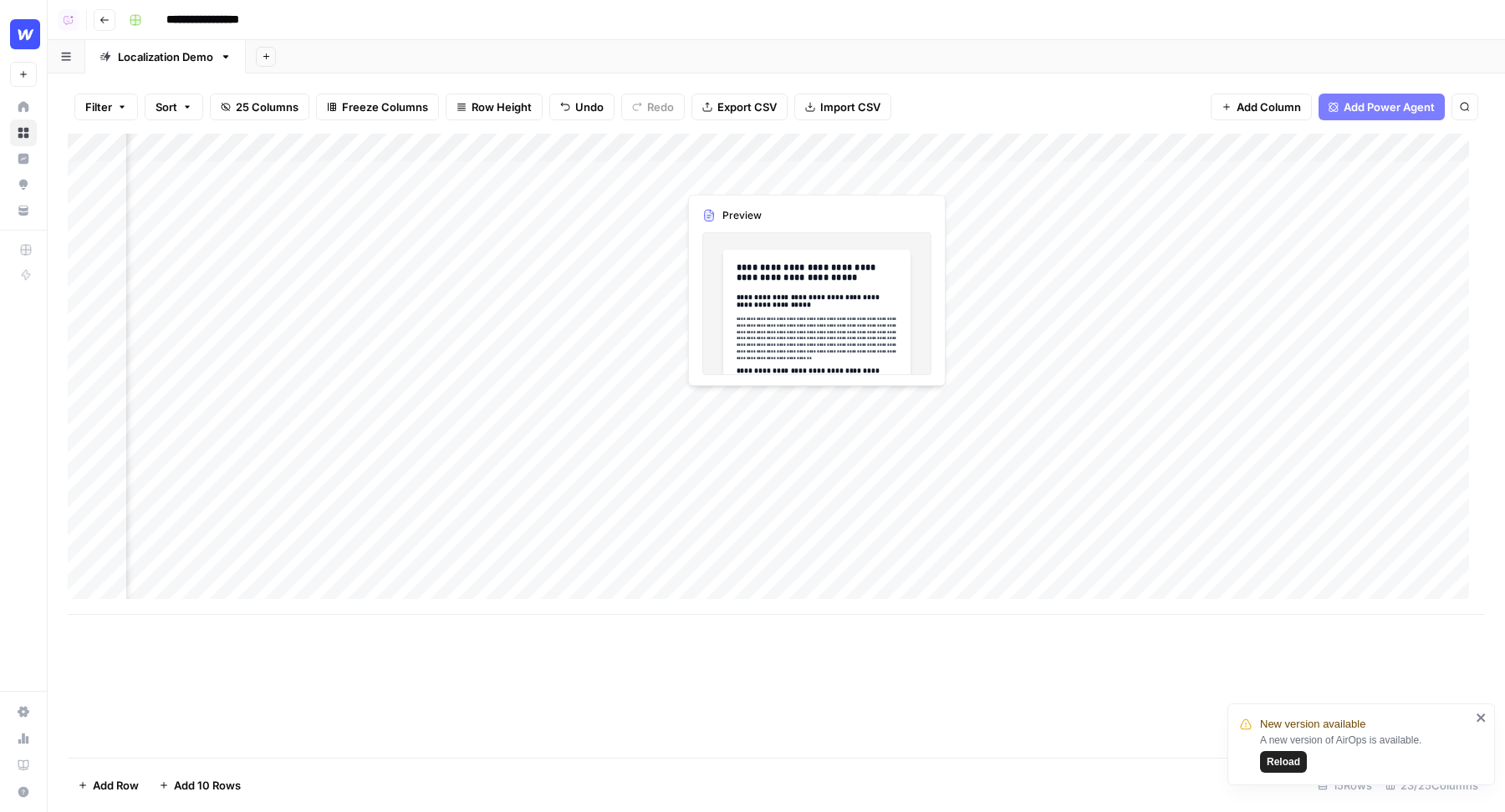
click at [795, 144] on div "Add Column" at bounding box center [776, 374] width 1417 height 481
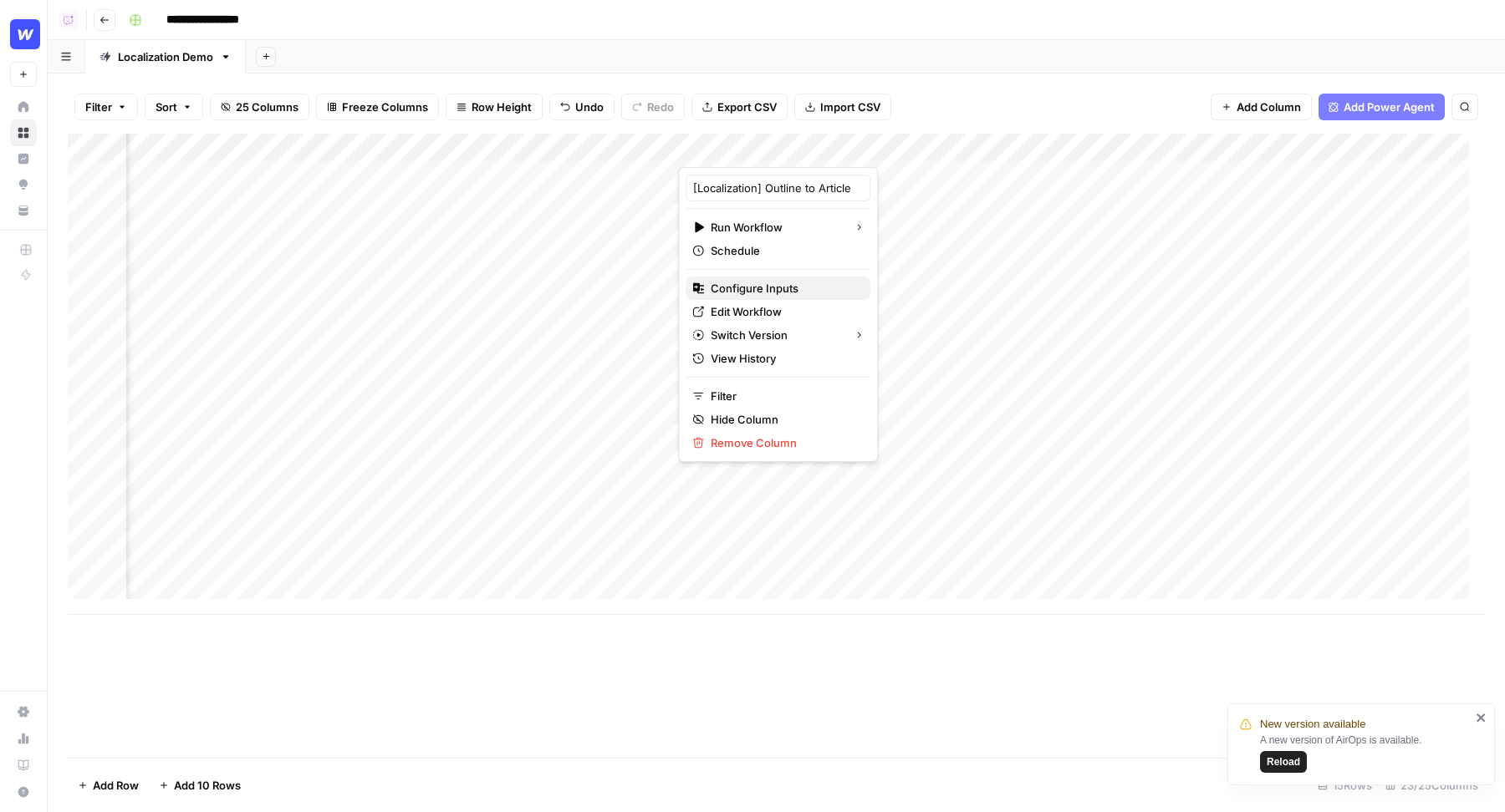
click at [778, 285] on span "Configure Inputs" at bounding box center [783, 288] width 147 height 17
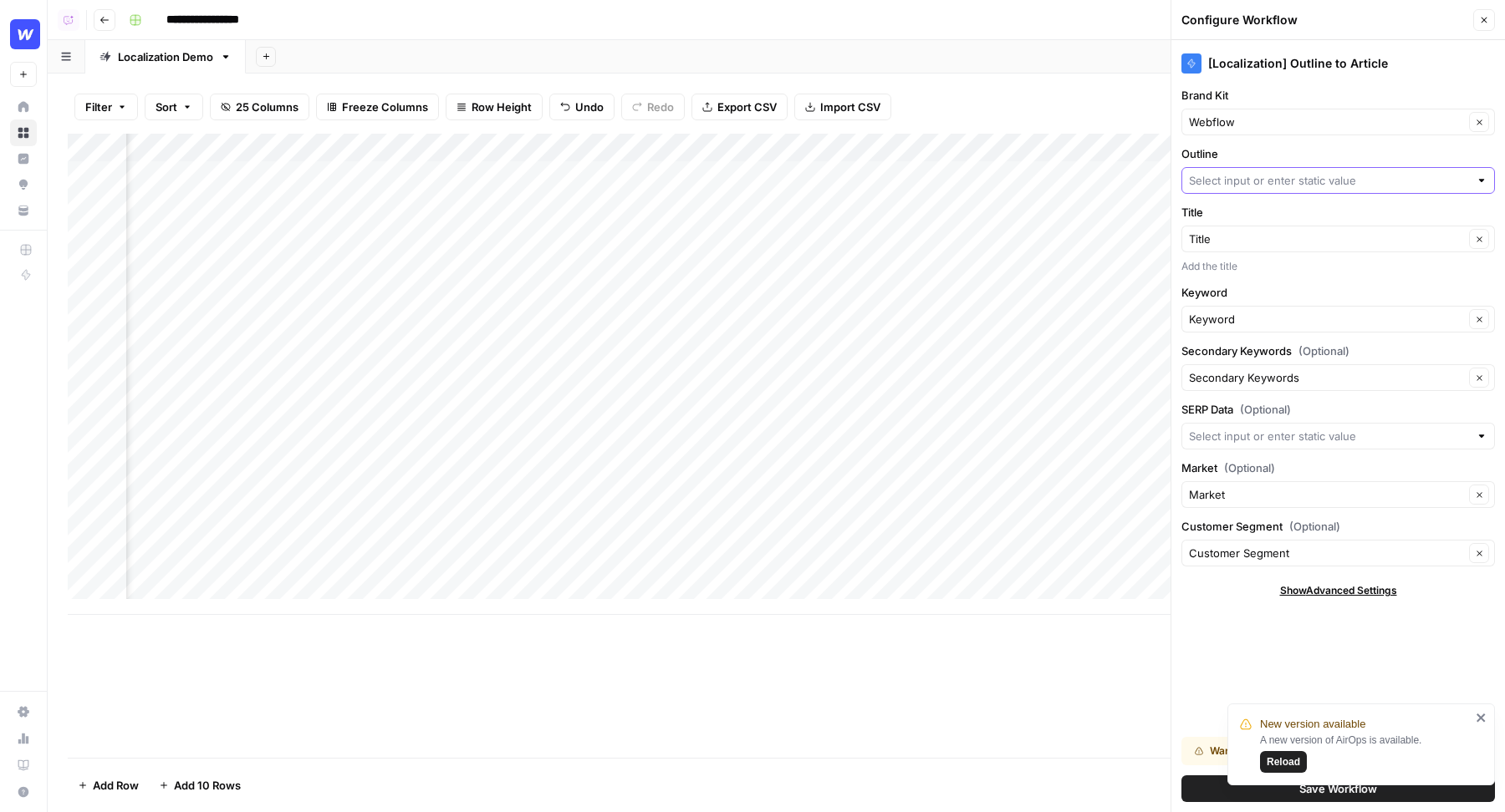
click at [1229, 178] on input "Outline" at bounding box center [1328, 181] width 280 height 17
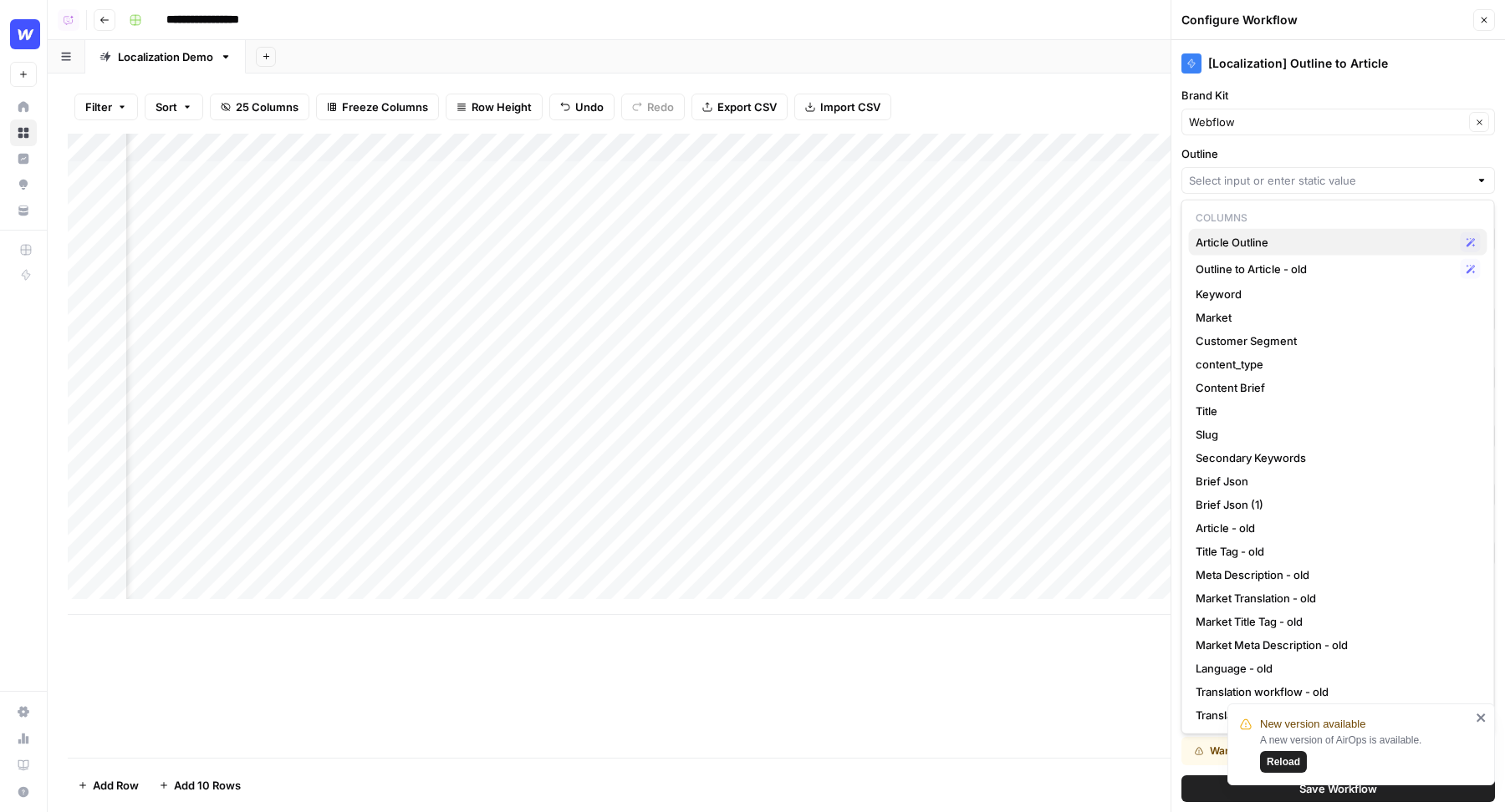
click at [1235, 238] on span "Article Outline" at bounding box center [1324, 242] width 258 height 17
type input "Article Outline"
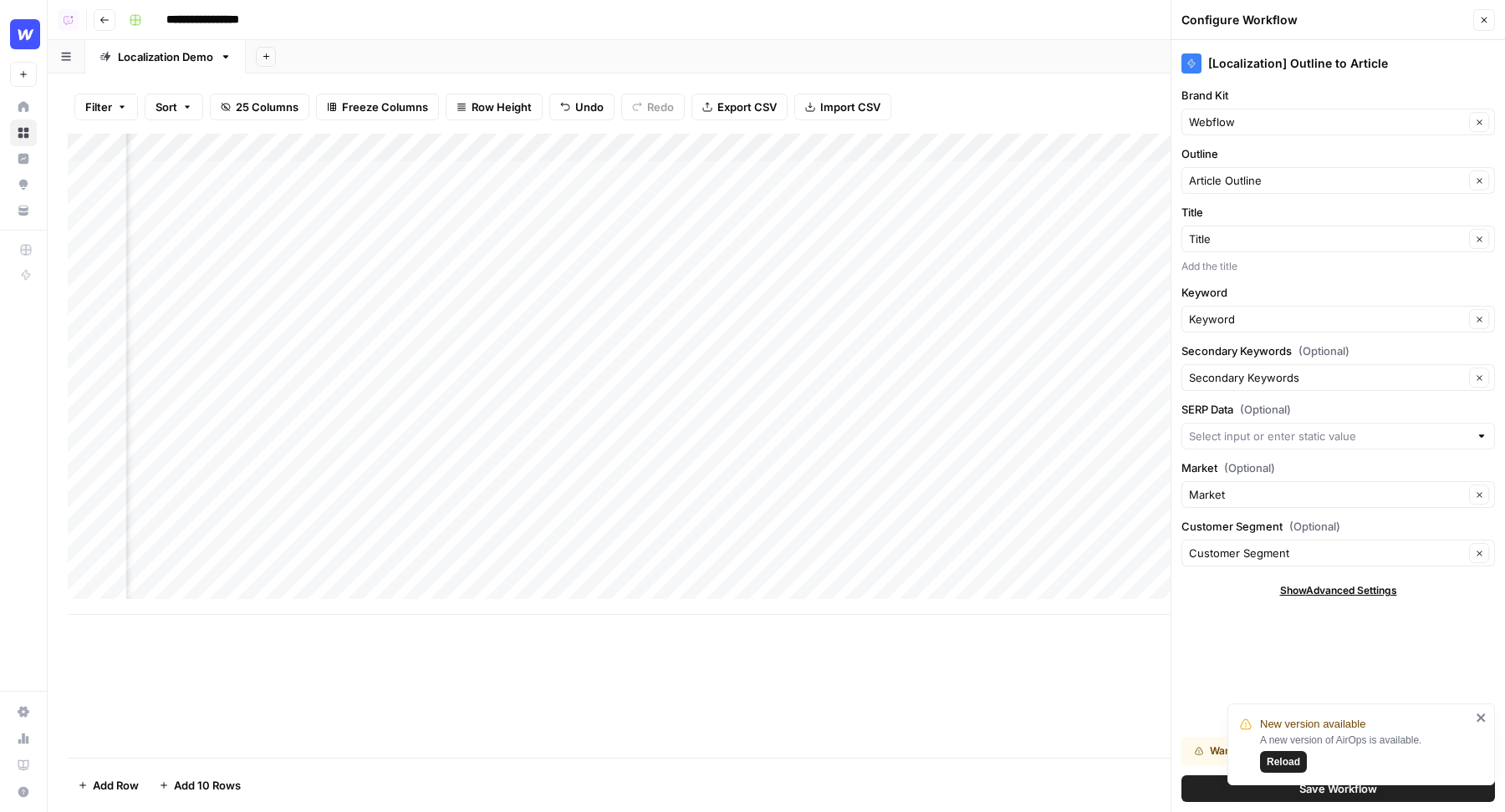
scroll to position [0, 620]
click at [1487, 18] on icon "button" at bounding box center [1484, 20] width 10 height 10
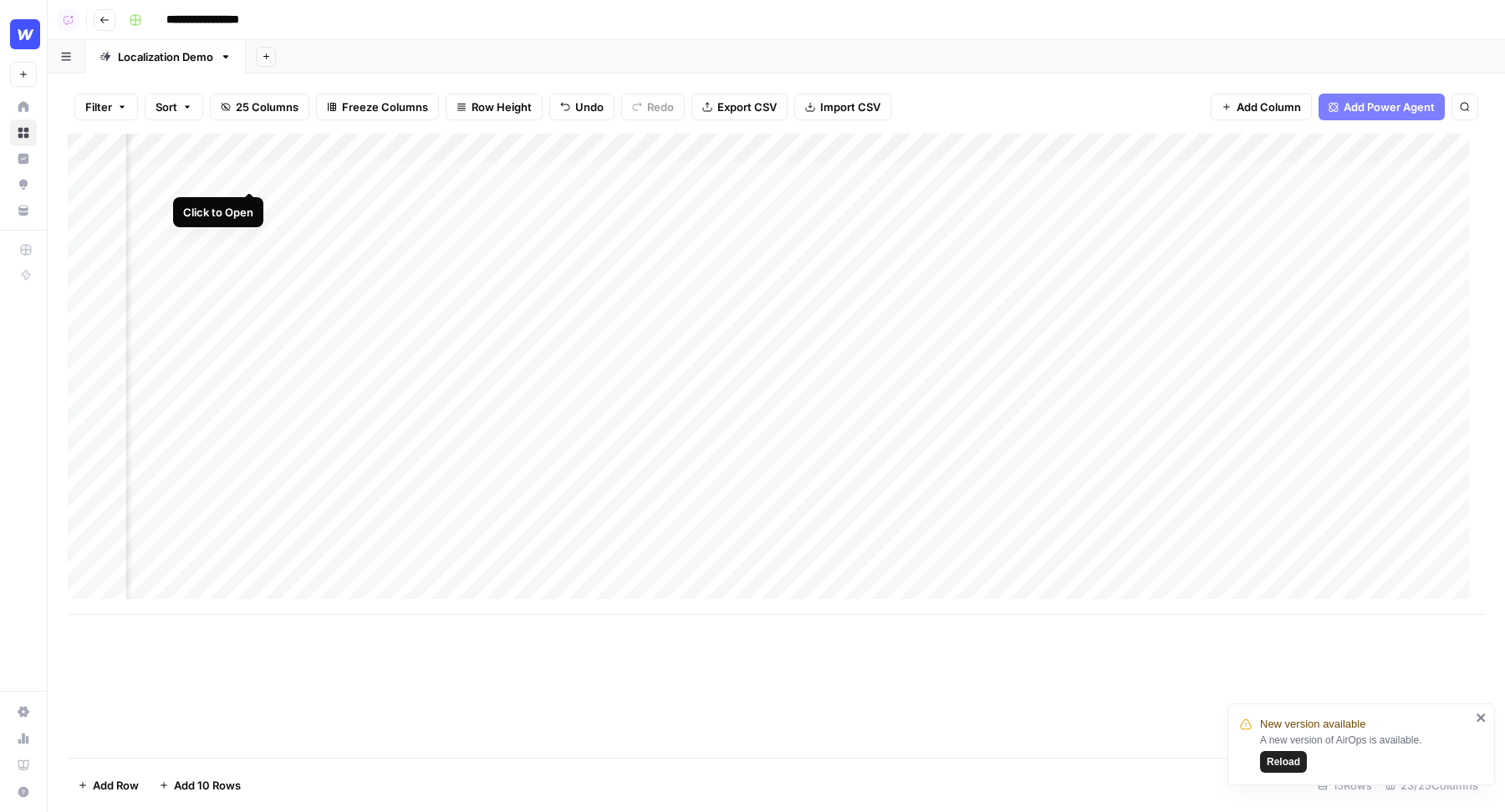
click at [250, 173] on div "Add Column" at bounding box center [776, 374] width 1417 height 481
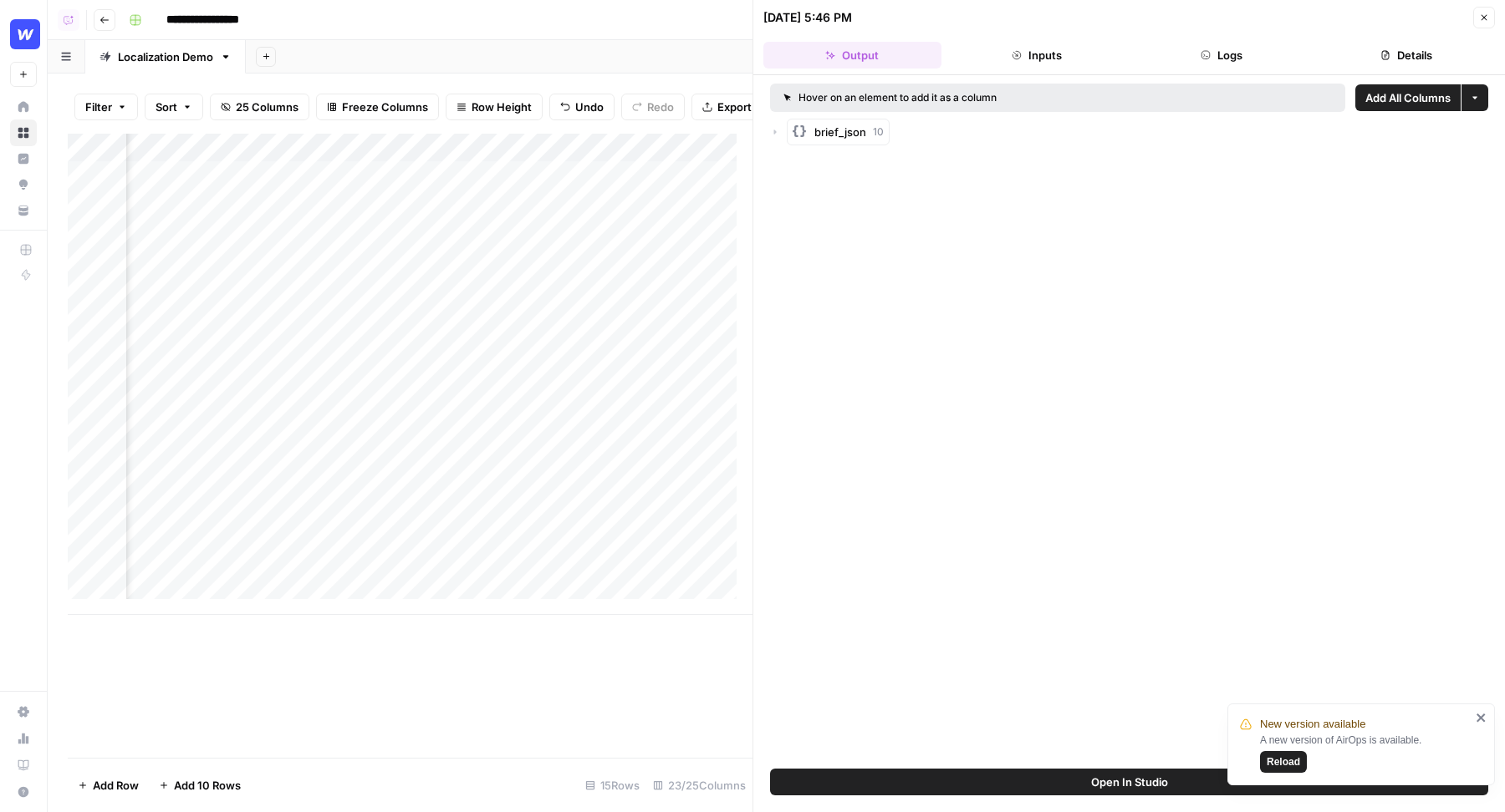
click at [778, 129] on icon "button" at bounding box center [775, 132] width 10 height 10
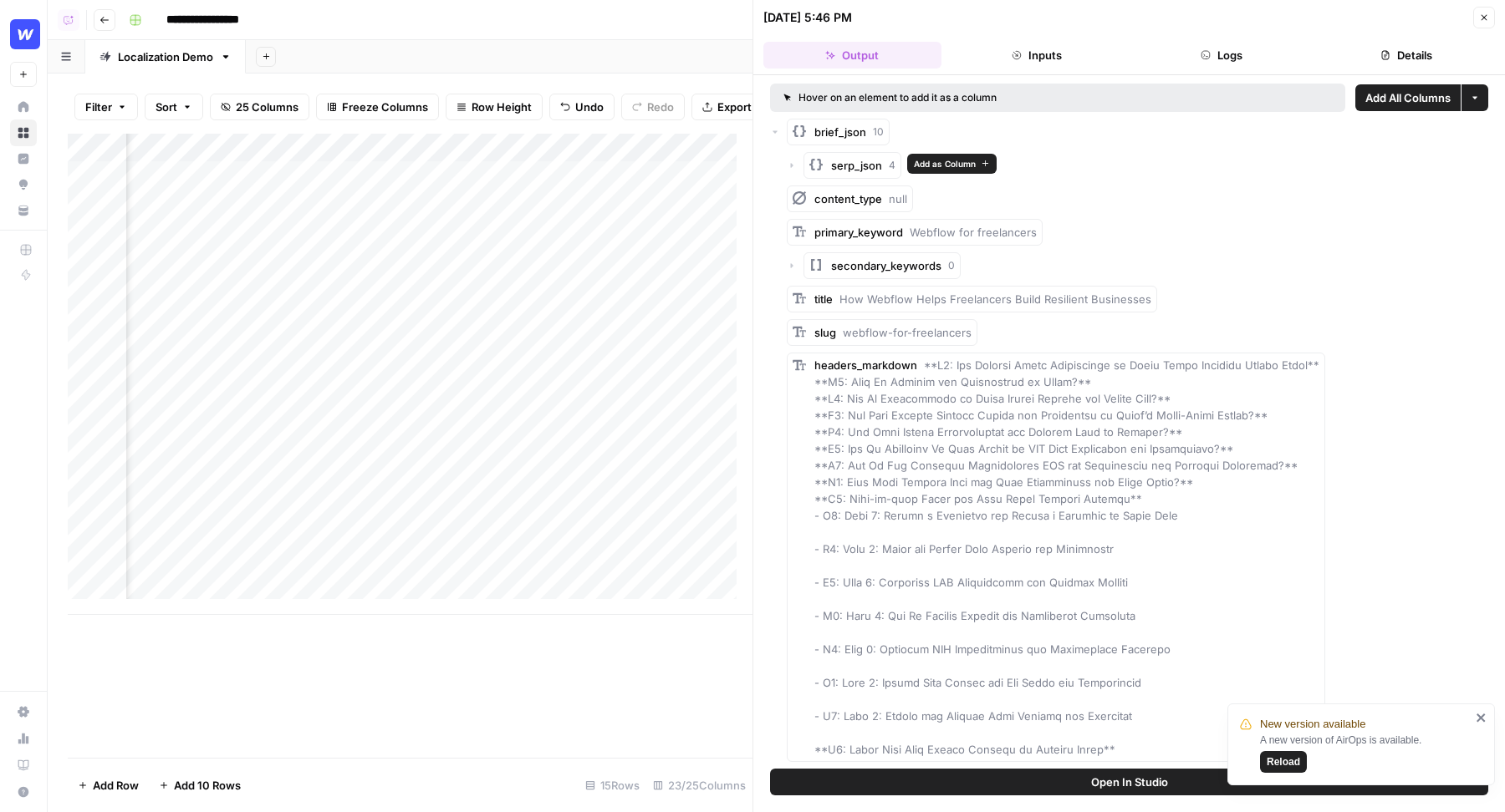
click at [919, 168] on span "Add as Column" at bounding box center [945, 164] width 62 height 13
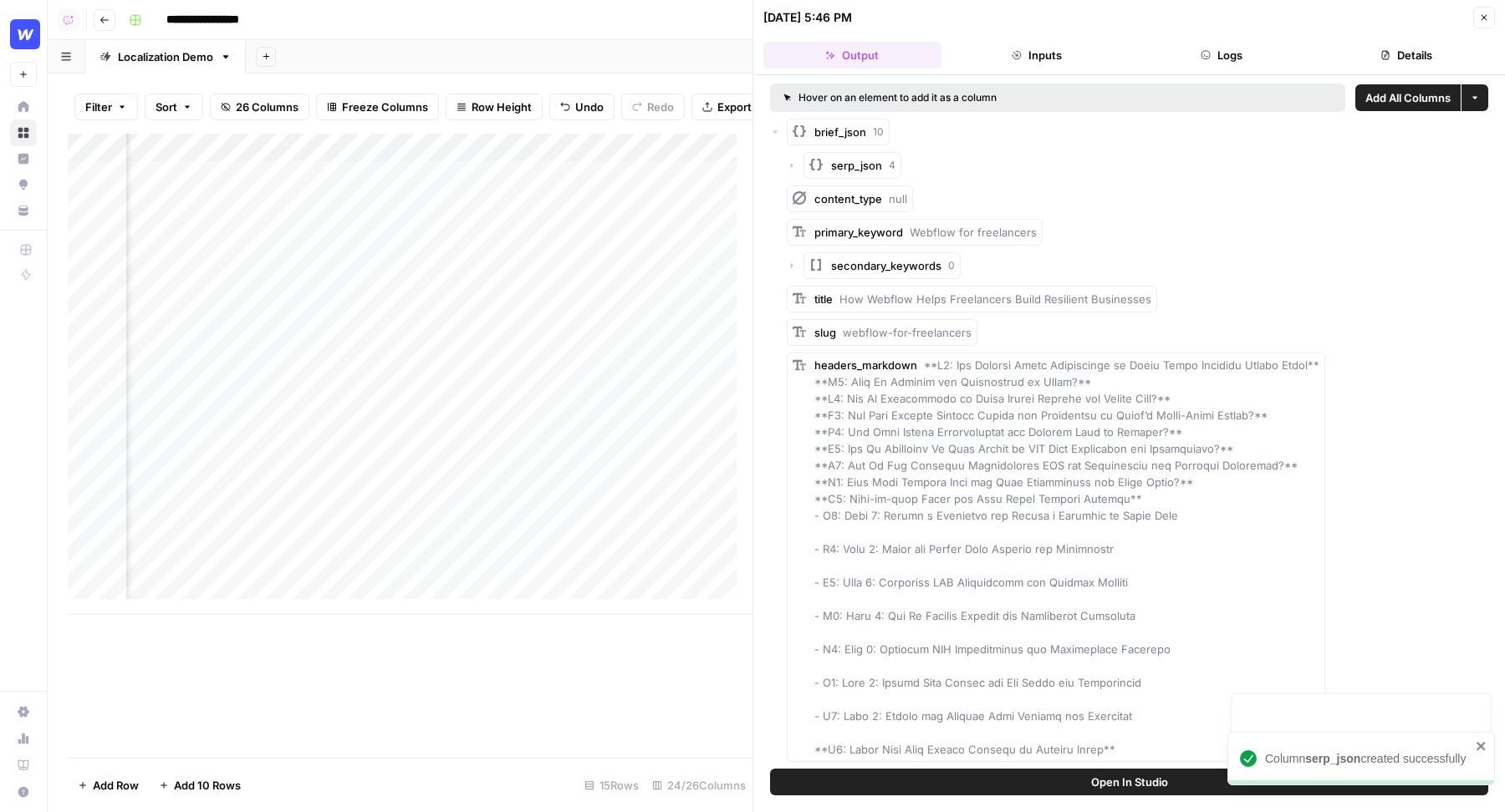
click at [1484, 14] on icon "button" at bounding box center [1484, 18] width 10 height 10
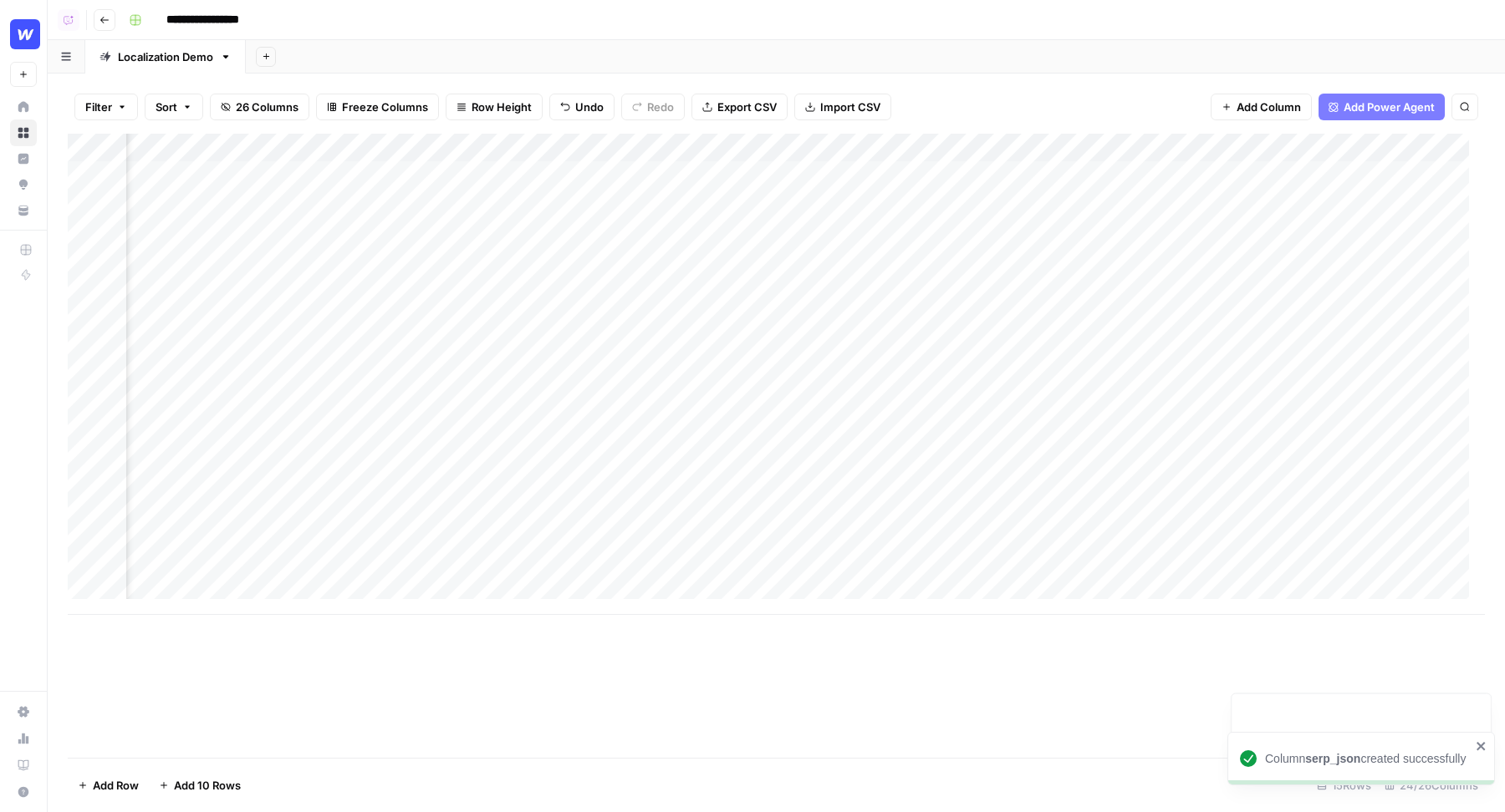
click at [425, 144] on div "Add Column" at bounding box center [776, 374] width 1417 height 481
click at [364, 292] on span "Hide Column" at bounding box center [392, 288] width 147 height 17
click at [1161, 152] on div "Add Column" at bounding box center [776, 374] width 1417 height 481
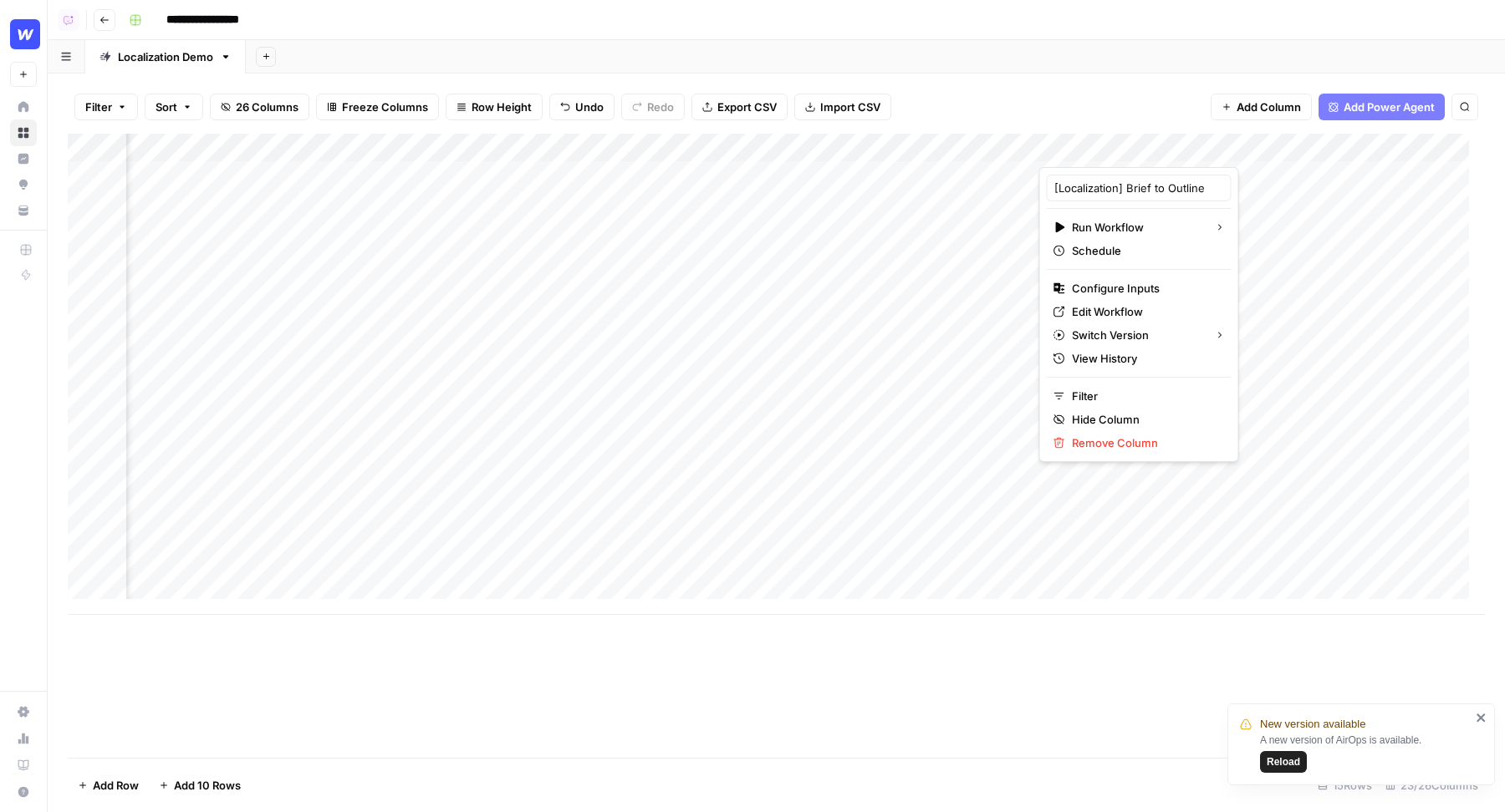
click at [1138, 105] on div "Filter Sort 26 Columns Freeze Columns Row Height Undo Redo Export CSV Import CS…" at bounding box center [776, 107] width 1417 height 54
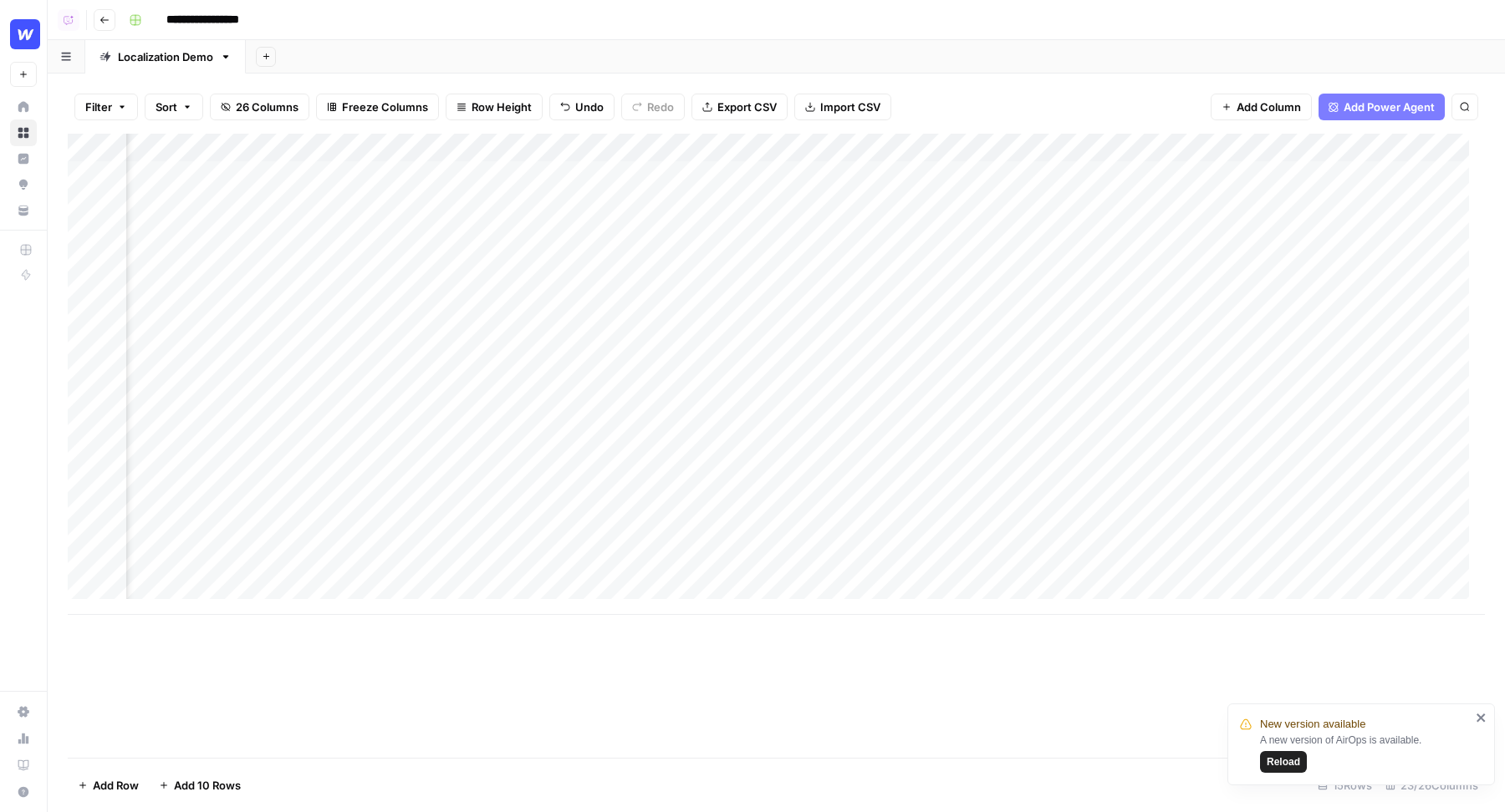
scroll to position [0, 1038]
click at [735, 201] on div "Add Column" at bounding box center [776, 374] width 1417 height 481
click at [739, 230] on div "Add Column" at bounding box center [776, 374] width 1417 height 481
click at [626, 177] on div "Add Column" at bounding box center [776, 374] width 1417 height 481
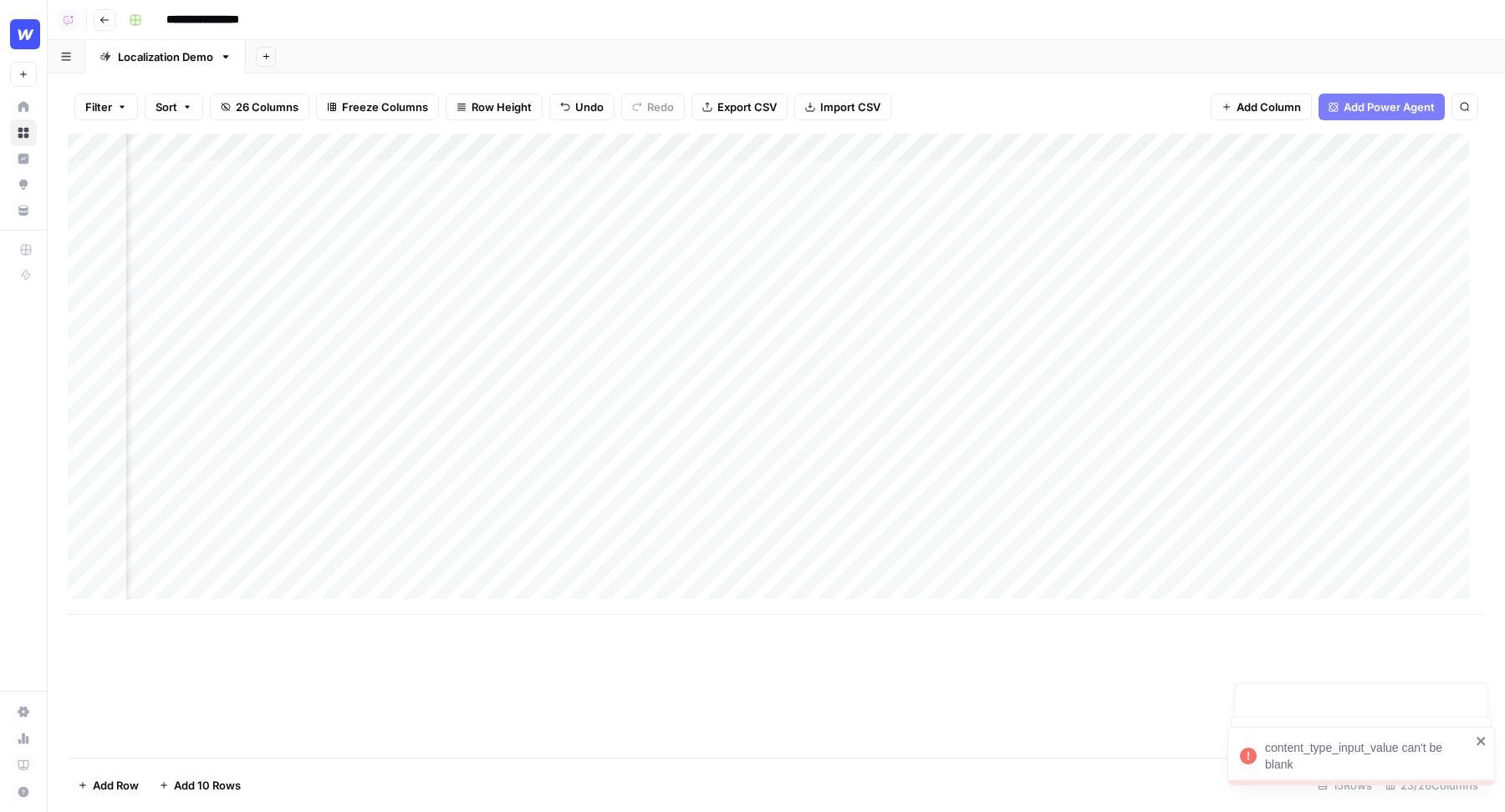
scroll to position [15, 340]
drag, startPoint x: 715, startPoint y: 190, endPoint x: 635, endPoint y: 552, distance: 370.7
click at [635, 552] on div "Add Column" at bounding box center [776, 374] width 1417 height 481
click at [1064, 201] on div "Add Column" at bounding box center [776, 374] width 1417 height 481
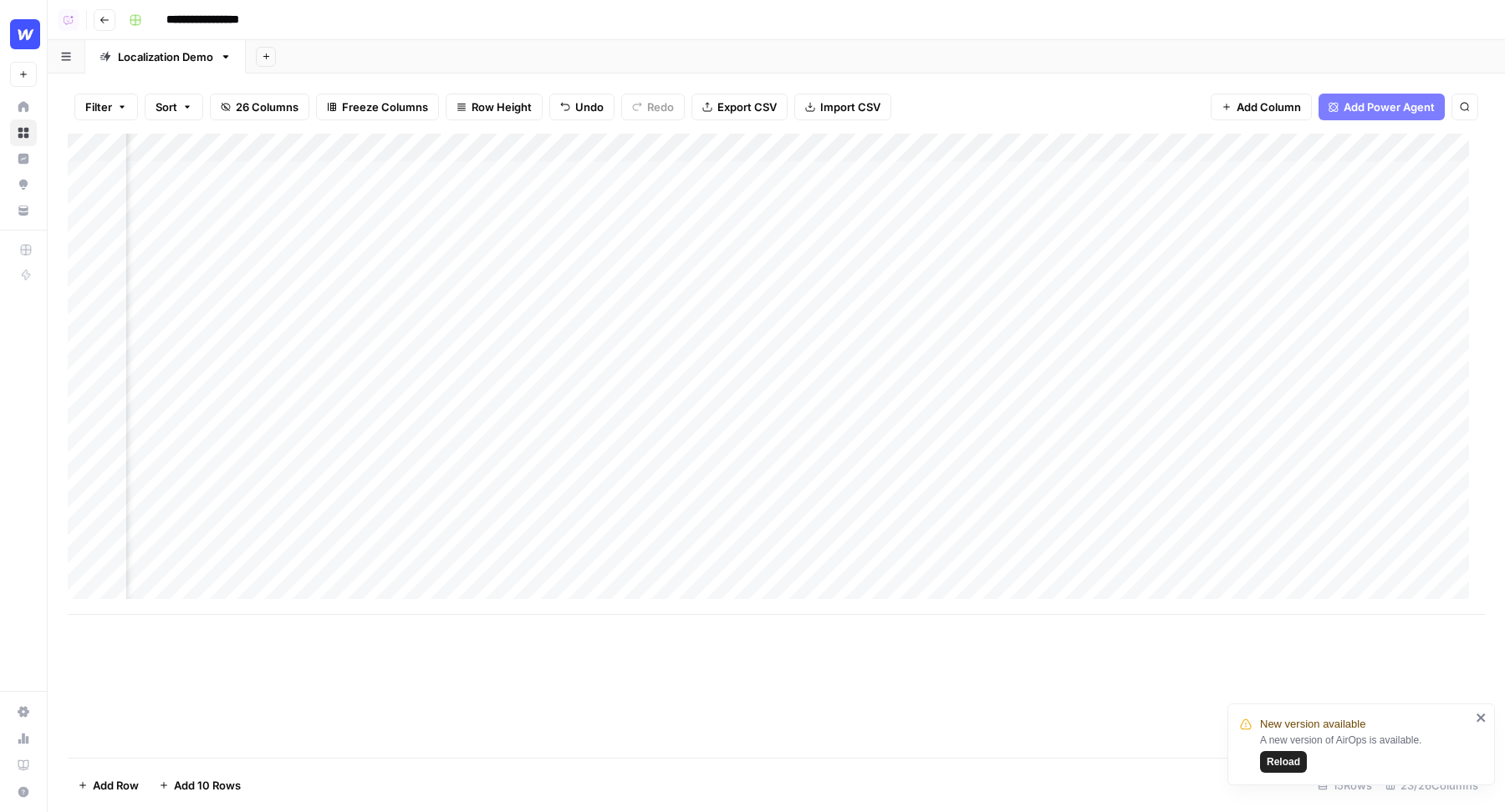
click at [1058, 227] on div "Add Column" at bounding box center [776, 374] width 1417 height 481
click at [720, 208] on div "Add Column" at bounding box center [776, 374] width 1417 height 481
click at [1040, 149] on div "Add Column" at bounding box center [776, 374] width 1417 height 481
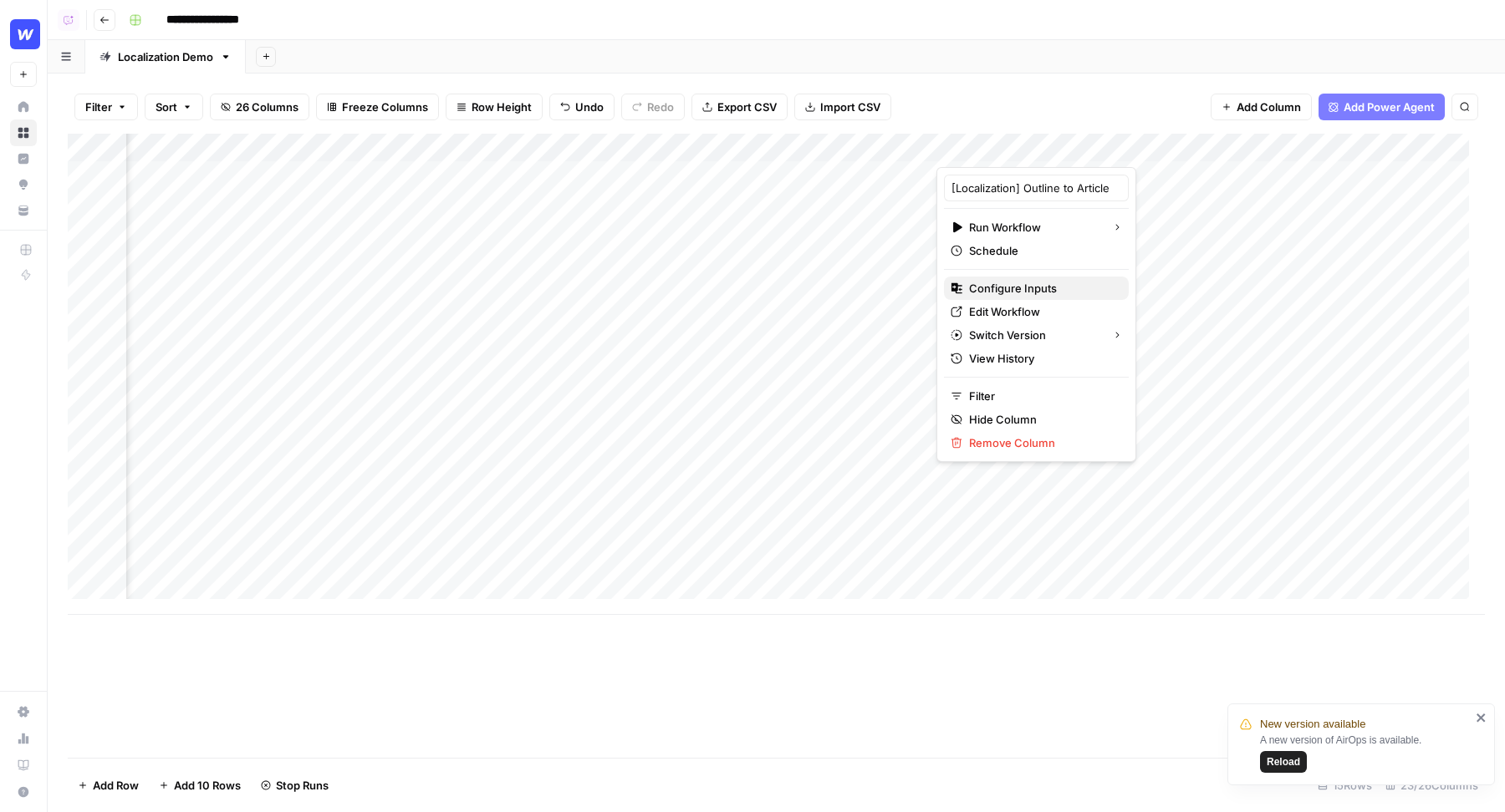
click at [988, 280] on span "Configure Inputs" at bounding box center [1042, 288] width 147 height 17
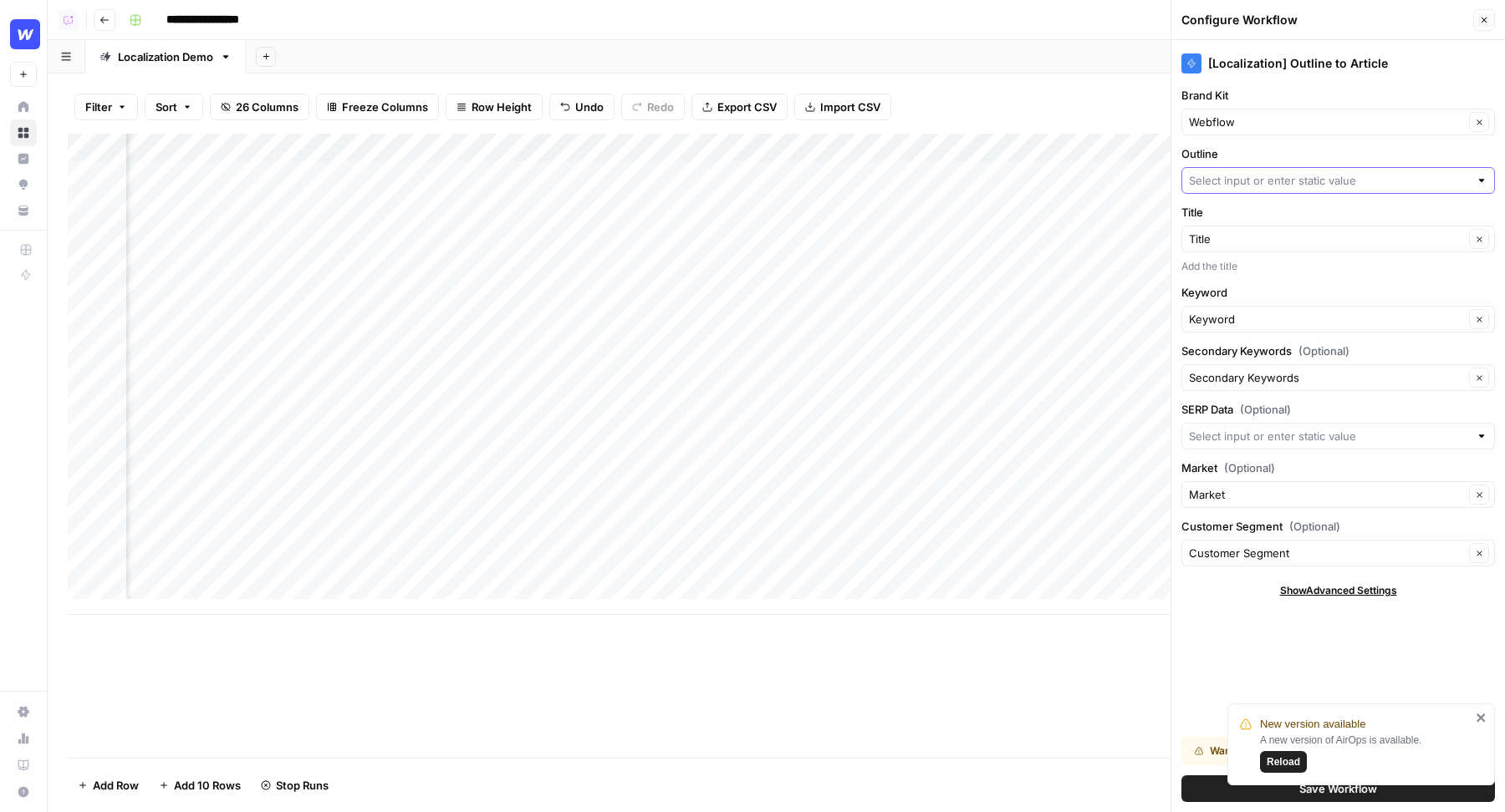
click at [1275, 179] on input "Outline" at bounding box center [1328, 181] width 280 height 17
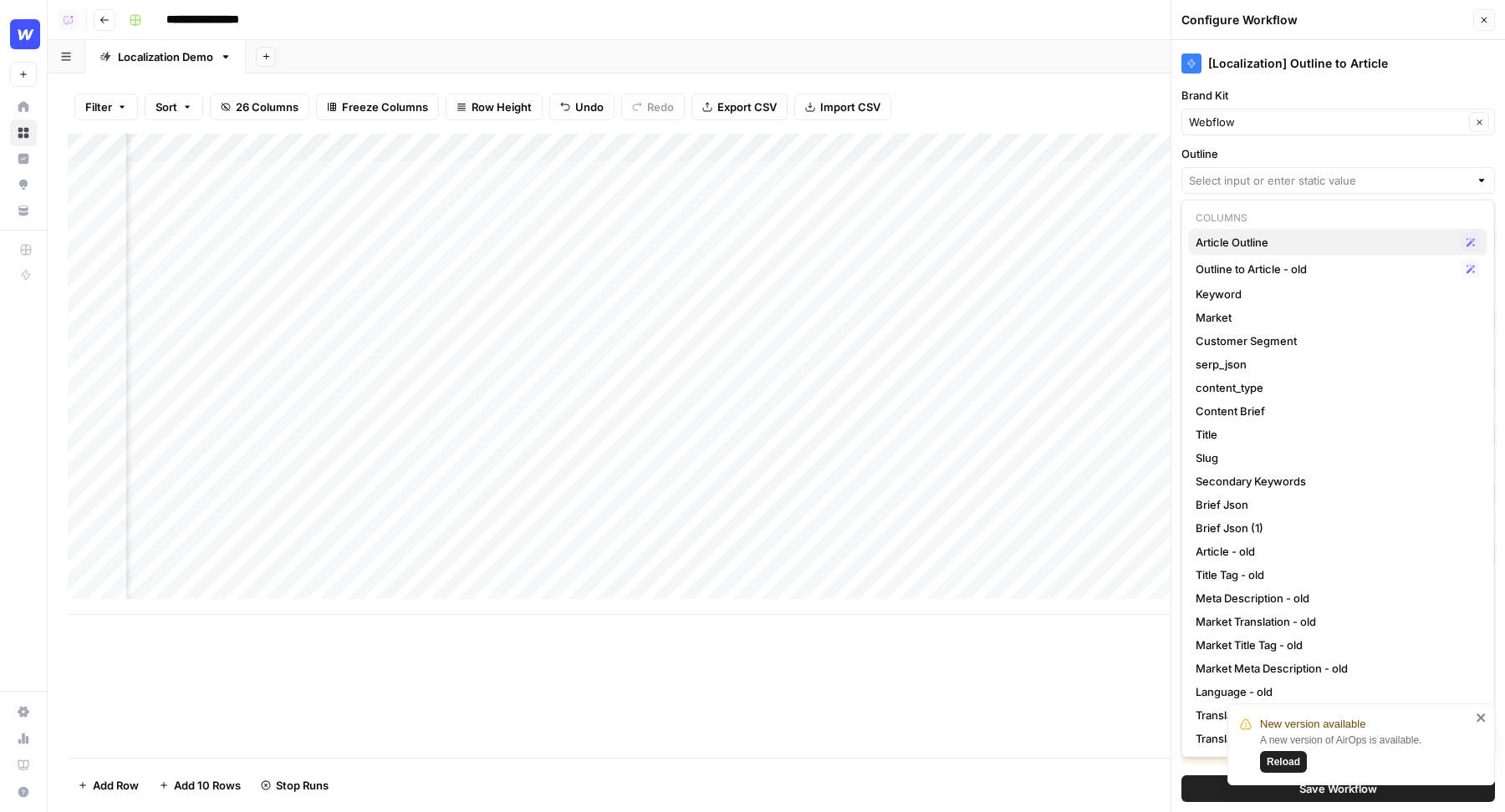
click at [1257, 239] on span "Article Outline" at bounding box center [1324, 242] width 258 height 17
type input "Article Outline"
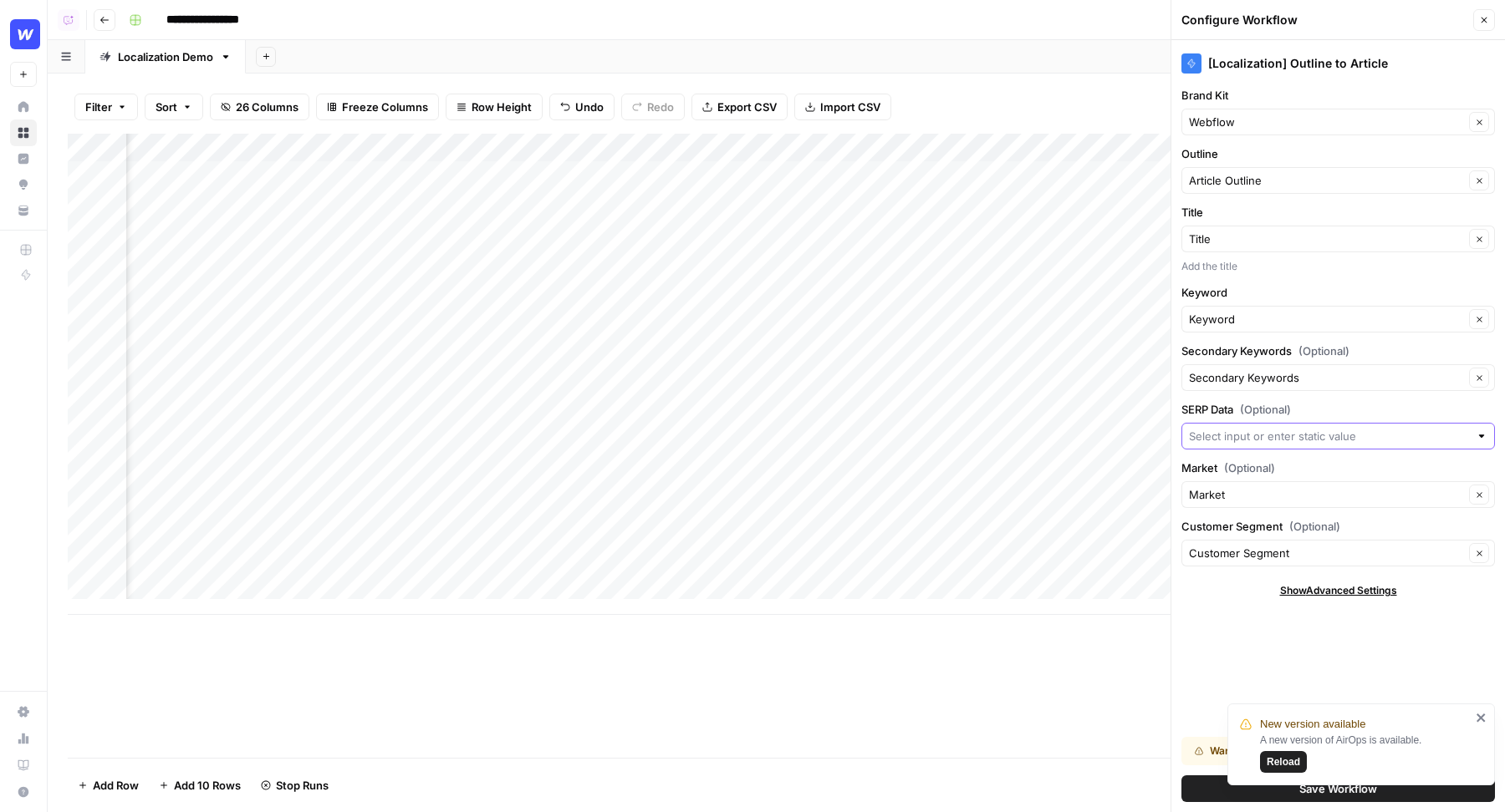
click at [1234, 428] on input "SERP Data (Optional)" at bounding box center [1328, 436] width 280 height 17
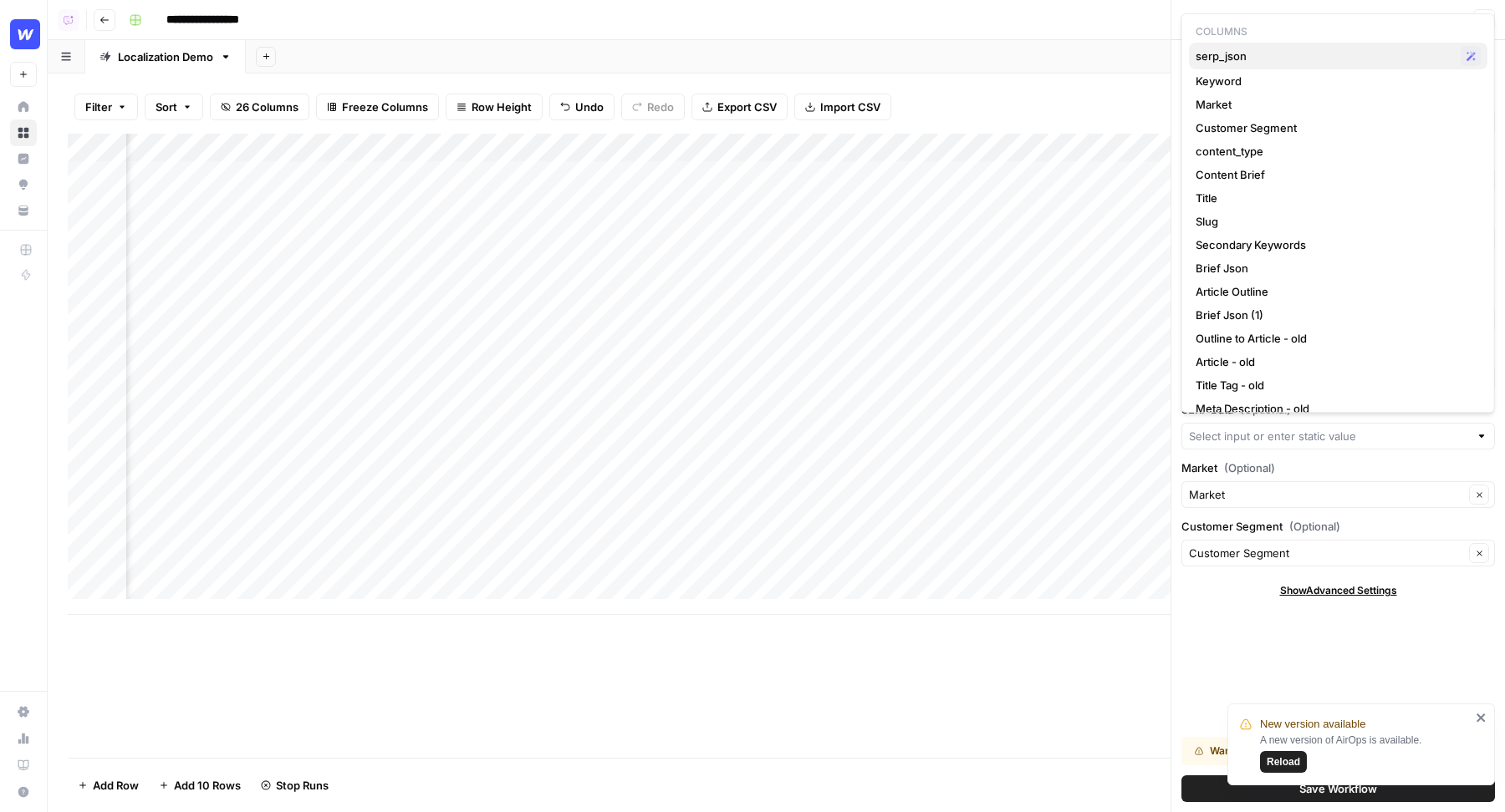
click at [1275, 54] on span "serp_json" at bounding box center [1324, 56] width 258 height 17
type input "serp_json"
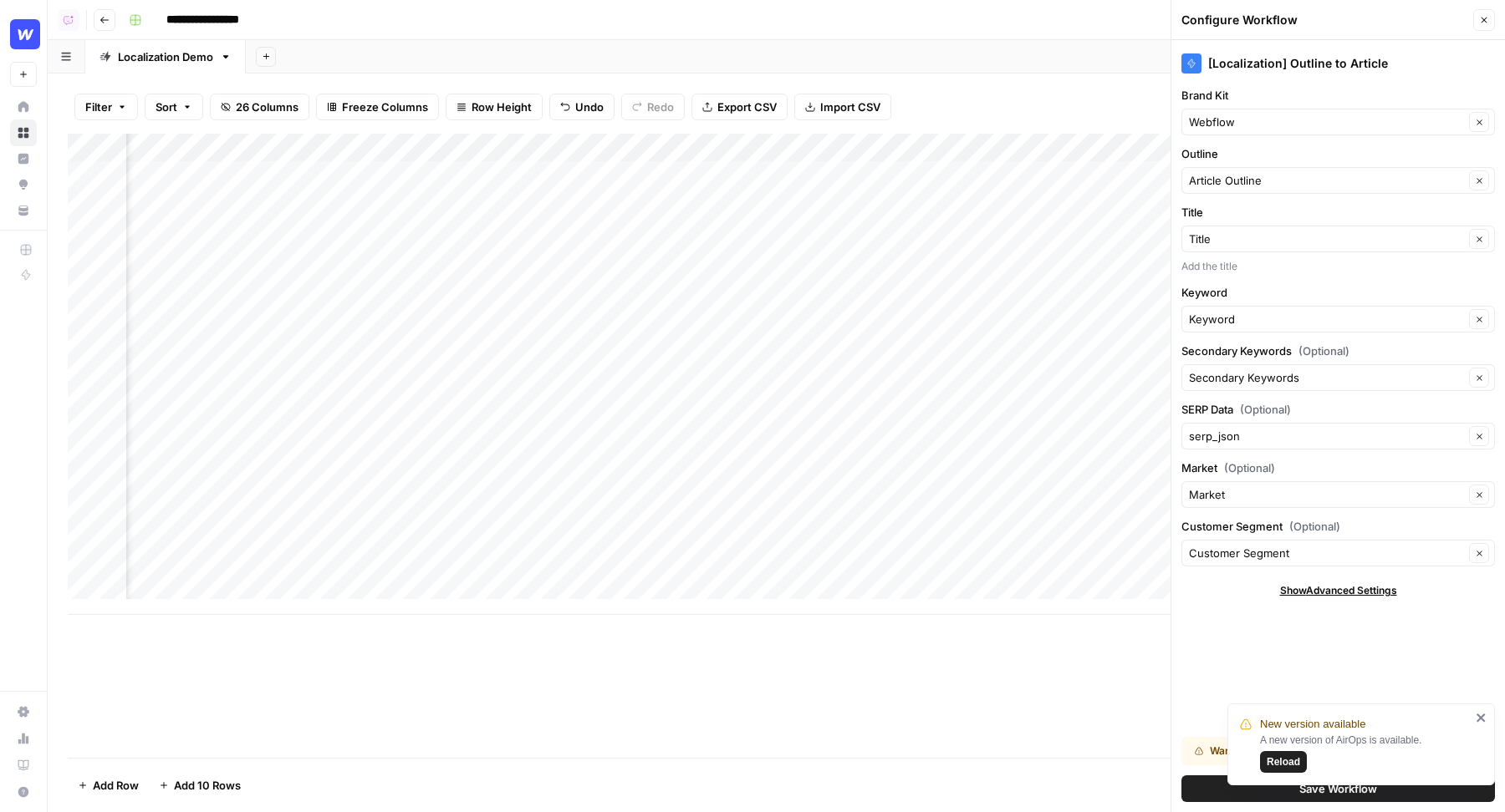
click at [1212, 792] on button "Save Workflow" at bounding box center [1337, 789] width 313 height 27
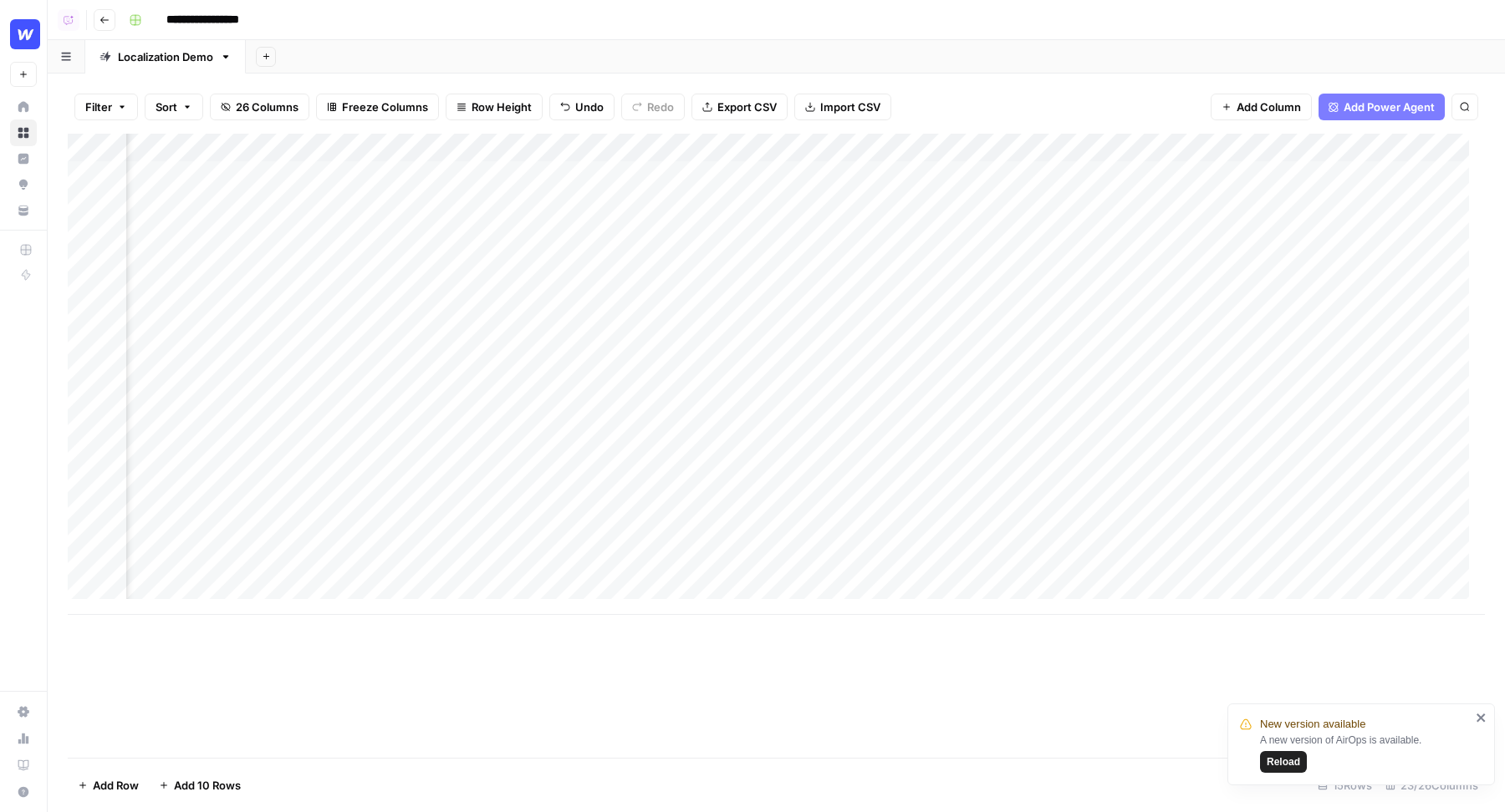
click at [1056, 177] on div "Add Column" at bounding box center [776, 374] width 1417 height 481
click at [394, 141] on div "Add Column" at bounding box center [776, 374] width 1417 height 481
drag, startPoint x: 400, startPoint y: 351, endPoint x: 399, endPoint y: 368, distance: 17.0
click at [399, 368] on div "Outline to Article - old Text Sort Ascending Sort Descending Filter Hide Column…" at bounding box center [397, 280] width 200 height 225
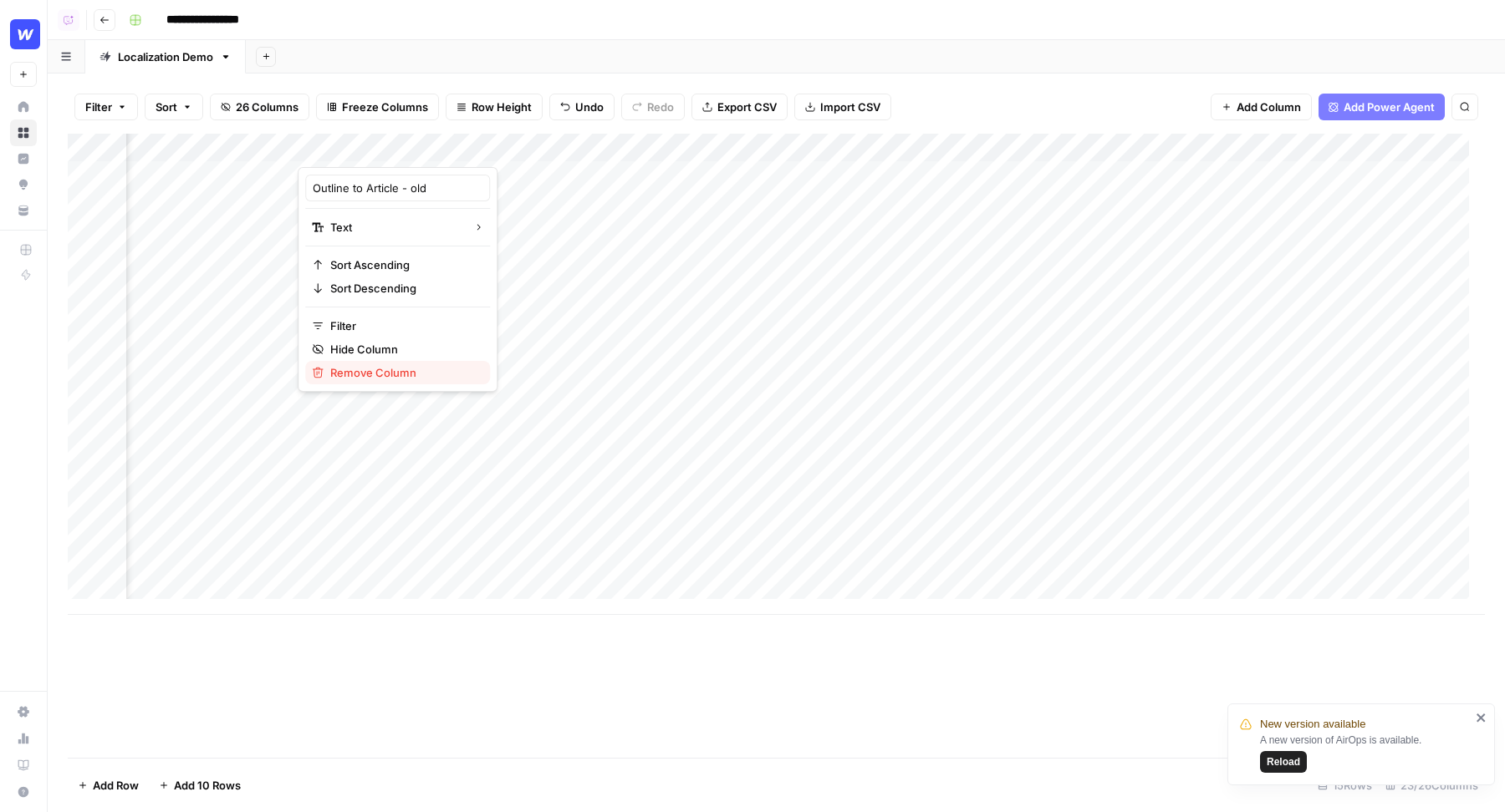
click at [399, 368] on span "Remove Column" at bounding box center [403, 373] width 147 height 17
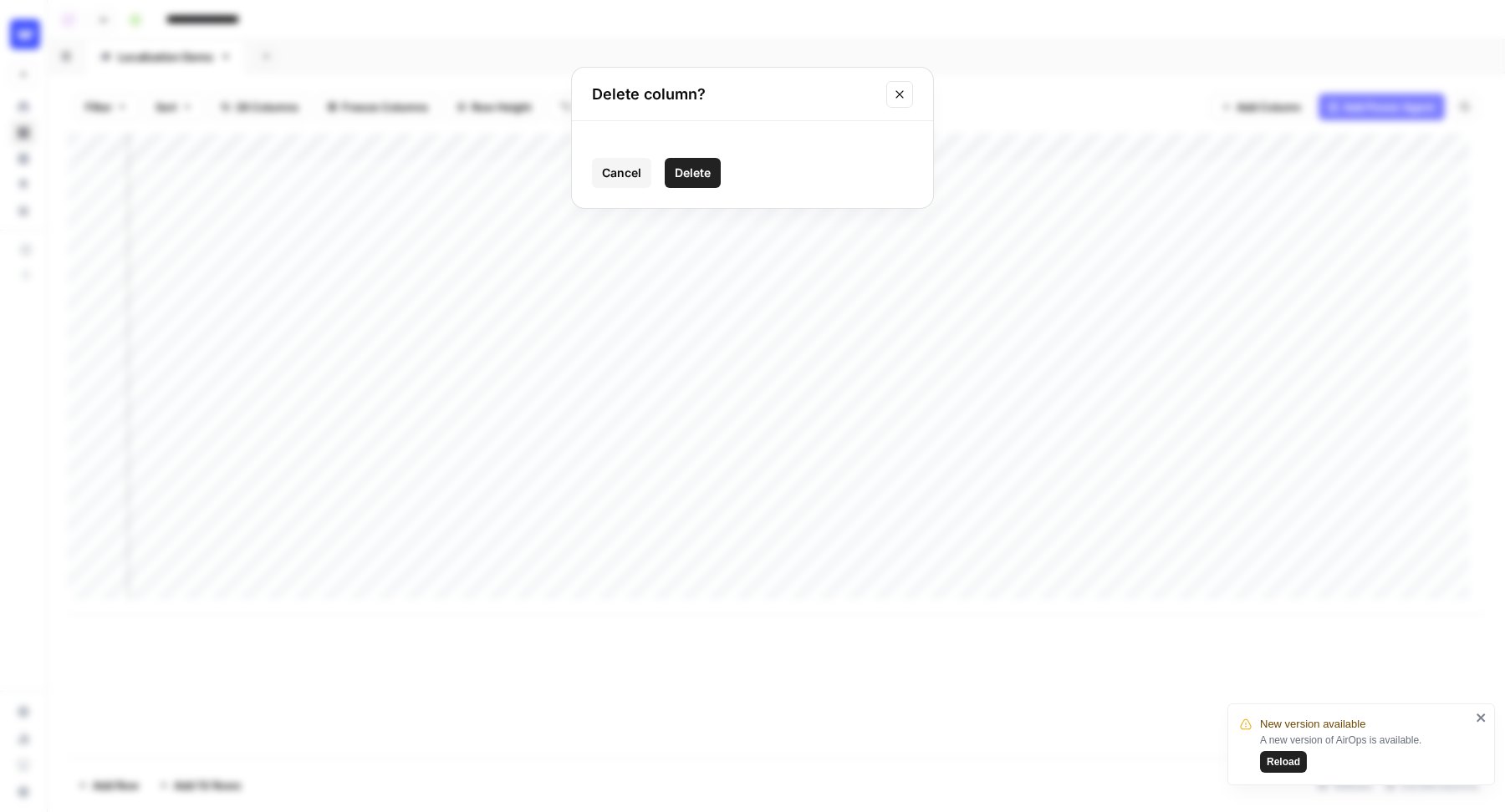
click at [681, 161] on button "Delete" at bounding box center [693, 173] width 56 height 30
click at [1451, 152] on span "Add Column" at bounding box center [1446, 148] width 59 height 15
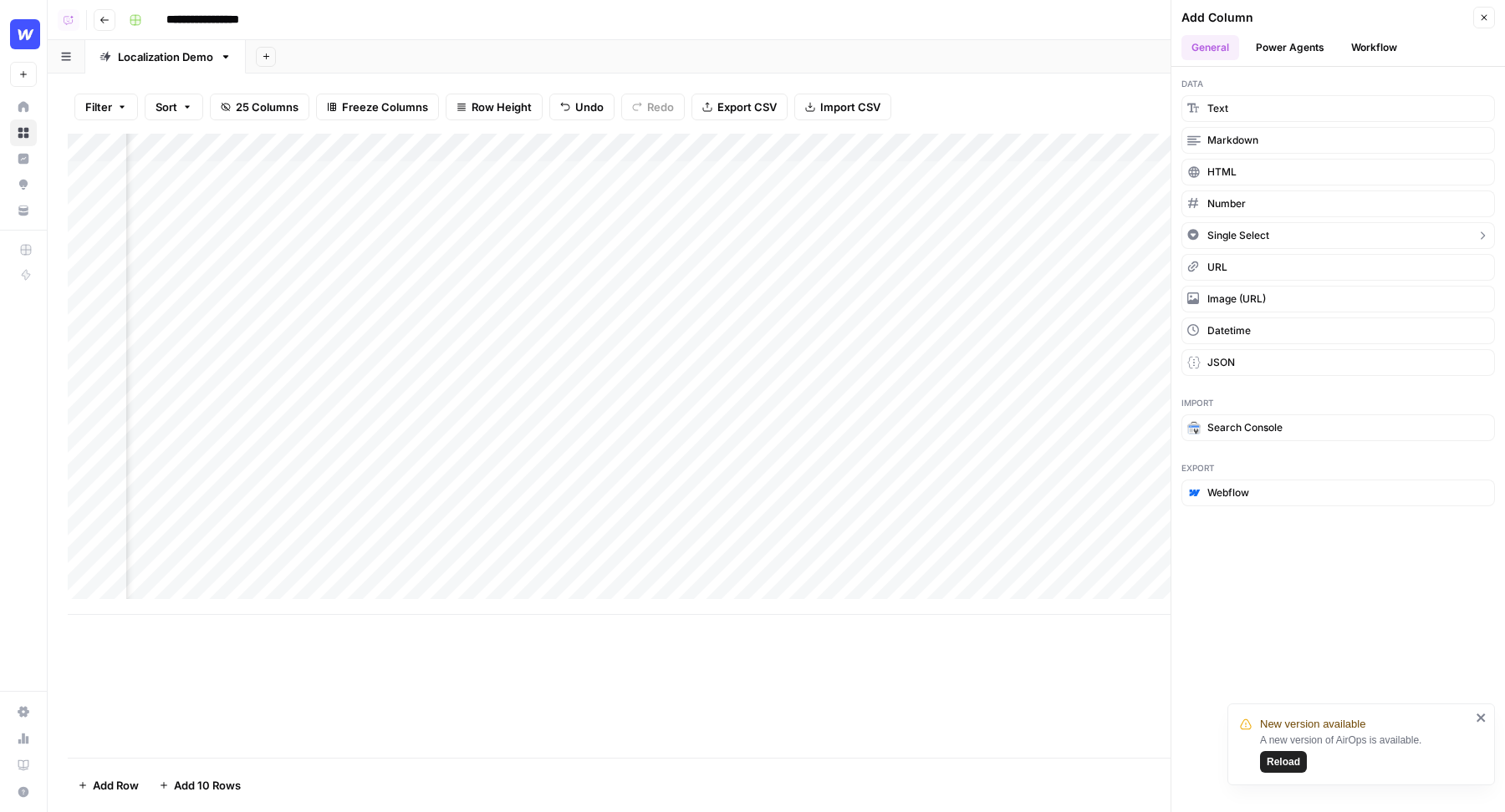
click at [1242, 237] on span "Single Select" at bounding box center [1238, 235] width 62 height 15
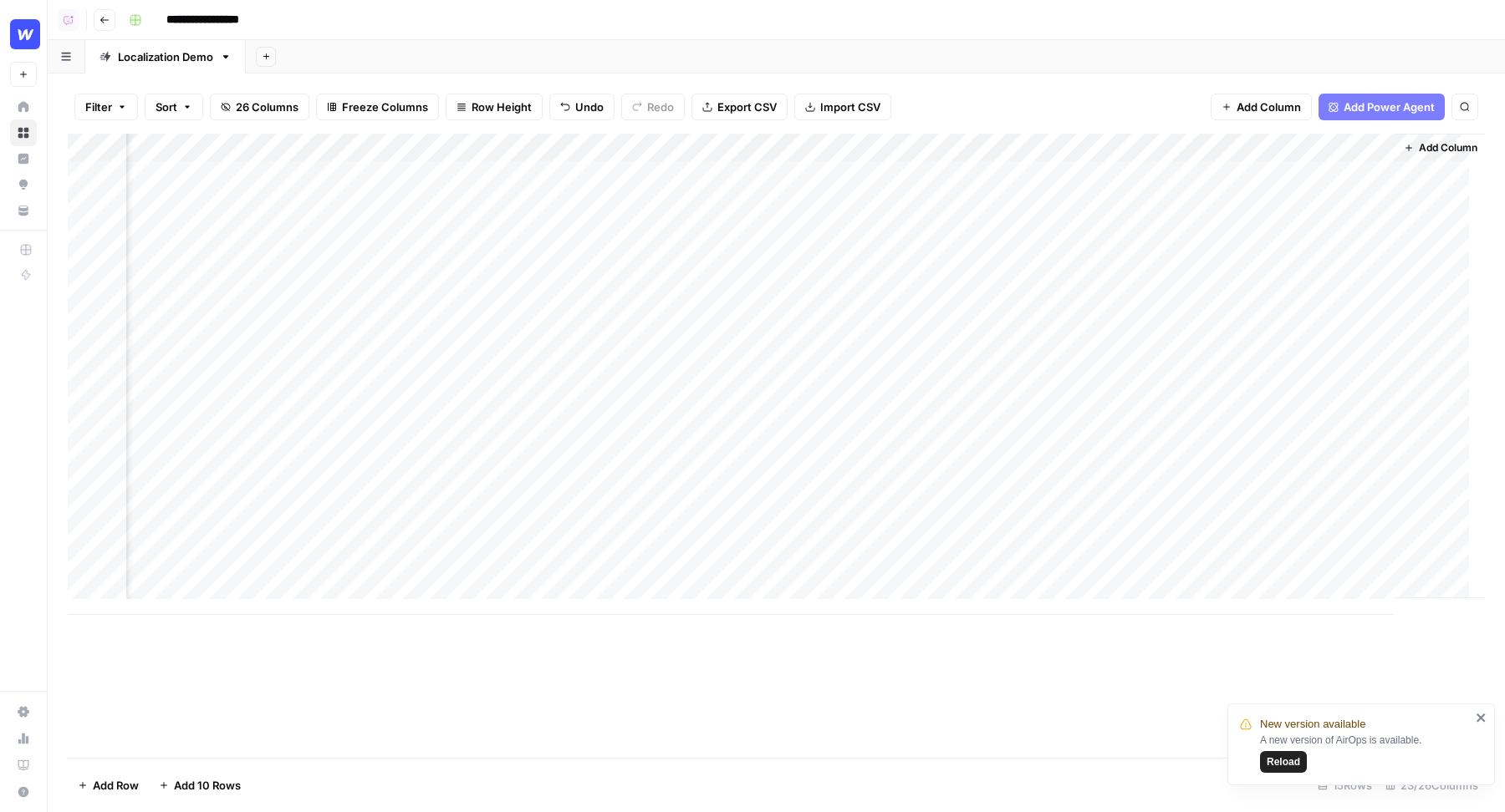
scroll to position [0, 3429]
click at [1277, 150] on div "Add Column" at bounding box center [776, 374] width 1417 height 481
click at [1260, 194] on input "New Column" at bounding box center [1342, 188] width 204 height 17
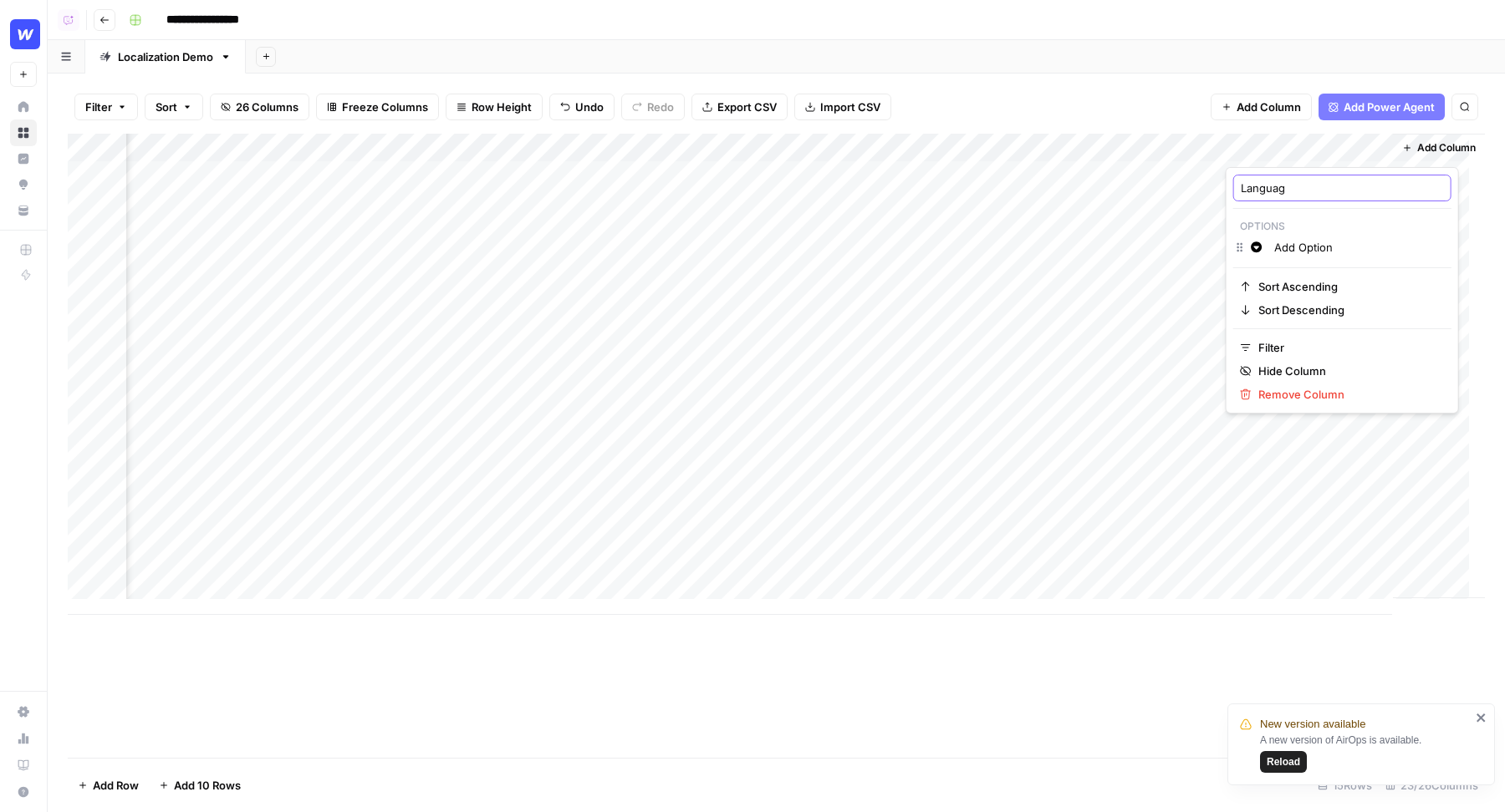
type input "Language"
click at [1313, 237] on div "Add Column" at bounding box center [776, 374] width 1417 height 481
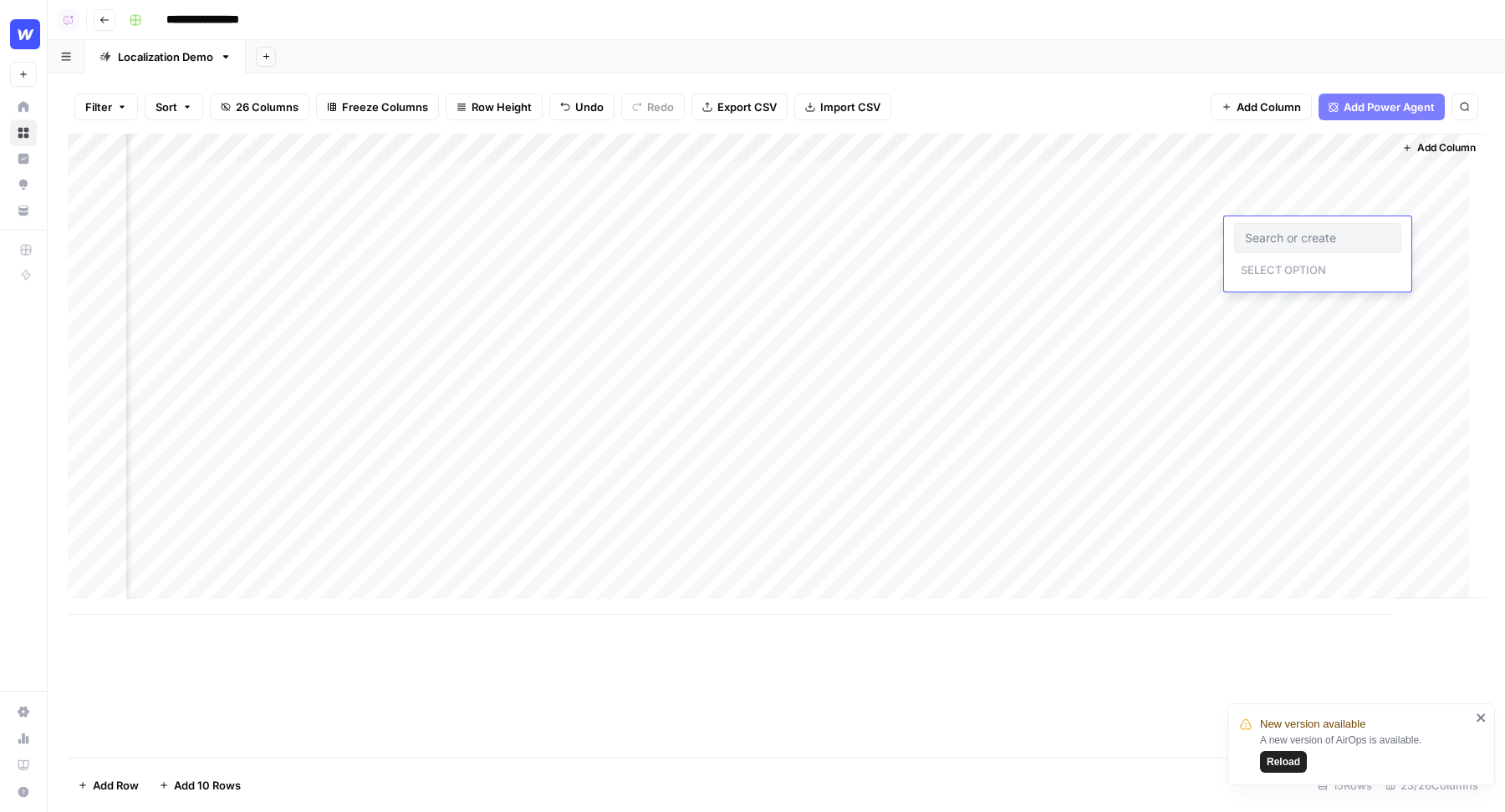
click at [1281, 154] on div "Add Column" at bounding box center [776, 374] width 1417 height 481
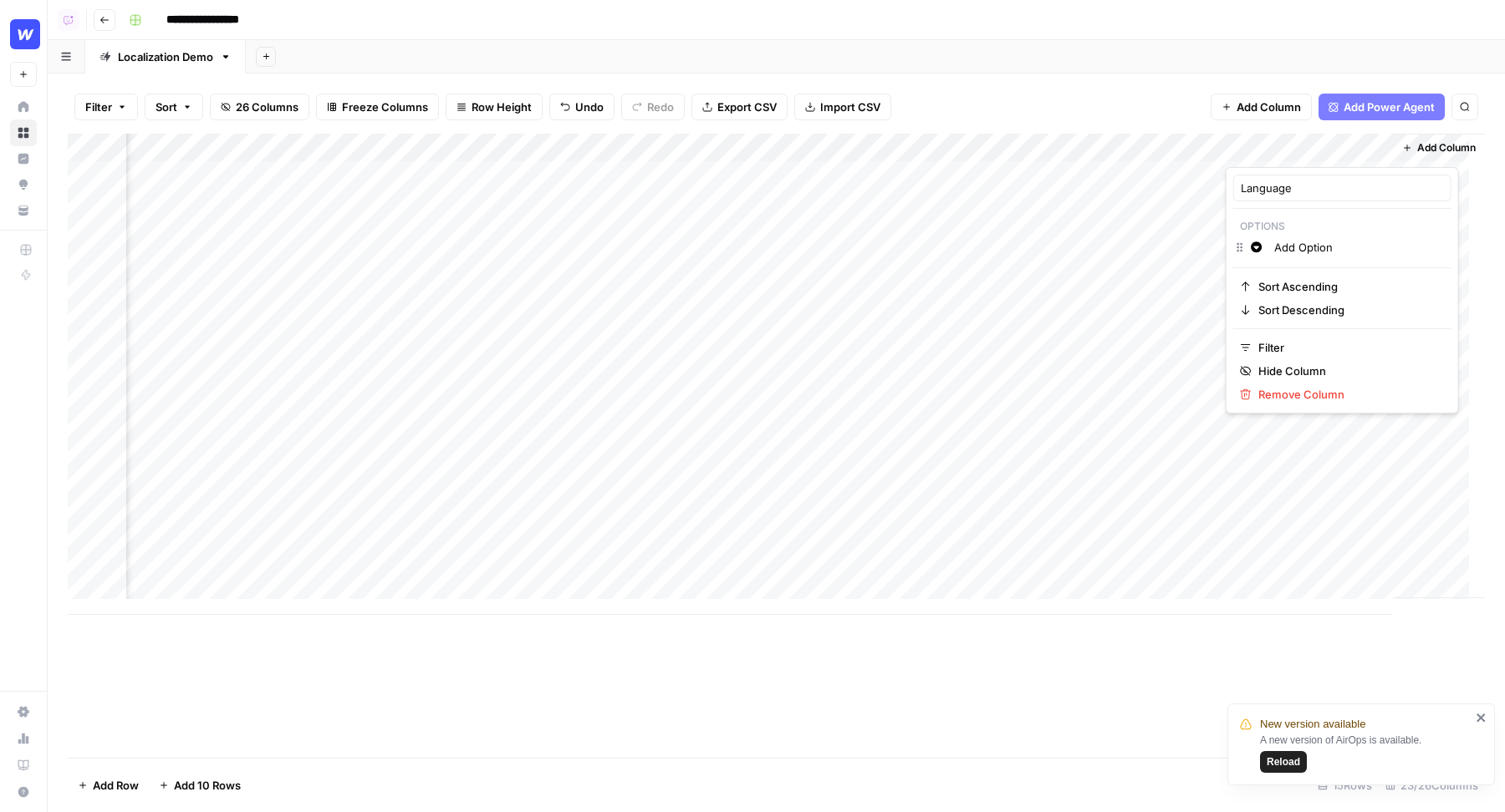
click at [1289, 245] on input "Add Option" at bounding box center [1358, 247] width 170 height 17
click at [1311, 273] on input "Korean" at bounding box center [1369, 272] width 192 height 17
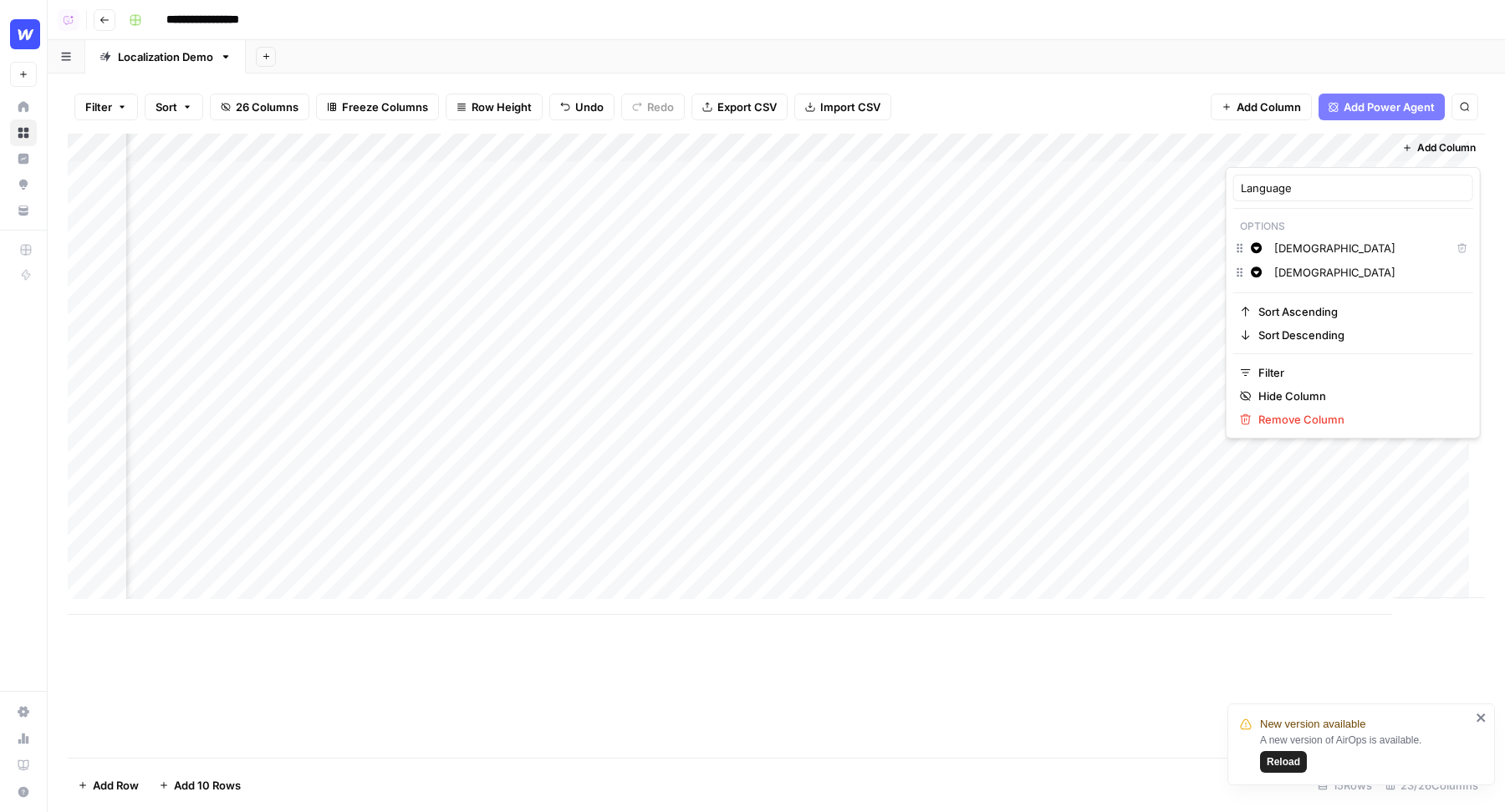
click at [1311, 273] on input "Korean" at bounding box center [1369, 272] width 192 height 17
click at [1301, 299] on input "Chinese" at bounding box center [1369, 297] width 192 height 17
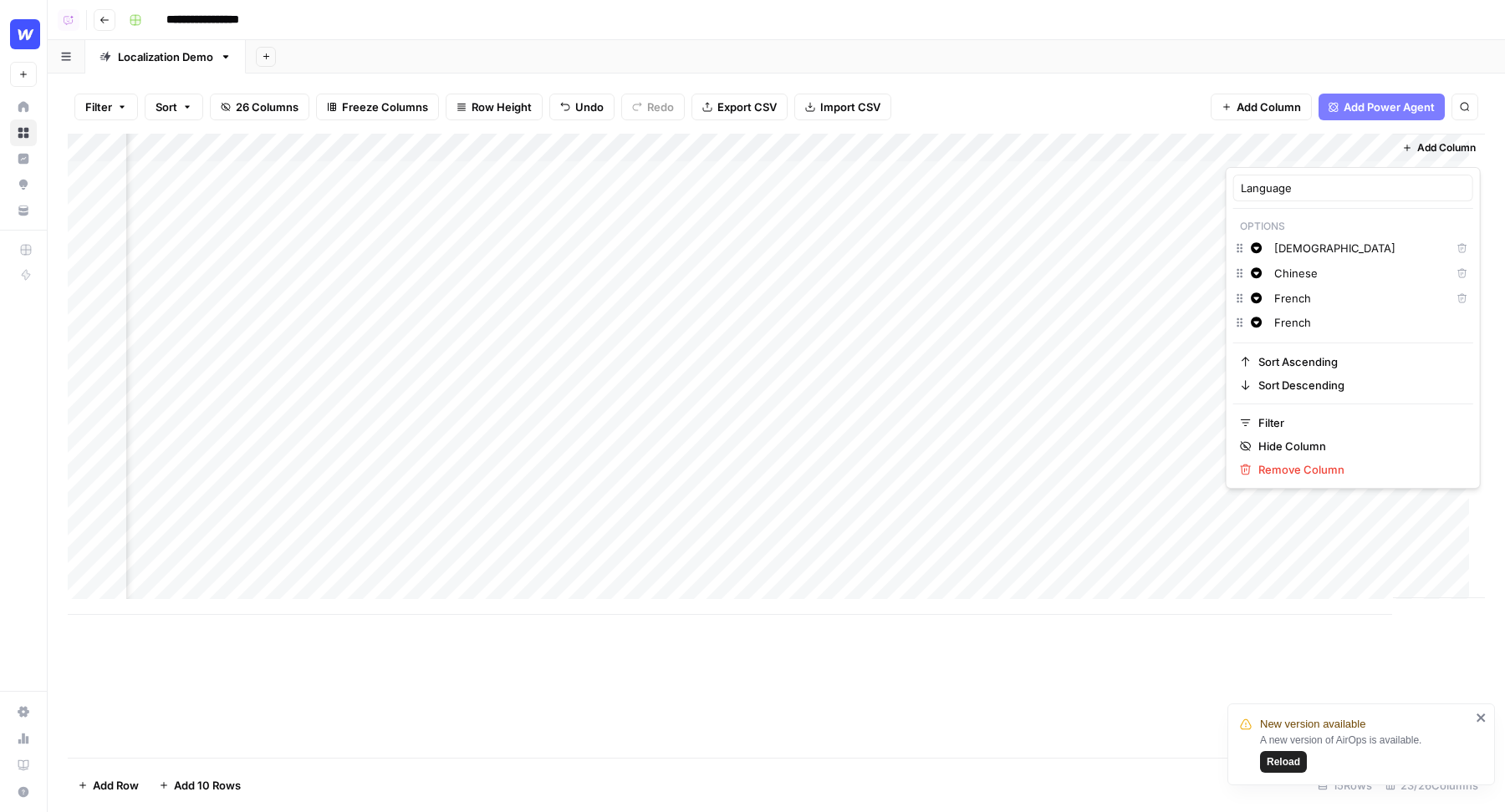
click at [1301, 326] on input "French" at bounding box center [1369, 322] width 192 height 17
click at [1297, 347] on input "Italian" at bounding box center [1369, 347] width 192 height 17
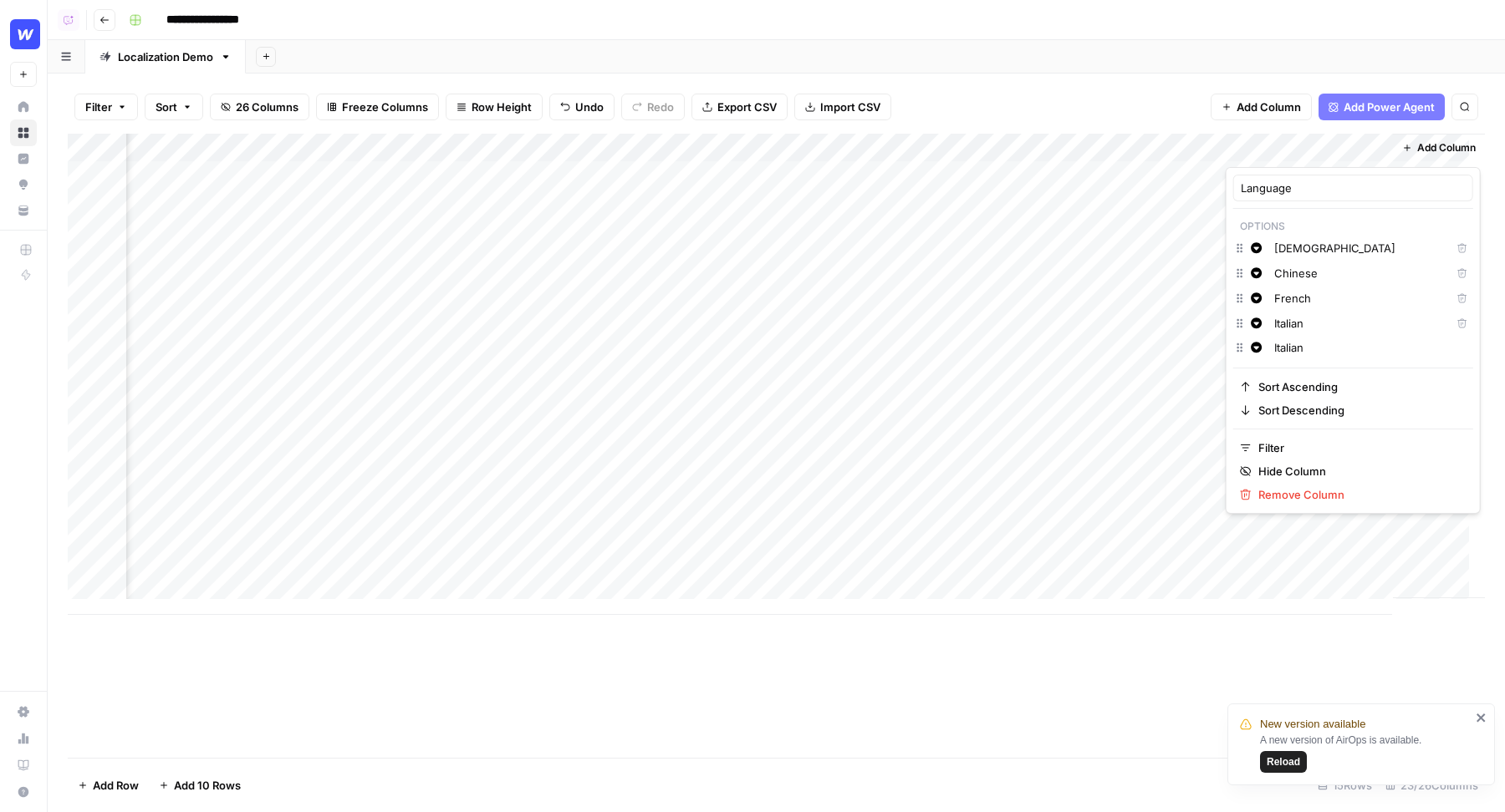
click at [1297, 347] on input "Italian" at bounding box center [1369, 347] width 192 height 17
type input "German"
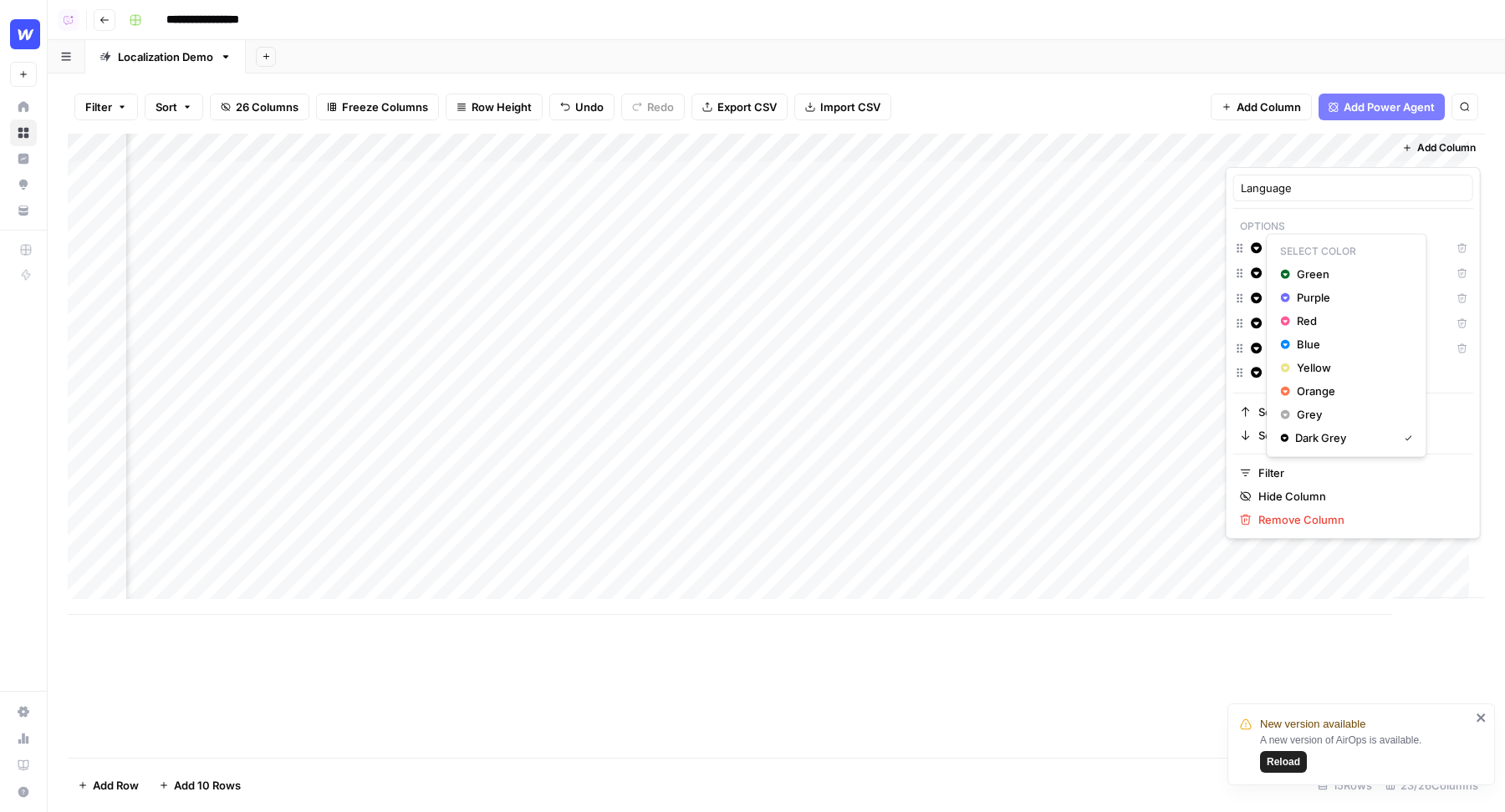
click at [1253, 252] on icon "button" at bounding box center [1256, 248] width 12 height 12
click at [1301, 365] on span "Yellow" at bounding box center [1351, 367] width 109 height 17
click at [1315, 339] on span "Red" at bounding box center [1351, 346] width 109 height 17
click at [1303, 398] on span "Blue" at bounding box center [1351, 394] width 109 height 17
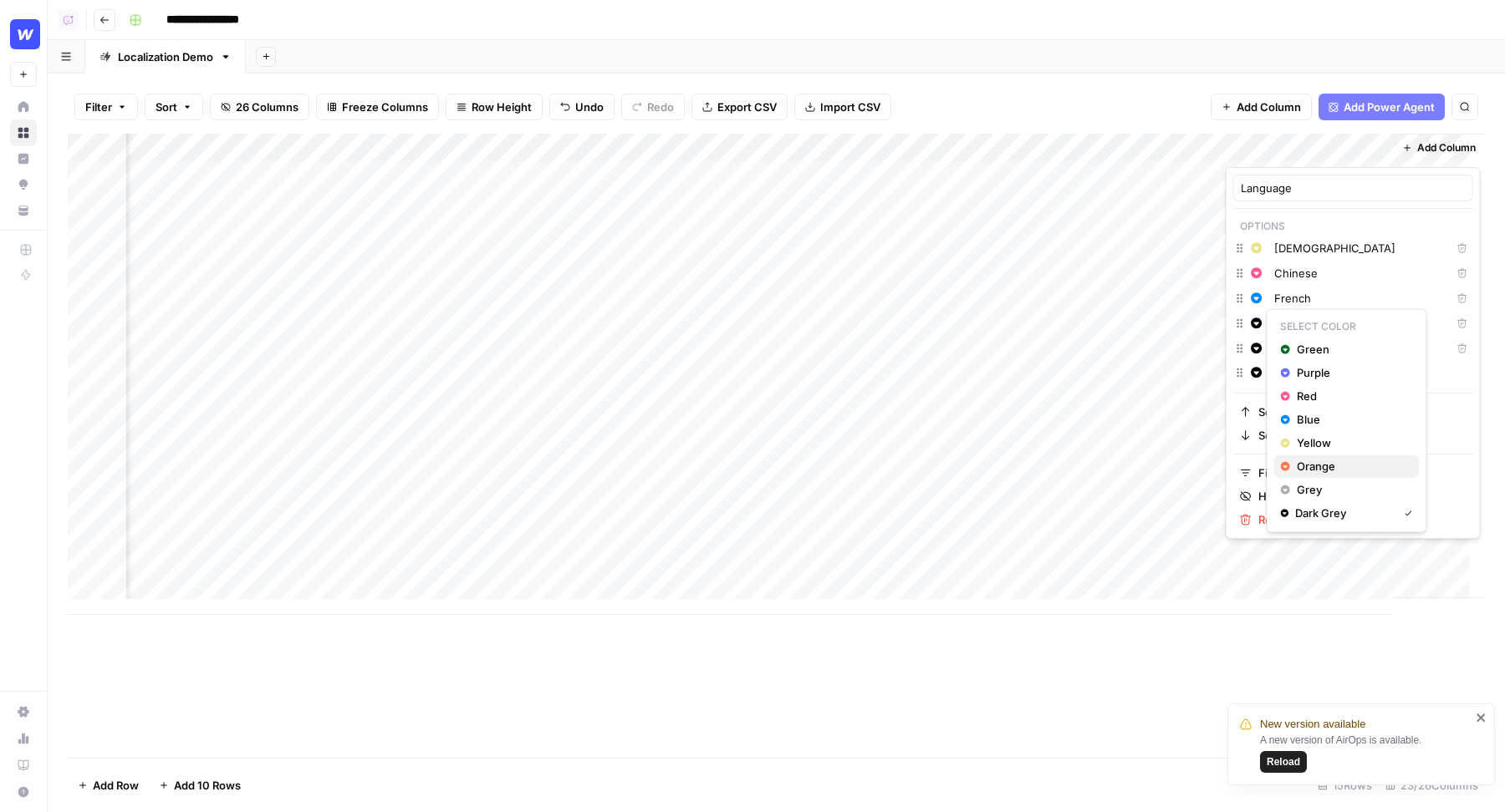
click at [1284, 460] on icon "button" at bounding box center [1285, 466] width 10 height 12
click at [1310, 397] on span "Purple" at bounding box center [1351, 398] width 109 height 17
click at [1338, 373] on input "German" at bounding box center [1369, 373] width 192 height 17
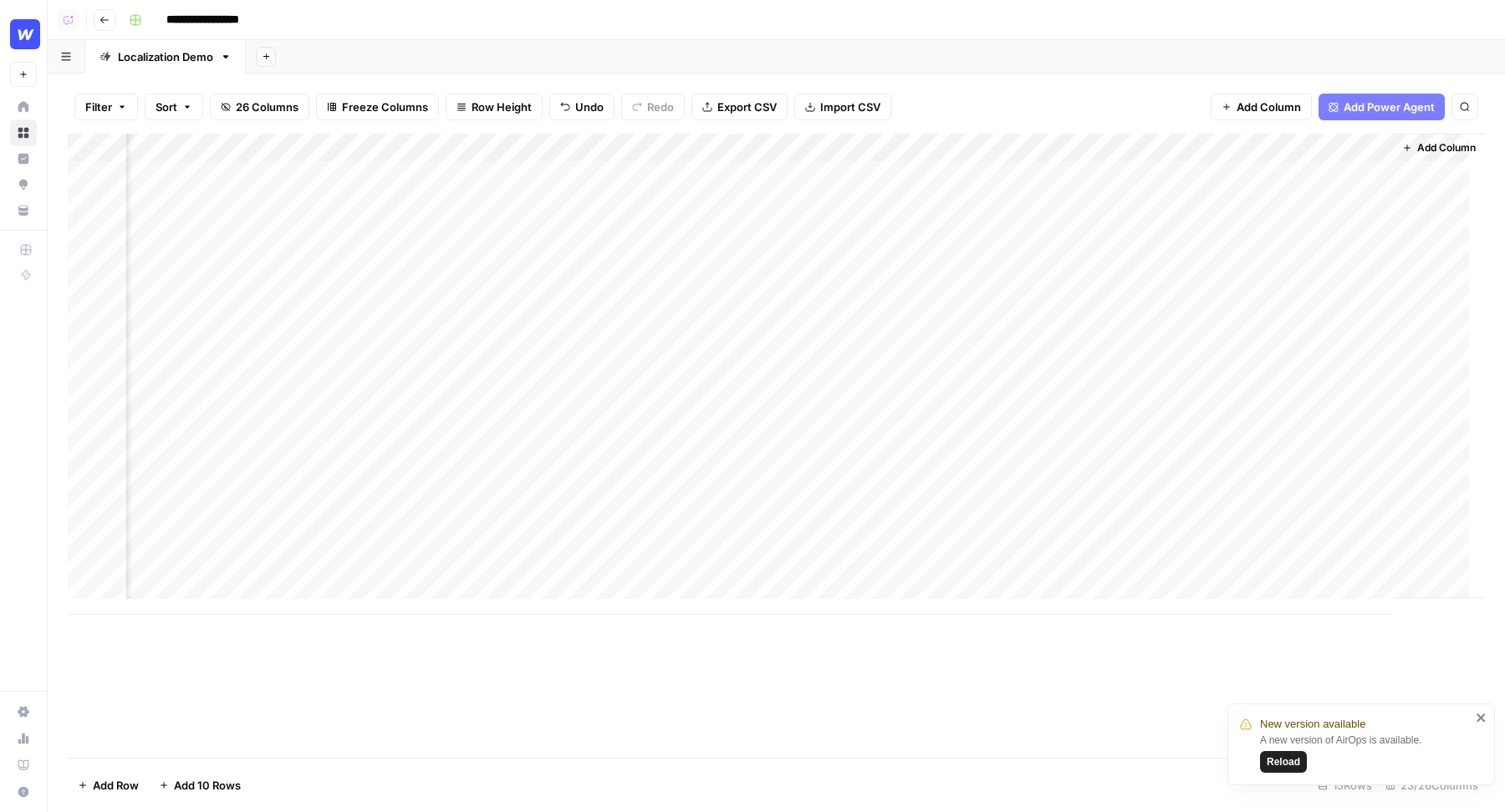
click at [1227, 35] on header "**********" at bounding box center [776, 20] width 1457 height 40
drag, startPoint x: 1305, startPoint y: 148, endPoint x: 631, endPoint y: 176, distance: 674.6
click at [631, 176] on div "Add Column" at bounding box center [776, 374] width 1417 height 481
click at [605, 176] on div "Add Column" at bounding box center [776, 374] width 1417 height 481
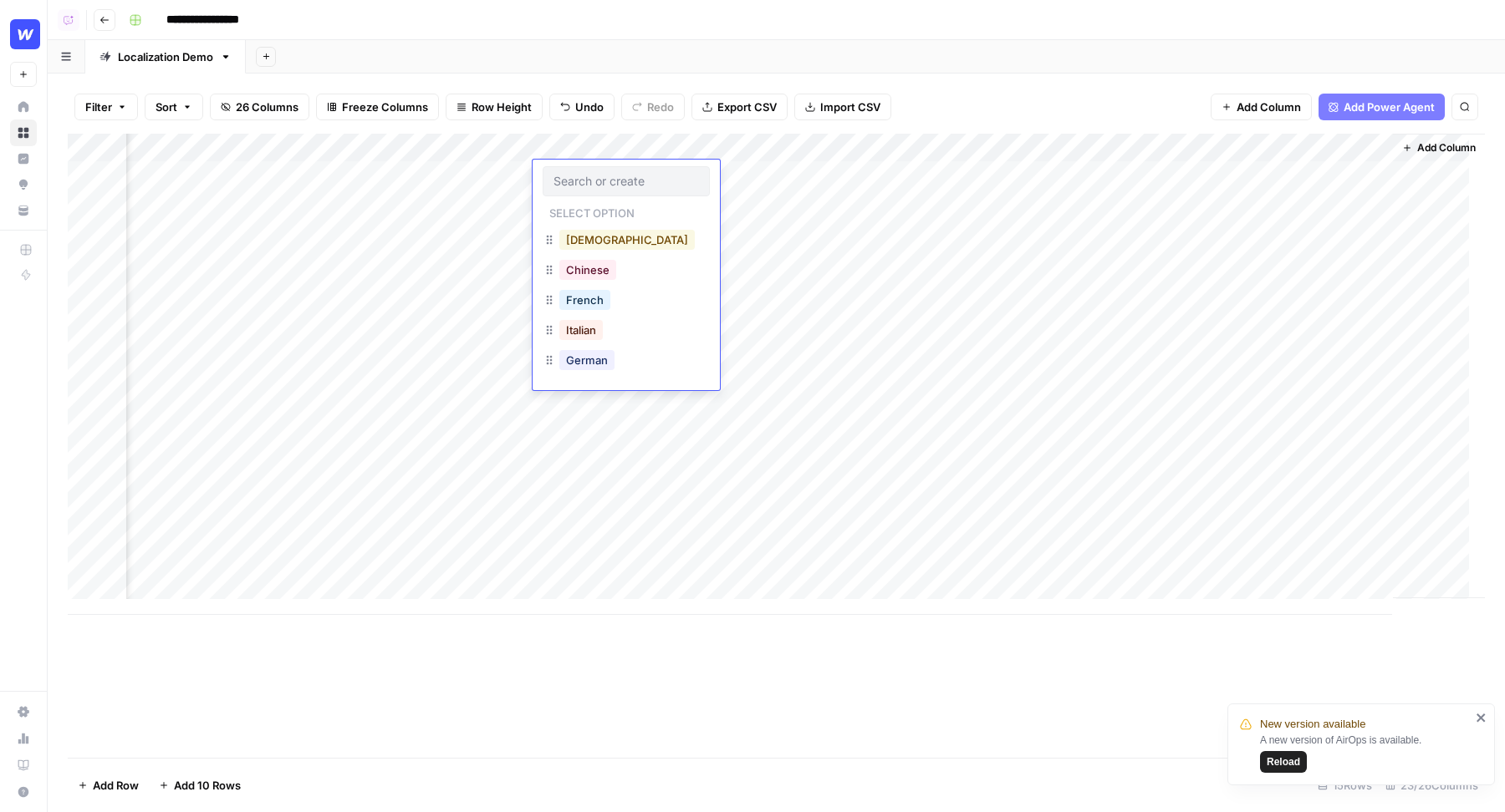
click at [591, 239] on button "Korean" at bounding box center [627, 239] width 136 height 20
click at [585, 206] on div "Add Column" at bounding box center [776, 374] width 1417 height 481
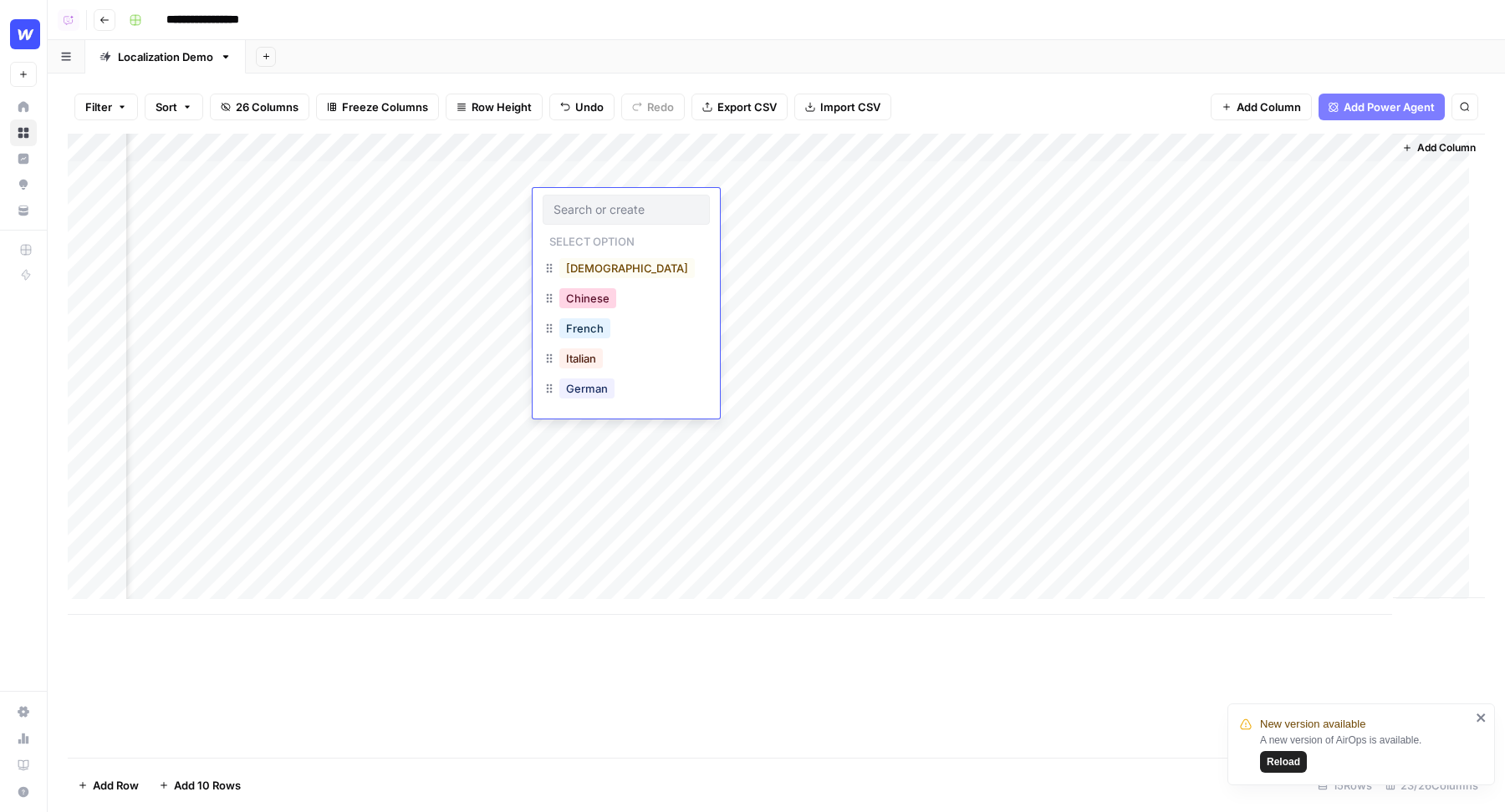
click at [591, 291] on button "Chinese" at bounding box center [588, 298] width 57 height 20
click at [594, 238] on div "Add Column" at bounding box center [776, 374] width 1417 height 481
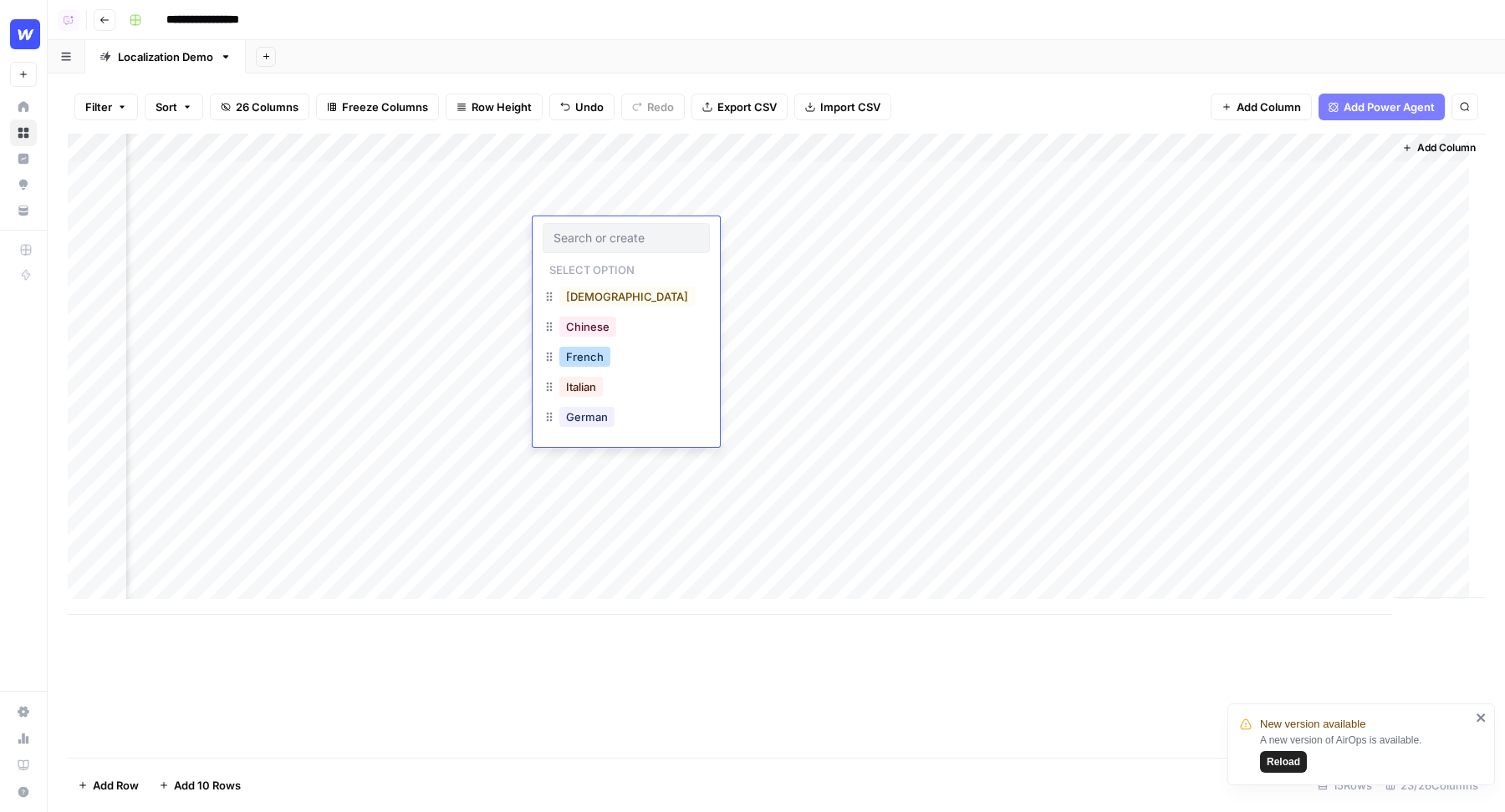
click at [577, 355] on button "French" at bounding box center [585, 357] width 51 height 20
click at [566, 263] on div "Add Column" at bounding box center [776, 374] width 1417 height 481
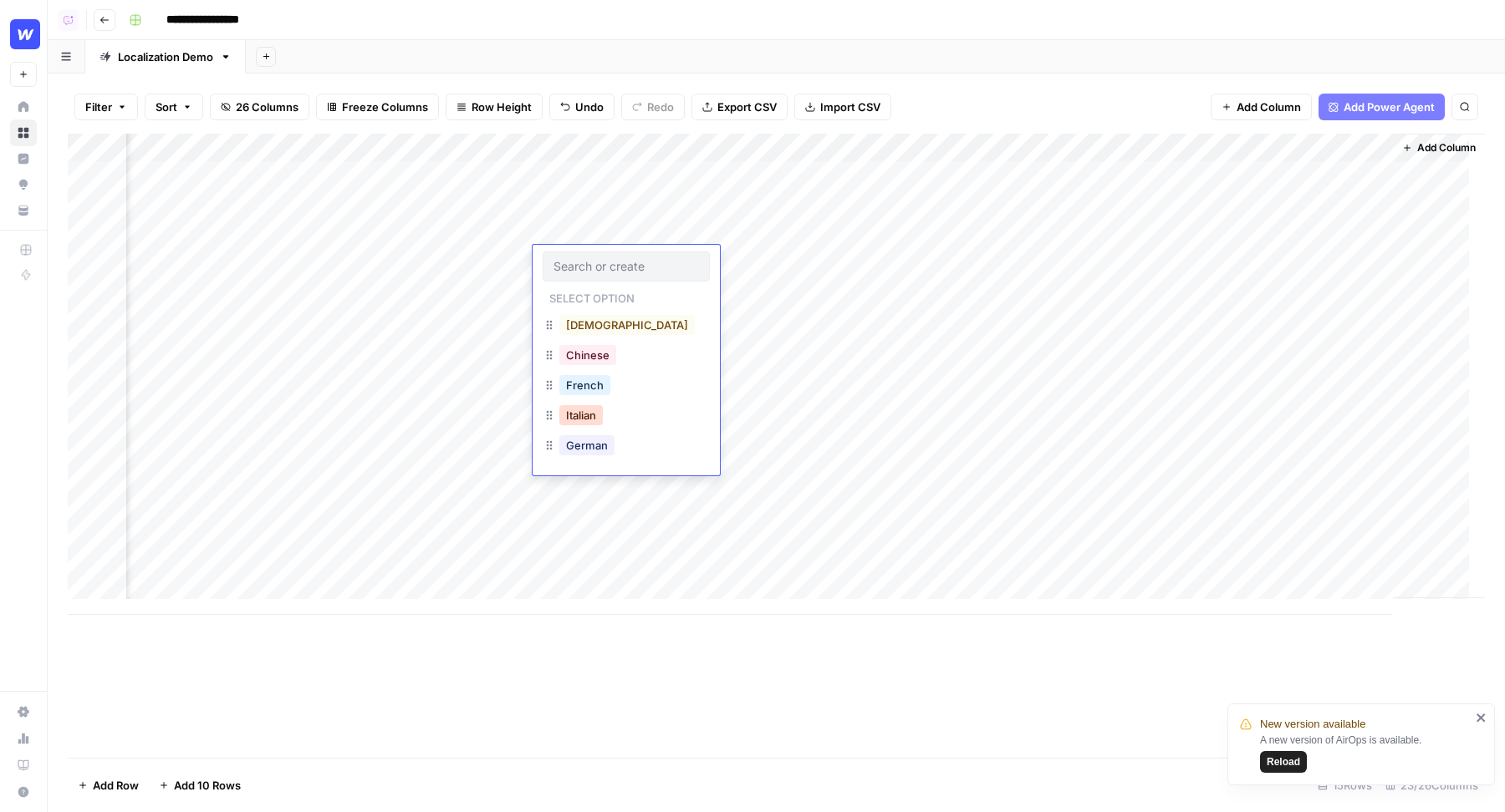
click at [575, 416] on button "Italian" at bounding box center [581, 415] width 44 height 20
click at [574, 282] on div "Add Column" at bounding box center [776, 374] width 1417 height 481
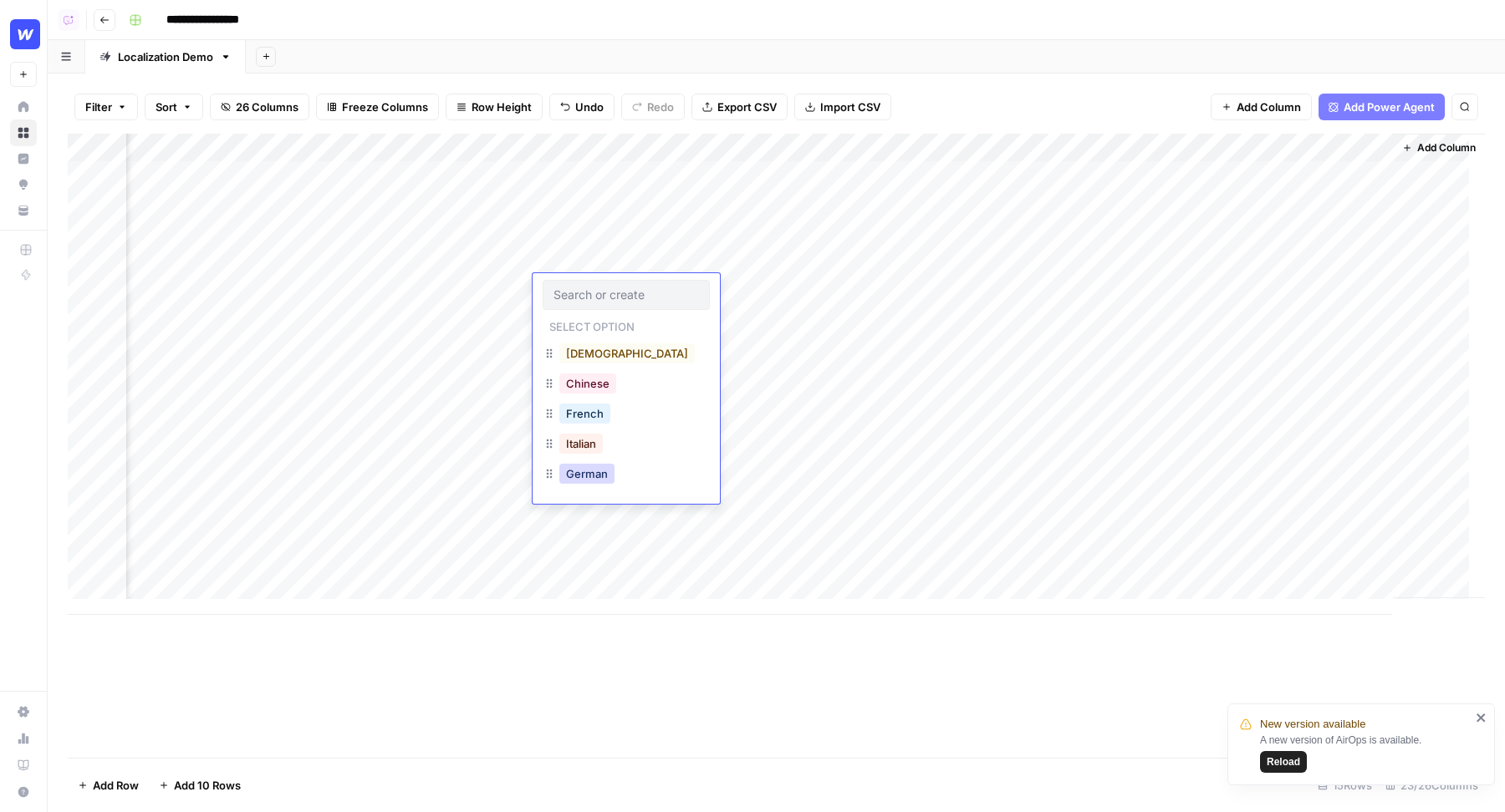
click at [575, 474] on button "German" at bounding box center [587, 474] width 55 height 20
drag, startPoint x: 631, startPoint y: 173, endPoint x: 630, endPoint y: 280, distance: 107.0
click at [630, 280] on div "Add Column" at bounding box center [776, 374] width 1417 height 481
click at [609, 316] on div "Add Column" at bounding box center [776, 374] width 1417 height 481
click at [610, 458] on div "Add Column" at bounding box center [776, 374] width 1417 height 481
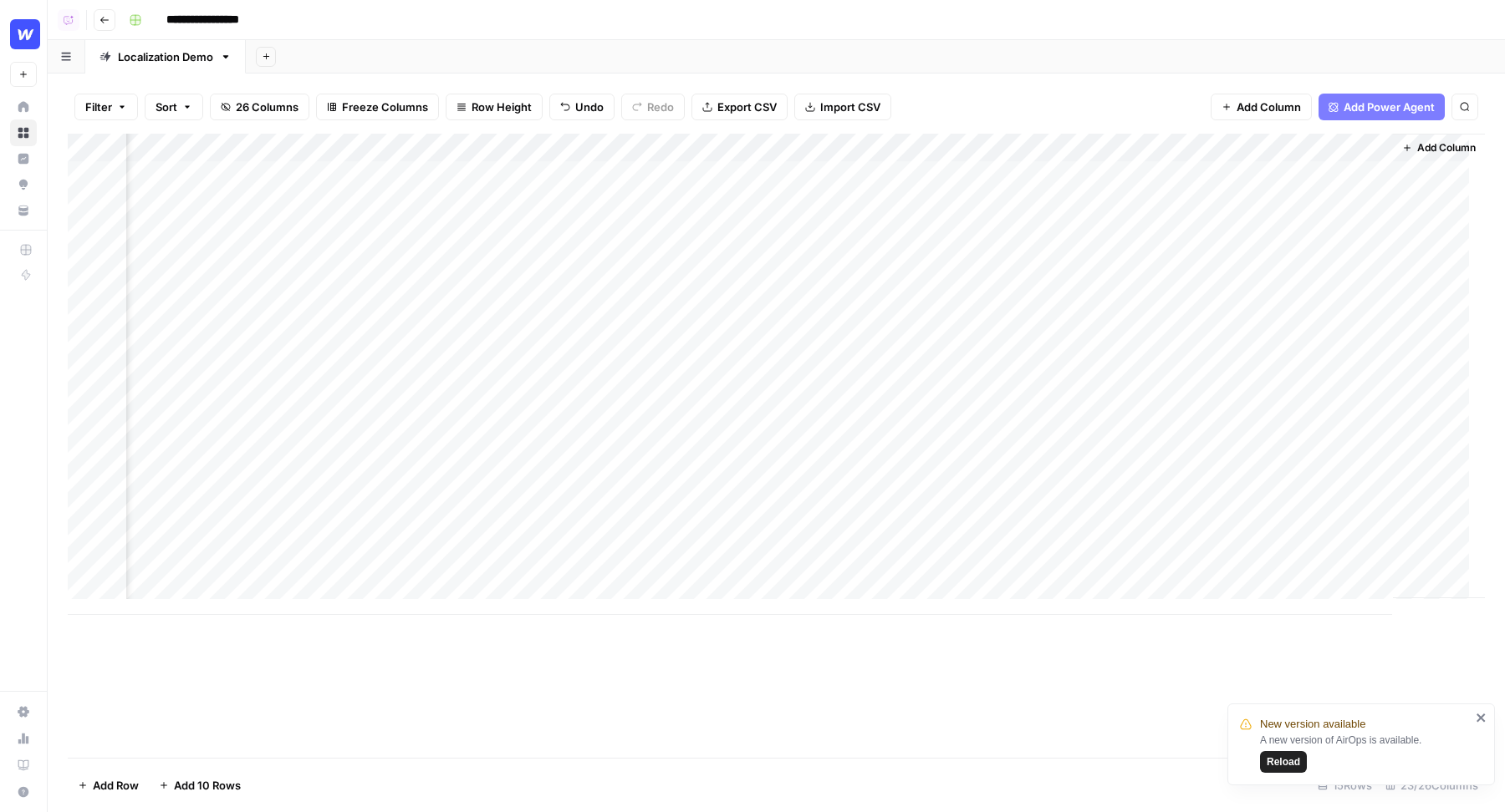
click at [410, 146] on div "Add Column" at bounding box center [776, 374] width 1417 height 481
click at [387, 366] on span "Remove Column" at bounding box center [399, 373] width 147 height 17
click at [683, 166] on span "Delete" at bounding box center [693, 173] width 36 height 17
click at [707, 207] on div "Add Column" at bounding box center [776, 374] width 1417 height 481
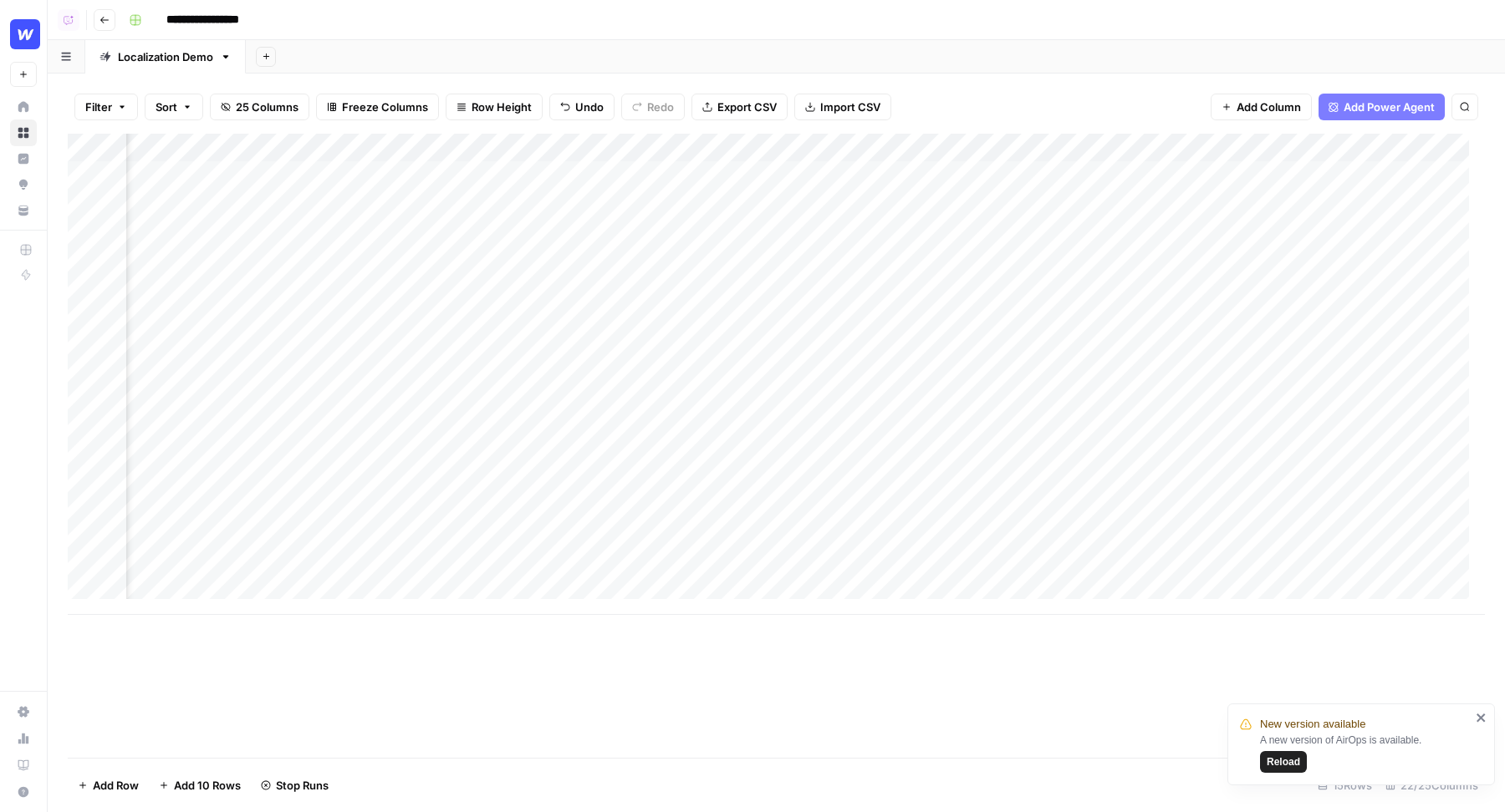
scroll to position [0, 554]
click at [1090, 210] on div "Add Column" at bounding box center [776, 374] width 1417 height 481
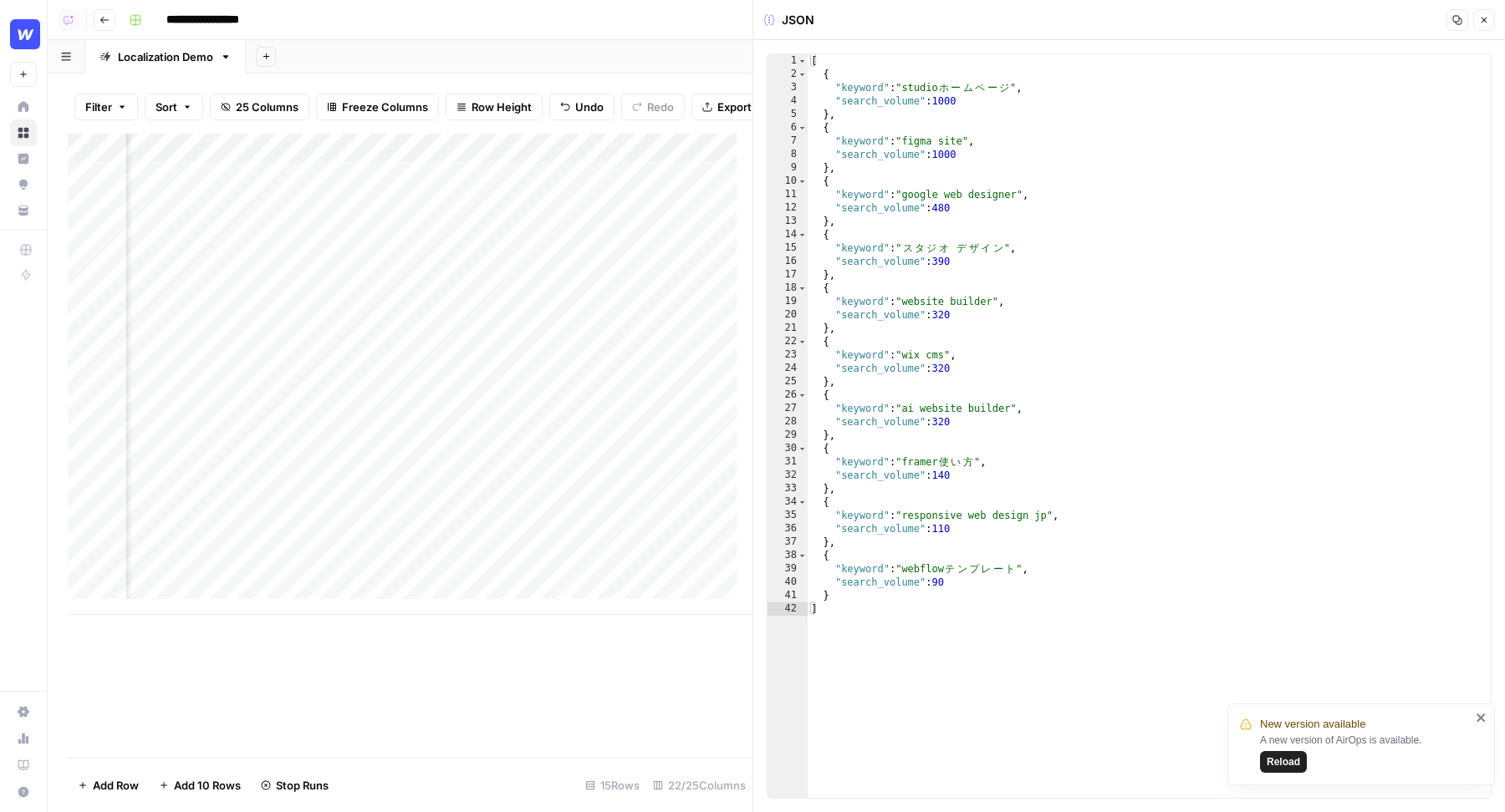
type textarea "**********"
click at [1090, 210] on div "[ { "keyword" : "studio ホ ー ム ペ ー ジ " , "search_volume" : 1000 } , { "keyword" …" at bounding box center [1149, 439] width 683 height 771
click at [1487, 18] on icon "button" at bounding box center [1484, 20] width 10 height 10
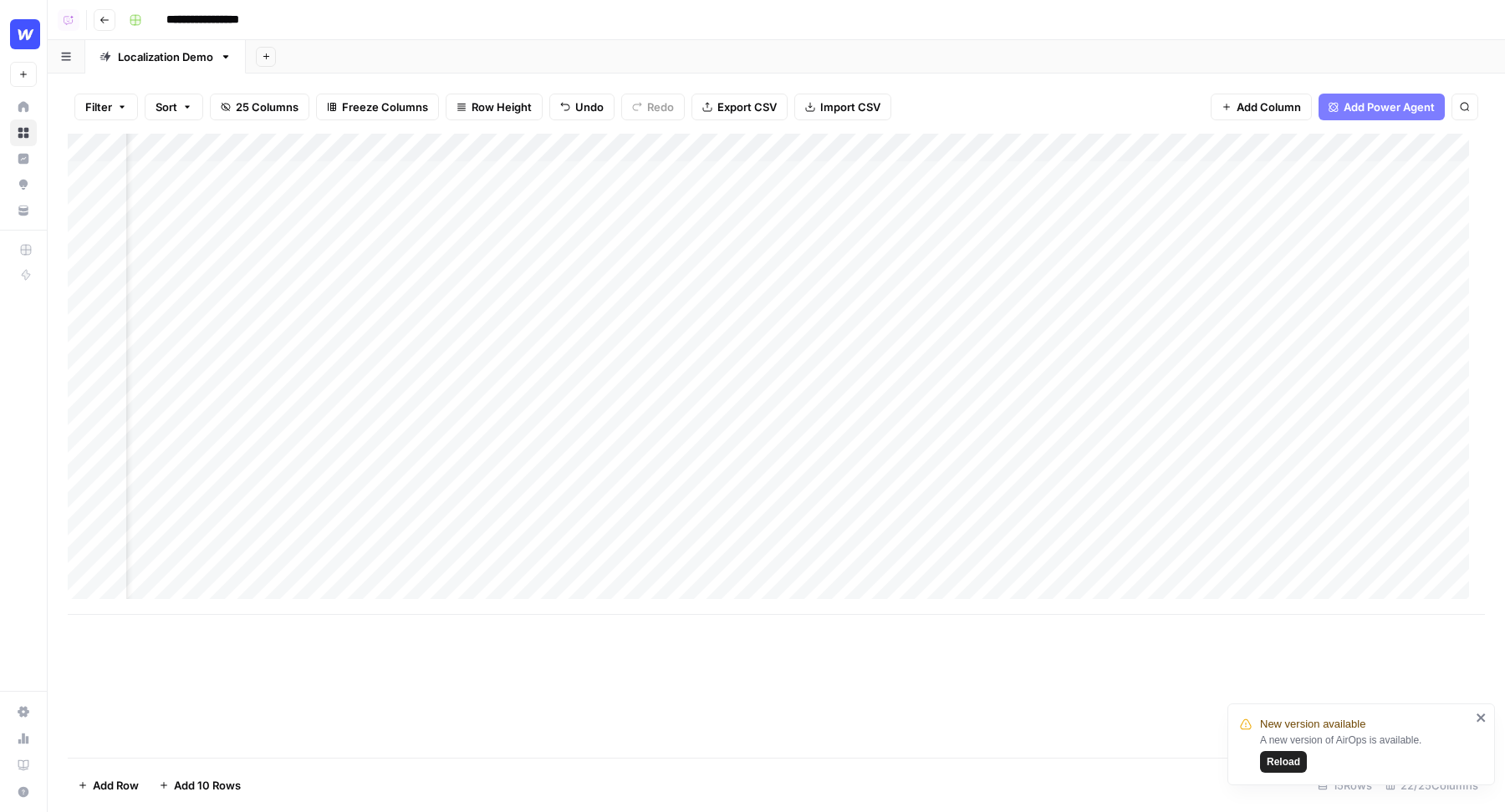
scroll to position [0, 70]
drag, startPoint x: 892, startPoint y: 177, endPoint x: 865, endPoint y: 567, distance: 390.9
click at [863, 567] on div "Add Column" at bounding box center [776, 374] width 1417 height 481
click at [1417, 152] on span "Add Column" at bounding box center [1446, 148] width 59 height 15
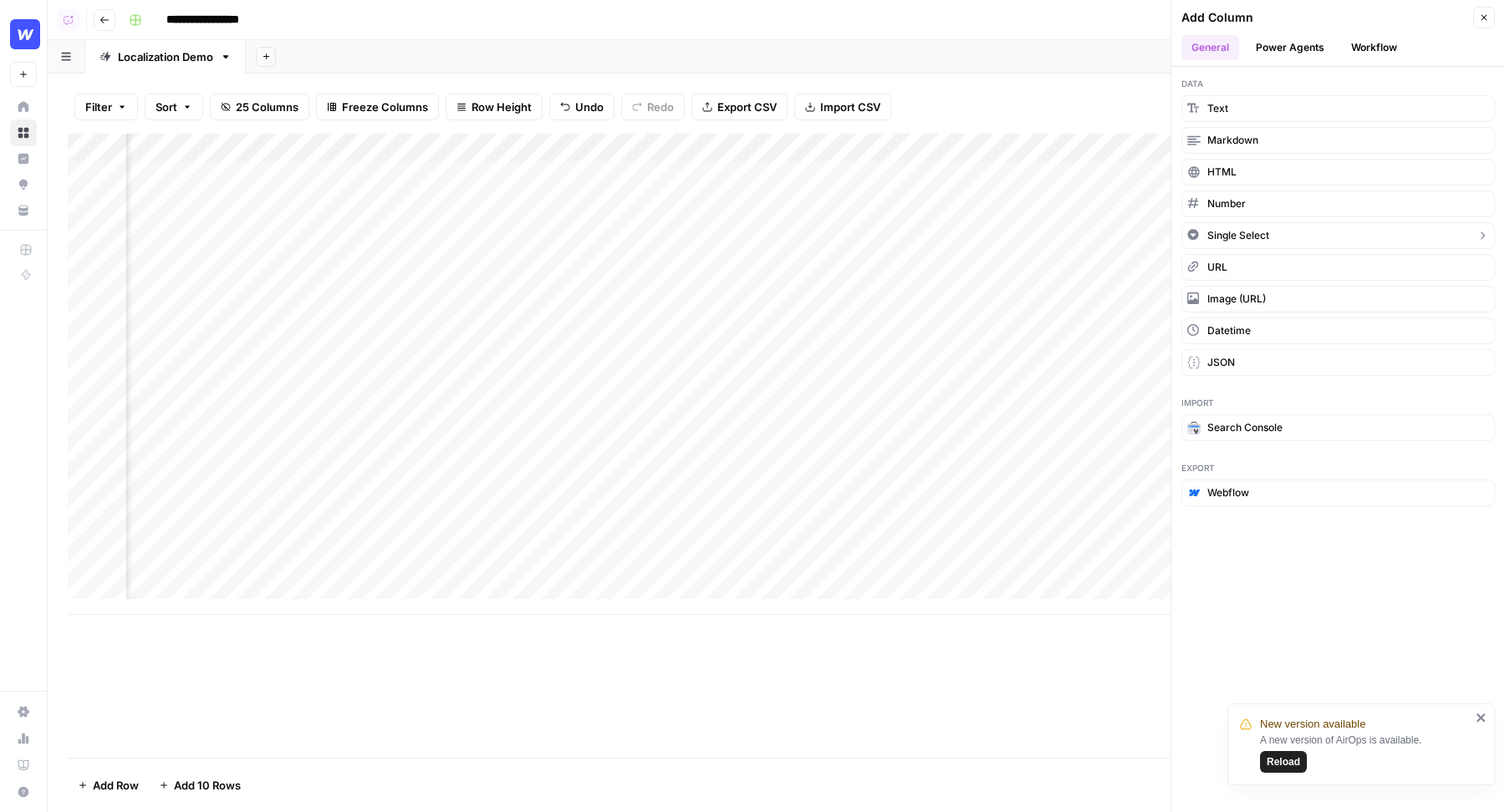
click at [1307, 223] on button "Single Select" at bounding box center [1337, 236] width 313 height 27
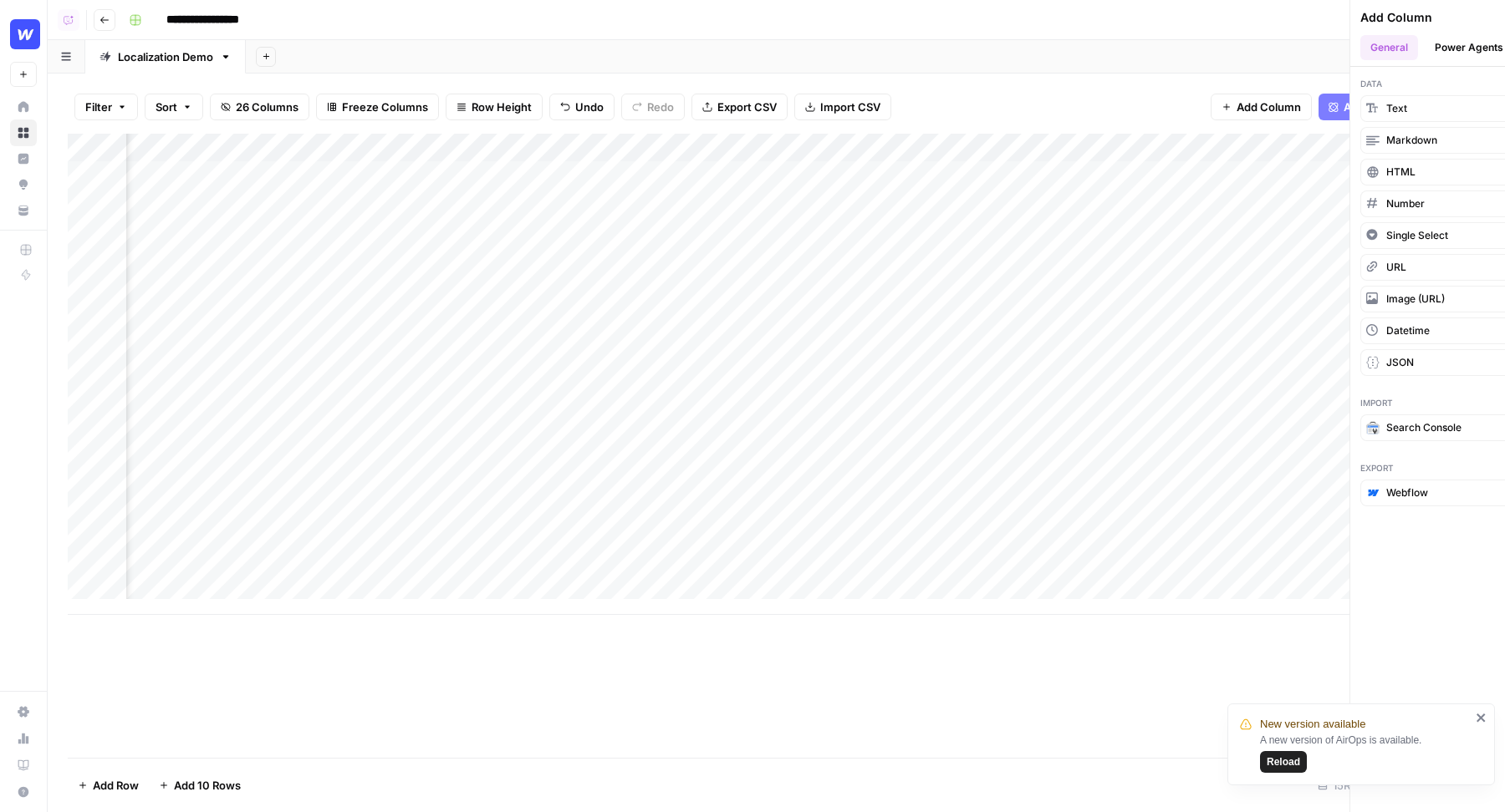
scroll to position [0, 3340]
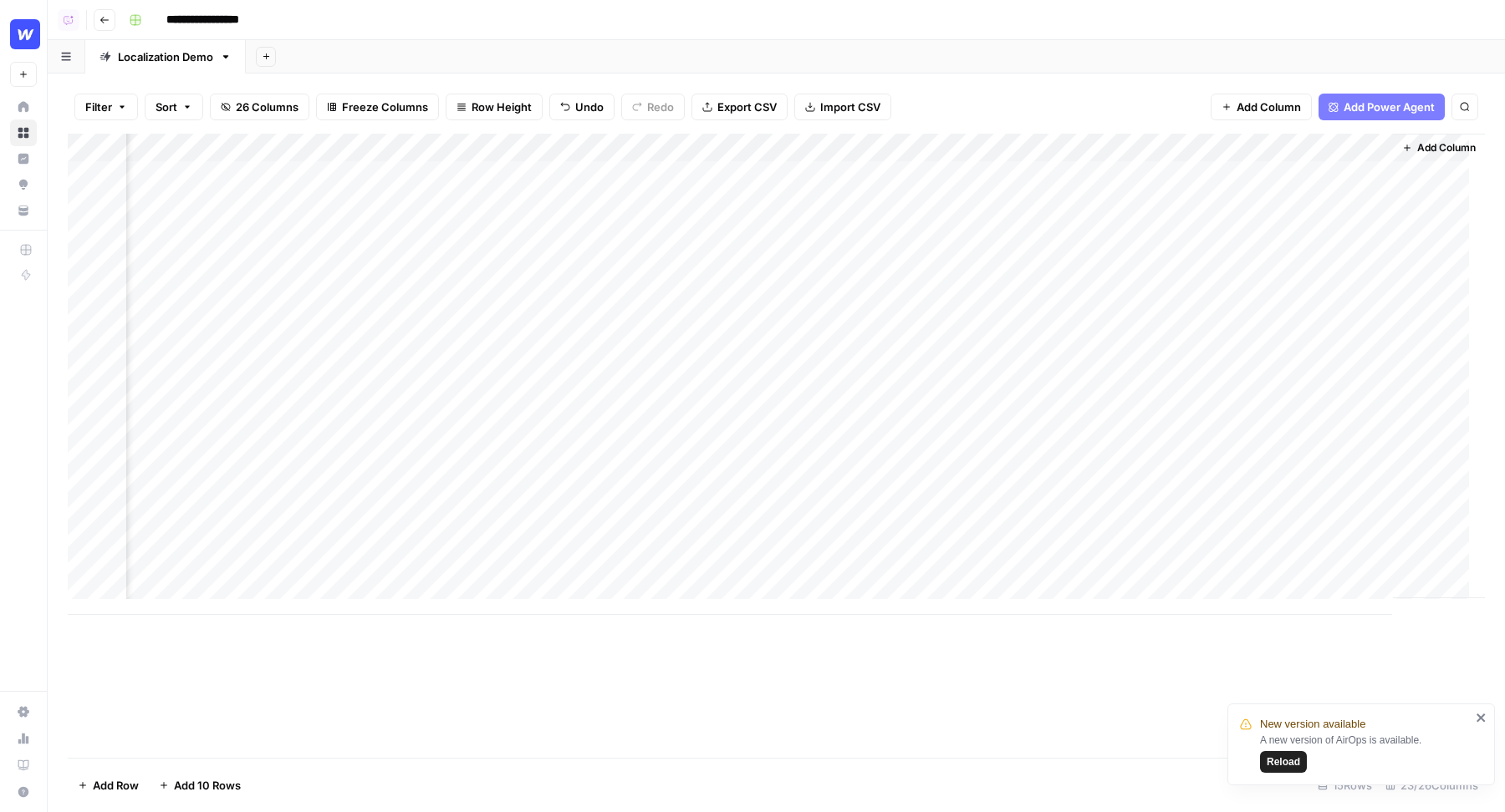
drag, startPoint x: 1269, startPoint y: 152, endPoint x: 242, endPoint y: 128, distance: 1027.3
click at [240, 130] on div "Filter Sort 26 Columns Freeze Columns Row Height Undo Redo Export CSV Import CS…" at bounding box center [776, 443] width 1457 height 738
drag, startPoint x: 1133, startPoint y: 152, endPoint x: 442, endPoint y: 225, distance: 694.8
click at [442, 225] on div "Add Column" at bounding box center [776, 374] width 1417 height 481
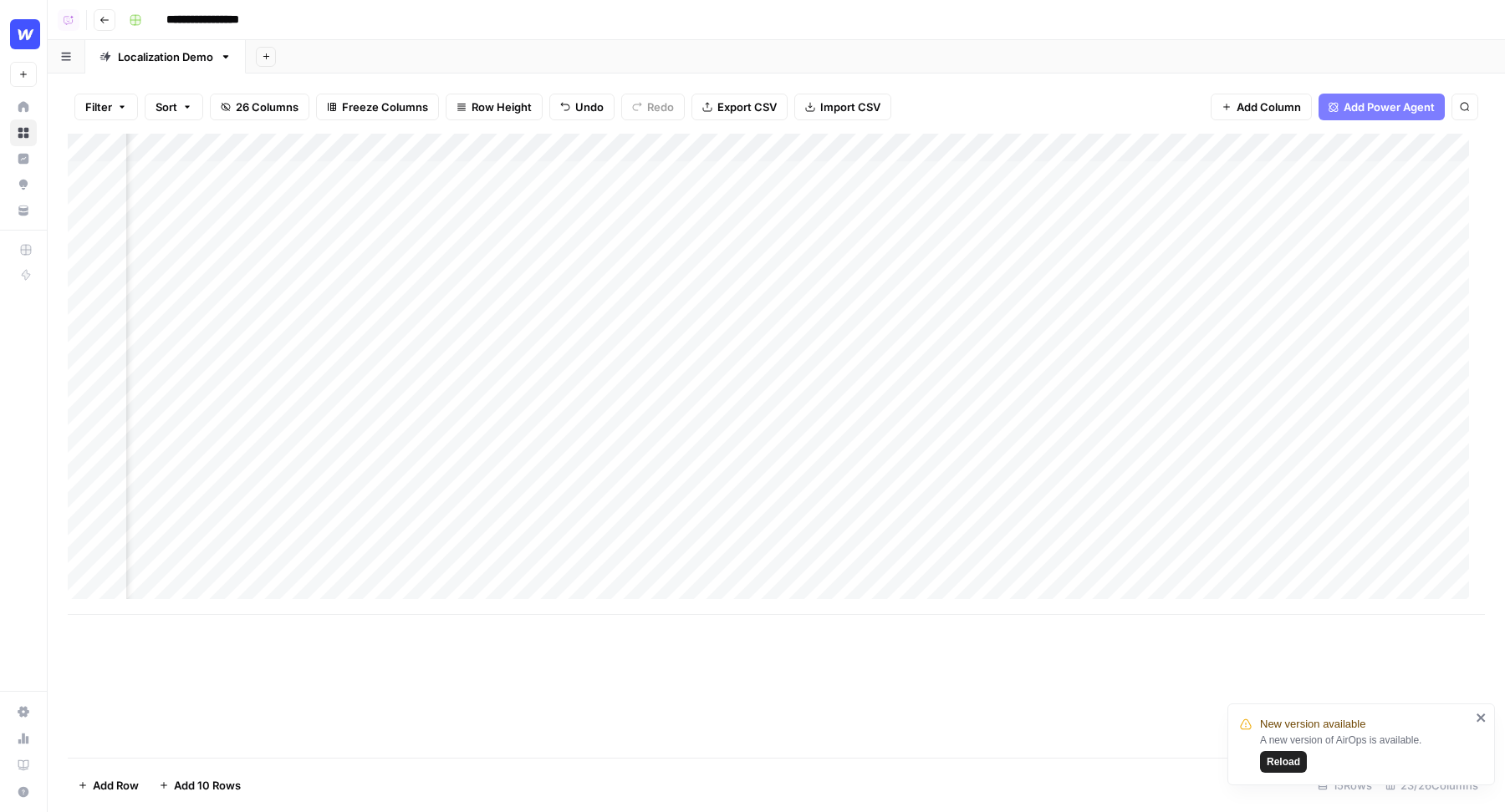
scroll to position [0, 1722]
drag, startPoint x: 1097, startPoint y: 152, endPoint x: 384, endPoint y: 185, distance: 713.8
click at [385, 185] on div "Add Column" at bounding box center [776, 374] width 1417 height 481
drag, startPoint x: 1107, startPoint y: 152, endPoint x: 249, endPoint y: 188, distance: 858.8
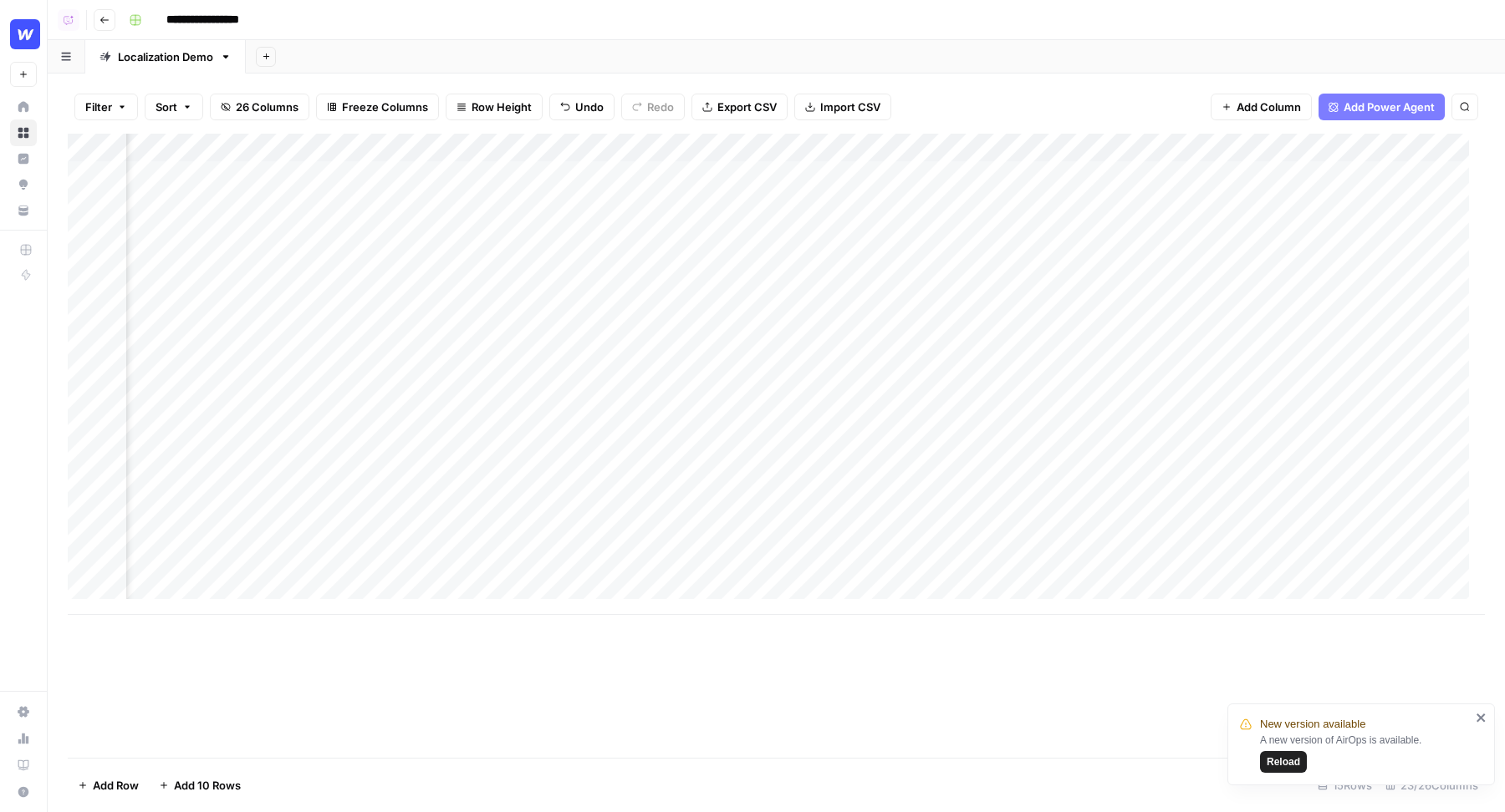
click at [249, 188] on div "Add Column" at bounding box center [776, 374] width 1417 height 481
drag, startPoint x: 790, startPoint y: 150, endPoint x: 715, endPoint y: 150, distance: 75.0
click at [715, 150] on div "Add Column" at bounding box center [776, 374] width 1417 height 481
click at [683, 150] on div "Add Column" at bounding box center [776, 374] width 1417 height 481
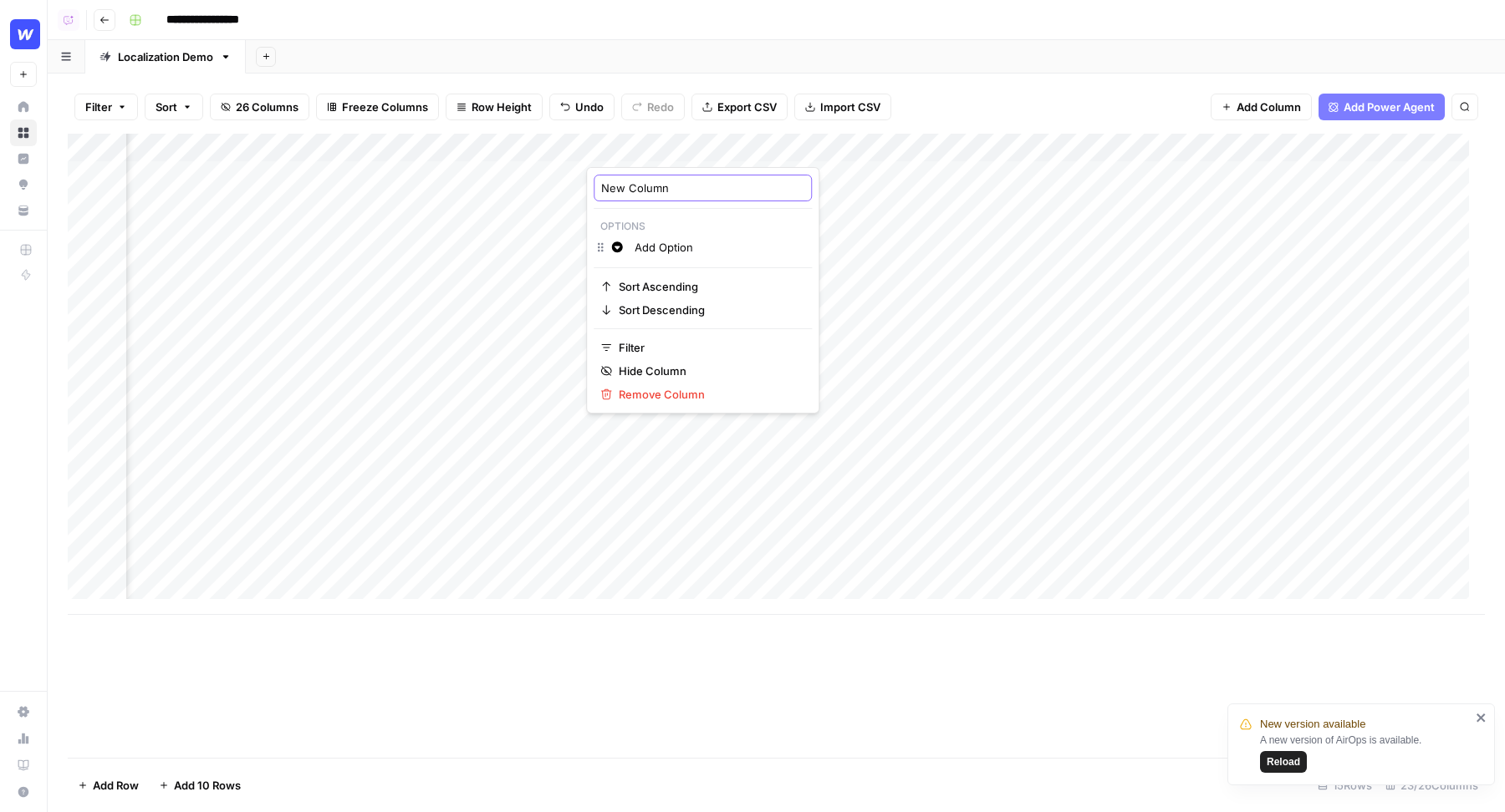
click at [664, 182] on input "New Column" at bounding box center [703, 188] width 204 height 17
type input "Content Type"
click at [704, 250] on div "Add Column" at bounding box center [776, 374] width 1417 height 481
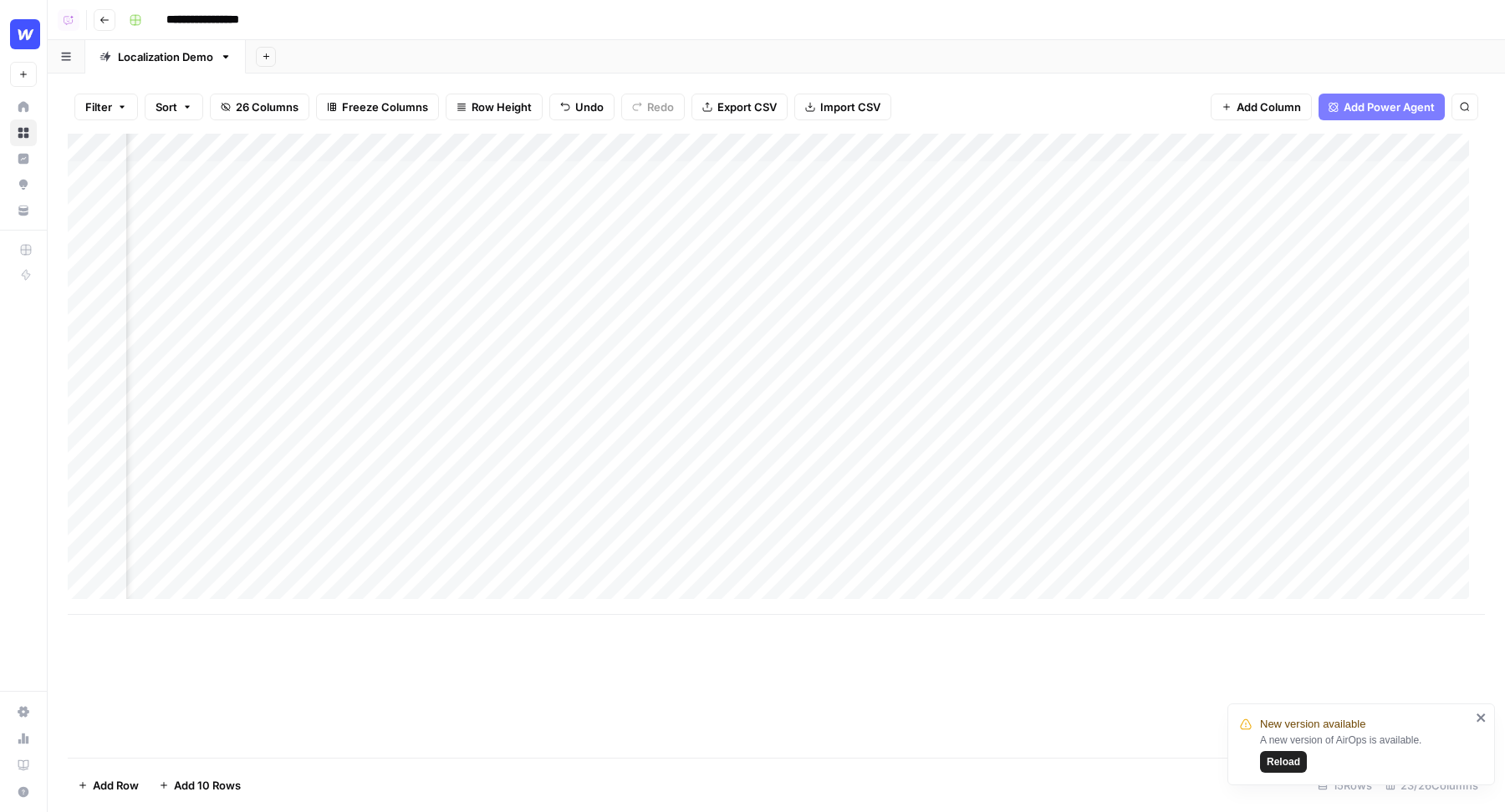
click at [704, 250] on div "Add Column" at bounding box center [776, 374] width 1417 height 481
click at [643, 145] on div "Add Column" at bounding box center [776, 374] width 1417 height 481
click at [643, 242] on input "Add Option" at bounding box center [719, 247] width 170 height 17
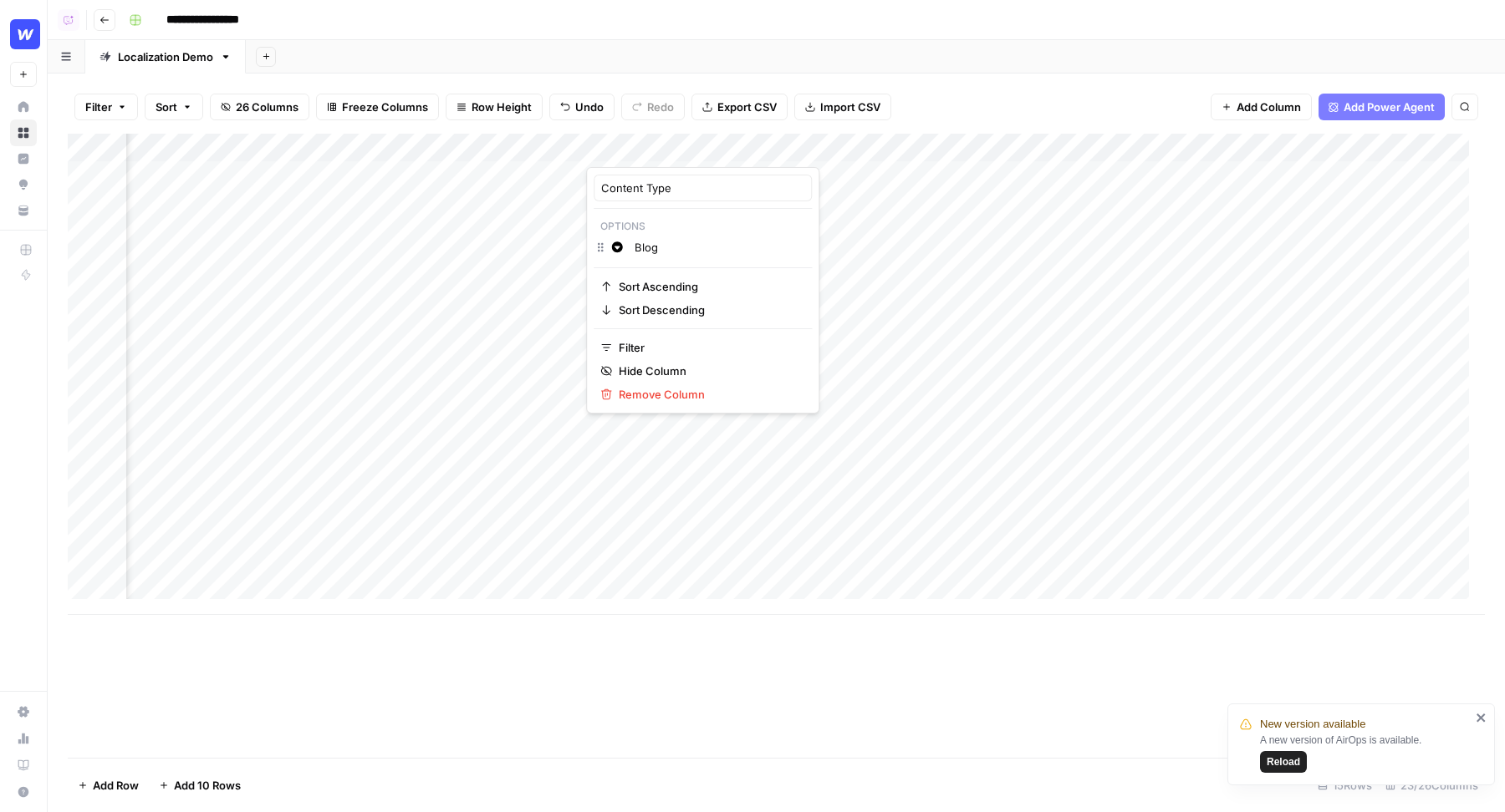
type input "Blog"
click at [611, 244] on icon "button" at bounding box center [617, 247] width 12 height 12
click at [677, 348] on span "Blue" at bounding box center [713, 344] width 109 height 17
click at [835, 74] on div "Filter Sort 26 Columns Freeze Columns Row Height Undo Redo Export CSV Import CS…" at bounding box center [776, 443] width 1457 height 738
click at [644, 173] on div "Add Column" at bounding box center [776, 374] width 1417 height 481
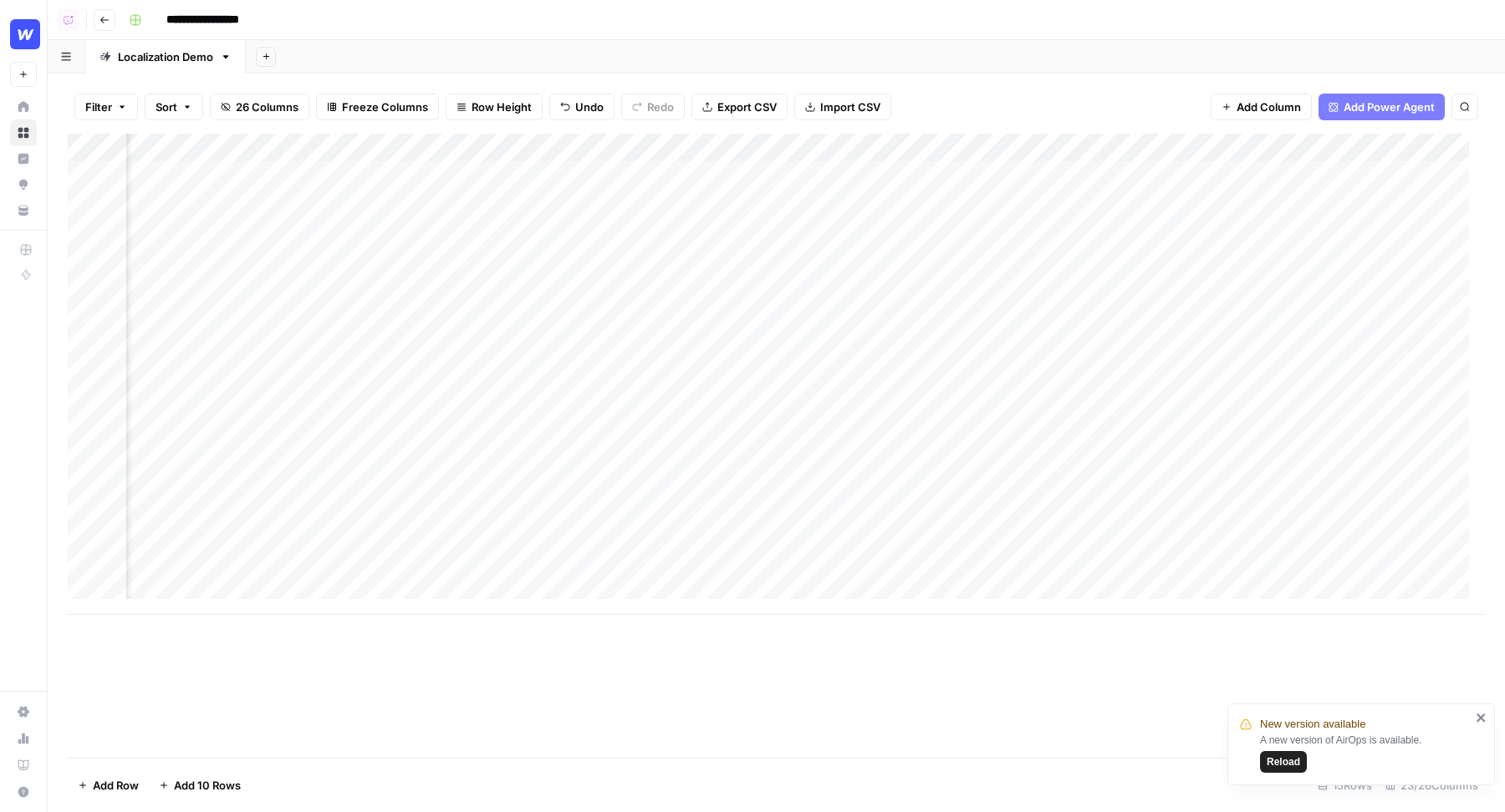
click at [644, 173] on div "Add Column" at bounding box center [776, 374] width 1417 height 481
click at [731, 74] on div "Filter Sort 26 Columns Freeze Columns Row Height Undo Redo Export CSV Import CS…" at bounding box center [776, 443] width 1457 height 738
click at [679, 149] on div "Add Column" at bounding box center [776, 374] width 1417 height 481
click at [670, 241] on input "Add Option" at bounding box center [719, 247] width 170 height 17
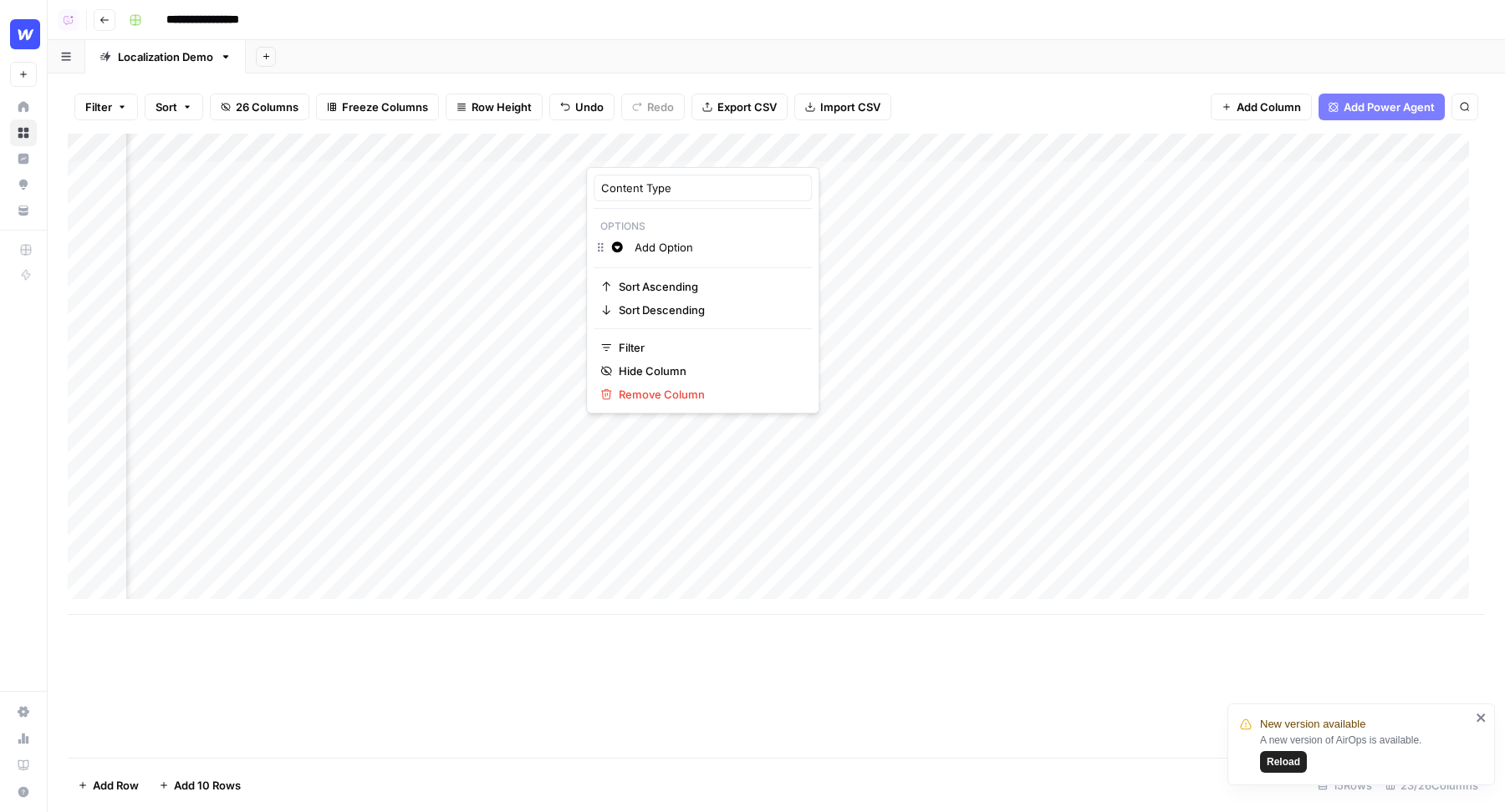
click at [670, 241] on input "Add Option" at bounding box center [719, 247] width 170 height 17
type input "Blog"
click at [658, 339] on span "Blue" at bounding box center [713, 344] width 109 height 17
click at [662, 275] on input "Blog" at bounding box center [730, 272] width 192 height 17
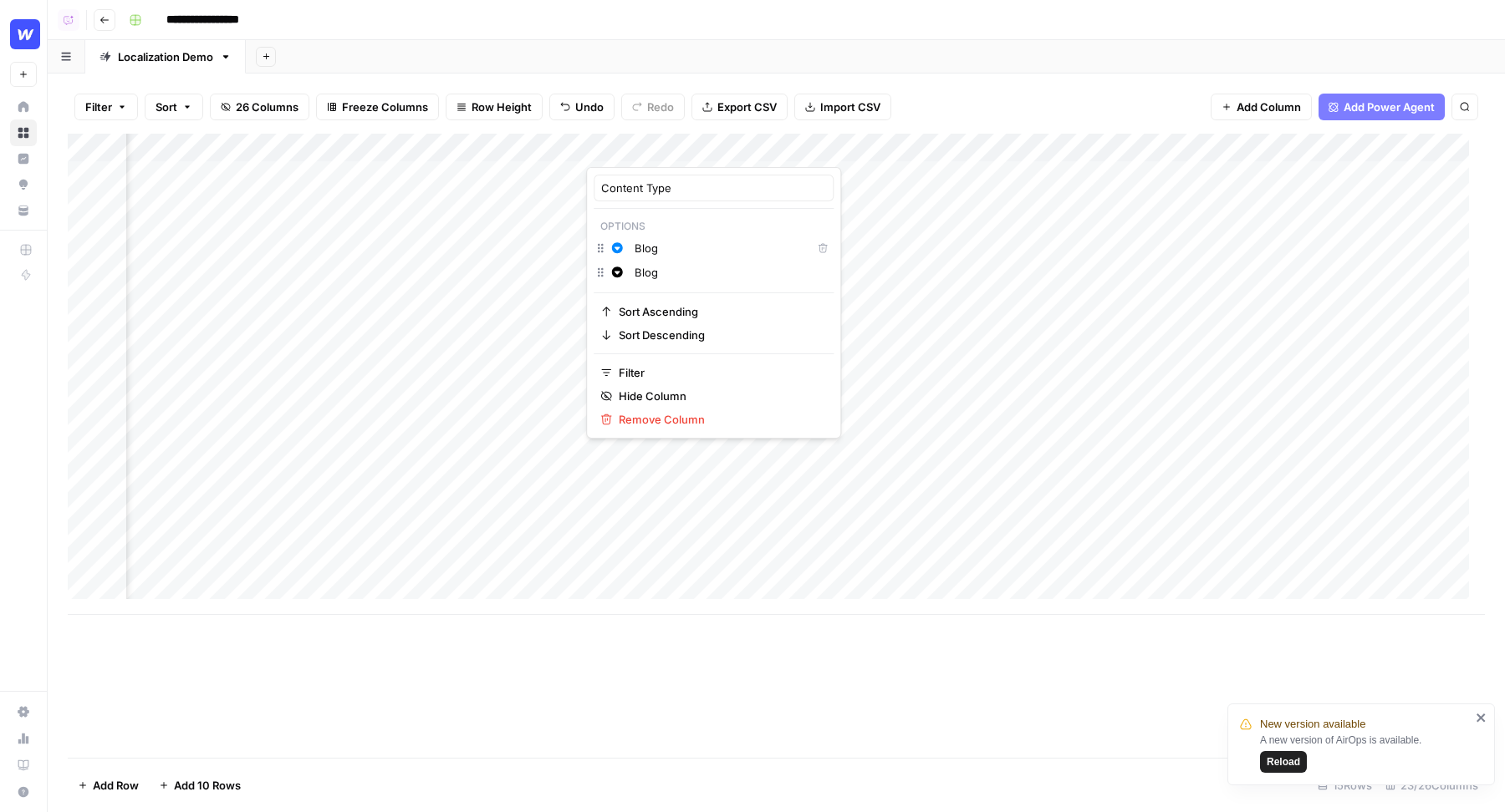
click at [662, 275] on input "Blog" at bounding box center [730, 272] width 192 height 17
click at [637, 18] on div "**********" at bounding box center [805, 20] width 1366 height 27
click at [655, 177] on div "Add Column" at bounding box center [776, 374] width 1417 height 481
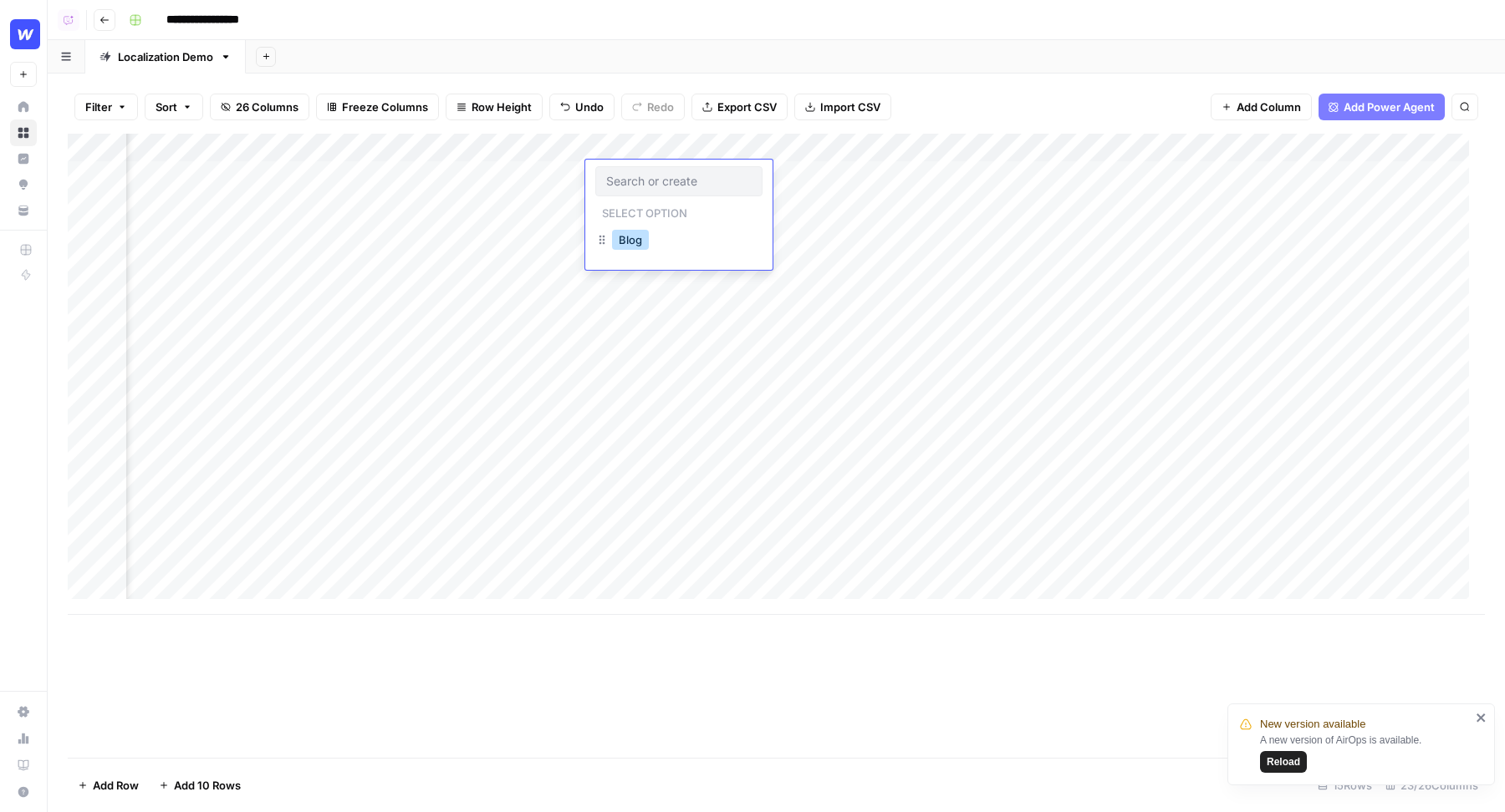
click at [627, 242] on button "Blog" at bounding box center [631, 239] width 37 height 20
drag, startPoint x: 735, startPoint y: 188, endPoint x: 668, endPoint y: 585, distance: 402.6
click at [668, 585] on div "Add Column" at bounding box center [776, 374] width 1417 height 481
click at [521, 147] on div "Add Column" at bounding box center [776, 374] width 1417 height 481
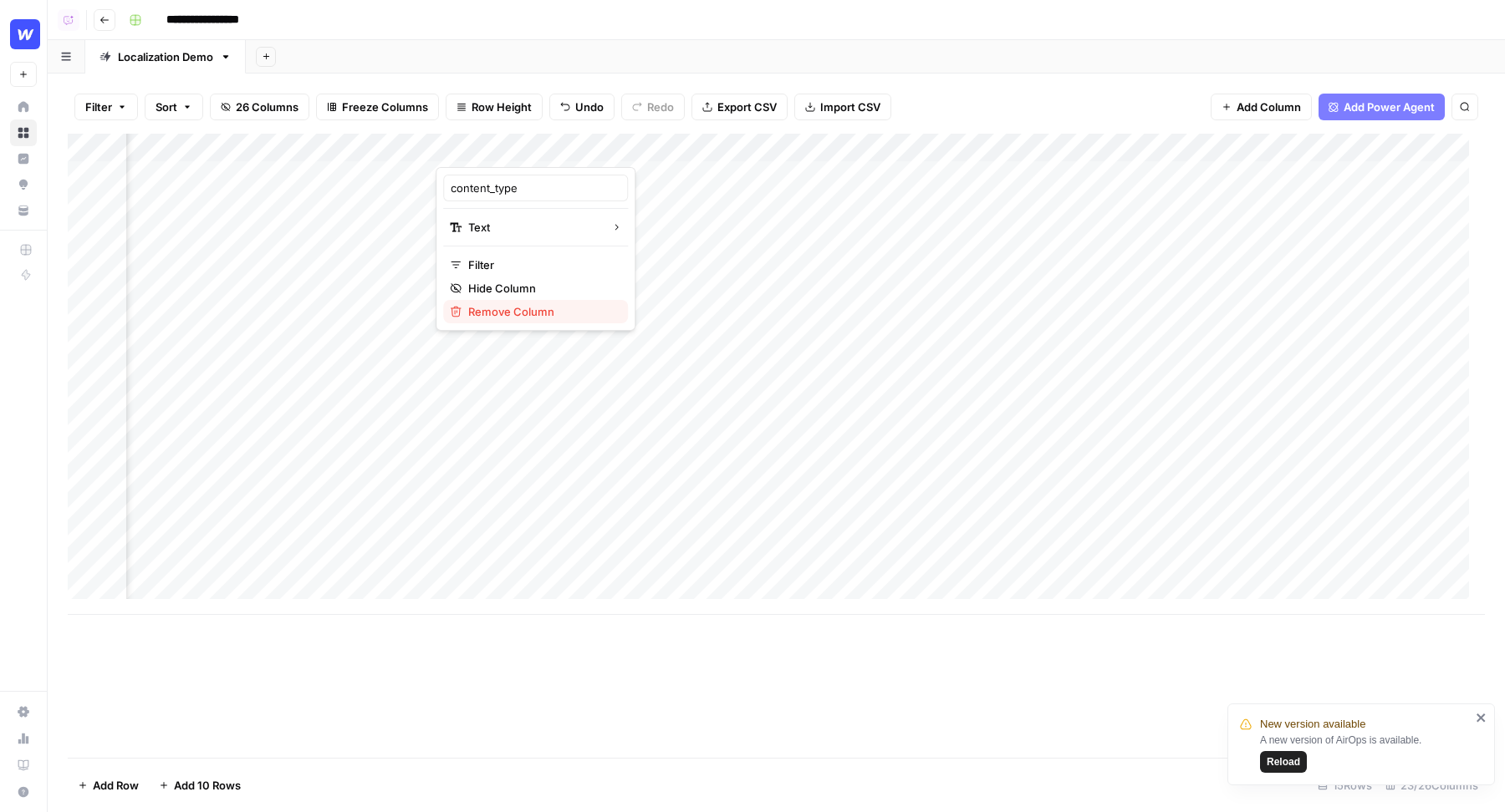
click at [522, 308] on span "Remove Column" at bounding box center [541, 311] width 147 height 17
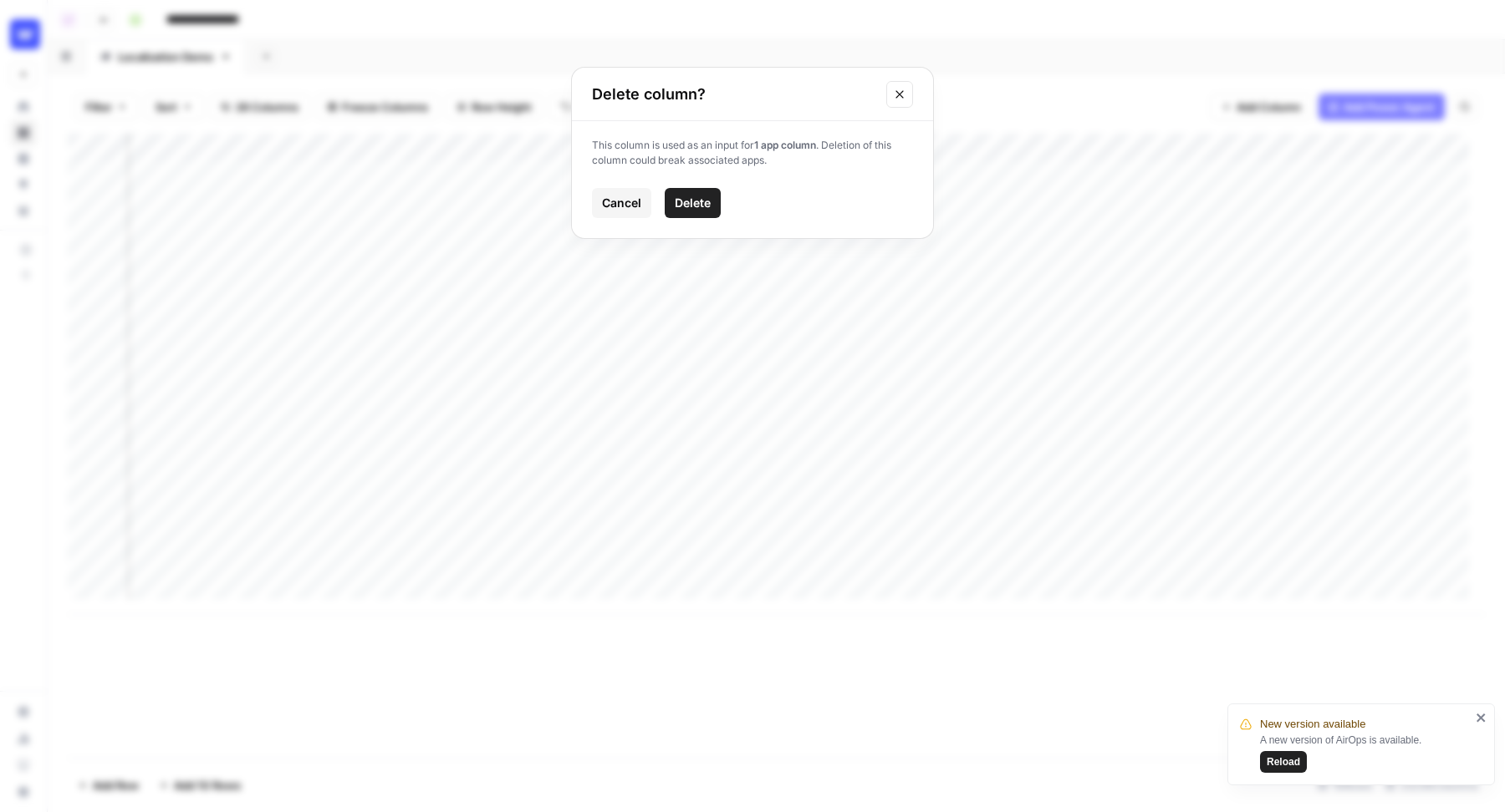
click at [687, 218] on button "Delete" at bounding box center [693, 203] width 56 height 30
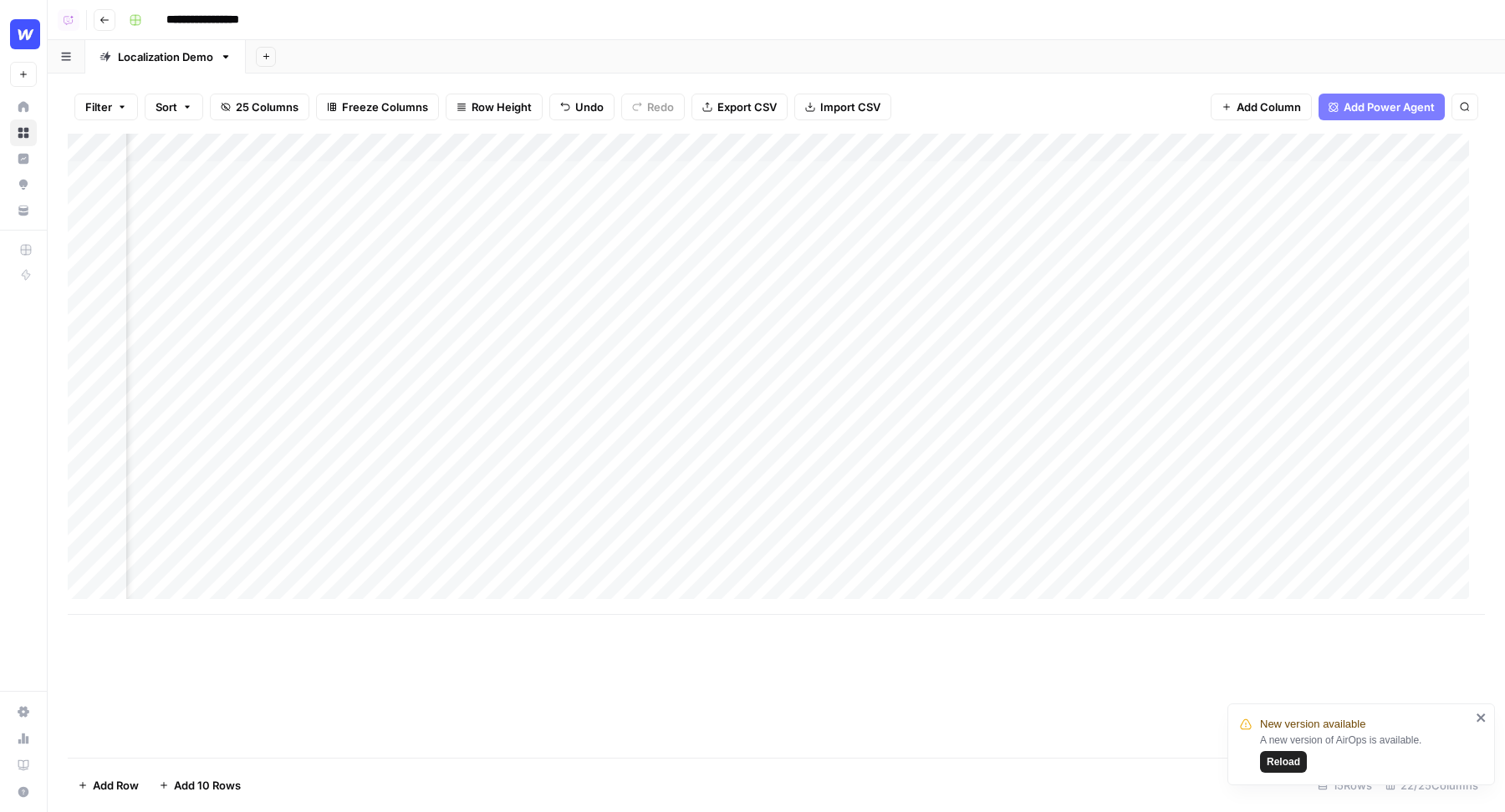
scroll to position [0, 632]
click at [1092, 150] on div "Add Column" at bounding box center [776, 374] width 1417 height 481
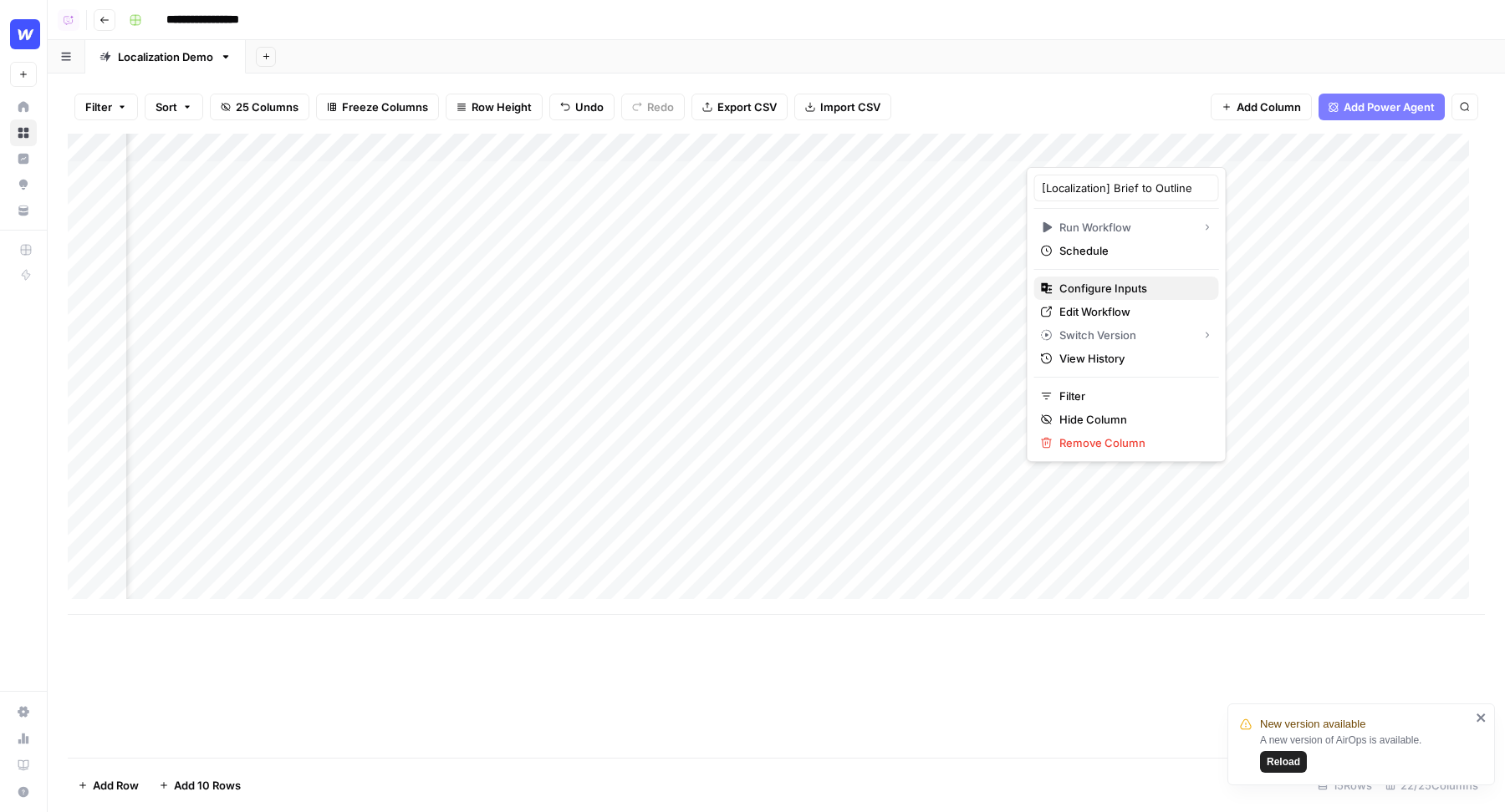
click at [1087, 281] on span "Configure Inputs" at bounding box center [1132, 288] width 147 height 17
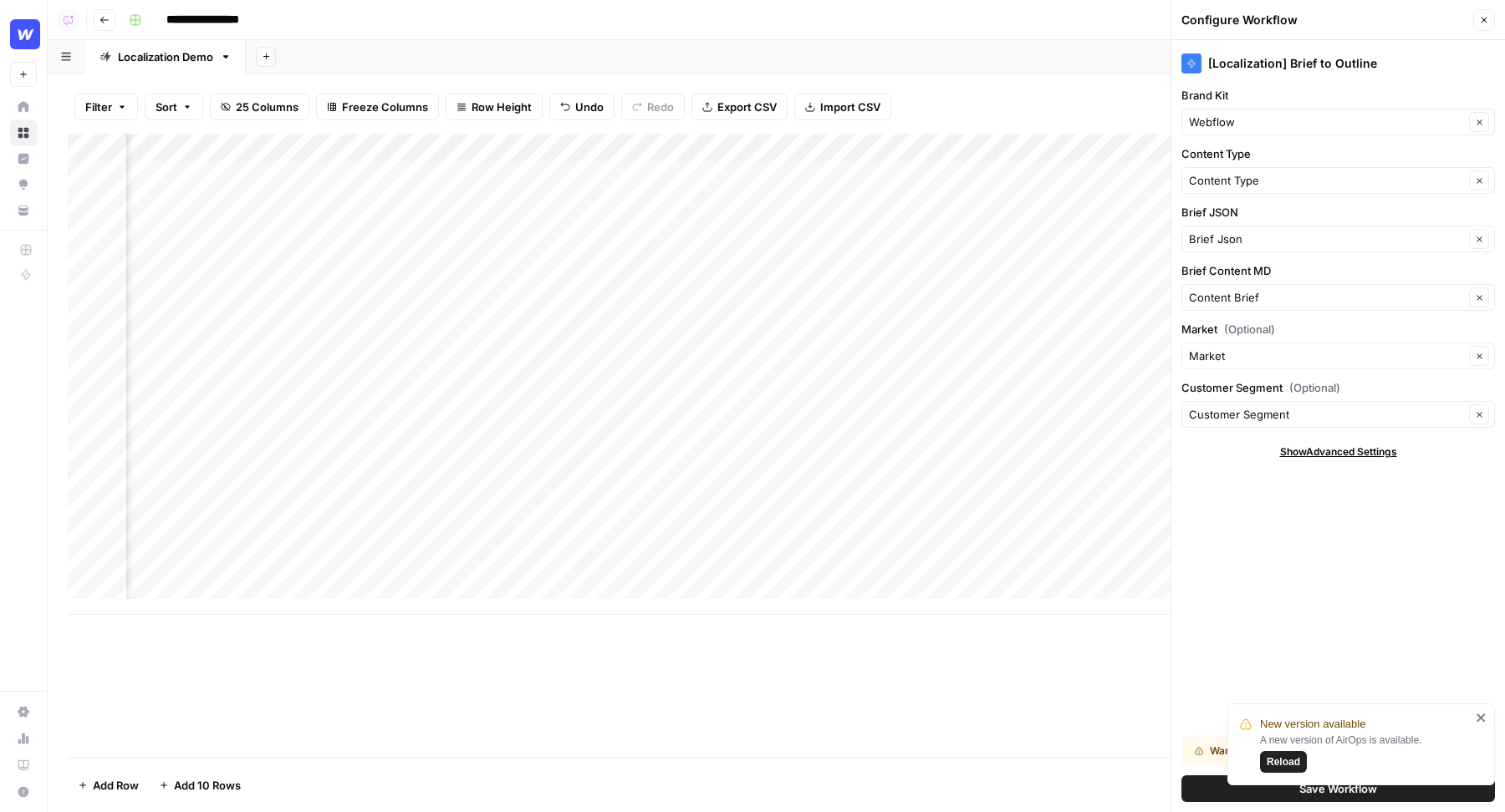
click at [1195, 797] on button "Save Workflow" at bounding box center [1337, 789] width 313 height 27
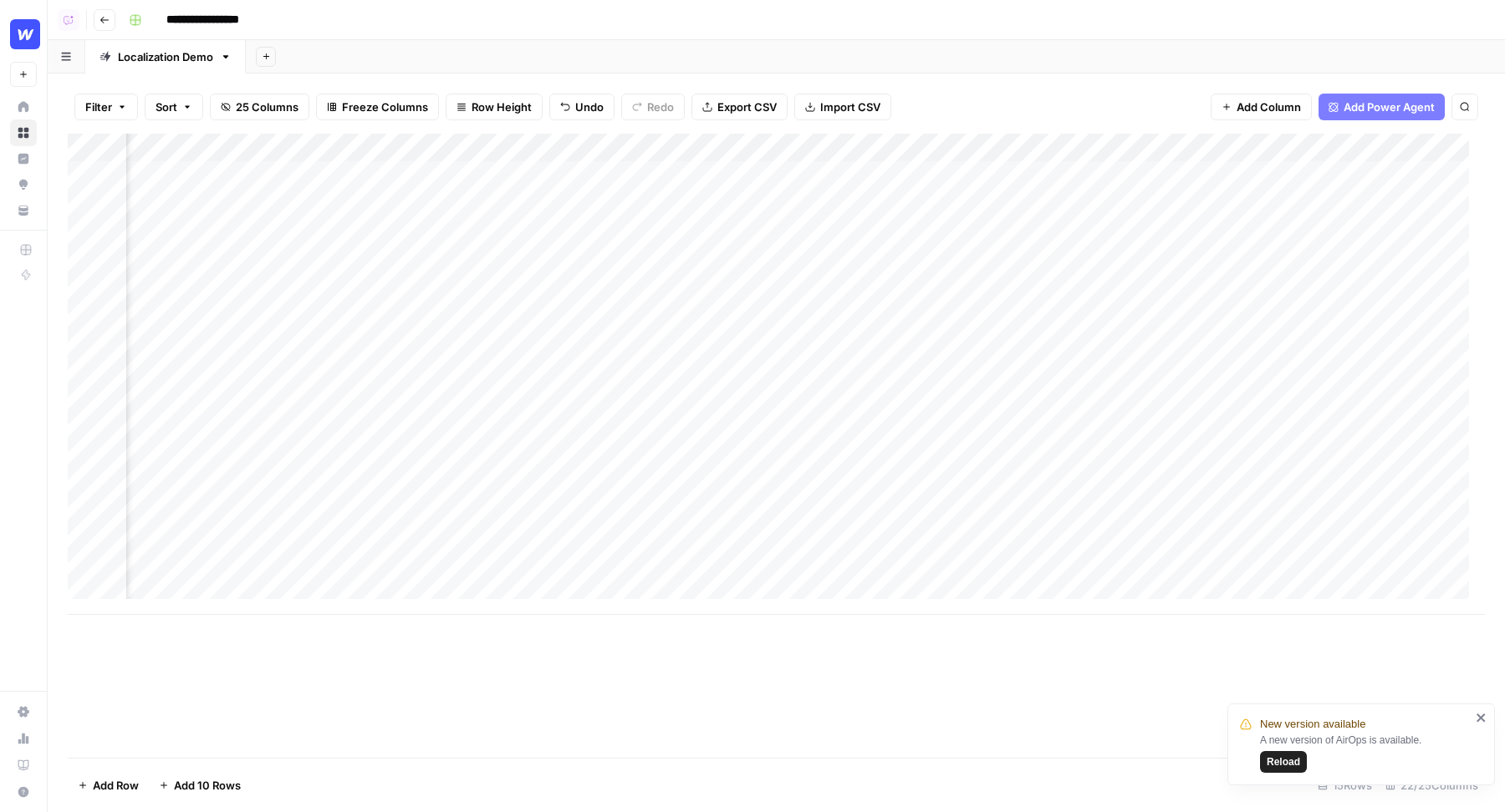
scroll to position [0, 1162]
click at [1080, 174] on div "Add Column" at bounding box center [776, 374] width 1417 height 481
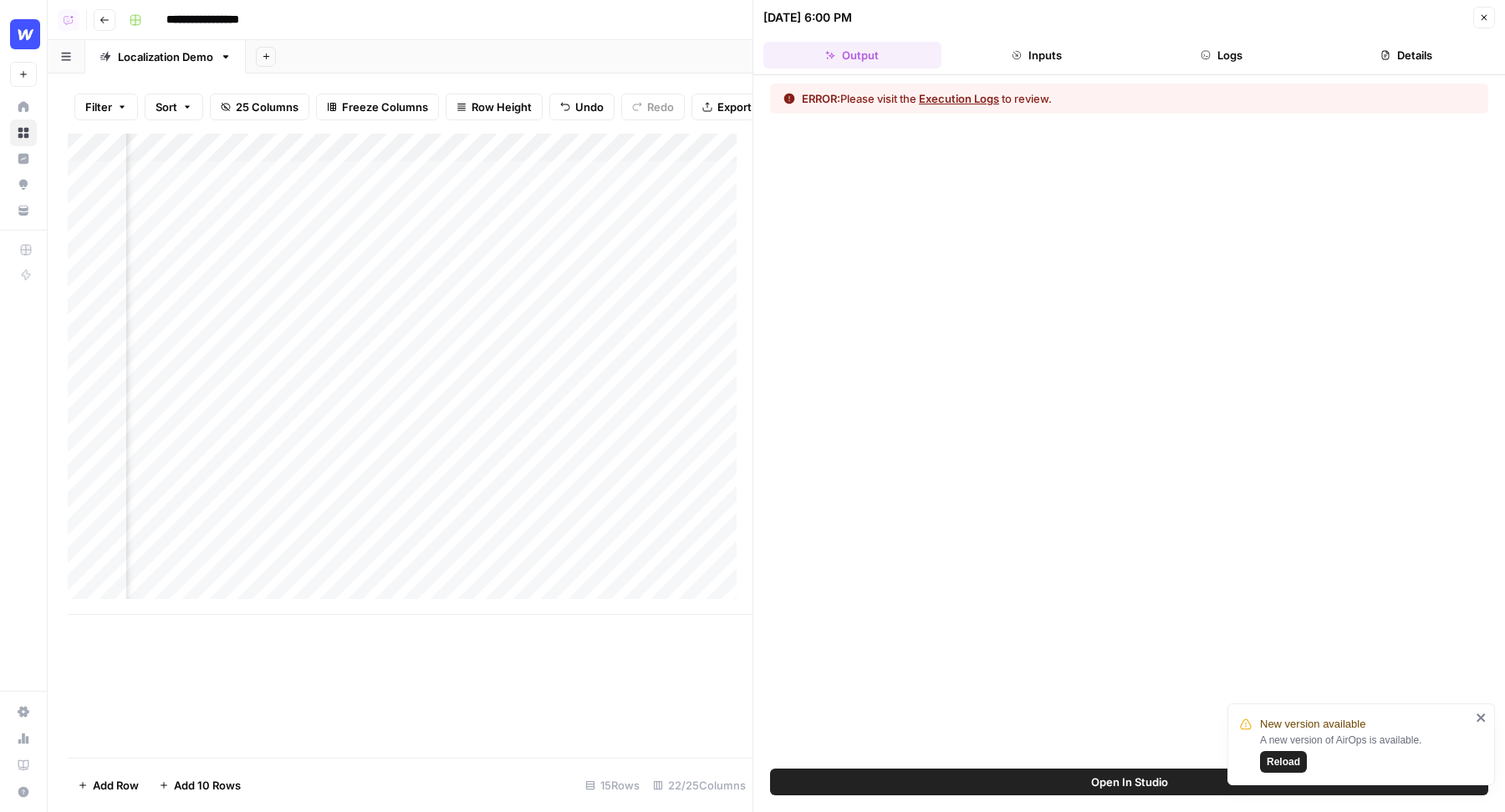
click at [1187, 59] on button "Logs" at bounding box center [1221, 55] width 178 height 27
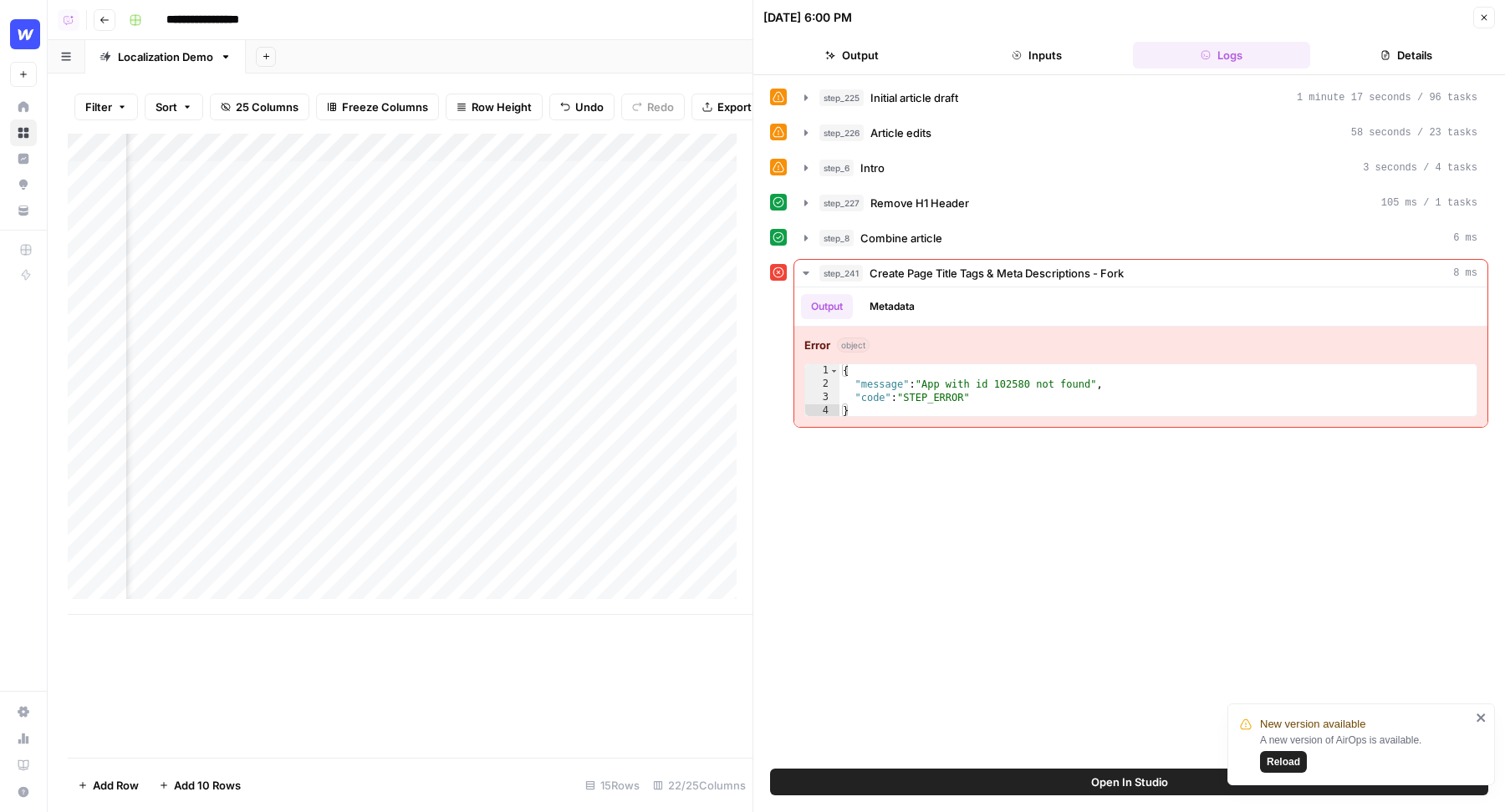
scroll to position [0, 1664]
click at [987, 785] on button "Open In Studio" at bounding box center [1128, 782] width 718 height 27
click at [1478, 13] on button "Close" at bounding box center [1484, 18] width 22 height 22
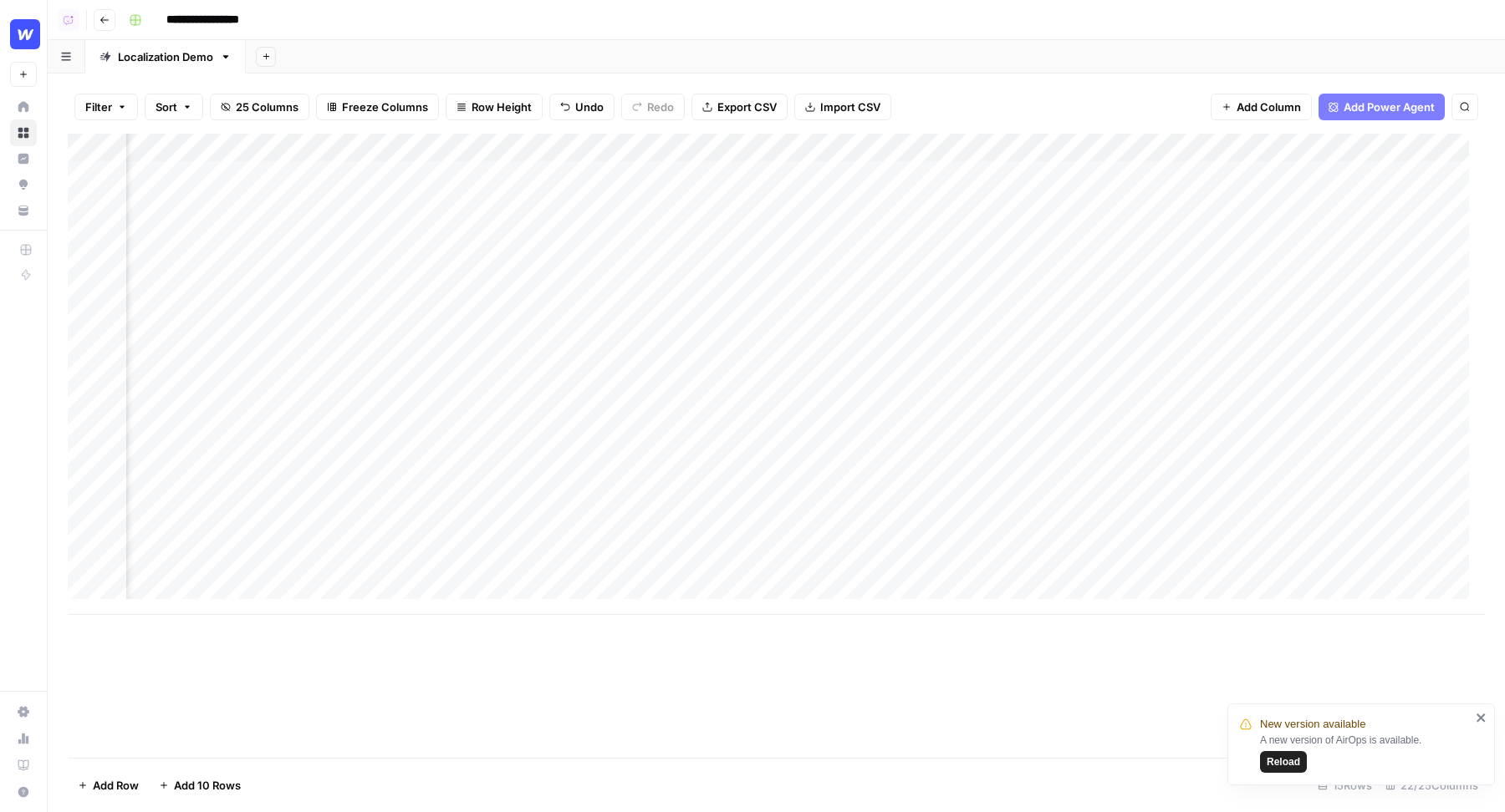
click at [598, 174] on div "Add Column" at bounding box center [776, 374] width 1417 height 481
click at [600, 198] on div "Add Column" at bounding box center [776, 374] width 1417 height 481
click at [554, 232] on div "Add Column" at bounding box center [776, 374] width 1417 height 481
click at [900, 150] on div "Add Column" at bounding box center [776, 374] width 1417 height 481
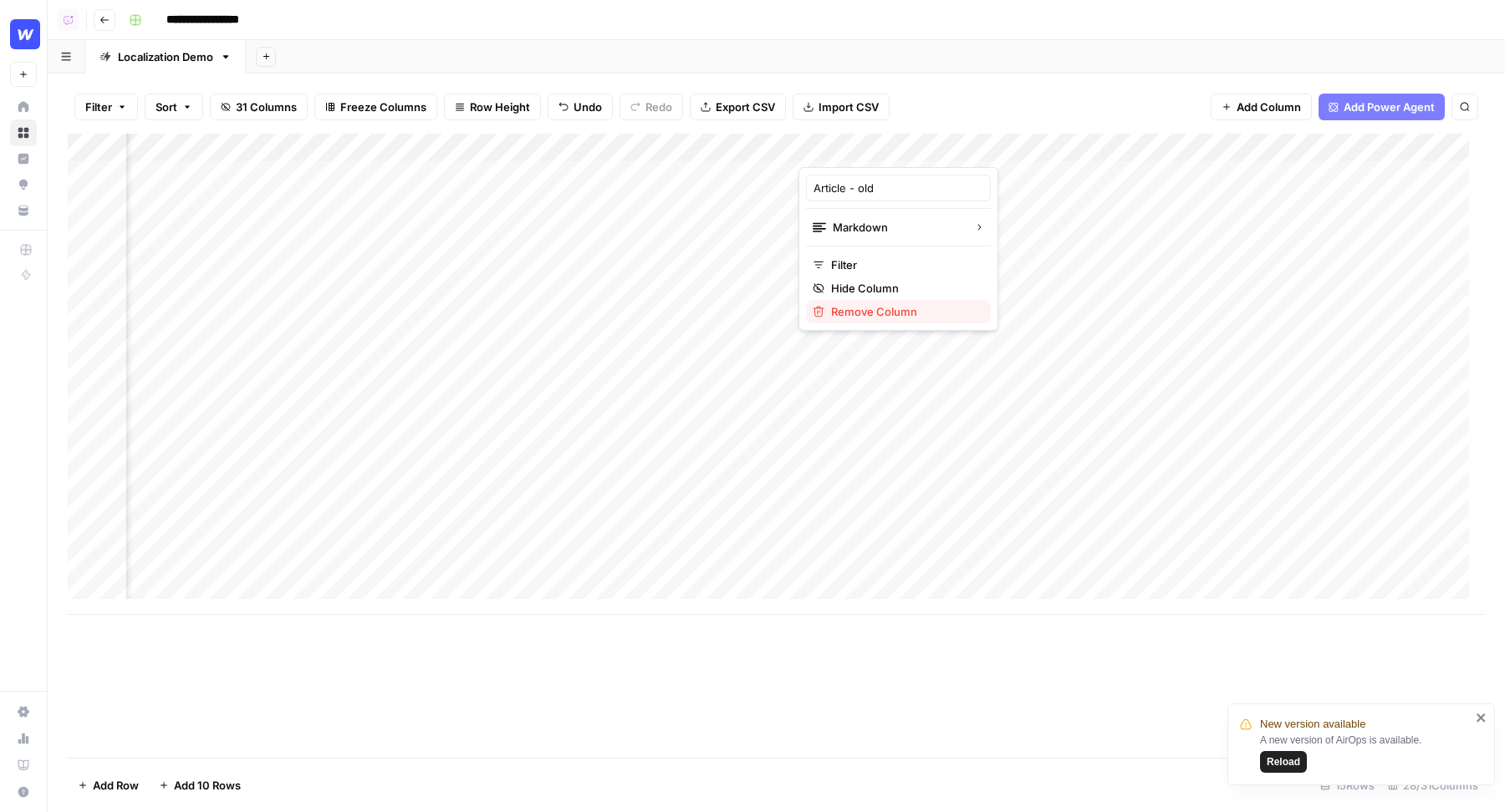
click at [868, 306] on span "Remove Column" at bounding box center [904, 311] width 147 height 17
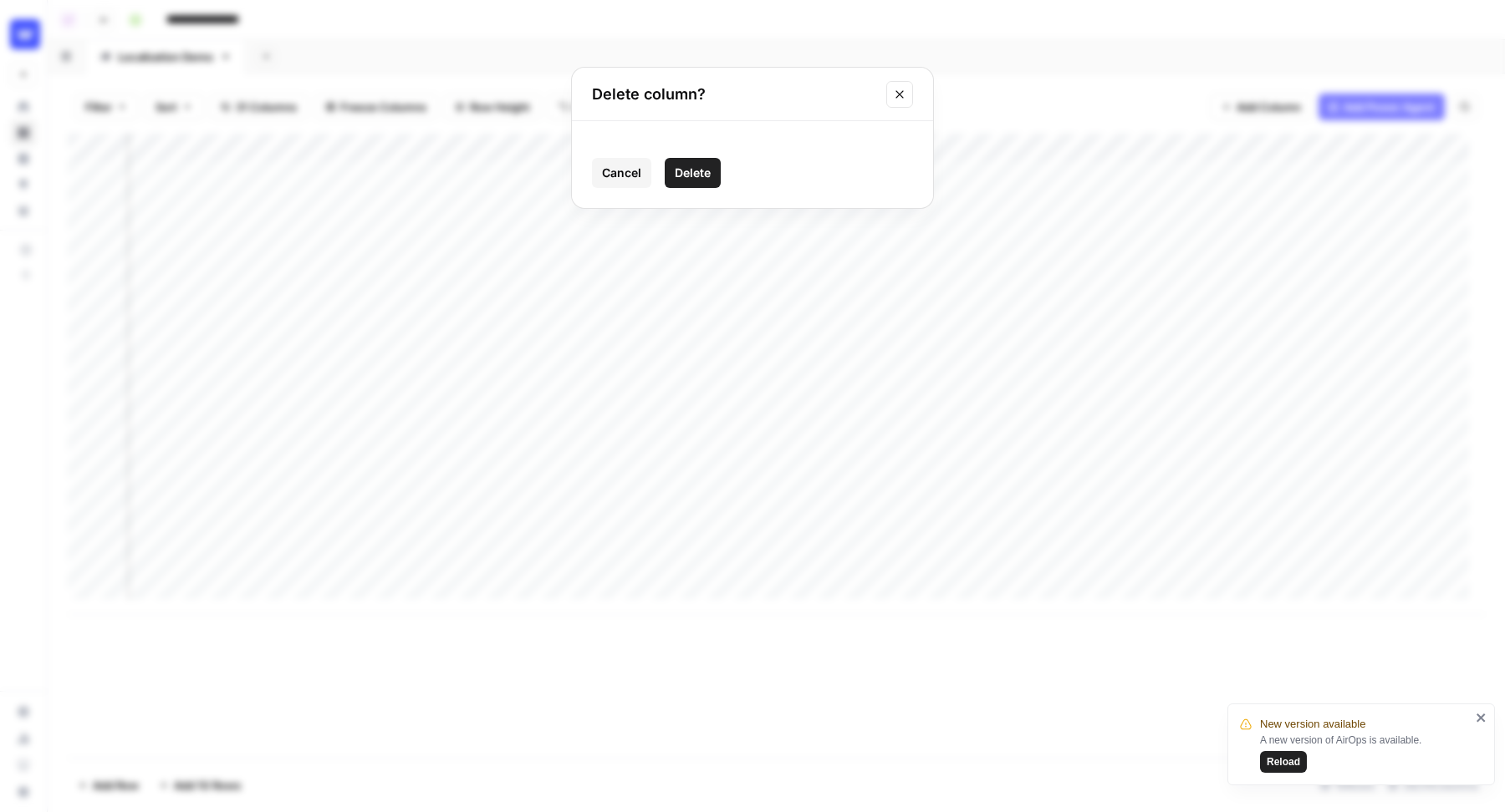
click at [706, 172] on span "Delete" at bounding box center [693, 173] width 36 height 17
click at [1025, 143] on div "Add Column" at bounding box center [776, 374] width 1417 height 481
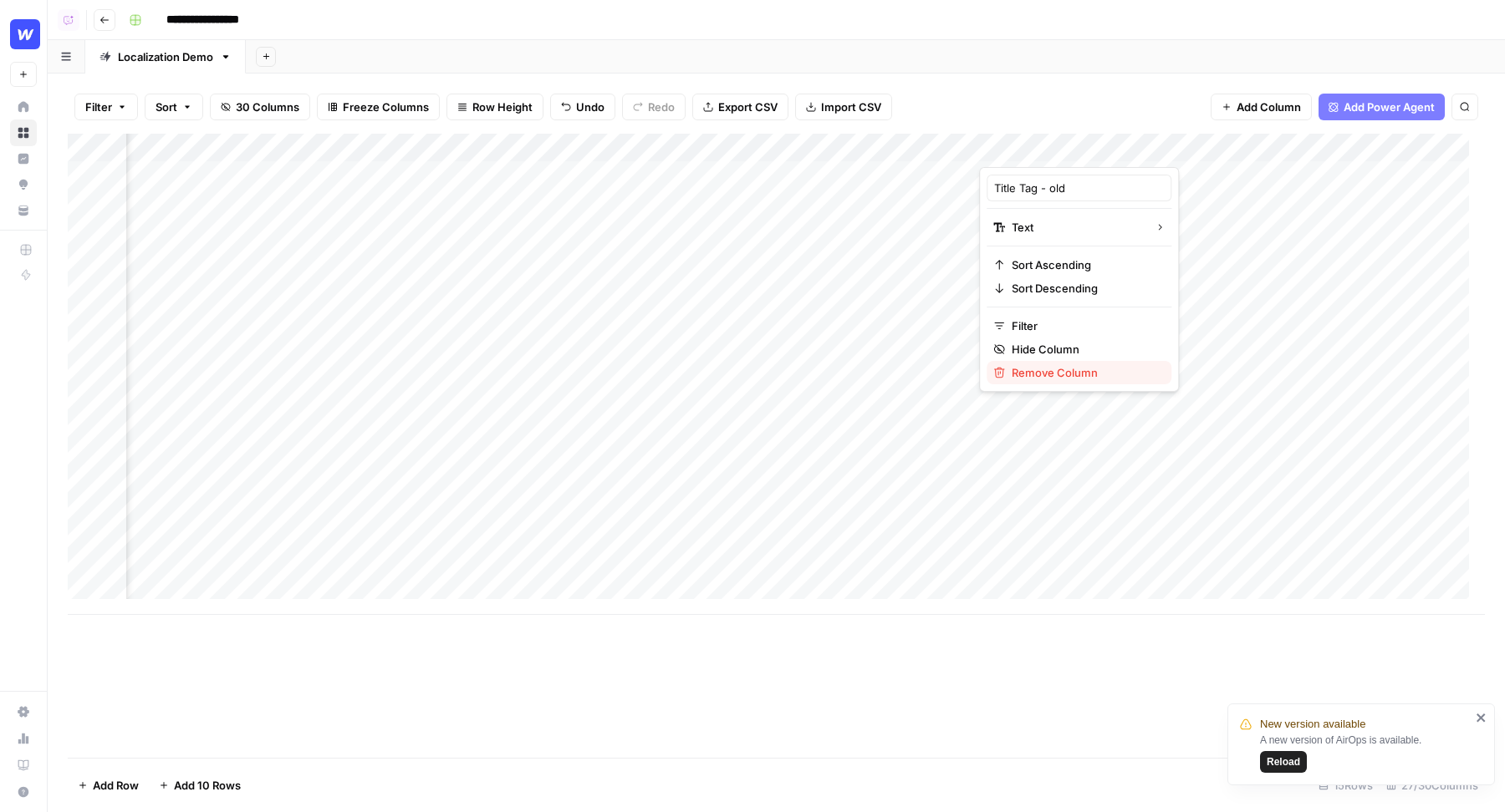
click at [1040, 365] on span "Remove Column" at bounding box center [1085, 373] width 147 height 17
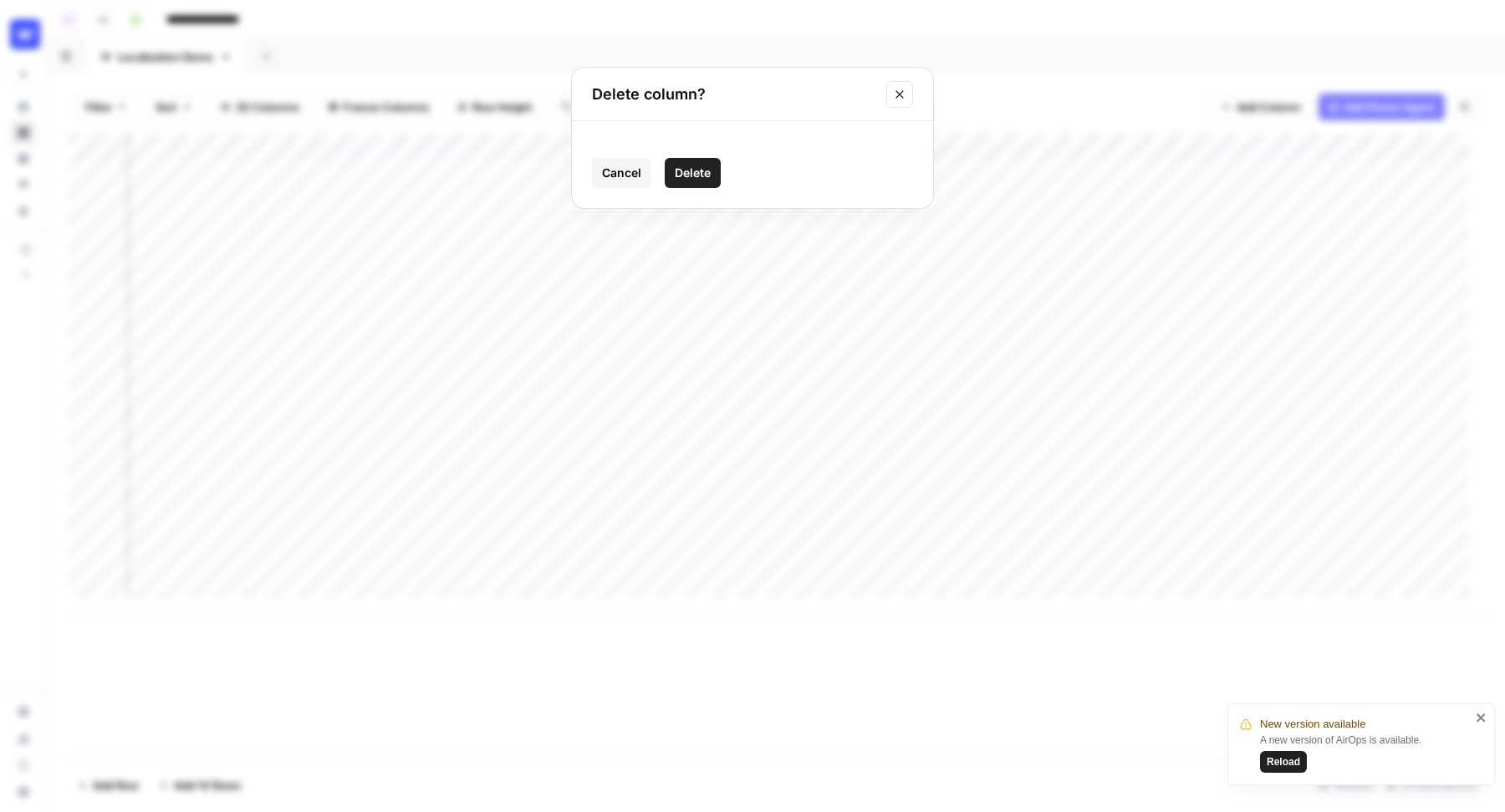
click at [670, 158] on button "Delete" at bounding box center [693, 173] width 56 height 30
click at [1107, 145] on div "Add Column" at bounding box center [776, 374] width 1417 height 481
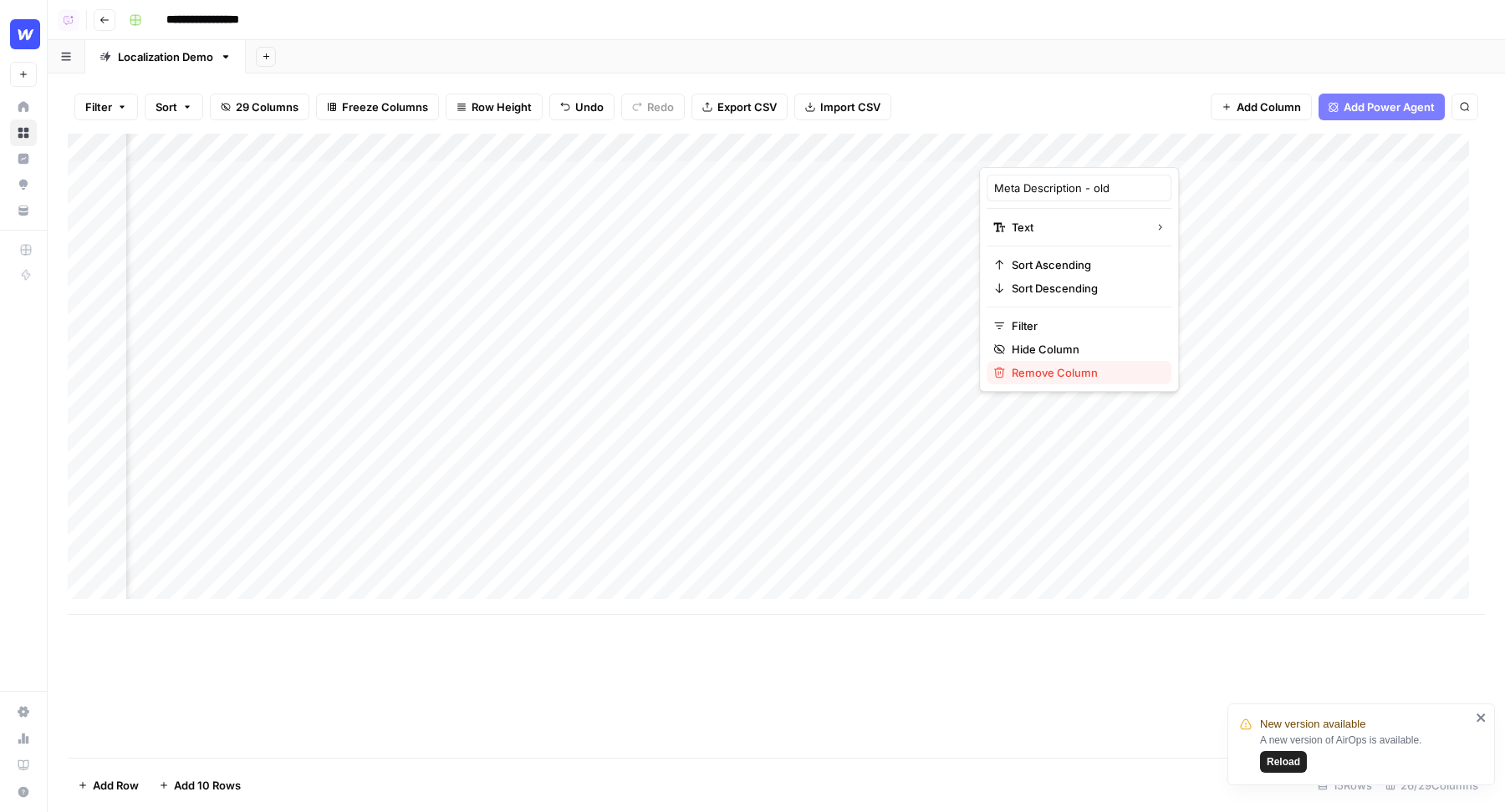
click at [1040, 372] on span "Remove Column" at bounding box center [1085, 373] width 147 height 17
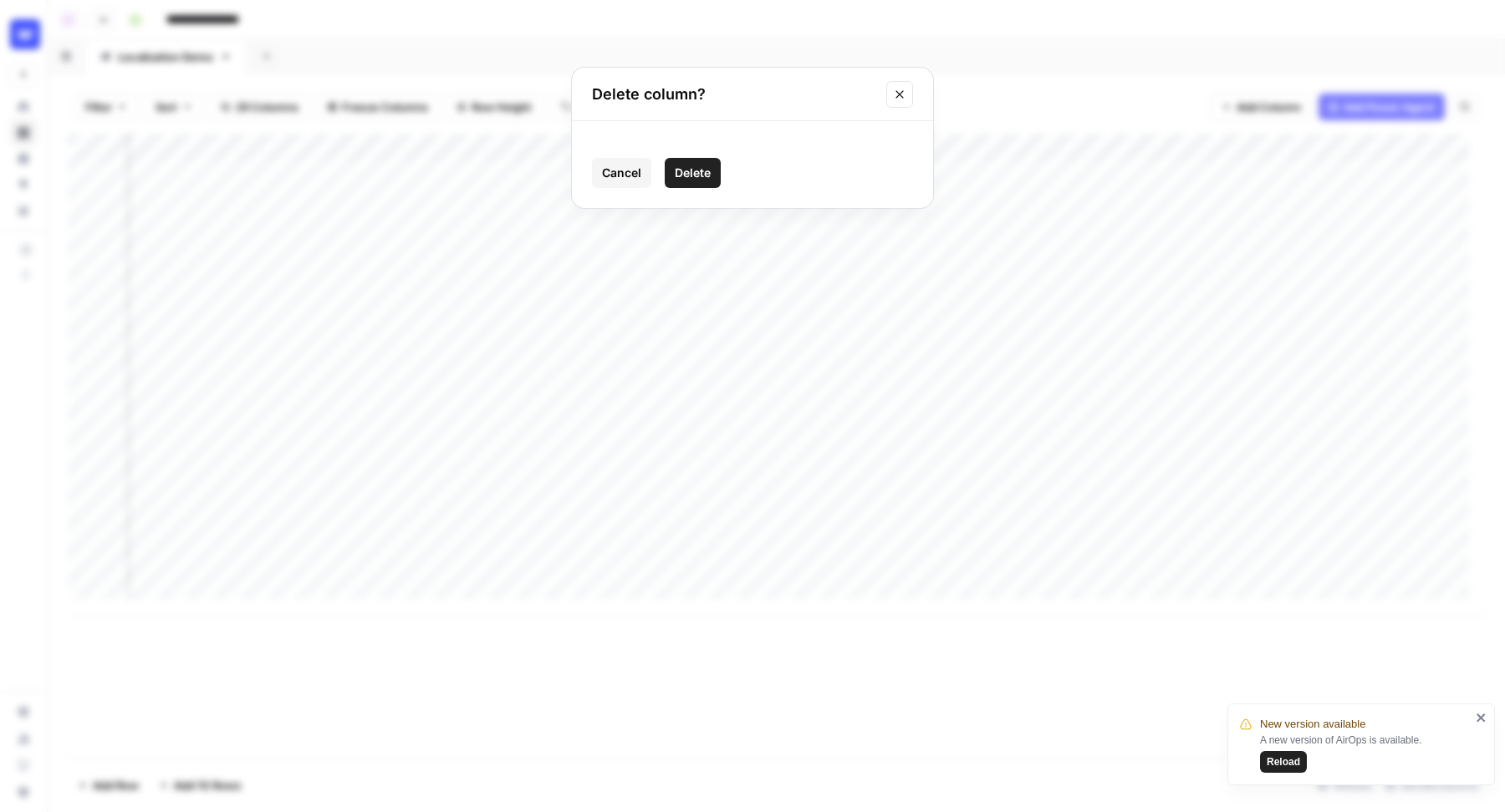
click at [705, 165] on span "Delete" at bounding box center [693, 173] width 36 height 17
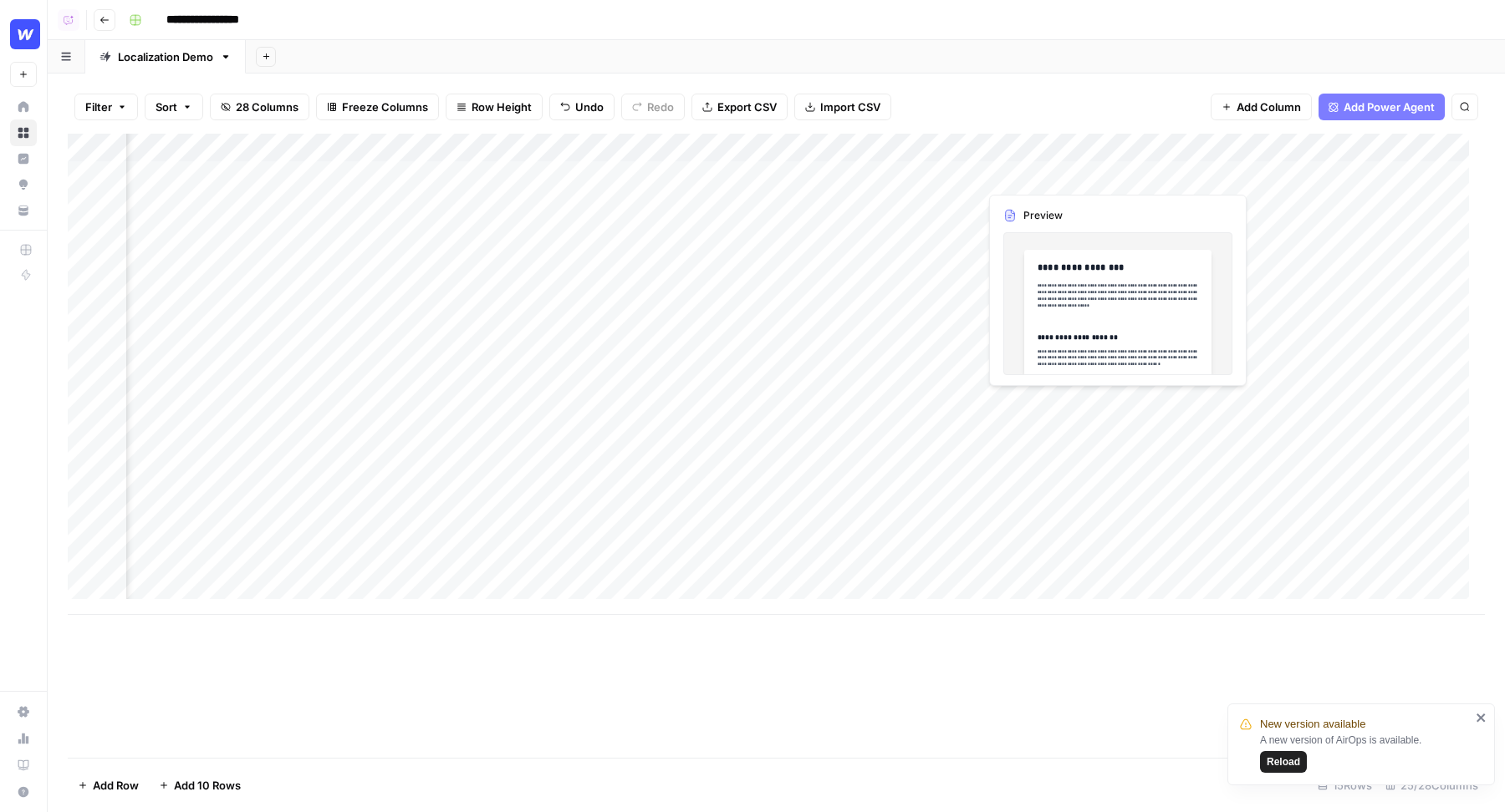
click at [1096, 143] on div "Add Column" at bounding box center [776, 374] width 1417 height 481
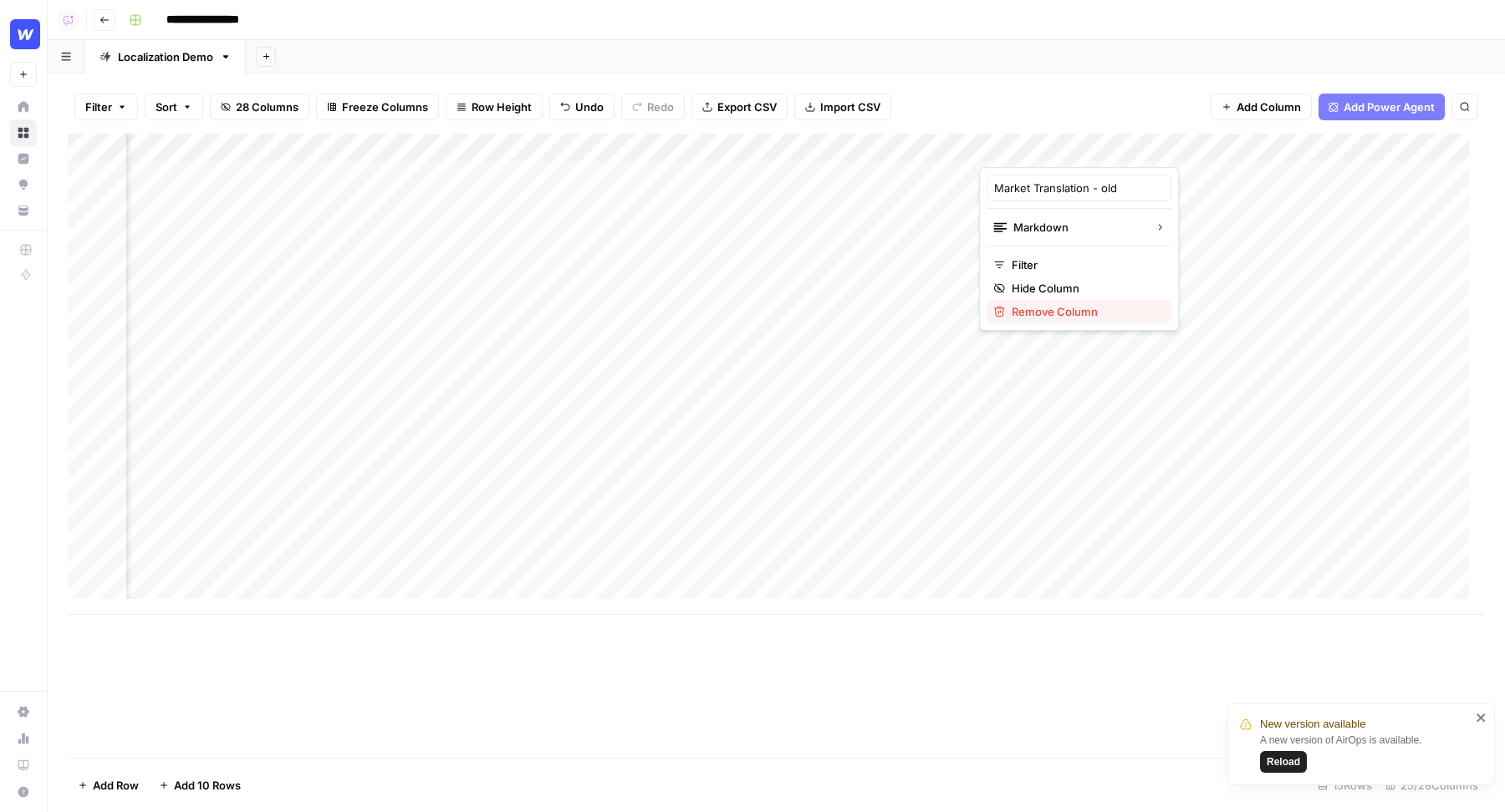
click at [1049, 304] on span "Remove Column" at bounding box center [1085, 311] width 147 height 17
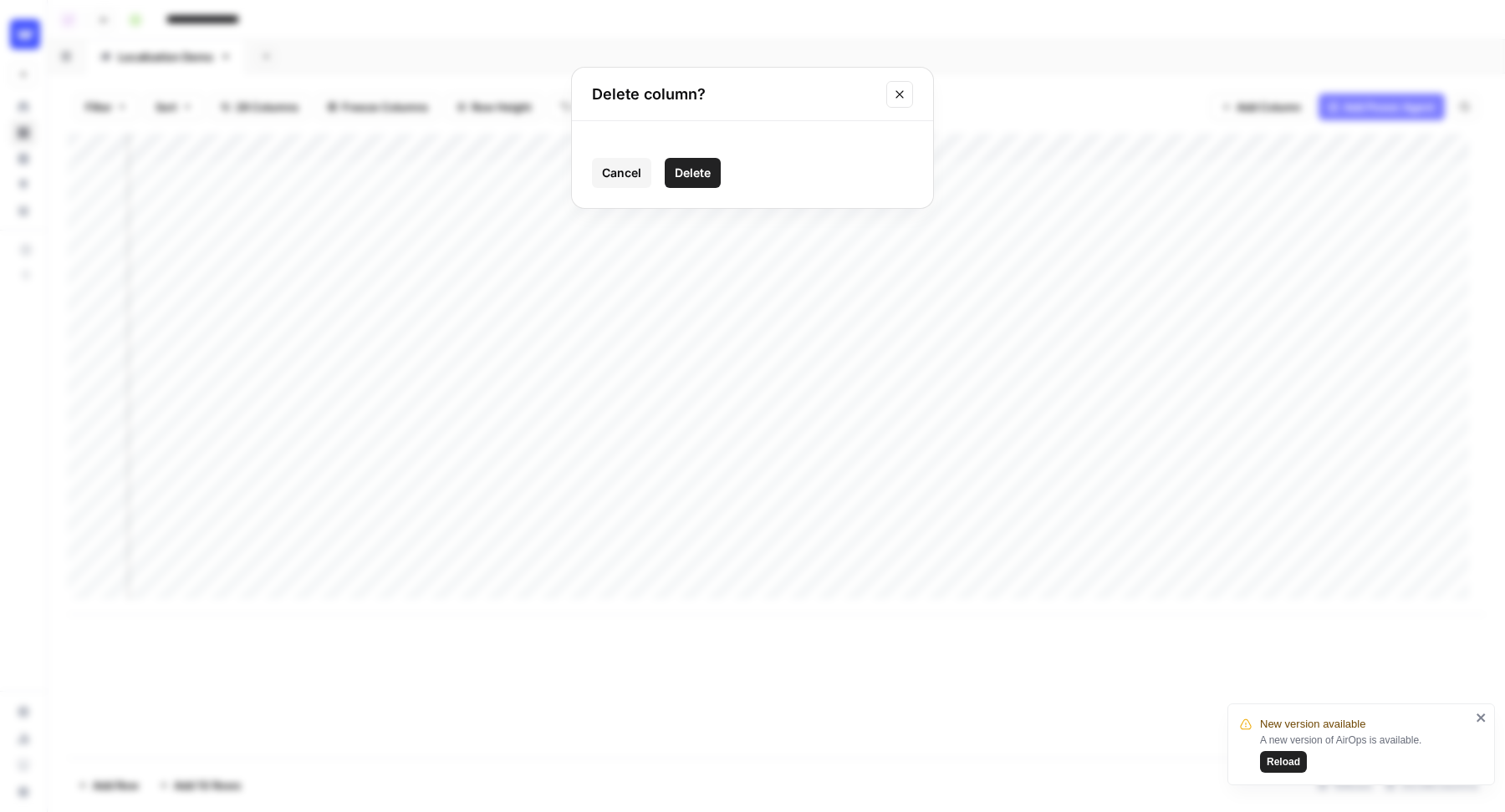
click at [693, 171] on span "Delete" at bounding box center [693, 173] width 36 height 17
click at [1110, 145] on div "Add Column" at bounding box center [776, 374] width 1417 height 481
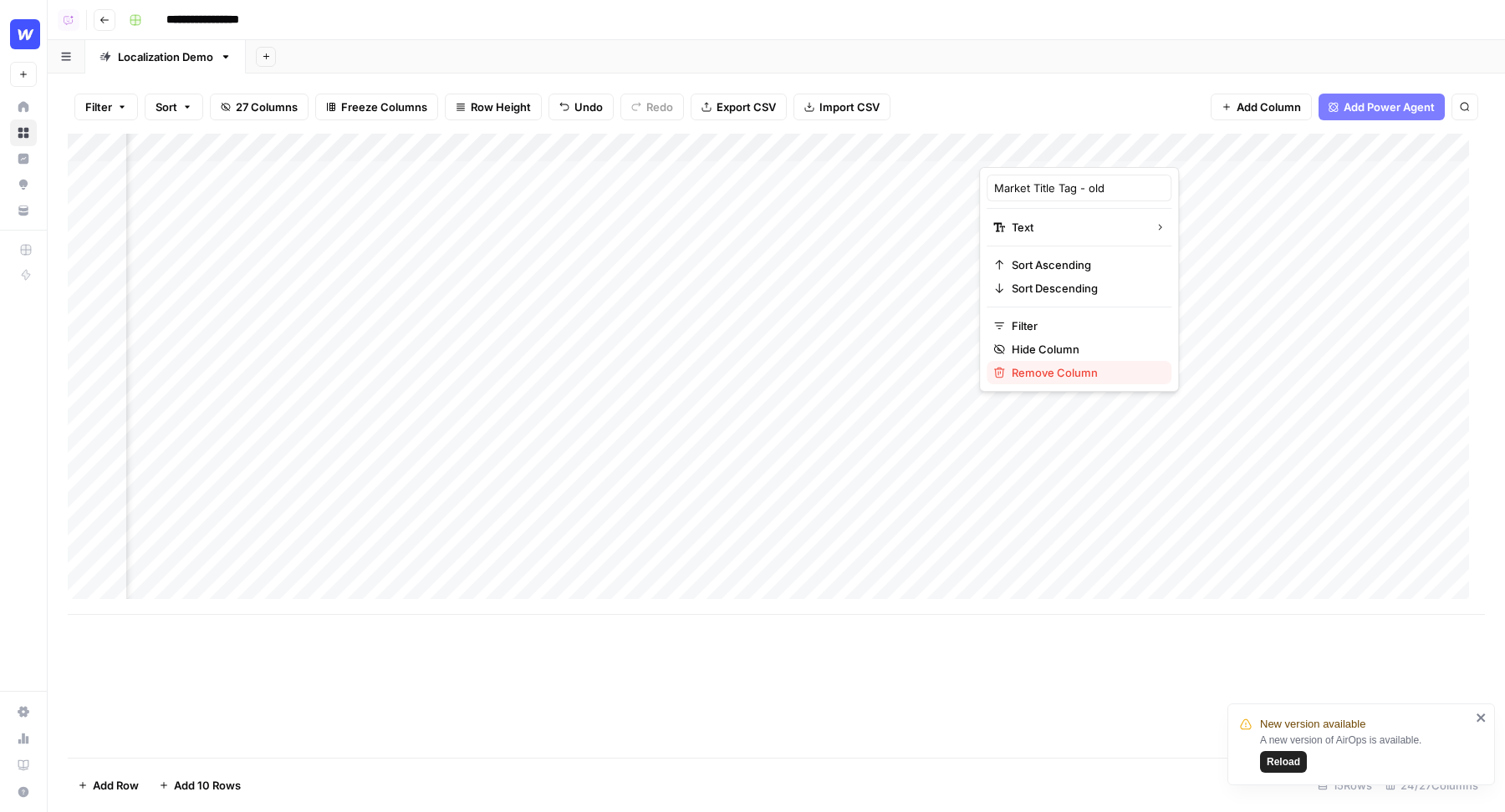
click at [1034, 375] on span "Remove Column" at bounding box center [1085, 373] width 147 height 17
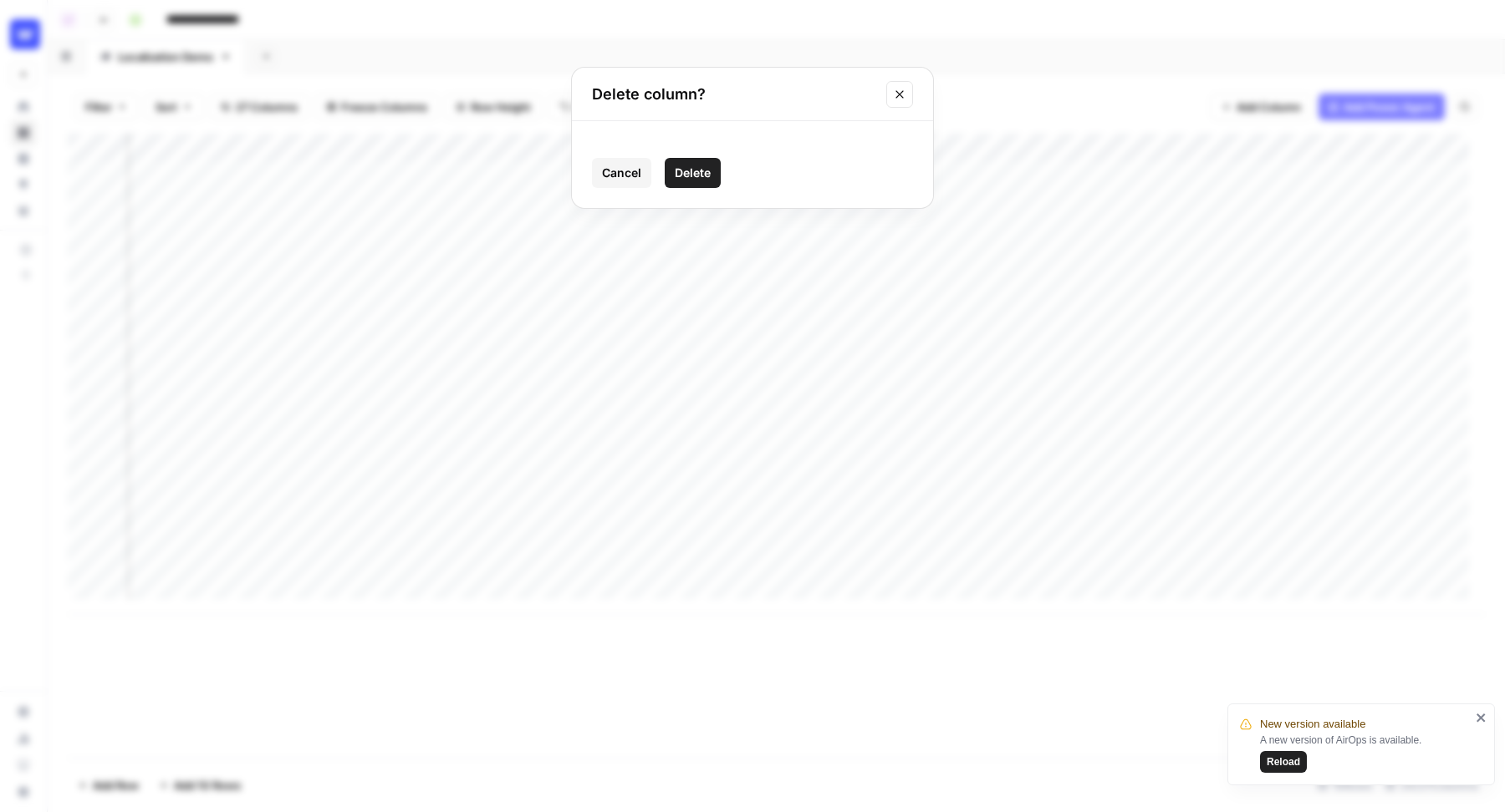
click at [699, 165] on span "Delete" at bounding box center [693, 173] width 36 height 17
click at [1121, 152] on div "Add Column" at bounding box center [776, 374] width 1417 height 481
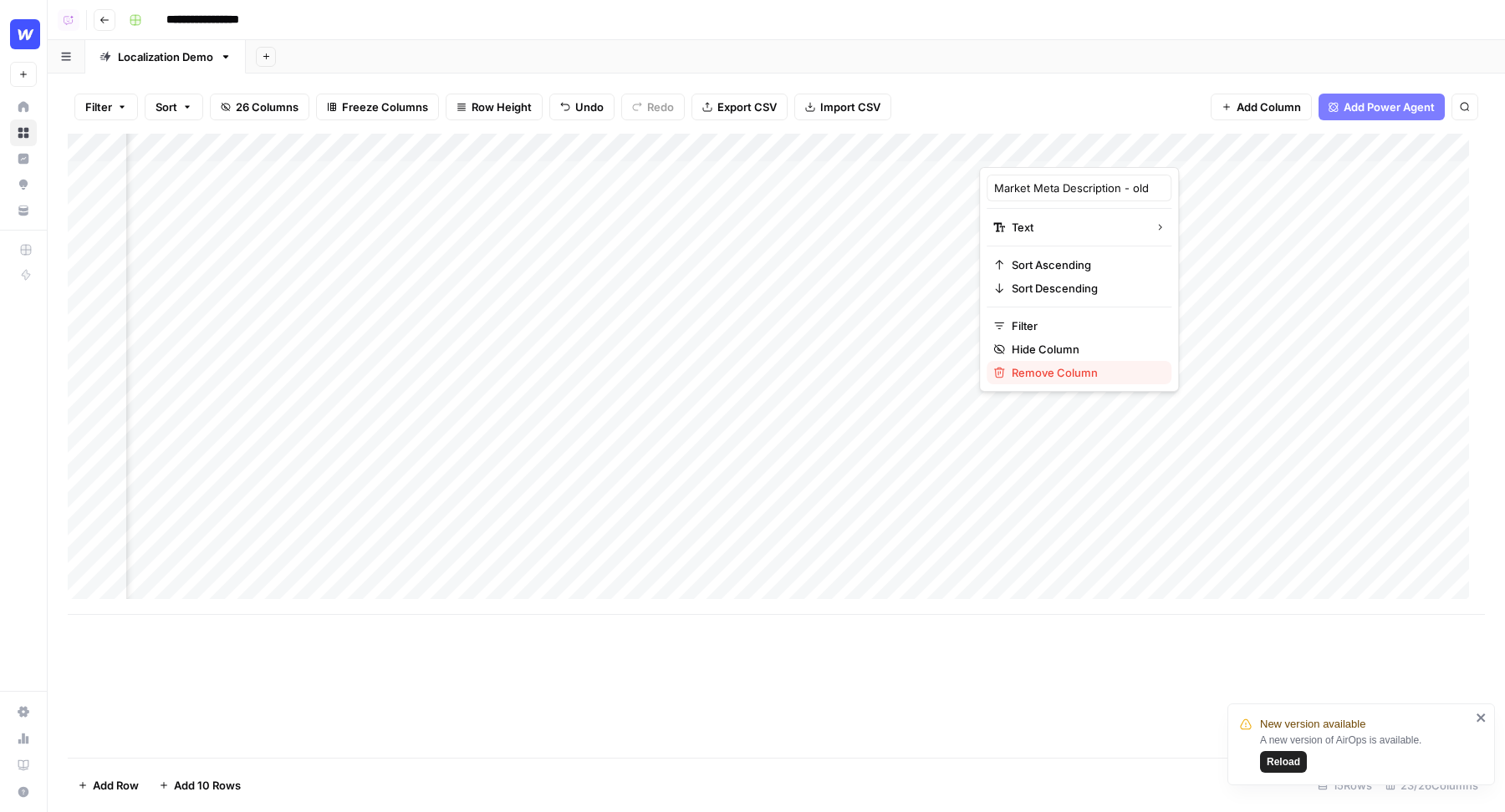
click at [1085, 364] on span "Remove Column" at bounding box center [1085, 373] width 147 height 17
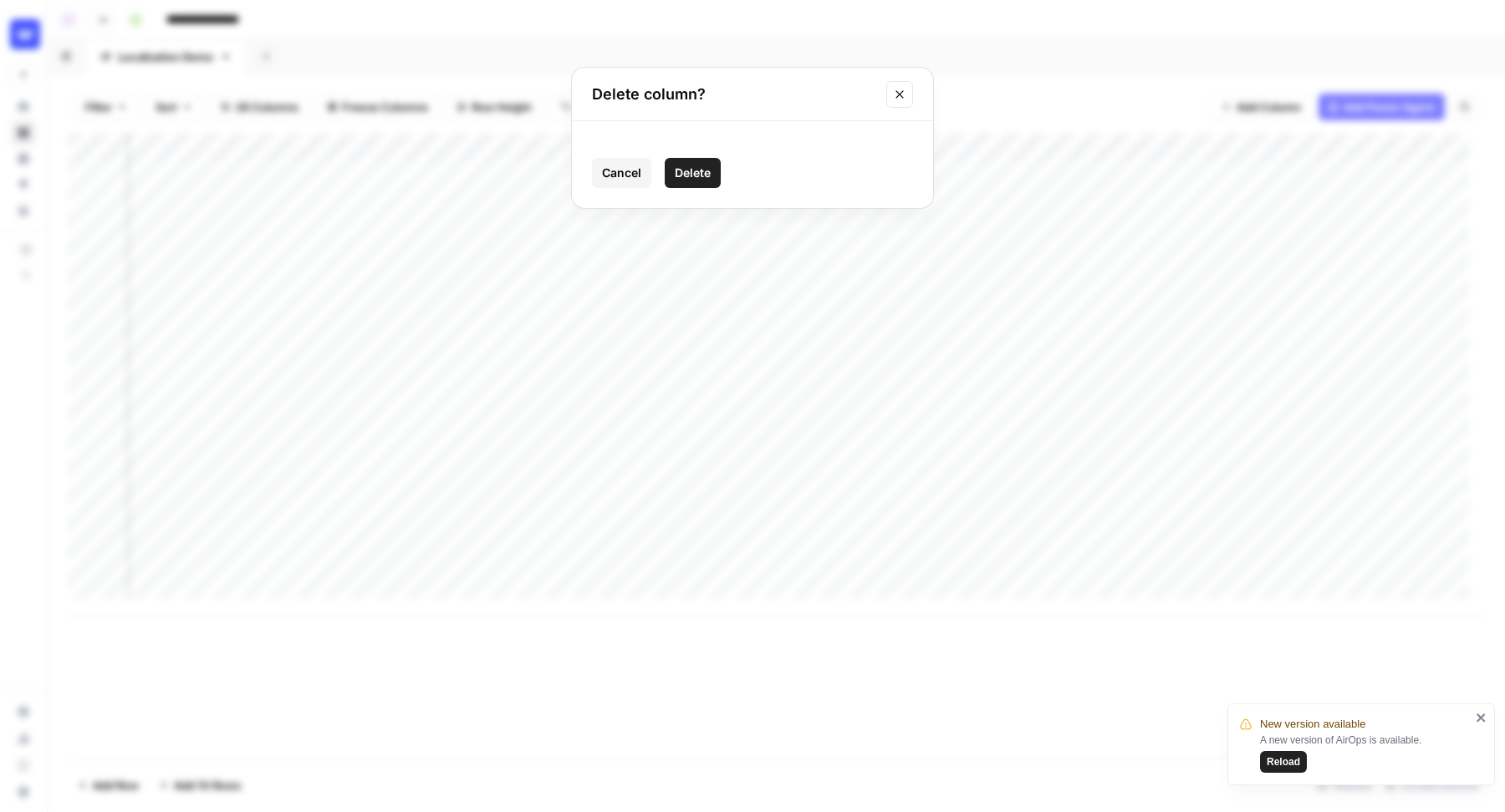
click at [714, 162] on button "Delete" at bounding box center [693, 173] width 56 height 30
click at [760, 148] on div "Add Column" at bounding box center [776, 374] width 1417 height 481
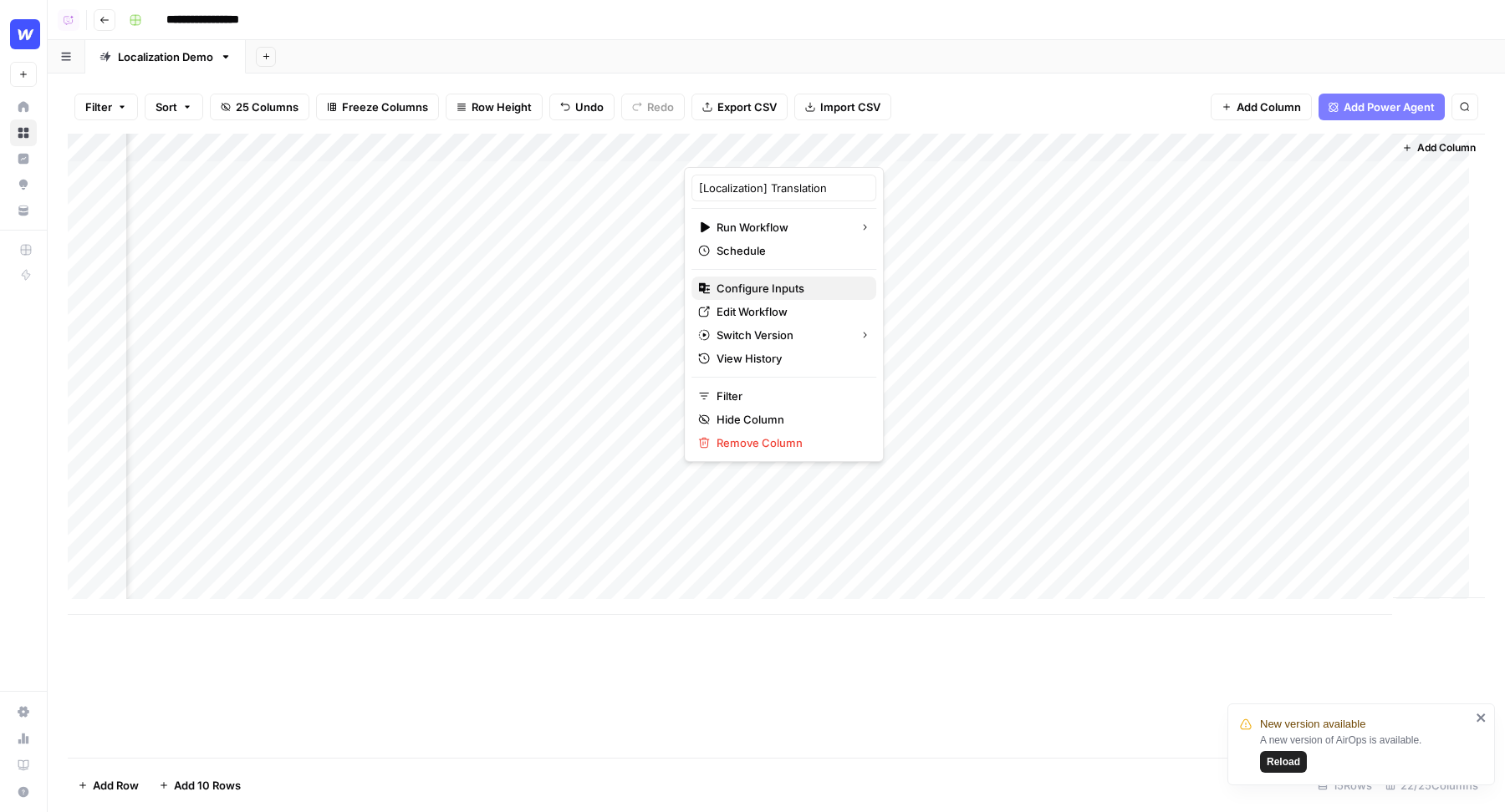
click at [751, 294] on span "Configure Inputs" at bounding box center [789, 288] width 147 height 17
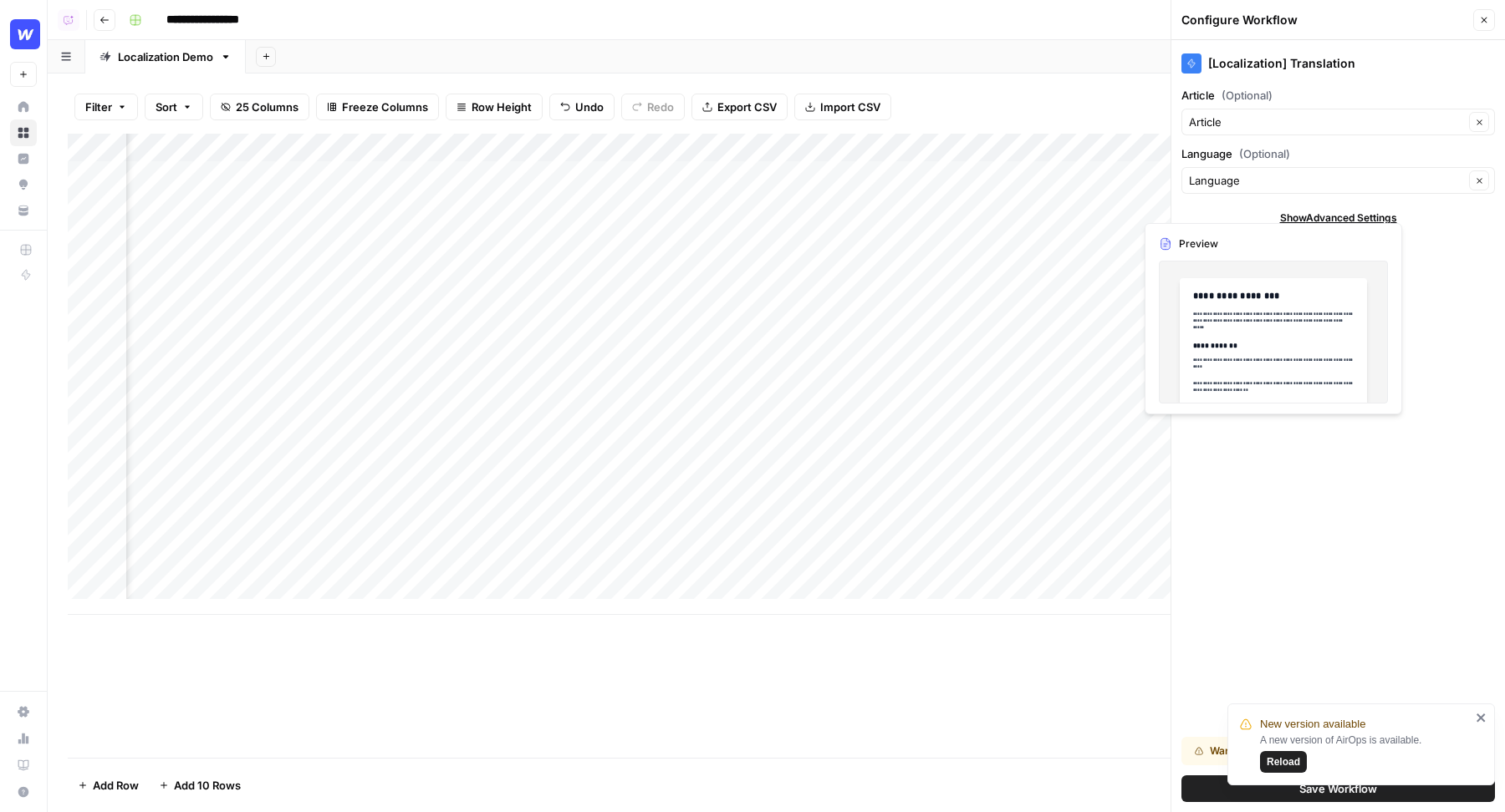
click at [1342, 578] on div "[Localization] Translation Article (Optional) Article Clear Language (Optional)…" at bounding box center [1337, 426] width 333 height 772
click at [1215, 787] on button "Save Workflow" at bounding box center [1337, 789] width 313 height 27
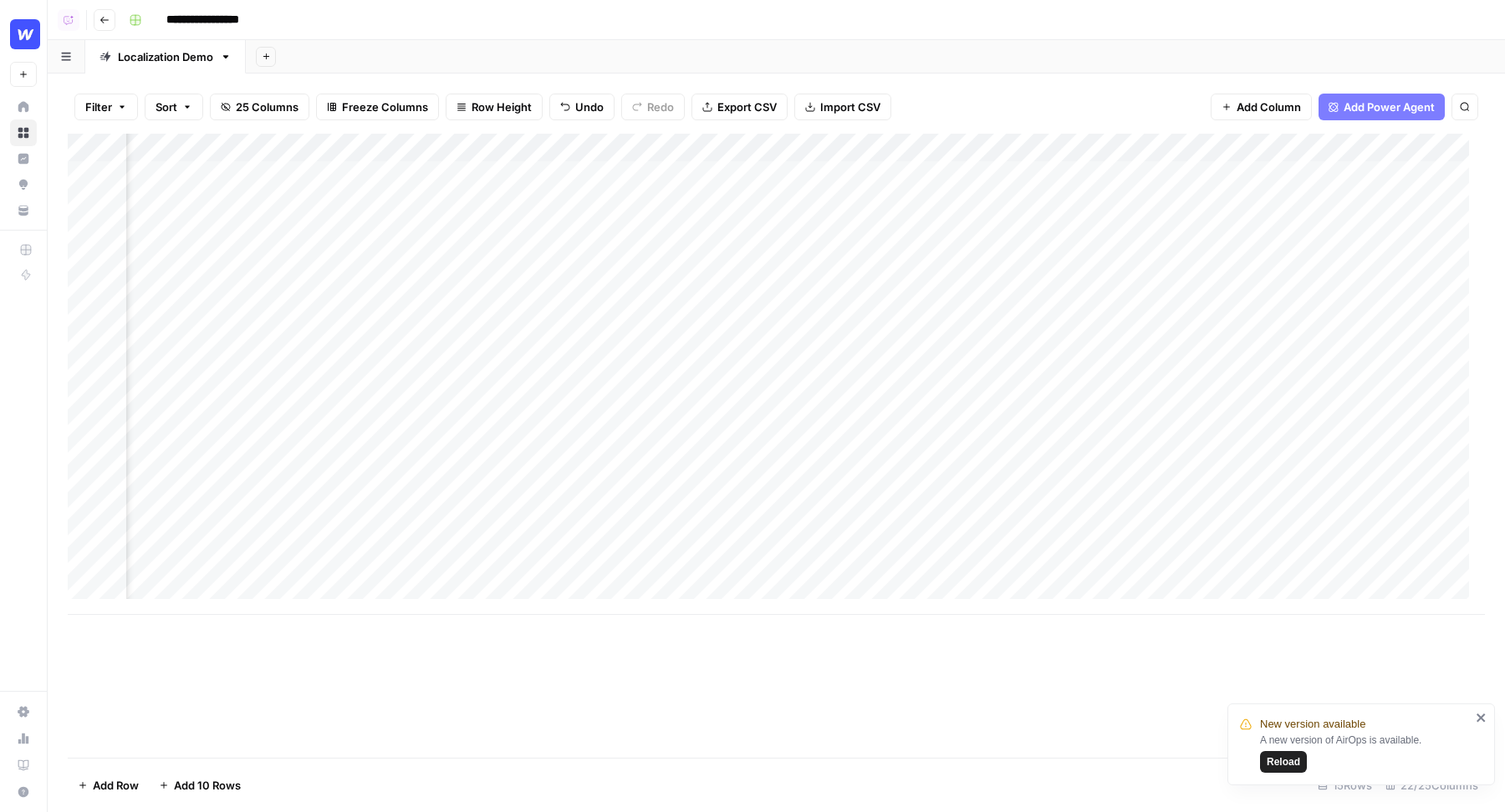
click at [1055, 177] on div "Add Column" at bounding box center [776, 374] width 1417 height 481
click at [1049, 234] on div "Add Column" at bounding box center [776, 374] width 1417 height 481
click at [853, 175] on div "Add Column" at bounding box center [776, 374] width 1417 height 481
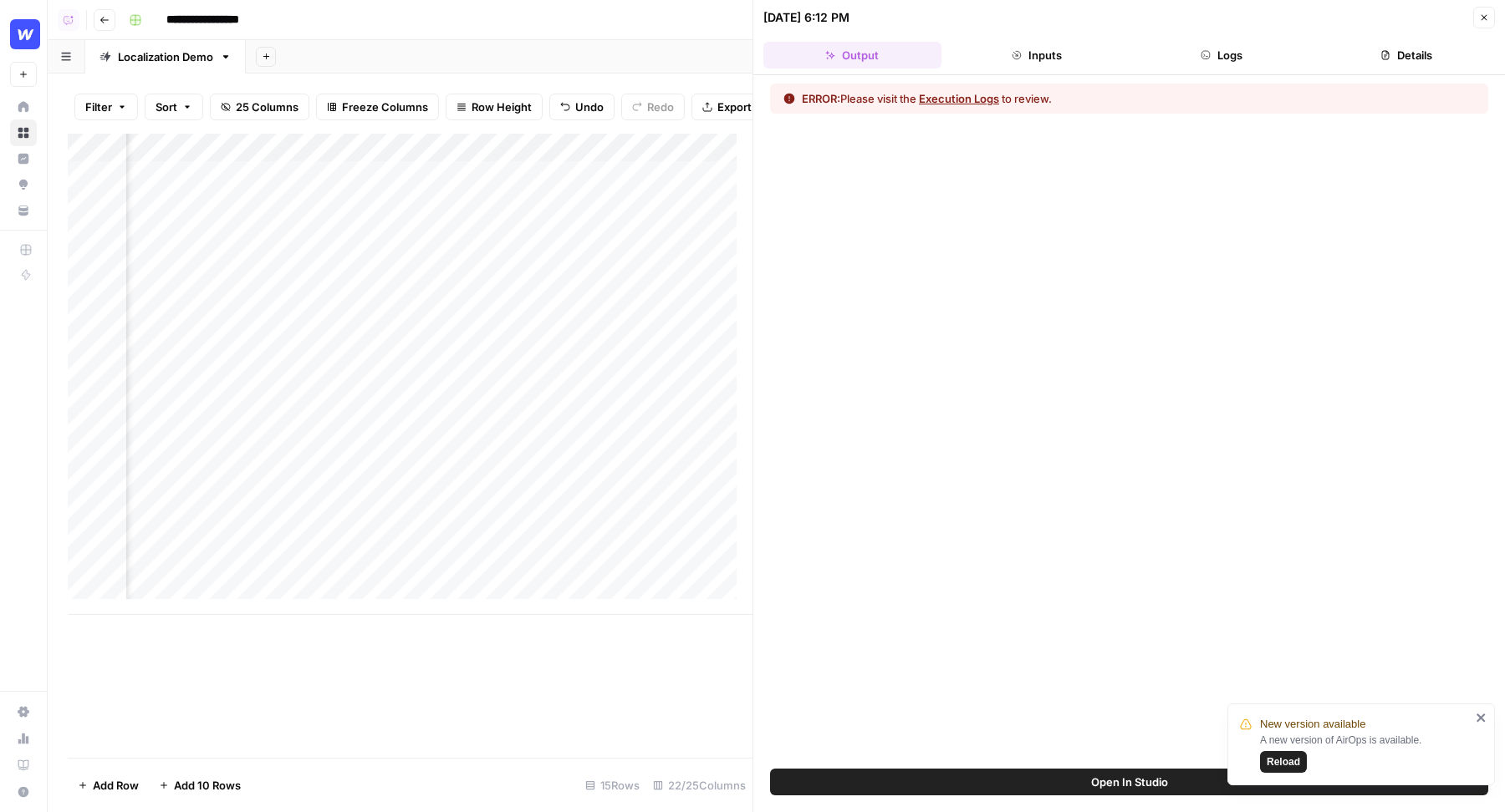
click at [1242, 53] on button "Logs" at bounding box center [1221, 55] width 178 height 27
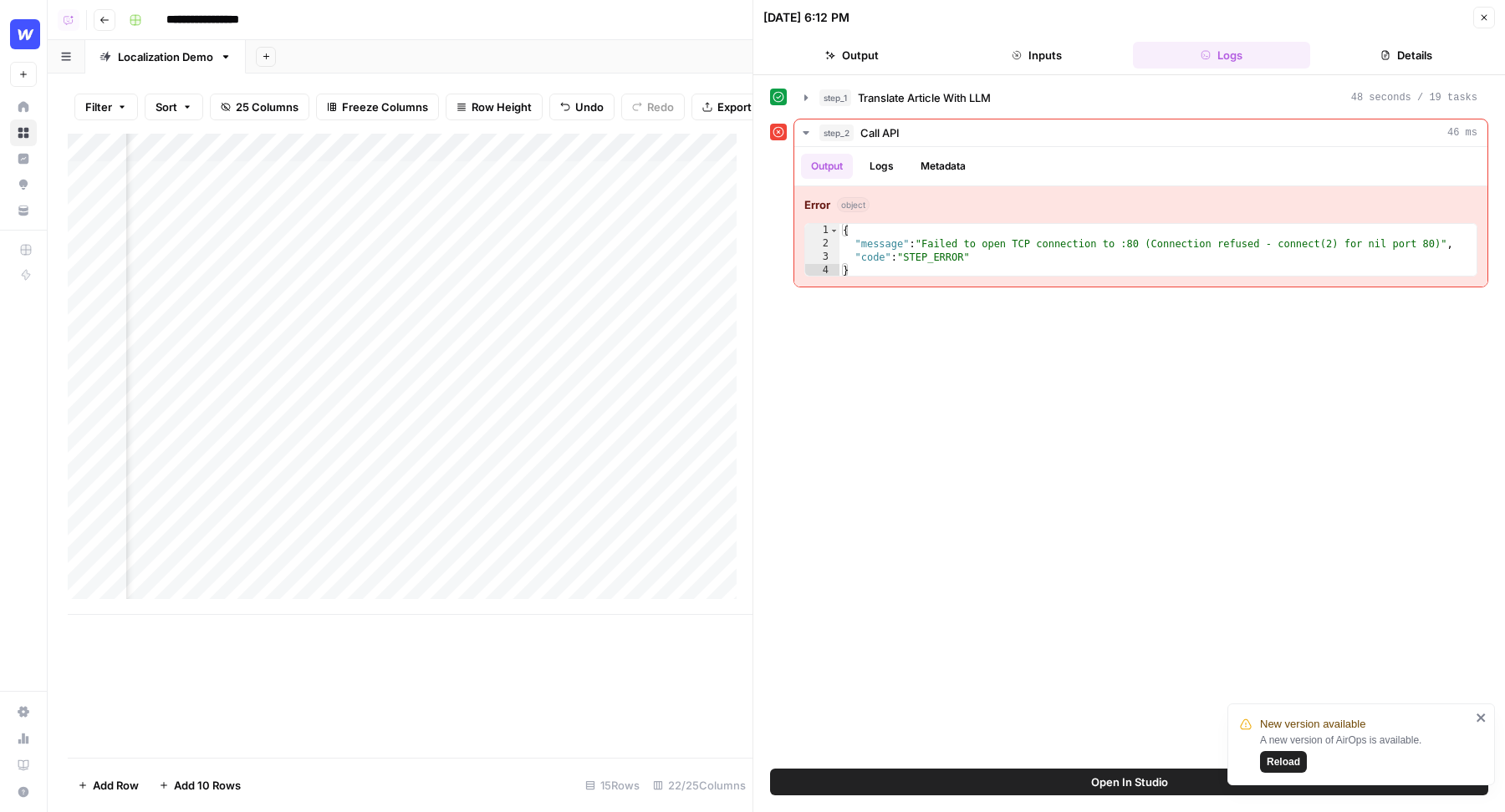
click at [948, 793] on button "Open In Studio" at bounding box center [1128, 782] width 718 height 27
click at [1484, 22] on button "Close" at bounding box center [1484, 18] width 22 height 22
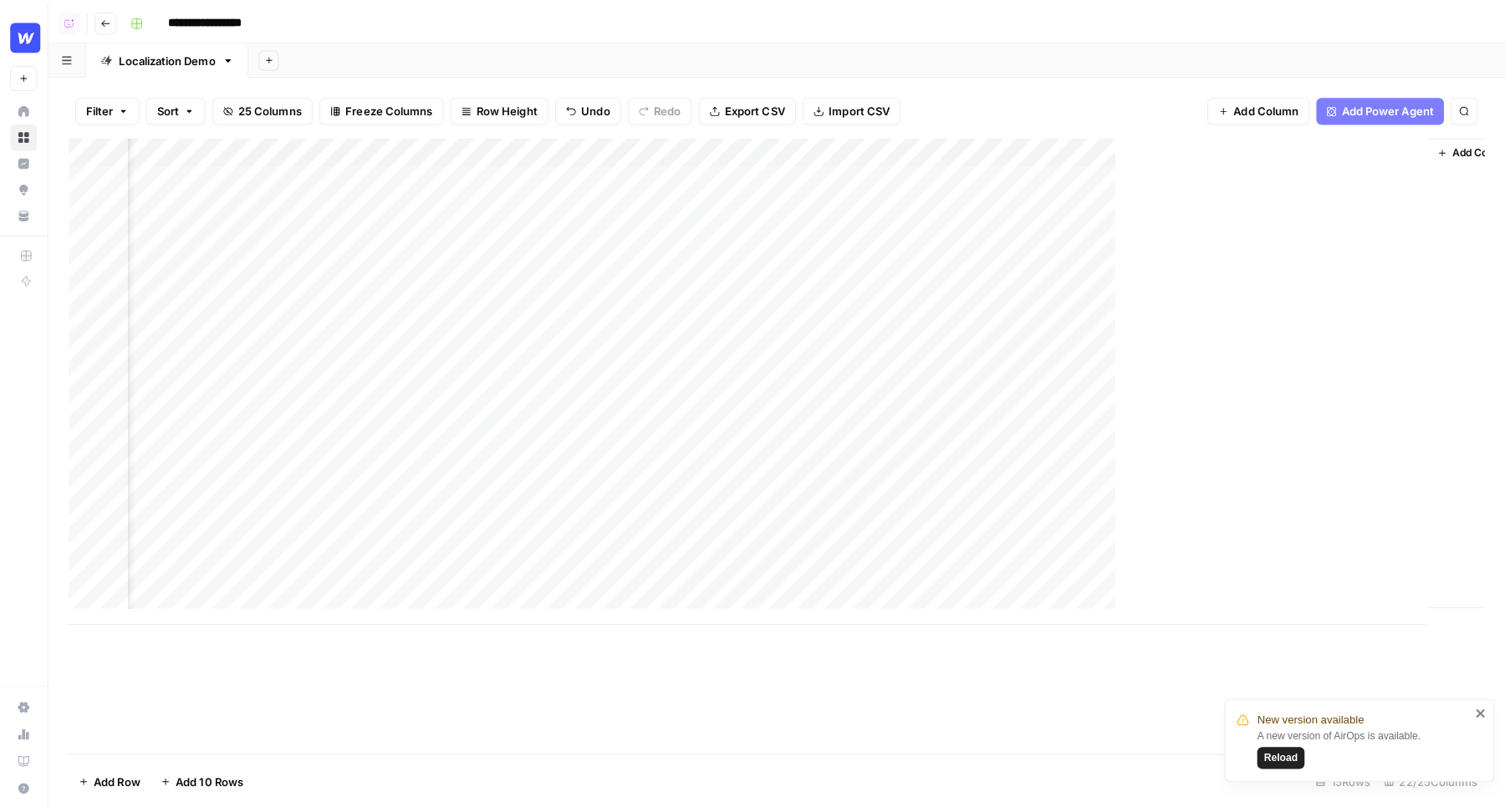
scroll to position [0, 2627]
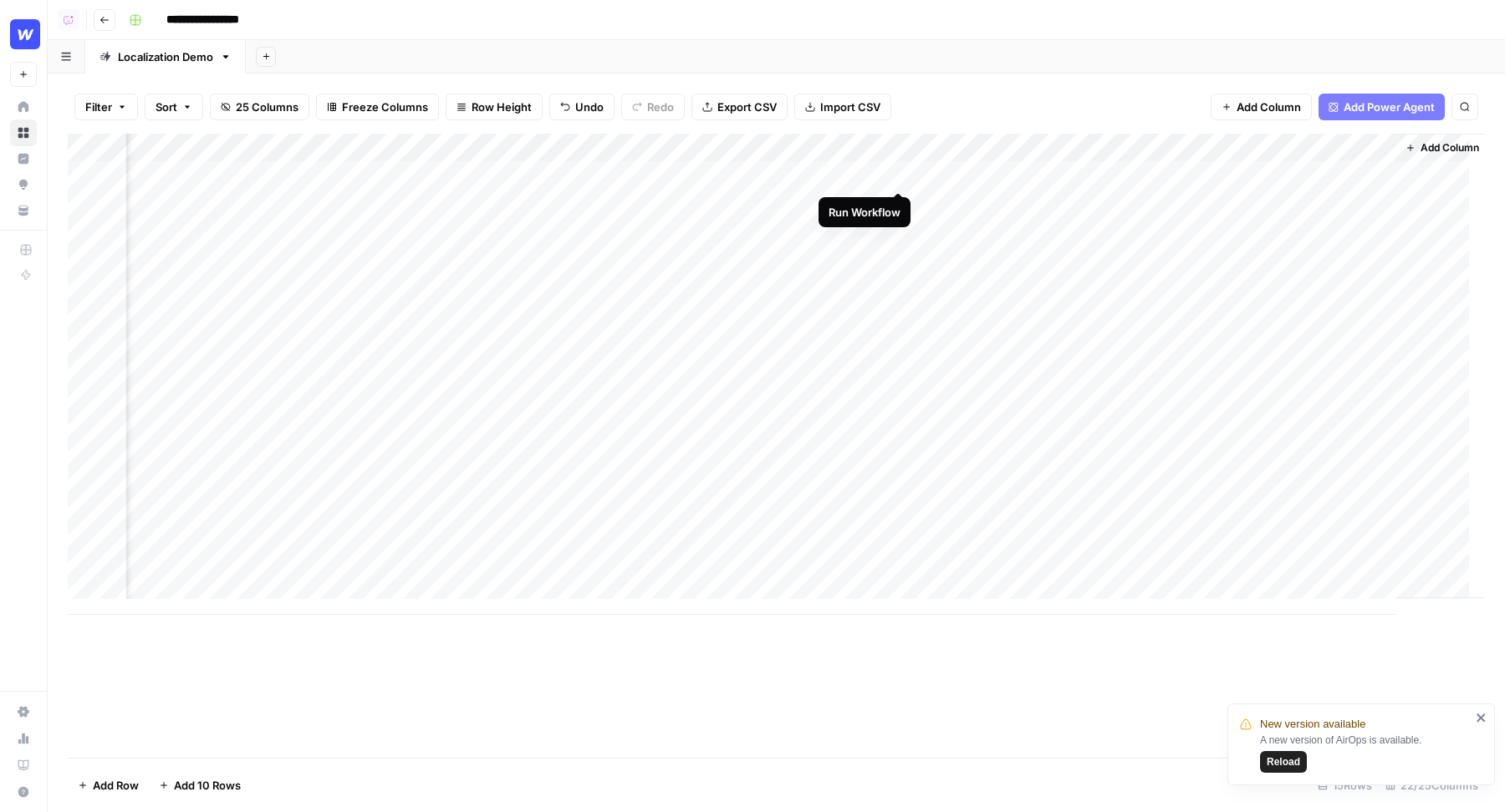
click at [897, 175] on div "Add Column" at bounding box center [776, 374] width 1417 height 481
click at [790, 200] on div "Add Column" at bounding box center [776, 374] width 1417 height 481
click at [796, 230] on div "Add Column" at bounding box center [776, 374] width 1417 height 481
click at [899, 230] on div "Add Column" at bounding box center [776, 374] width 1417 height 481
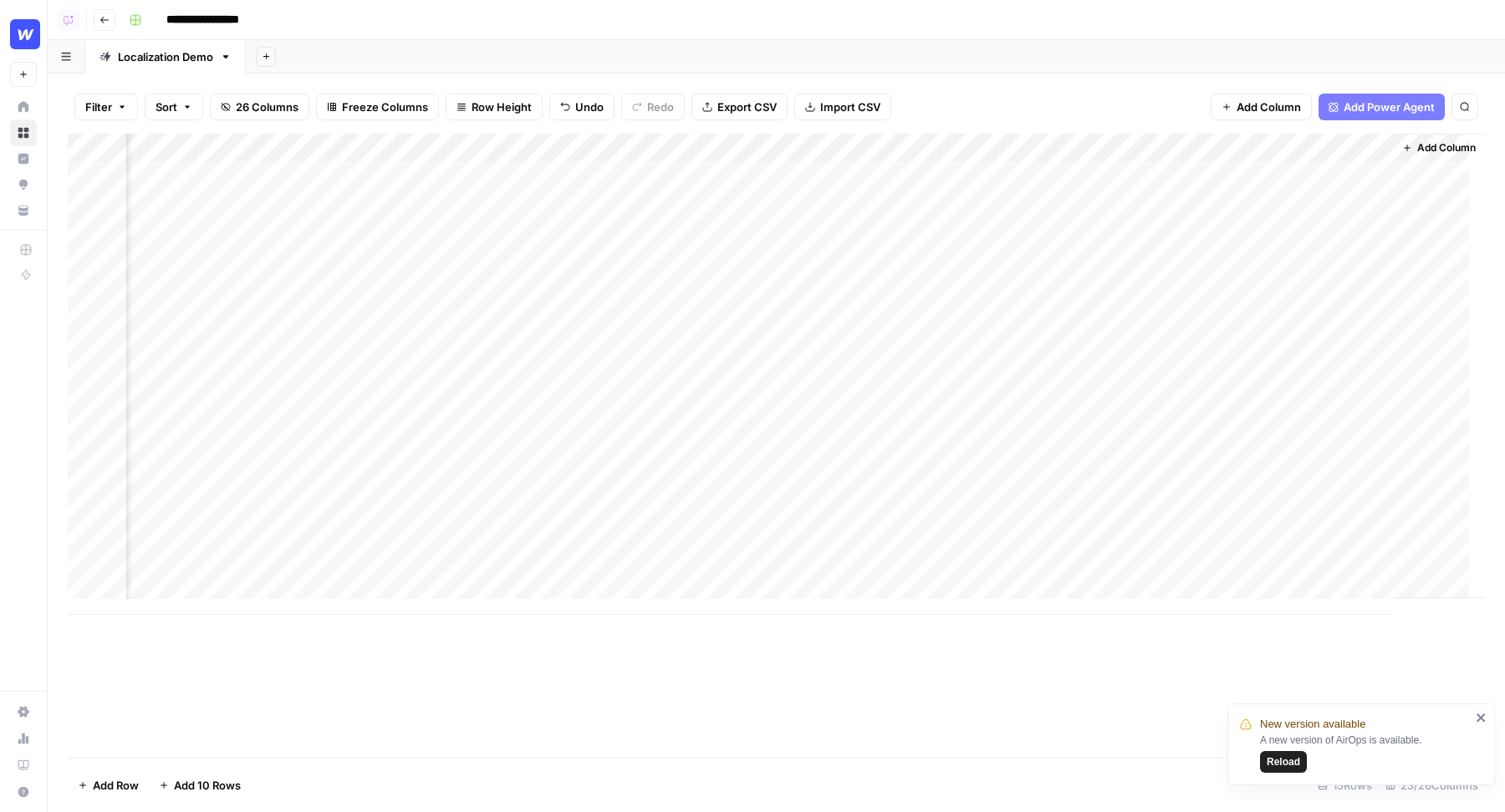
click at [762, 152] on div "Add Column" at bounding box center [776, 374] width 1417 height 481
click at [791, 182] on input "Output" at bounding box center [843, 188] width 170 height 17
type input "t"
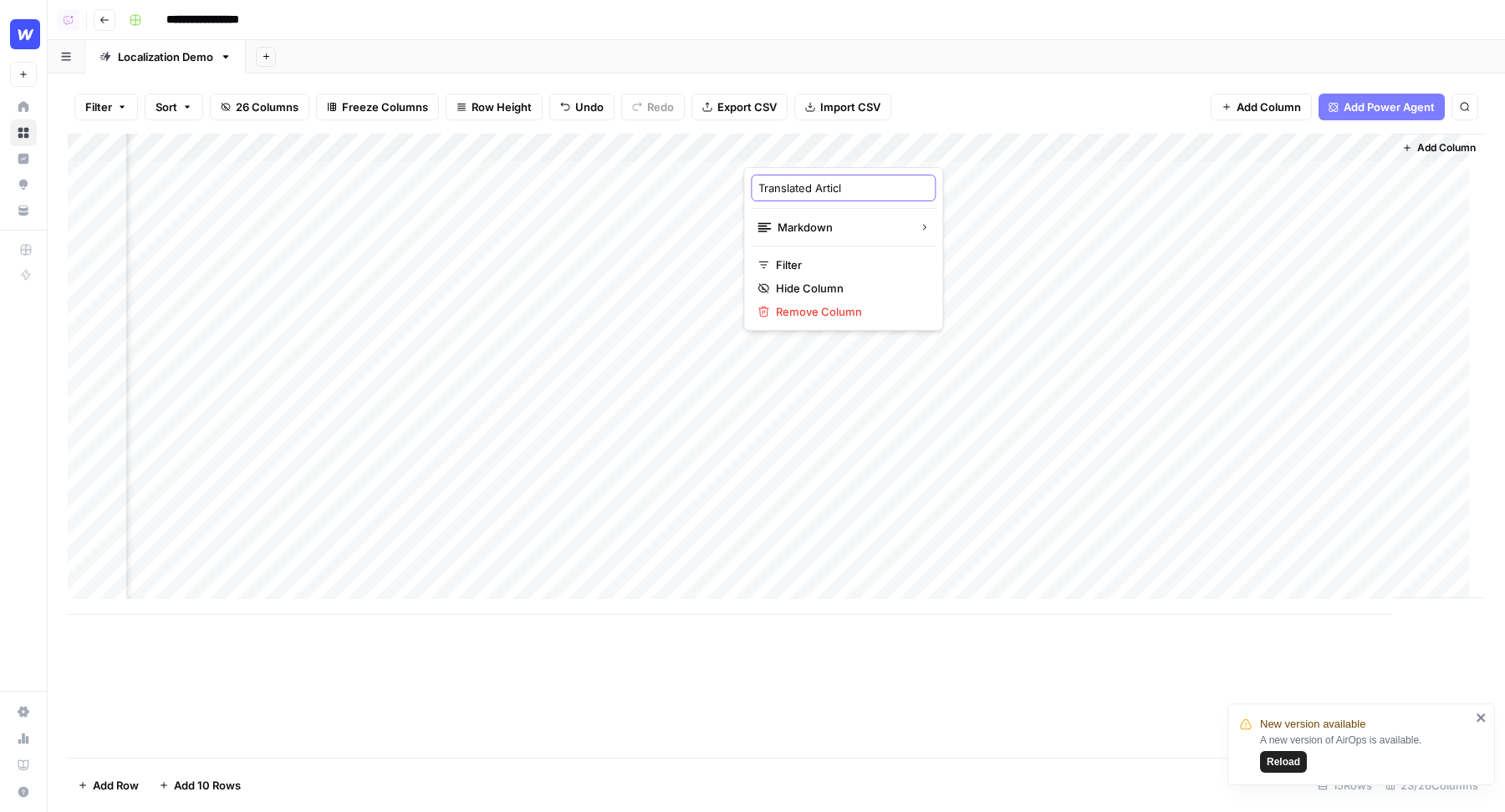
type input "Translated Article"
click at [982, 148] on div "Add Column" at bounding box center [776, 374] width 1417 height 481
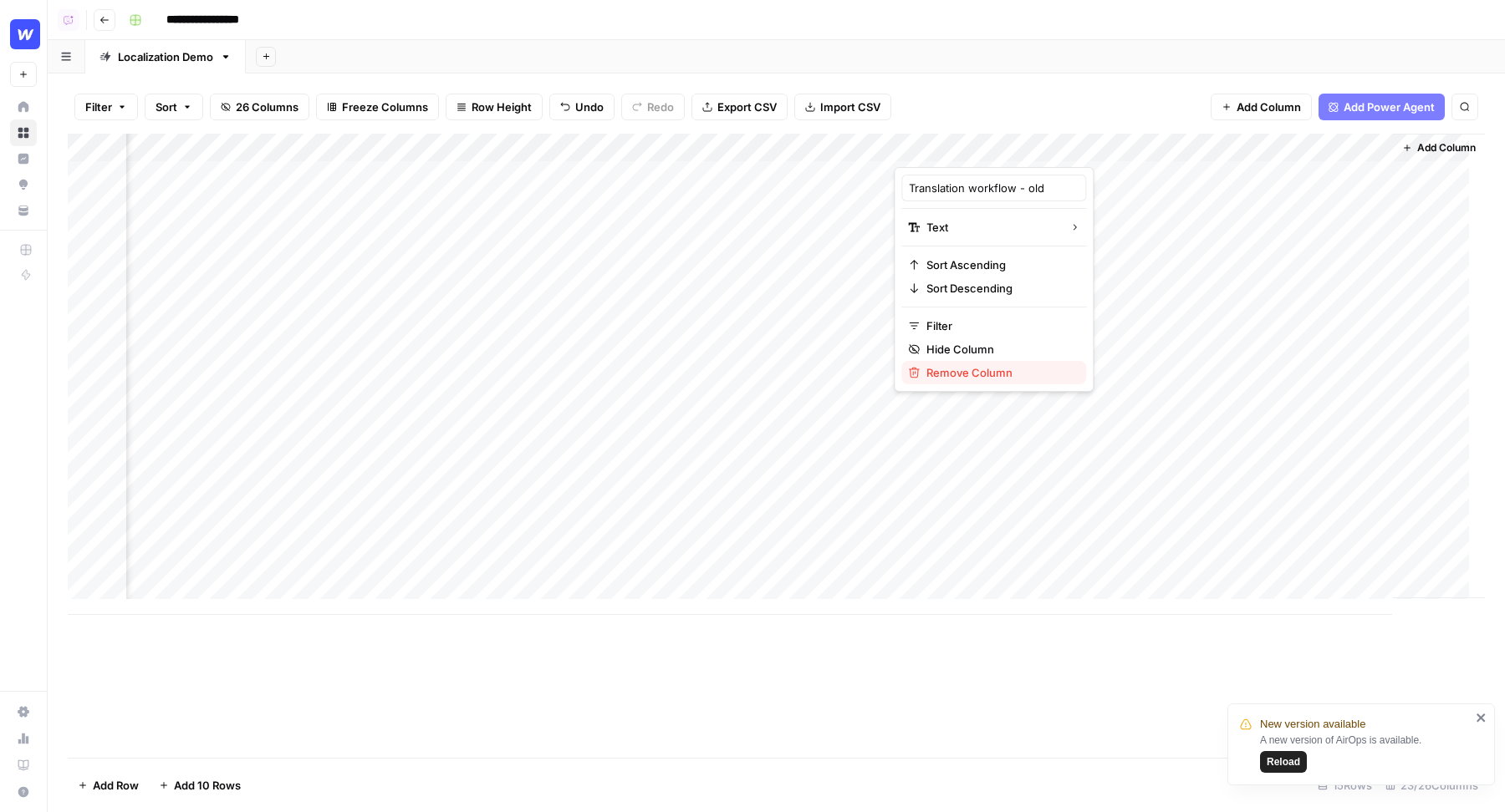
click at [976, 361] on button "Remove Column" at bounding box center [993, 373] width 185 height 23
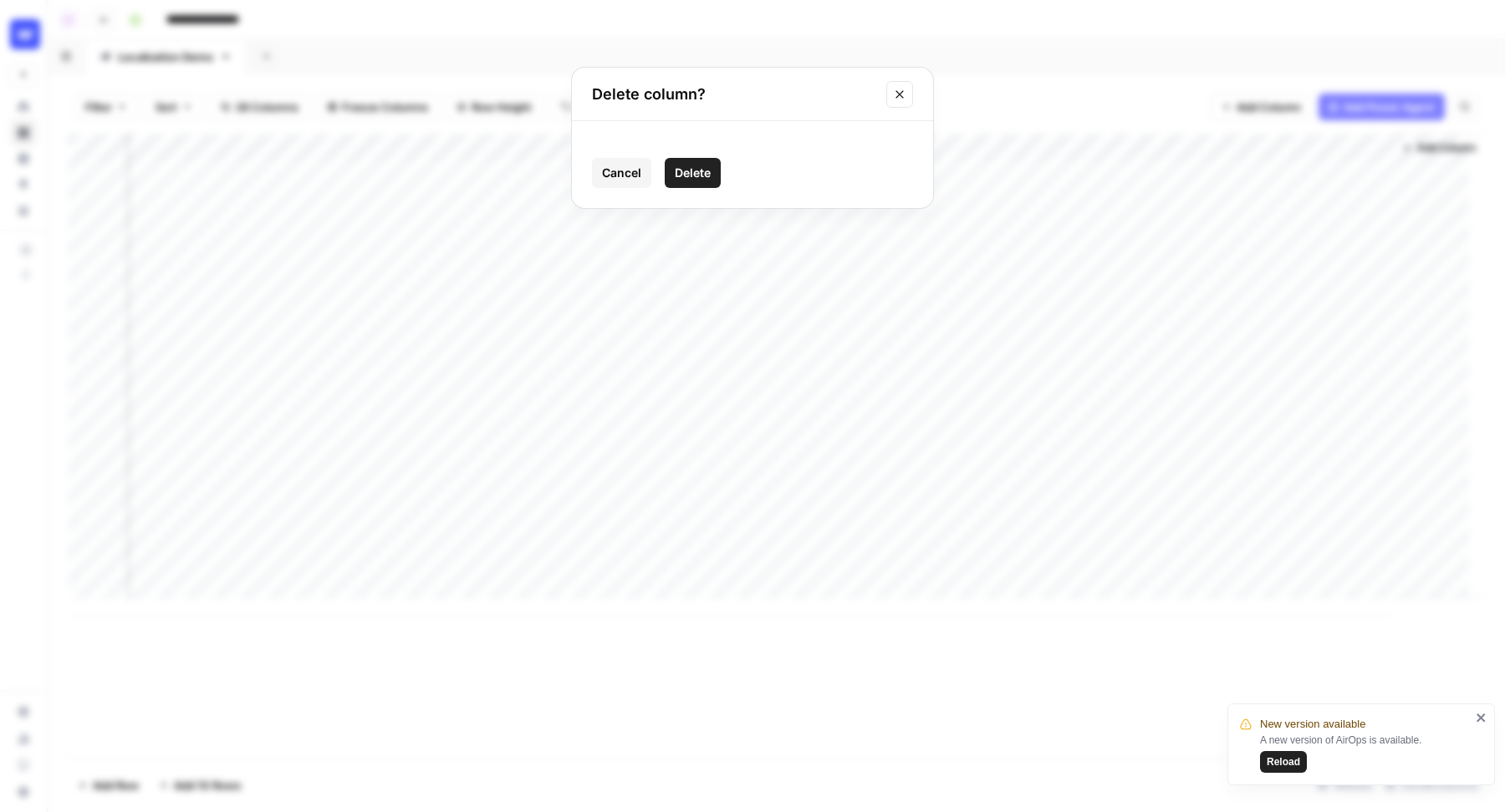
click at [710, 170] on button "Delete" at bounding box center [693, 173] width 56 height 30
click at [1203, 143] on div "Add Column" at bounding box center [776, 374] width 1417 height 481
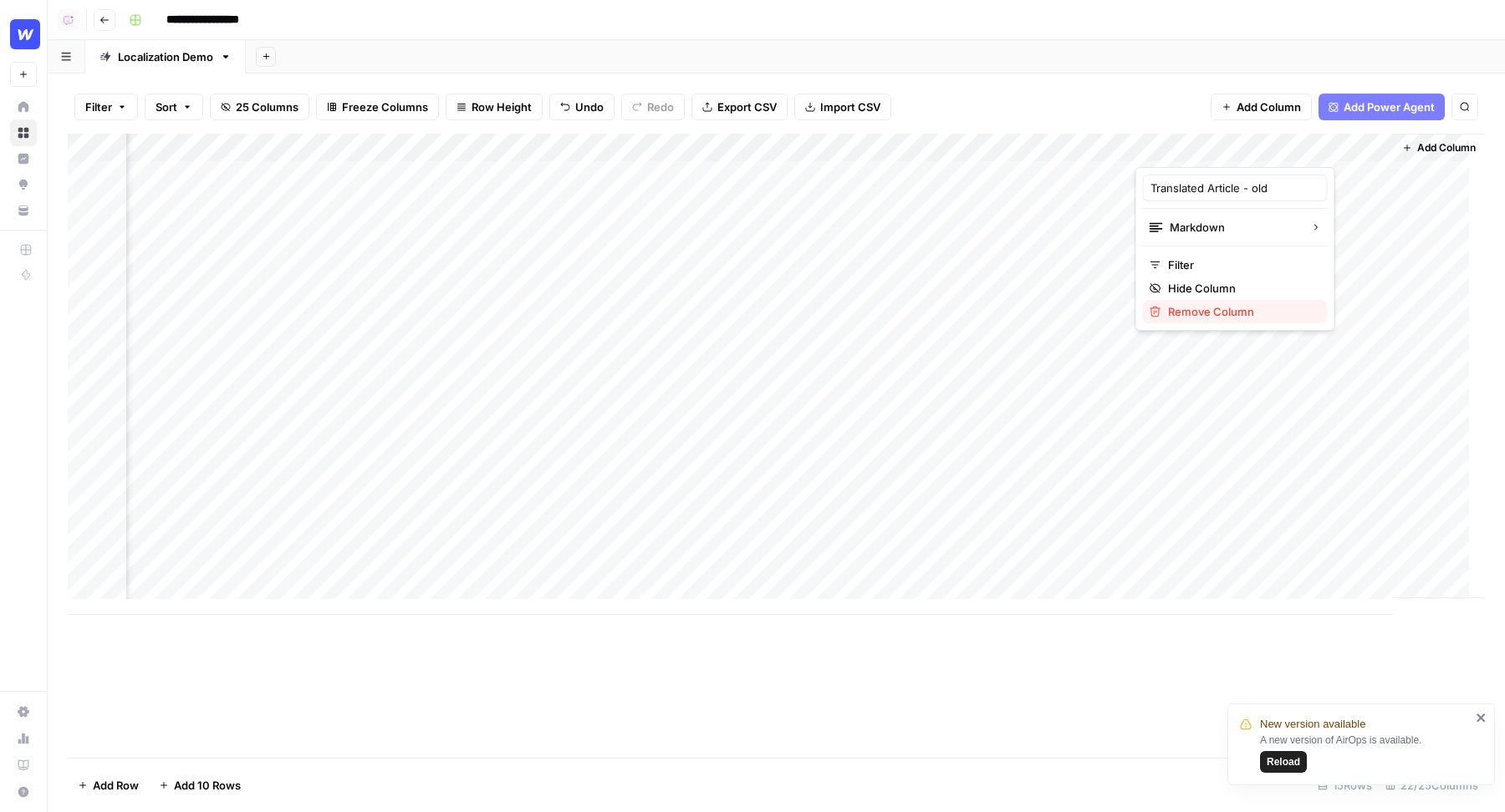
click at [1194, 311] on span "Remove Column" at bounding box center [1240, 311] width 147 height 17
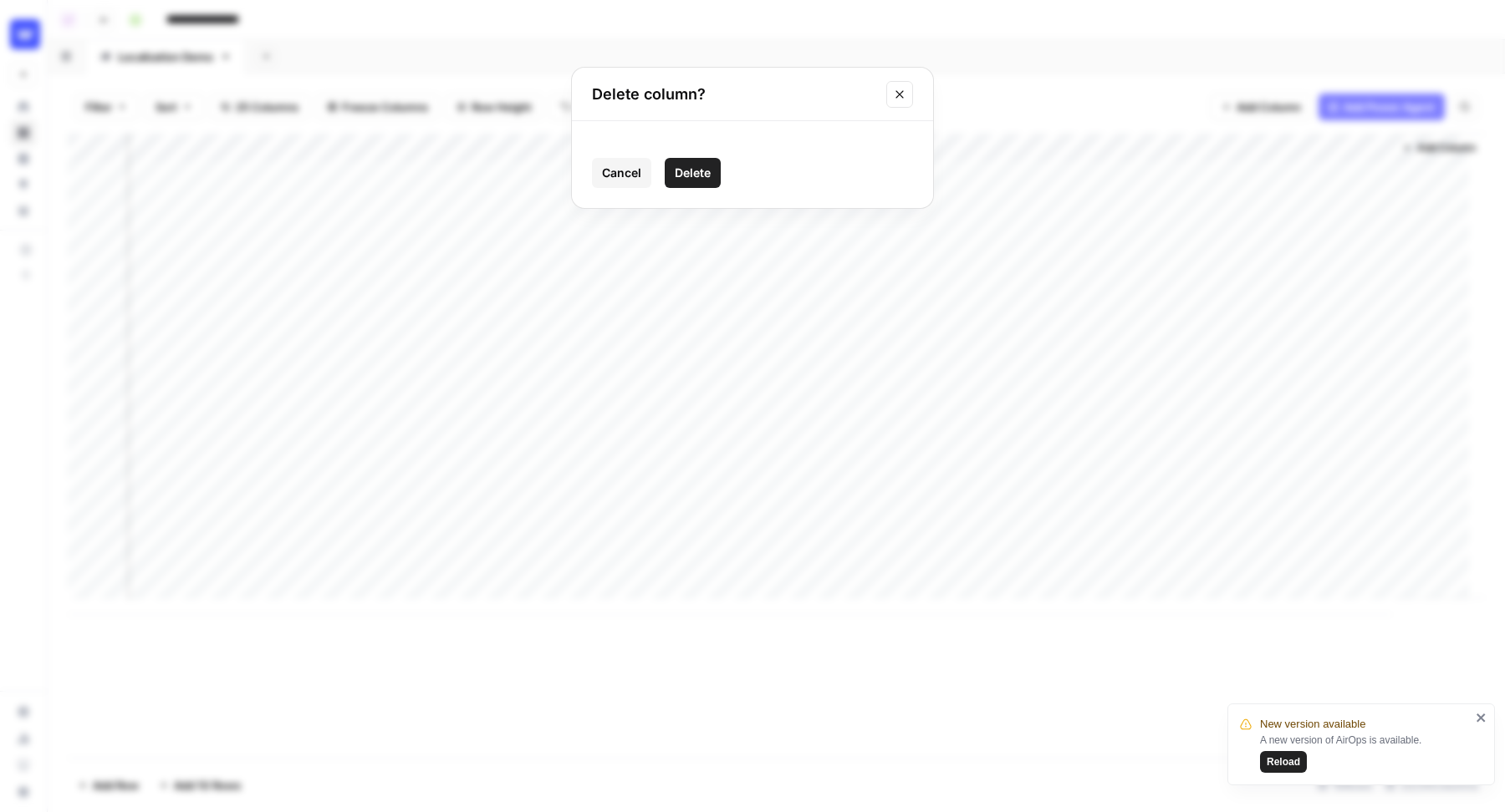
click at [709, 174] on span "Delete" at bounding box center [693, 173] width 36 height 17
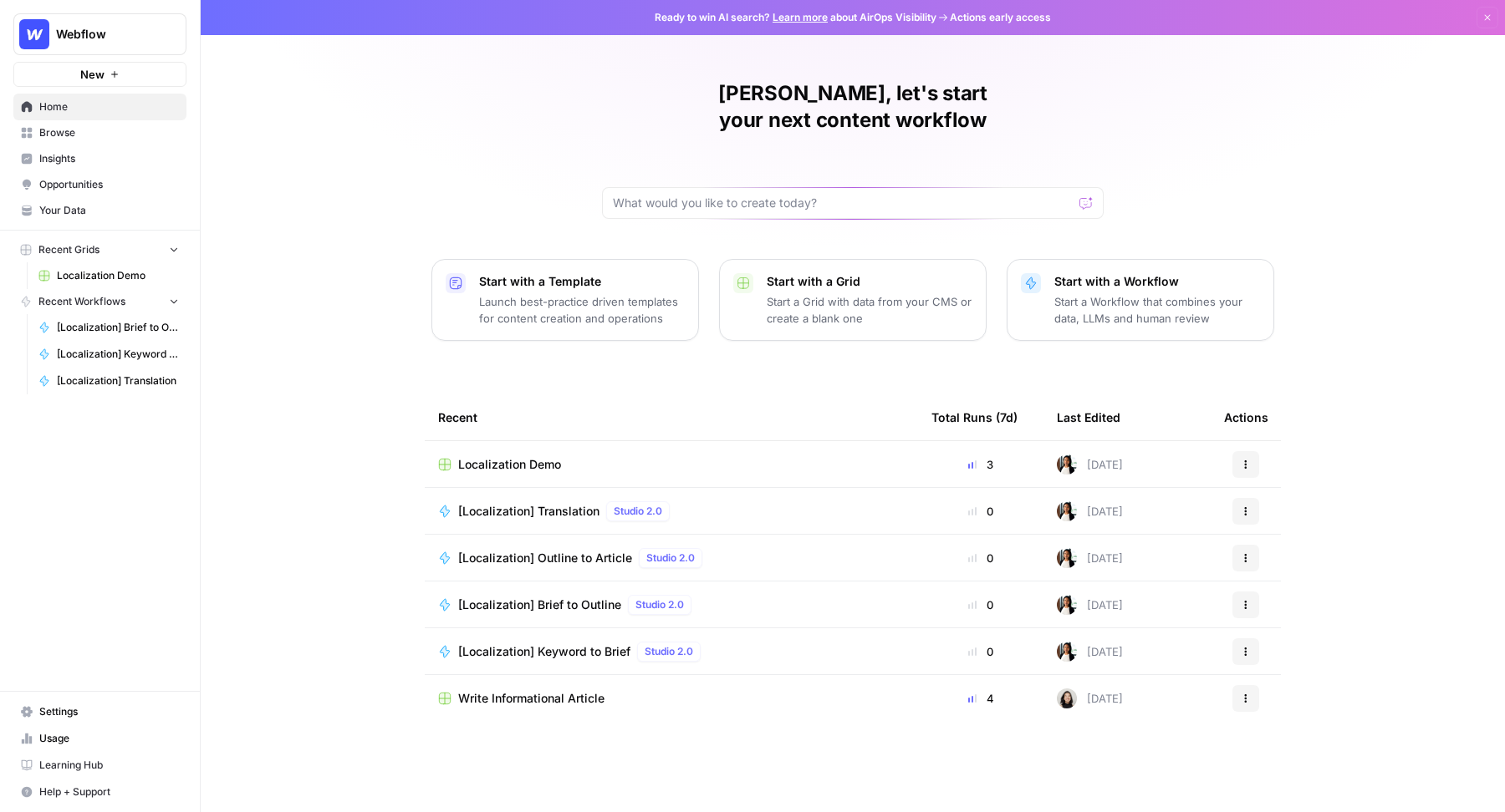
click at [82, 143] on link "Browse" at bounding box center [100, 133] width 173 height 27
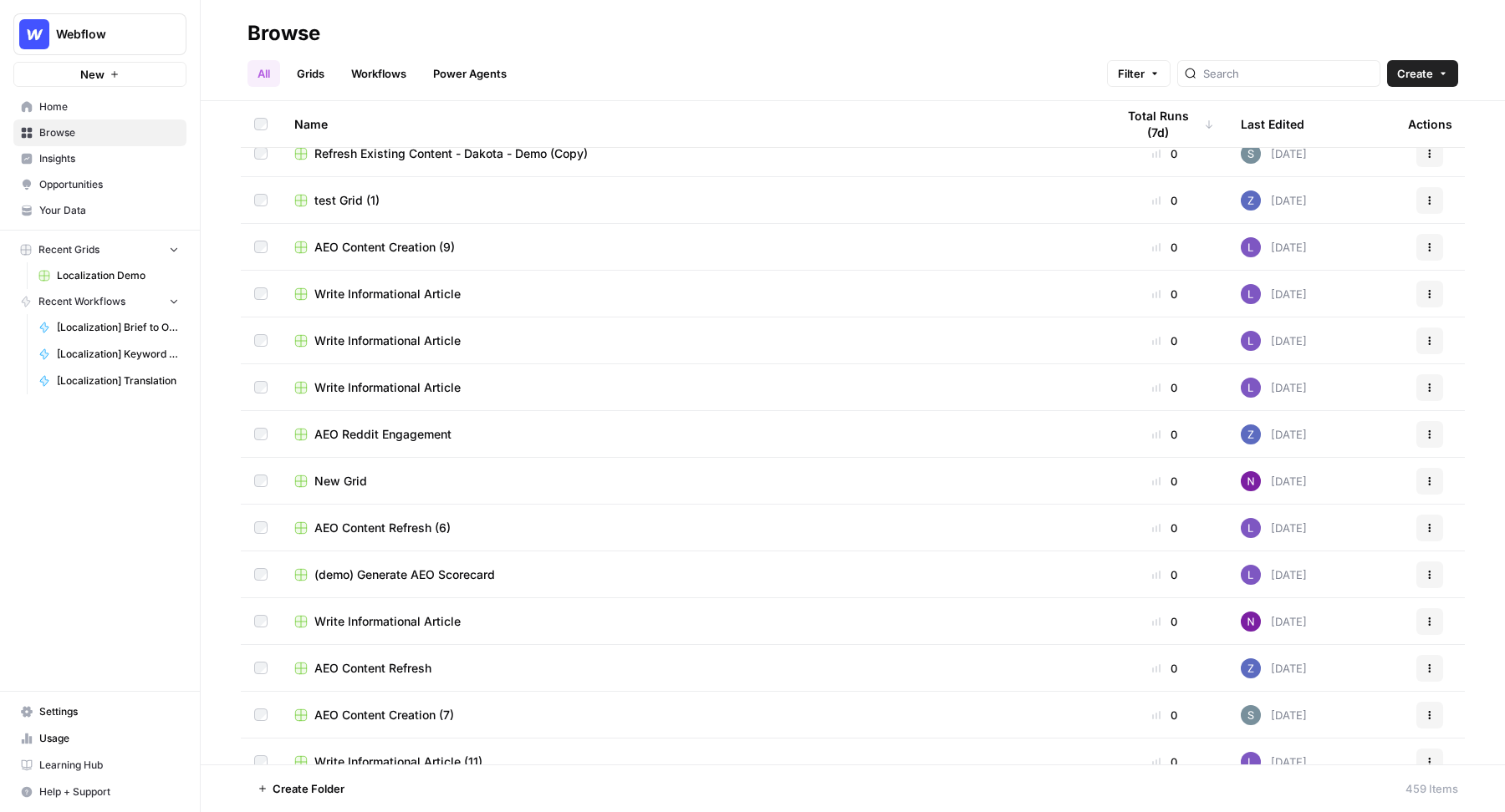
scroll to position [1785, 0]
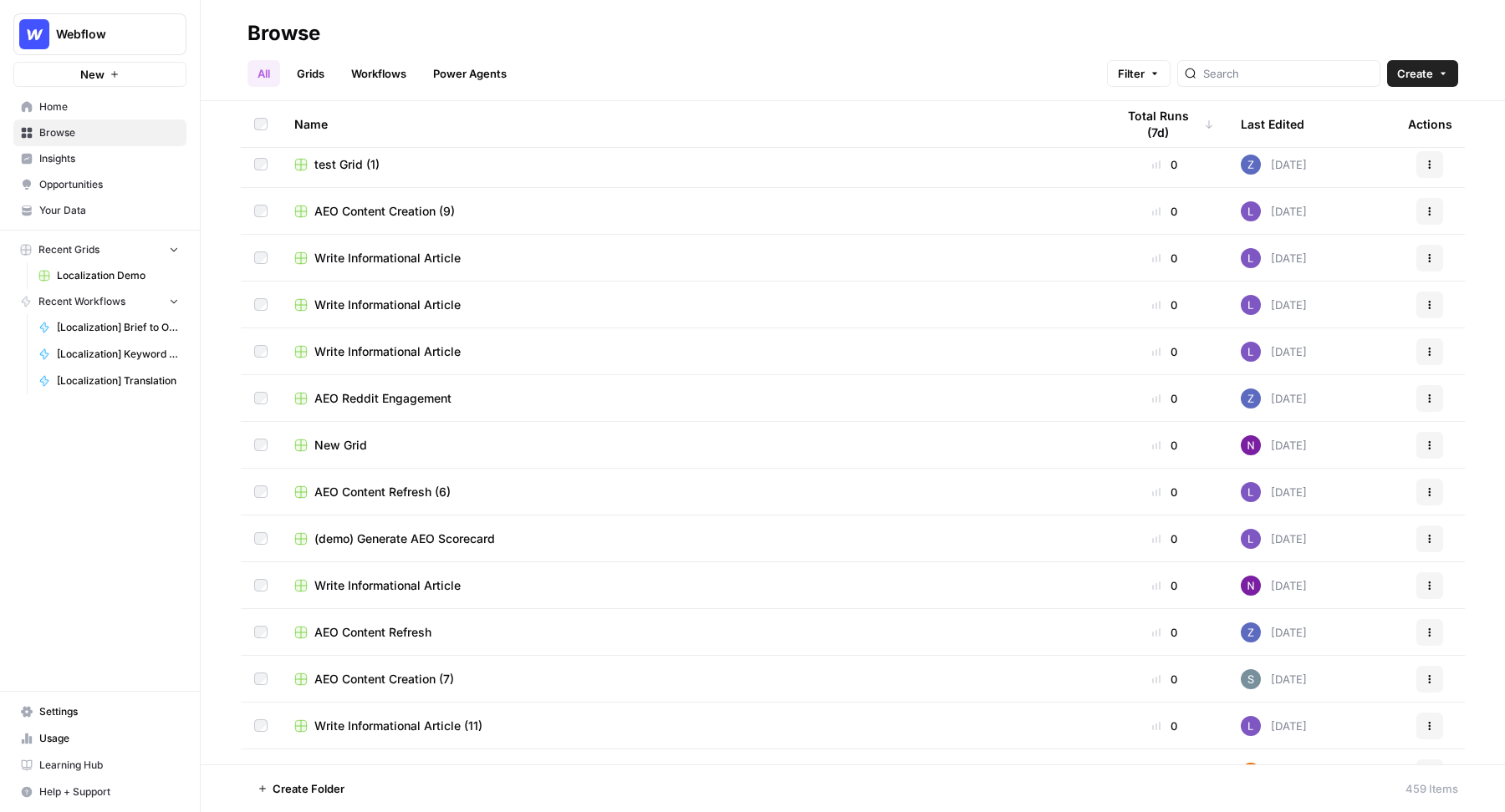
click at [110, 107] on span "Home" at bounding box center [109, 107] width 140 height 15
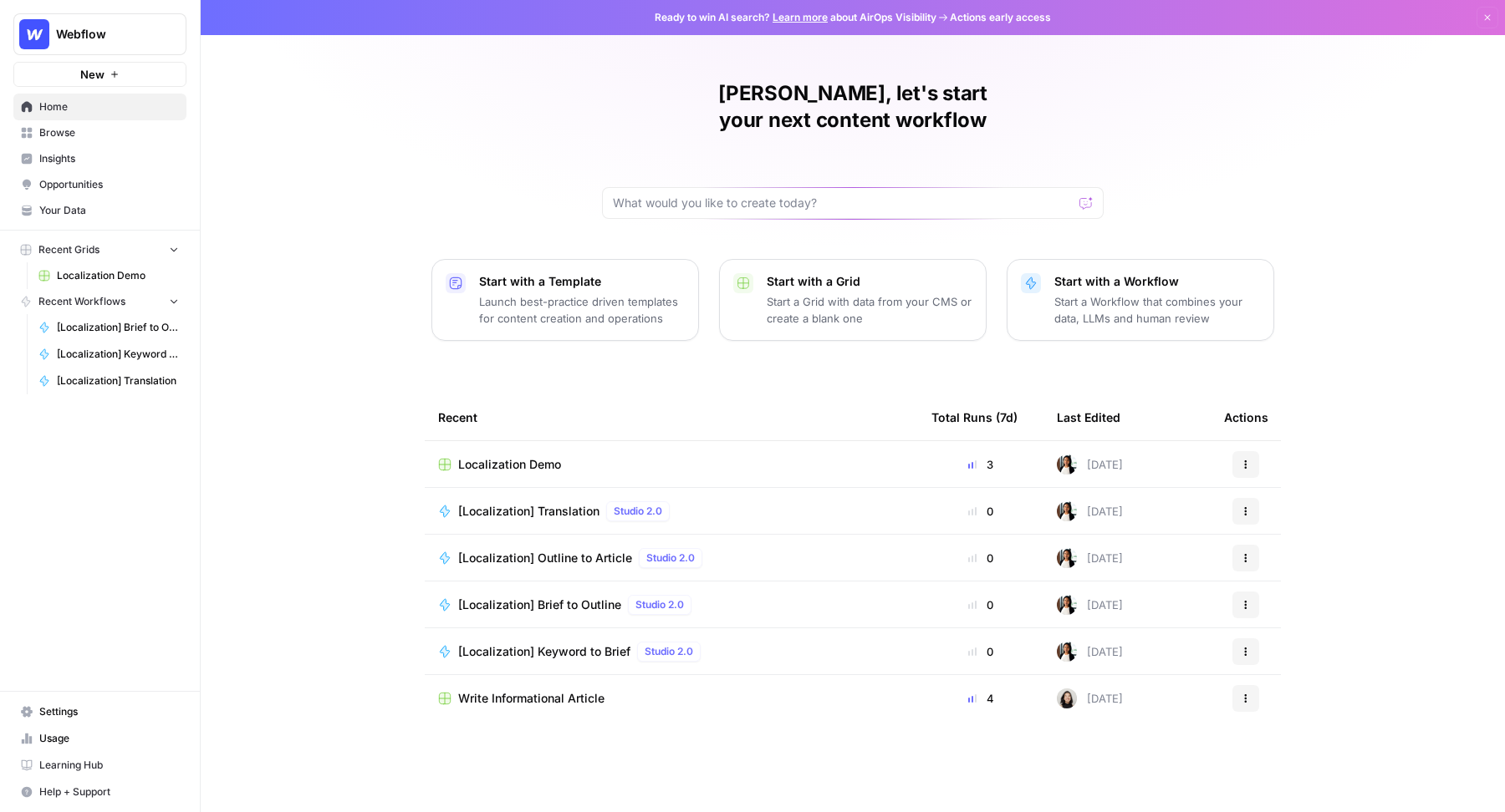
click at [100, 128] on span "Browse" at bounding box center [109, 133] width 140 height 15
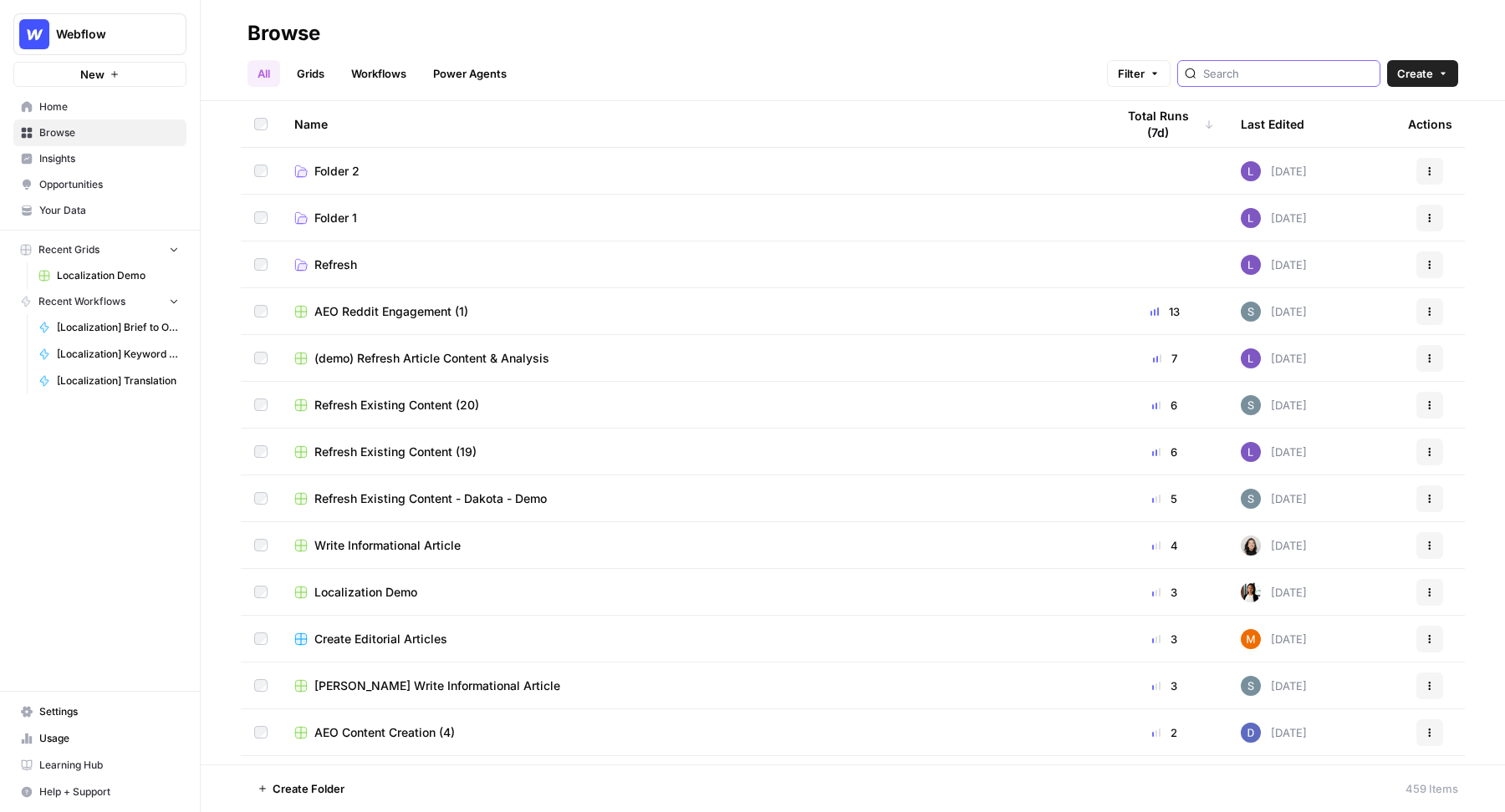
click at [1298, 66] on input "search" at bounding box center [1287, 74] width 170 height 17
type input "Localization"
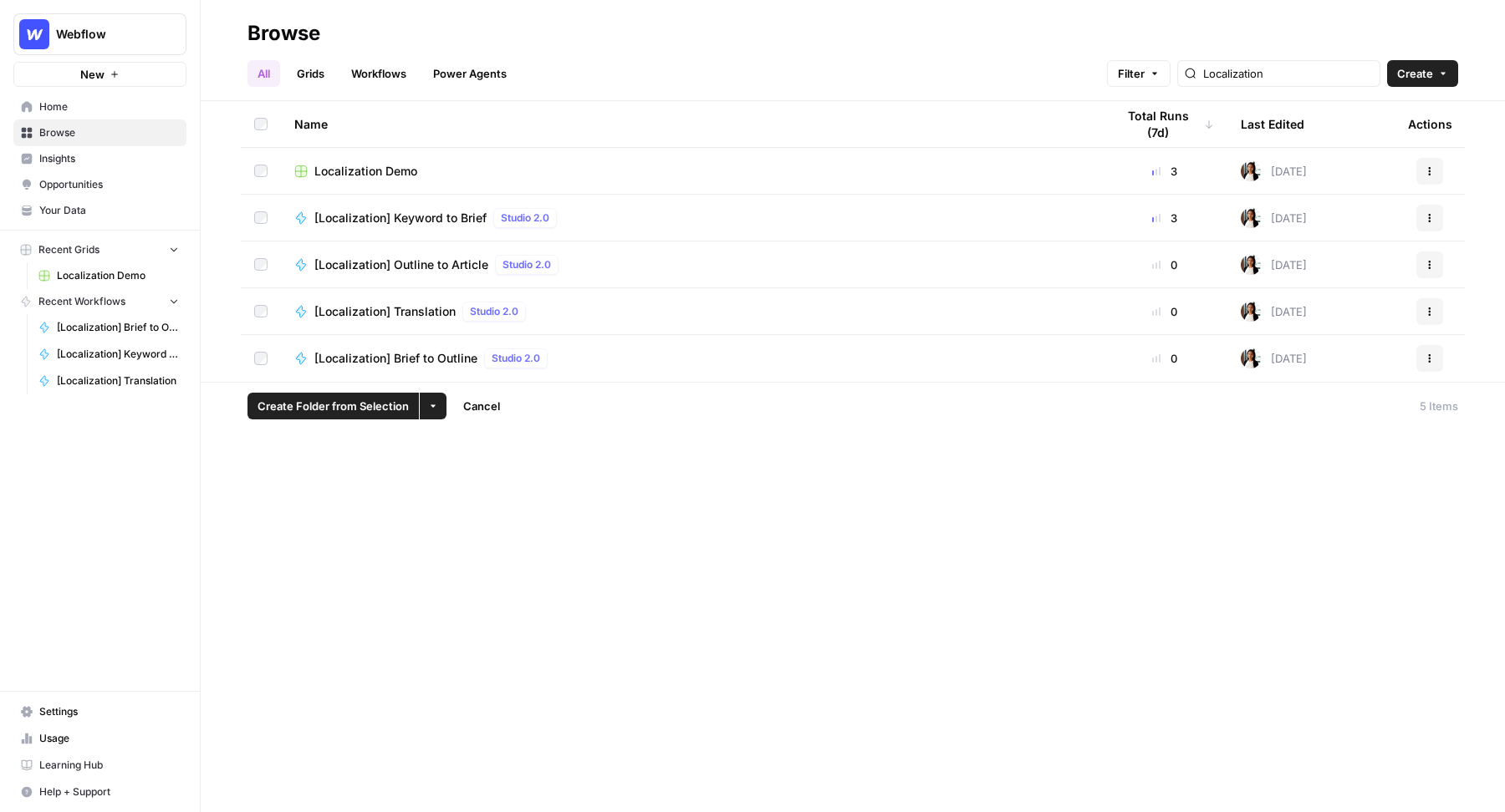
click at [301, 411] on span "Create Folder from Selection" at bounding box center [332, 406] width 152 height 17
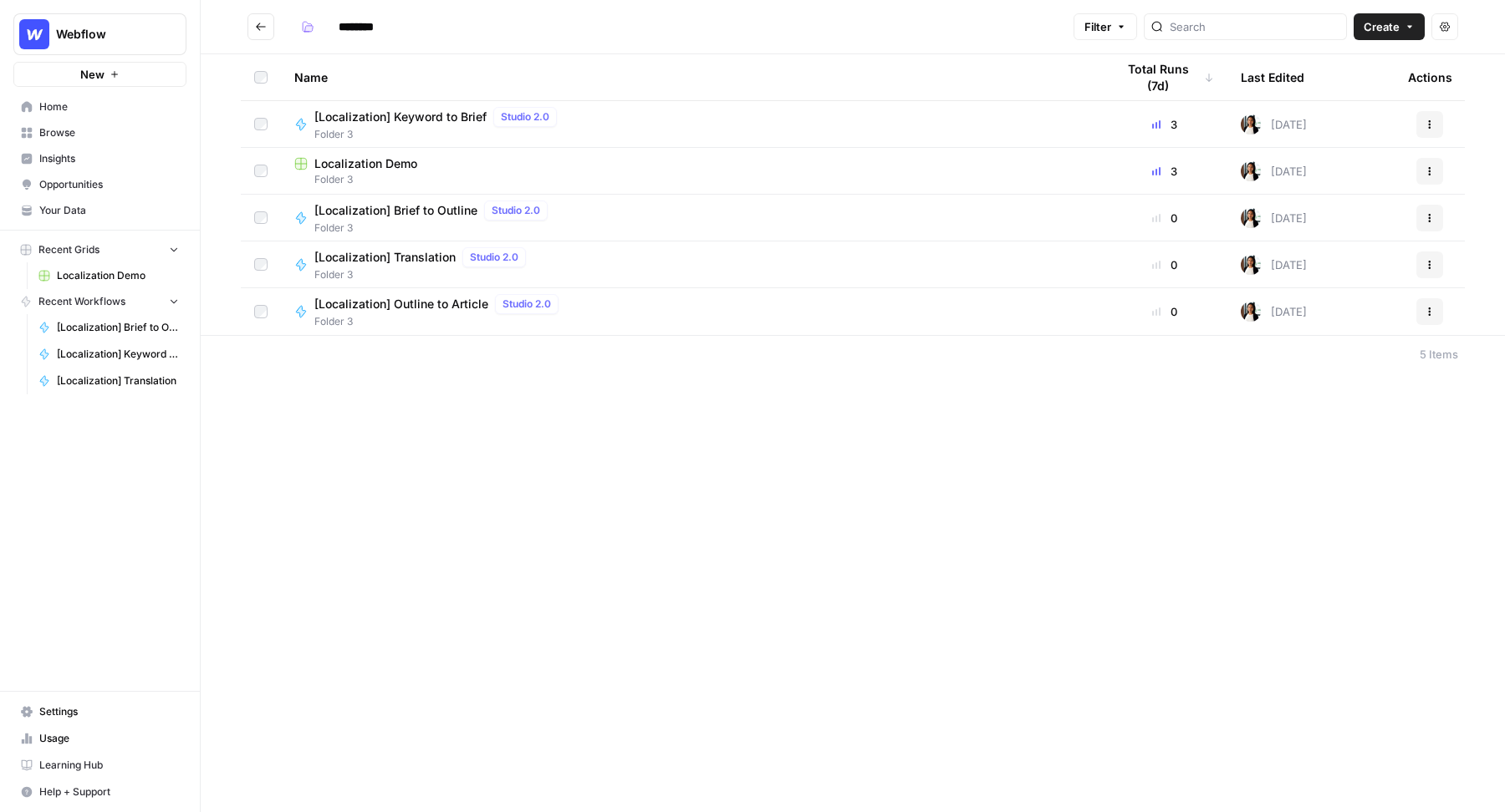
click at [378, 23] on input "********" at bounding box center [378, 27] width 94 height 27
type input "**********"
click at [599, 16] on div "**********" at bounding box center [680, 27] width 772 height 27
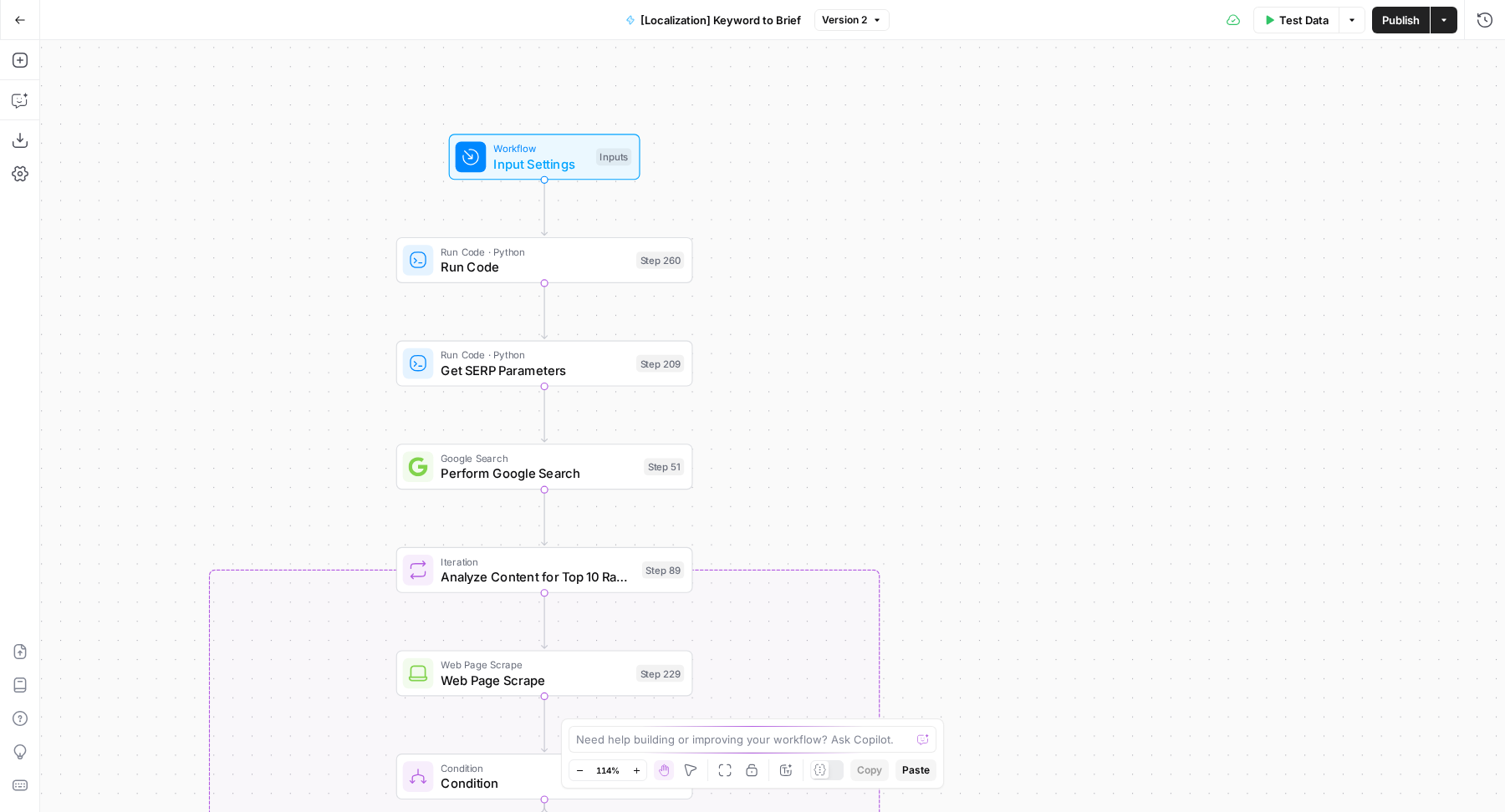
click at [616, 270] on span "Run Code" at bounding box center [534, 266] width 188 height 19
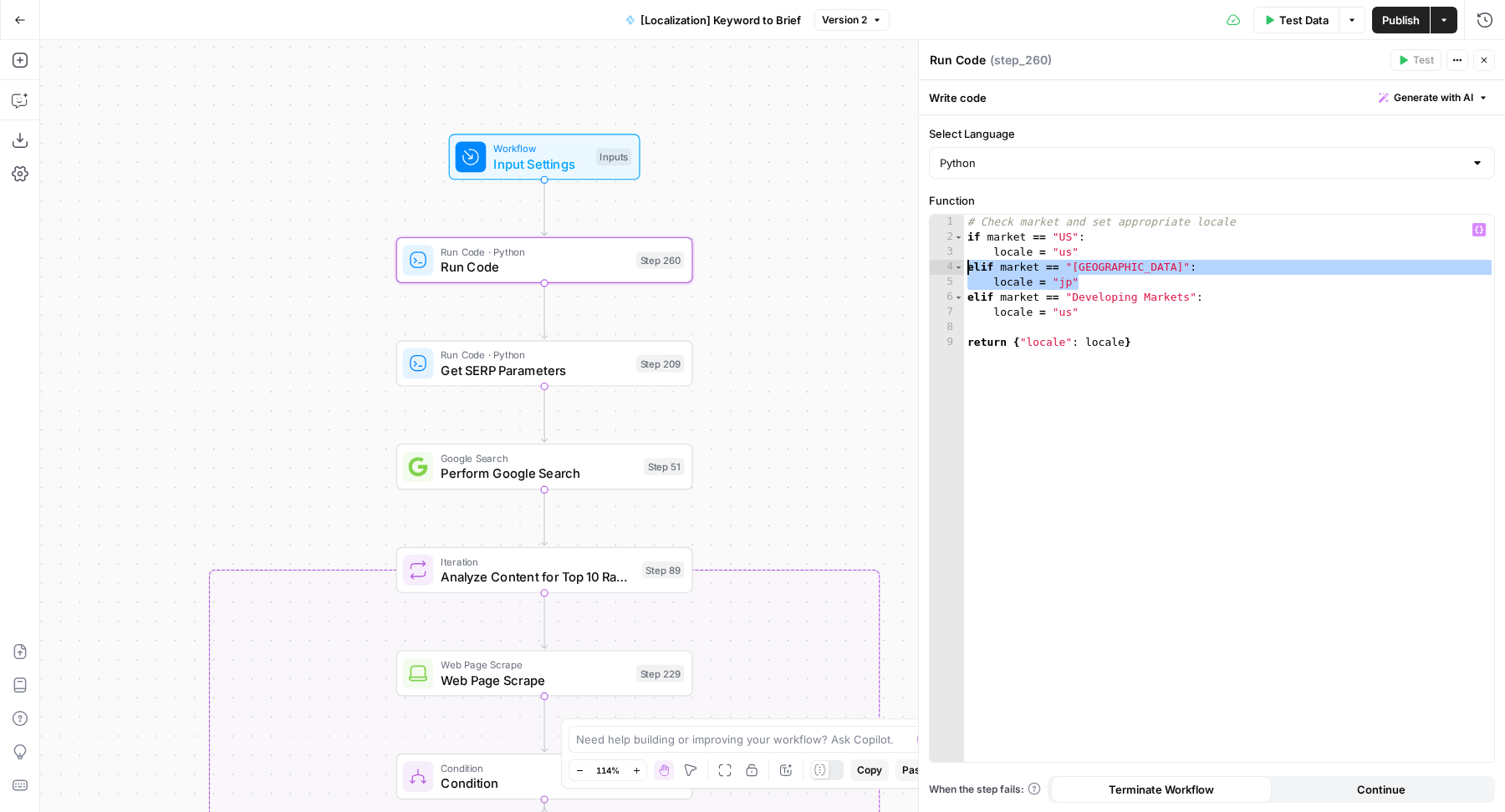
drag, startPoint x: 1096, startPoint y: 281, endPoint x: 964, endPoint y: 260, distance: 133.7
click at [964, 260] on div "# Check market and set appropriate locale if market == "US" : locale = "us" eli…" at bounding box center [1229, 504] width 531 height 578
type textarea "**********"
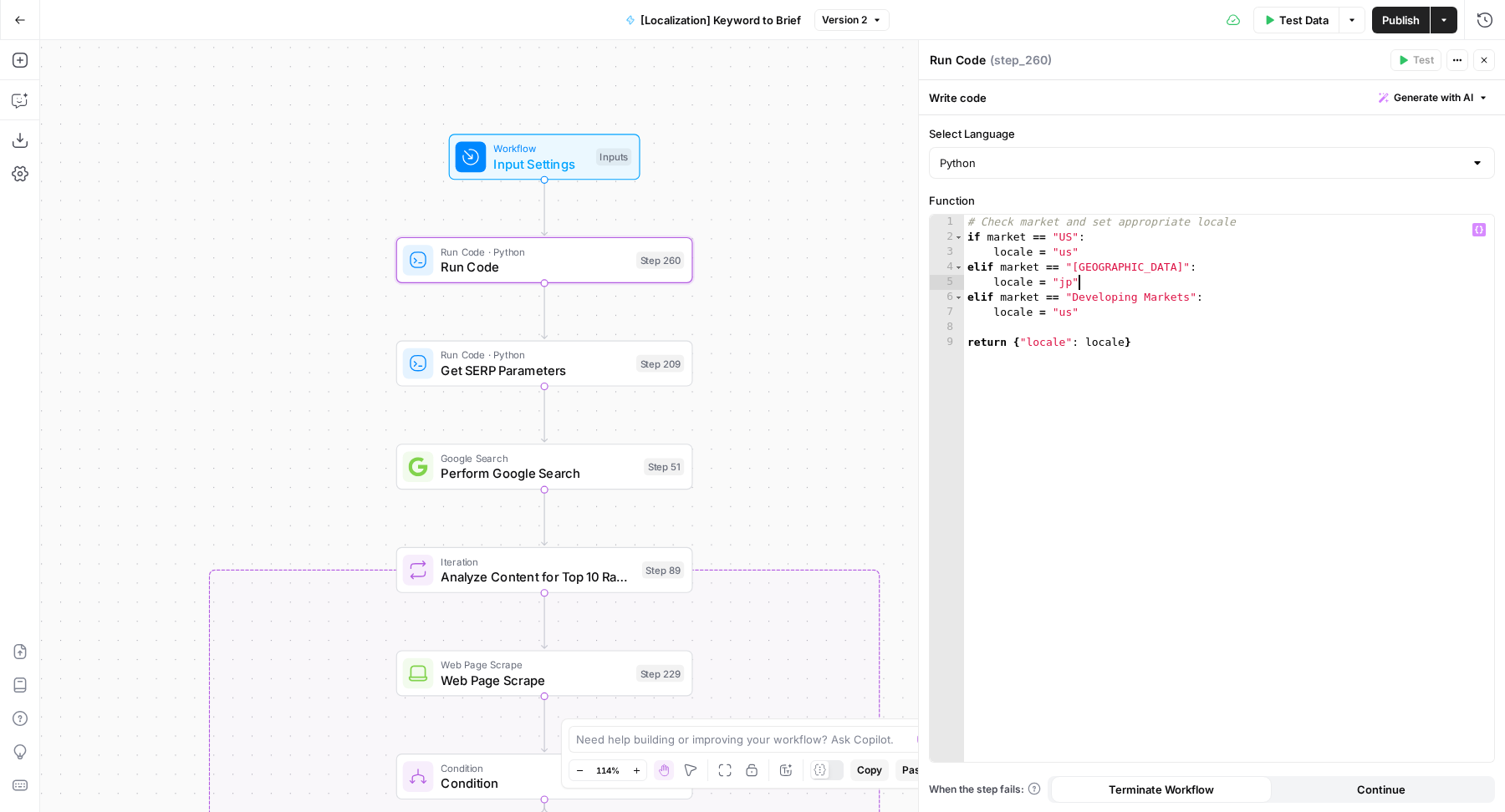
scroll to position [0, 1]
drag, startPoint x: 1002, startPoint y: 295, endPoint x: 966, endPoint y: 295, distance: 36.0
click at [966, 295] on div "1 2 3 4 5 6 7 8 9 10 # Check market and set appropriate locale if market == "US…" at bounding box center [1212, 489] width 564 height 547
paste textarea "**********"
type textarea "**********"
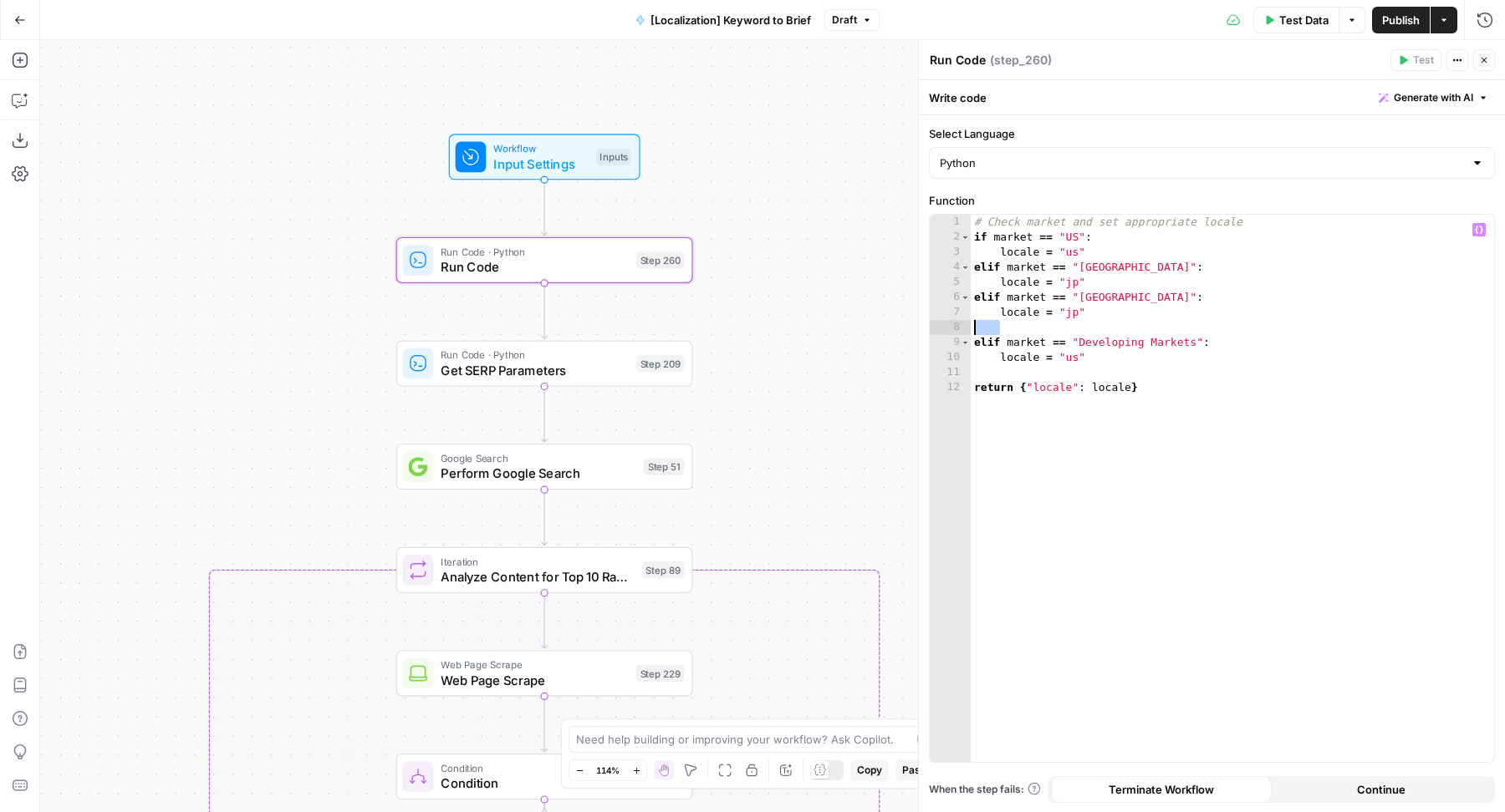
drag, startPoint x: 997, startPoint y: 327, endPoint x: 966, endPoint y: 326, distance: 31.0
click at [966, 326] on div "1 2 3 4 5 6 7 8 9 10 11 12 # Check market and set appropriate locale if market …" at bounding box center [1212, 489] width 564 height 547
paste textarea "**********"
type textarea "**********"
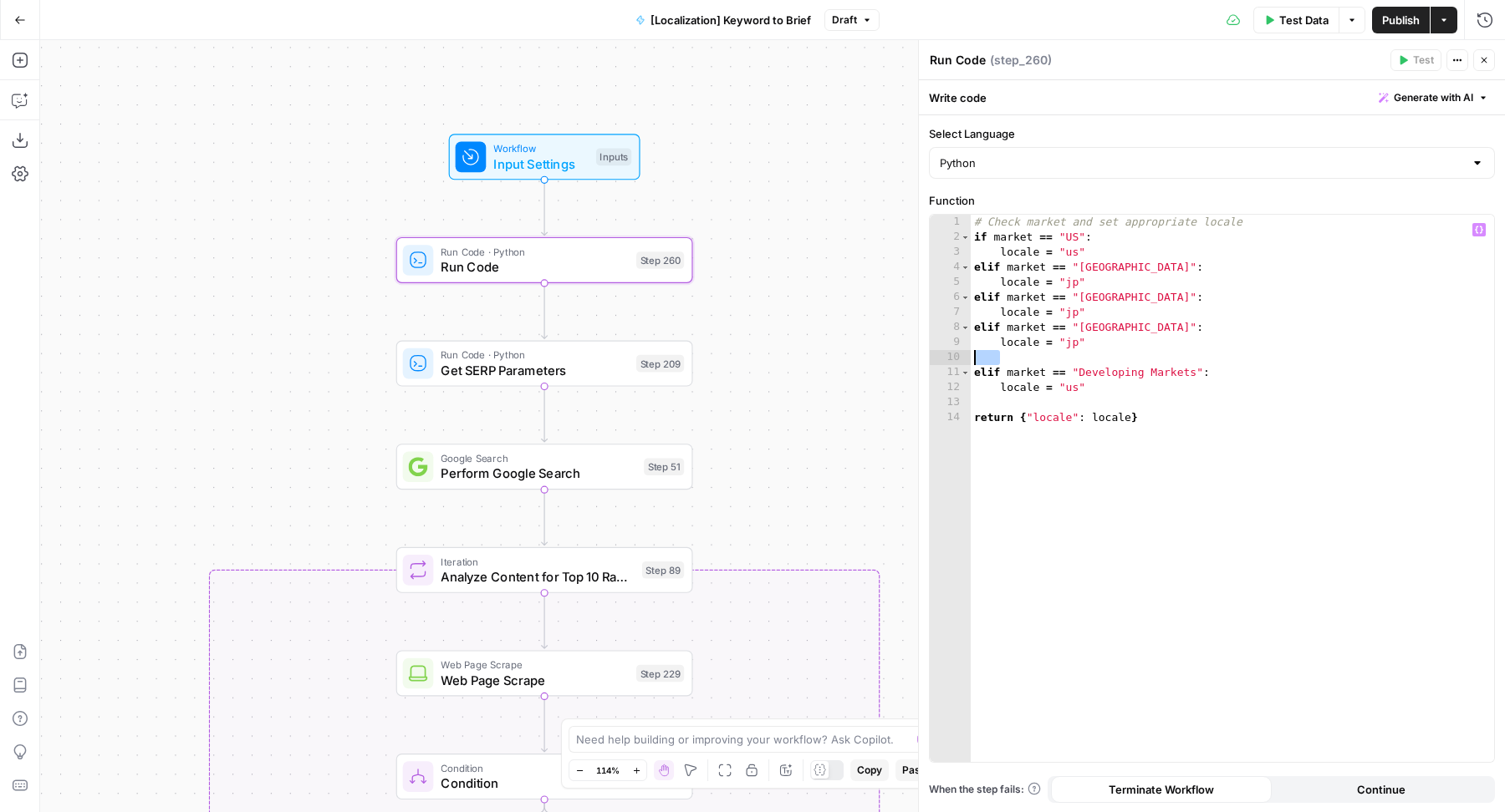
drag, startPoint x: 1004, startPoint y: 362, endPoint x: 960, endPoint y: 361, distance: 44.0
click at [960, 361] on div "1 2 3 4 5 6 7 8 9 10 11 12 13 14 # Check market and set appropriate locale if m…" at bounding box center [1212, 489] width 564 height 547
paste textarea "**********"
click at [1088, 297] on div "# Check market and set appropriate locale if market == "US" : locale = "us" eli…" at bounding box center [1233, 504] width 524 height 578
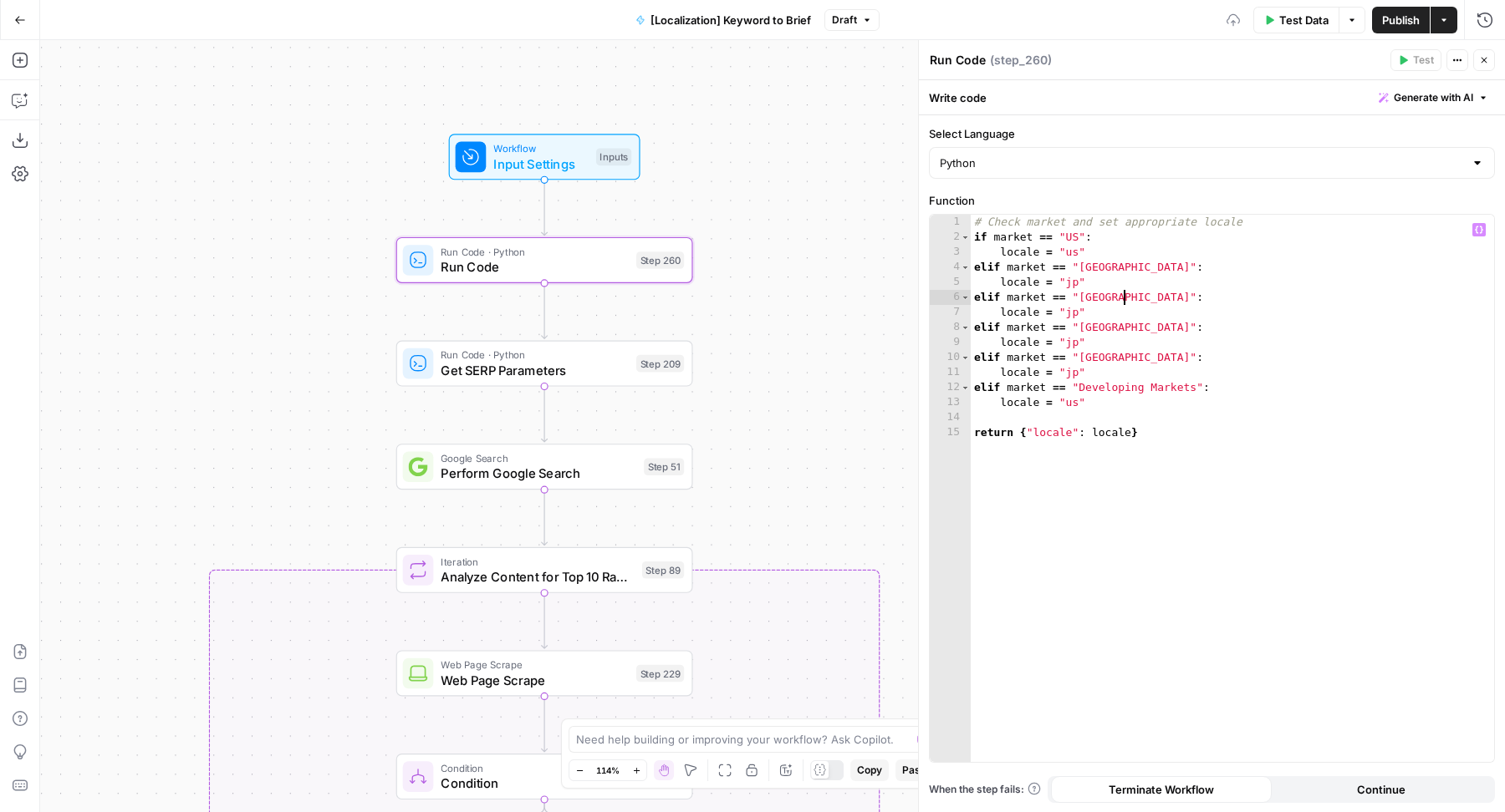
click at [1095, 325] on div "# Check market and set appropriate locale if market == "US" : locale = "us" eli…" at bounding box center [1233, 504] width 524 height 578
click at [1099, 358] on div "# Check market and set appropriate locale if market == "US" : locale = "us" eli…" at bounding box center [1233, 504] width 524 height 578
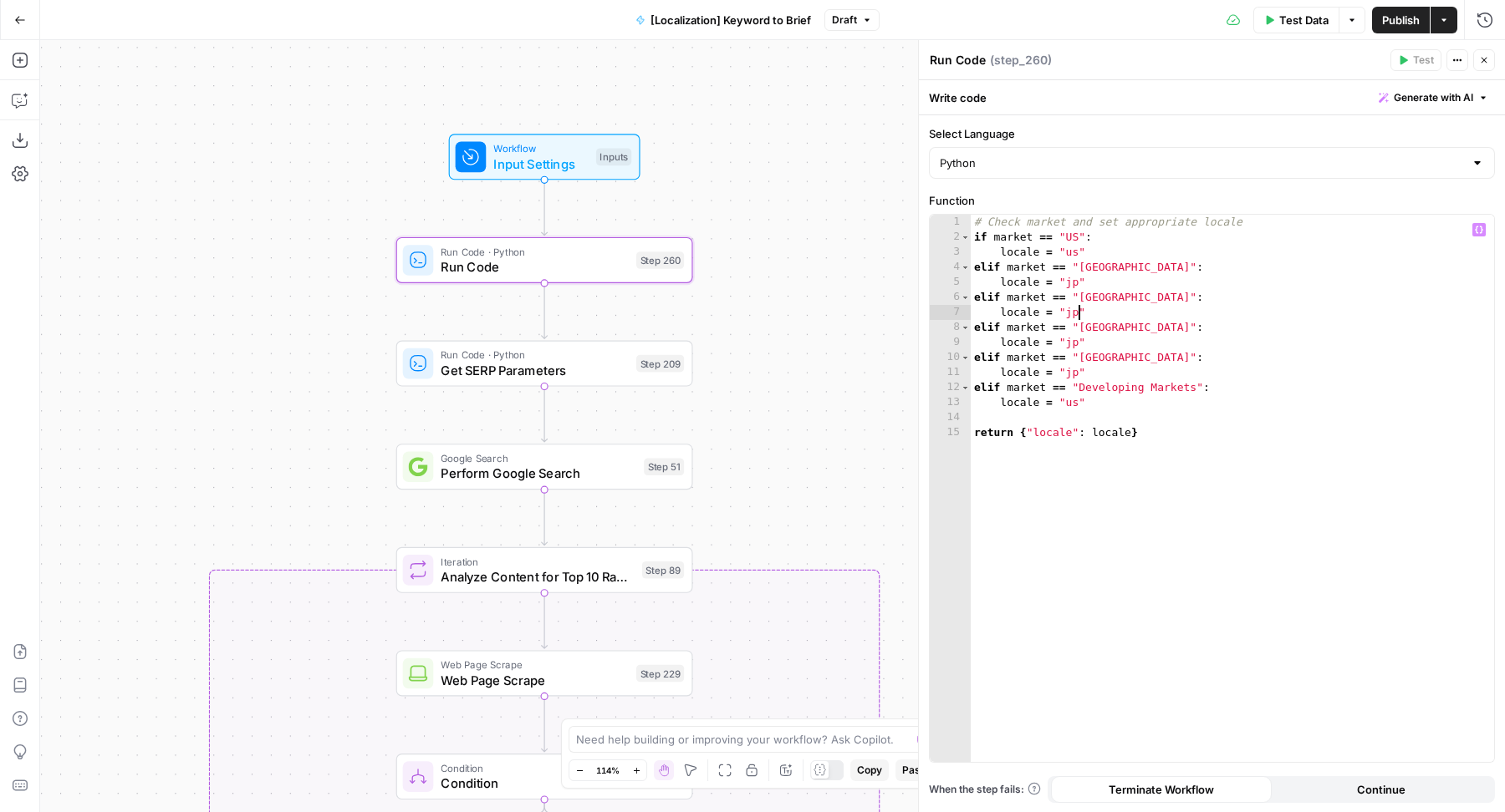
click at [1078, 307] on div "# Check market and set appropriate locale if market == "US" : locale = "us" eli…" at bounding box center [1233, 504] width 524 height 578
type textarea "**********"
click at [582, 376] on span "Get SERP Parameters" at bounding box center [534, 370] width 188 height 19
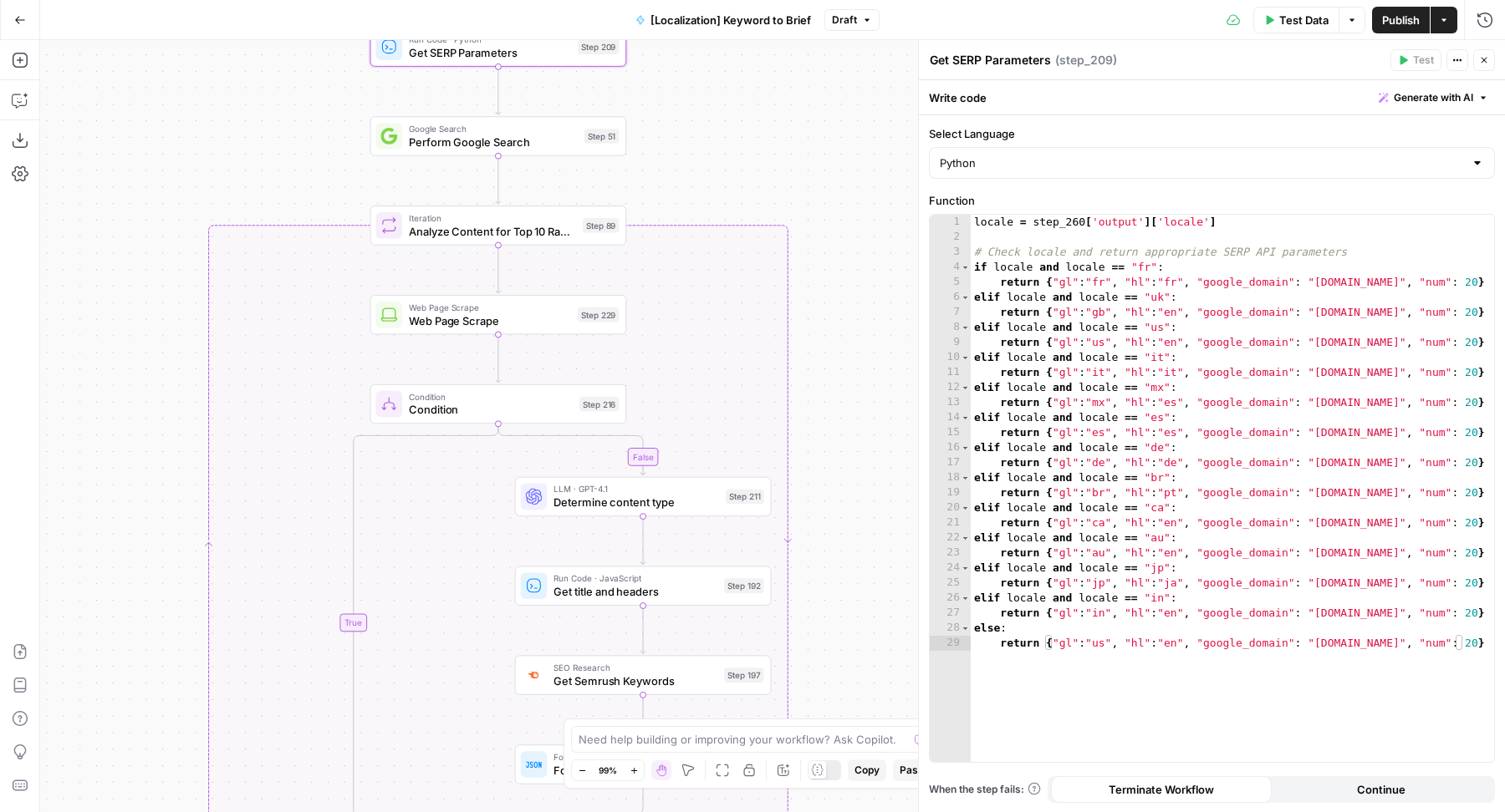
click at [596, 684] on span "Get Semrush Keywords" at bounding box center [636, 681] width 164 height 17
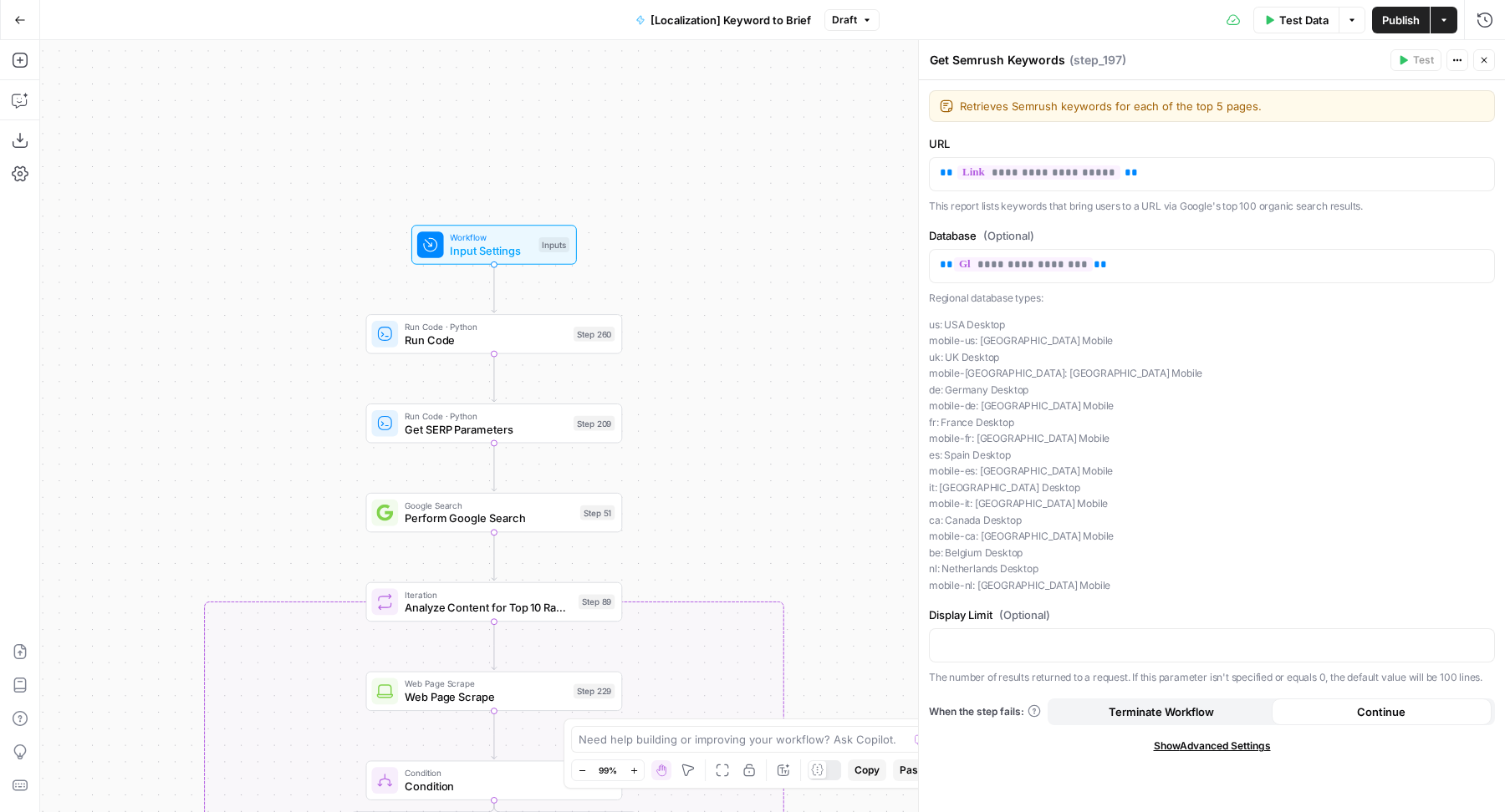
click at [930, 385] on p "us: [GEOGRAPHIC_DATA] Desktop mobile-us: [GEOGRAPHIC_DATA] [GEOGRAPHIC_DATA] [G…" at bounding box center [1212, 455] width 566 height 277
click at [466, 332] on span "Run Code" at bounding box center [486, 340] width 162 height 17
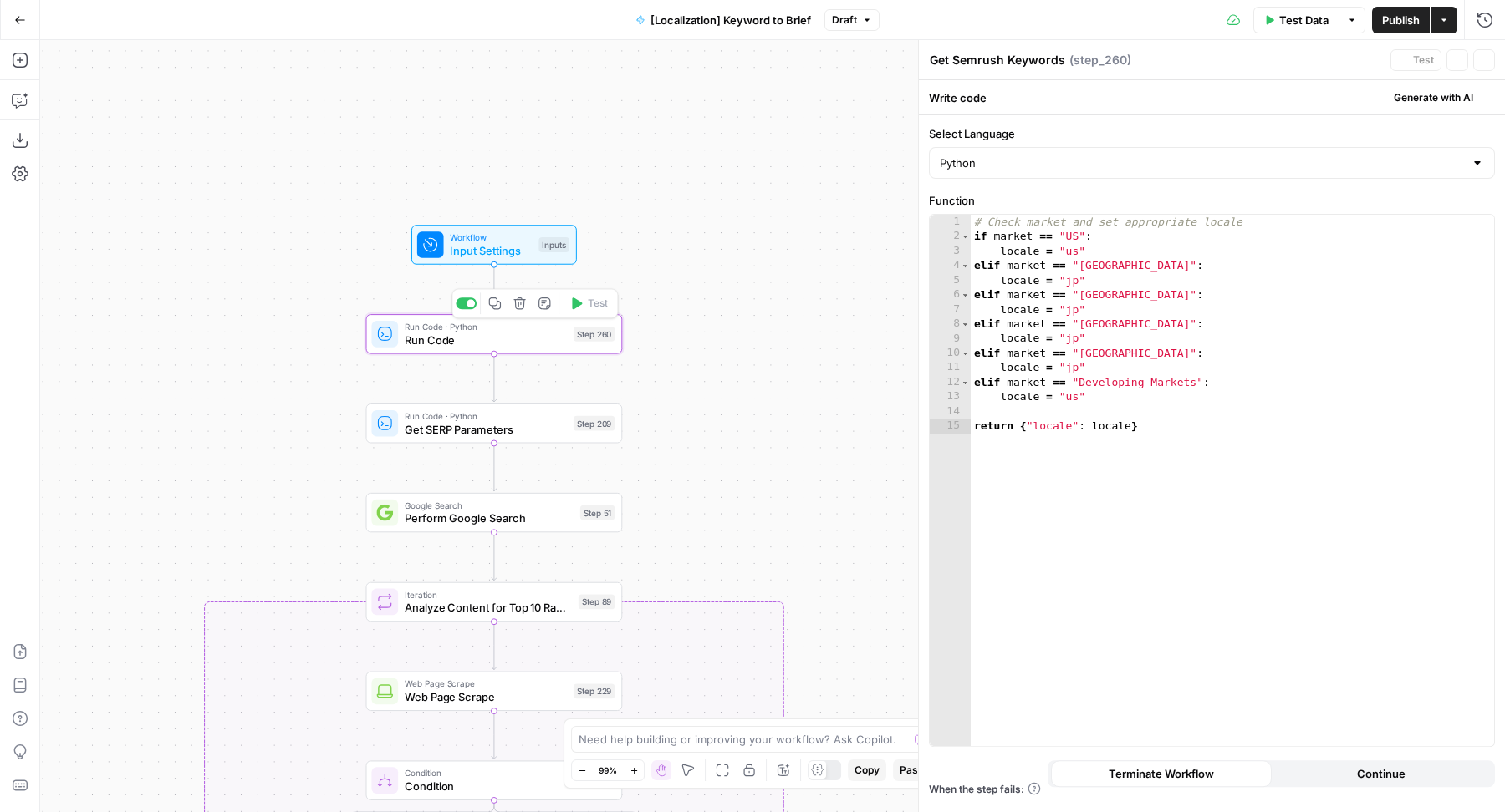
type textarea "Run Code"
click at [1066, 312] on div "# Check market and set appropriate locale if market == "US" : locale = "us" eli…" at bounding box center [1233, 504] width 524 height 578
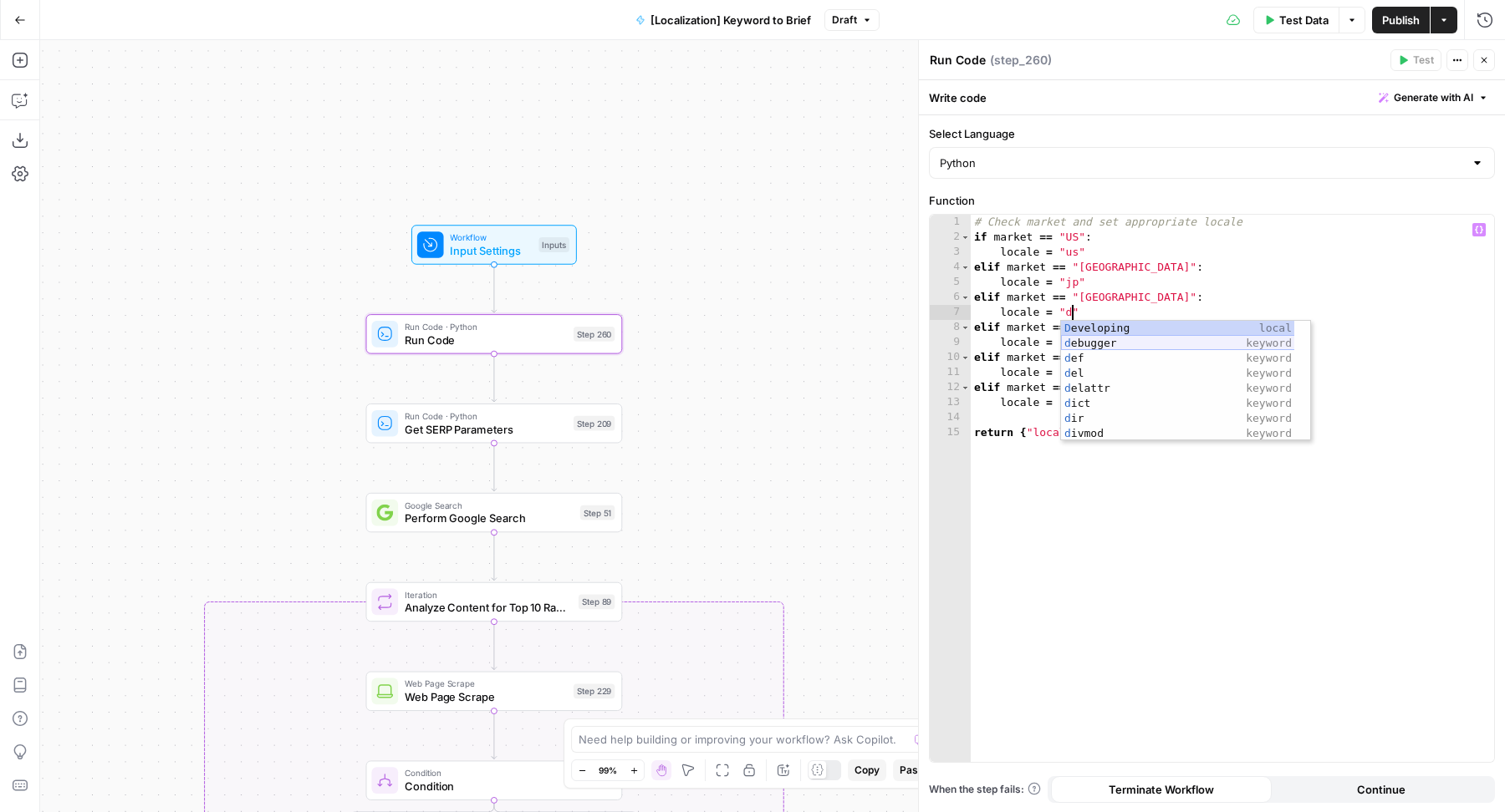
scroll to position [0, 7]
click at [1040, 375] on div "# Check market and set appropriate locale if market == "US" : locale = "us" eli…" at bounding box center [1233, 504] width 524 height 578
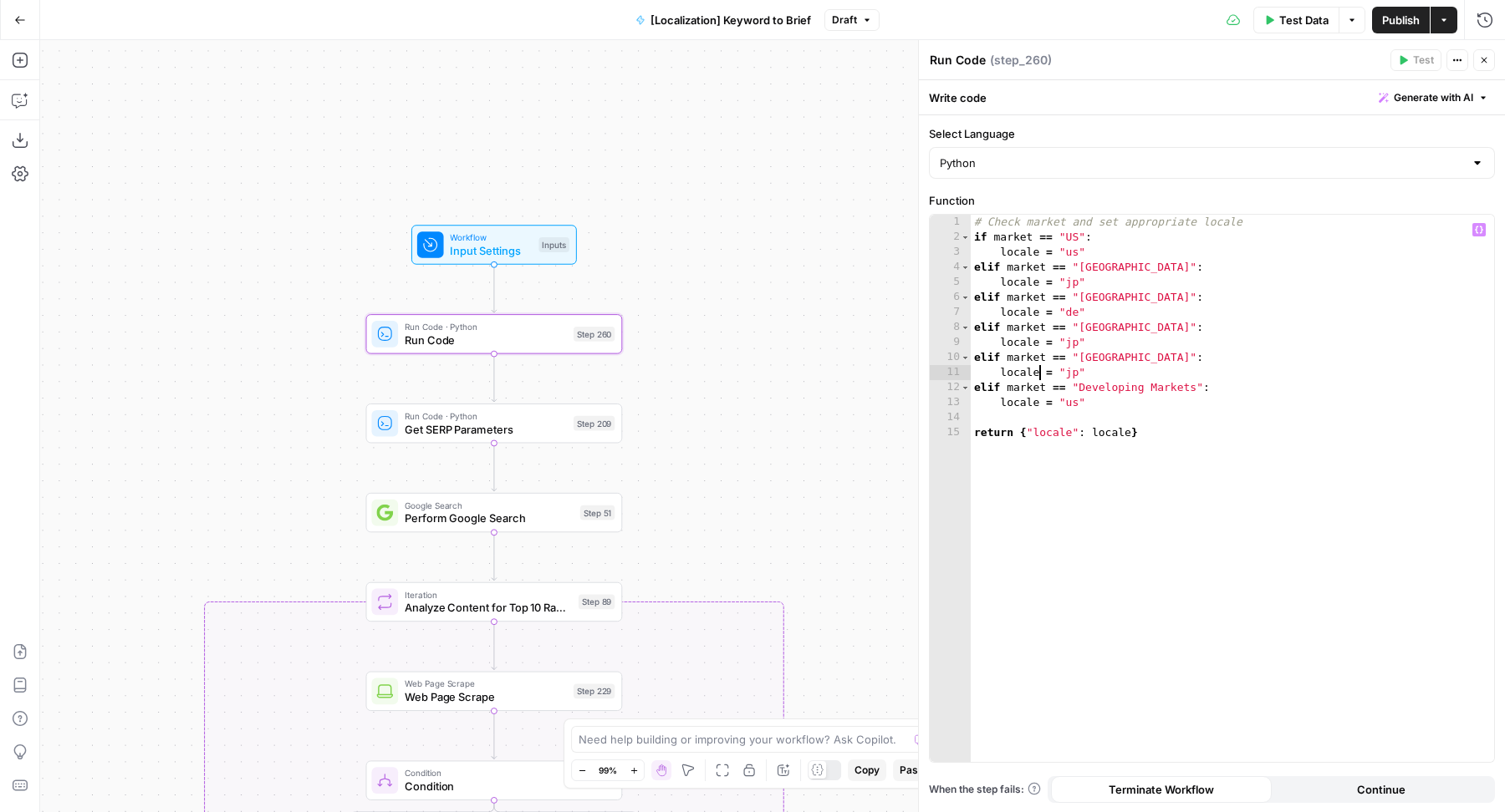
click at [1070, 375] on div "# Check market and set appropriate locale if market == "US" : locale = "us" eli…" at bounding box center [1233, 504] width 524 height 578
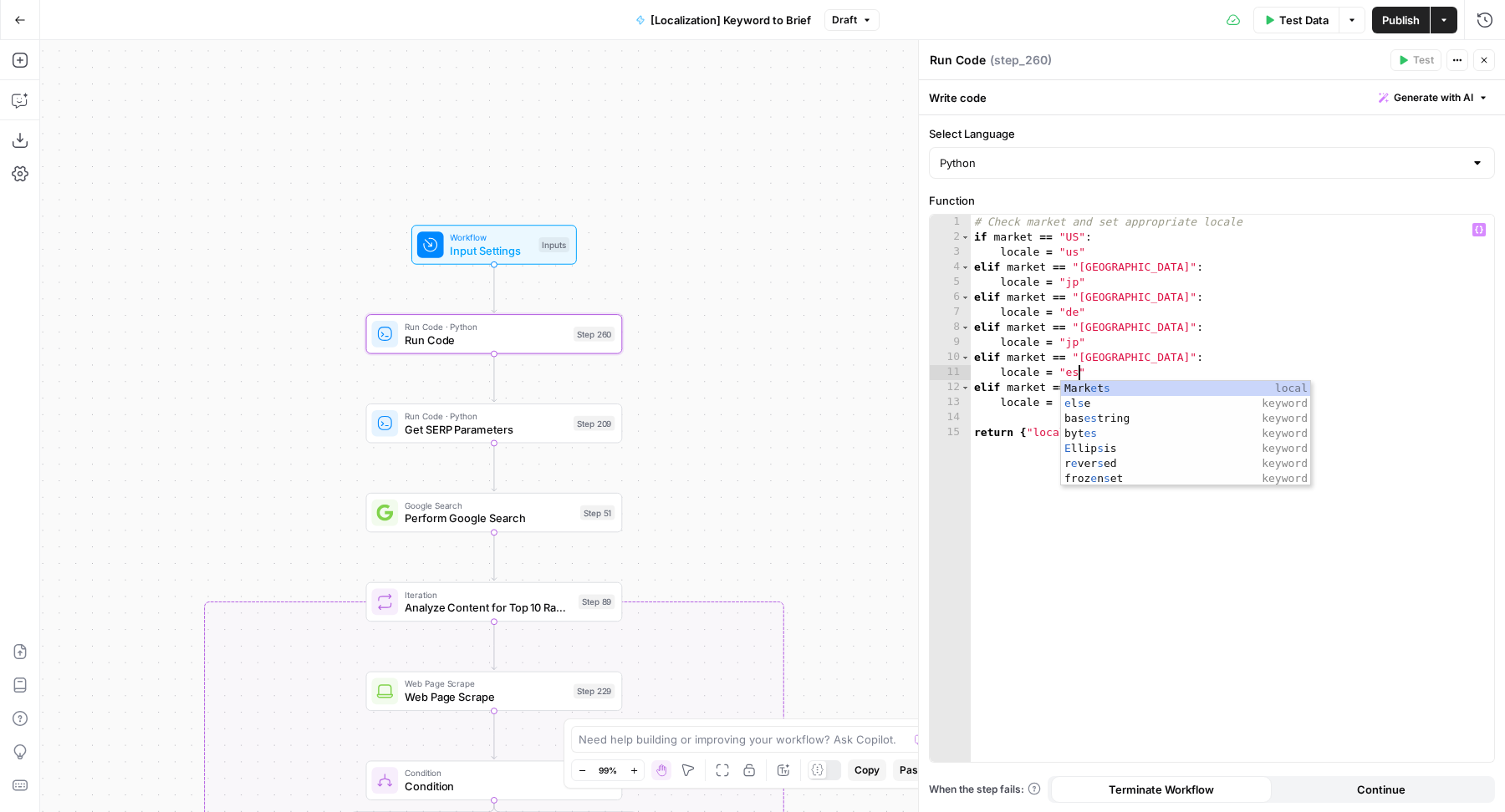
click at [1069, 336] on div "# Check market and set appropriate locale if market == "US" : locale = "us" eli…" at bounding box center [1233, 504] width 524 height 578
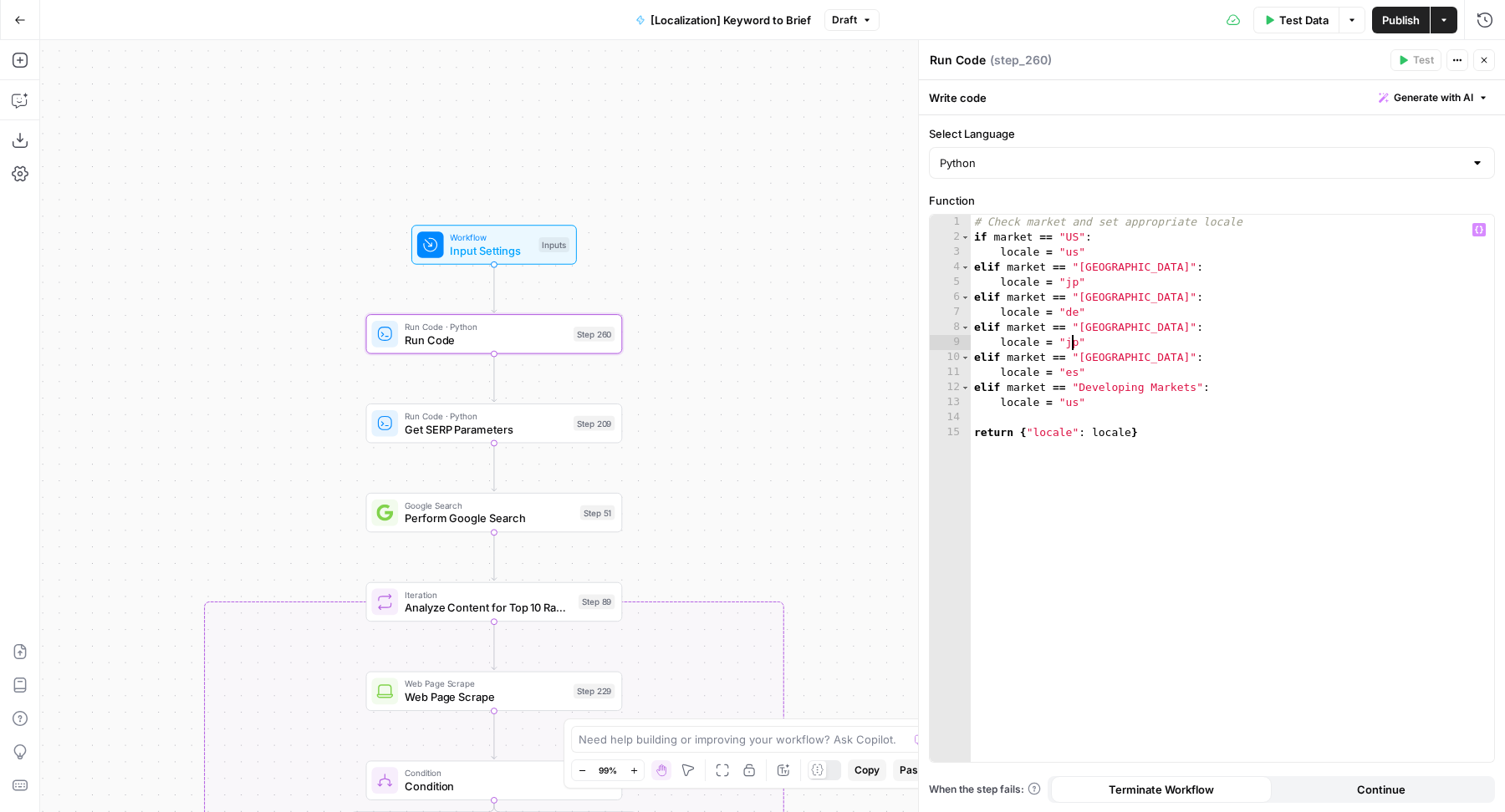
click at [1068, 341] on div "# Check market and set appropriate locale if market == "US" : locale = "us" eli…" at bounding box center [1233, 504] width 524 height 578
paste textarea "***"
type textarea "**********"
click at [781, 271] on div "false true true false Workflow Input Settings Inputs Run Code · Python Run Code…" at bounding box center [772, 426] width 1465 height 772
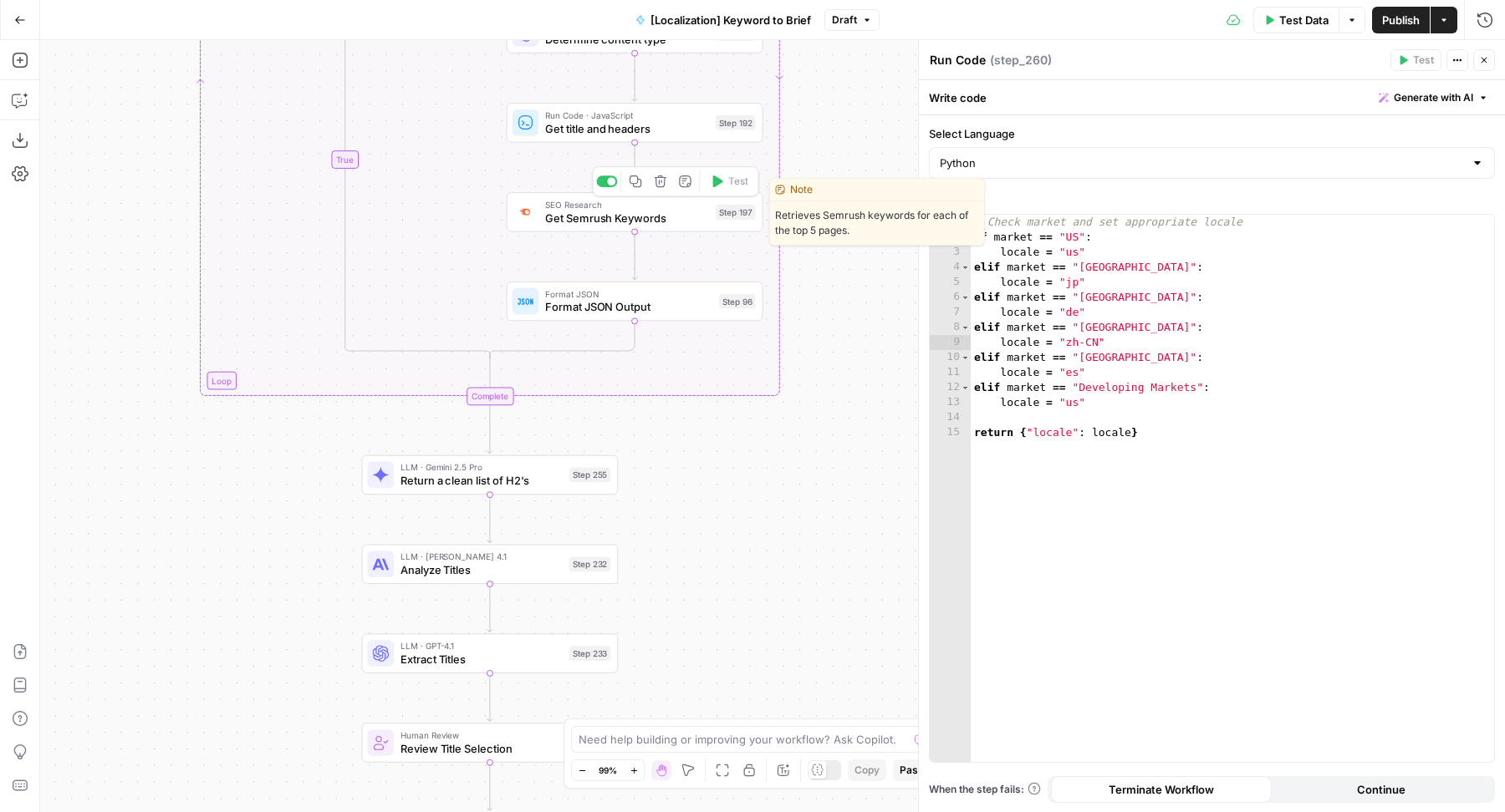
click at [681, 226] on div "SEO Research Get Semrush Keywords Step 197 Copy step Delete step Edit Note Test" at bounding box center [635, 212] width 256 height 39
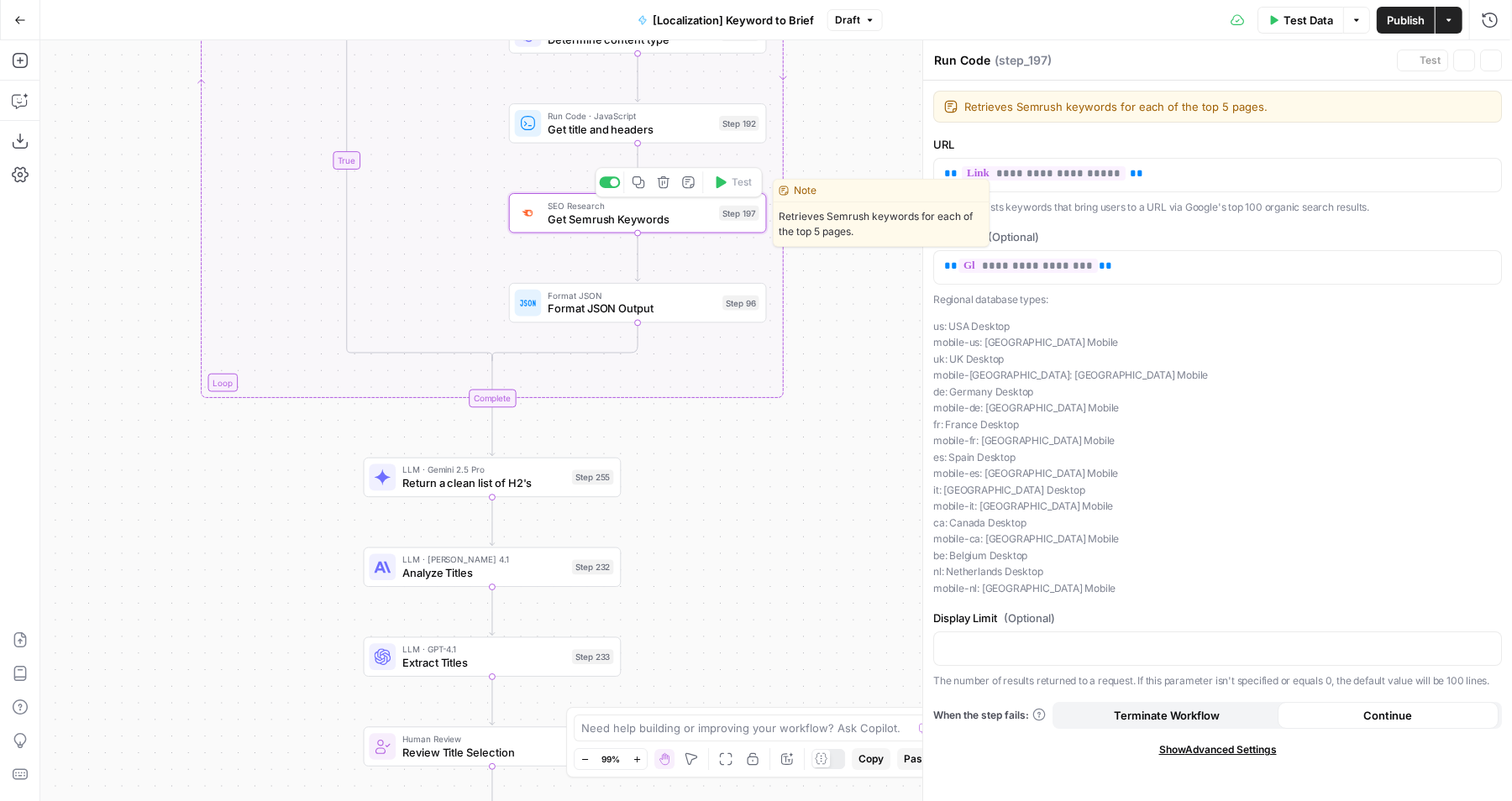
type textarea "Get Semrush Keywords"
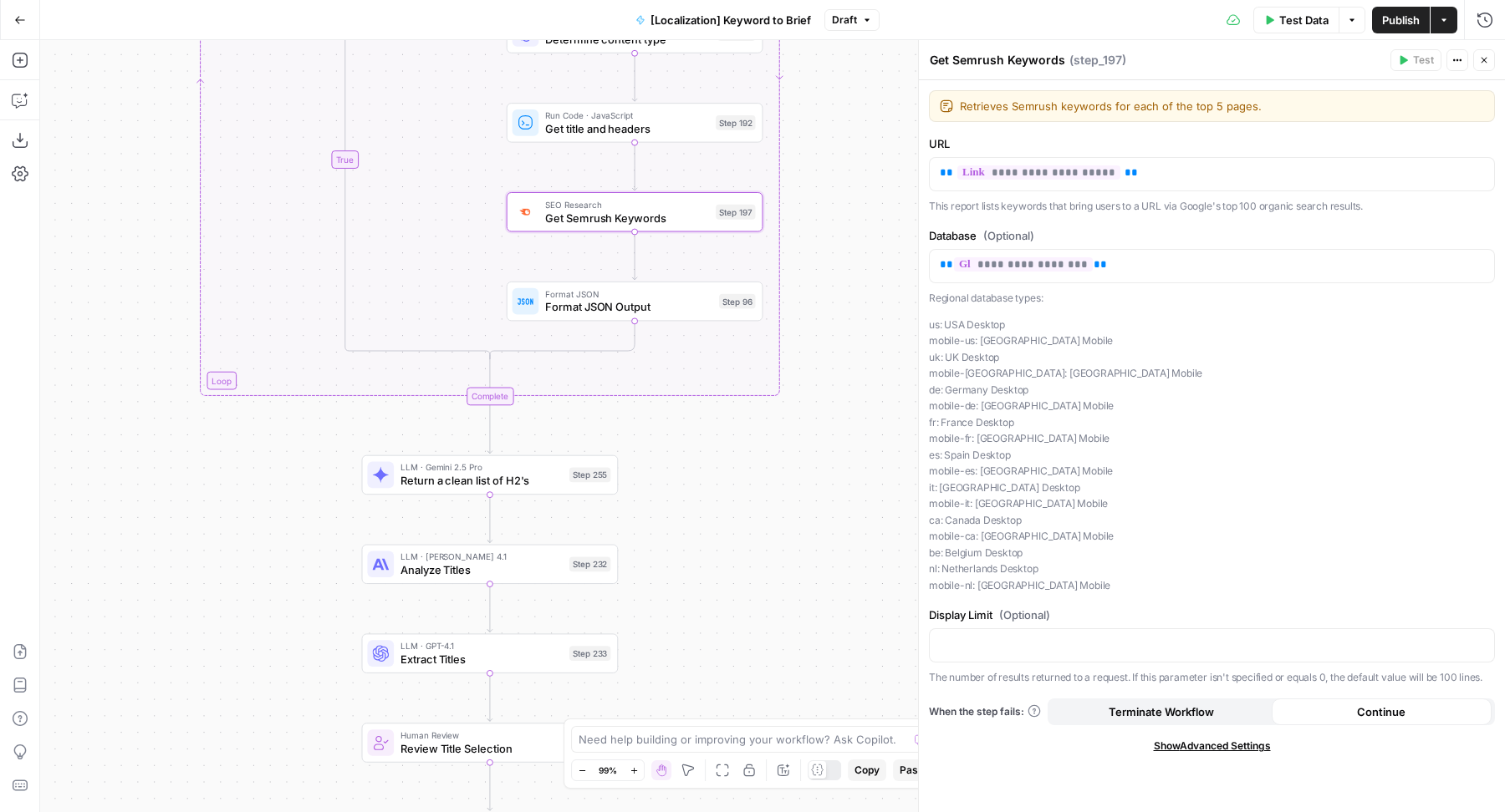
click at [1499, 58] on header "Get Semrush Keywords Get Semrush Keywords ( step_197 ) Test Actions Close" at bounding box center [1212, 60] width 586 height 40
click at [1485, 58] on icon "button" at bounding box center [1484, 60] width 10 height 10
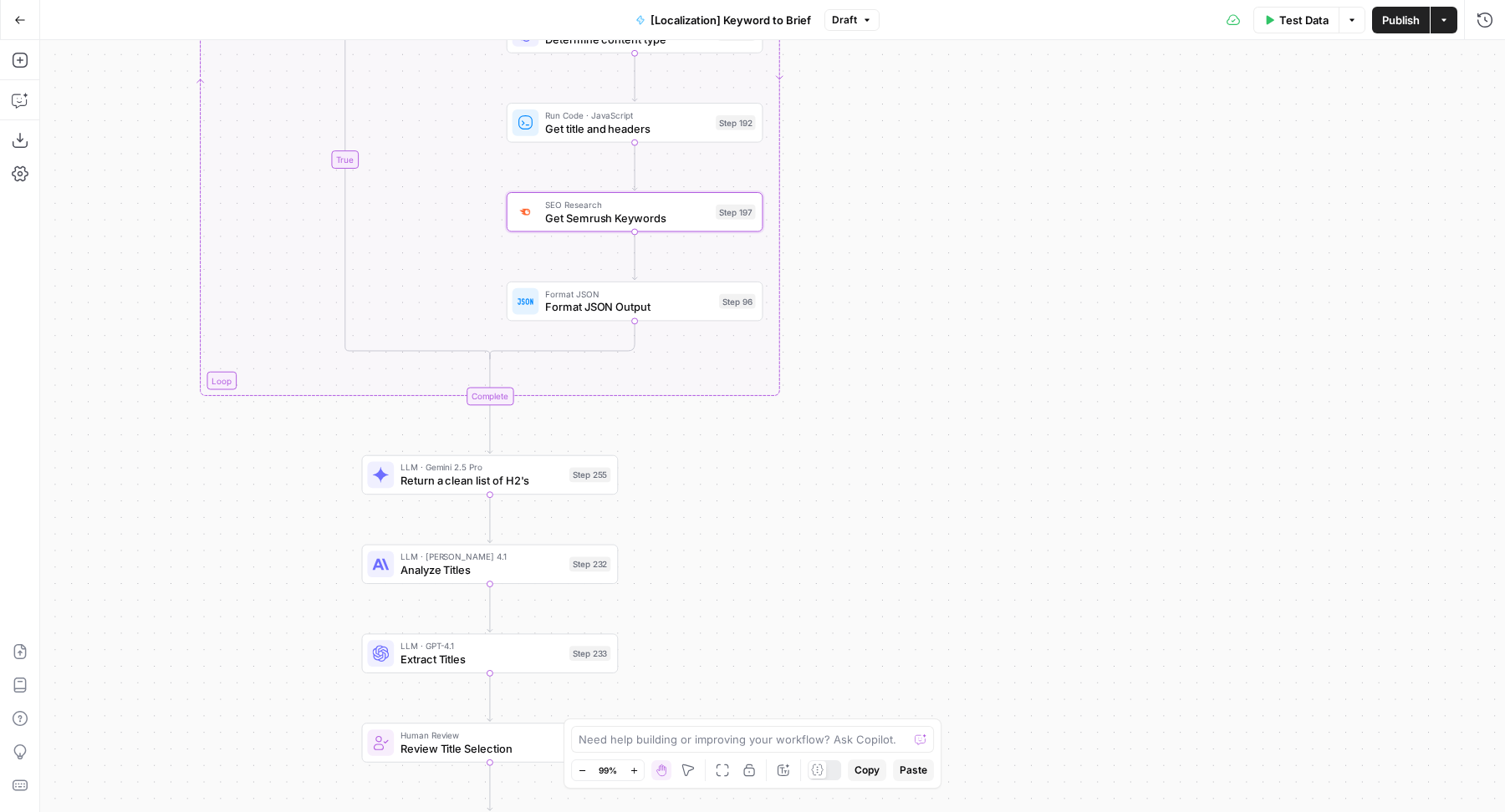
click at [1400, 17] on span "Publish" at bounding box center [1400, 20] width 38 height 17
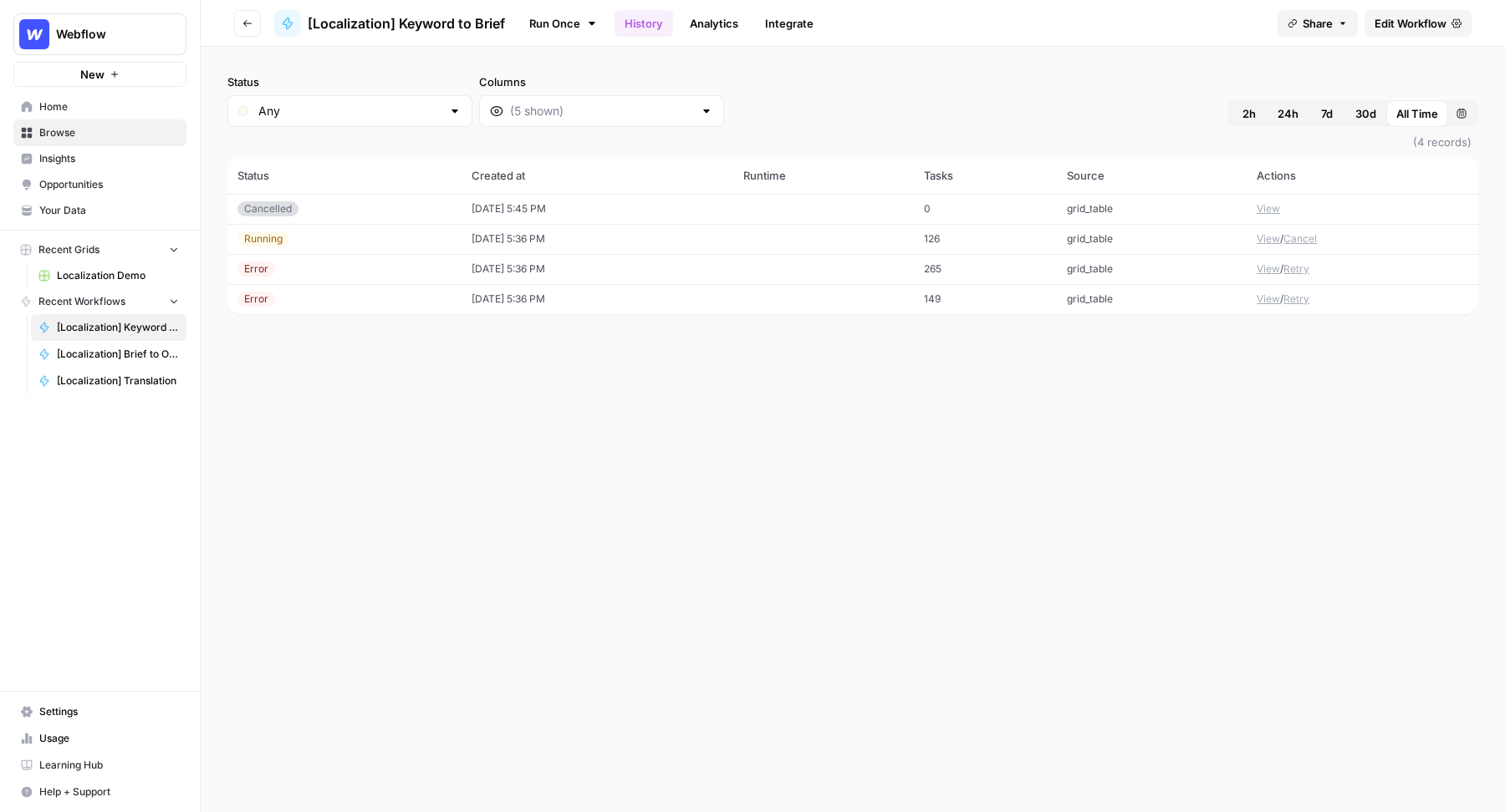
click at [1265, 268] on button "View" at bounding box center [1268, 269] width 23 height 15
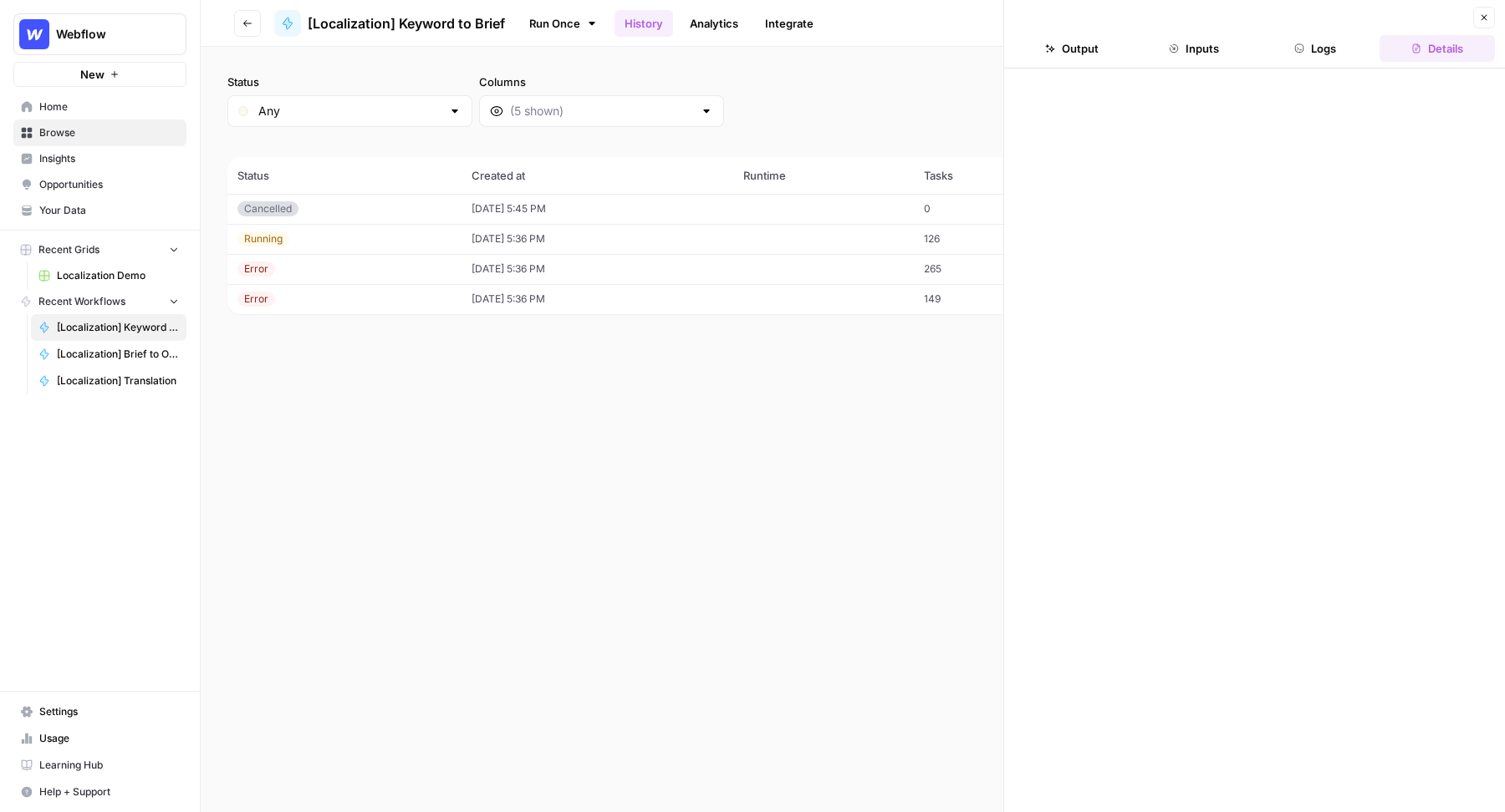
click at [1297, 48] on icon "button" at bounding box center [1299, 49] width 10 height 10
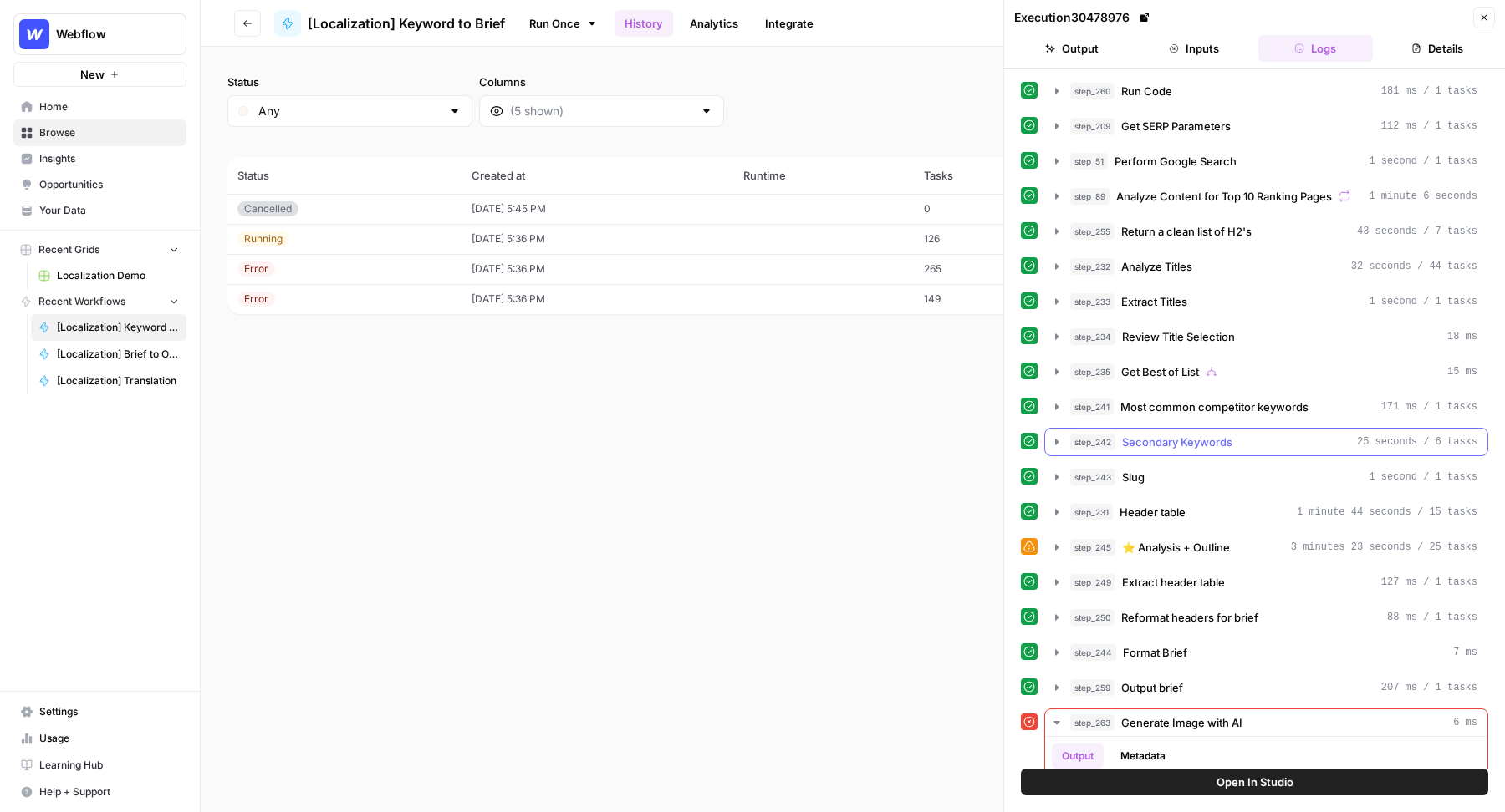
scroll to position [103, 0]
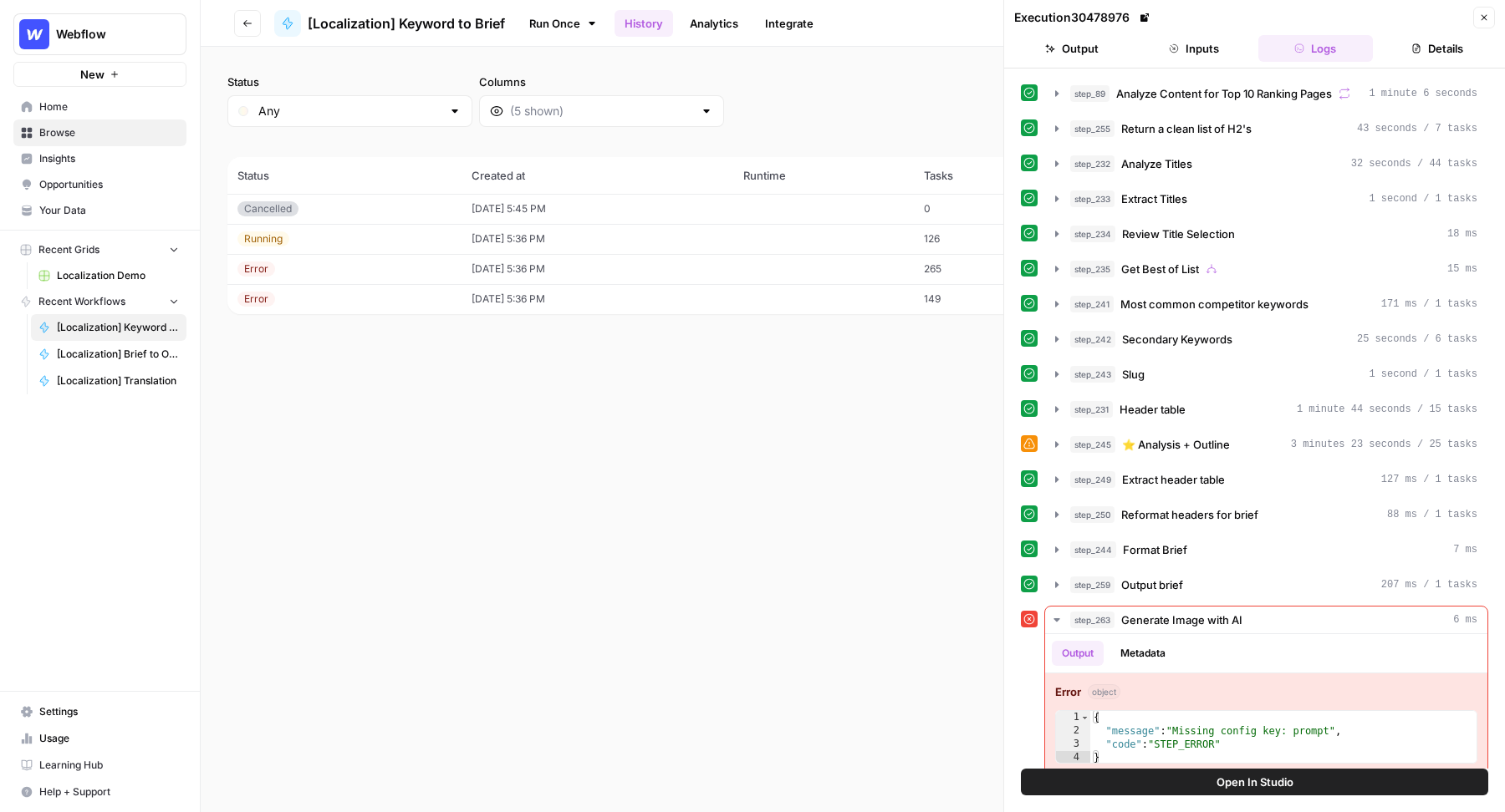
click at [1485, 16] on icon "button" at bounding box center [1484, 18] width 10 height 10
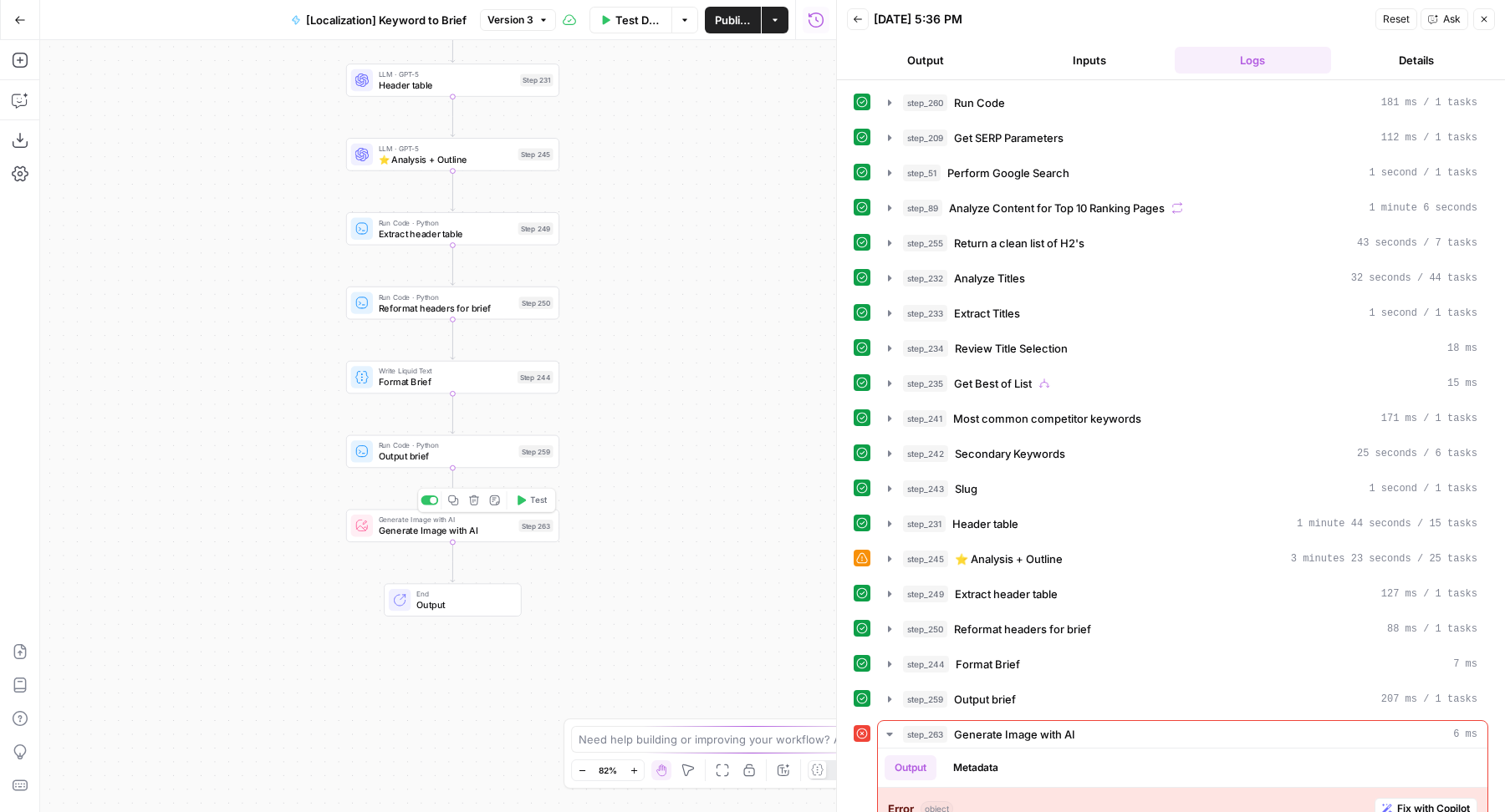
click at [488, 537] on span "Generate Image with AI" at bounding box center [446, 531] width 135 height 13
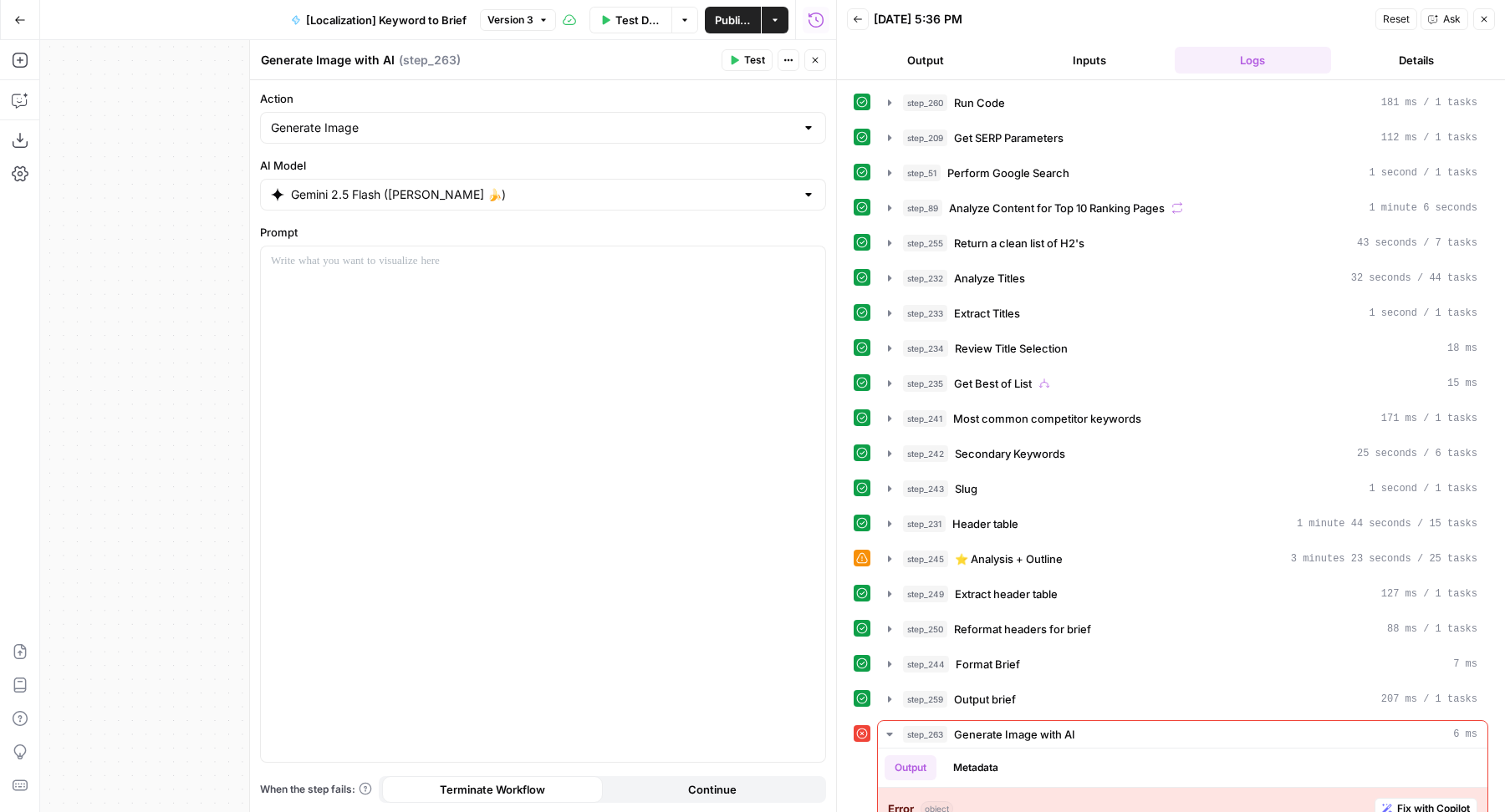
click at [812, 65] on button "Close" at bounding box center [815, 60] width 22 height 22
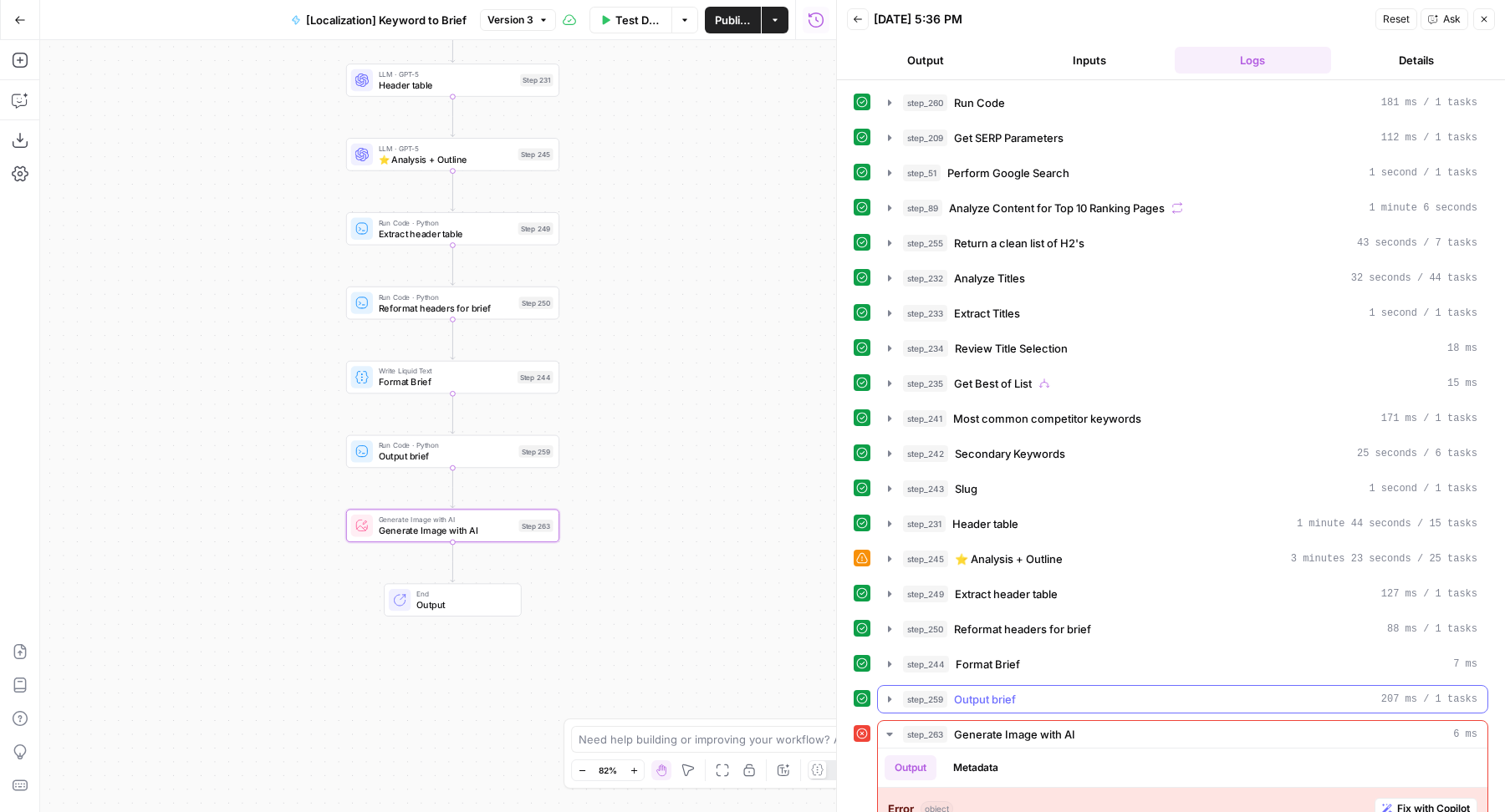
click at [1047, 691] on div "step_259 Output brief 207 ms / 1 tasks" at bounding box center [1190, 699] width 575 height 17
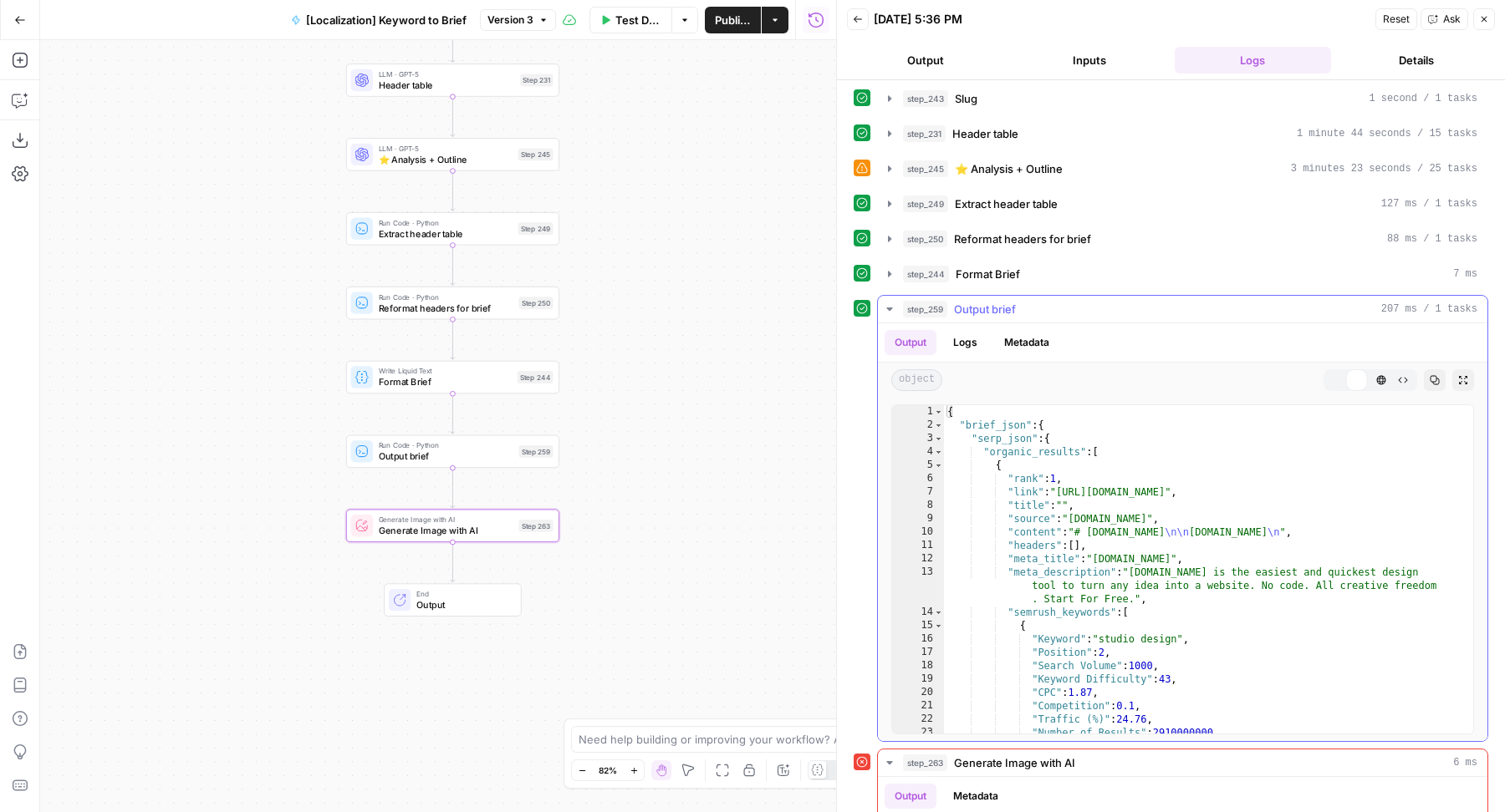
scroll to position [420, 0]
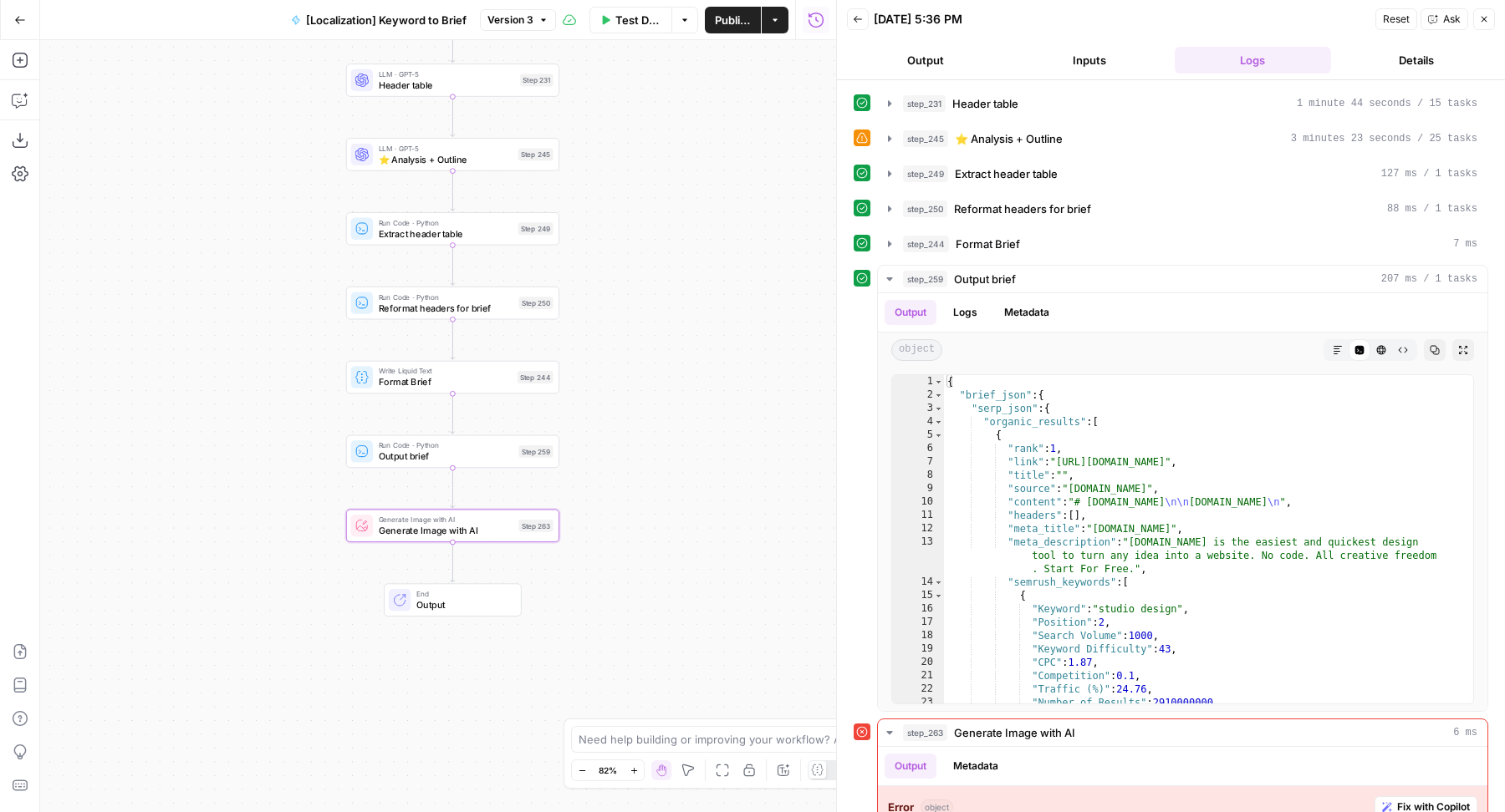
click at [504, 463] on div "Run Code · Python Output brief Step 259 Copy step Delete step Add Note Test" at bounding box center [452, 452] width 214 height 33
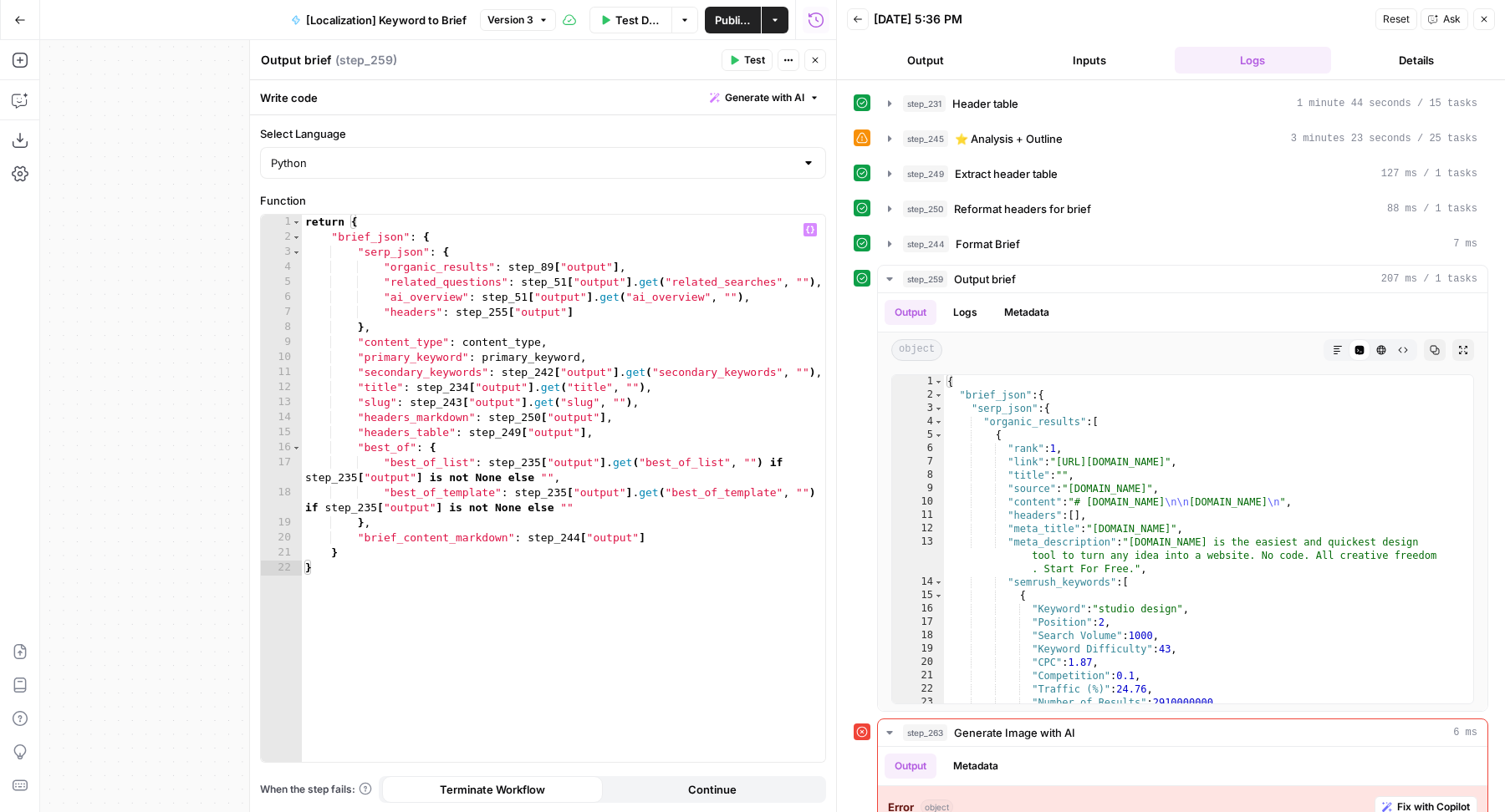
click at [529, 326] on div "return { "brief_json" : { "serp_json" : { "organic_results" : step_89 [ "output…" at bounding box center [564, 504] width 524 height 578
type textarea "**"
click at [818, 57] on icon "button" at bounding box center [815, 60] width 10 height 10
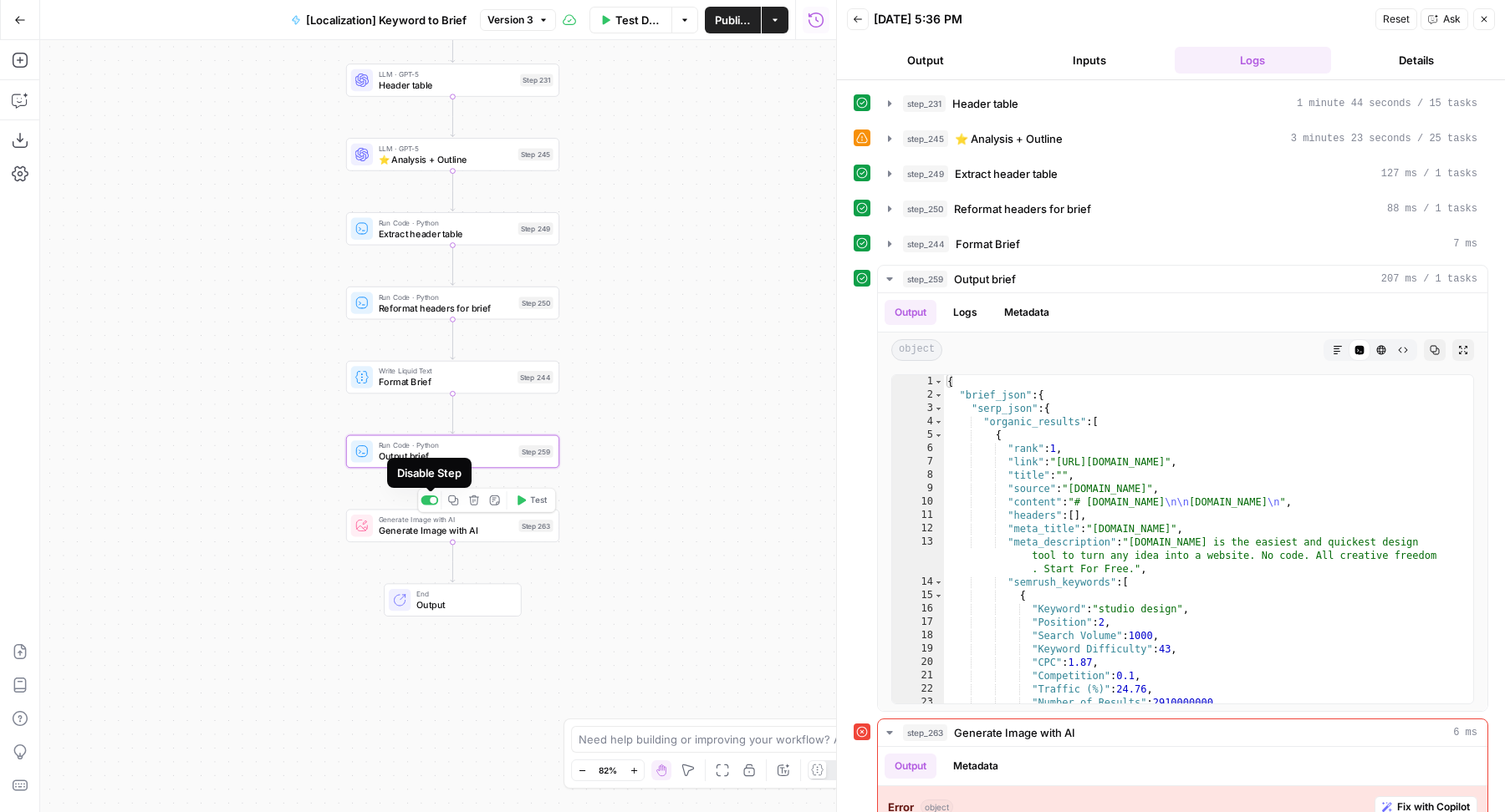
click at [437, 499] on div at bounding box center [429, 501] width 18 height 10
click at [728, 23] on span "Publish" at bounding box center [731, 20] width 38 height 17
click at [477, 499] on icon "button" at bounding box center [474, 501] width 10 height 10
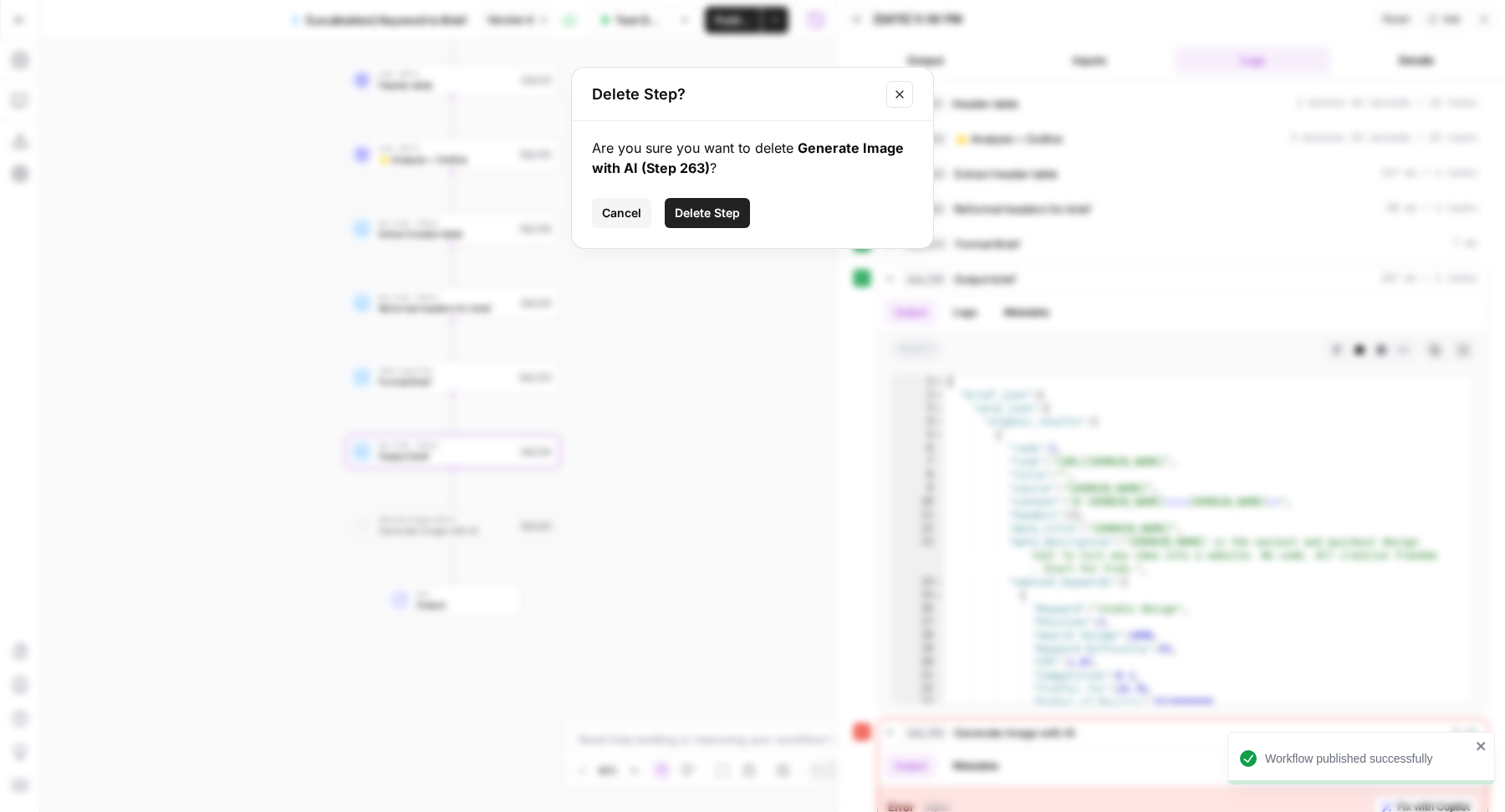
click at [723, 198] on button "Delete Step" at bounding box center [708, 213] width 85 height 30
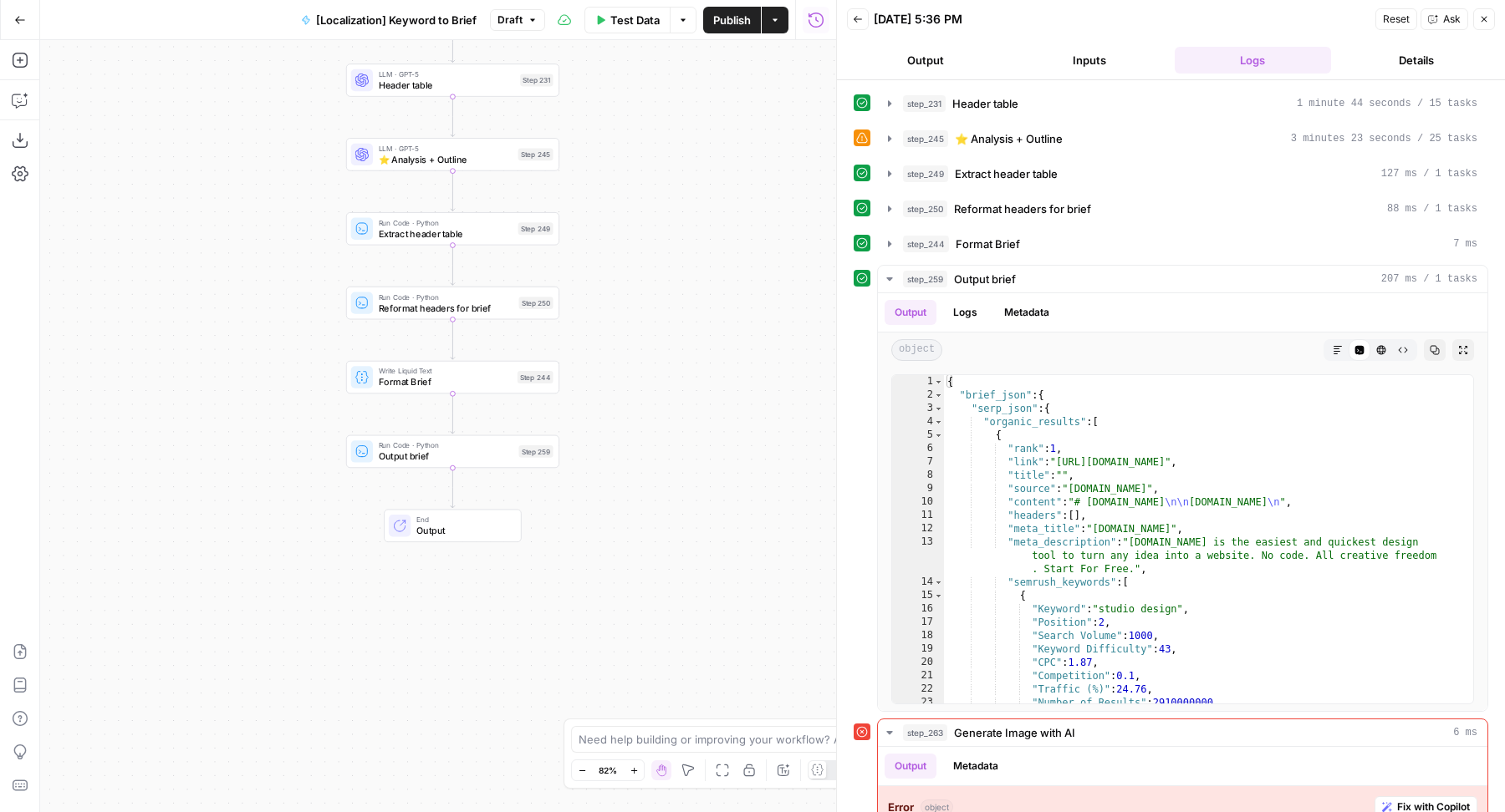
click at [723, 16] on span "Publish" at bounding box center [731, 20] width 38 height 17
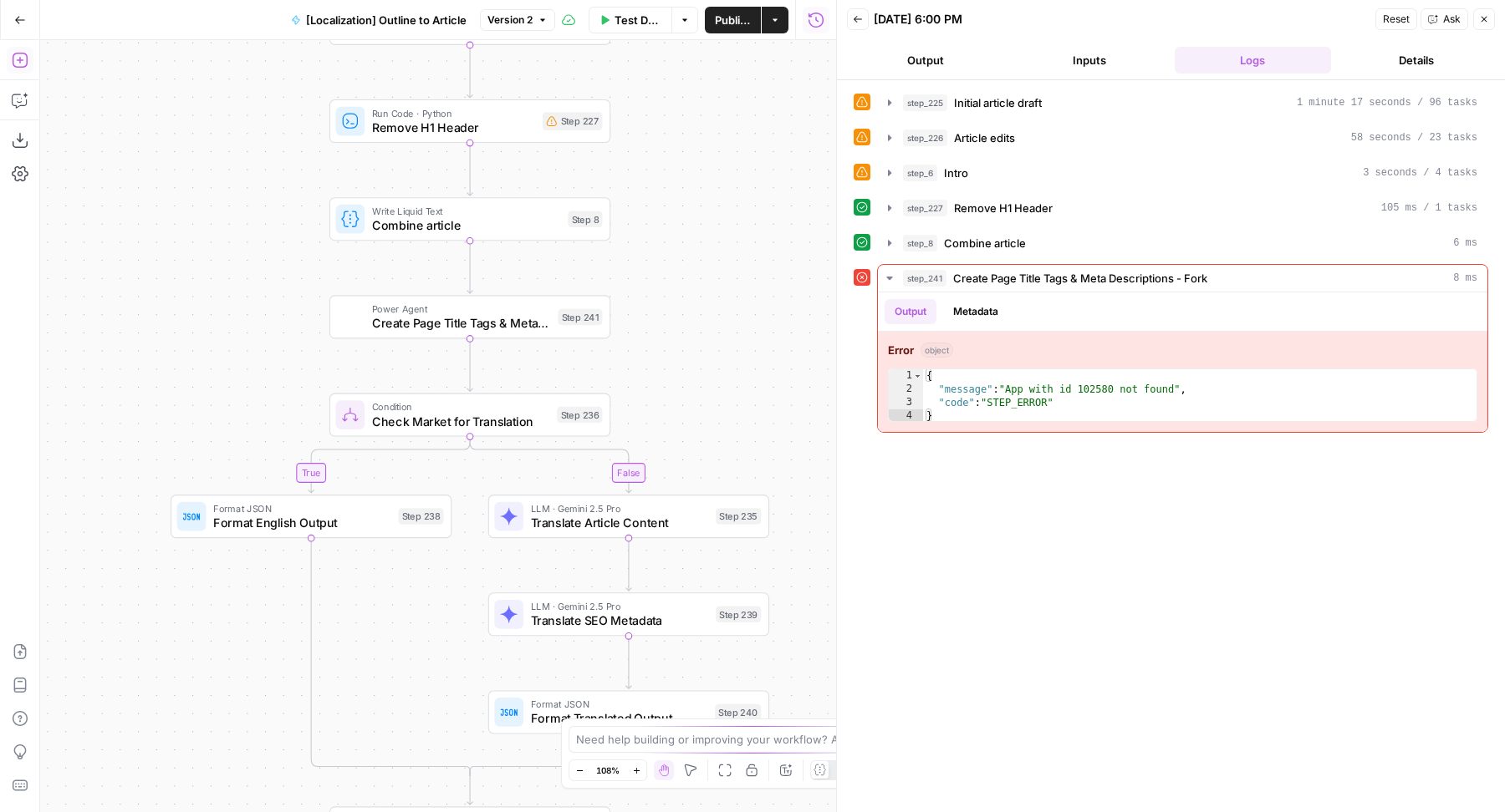
click at [18, 68] on icon "button" at bounding box center [20, 60] width 17 height 17
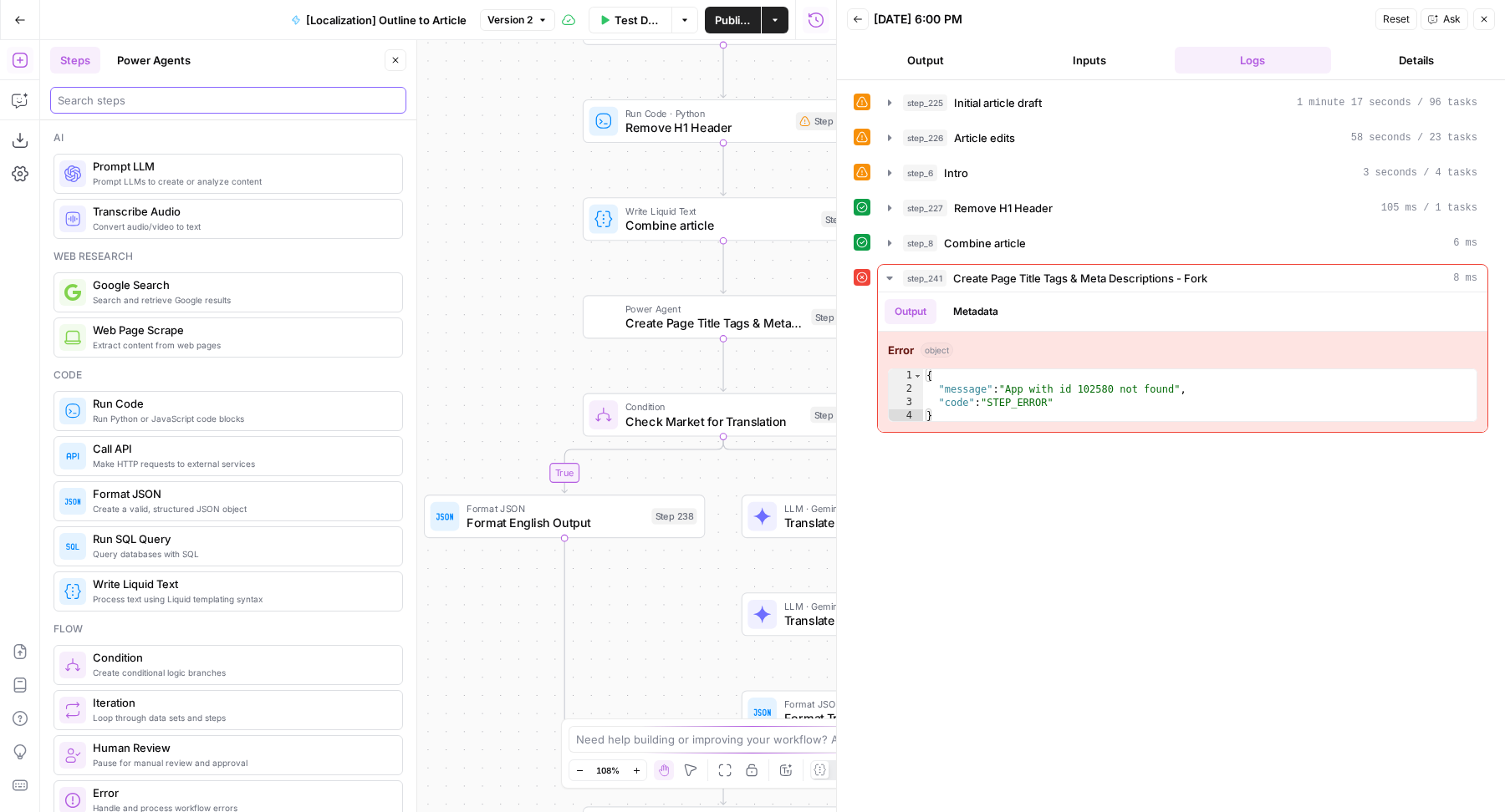
click at [179, 100] on input "search" at bounding box center [228, 100] width 341 height 17
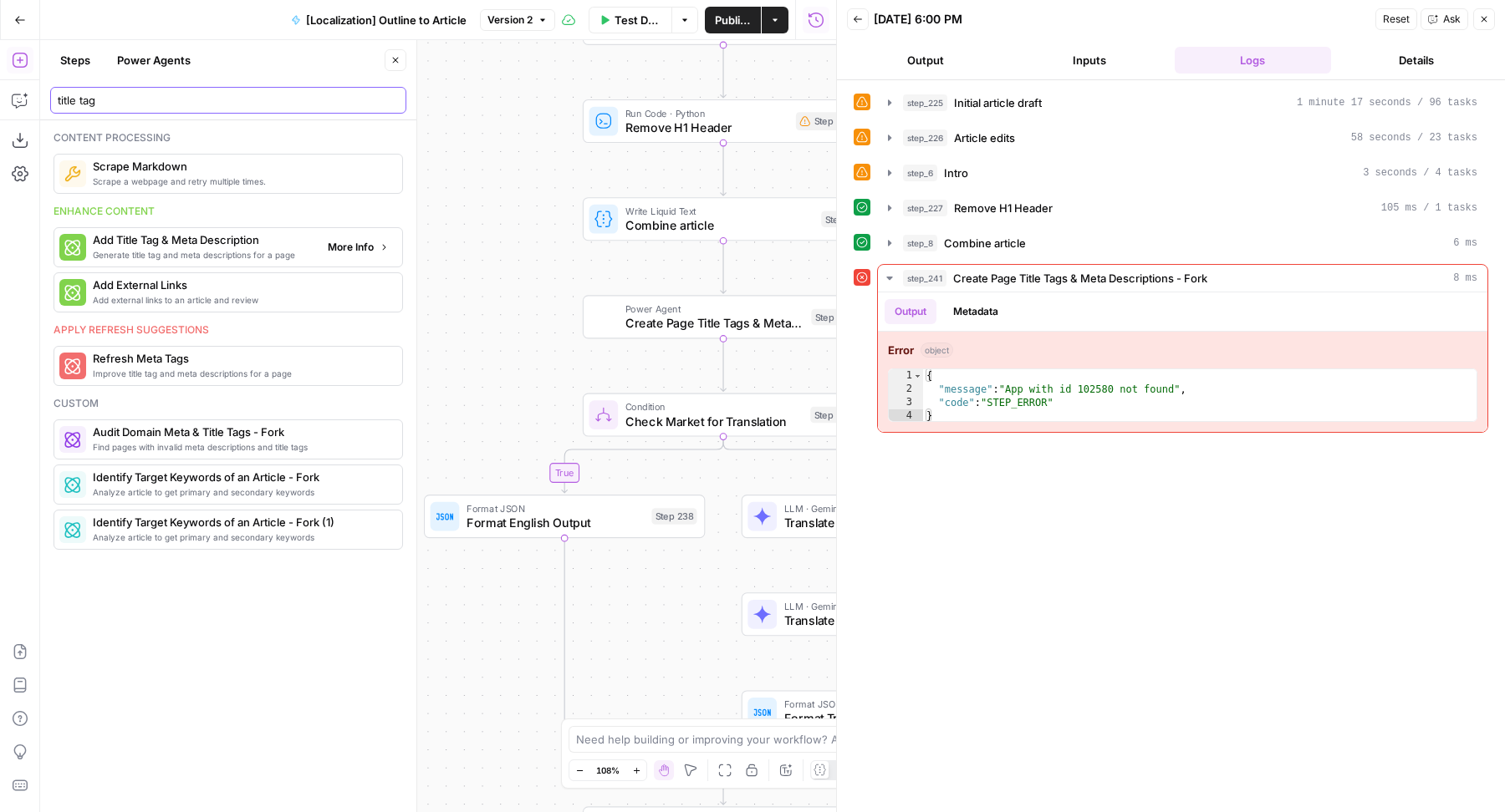
type input "title tag"
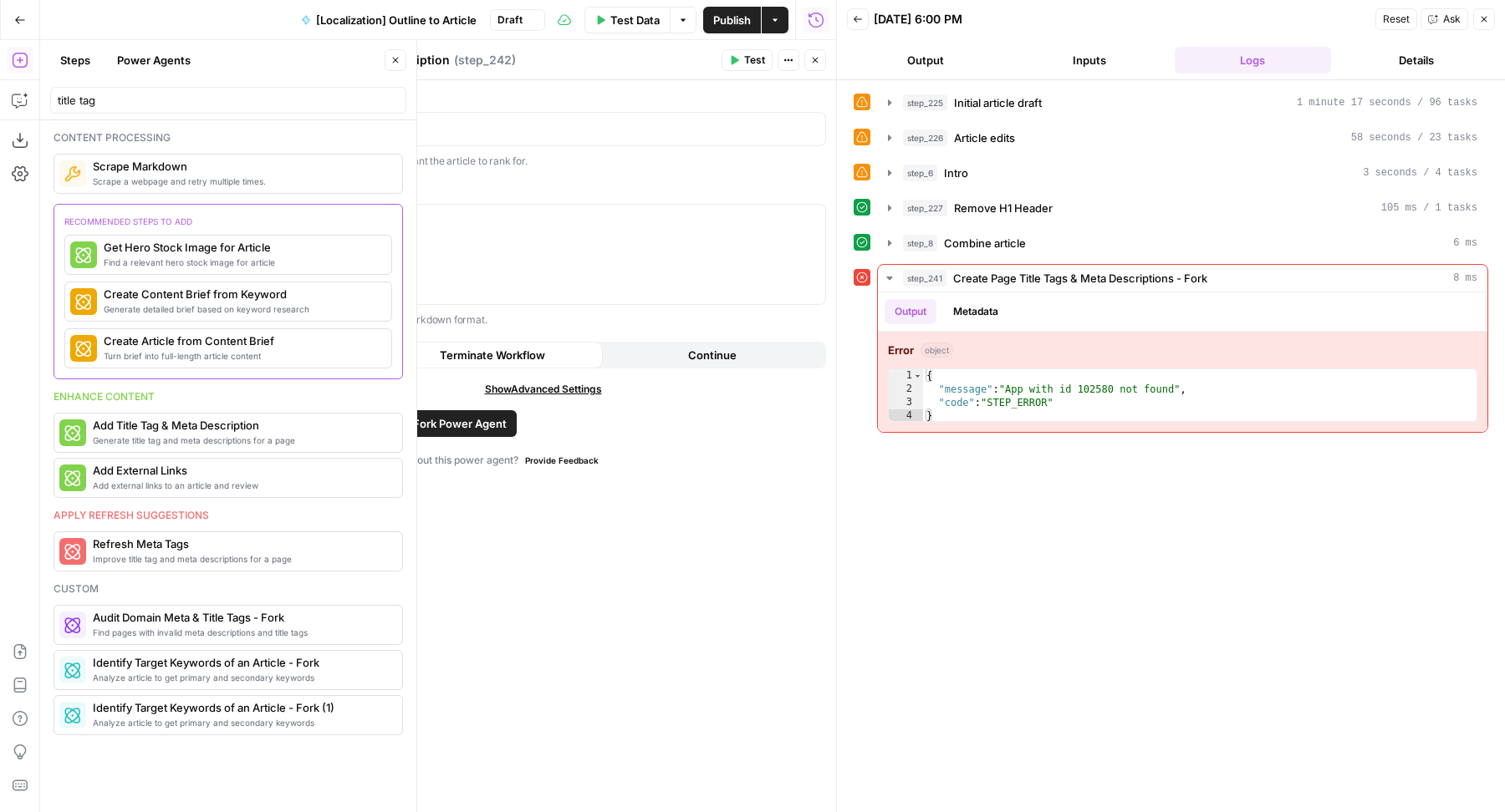
click at [395, 53] on button "Close" at bounding box center [395, 60] width 22 height 22
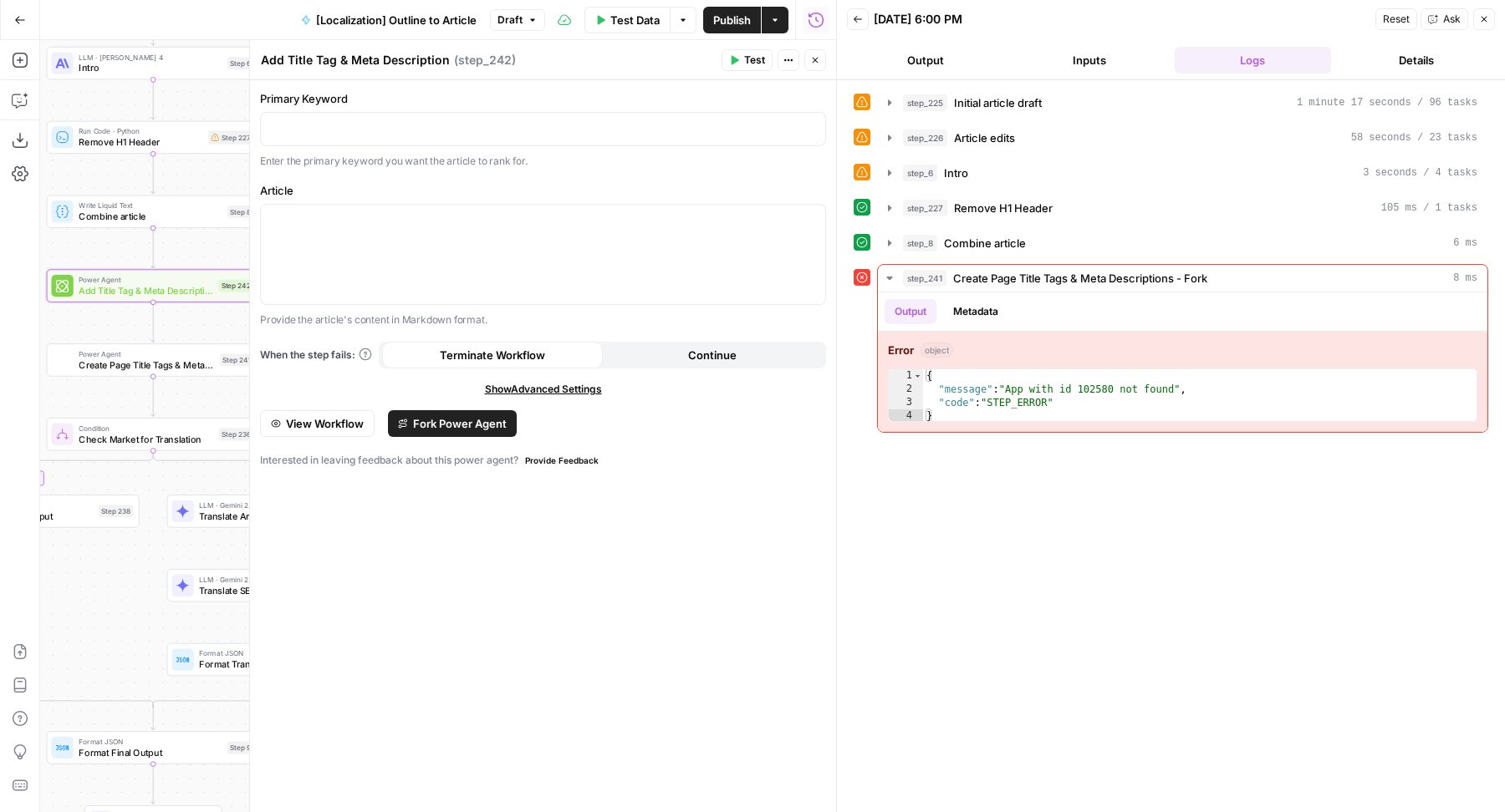
click at [99, 360] on span "Create Page Title Tags & Meta Descriptions - Fork" at bounding box center [147, 364] width 136 height 13
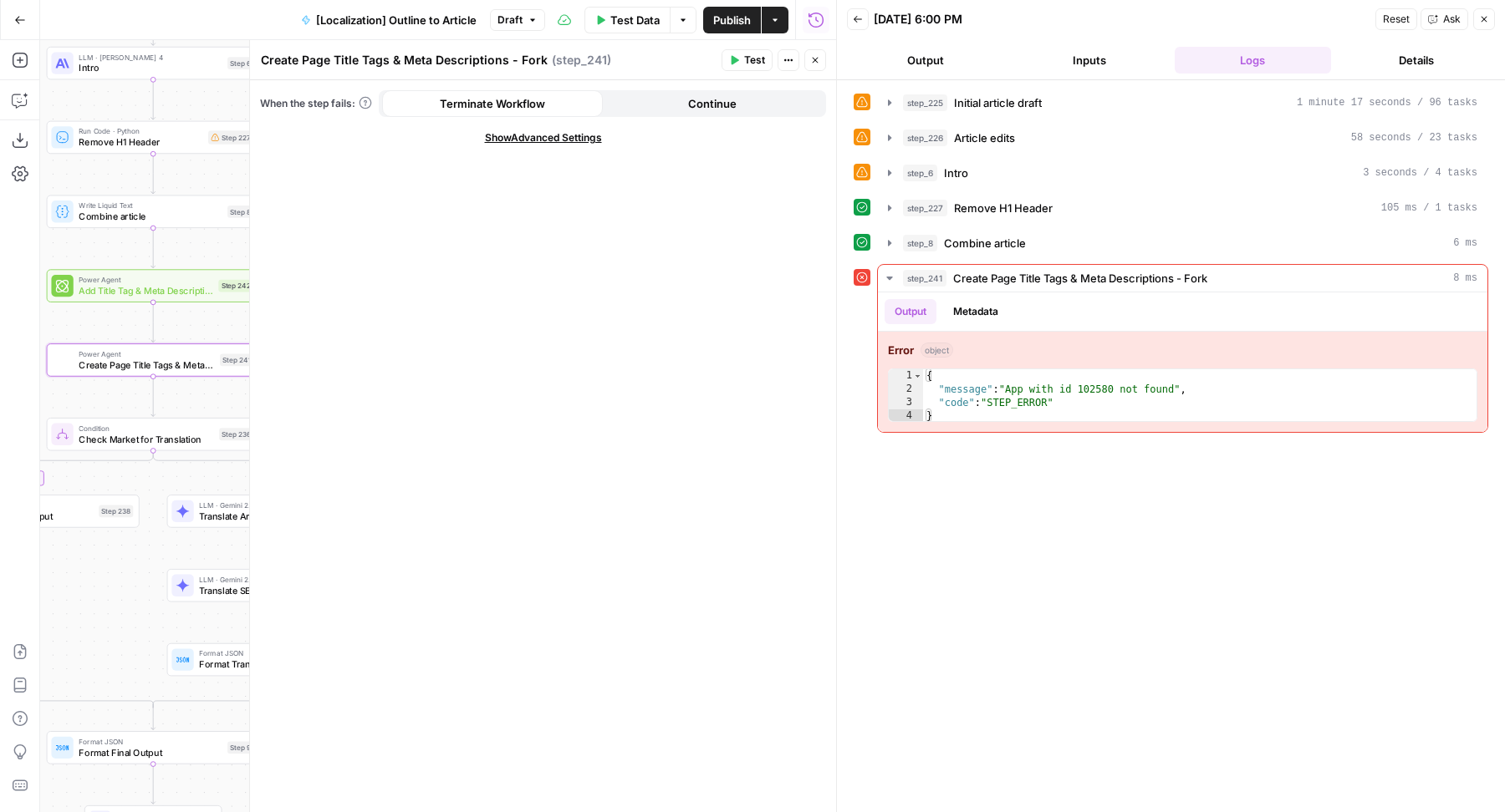
click at [812, 55] on icon "button" at bounding box center [815, 60] width 10 height 10
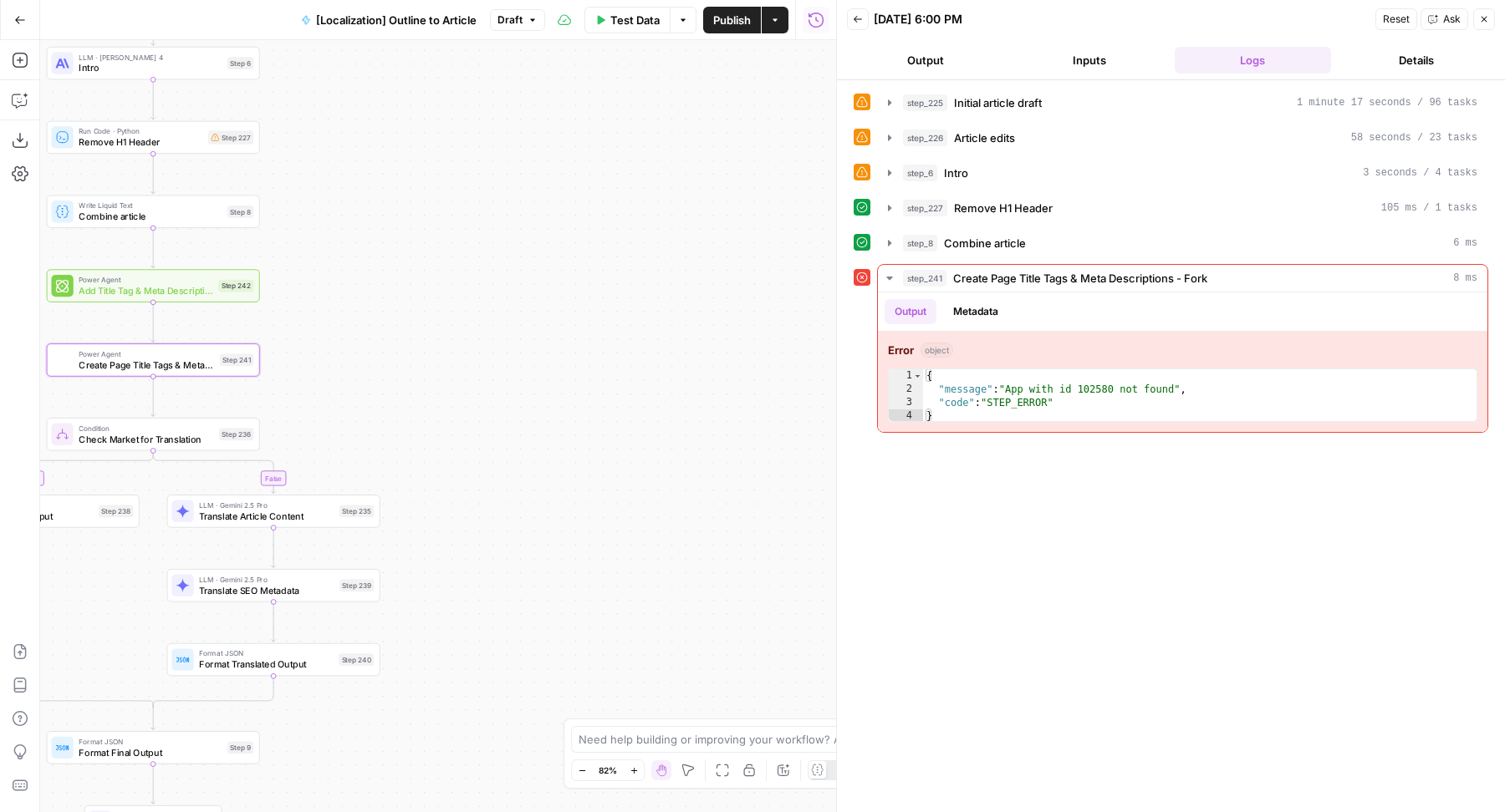
click at [175, 290] on span "Add Title Tag & Meta Description" at bounding box center [146, 290] width 134 height 13
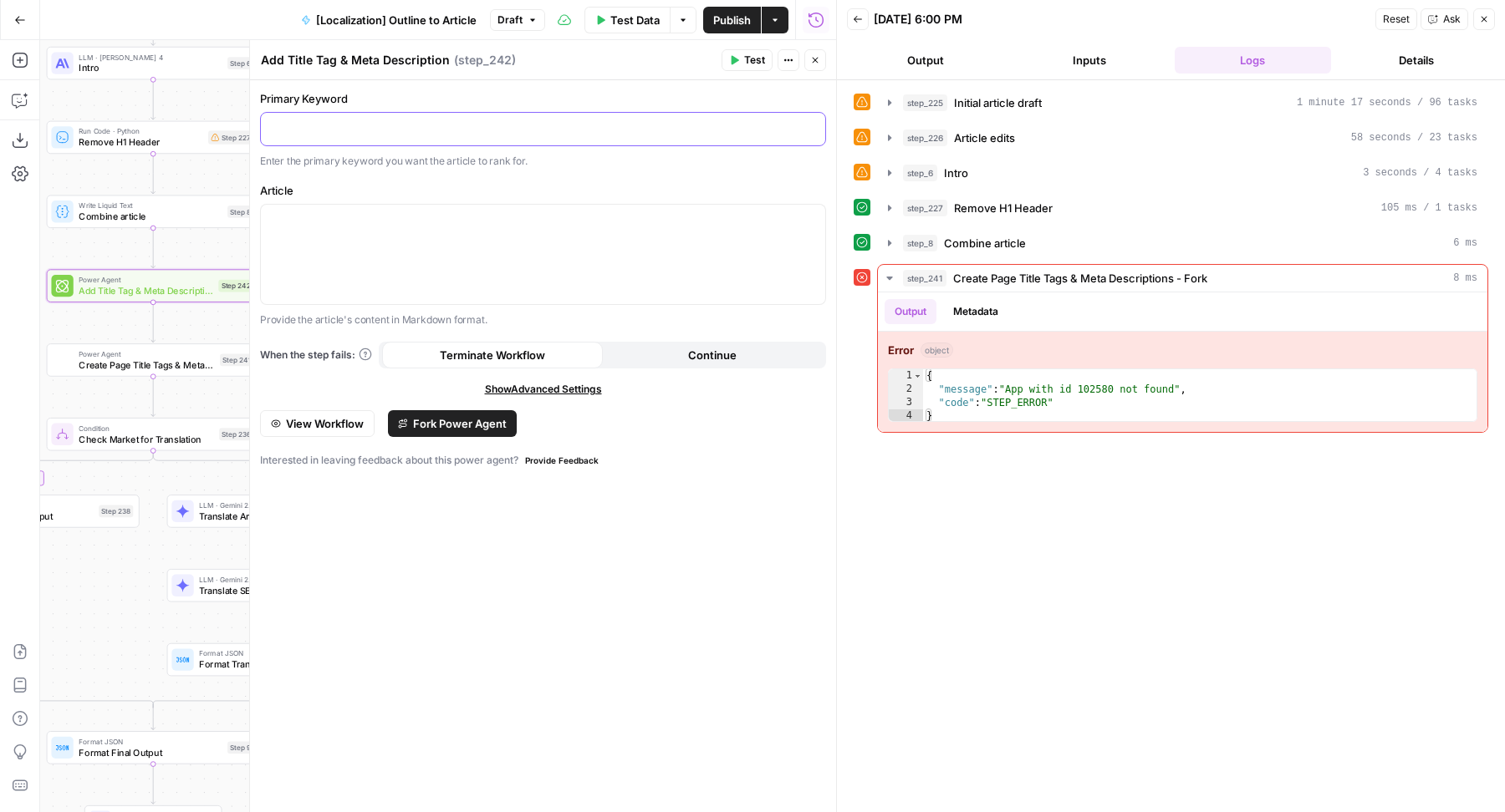
click at [333, 138] on div at bounding box center [543, 129] width 564 height 33
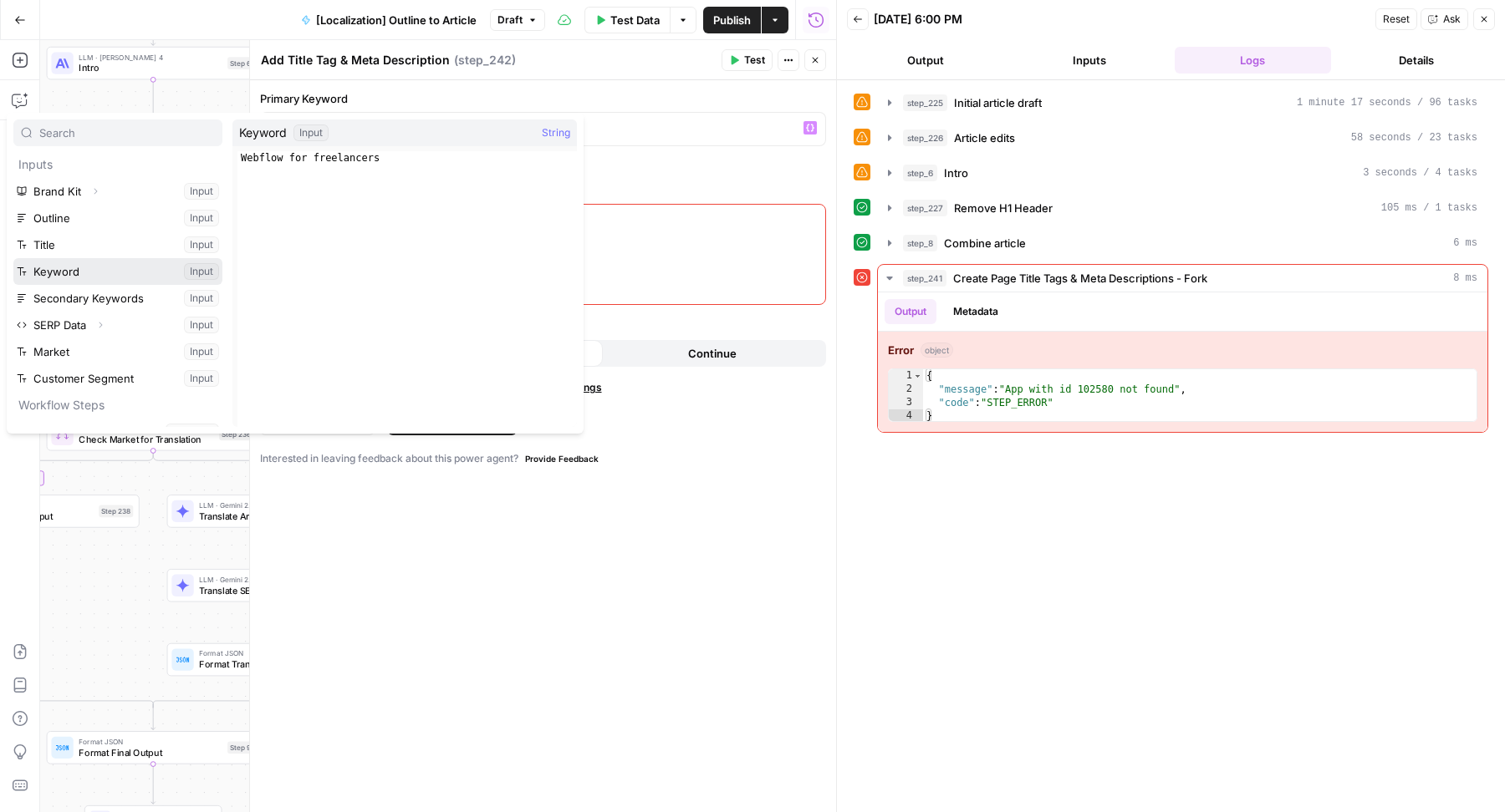
click at [86, 268] on button "Select variable Keyword" at bounding box center [118, 271] width 209 height 27
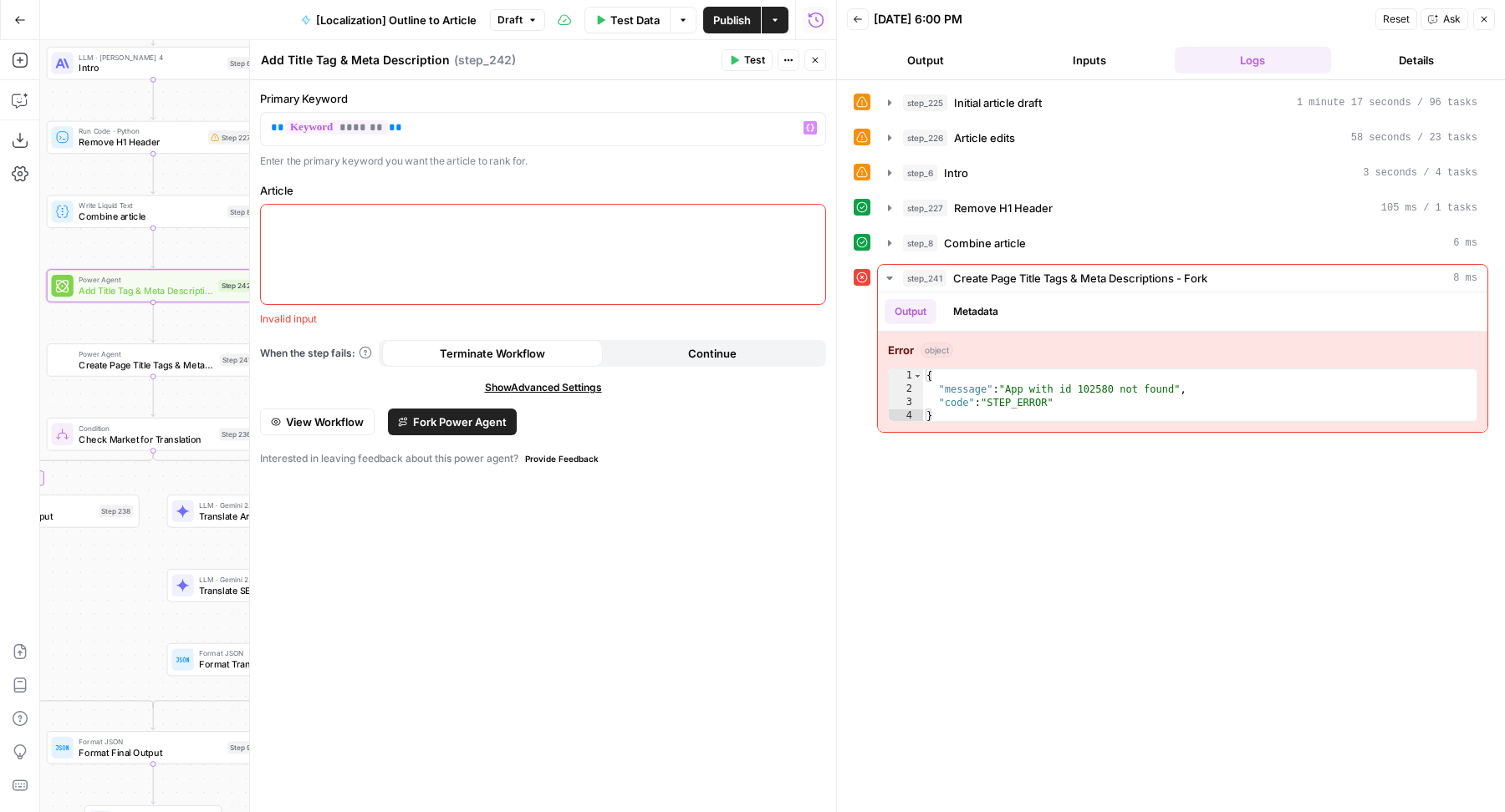
click at [377, 238] on div at bounding box center [543, 254] width 564 height 100
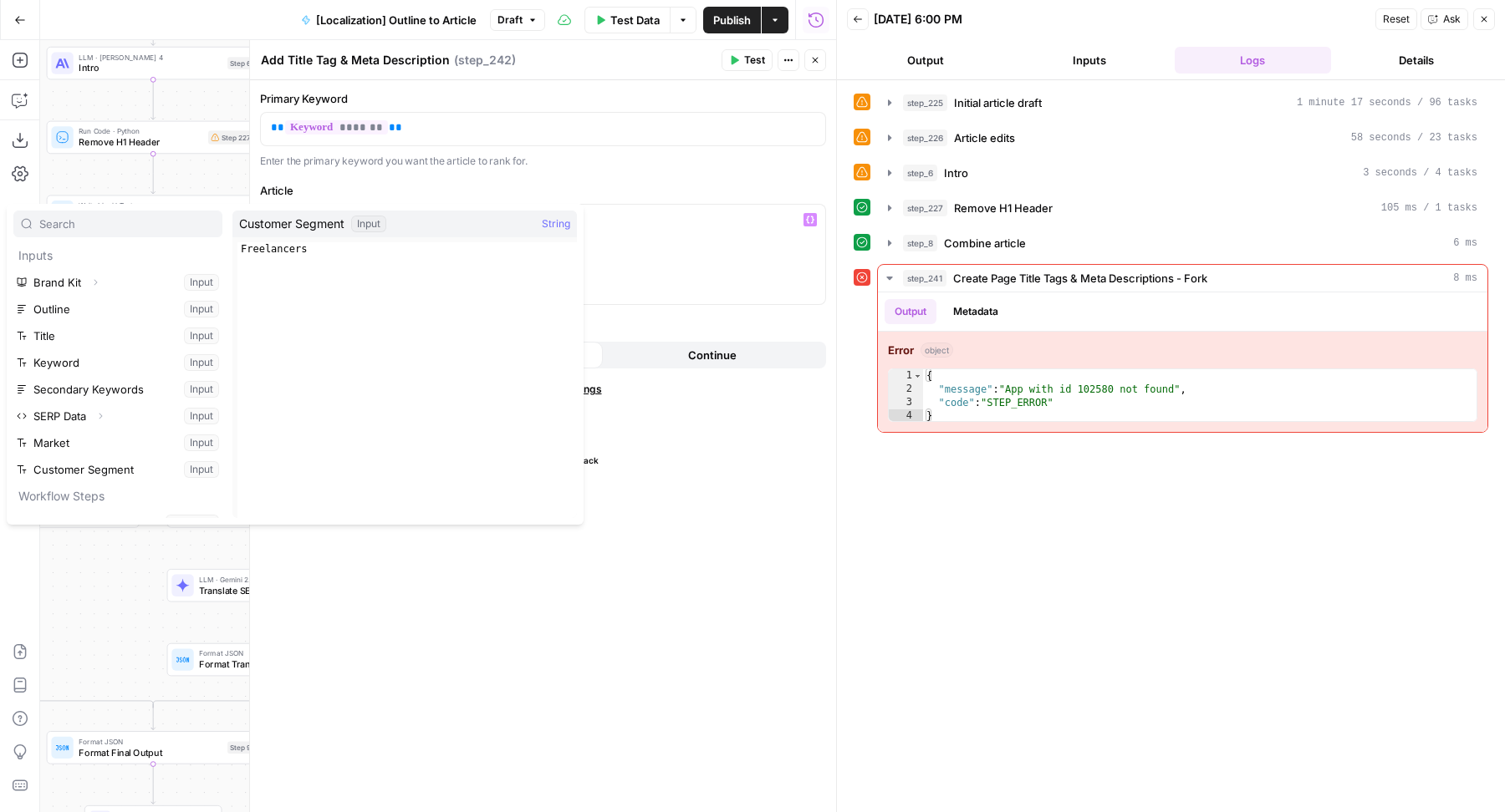
click at [516, 687] on div "Primary Keyword ** ******* ** Enter the primary keyword you want the article to…" at bounding box center [543, 446] width 586 height 732
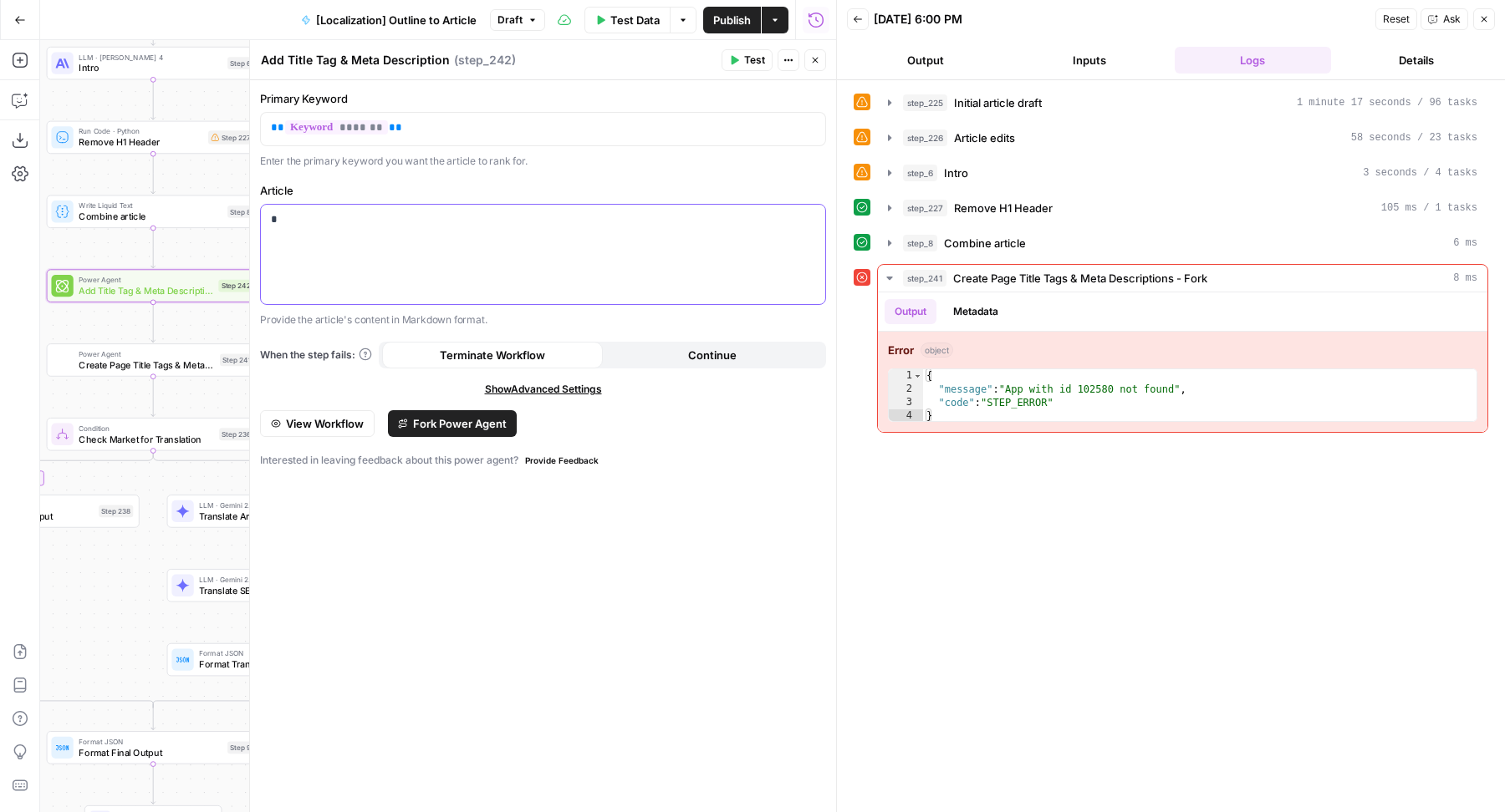
click at [333, 239] on div "*" at bounding box center [543, 254] width 564 height 100
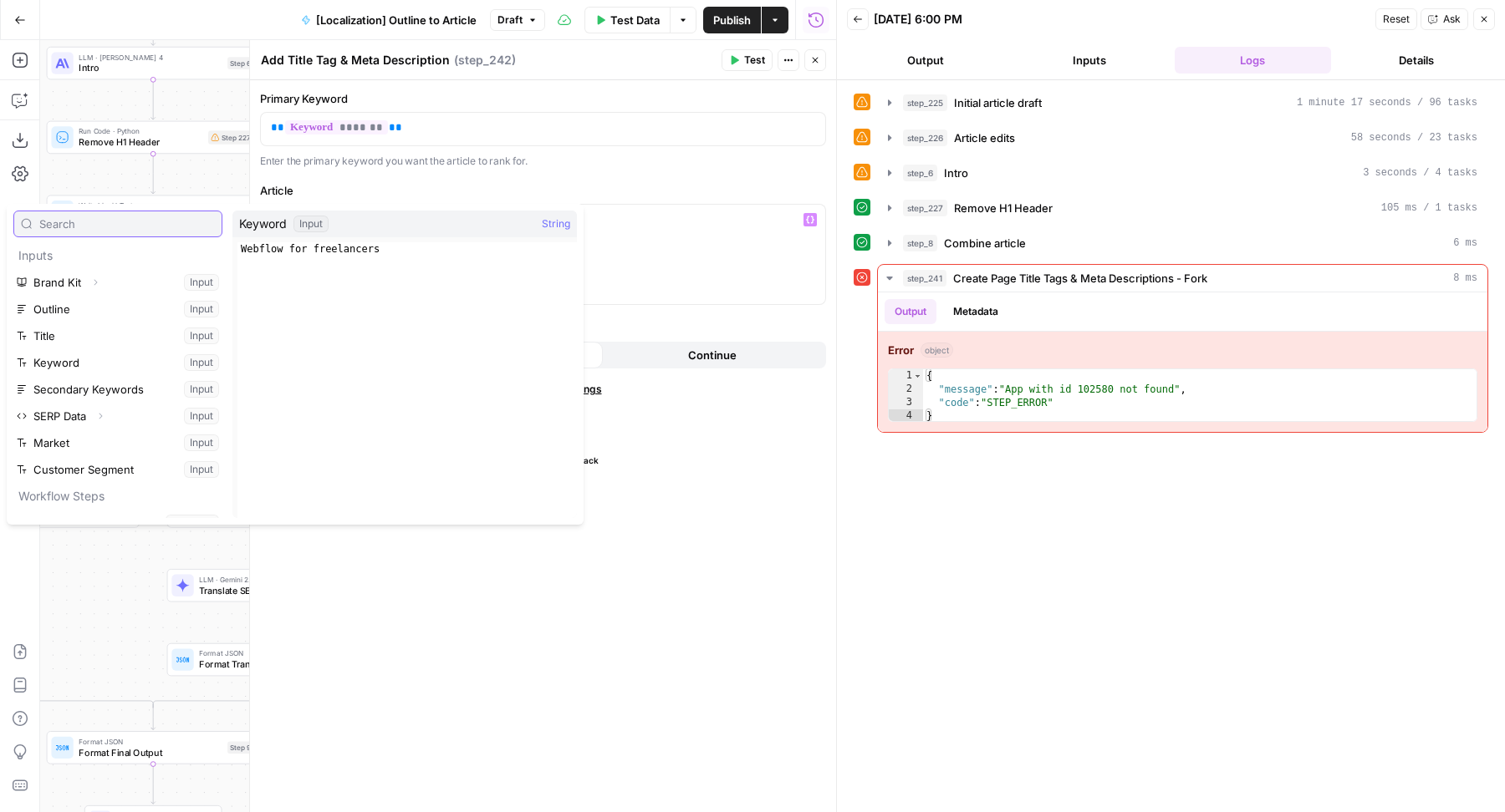
scroll to position [125, 0]
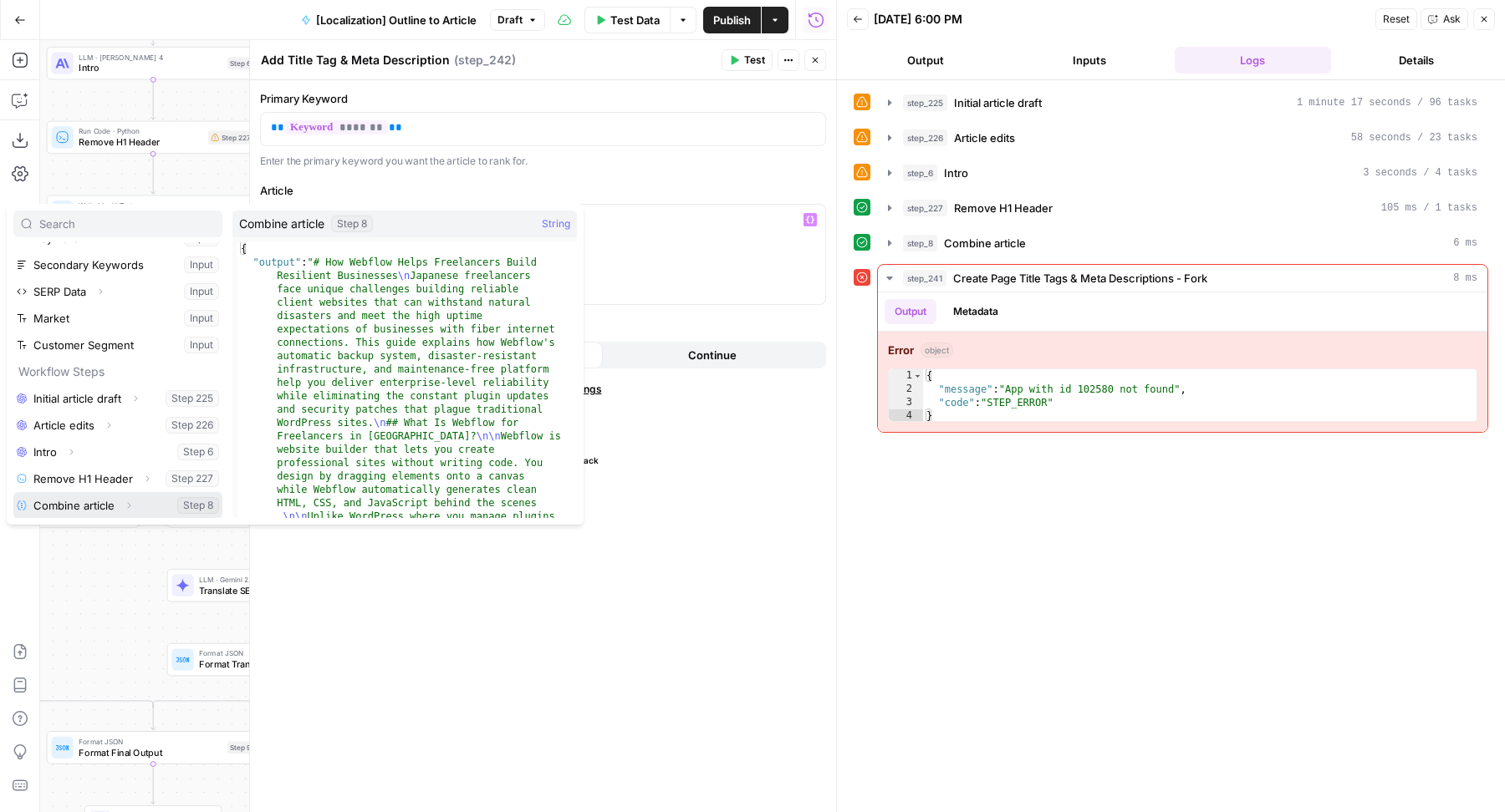
click at [126, 506] on icon "button" at bounding box center [129, 506] width 10 height 10
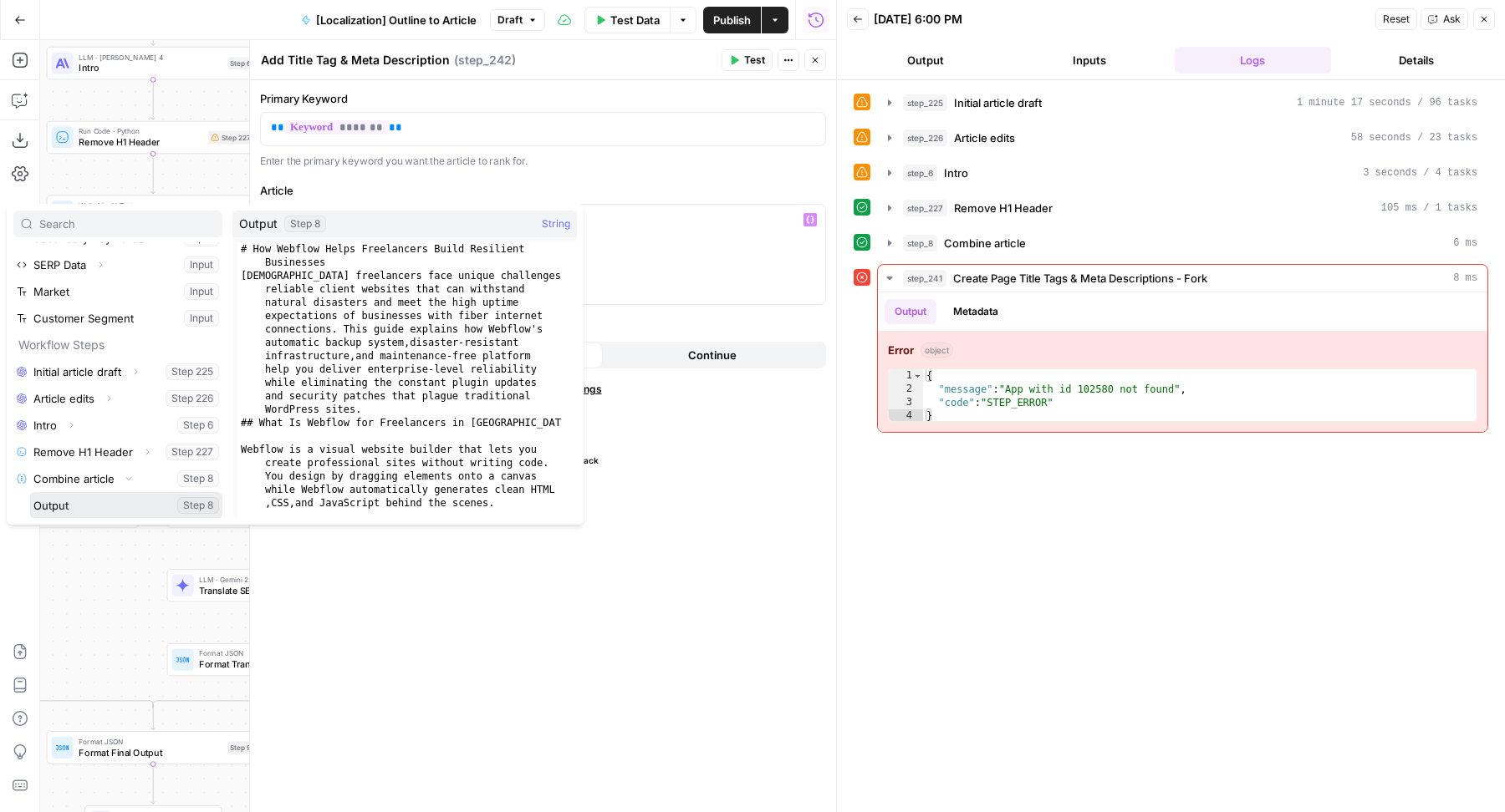
click at [106, 506] on button "Select variable Output" at bounding box center [126, 506] width 193 height 27
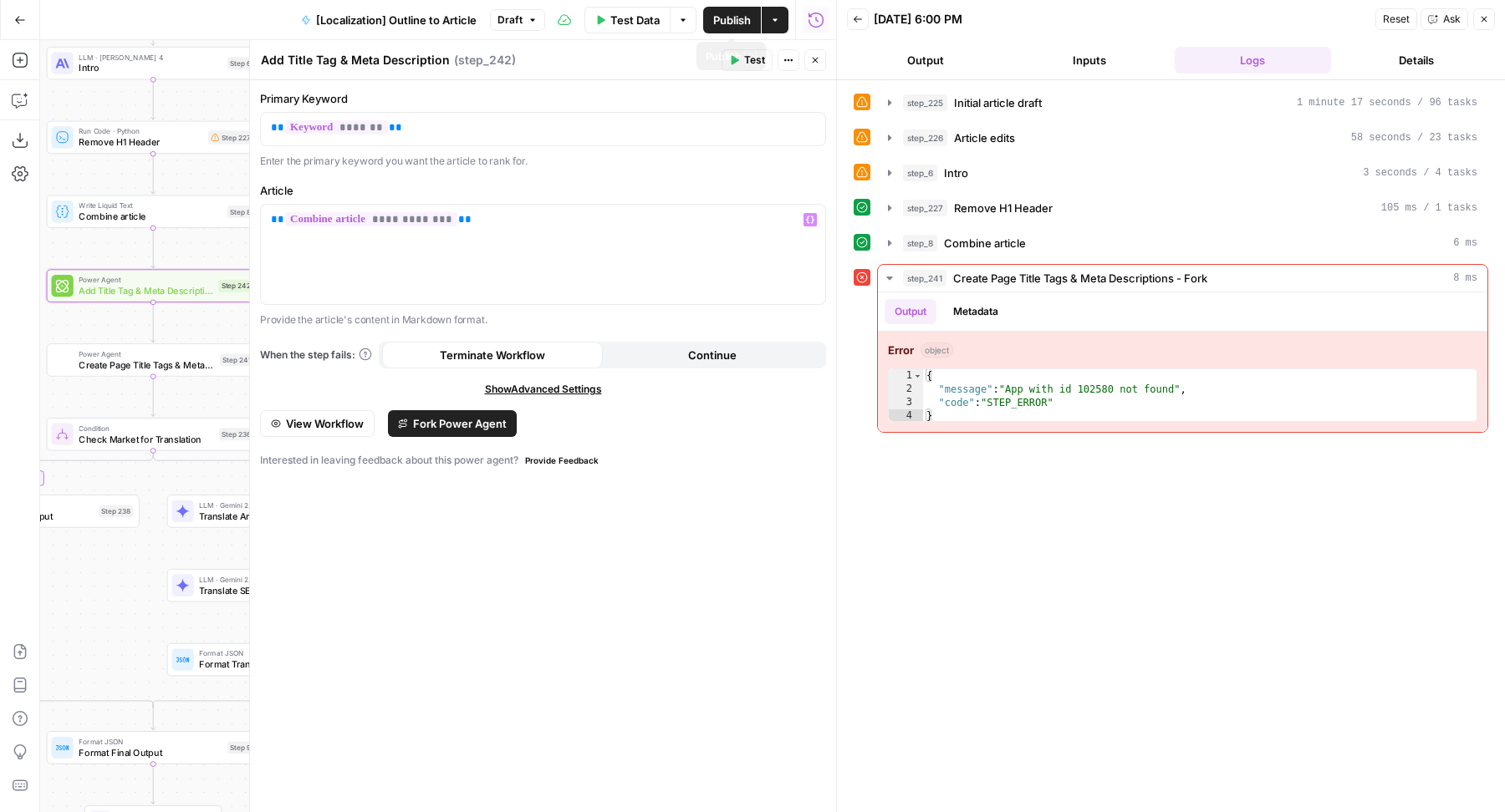
click at [729, 18] on span "Publish" at bounding box center [731, 20] width 38 height 17
click at [448, 418] on span "Fork Power Agent" at bounding box center [460, 424] width 94 height 17
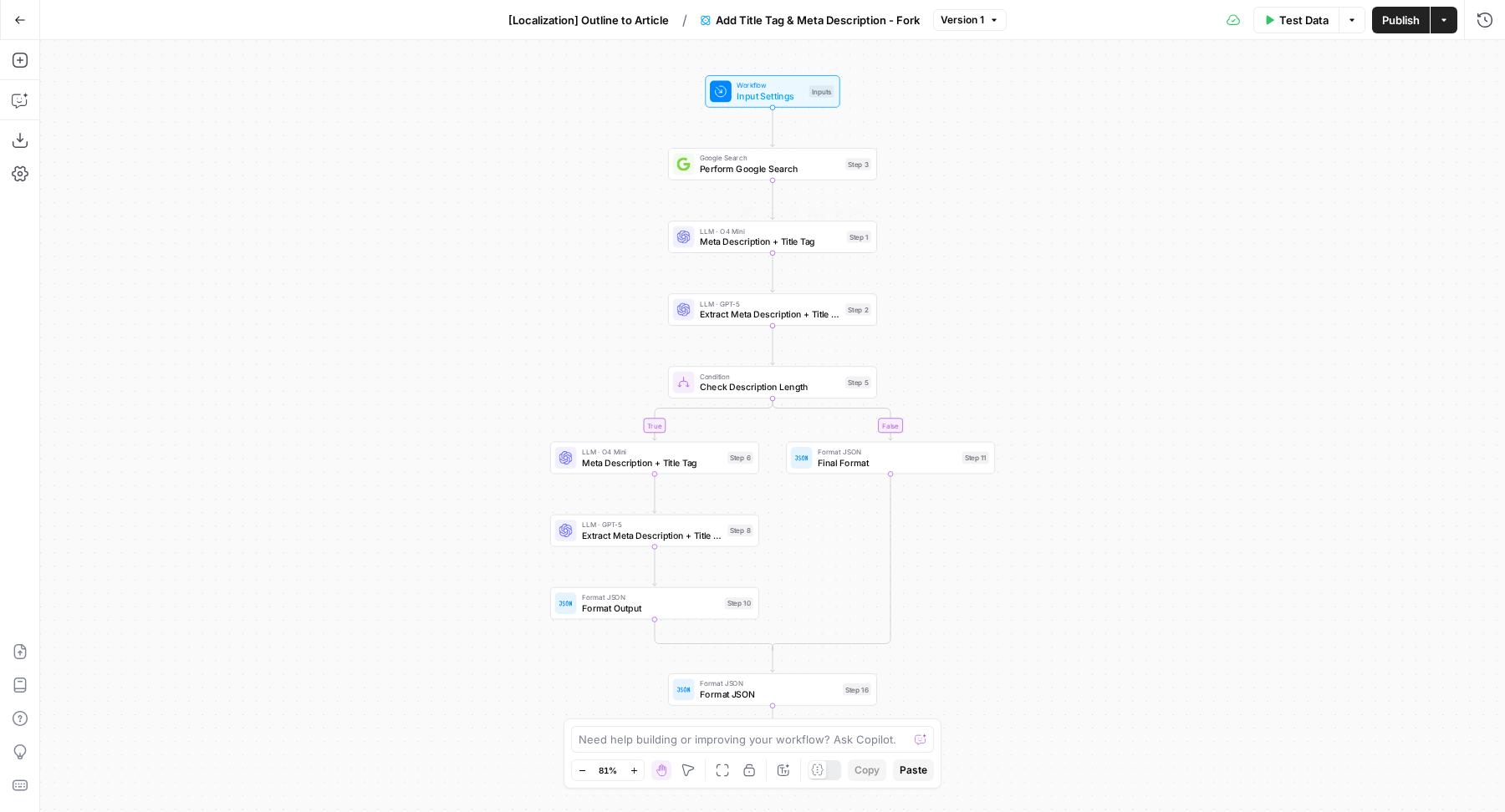
click at [736, 241] on span "Meta Description + Title Tag" at bounding box center [770, 241] width 142 height 13
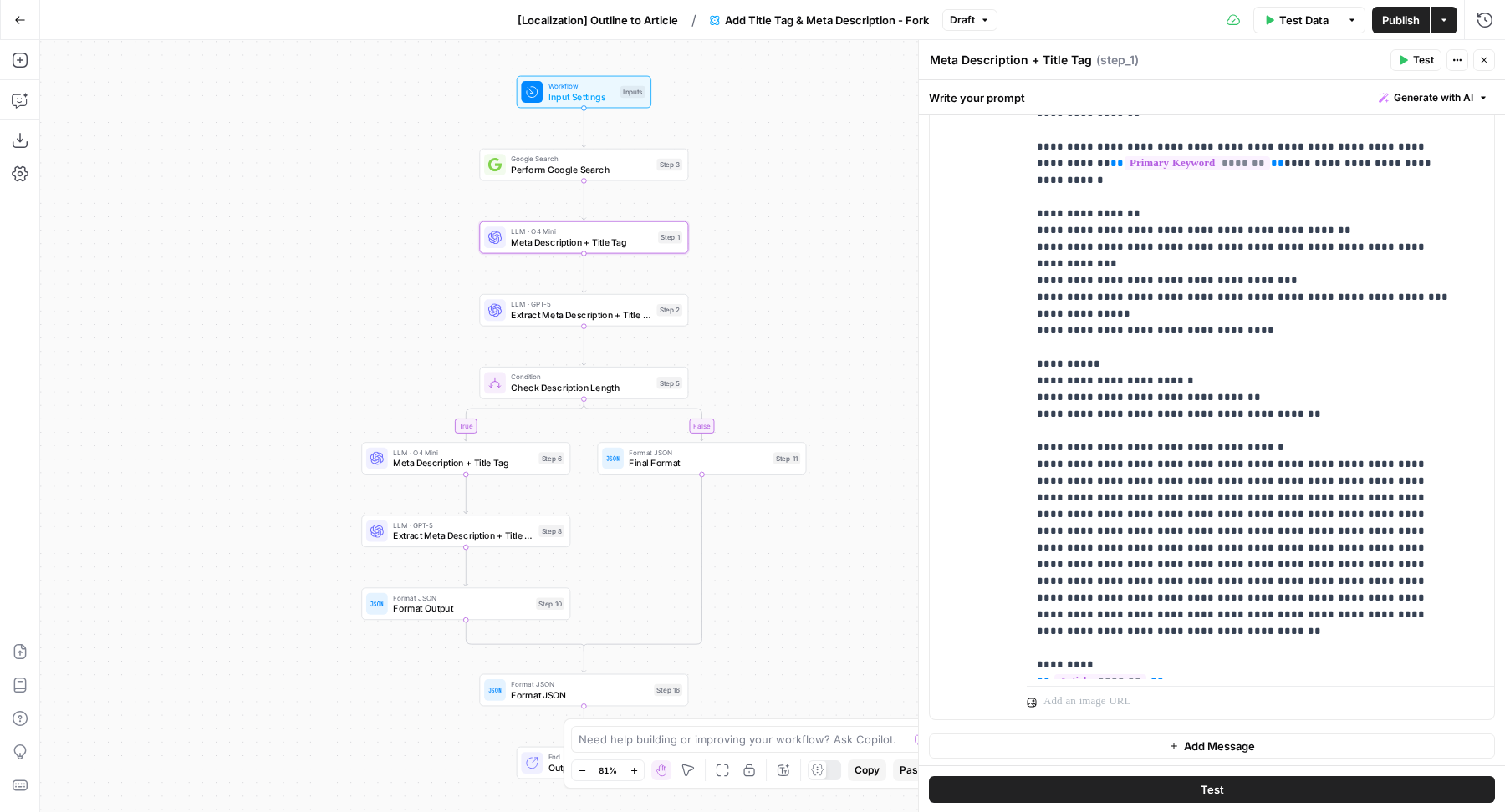
scroll to position [118, 0]
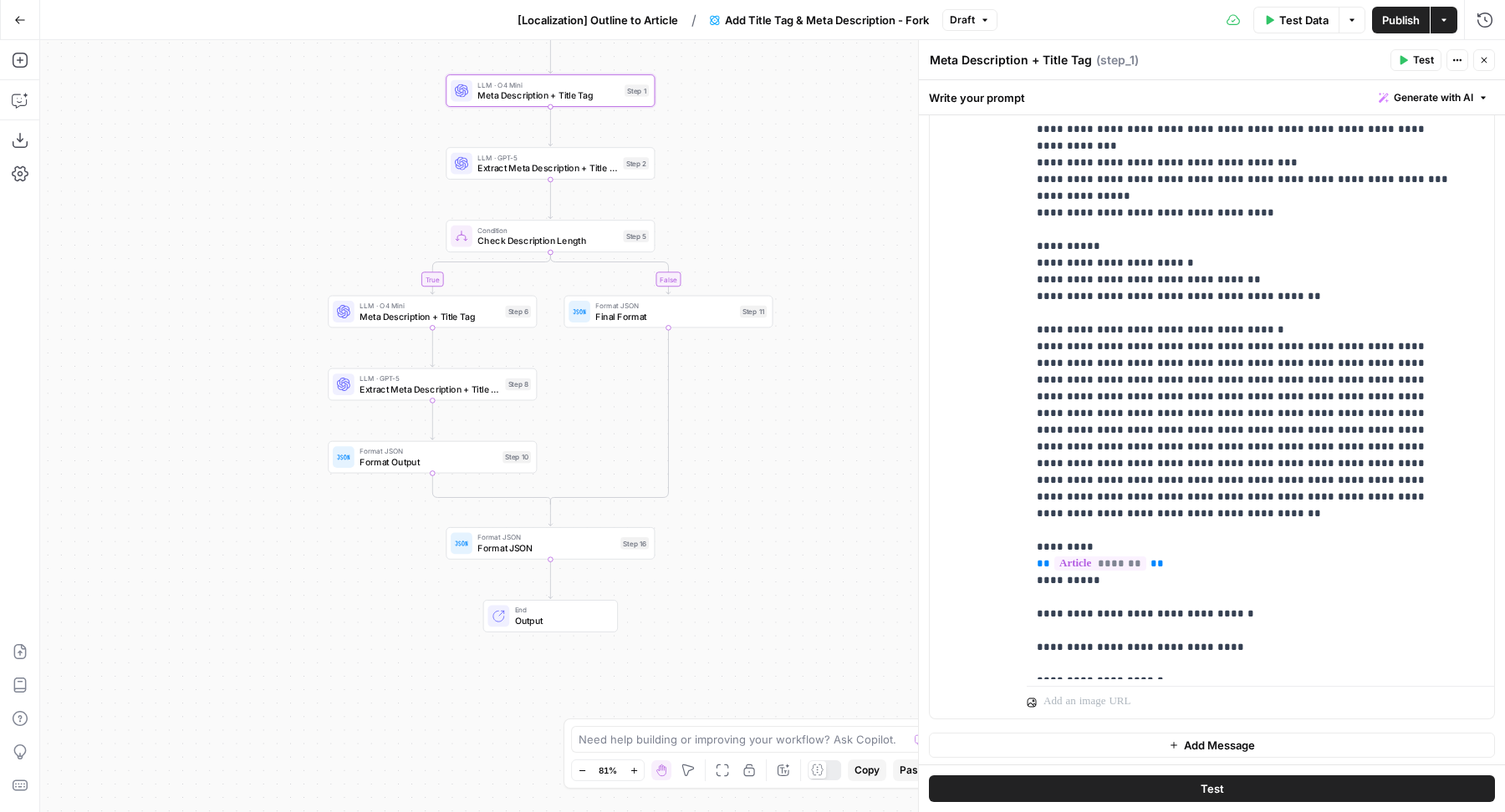
click at [511, 555] on div "Format JSON Format JSON Step 16 Copy step Delete step Add Note Test" at bounding box center [550, 543] width 209 height 33
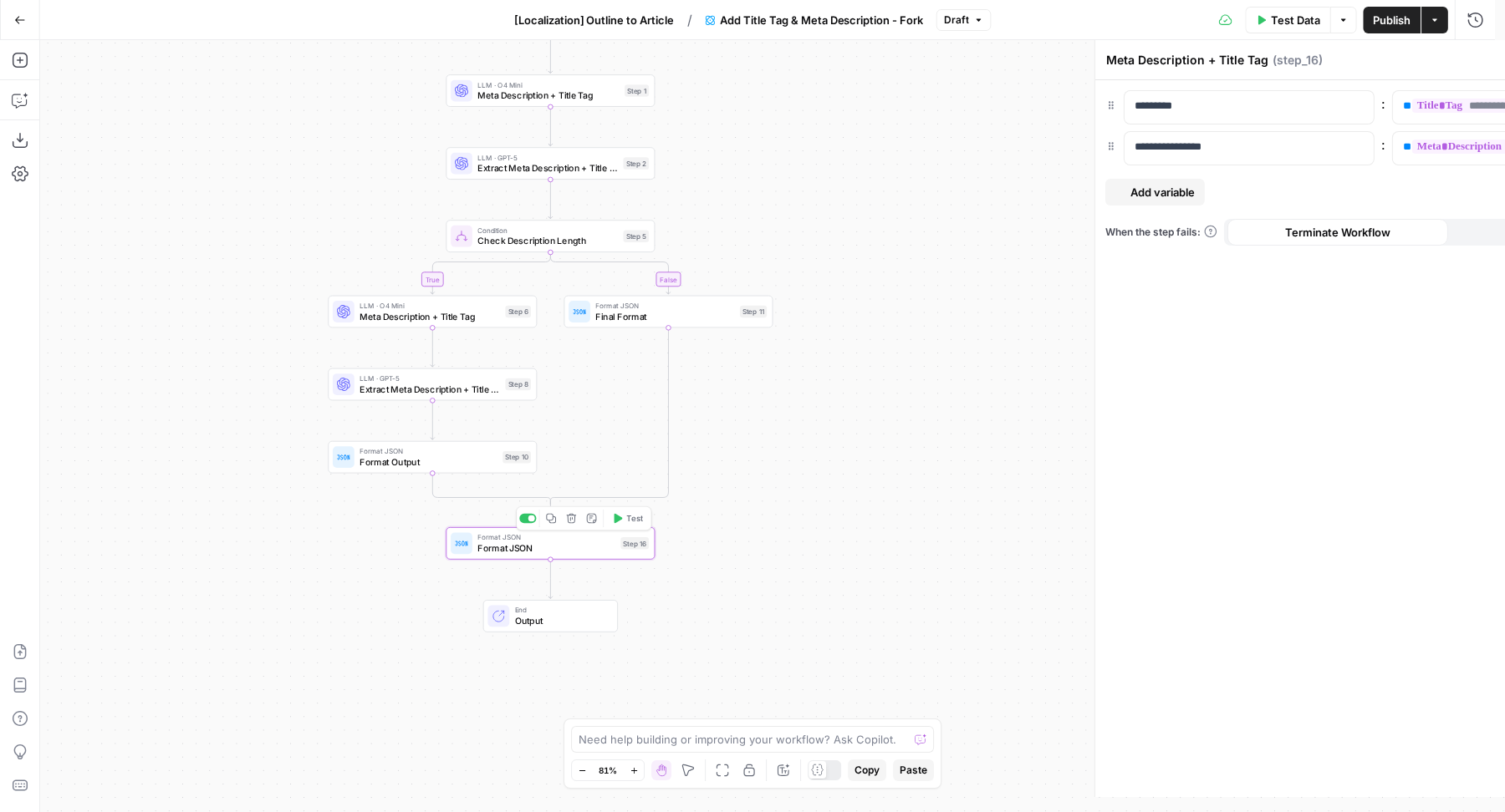
type textarea "Format JSON"
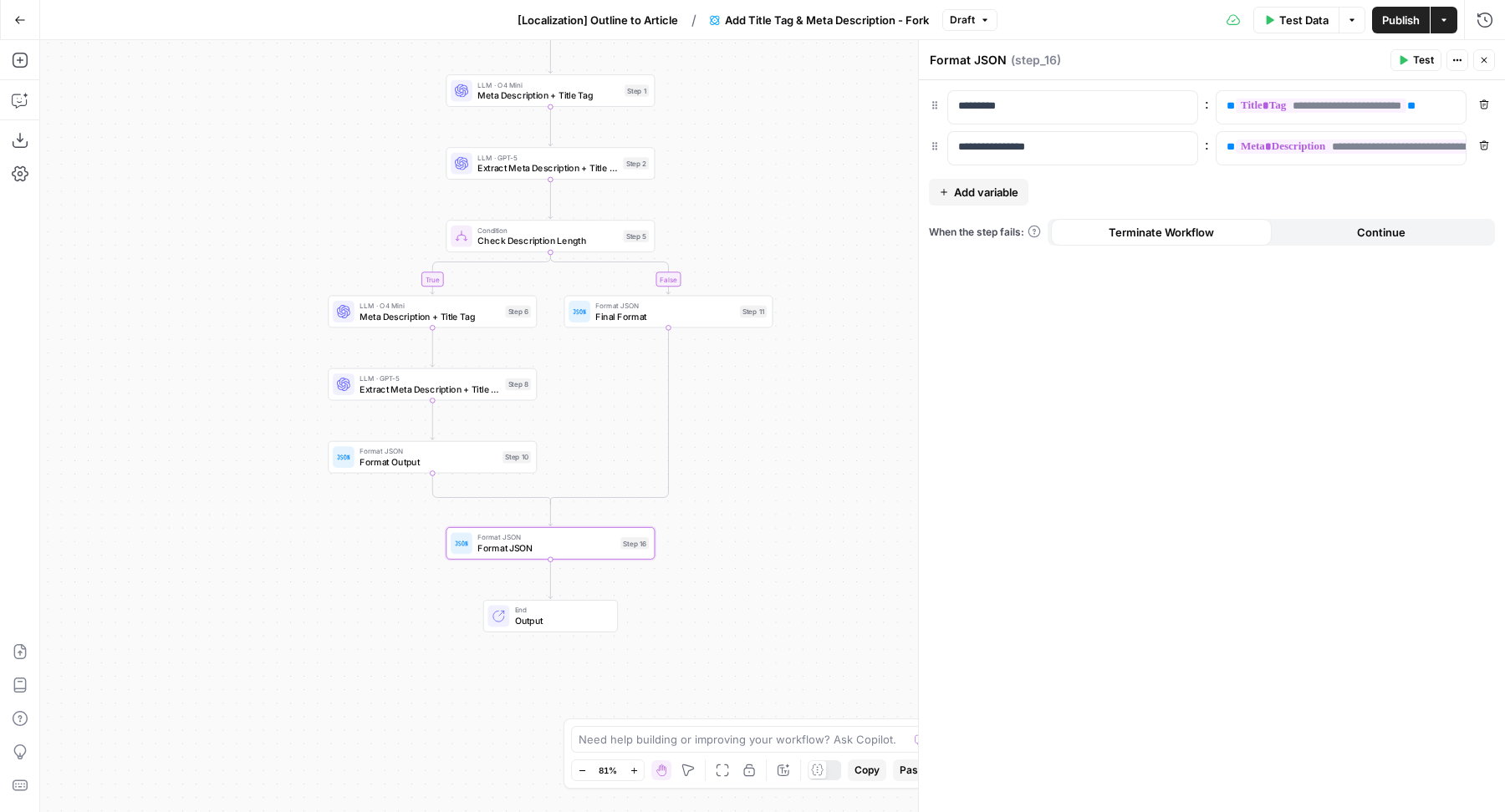
click at [374, 463] on span "Format Output" at bounding box center [428, 462] width 137 height 13
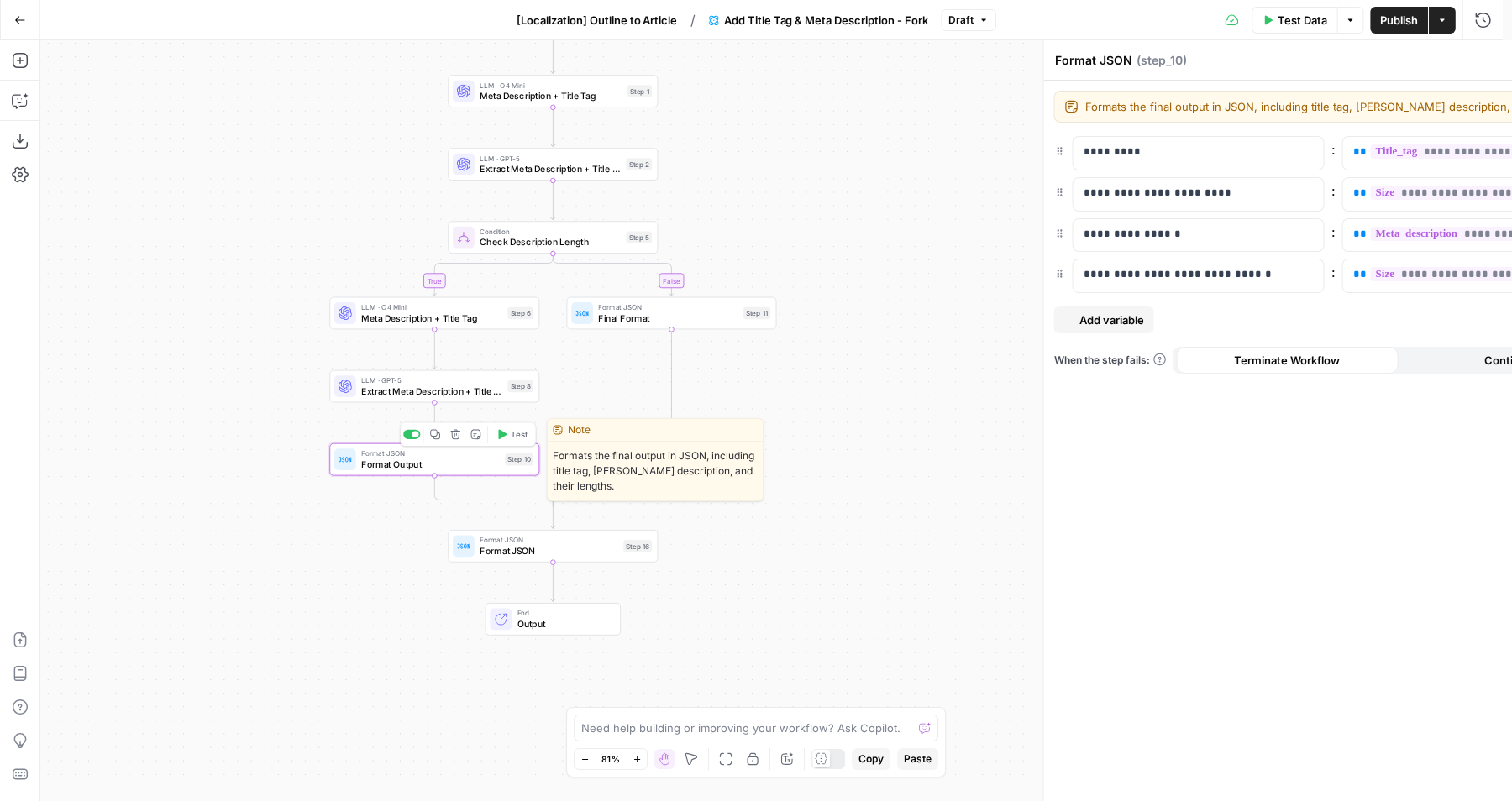
type textarea "Format Output"
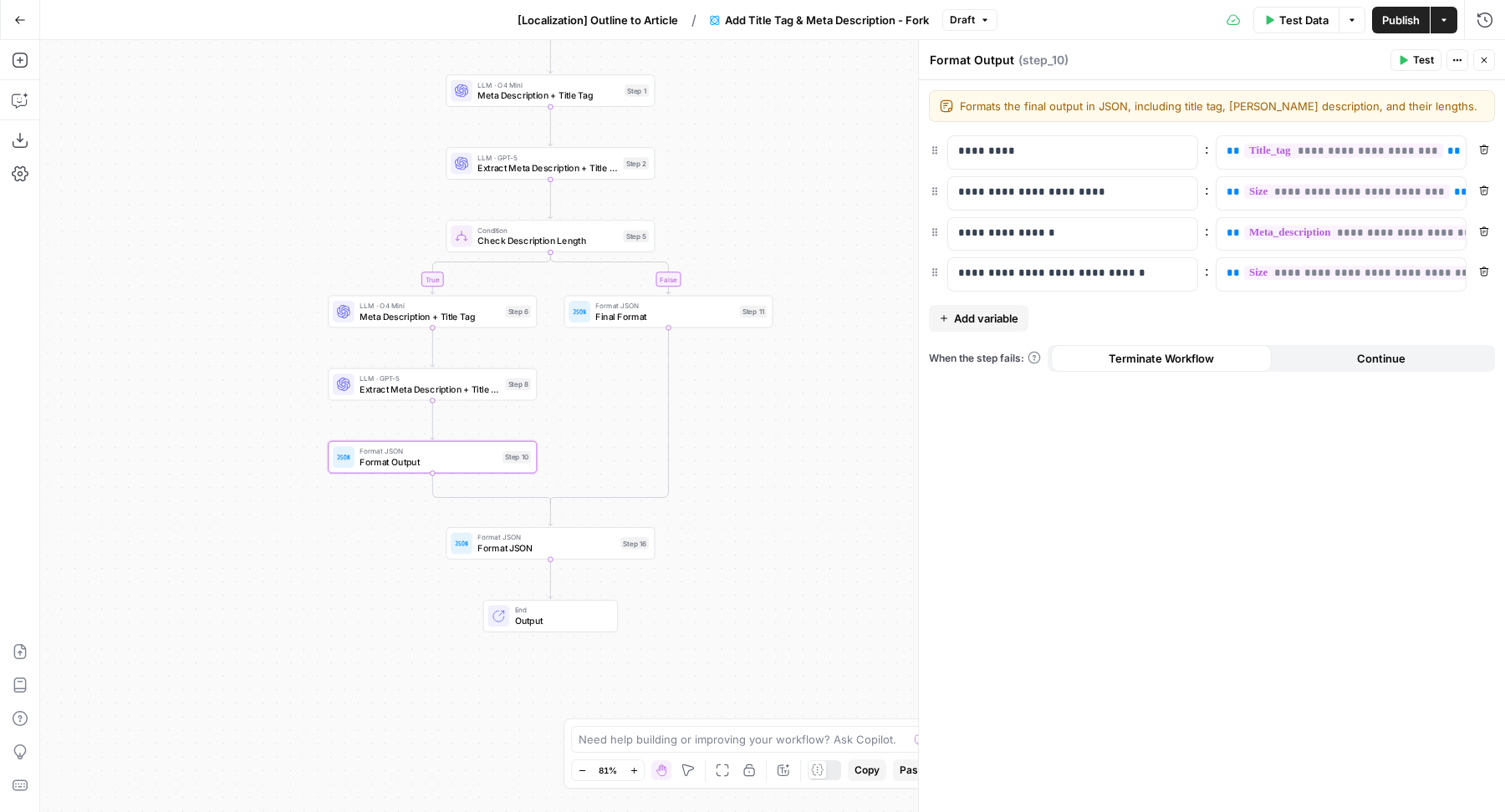
click at [643, 21] on span "[Localization] Outline to Article" at bounding box center [598, 20] width 161 height 17
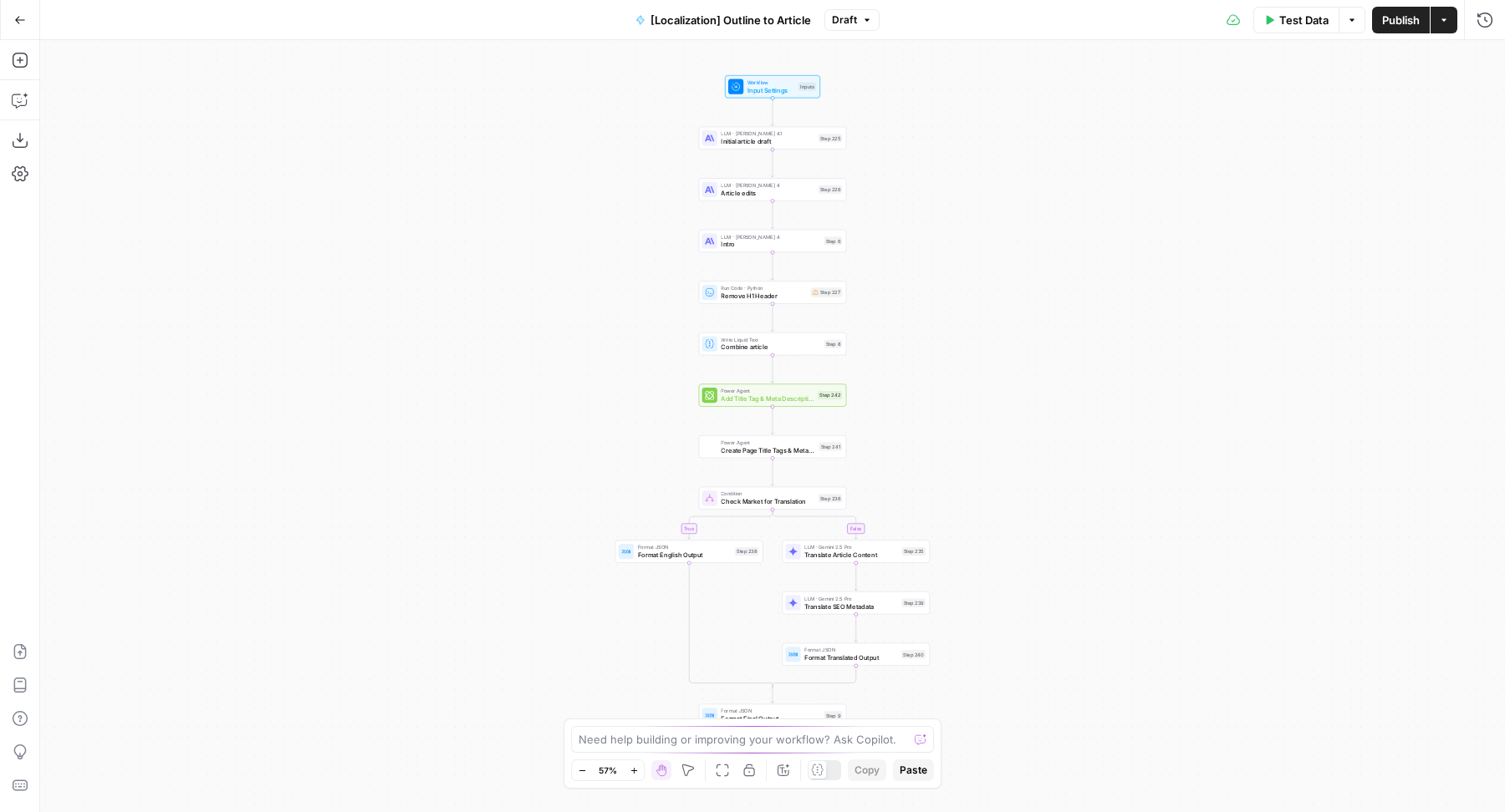
click at [1374, 23] on button "Publish" at bounding box center [1400, 20] width 58 height 27
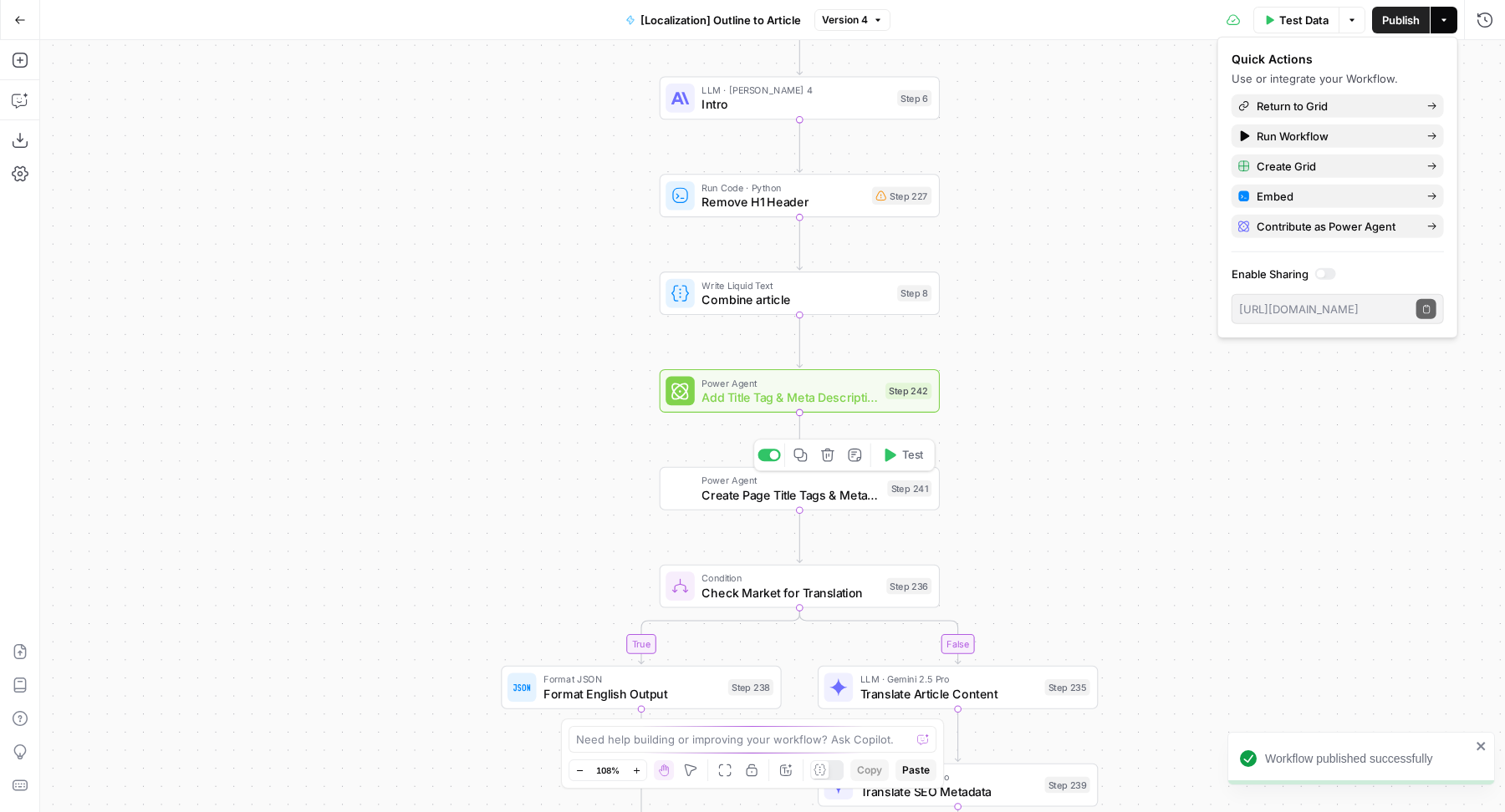
click at [830, 453] on icon "button" at bounding box center [827, 455] width 14 height 14
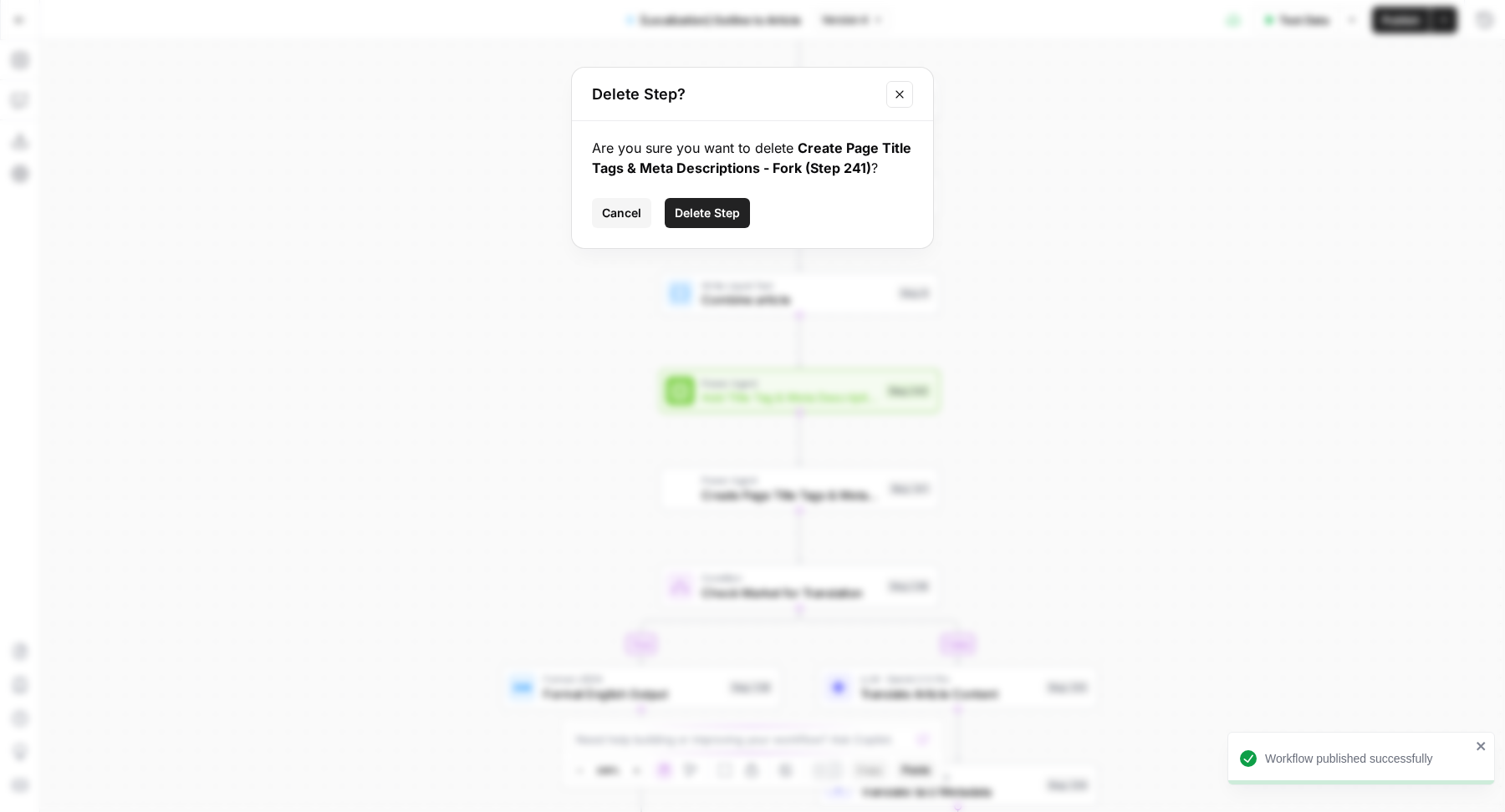
click at [703, 213] on span "Delete Step" at bounding box center [708, 213] width 65 height 17
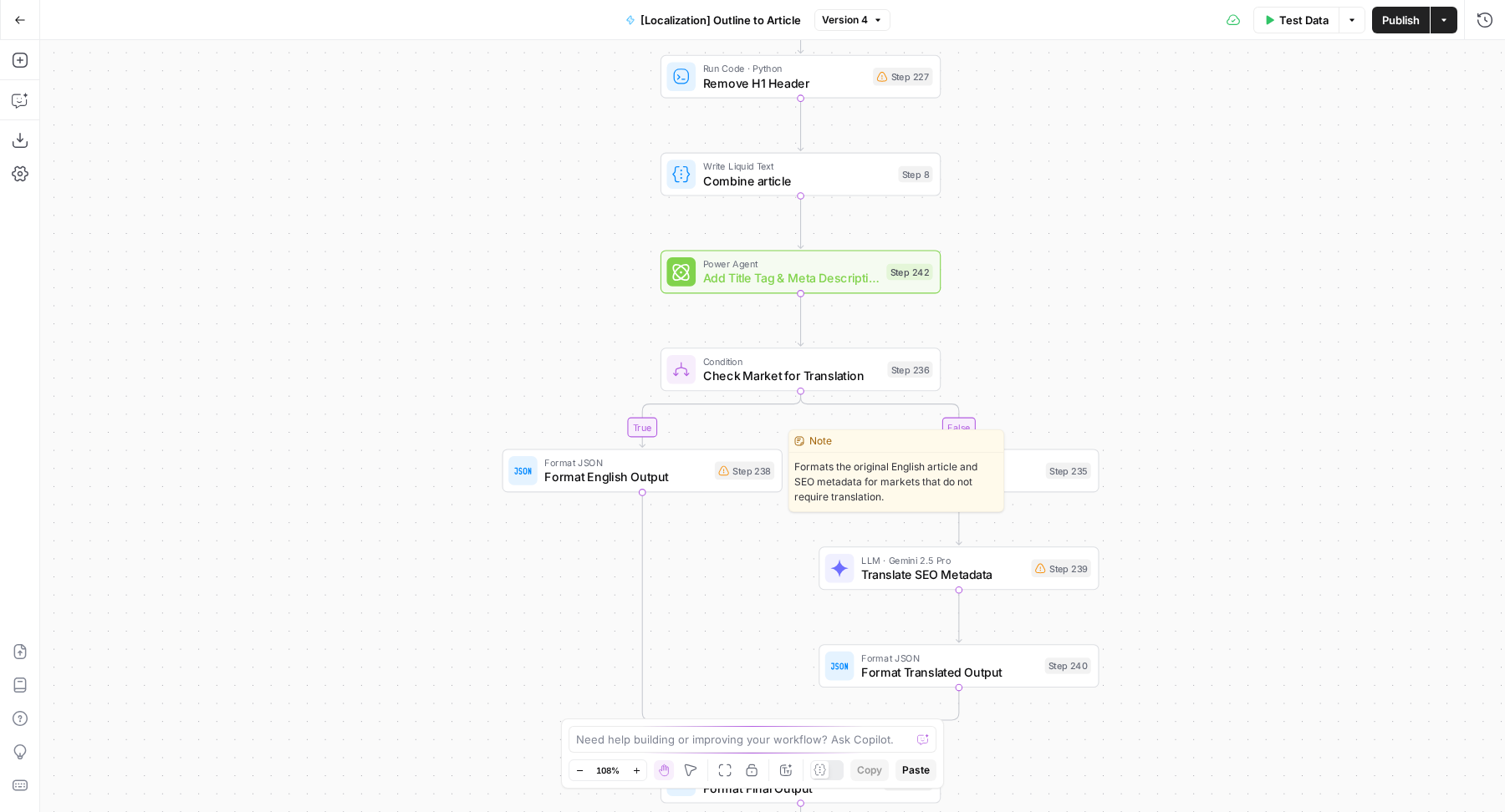
click at [605, 477] on span "Format English Output" at bounding box center [626, 477] width 163 height 18
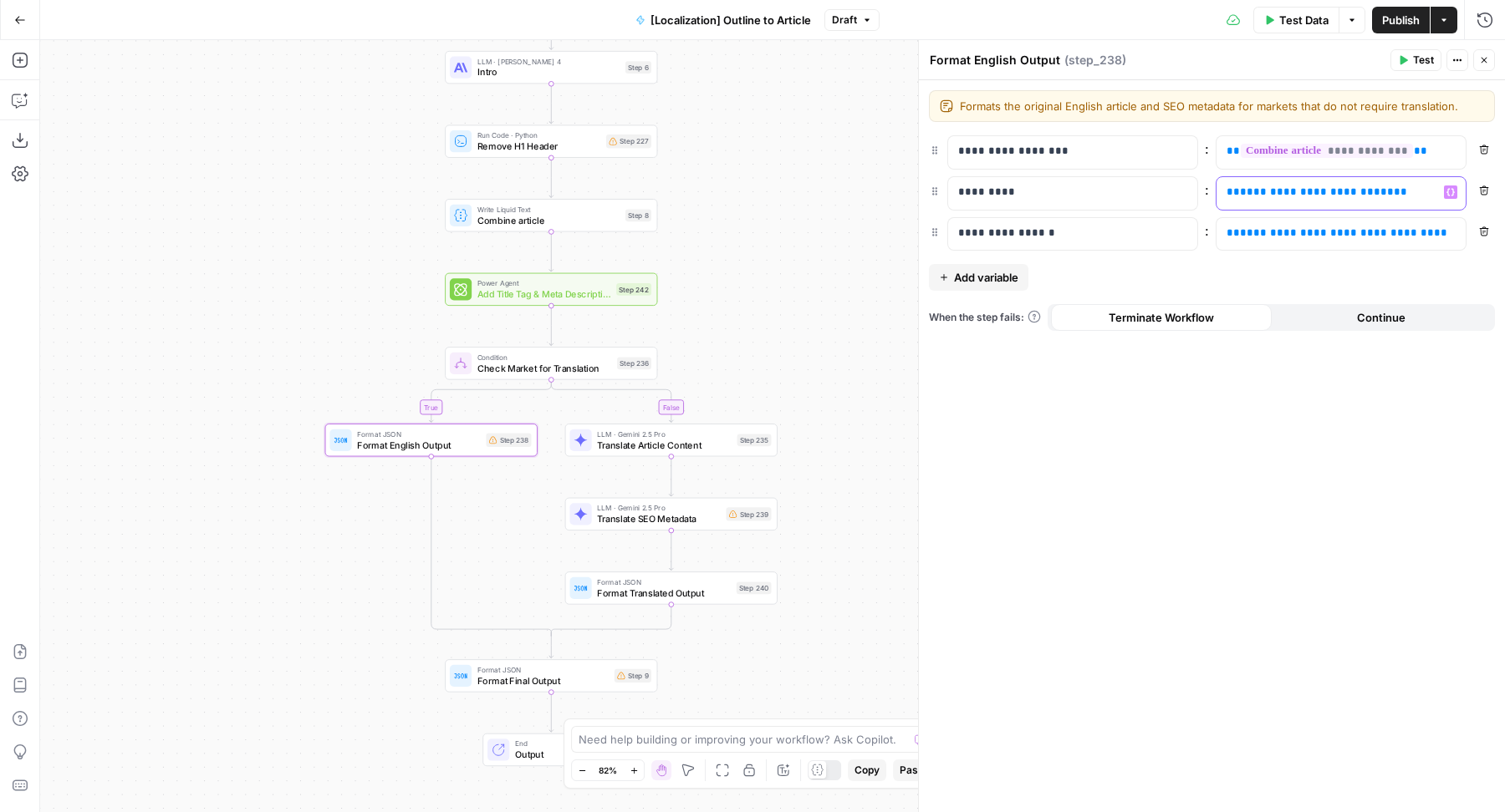
click at [1282, 195] on span "**********" at bounding box center [1317, 192] width 154 height 11
click at [1281, 229] on span "**********" at bounding box center [1337, 232] width 194 height 11
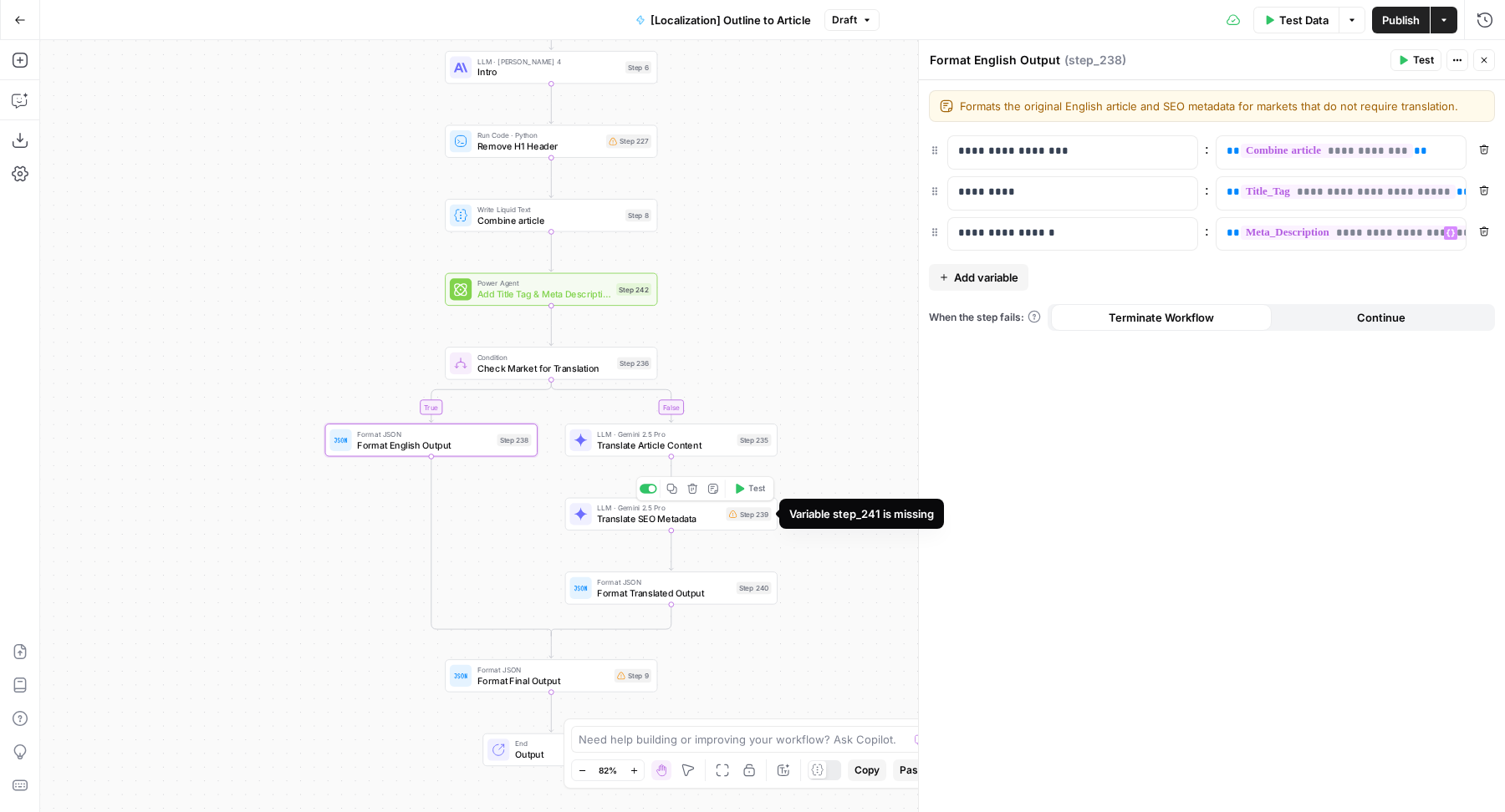
click at [739, 513] on div "Step 239" at bounding box center [748, 514] width 45 height 13
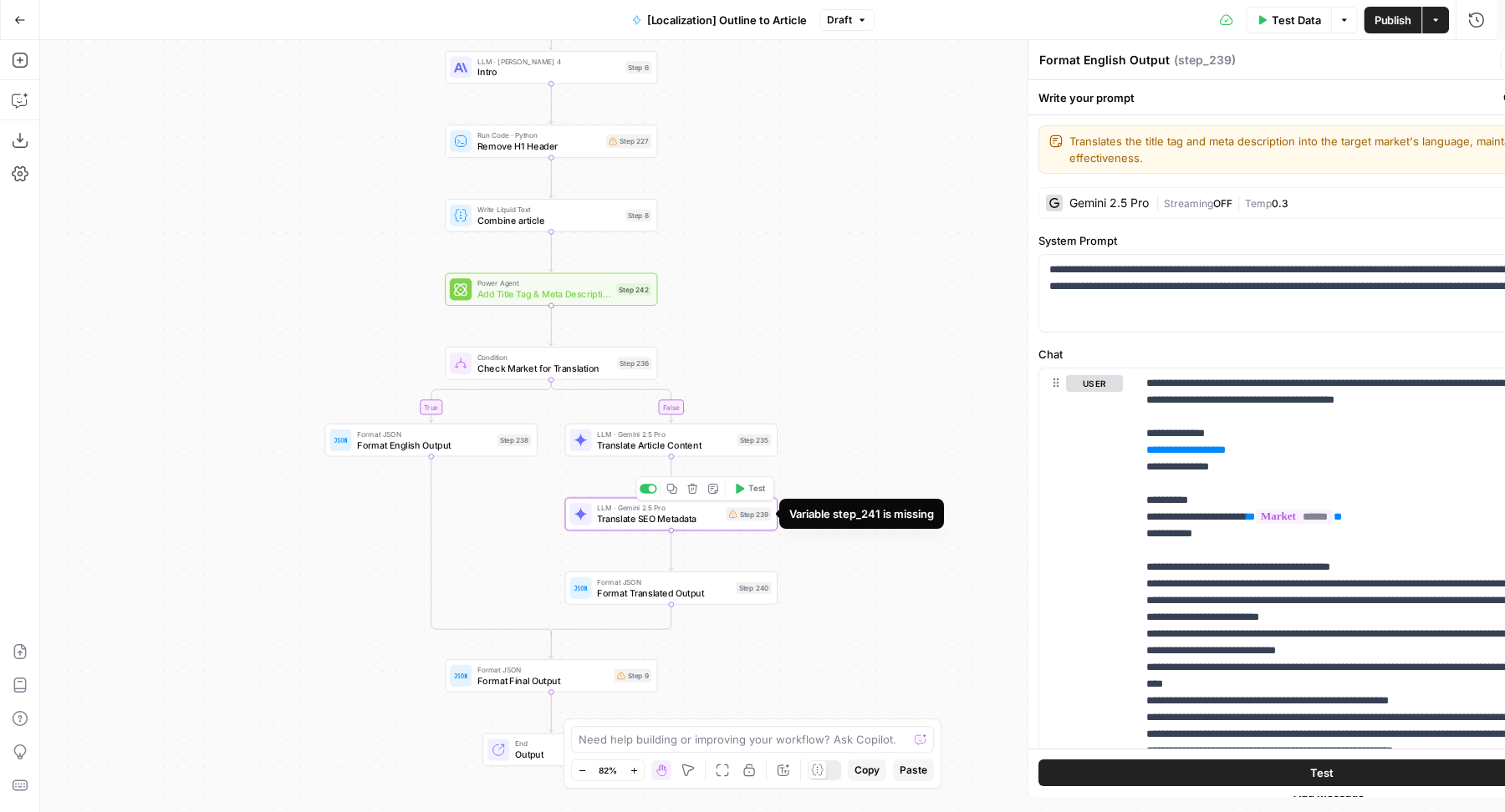
type textarea "Translate SEO Metadata"
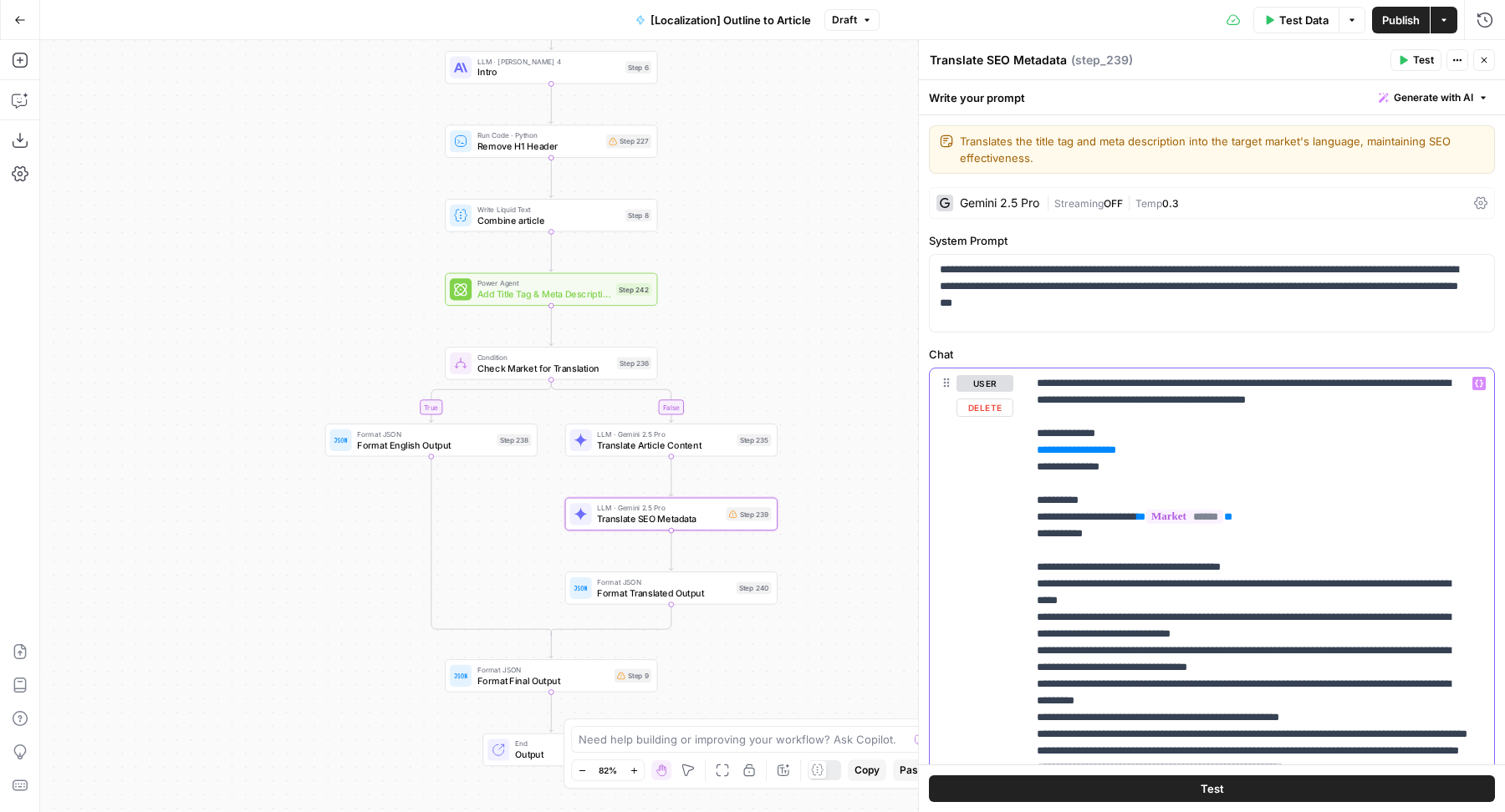
click at [1090, 450] on span "**********" at bounding box center [1076, 450] width 63 height 11
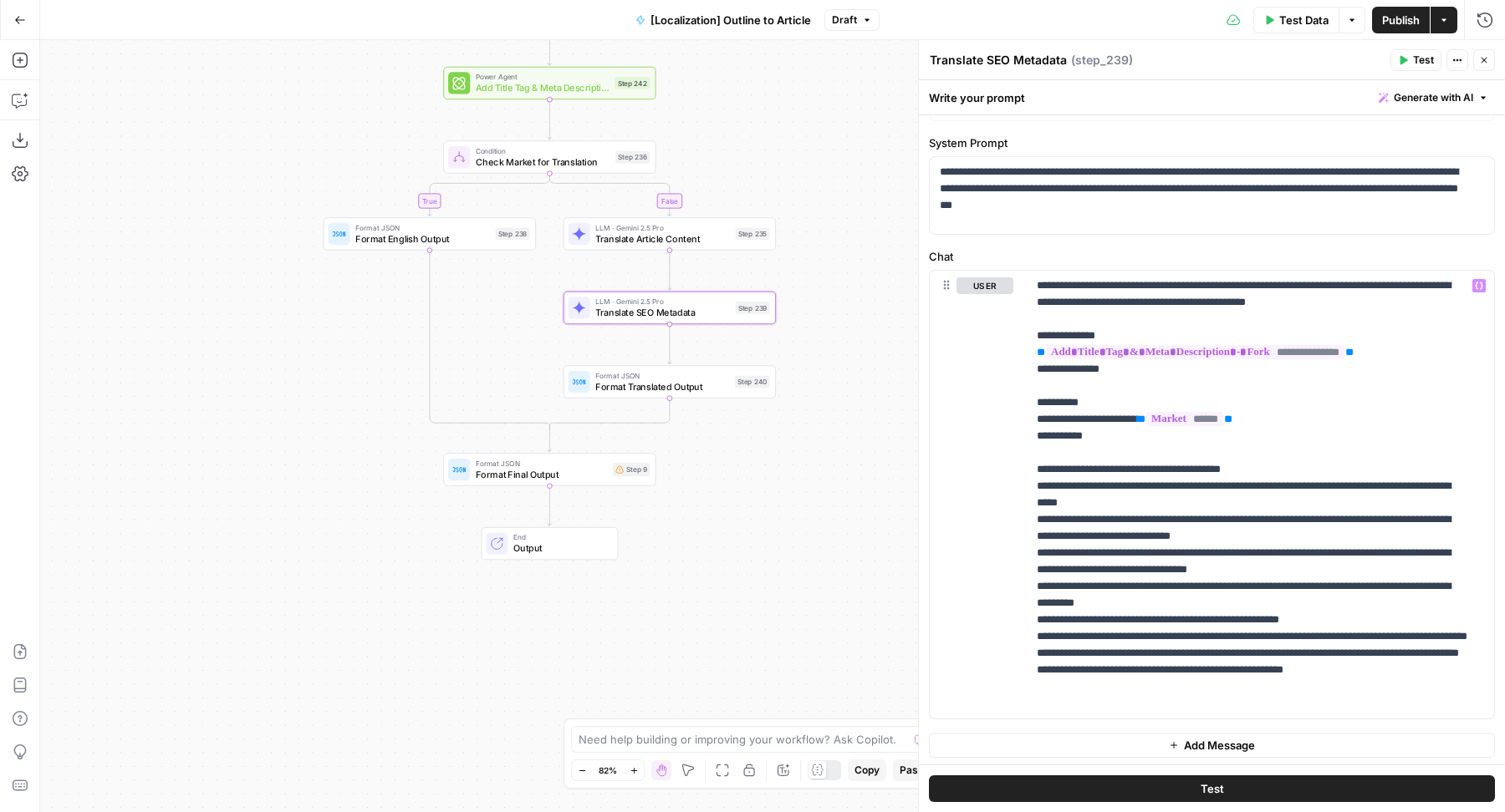
click at [563, 485] on div "Format JSON Format Final Output Step 9 Copy step Delete step Edit Note Test" at bounding box center [549, 469] width 213 height 33
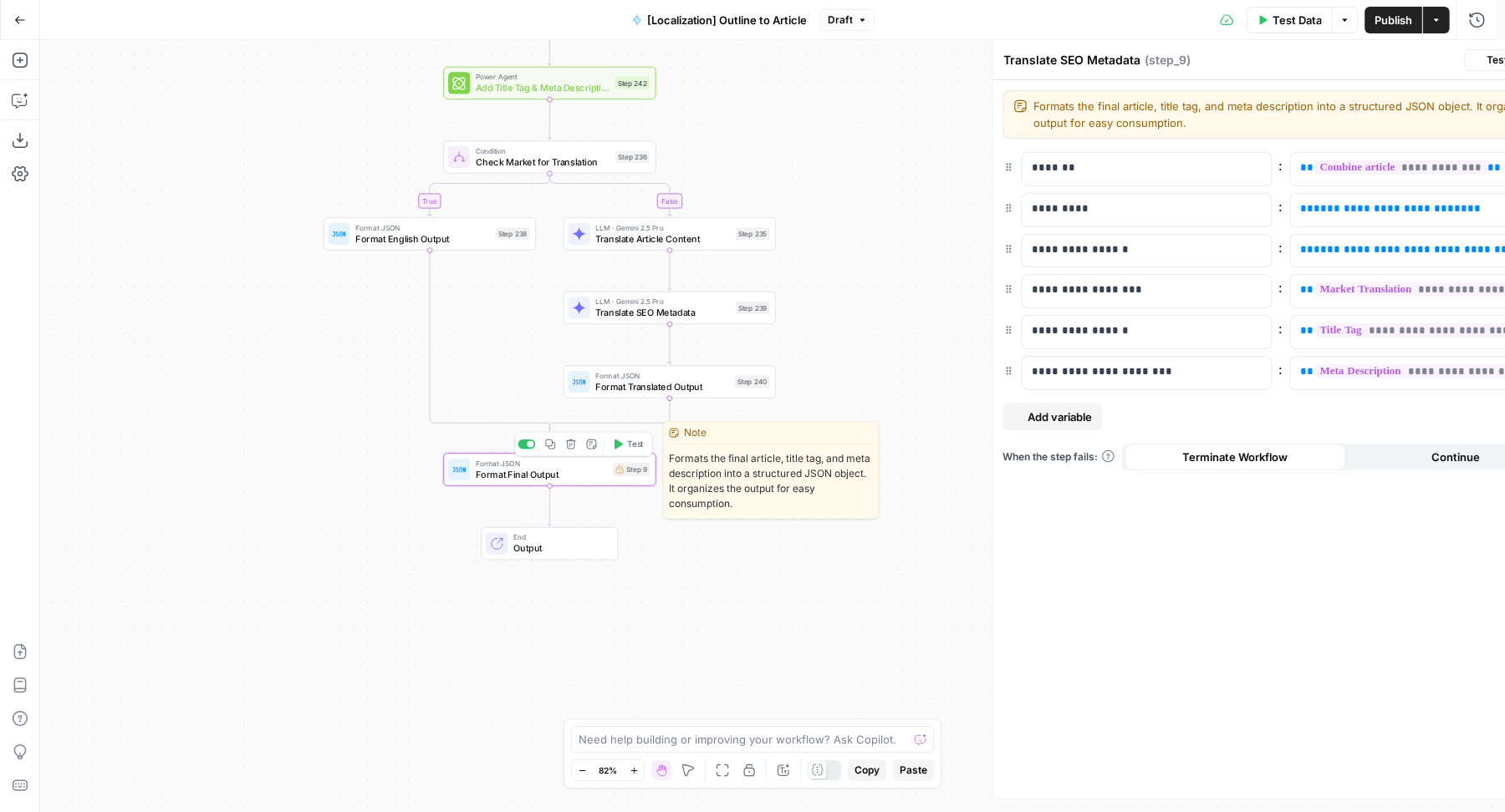
type textarea "Format Final Output"
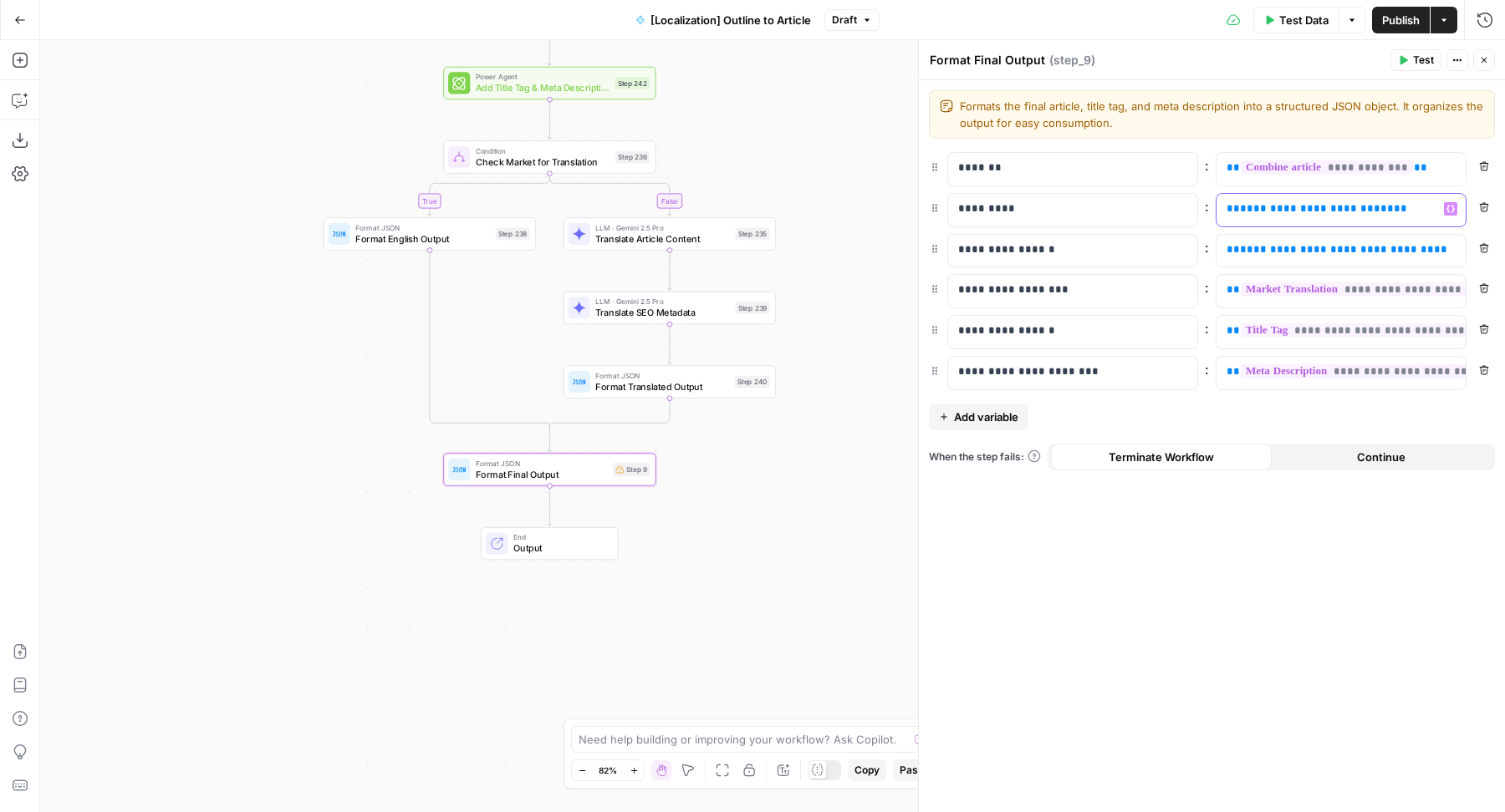
click at [1280, 209] on span "**********" at bounding box center [1317, 208] width 154 height 11
click at [1281, 246] on span "**********" at bounding box center [1337, 249] width 194 height 11
click at [1485, 58] on icon "button" at bounding box center [1484, 60] width 10 height 10
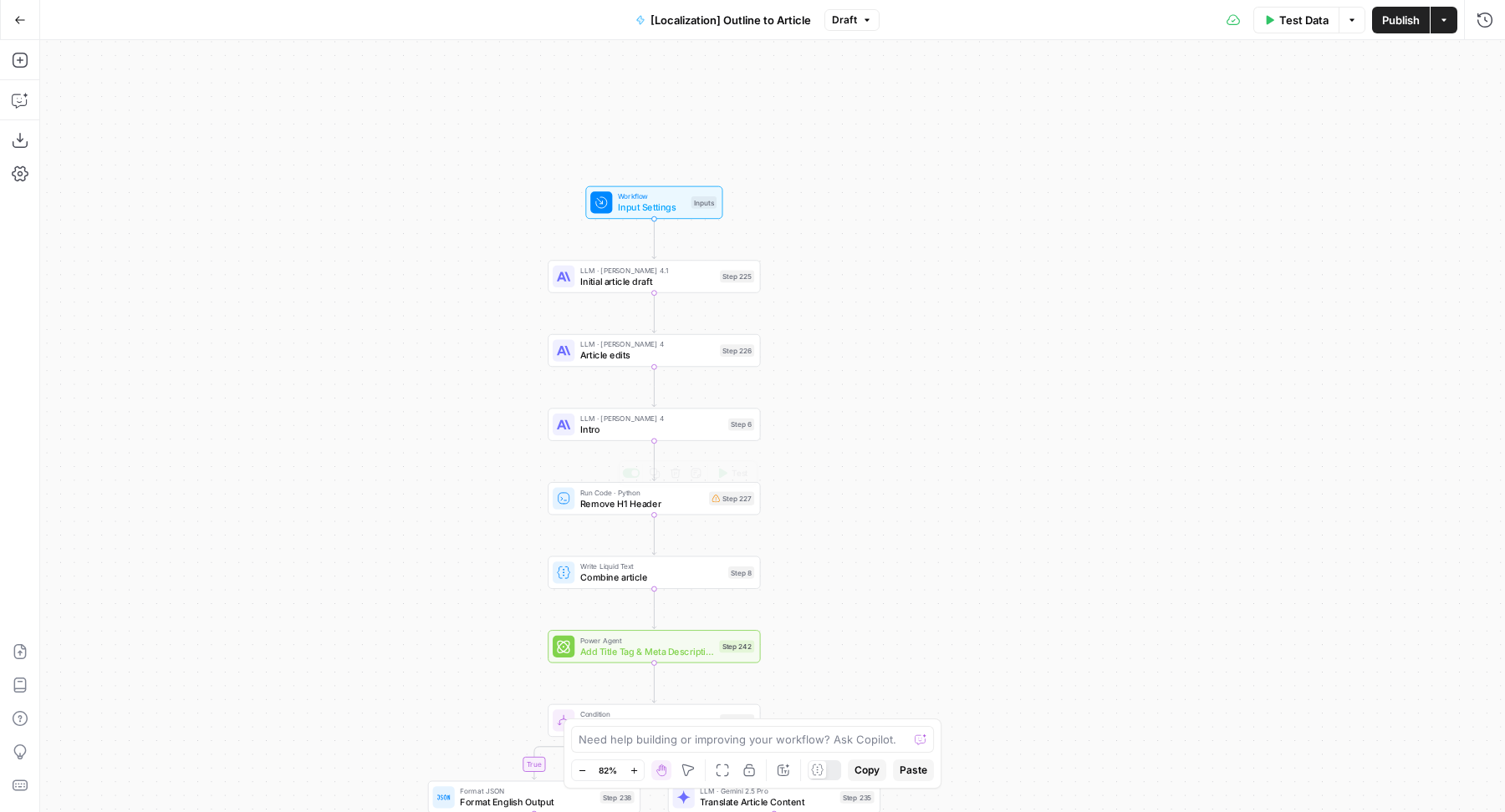
click at [690, 500] on span "Remove H1 Header" at bounding box center [642, 503] width 124 height 13
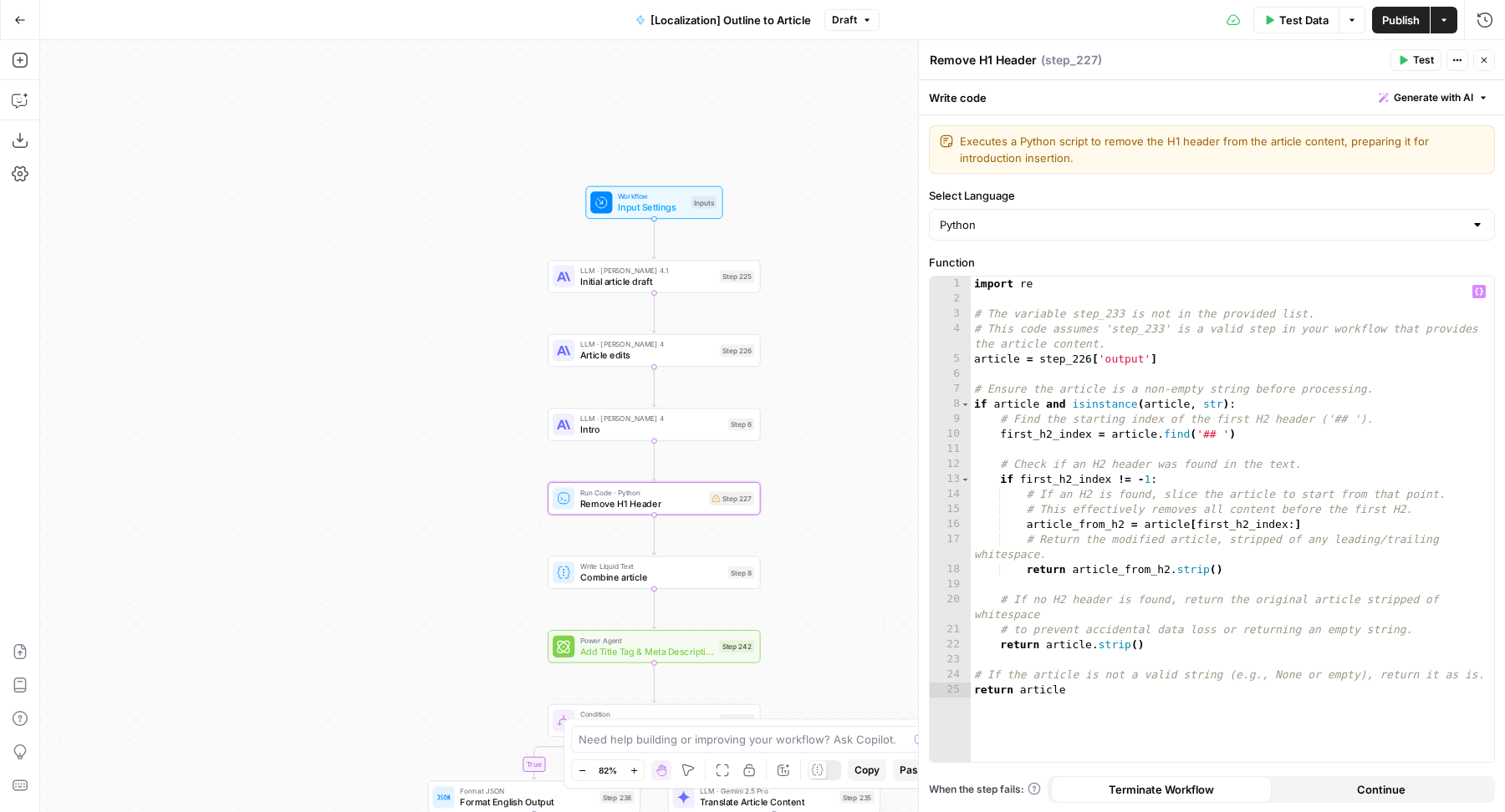
type textarea "**********"
click at [1125, 321] on div "import re # The variable step_233 is not in the provided list. # This code assu…" at bounding box center [1233, 535] width 524 height 517
type input "***"
click at [1209, 314] on span "+" at bounding box center [1212, 312] width 17 height 17
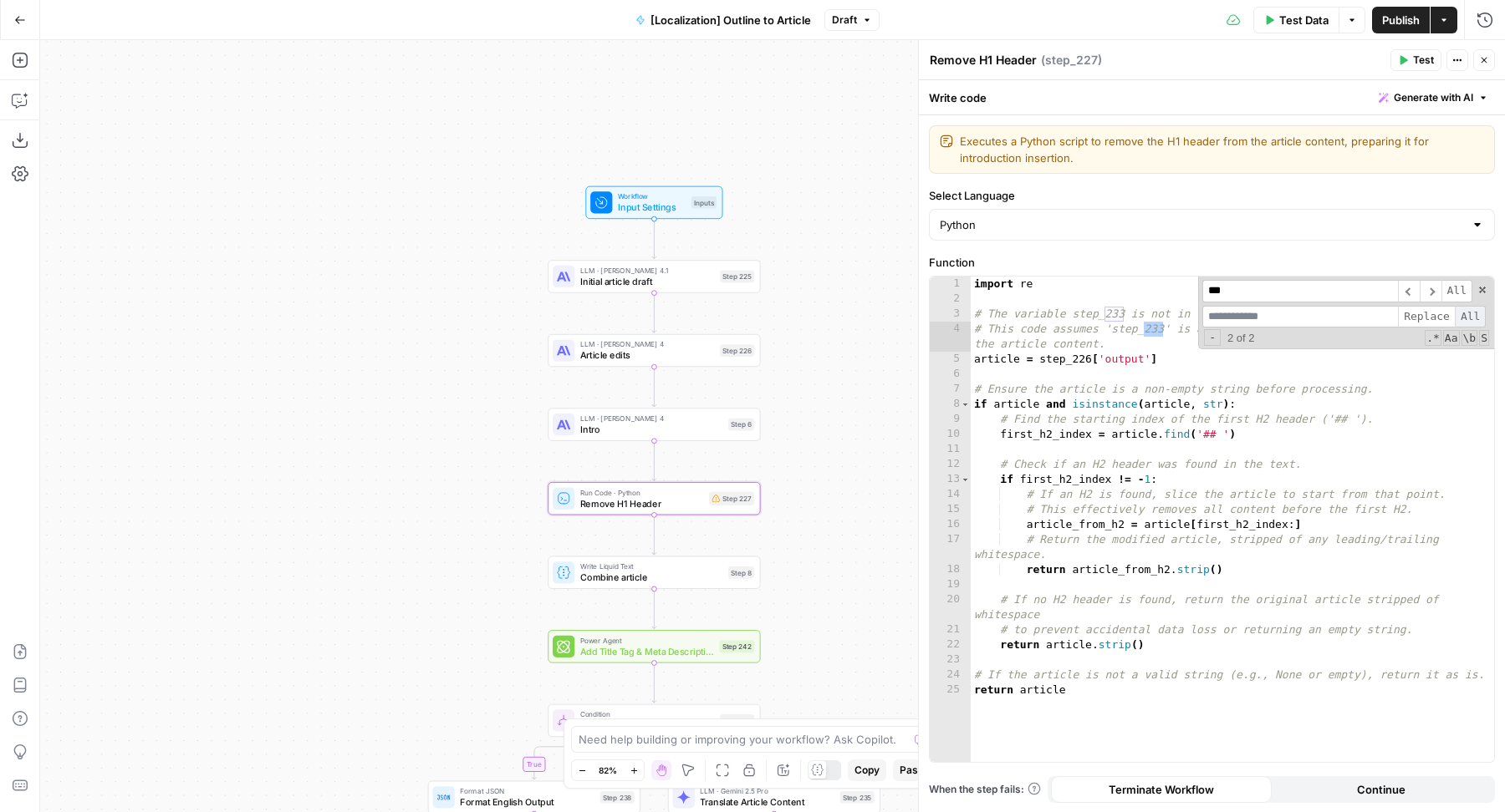
click at [1466, 314] on span "All" at bounding box center [1470, 316] width 31 height 23
type textarea "**********"
click at [1352, 481] on div "import re # The variable step_ is not in the provided list. # This code assumes…" at bounding box center [1233, 535] width 524 height 517
click at [1487, 62] on icon "button" at bounding box center [1484, 60] width 10 height 10
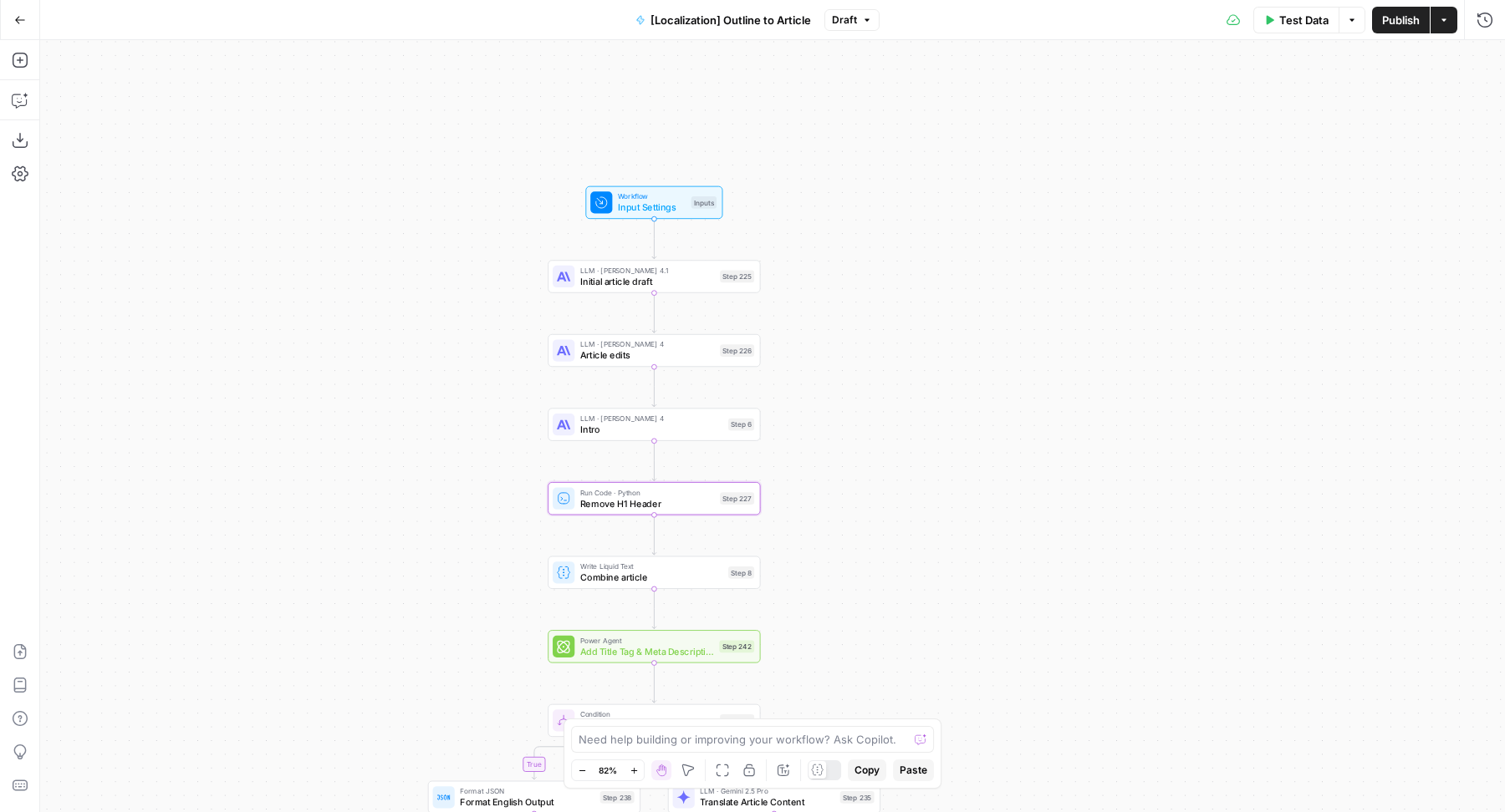
click at [1389, 16] on span "Publish" at bounding box center [1400, 20] width 38 height 17
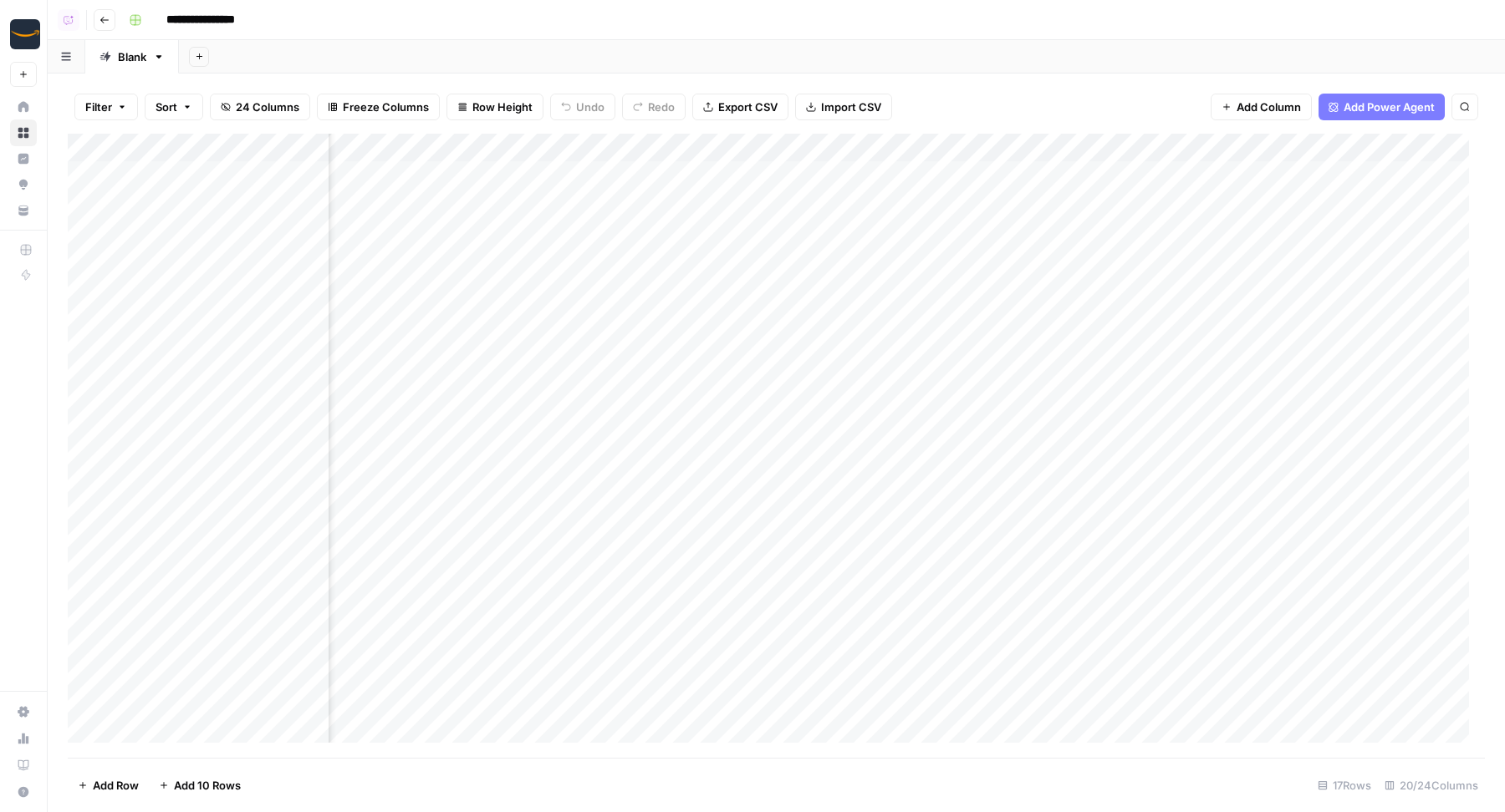
scroll to position [0, 1670]
click at [545, 144] on div "Add Column" at bounding box center [776, 446] width 1417 height 625
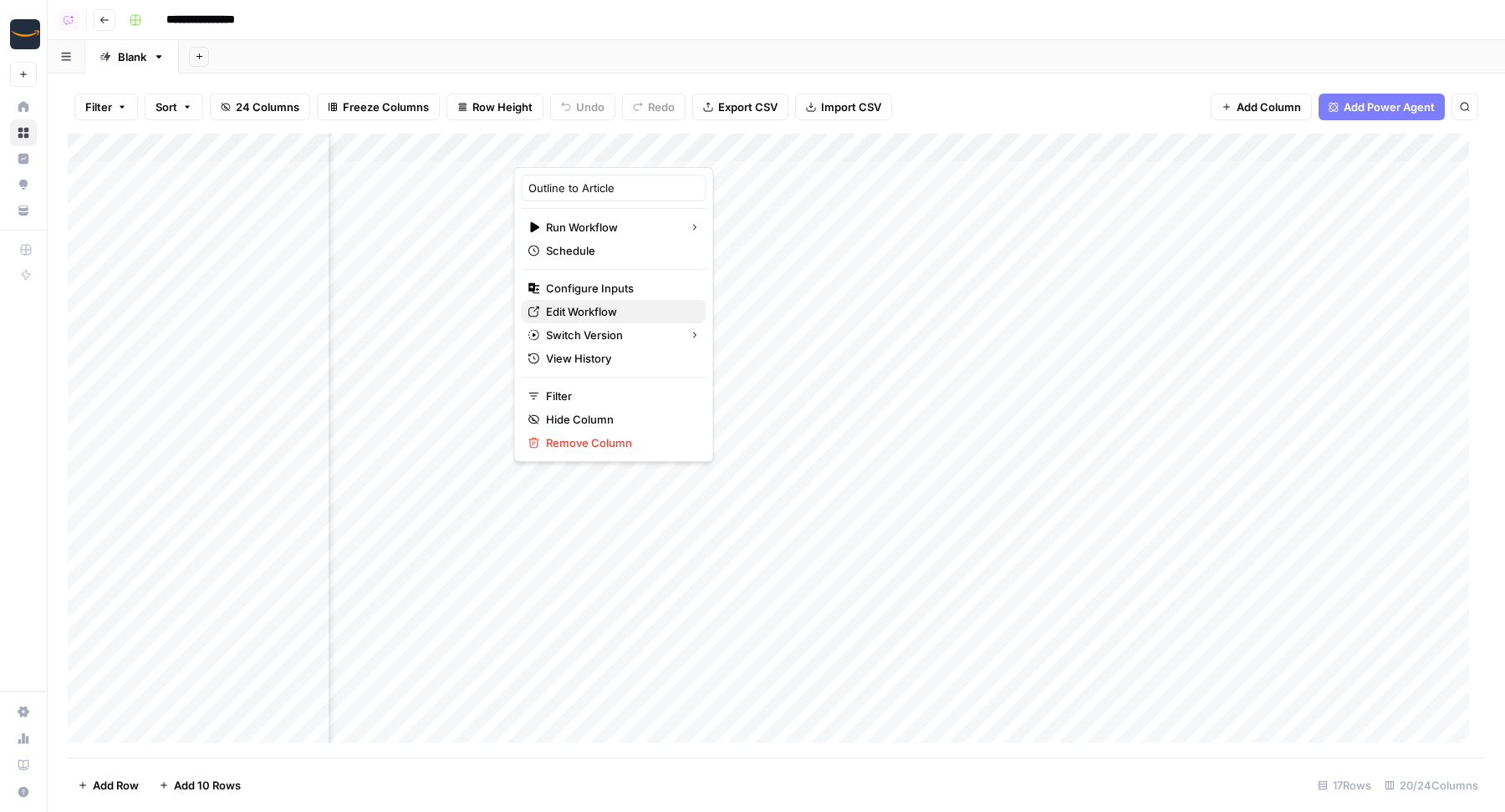
click at [603, 315] on span "Edit Workflow" at bounding box center [619, 311] width 147 height 17
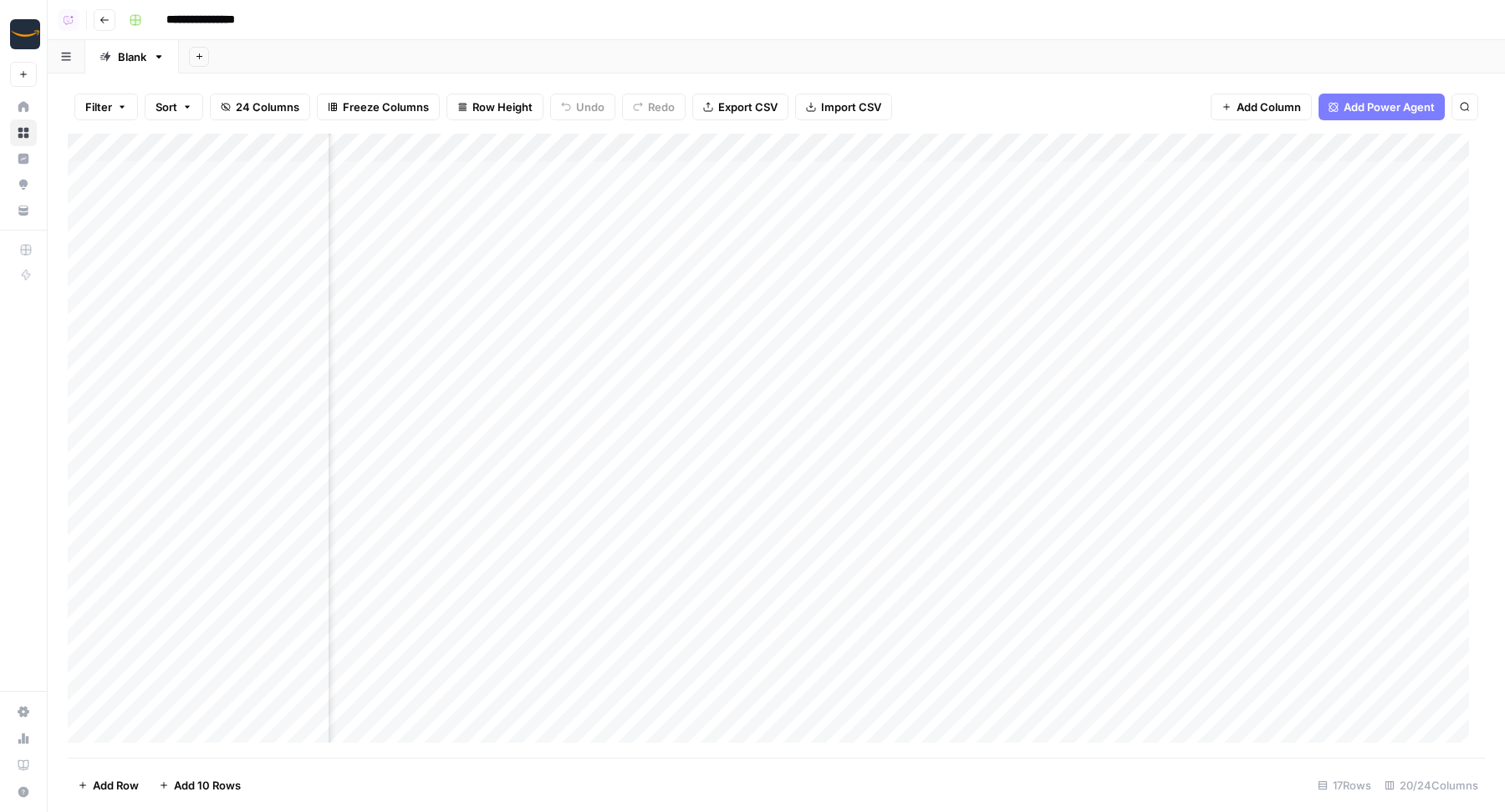
scroll to position [0, 2348]
click at [1119, 143] on div "Add Column" at bounding box center [776, 446] width 1417 height 625
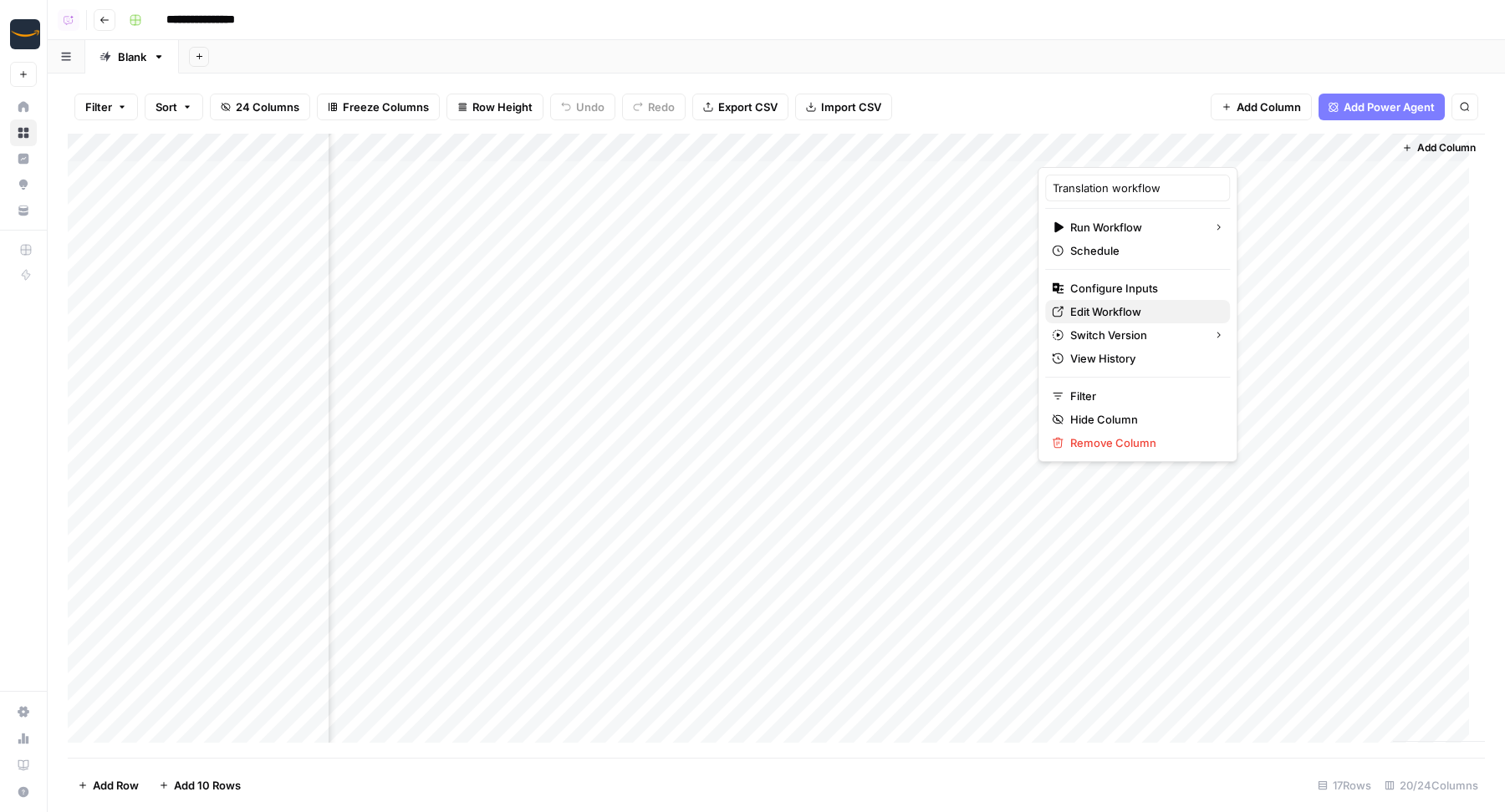
click at [1080, 311] on span "Edit Workflow" at bounding box center [1143, 311] width 147 height 17
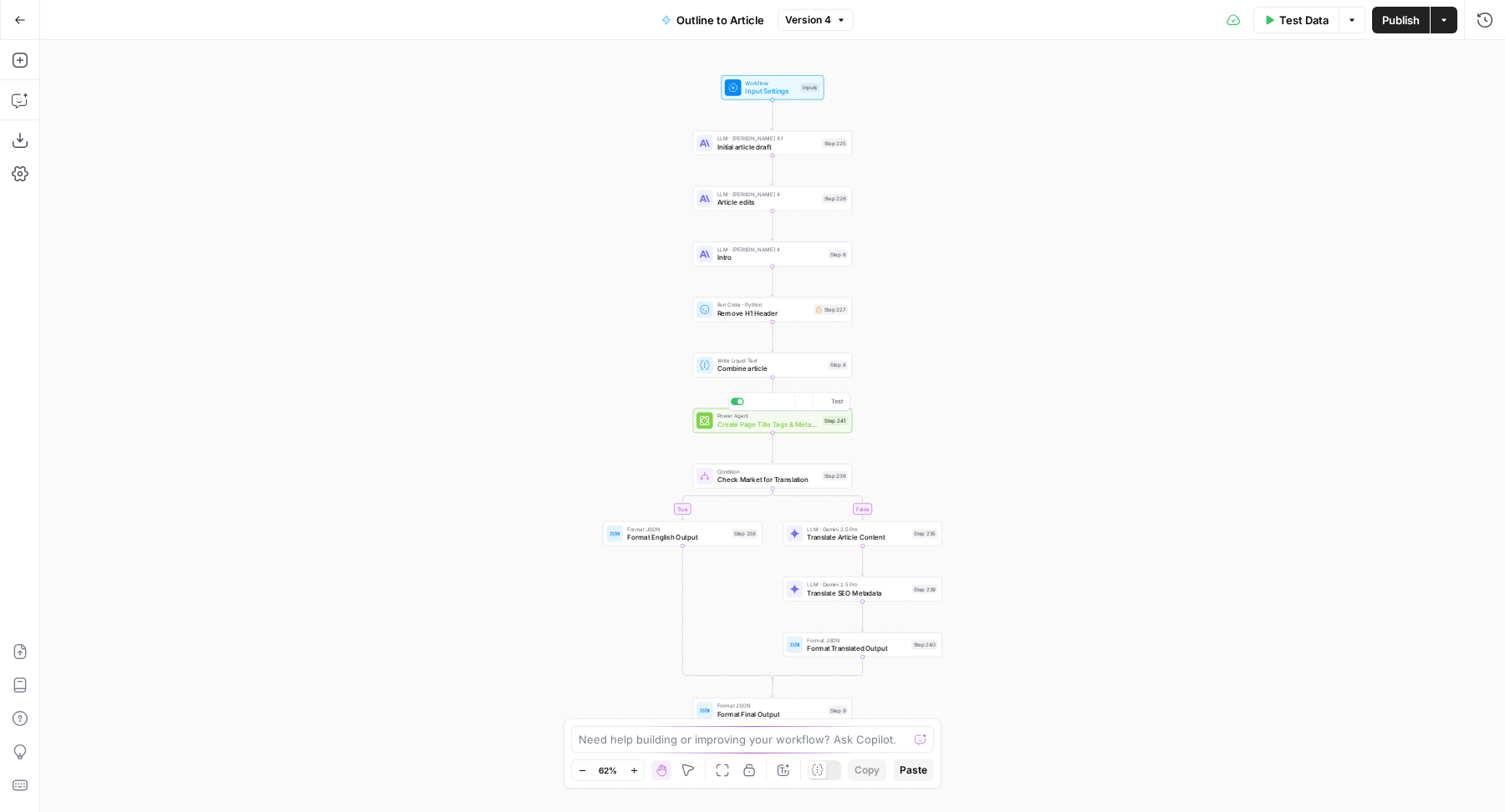
click at [734, 426] on span "Create Page Title Tags & Meta Descriptions - Fork" at bounding box center [767, 424] width 101 height 10
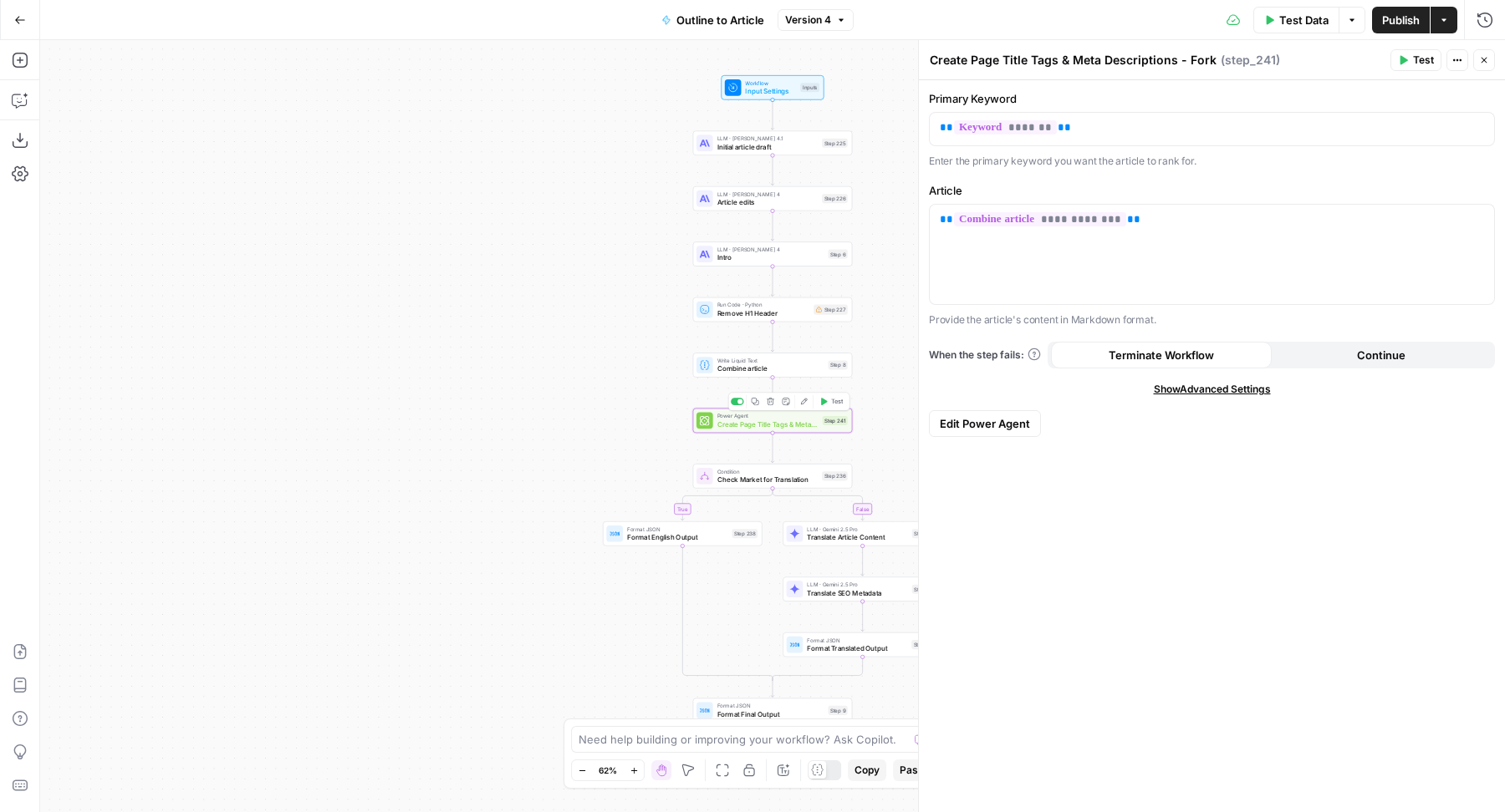
click at [736, 421] on span "Create Page Title Tags & Meta Descriptions - Fork" at bounding box center [767, 424] width 101 height 10
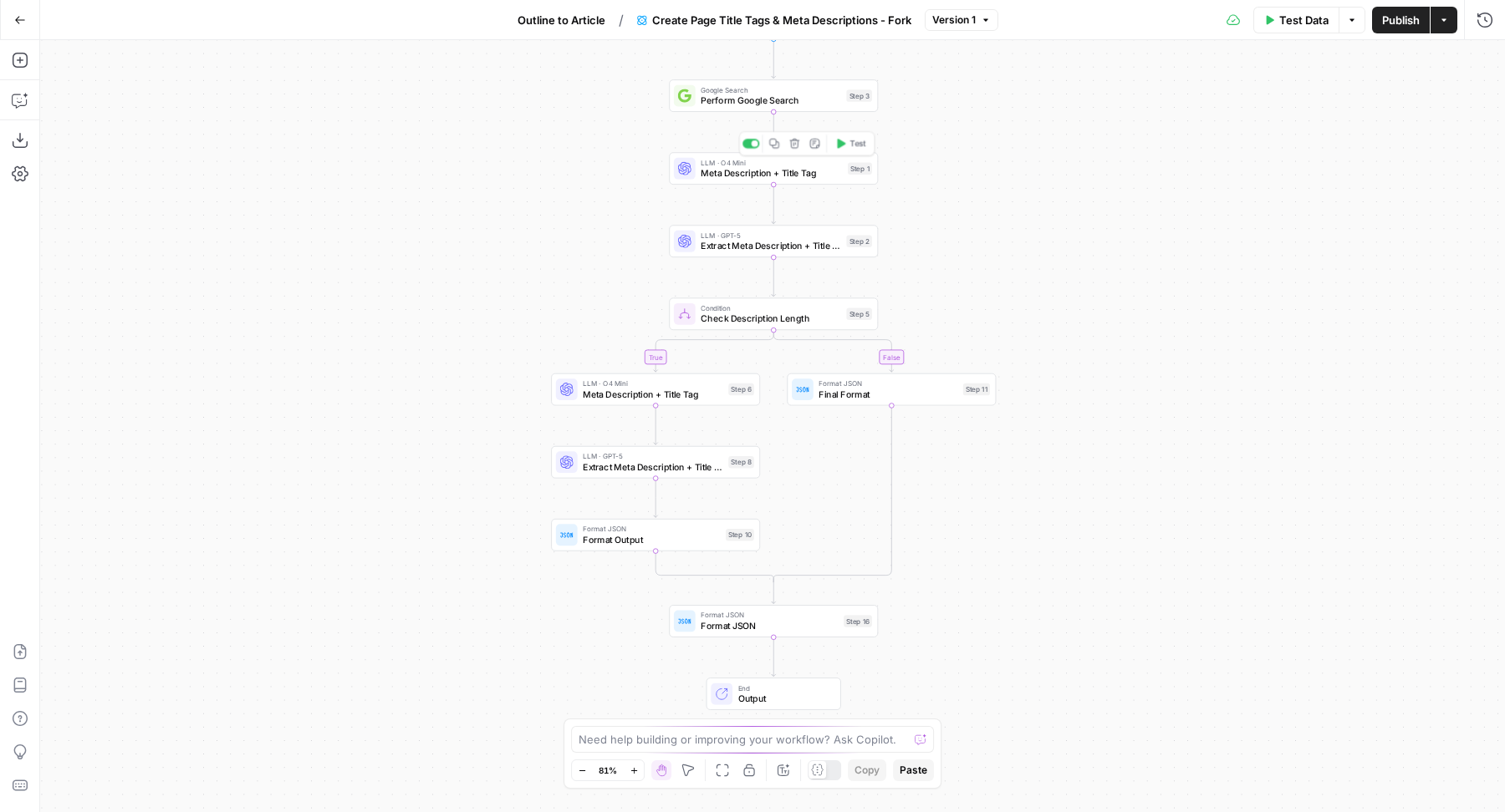
click at [772, 176] on span "Meta Description + Title Tag" at bounding box center [771, 173] width 142 height 13
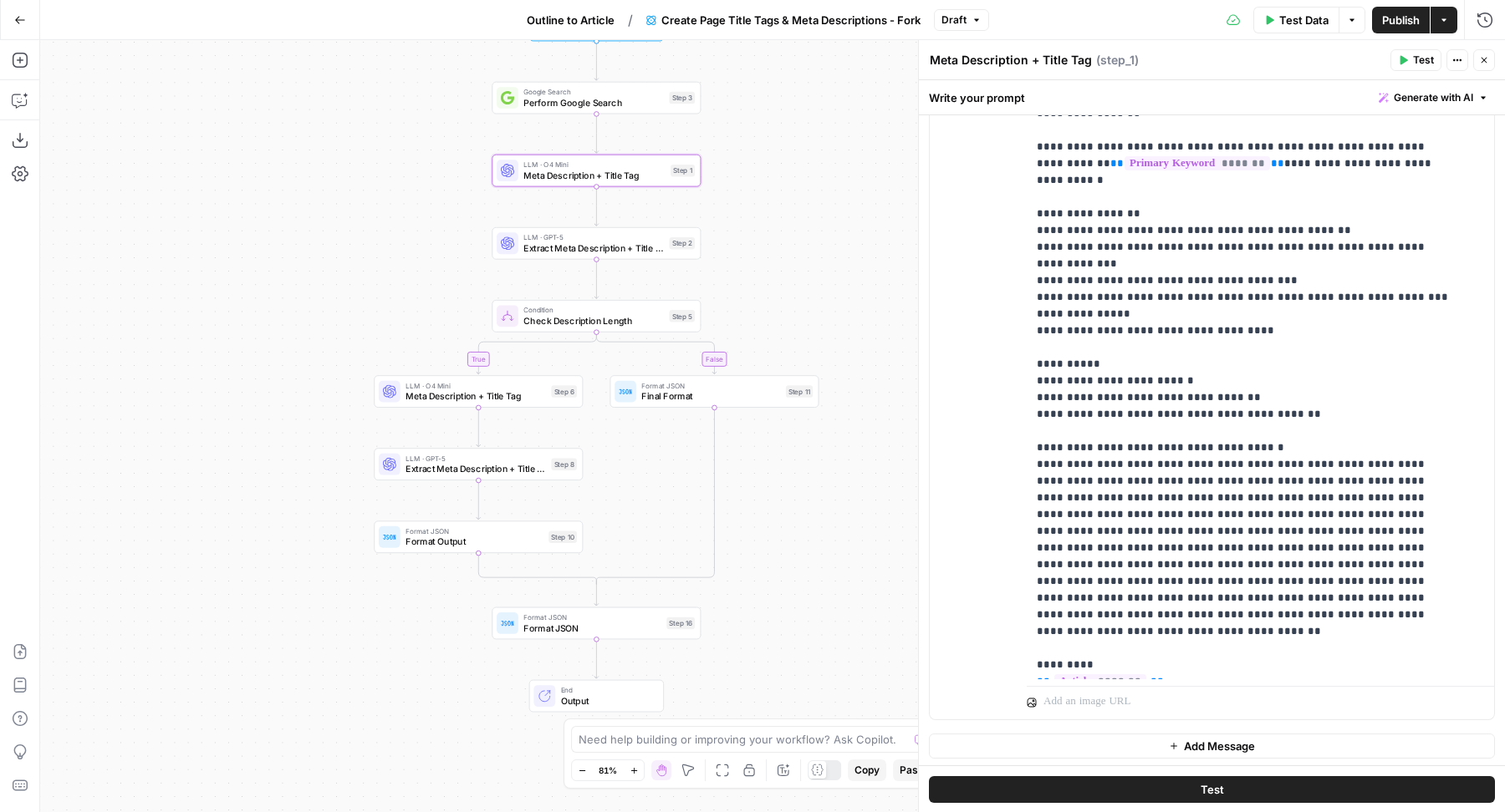
scroll to position [118, 0]
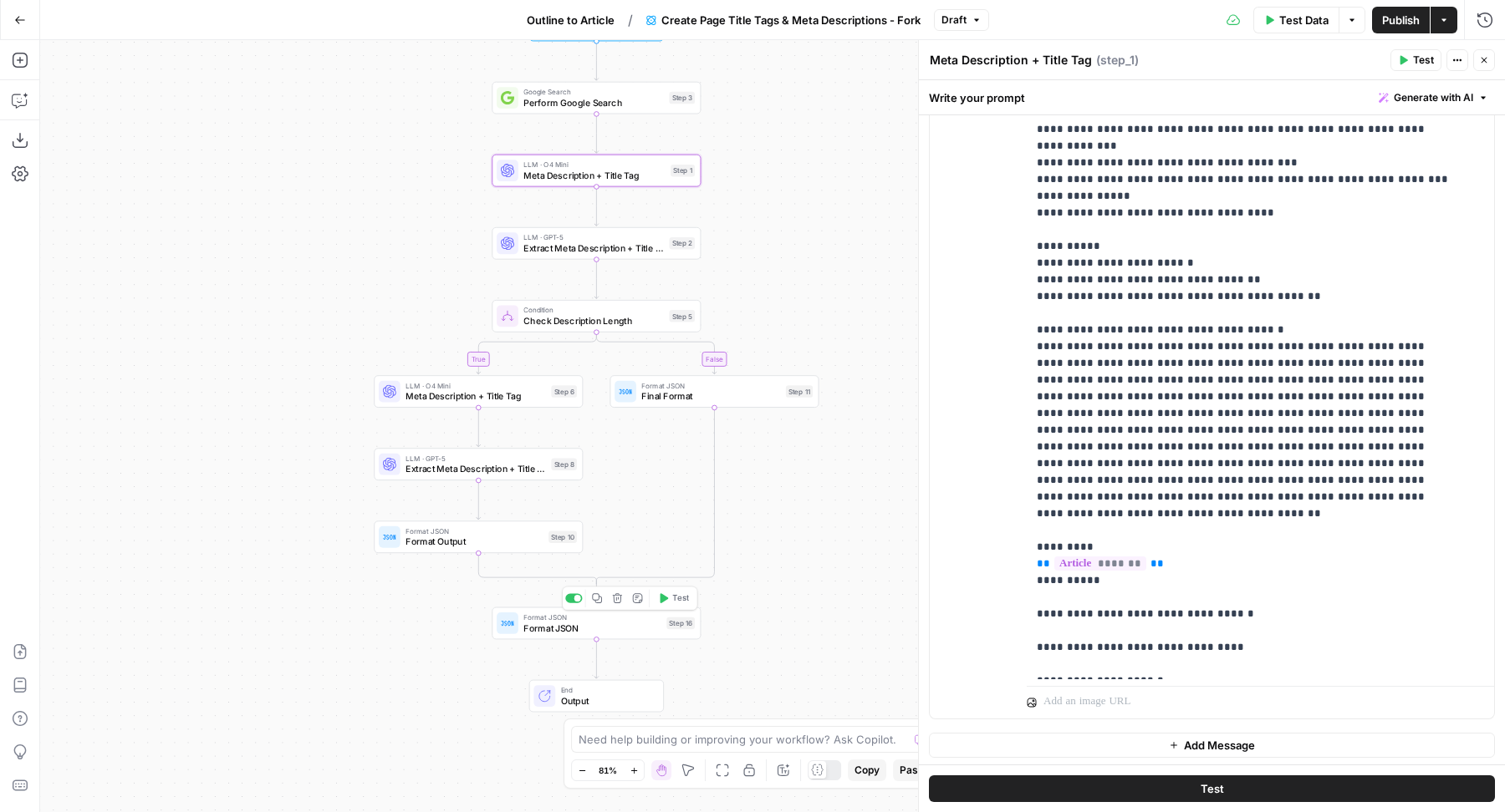
click at [554, 634] on span "Format JSON" at bounding box center [592, 629] width 137 height 13
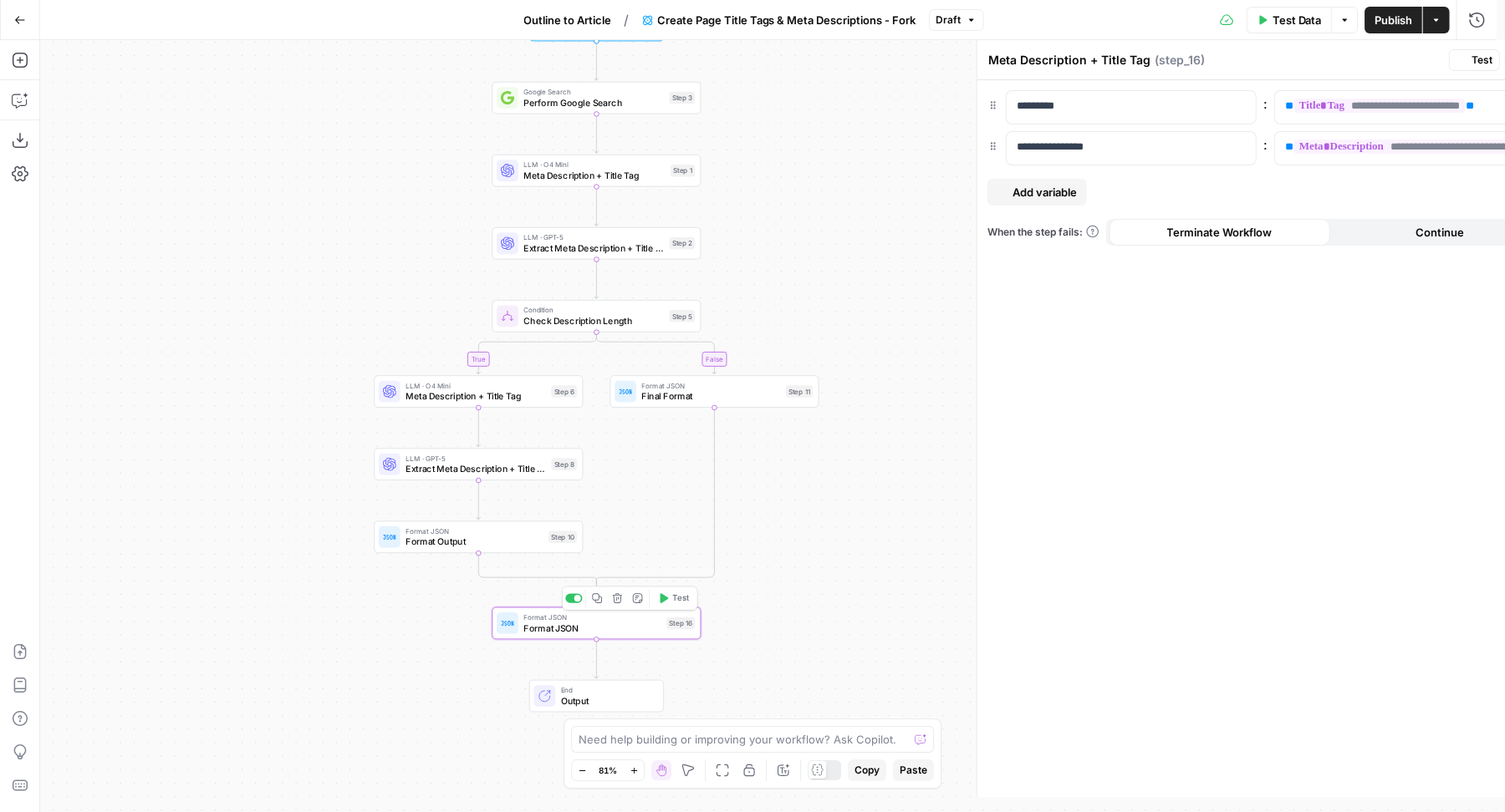
type textarea "Format JSON"
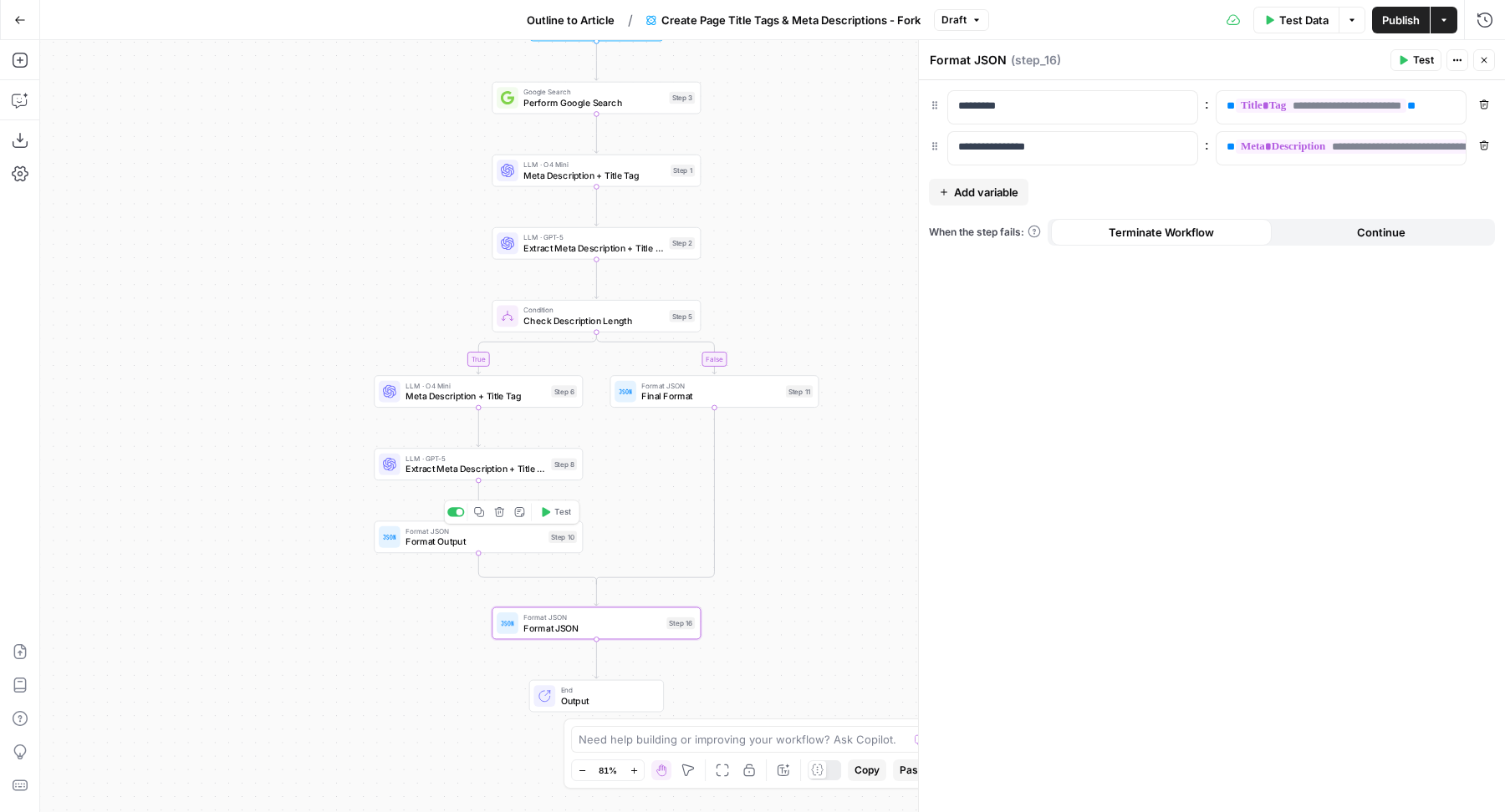
click at [407, 542] on span "Format Output" at bounding box center [474, 542] width 137 height 13
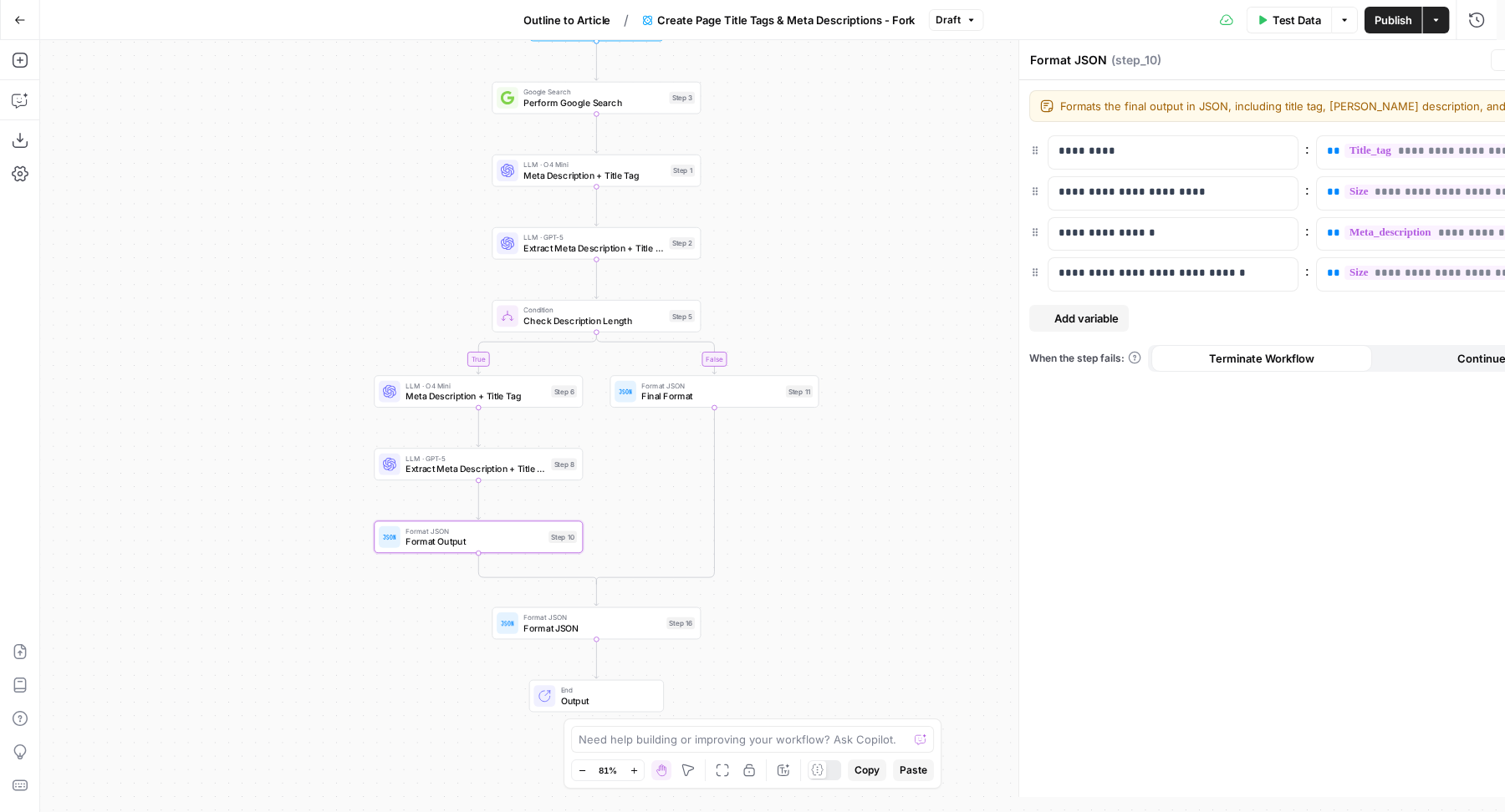
type textarea "Format Output"
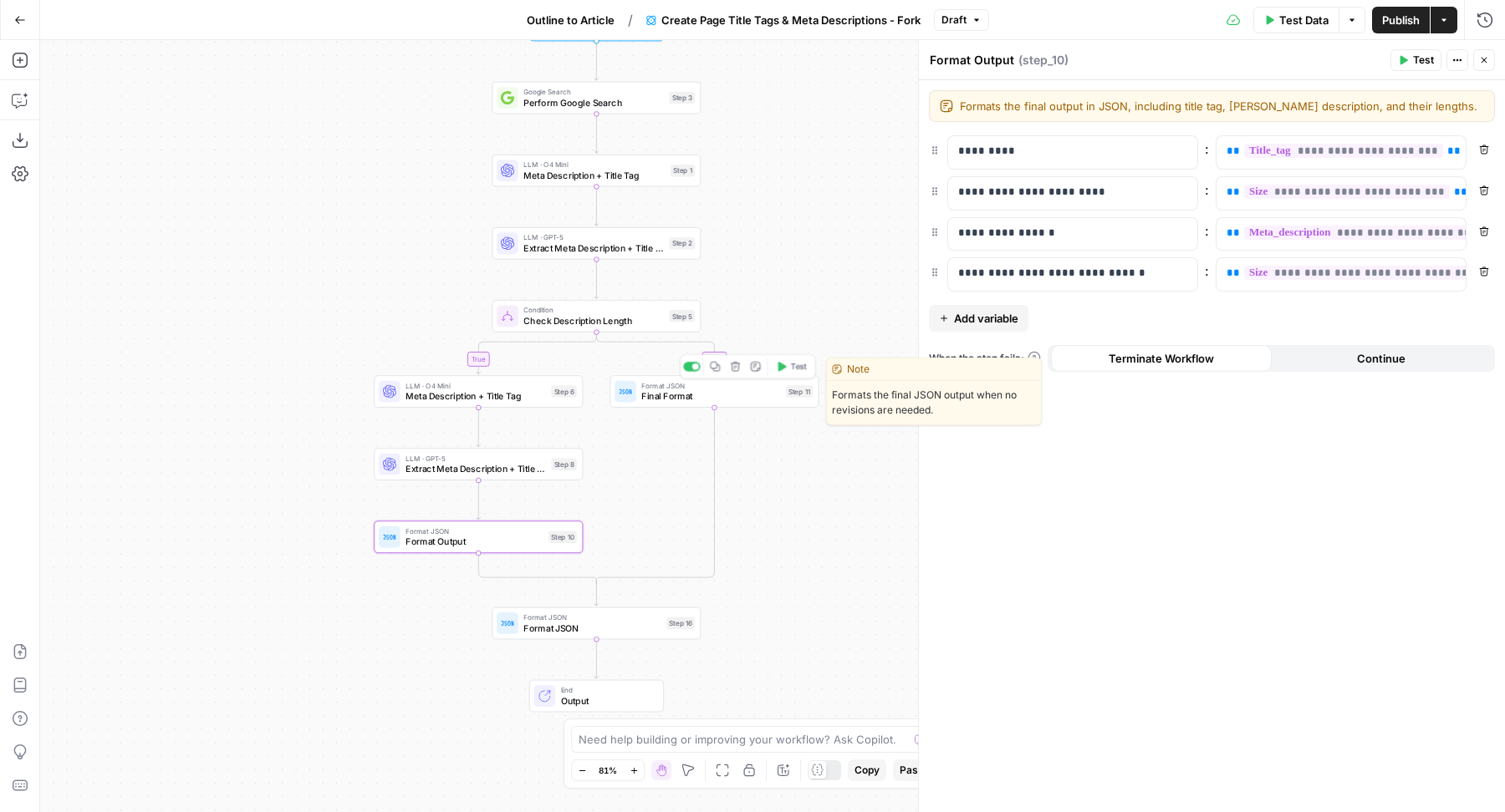
click at [708, 398] on span "Final Format" at bounding box center [711, 396] width 139 height 13
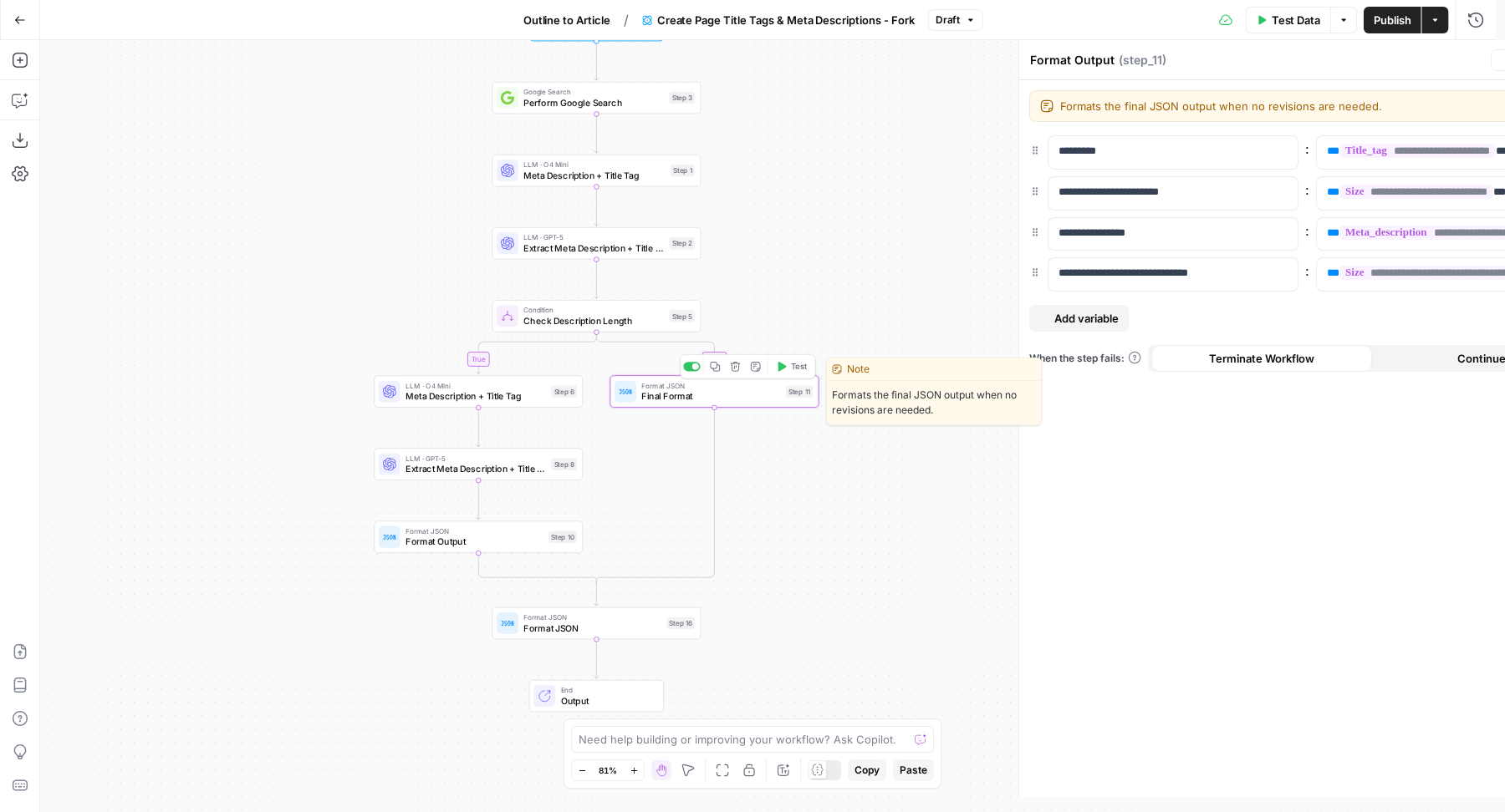
type textarea "Final Format"
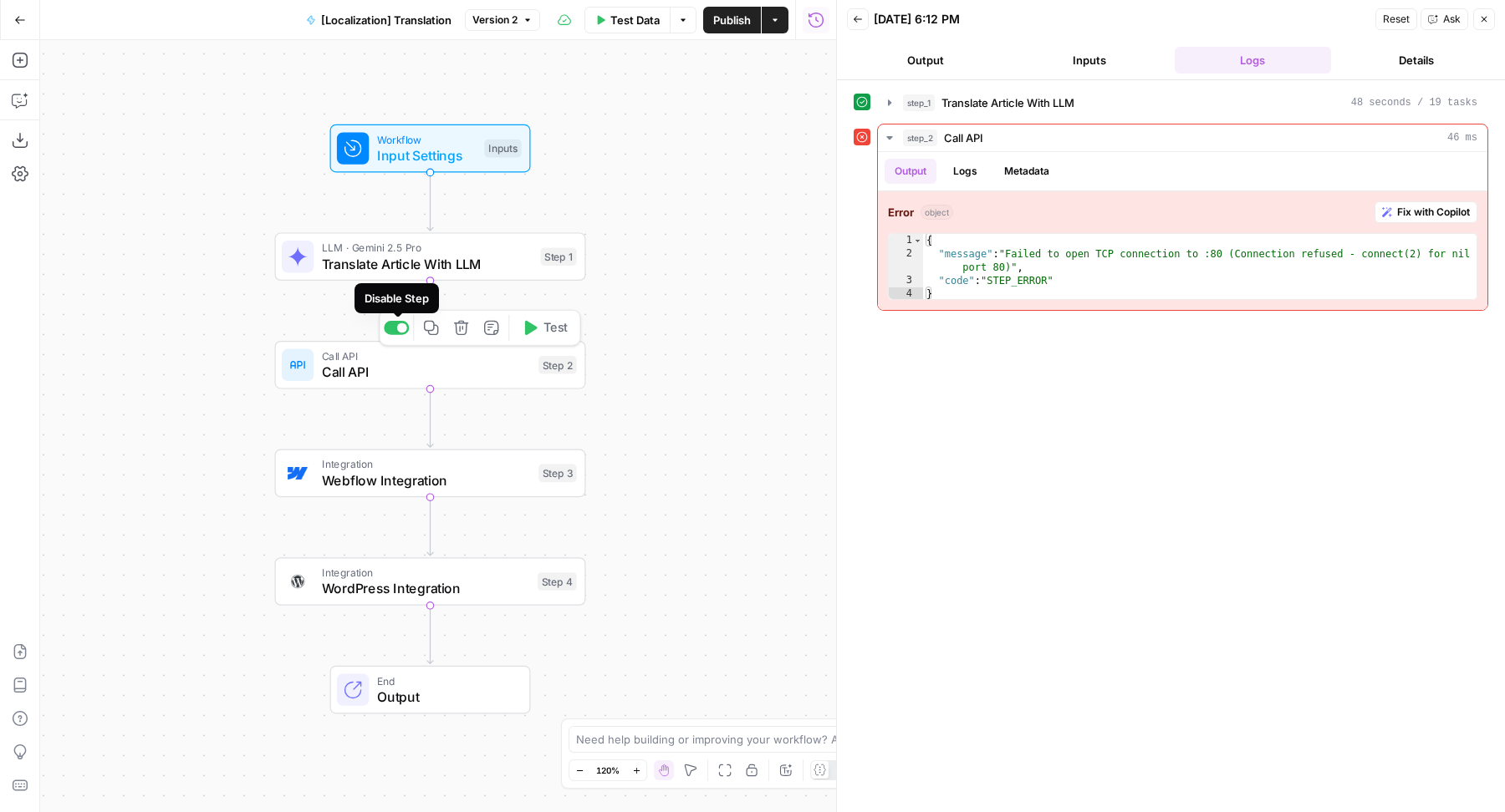
click at [402, 326] on div at bounding box center [402, 327] width 10 height 10
click at [401, 439] on div at bounding box center [402, 436] width 10 height 10
click at [394, 550] on div at bounding box center [396, 544] width 25 height 14
click at [727, 24] on span "Publish" at bounding box center [731, 20] width 38 height 17
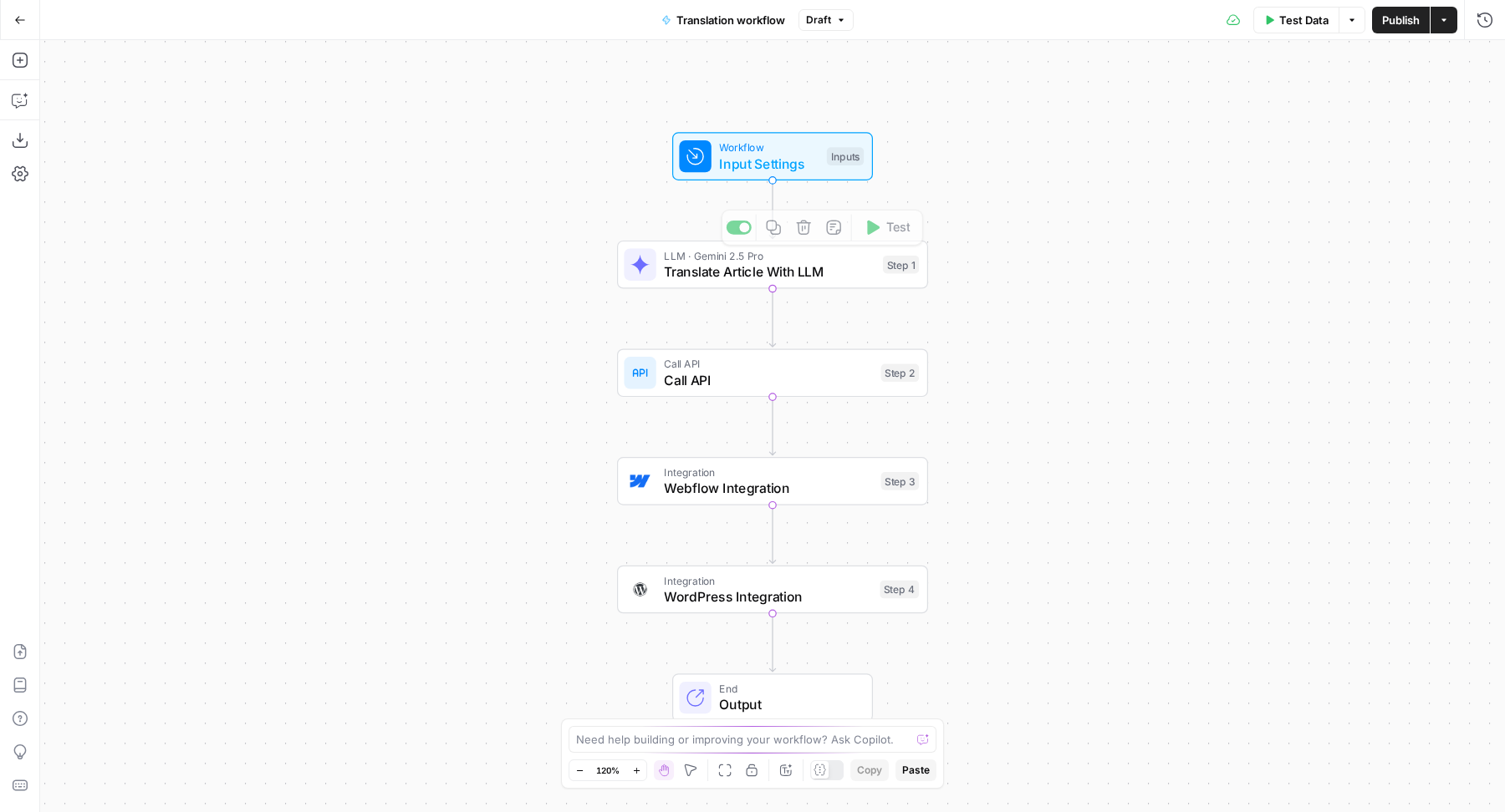
click at [695, 377] on span "Call API" at bounding box center [769, 380] width 209 height 20
